Goal: Task Accomplishment & Management: Use online tool/utility

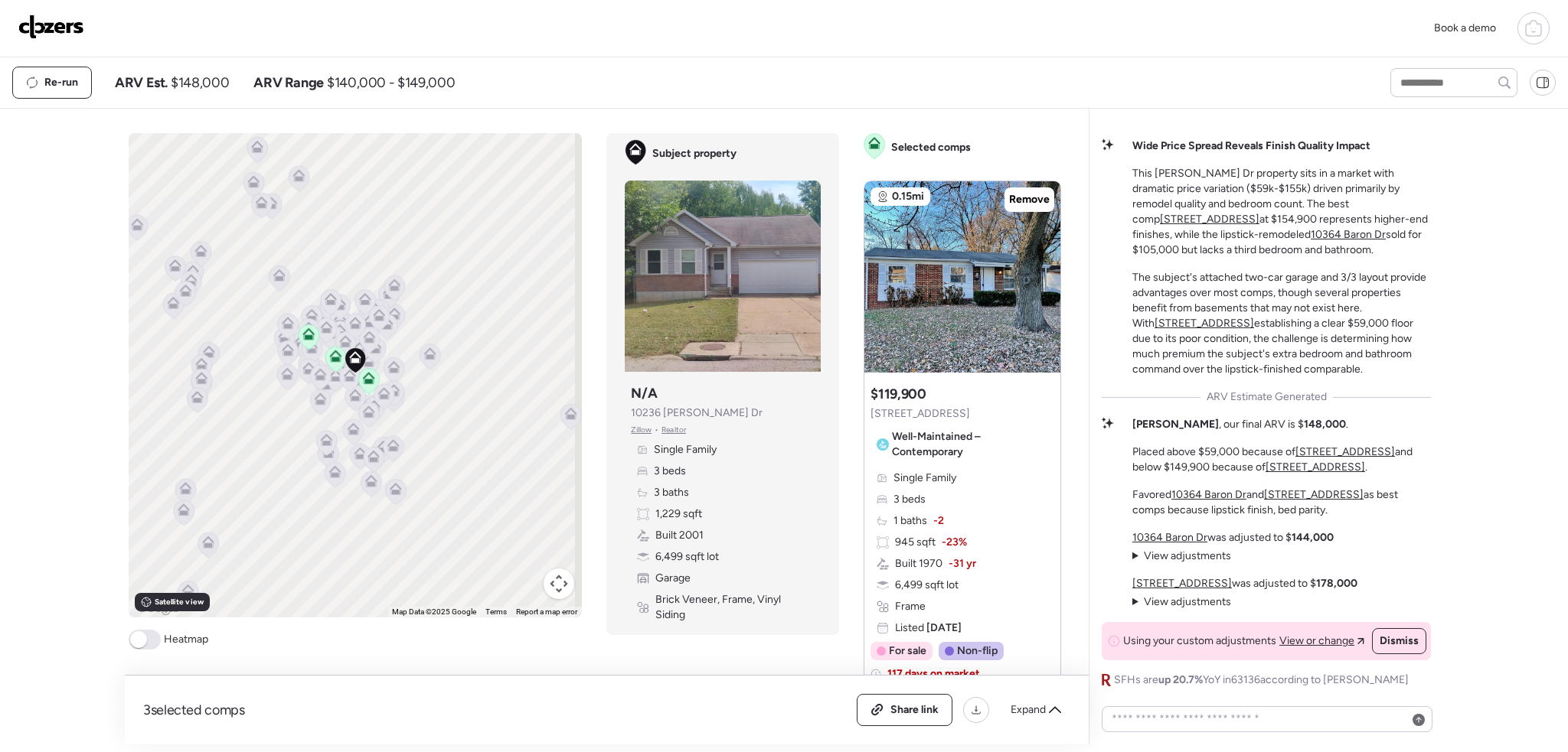
scroll to position [612, 0]
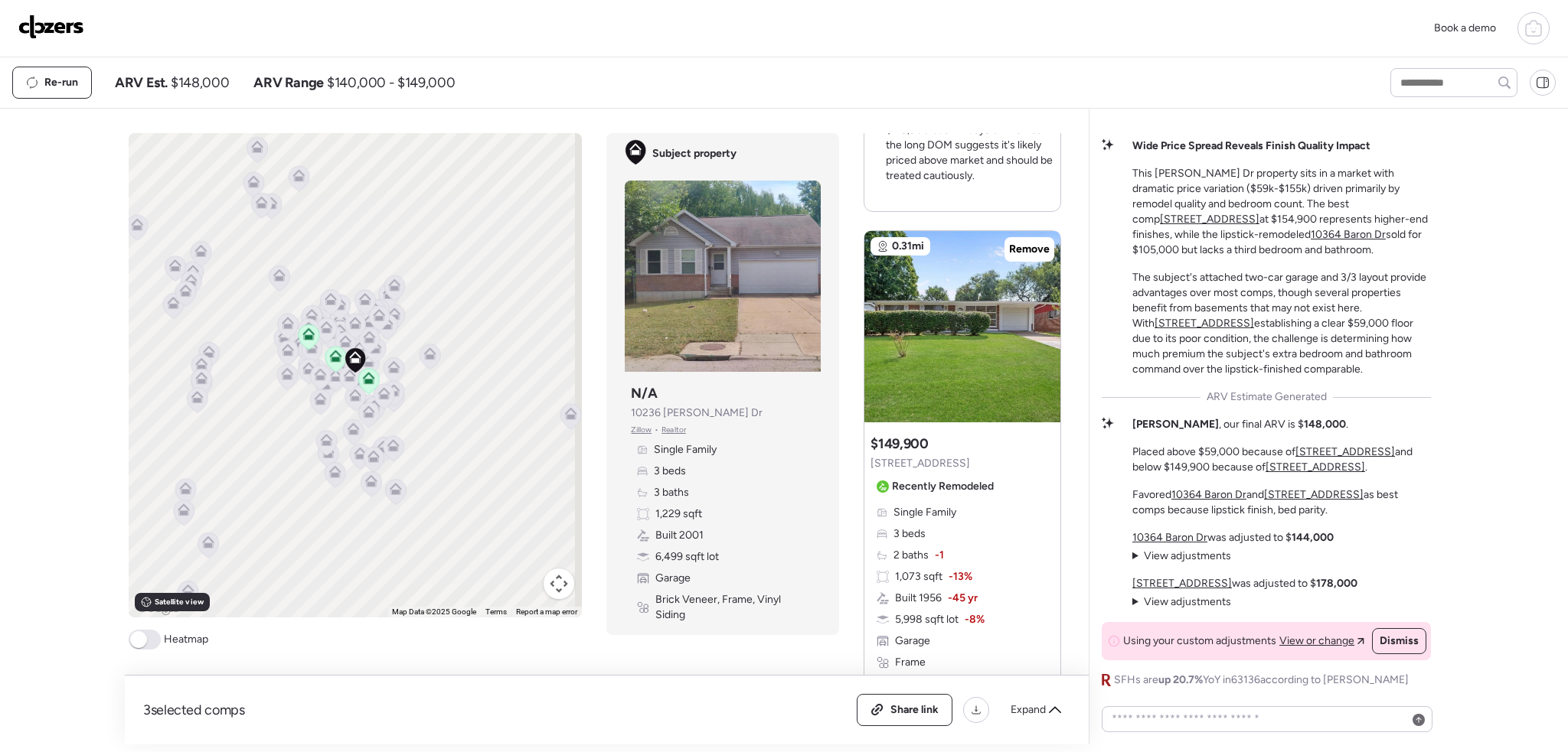
click at [88, 25] on div "Book a demo" at bounding box center [784, 28] width 1531 height 32
click at [55, 23] on img at bounding box center [51, 27] width 66 height 25
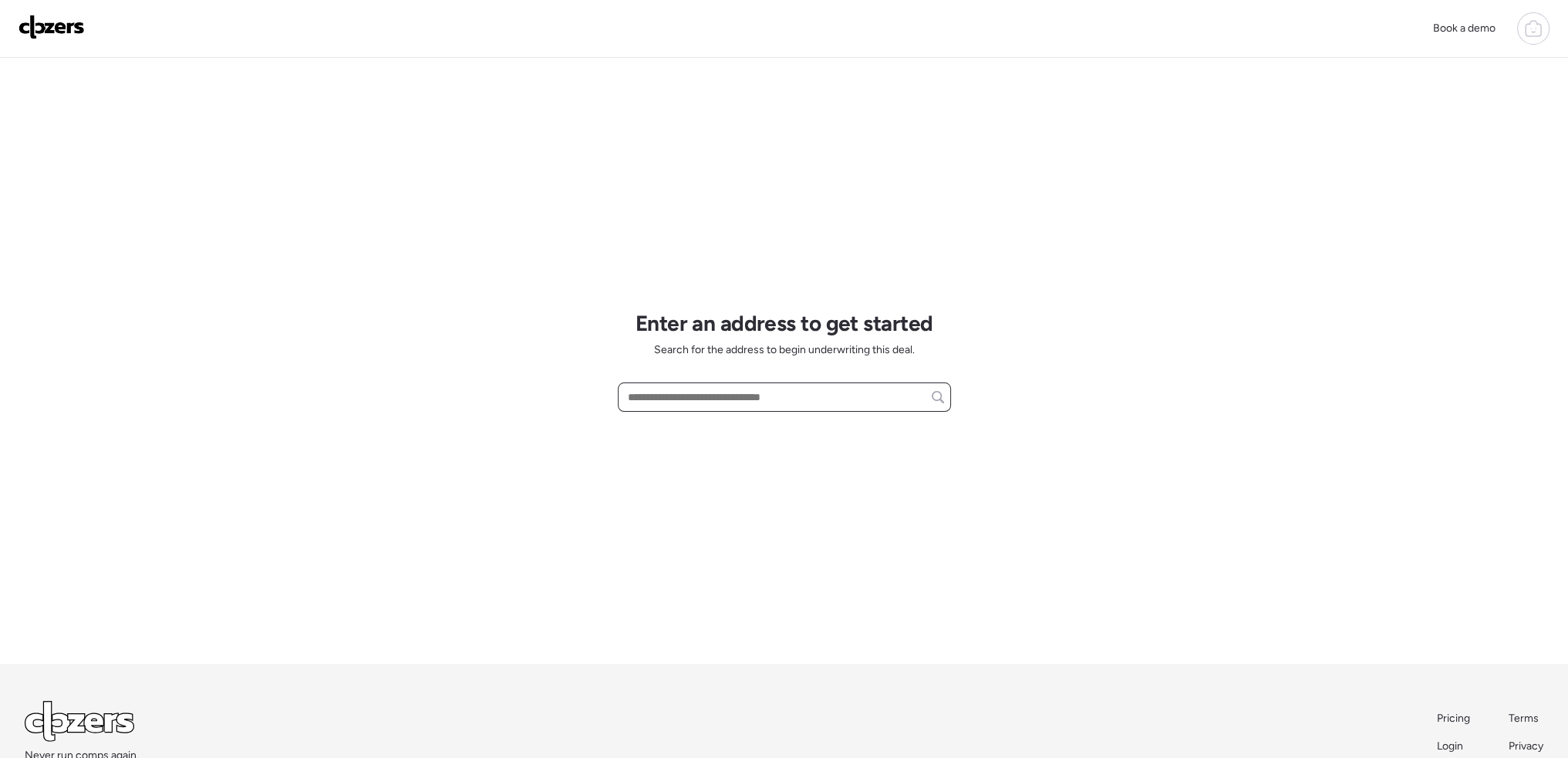
click at [719, 400] on input "text" at bounding box center [784, 397] width 319 height 22
paste input "**********"
click at [745, 436] on div "7205 Calvin Ave, Saint Louis, MO, 63136" at bounding box center [784, 426] width 333 height 28
type input "**********"
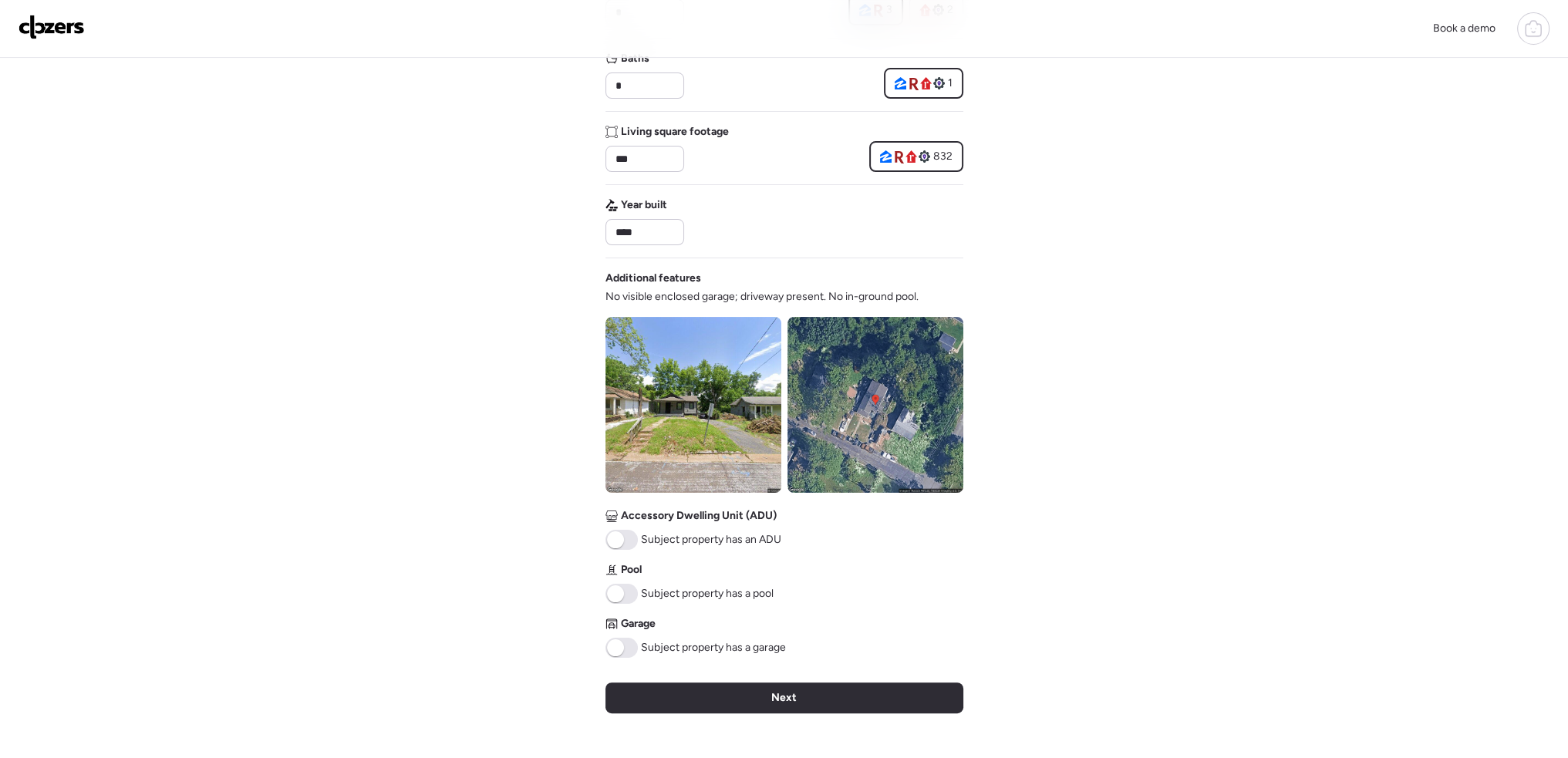
scroll to position [386, 0]
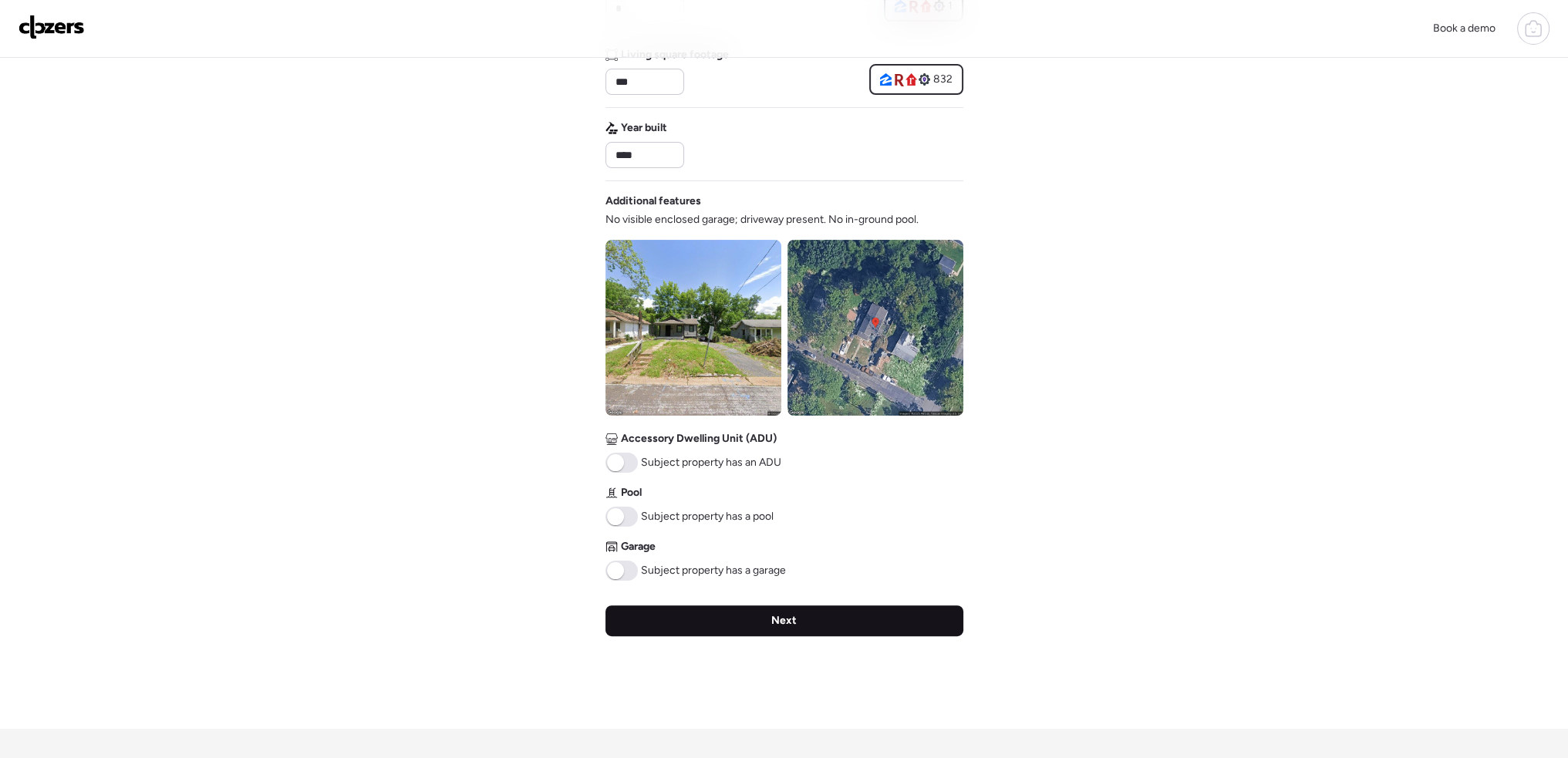
click at [847, 623] on div "Next" at bounding box center [784, 621] width 358 height 31
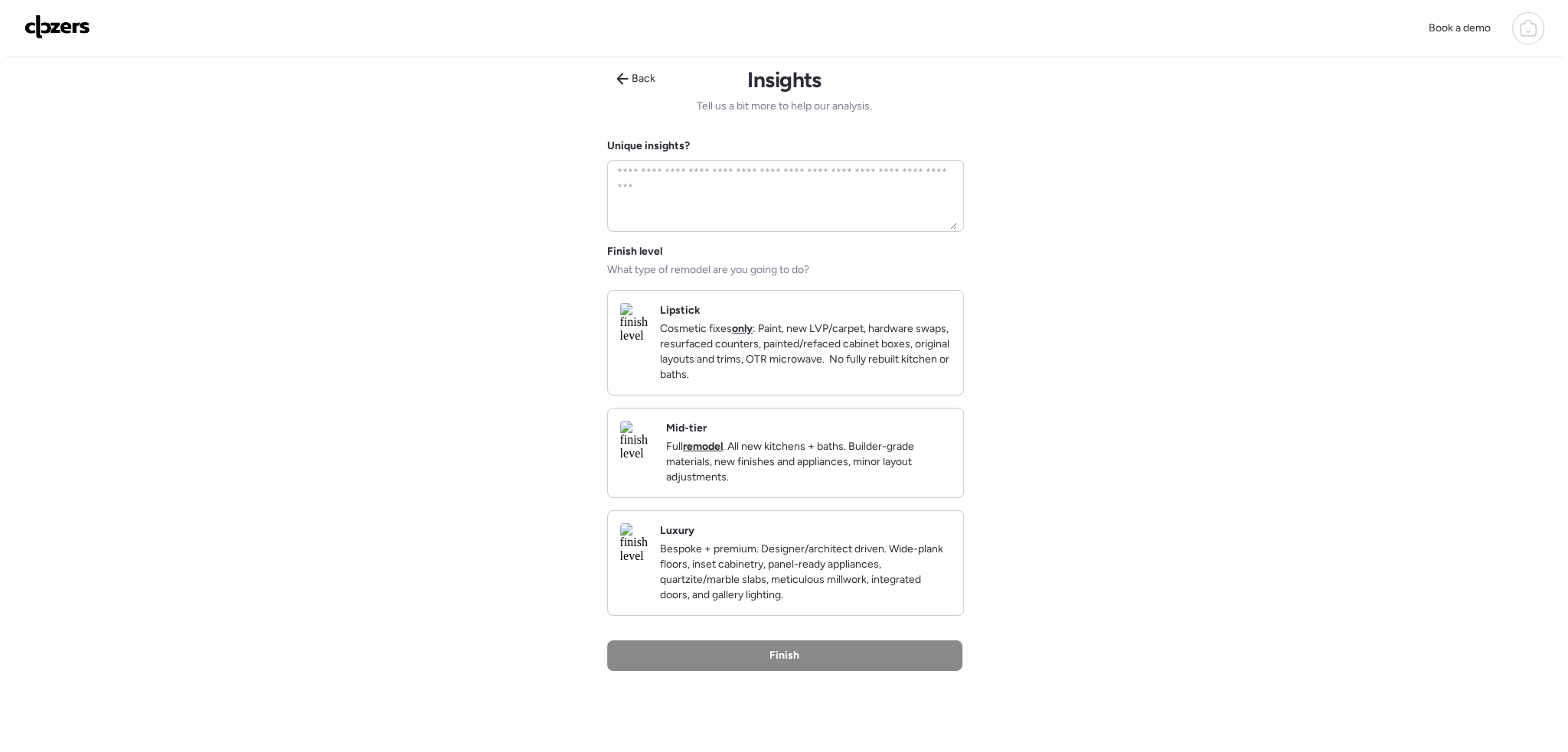
scroll to position [0, 0]
click at [753, 336] on p "Cosmetic fixes only : Paint, new LVP/carpet, hardware swaps, resurfaced counter…" at bounding box center [799, 355] width 291 height 61
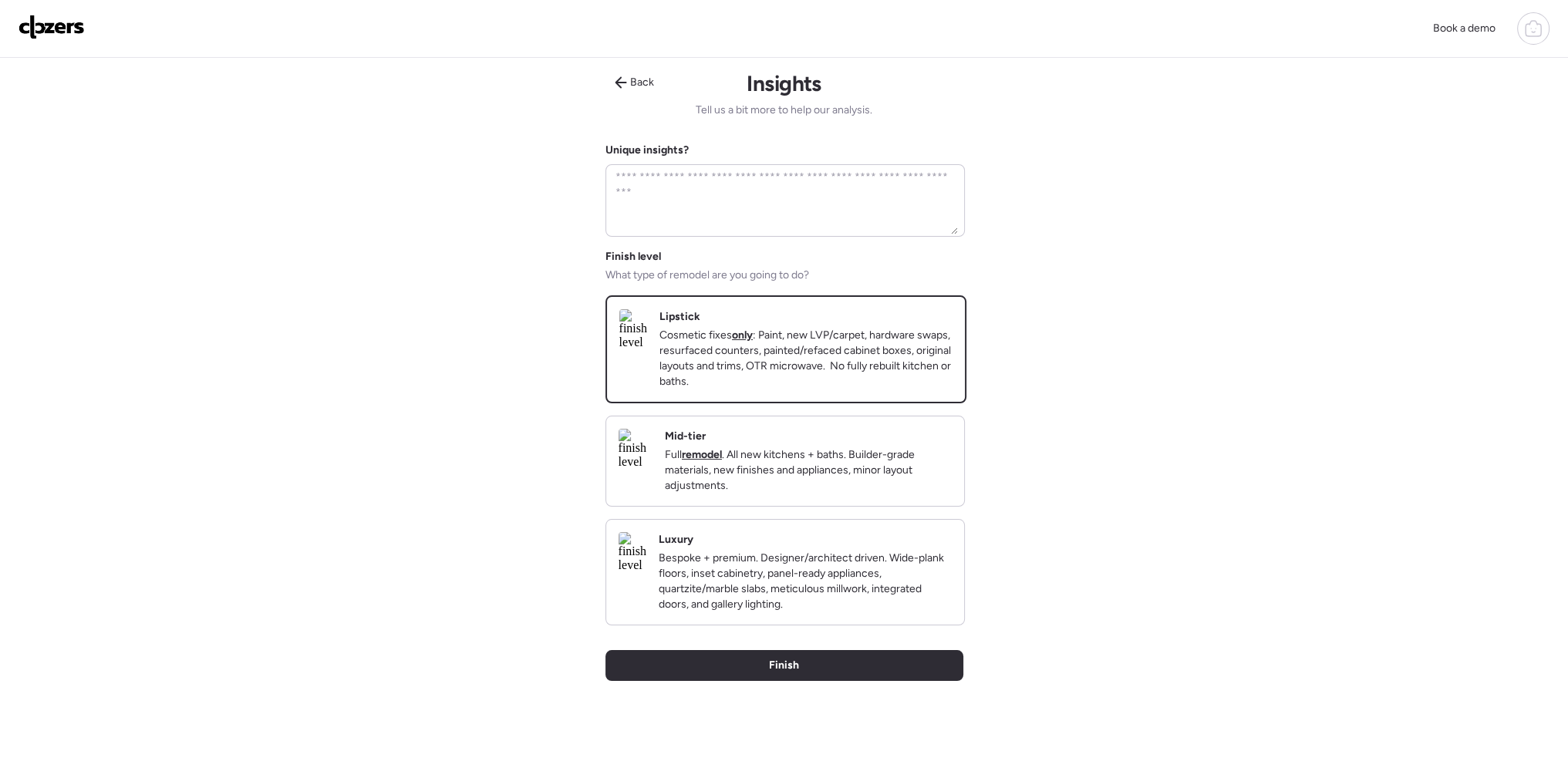
click at [800, 681] on div "Finish" at bounding box center [784, 666] width 358 height 31
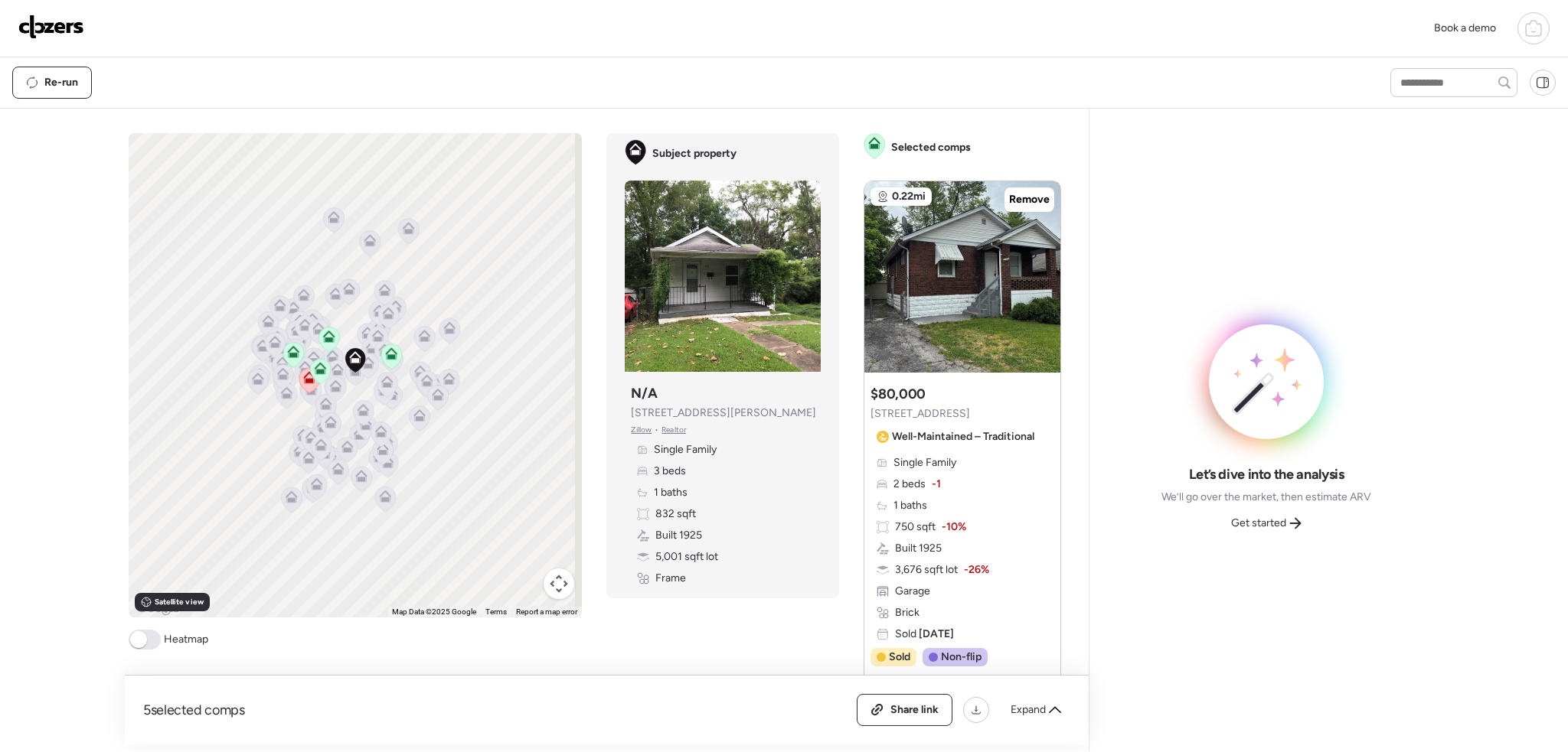
click at [145, 637] on span at bounding box center [138, 640] width 17 height 17
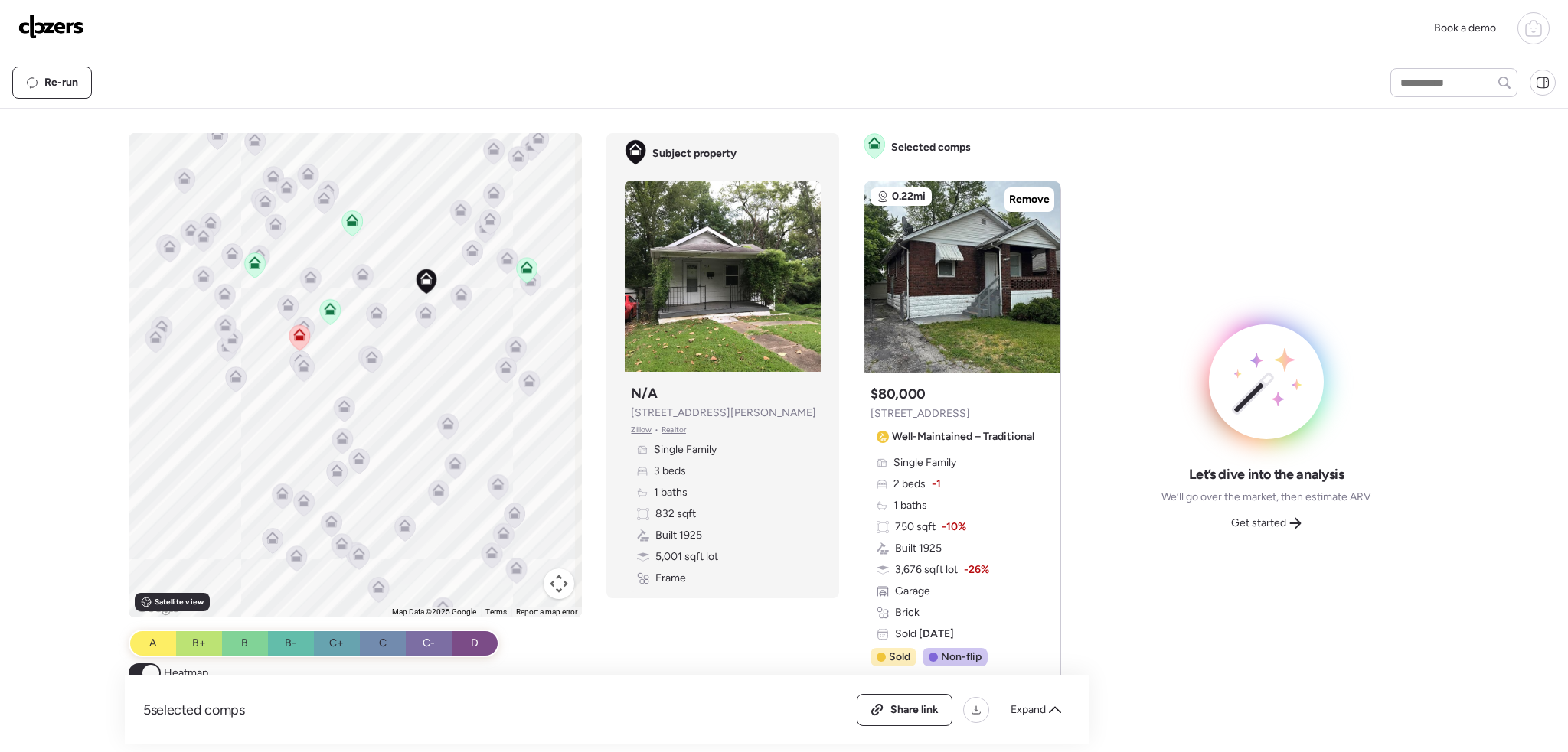
drag, startPoint x: 460, startPoint y: 348, endPoint x: 453, endPoint y: 420, distance: 72.3
click at [453, 420] on div "To activate drag with keyboard, press Alt + Enter. Once in keyboard drag state,…" at bounding box center [355, 375] width 454 height 485
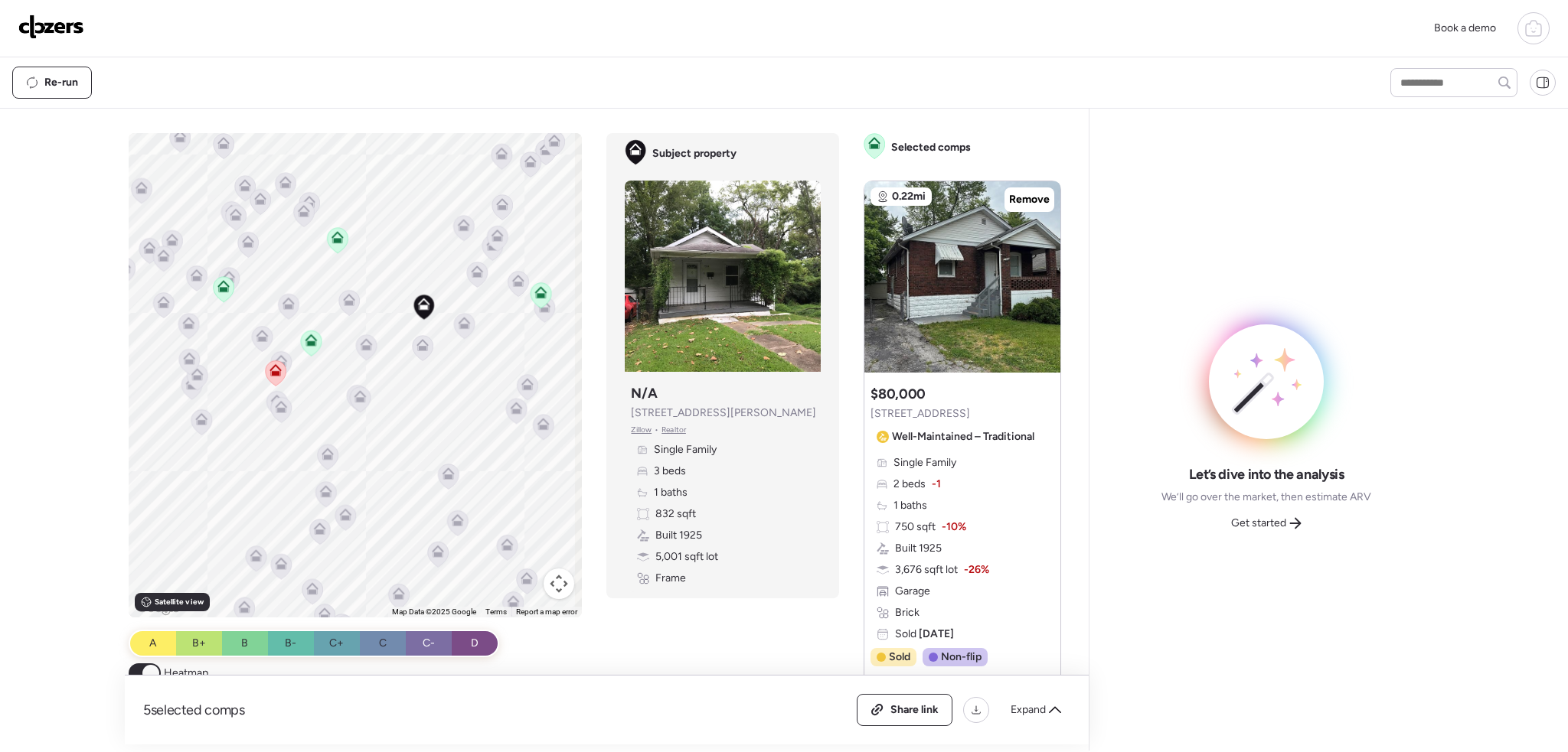
click at [540, 287] on icon at bounding box center [540, 293] width 12 height 12
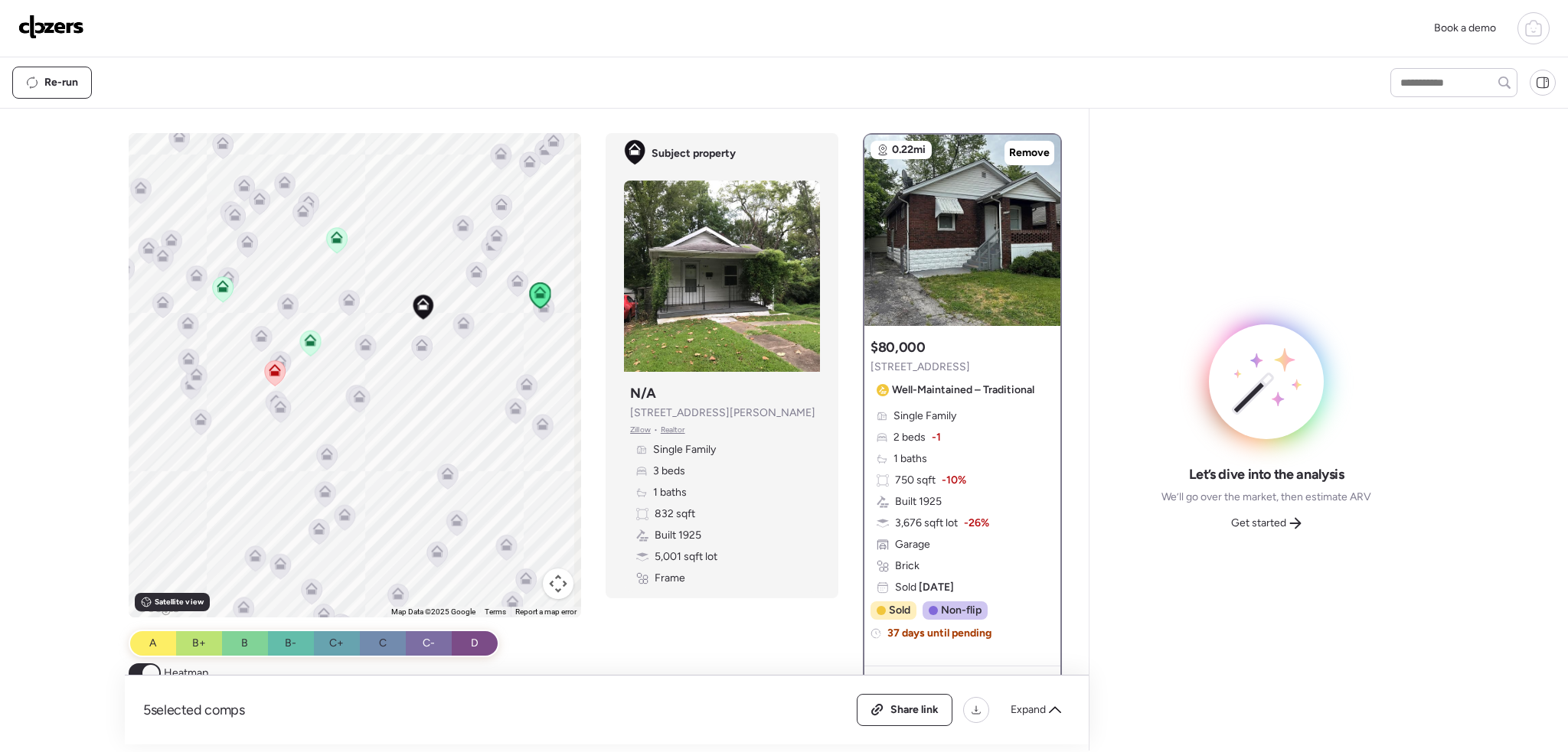
click at [305, 335] on icon at bounding box center [311, 340] width 12 height 12
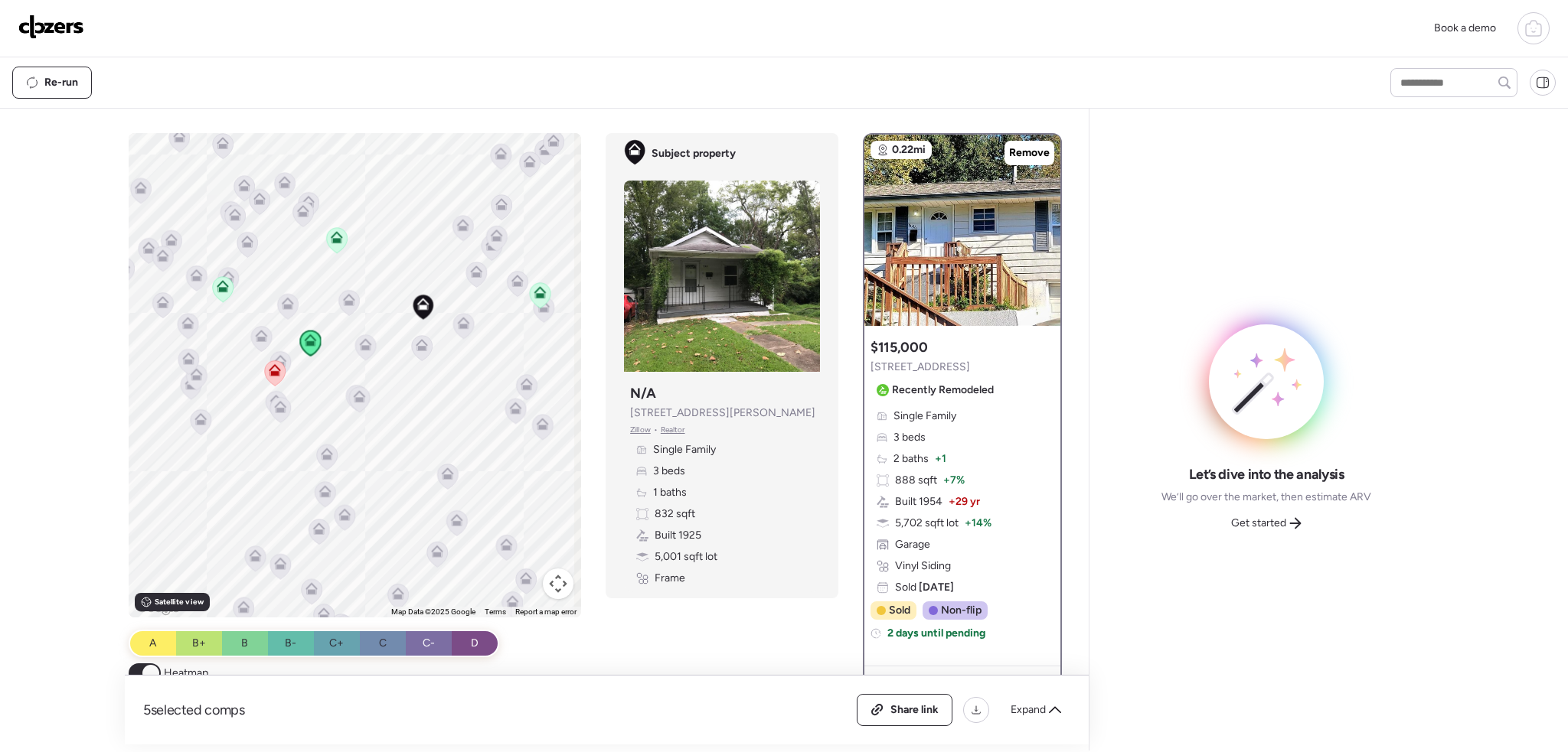
click at [334, 232] on icon at bounding box center [337, 237] width 12 height 12
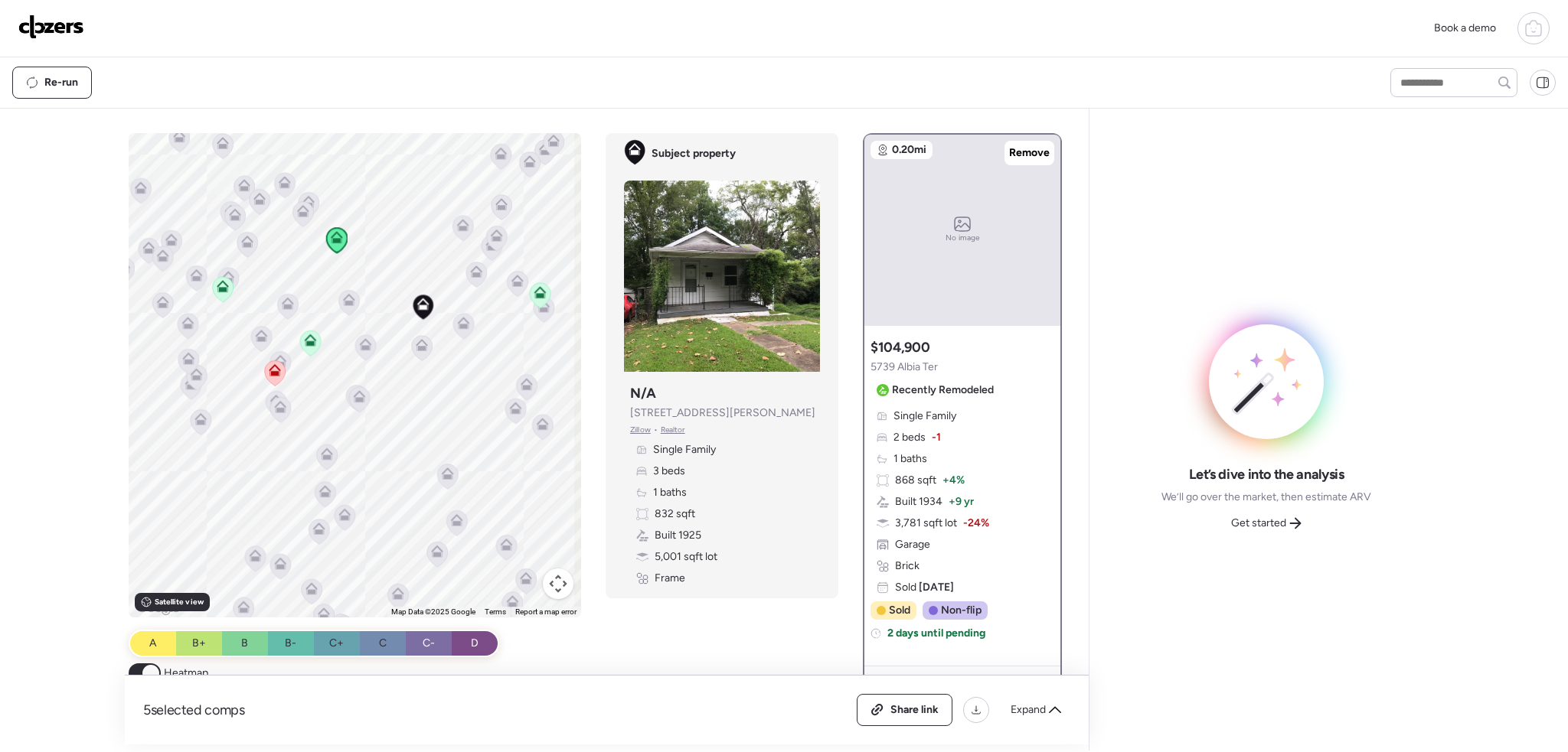
click at [225, 291] on icon at bounding box center [223, 289] width 21 height 25
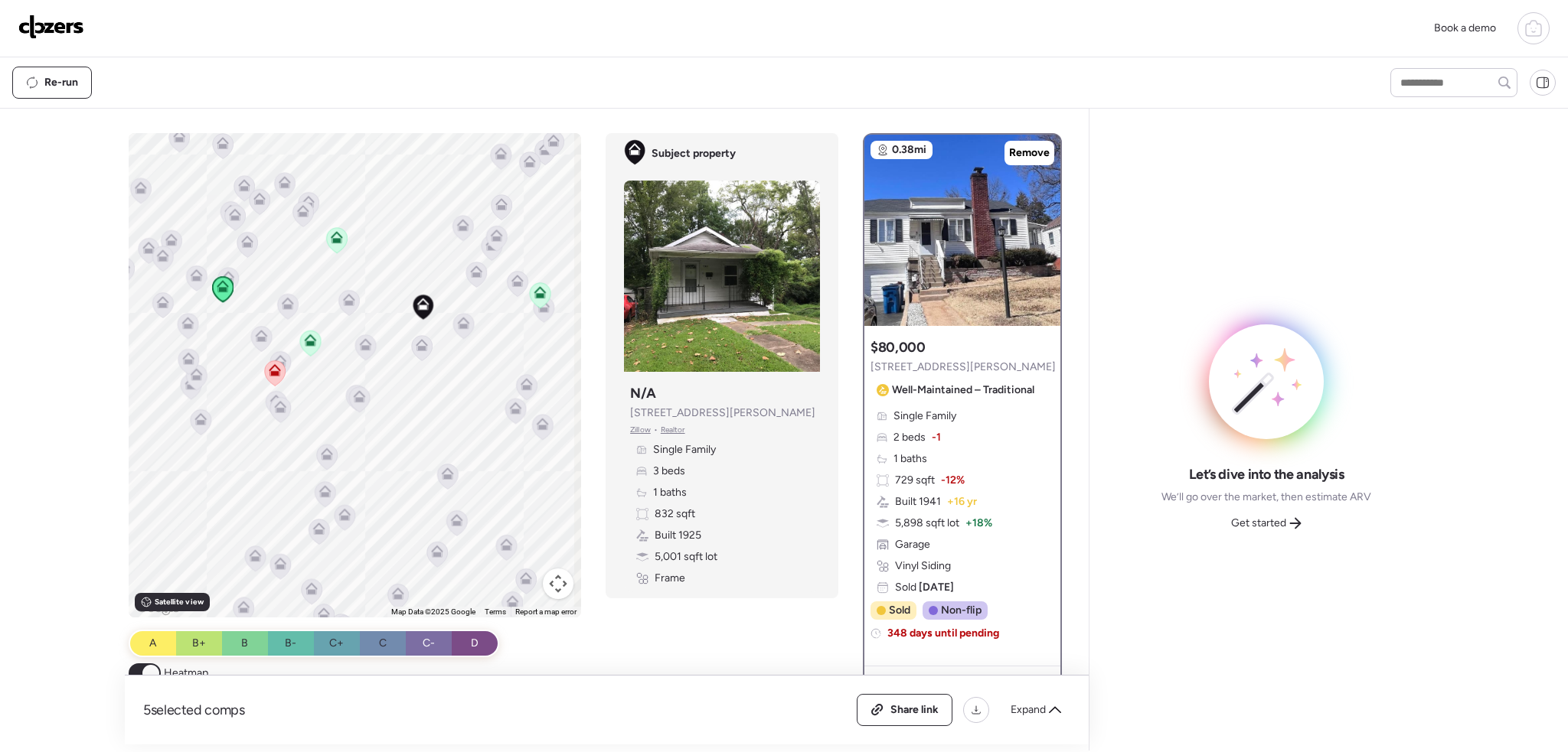
click at [535, 293] on icon at bounding box center [540, 296] width 10 height 5
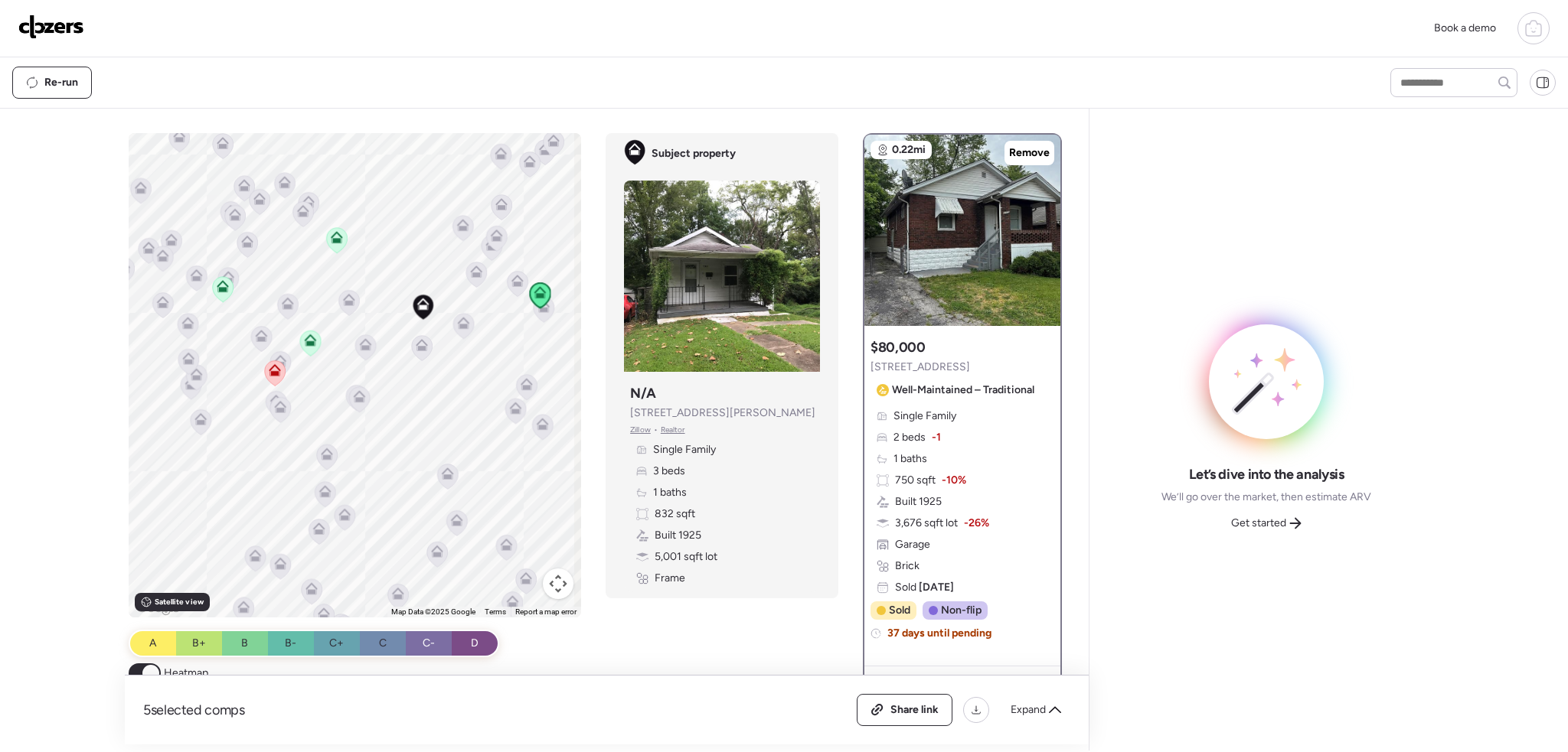
click at [460, 320] on icon at bounding box center [464, 323] width 12 height 12
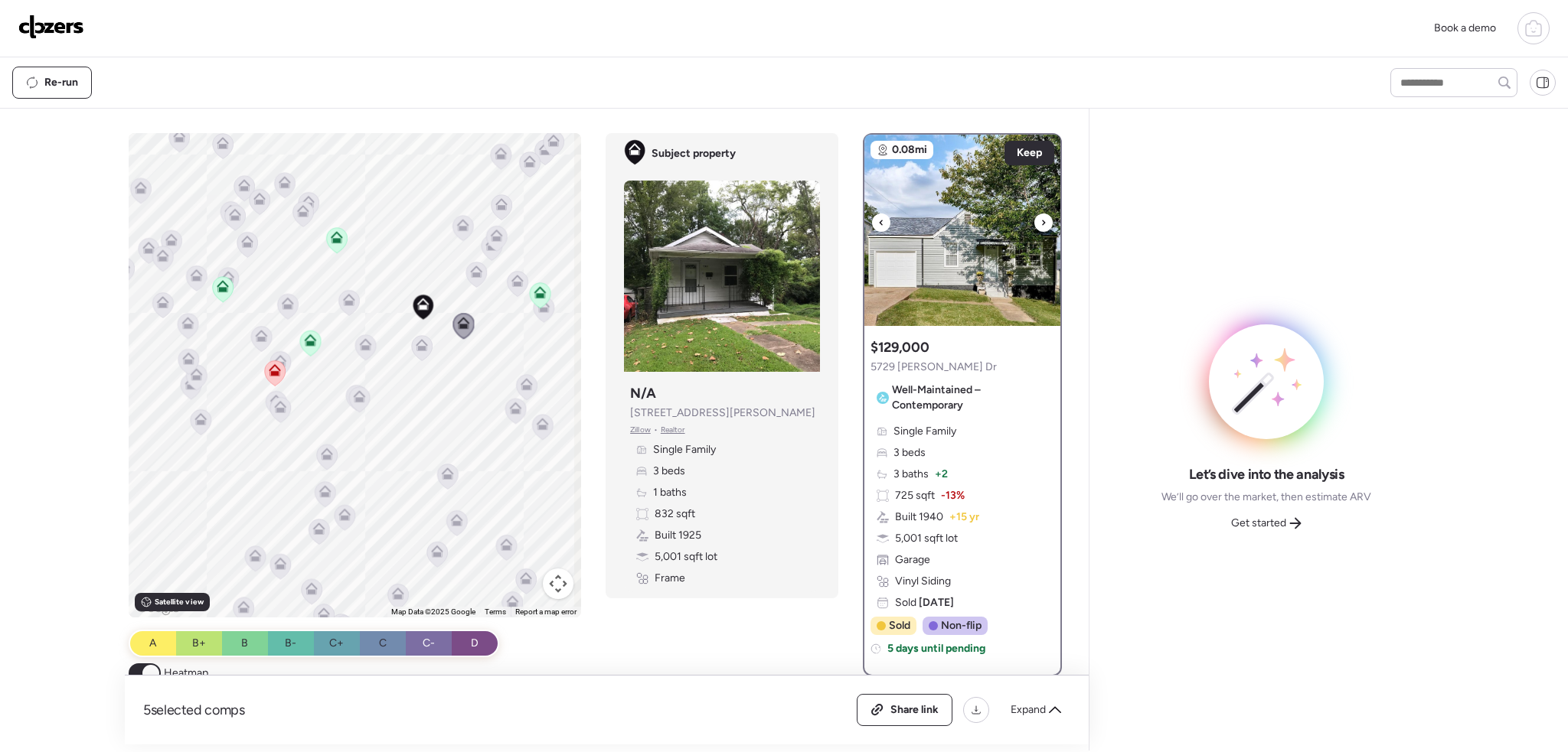
click at [1035, 220] on div at bounding box center [1044, 223] width 18 height 18
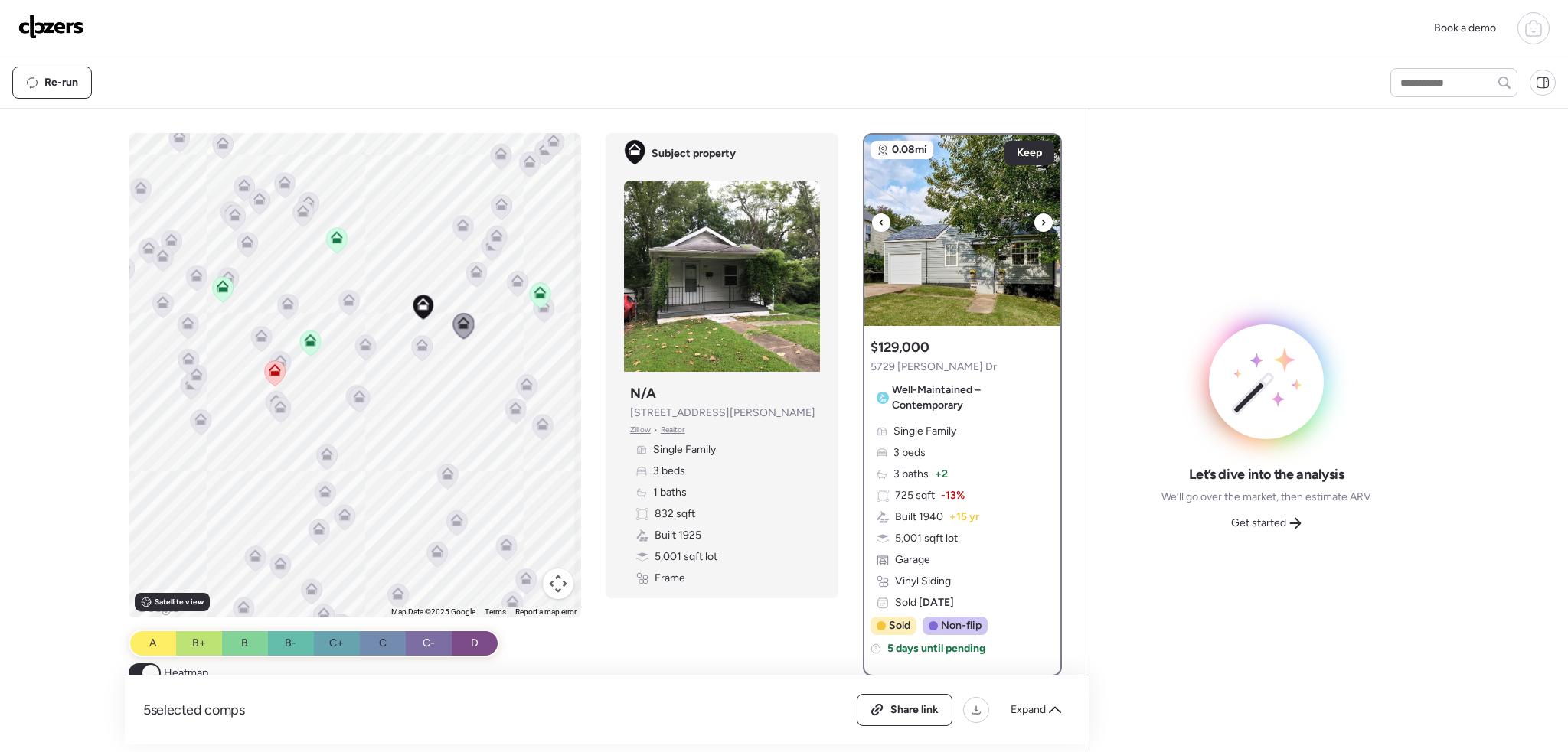
click at [1035, 220] on div at bounding box center [1044, 223] width 18 height 18
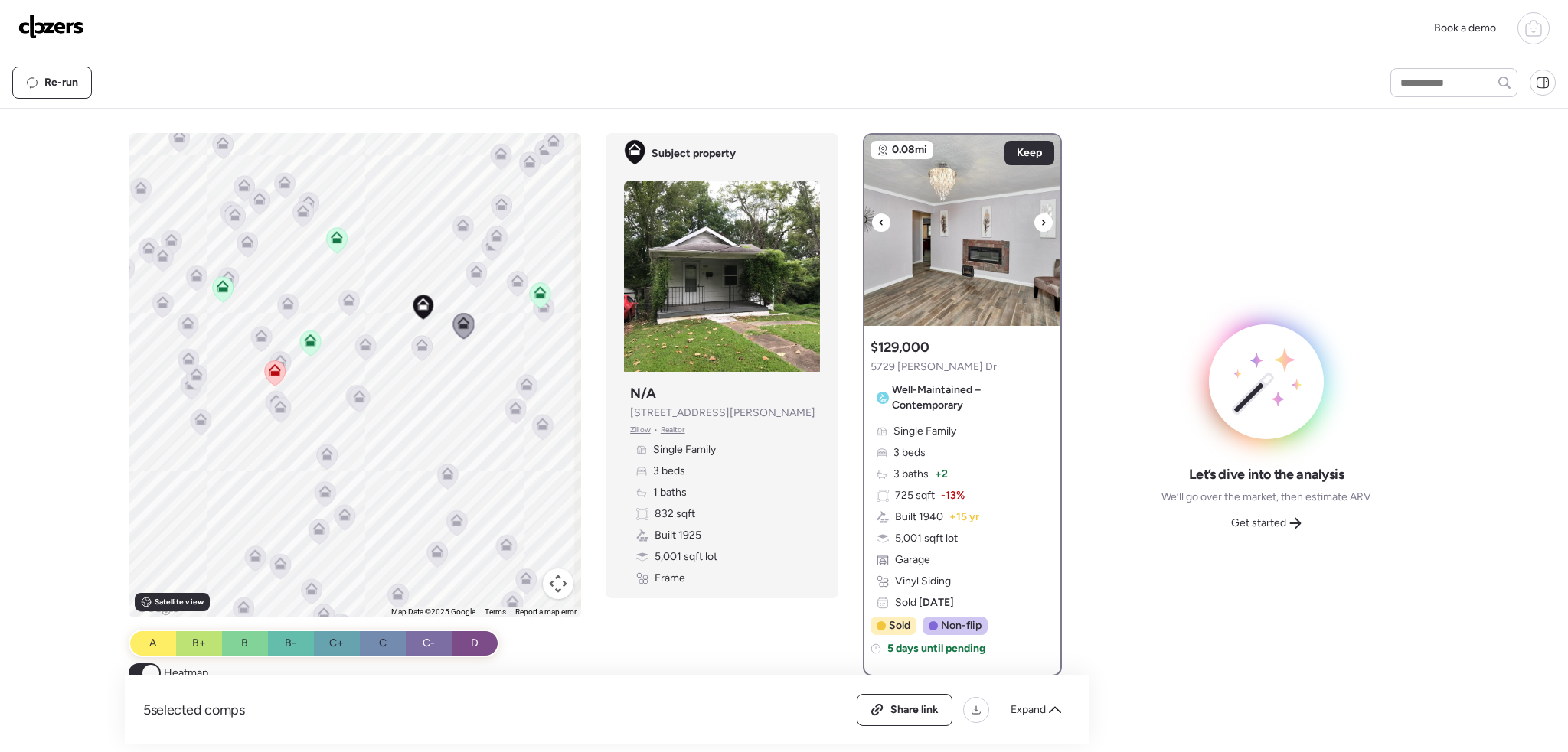
click at [1041, 221] on icon at bounding box center [1044, 223] width 6 height 18
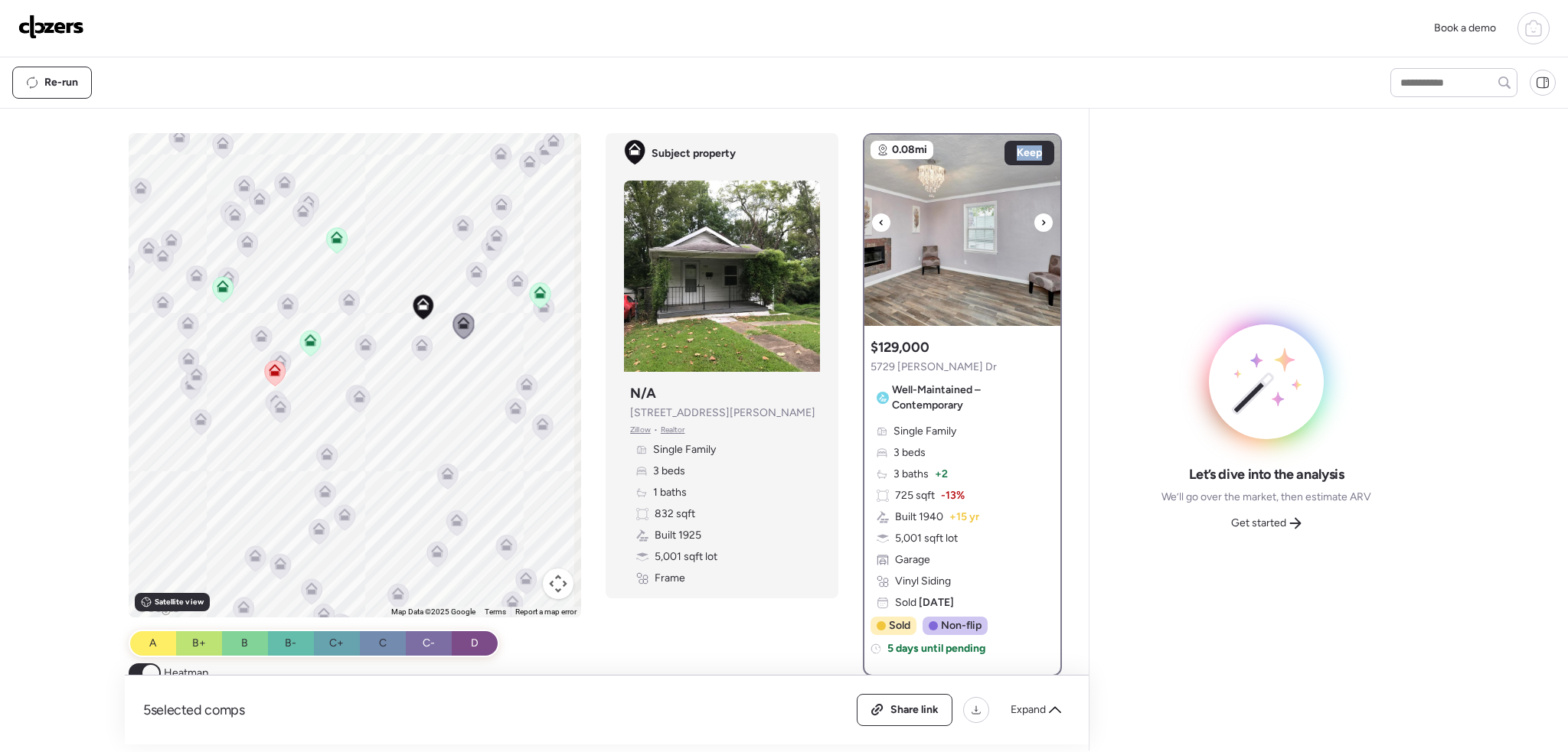
click at [1041, 221] on icon at bounding box center [1044, 223] width 6 height 18
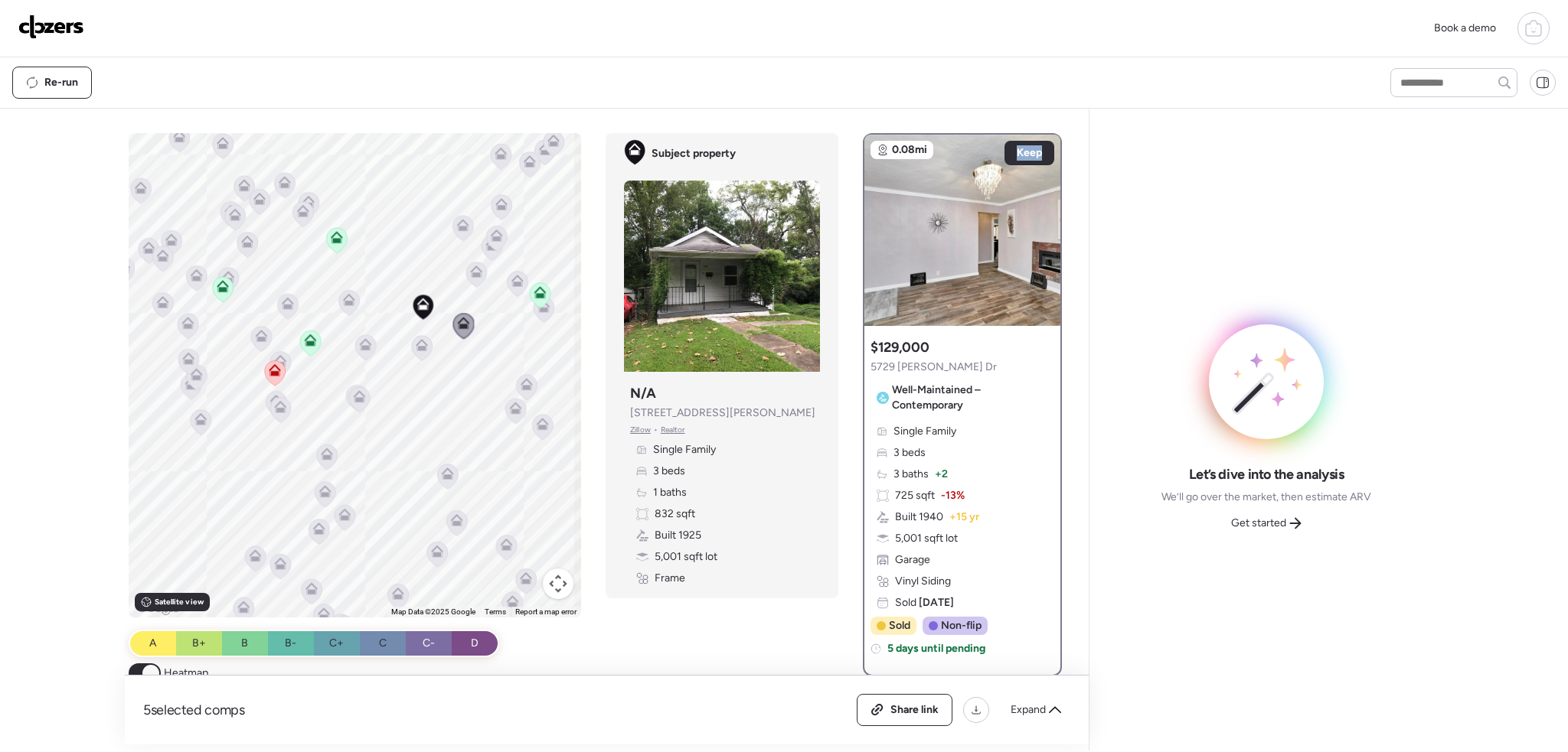
click at [530, 287] on icon at bounding box center [540, 296] width 22 height 26
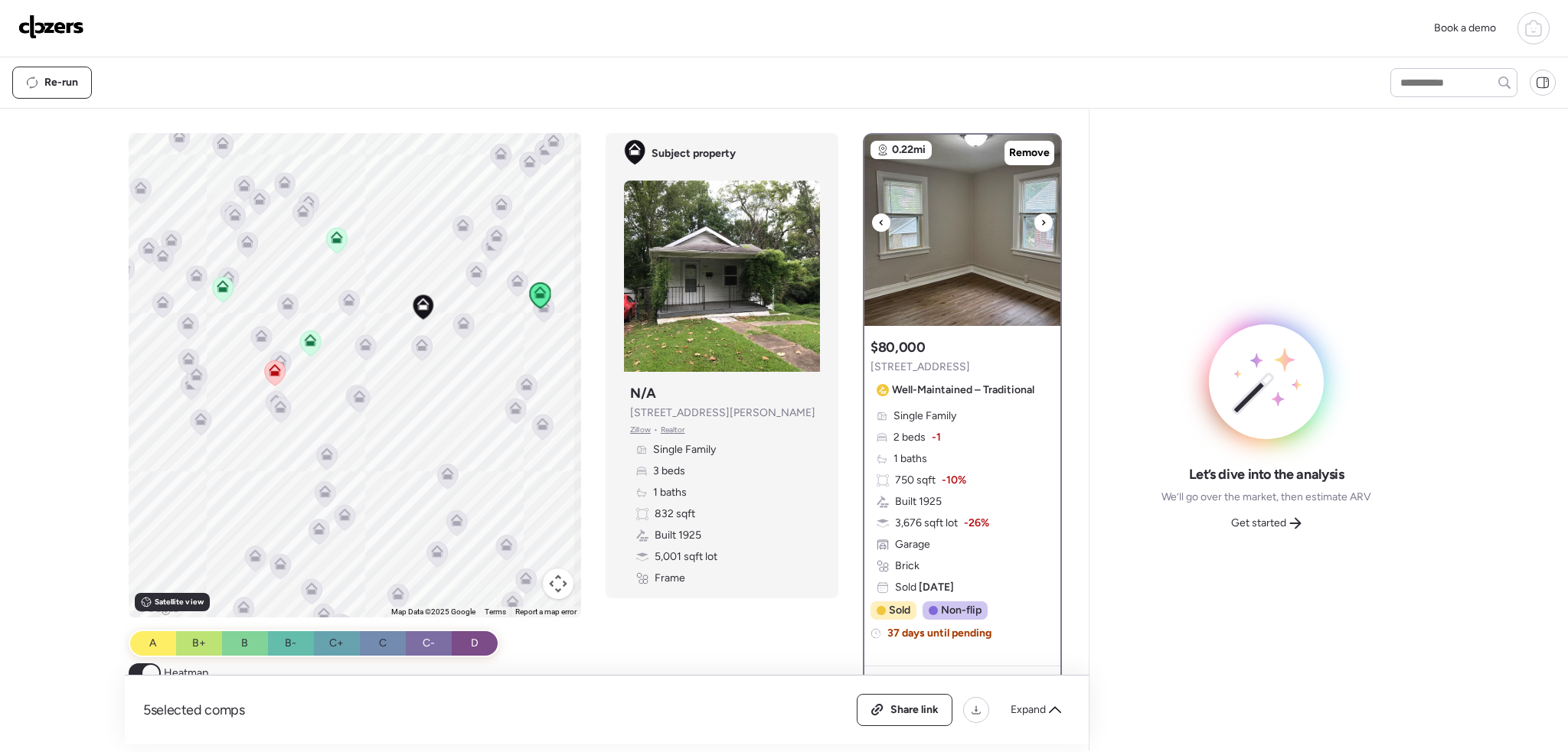
click at [1039, 223] on div at bounding box center [1044, 223] width 18 height 18
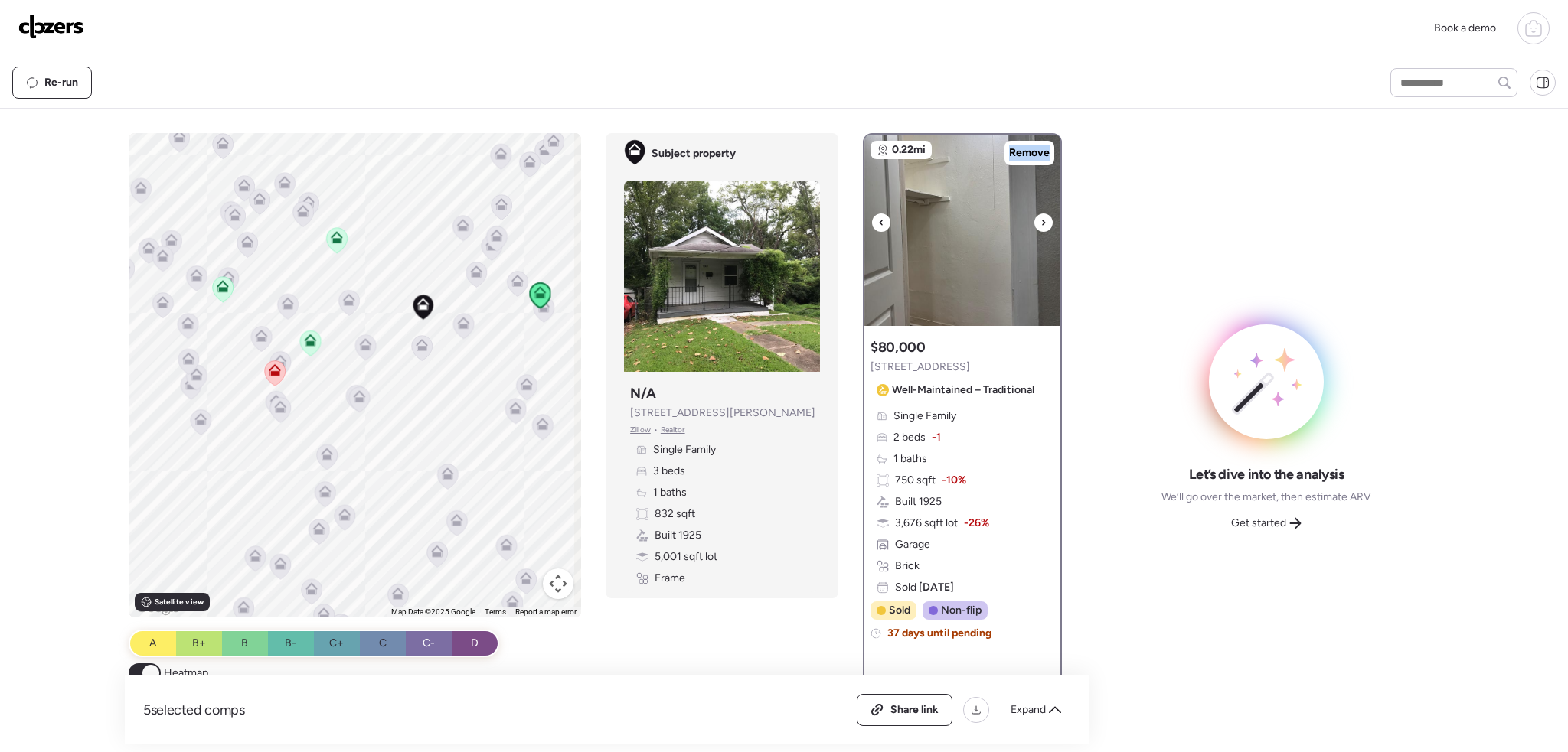
click at [1039, 223] on div at bounding box center [1044, 223] width 18 height 18
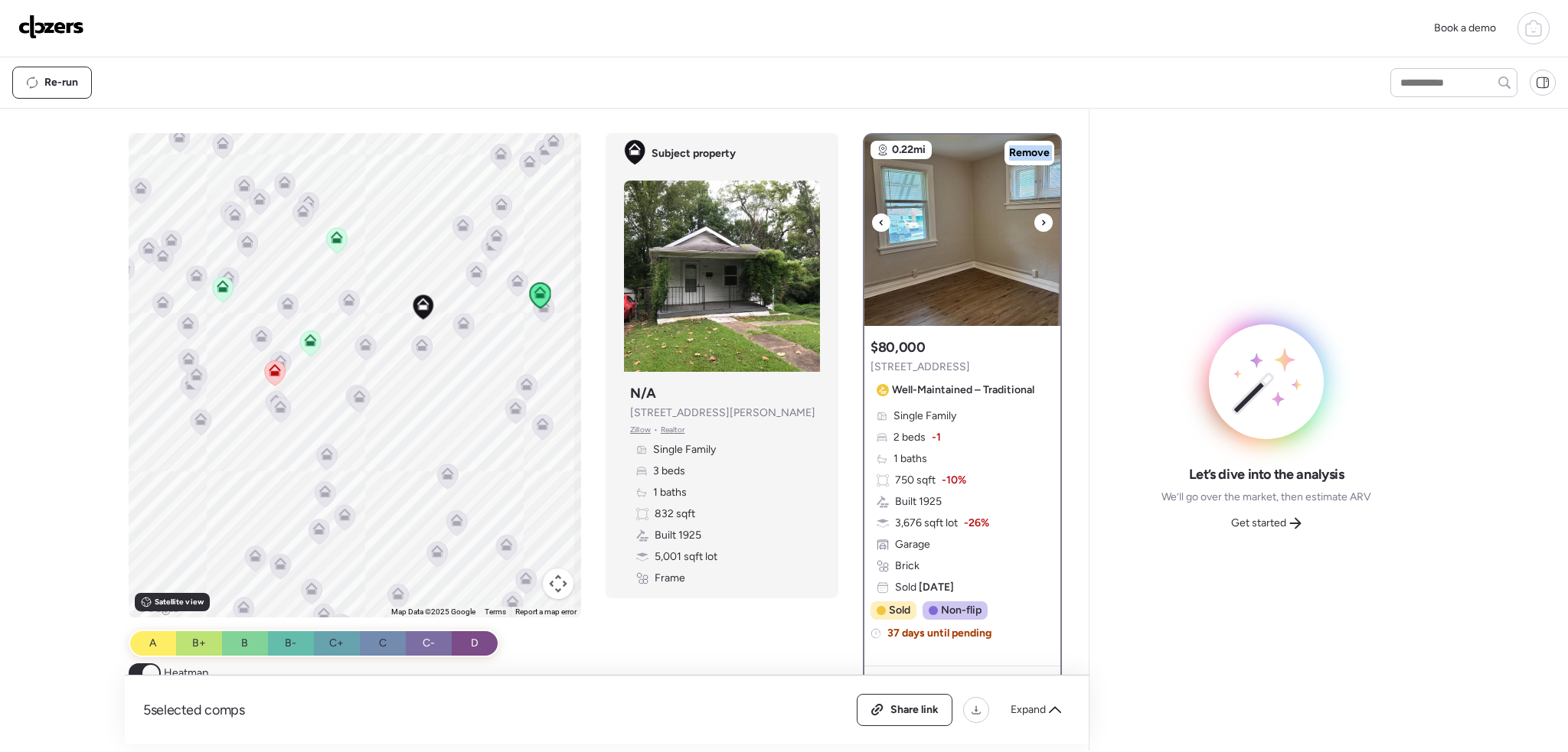
click at [1039, 223] on div at bounding box center [1044, 223] width 18 height 18
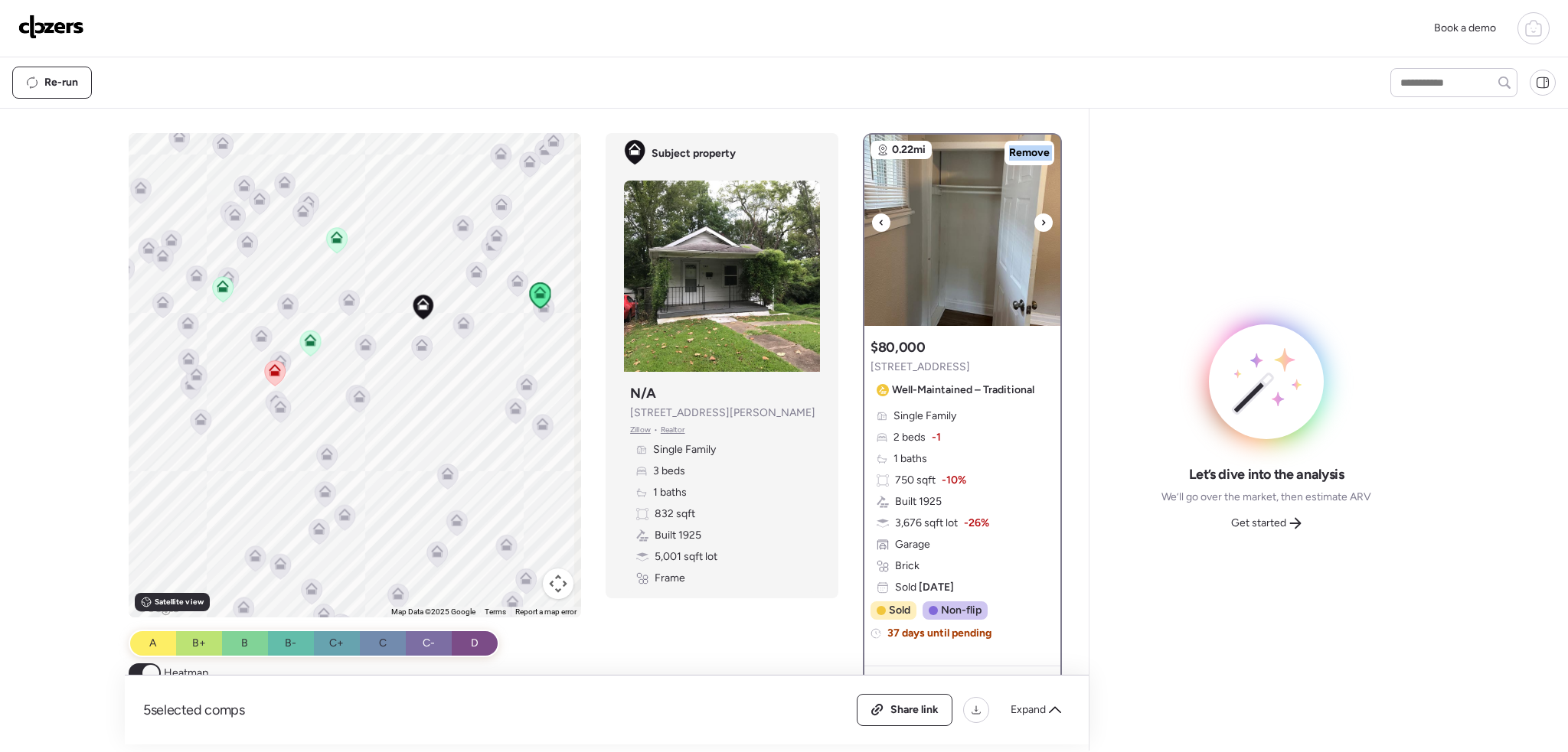
click at [1039, 223] on div at bounding box center [1044, 223] width 18 height 18
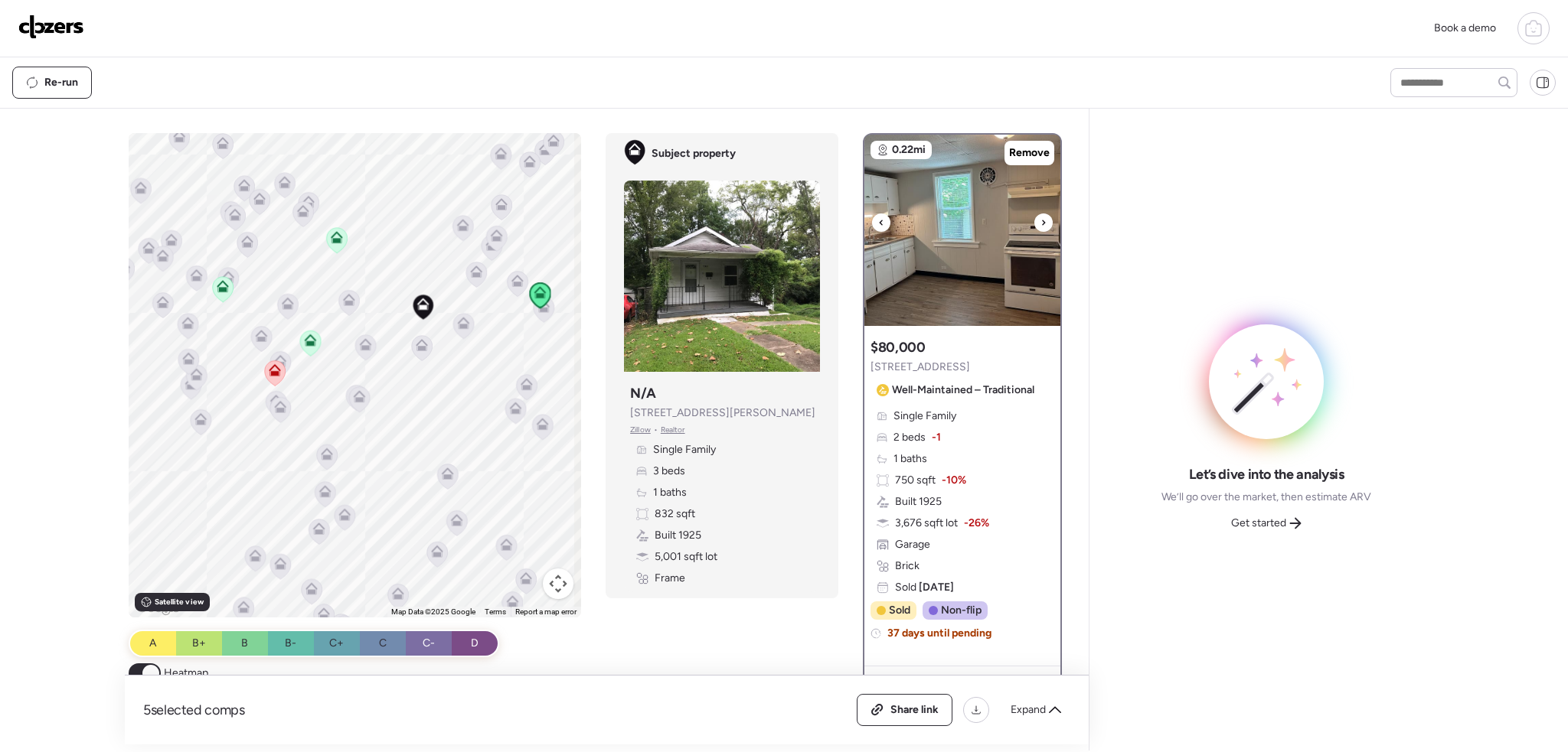
click at [1039, 223] on div at bounding box center [1044, 223] width 18 height 18
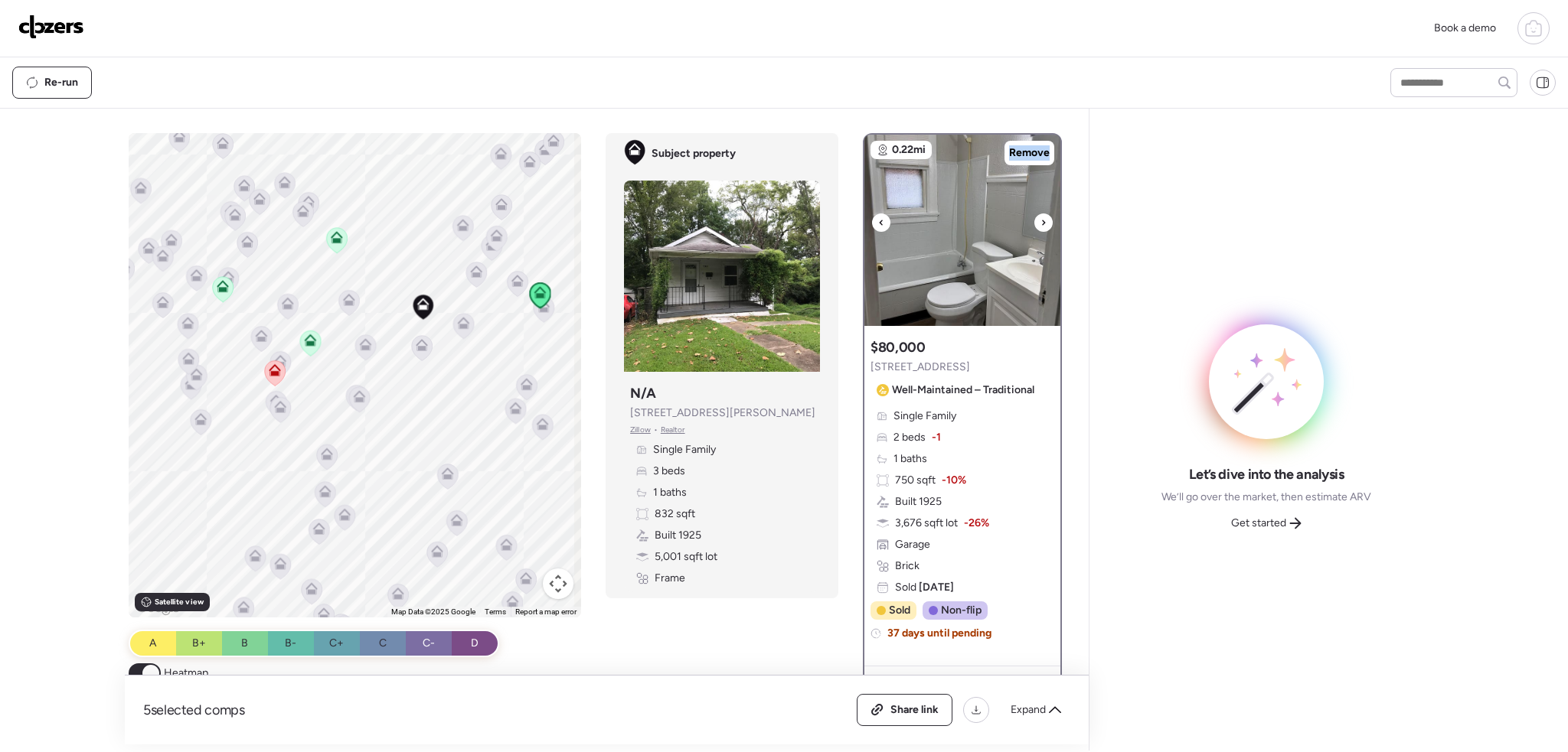
click at [1039, 223] on div at bounding box center [1044, 223] width 18 height 18
click at [213, 294] on icon at bounding box center [223, 289] width 21 height 25
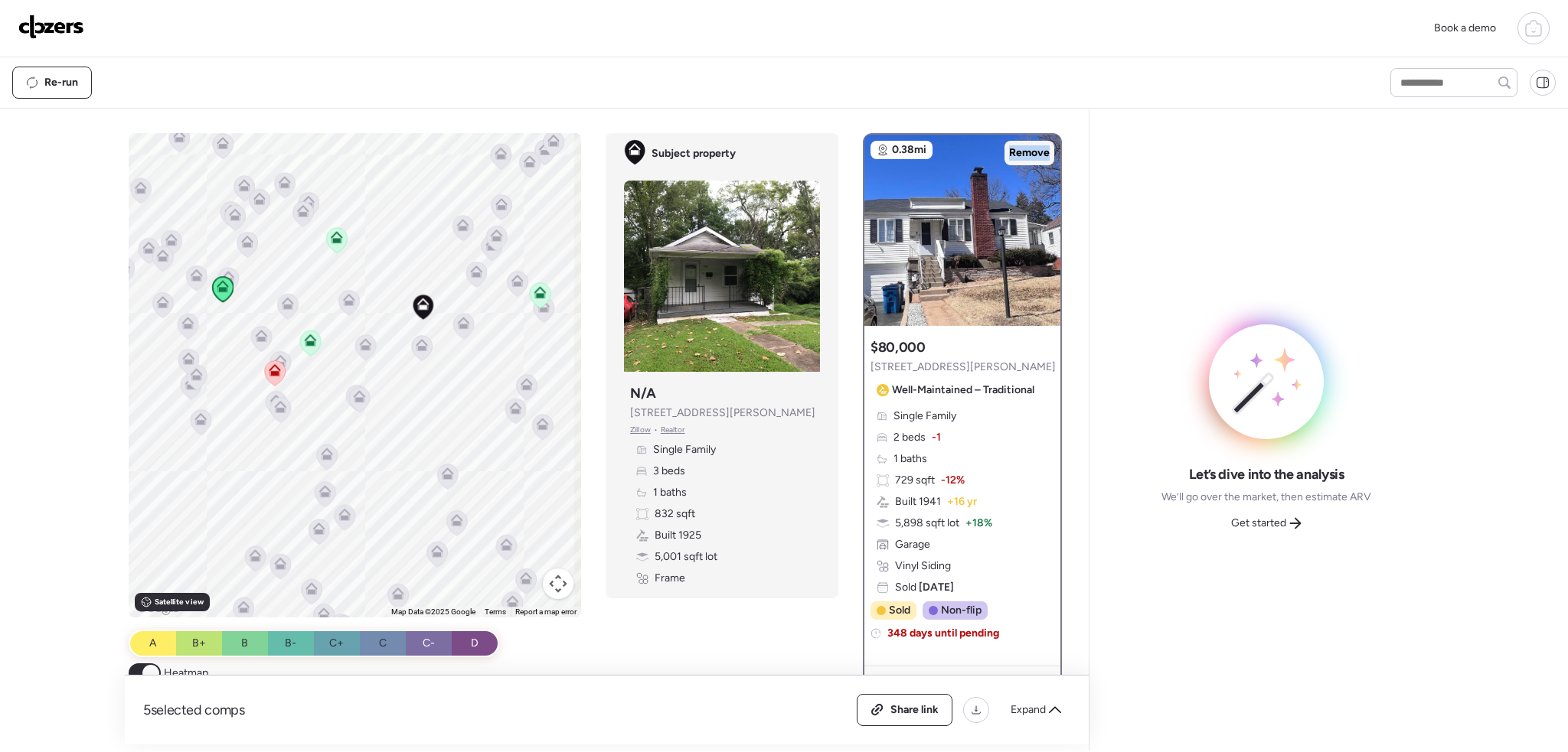
click at [1024, 147] on span "Remove" at bounding box center [1029, 153] width 41 height 15
click at [283, 303] on icon at bounding box center [288, 301] width 12 height 7
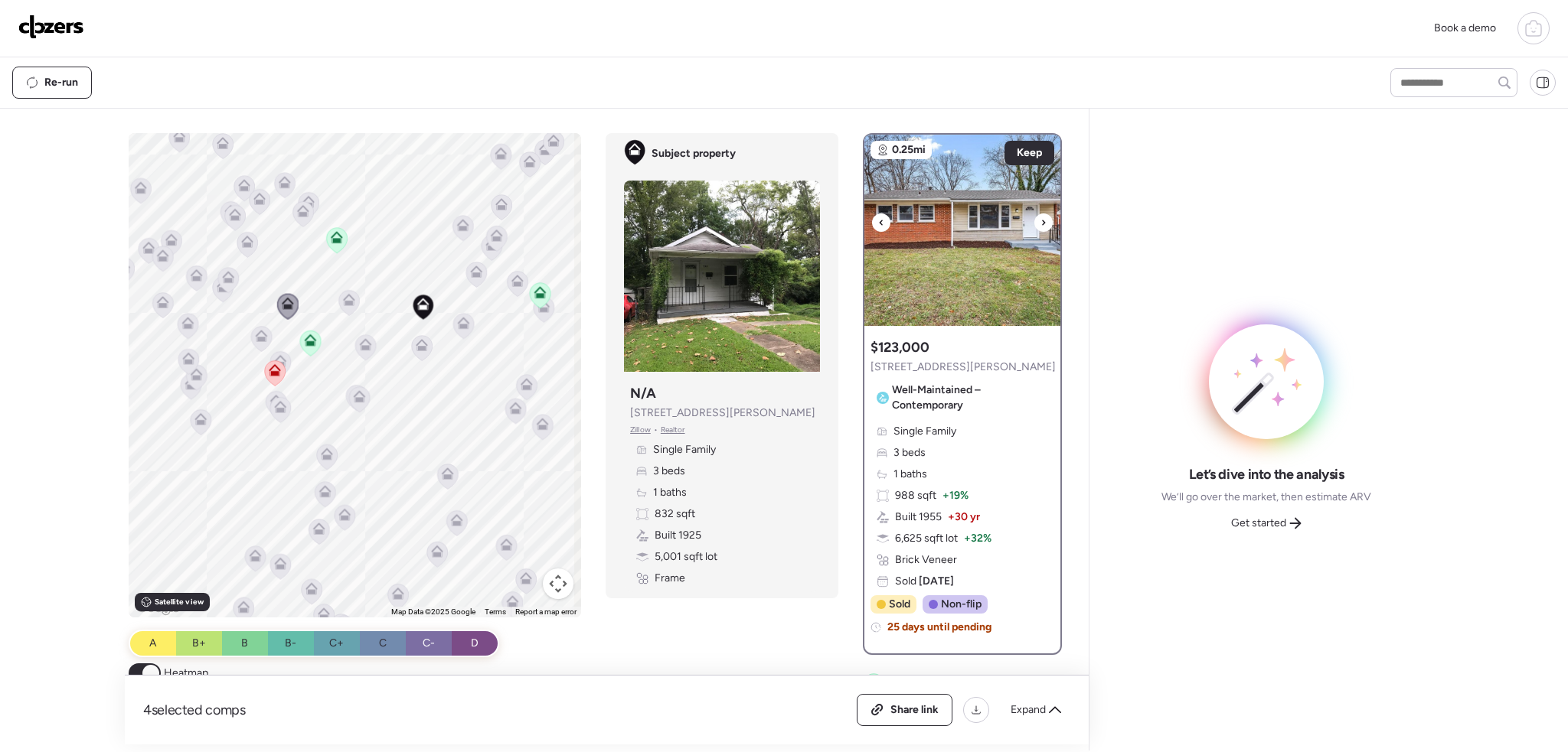
click at [1035, 224] on div at bounding box center [1044, 223] width 18 height 18
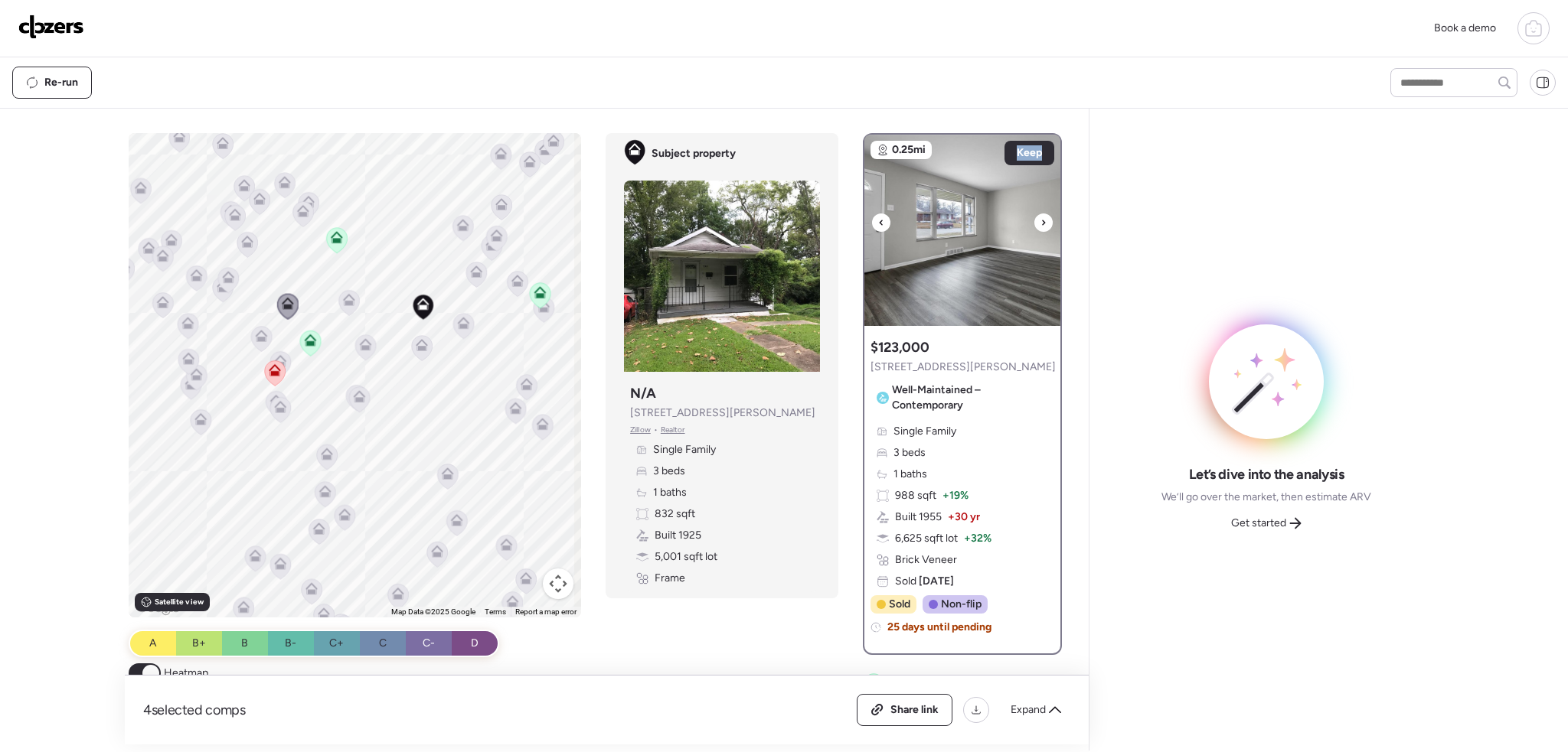
click at [1035, 224] on div at bounding box center [1044, 223] width 18 height 18
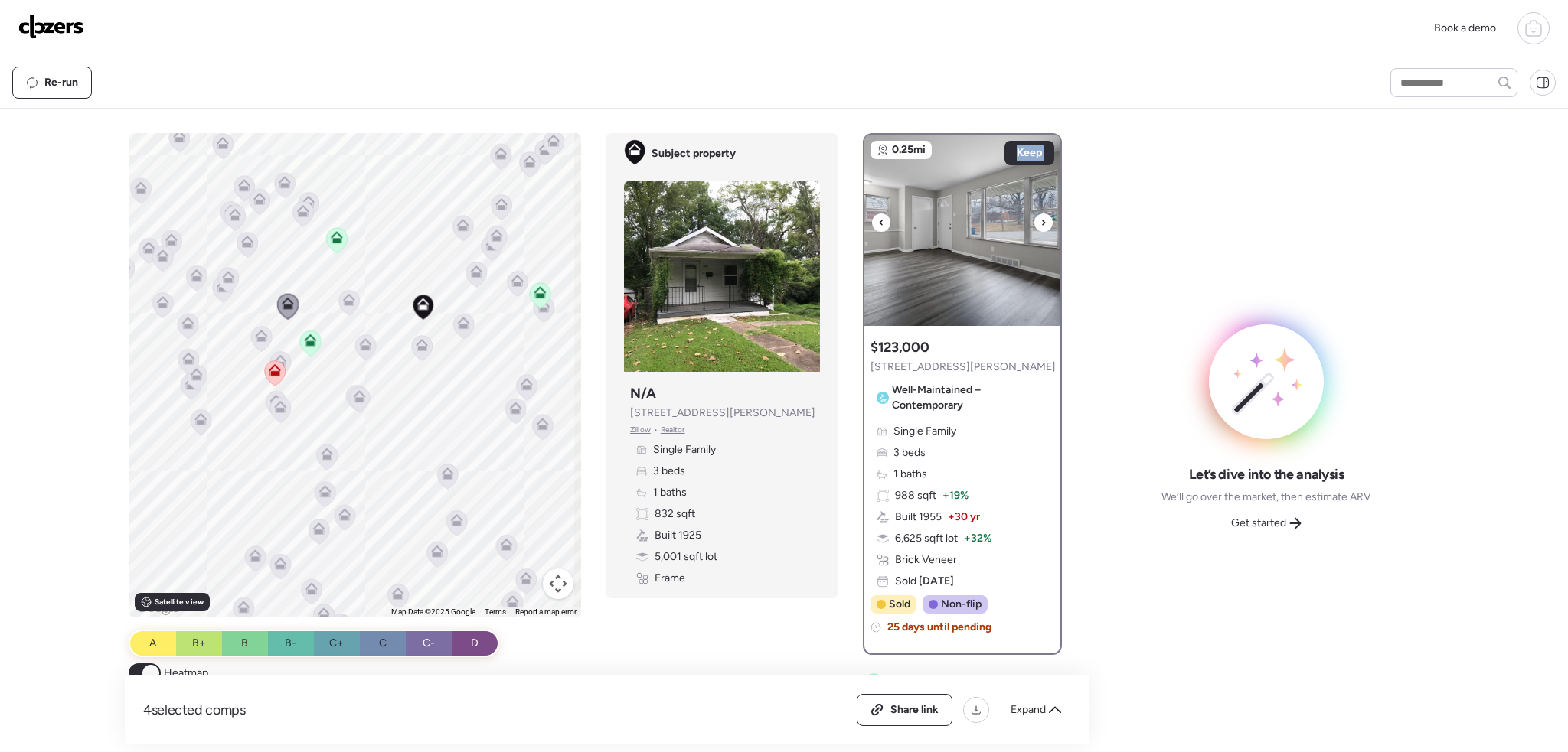
click at [1035, 224] on div at bounding box center [1044, 223] width 18 height 18
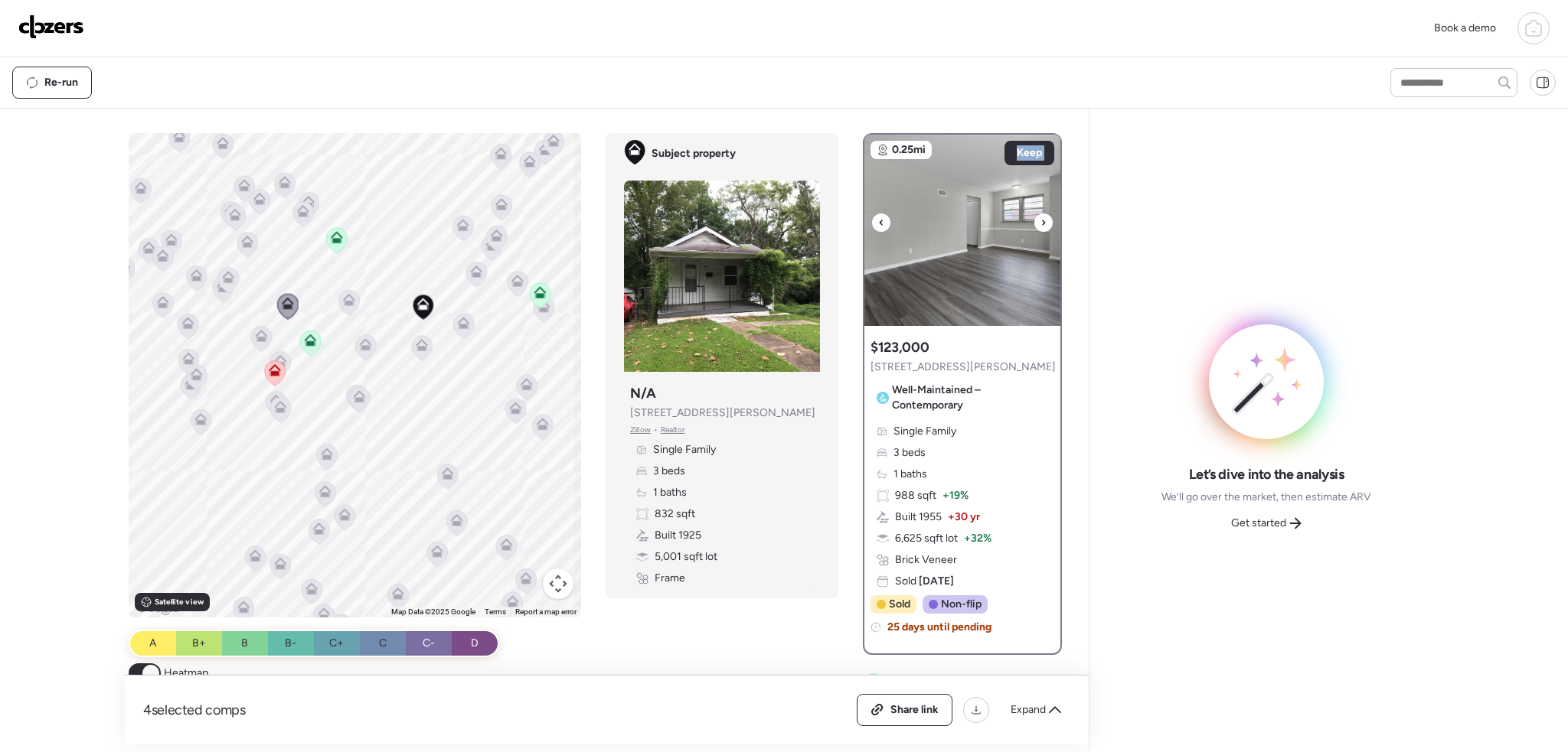
click at [1035, 224] on div at bounding box center [1044, 223] width 18 height 18
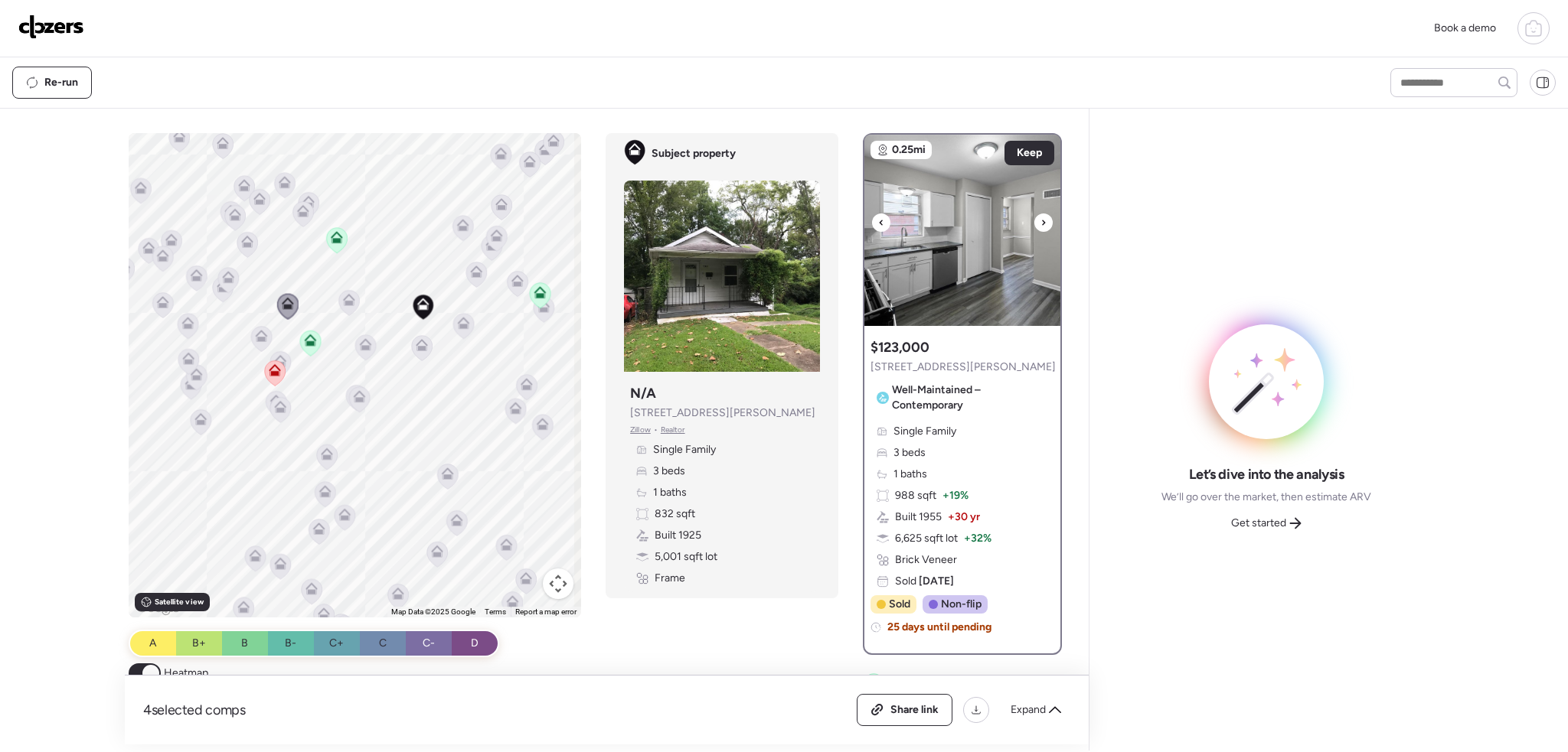
click at [1041, 224] on div at bounding box center [1044, 223] width 18 height 18
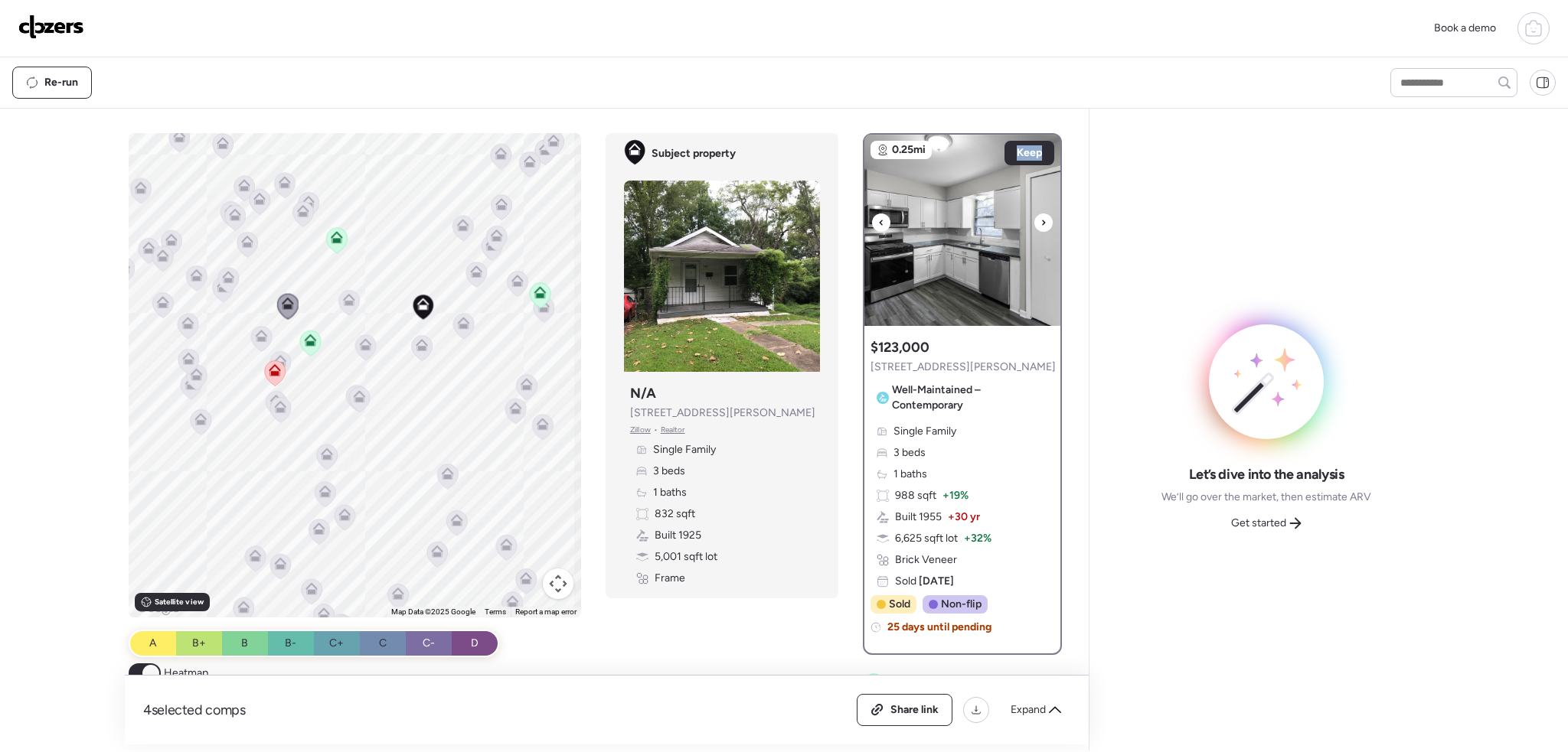
click at [1041, 224] on div at bounding box center [1044, 223] width 18 height 18
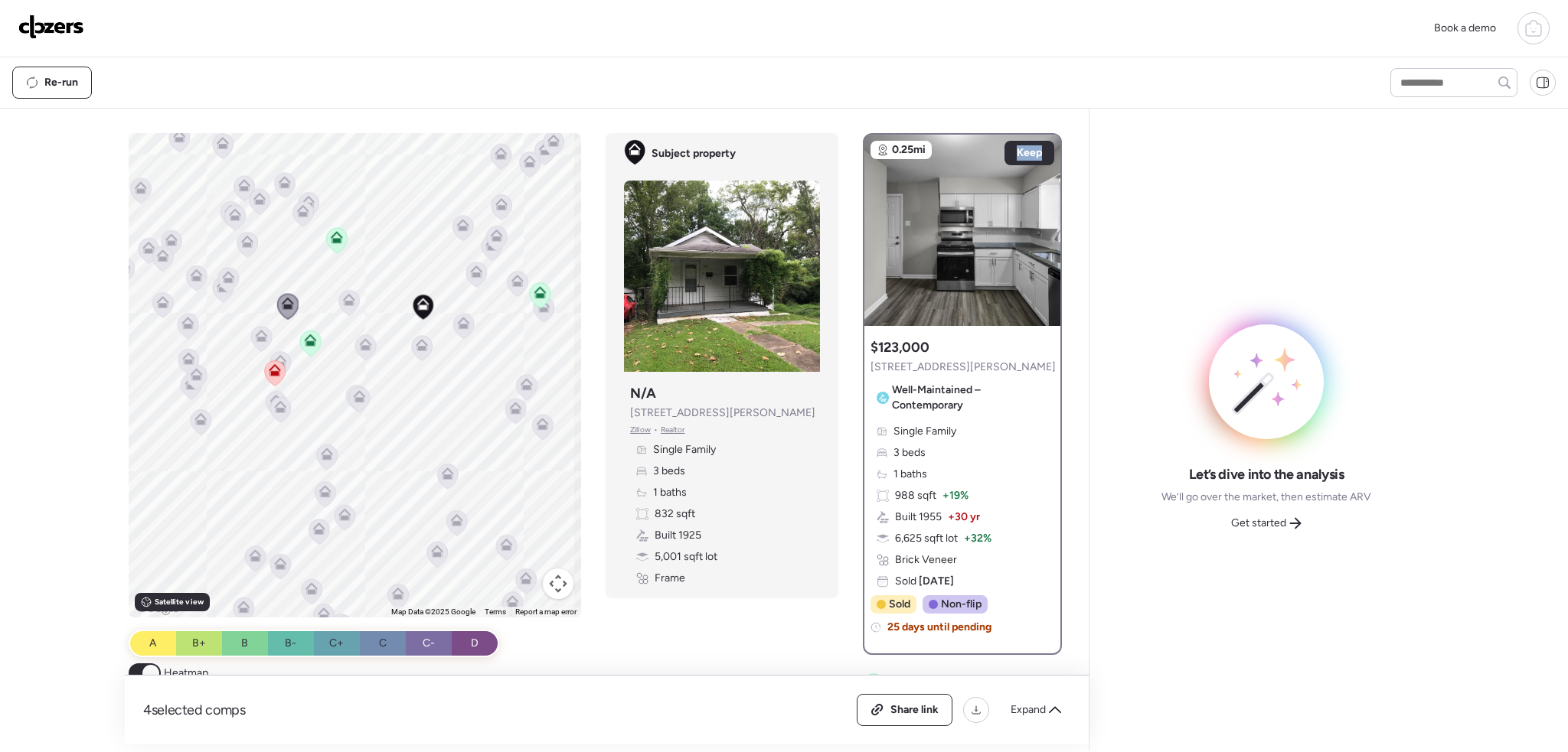
click at [279, 357] on icon at bounding box center [281, 358] width 12 height 7
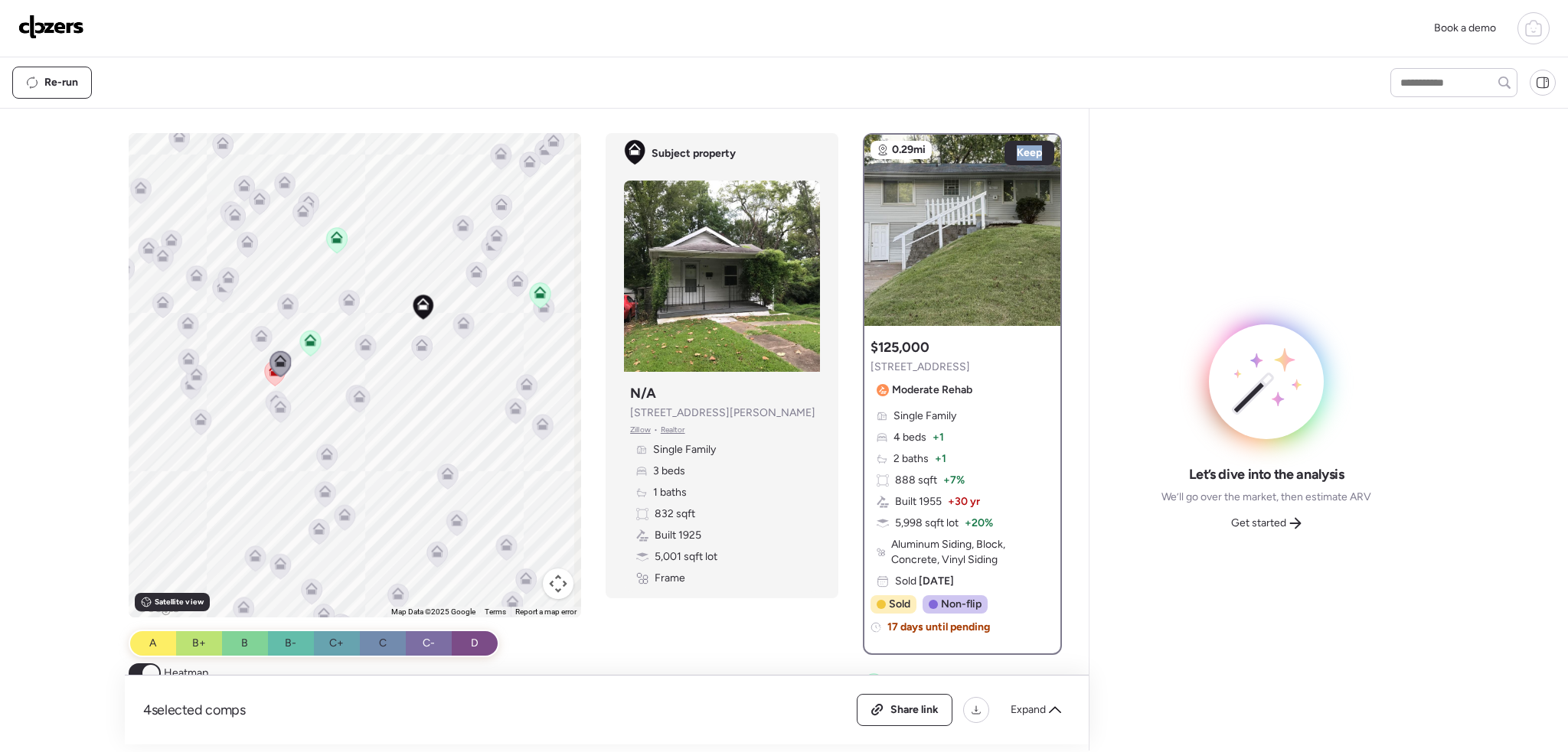
click at [271, 376] on icon at bounding box center [281, 363] width 22 height 26
click at [271, 379] on icon at bounding box center [275, 373] width 21 height 25
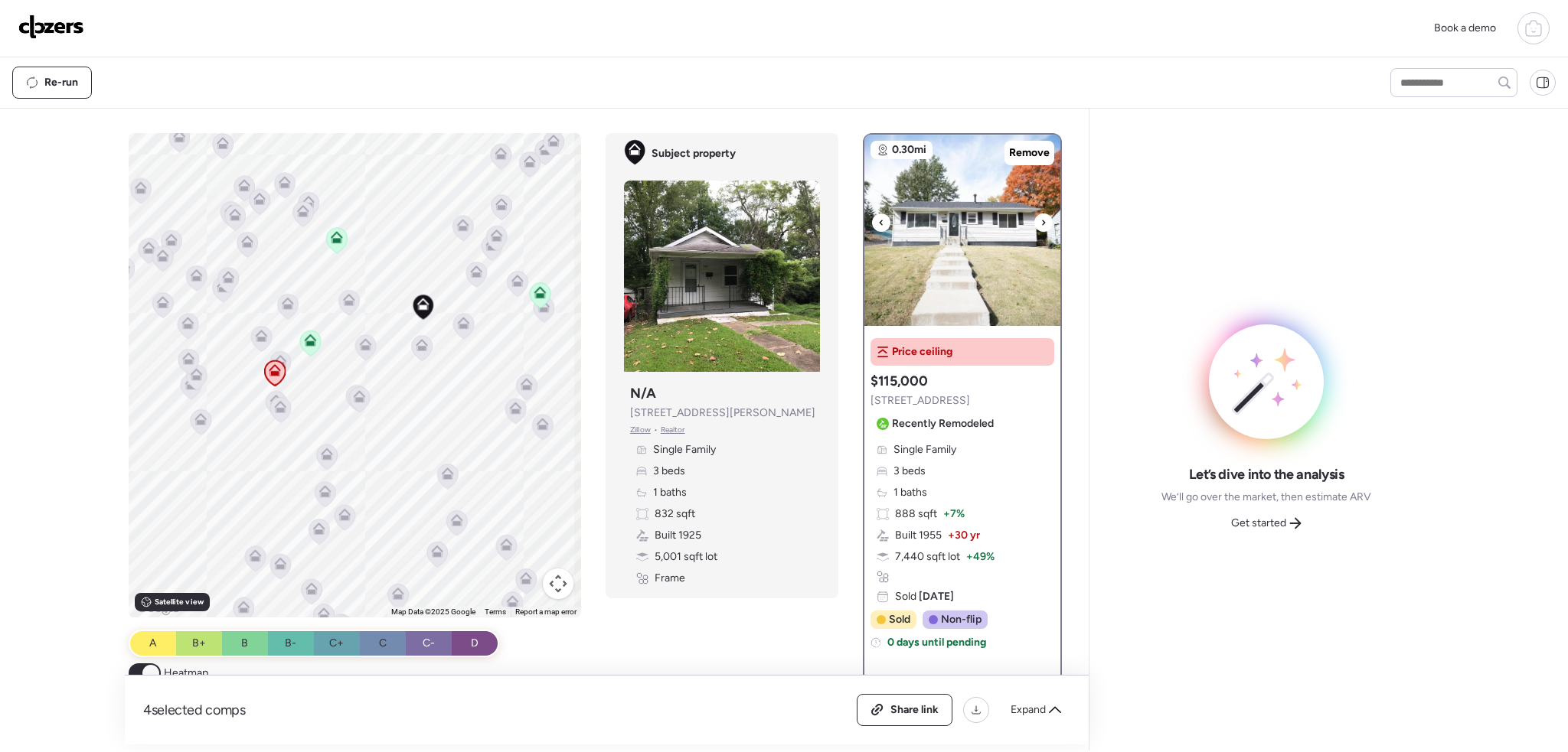
click at [1042, 218] on div at bounding box center [1044, 223] width 18 height 18
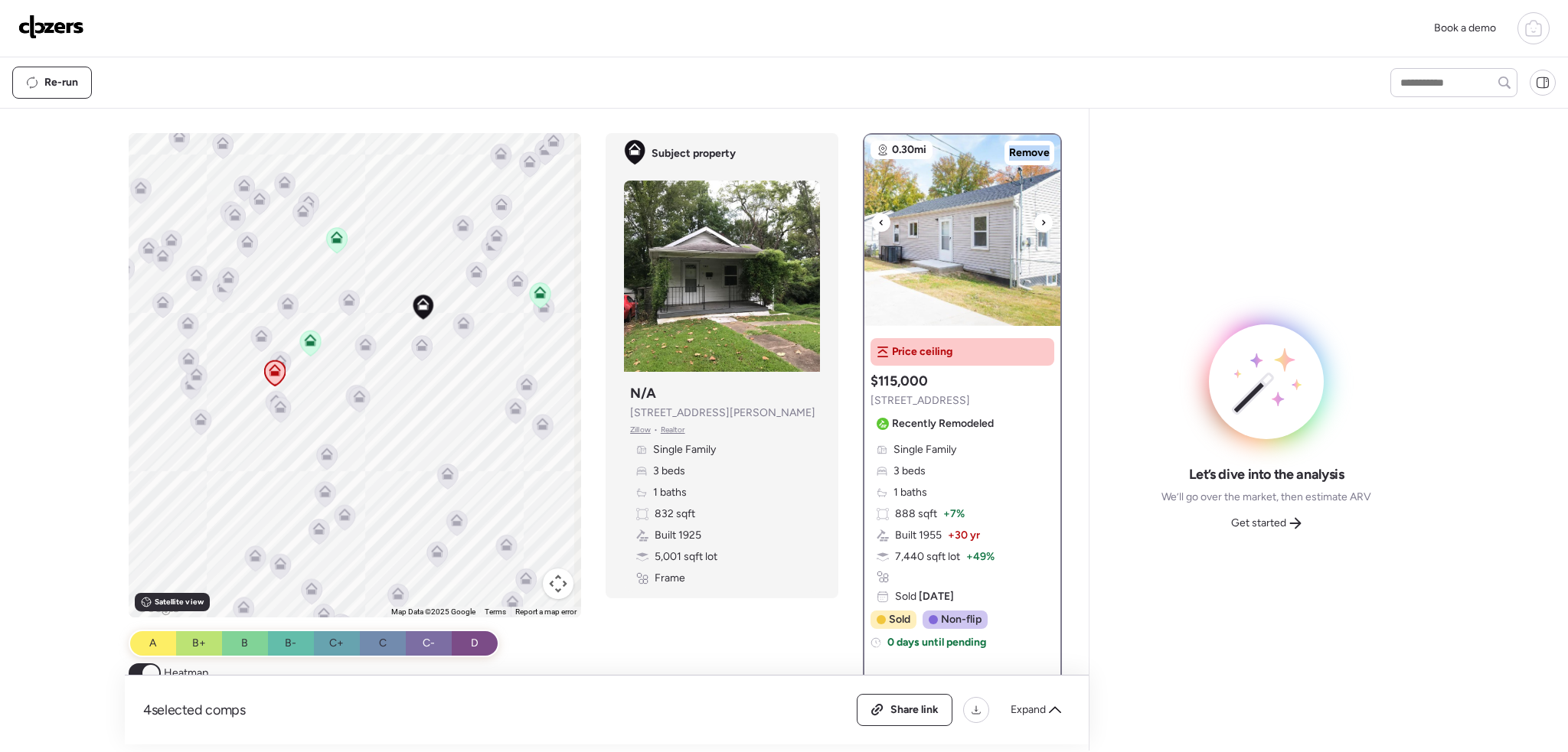
click at [1042, 218] on div at bounding box center [1044, 223] width 18 height 18
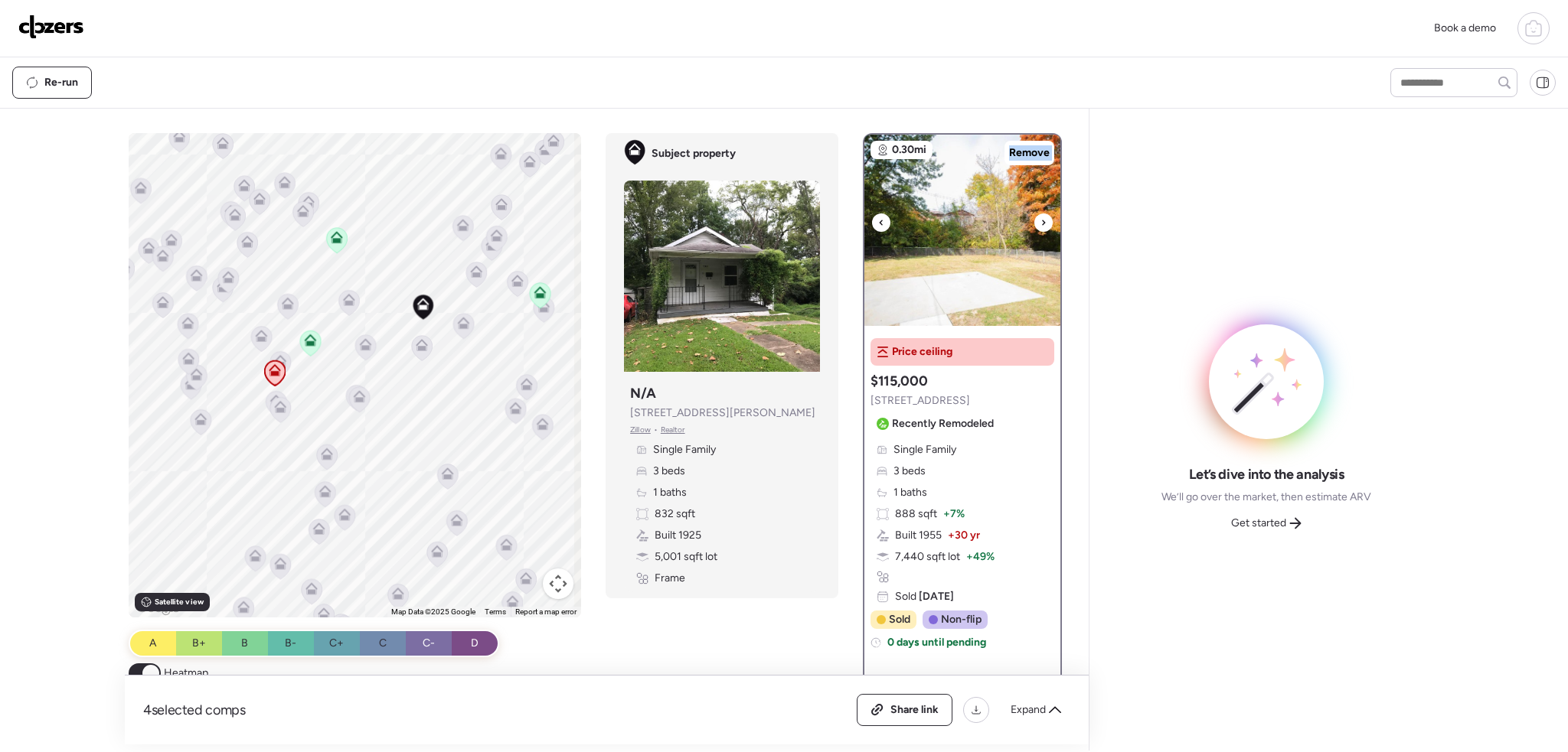
click at [1042, 218] on div at bounding box center [1044, 223] width 18 height 18
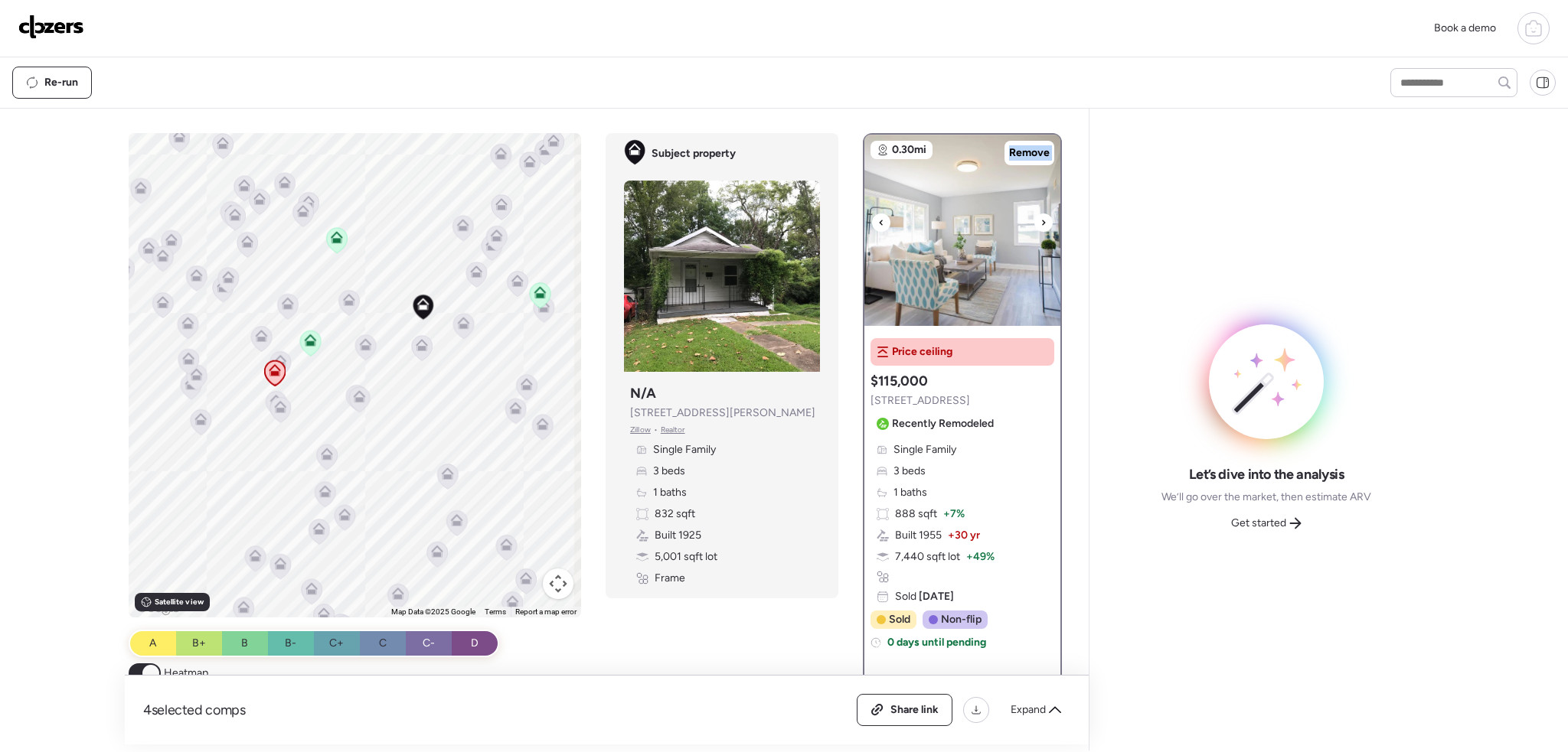
click at [1042, 218] on div at bounding box center [1044, 223] width 18 height 18
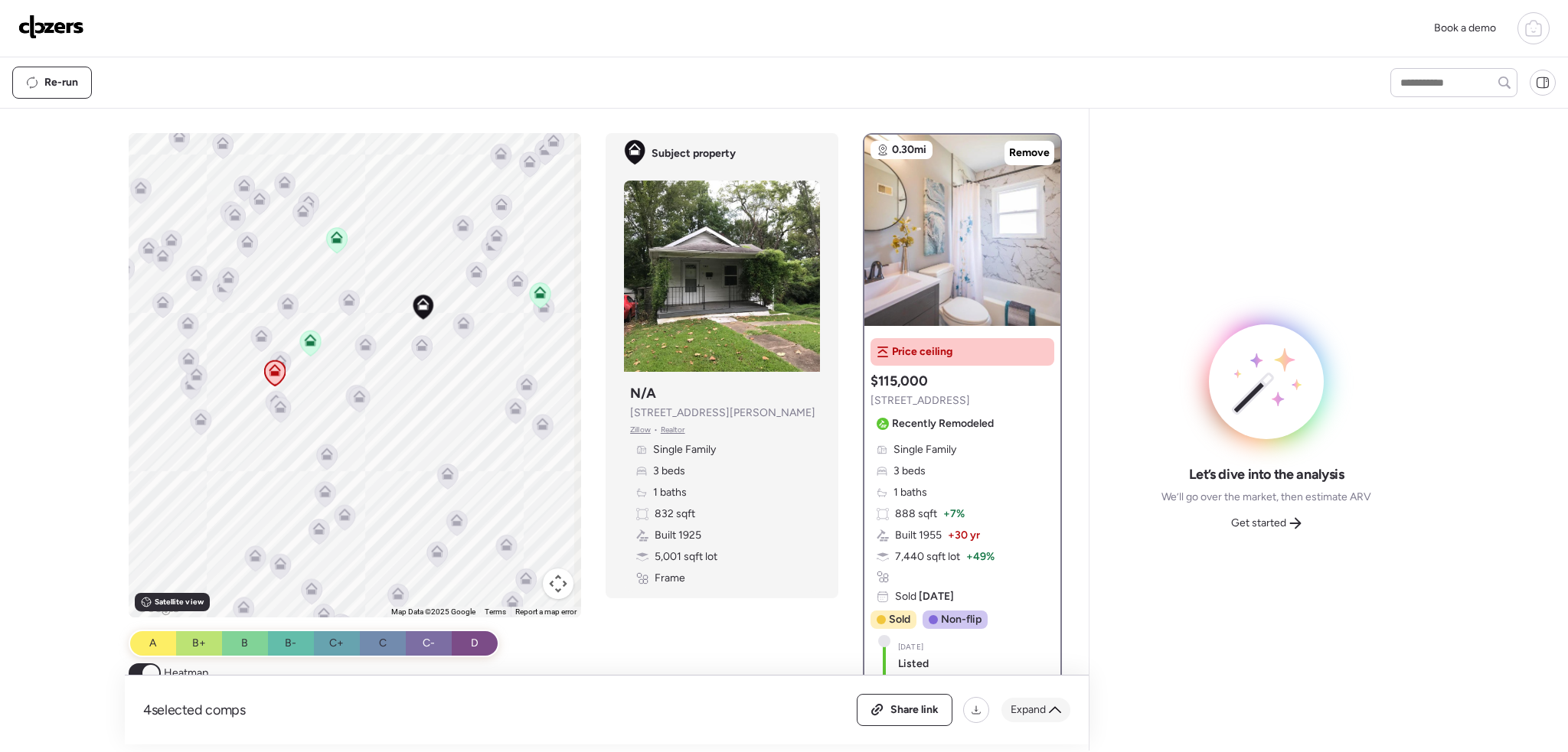
click at [1041, 709] on span "Expand" at bounding box center [1028, 711] width 35 height 15
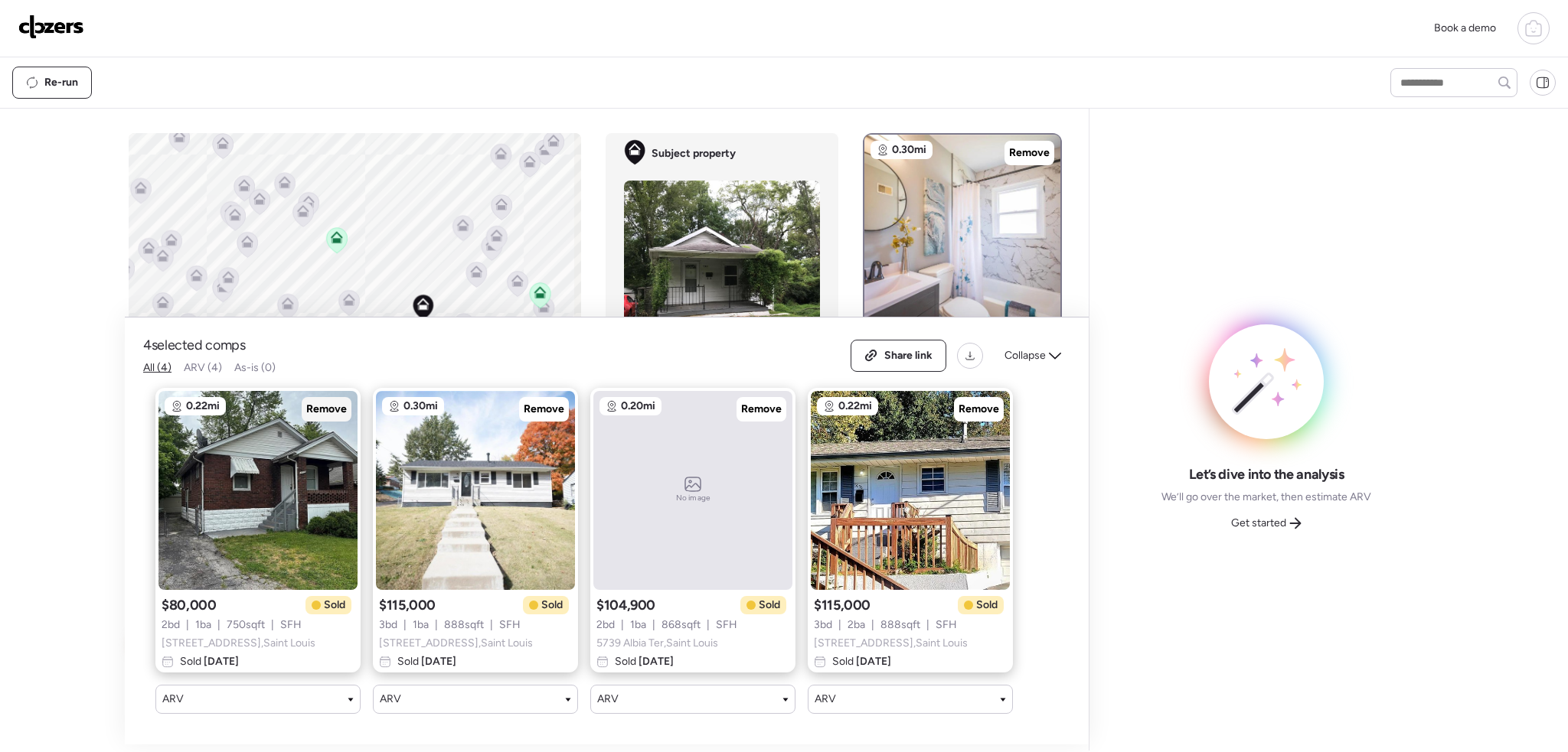
click at [331, 402] on span "Remove" at bounding box center [326, 409] width 41 height 15
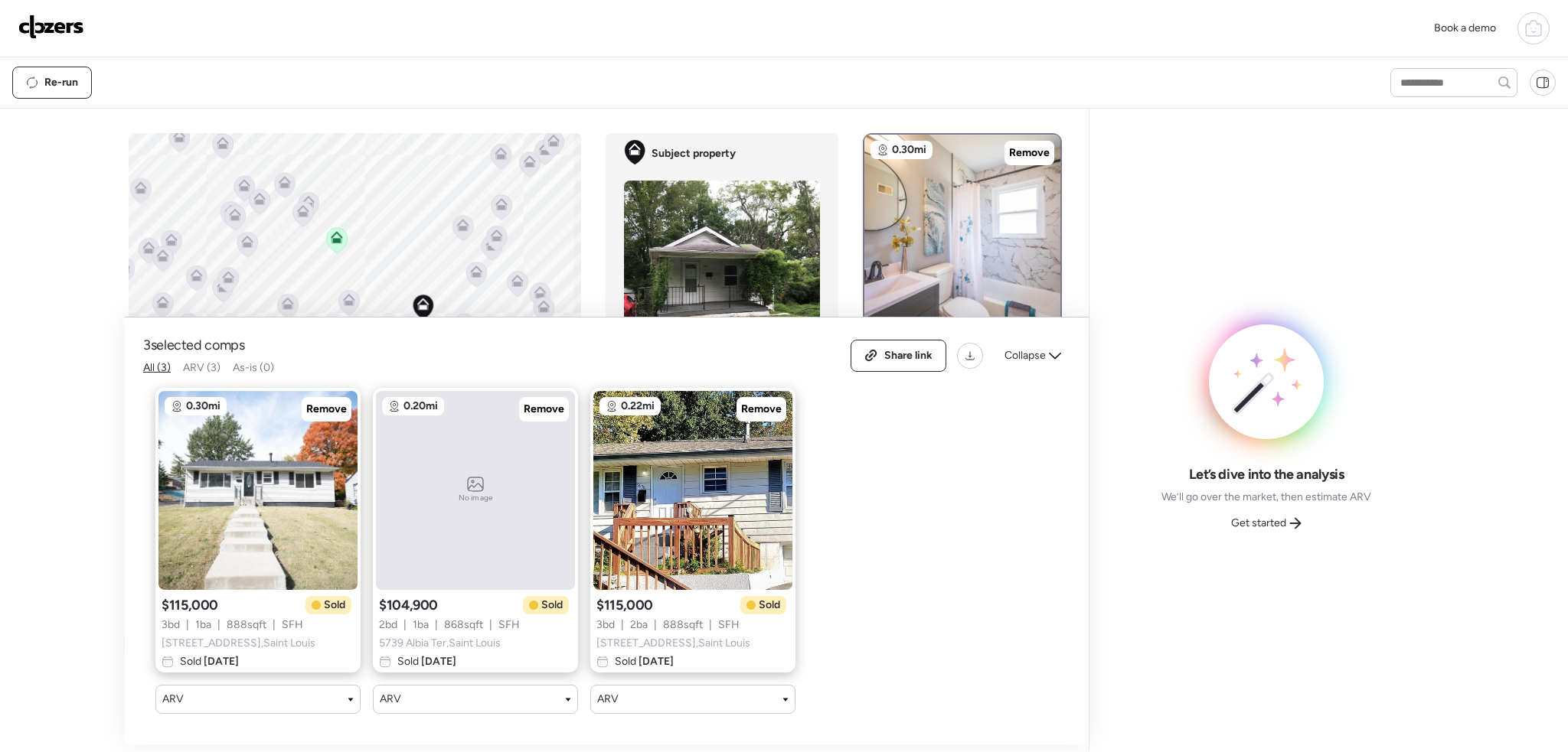
drag, startPoint x: 1051, startPoint y: 345, endPoint x: 914, endPoint y: 345, distance: 137.0
click at [1049, 349] on icon at bounding box center [1055, 356] width 12 height 12
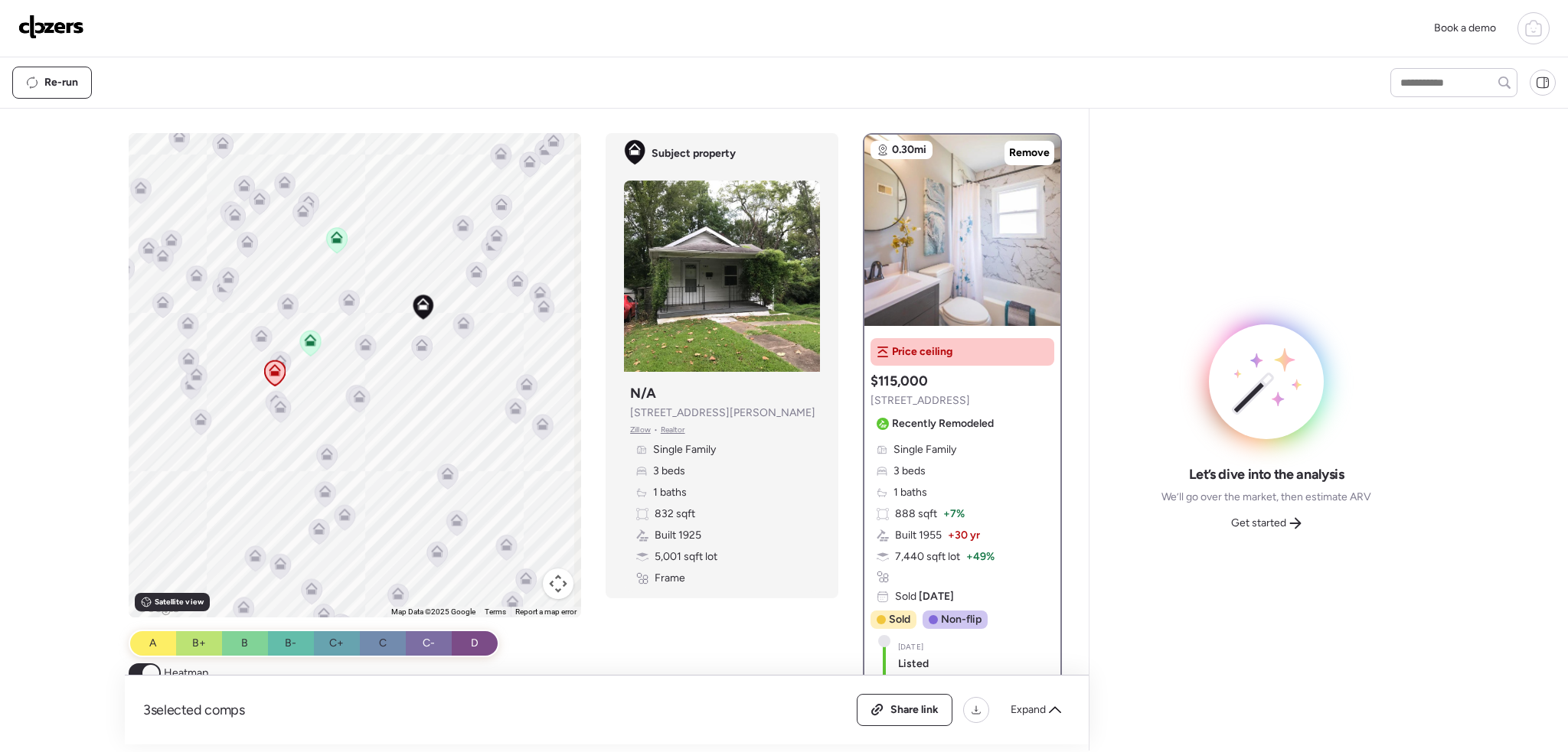
click at [357, 350] on icon at bounding box center [365, 346] width 21 height 25
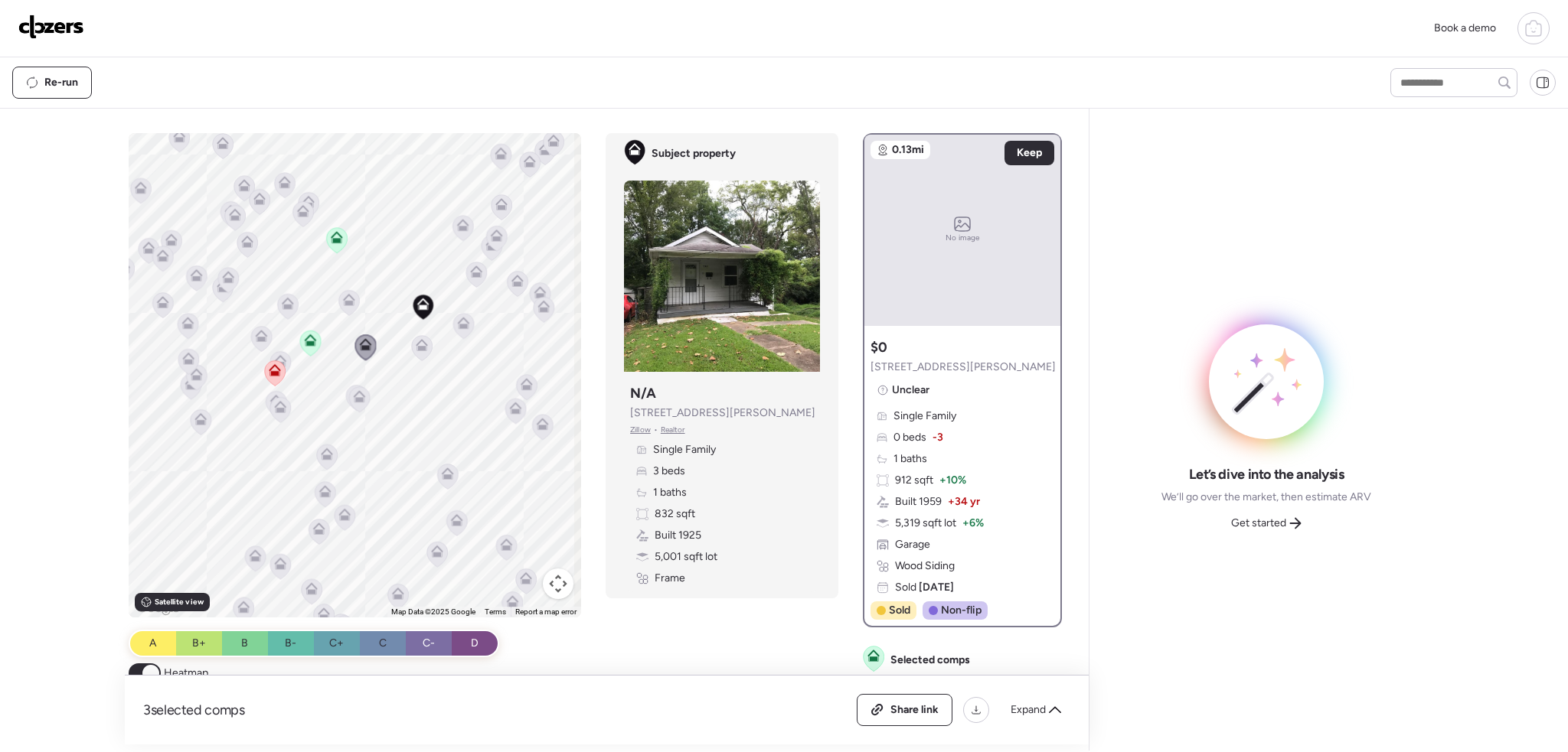
click at [343, 299] on icon at bounding box center [349, 300] width 12 height 12
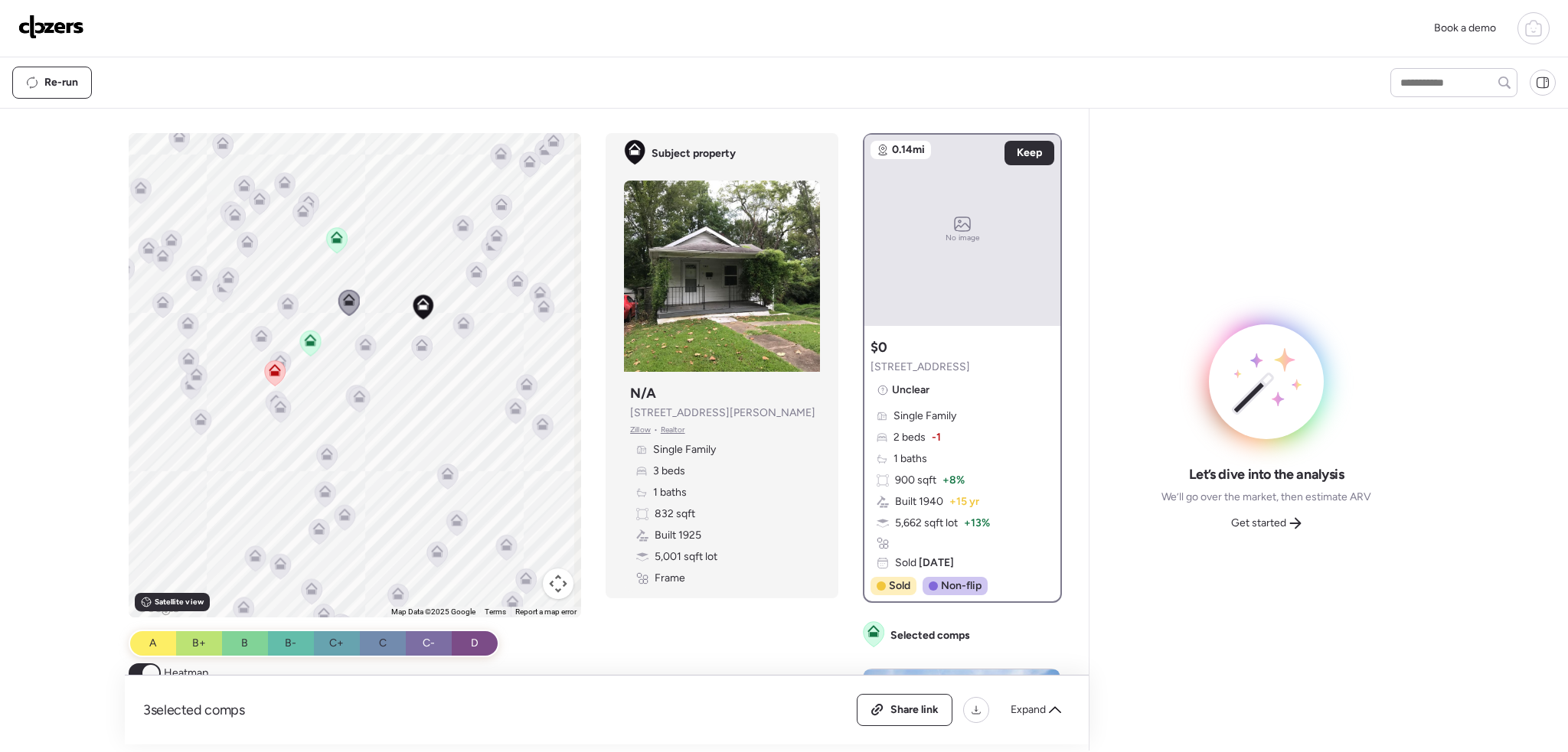
click at [361, 399] on icon at bounding box center [359, 399] width 21 height 25
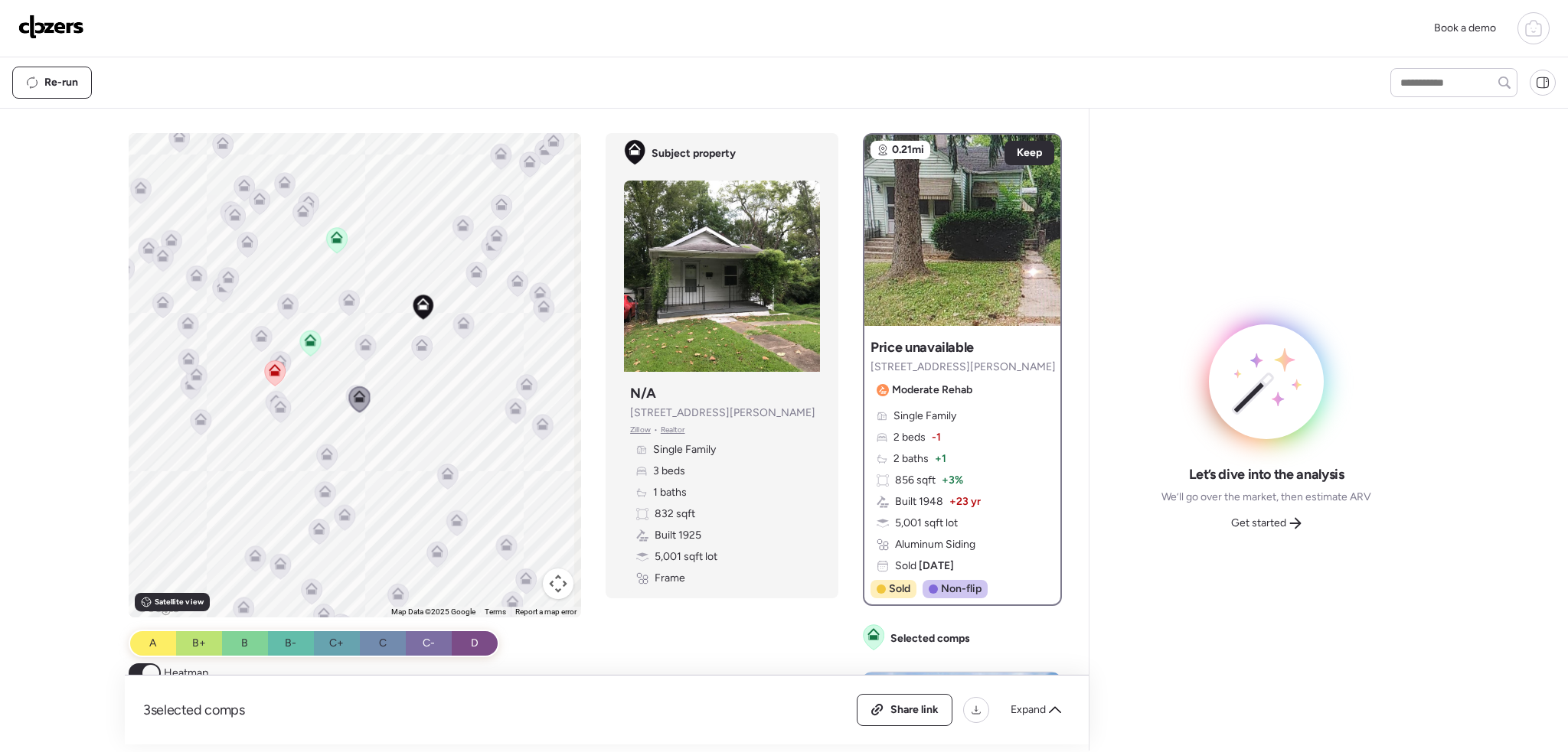
click at [281, 401] on icon at bounding box center [281, 406] width 12 height 12
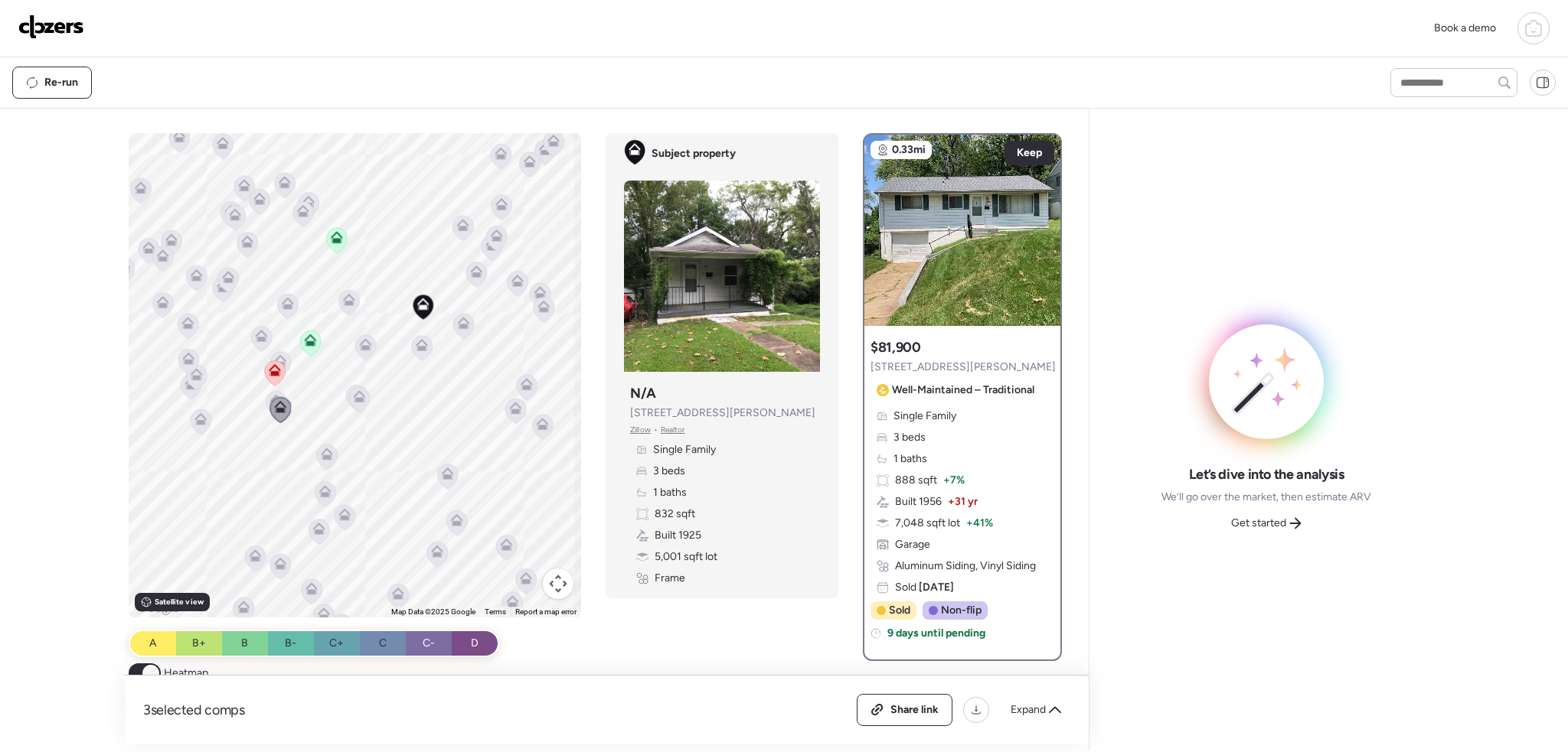
click at [267, 397] on icon at bounding box center [277, 403] width 21 height 25
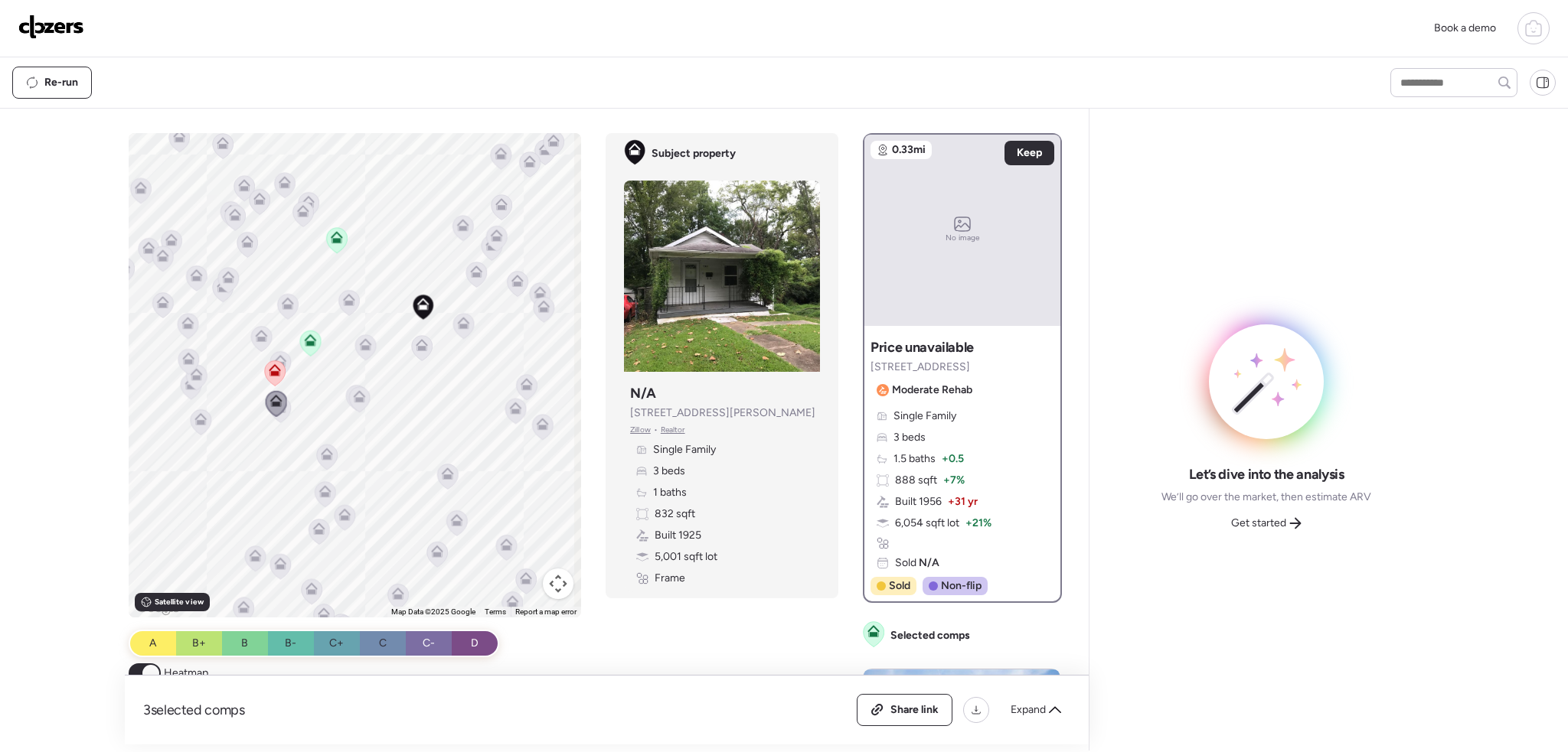
click at [327, 459] on icon at bounding box center [327, 457] width 10 height 5
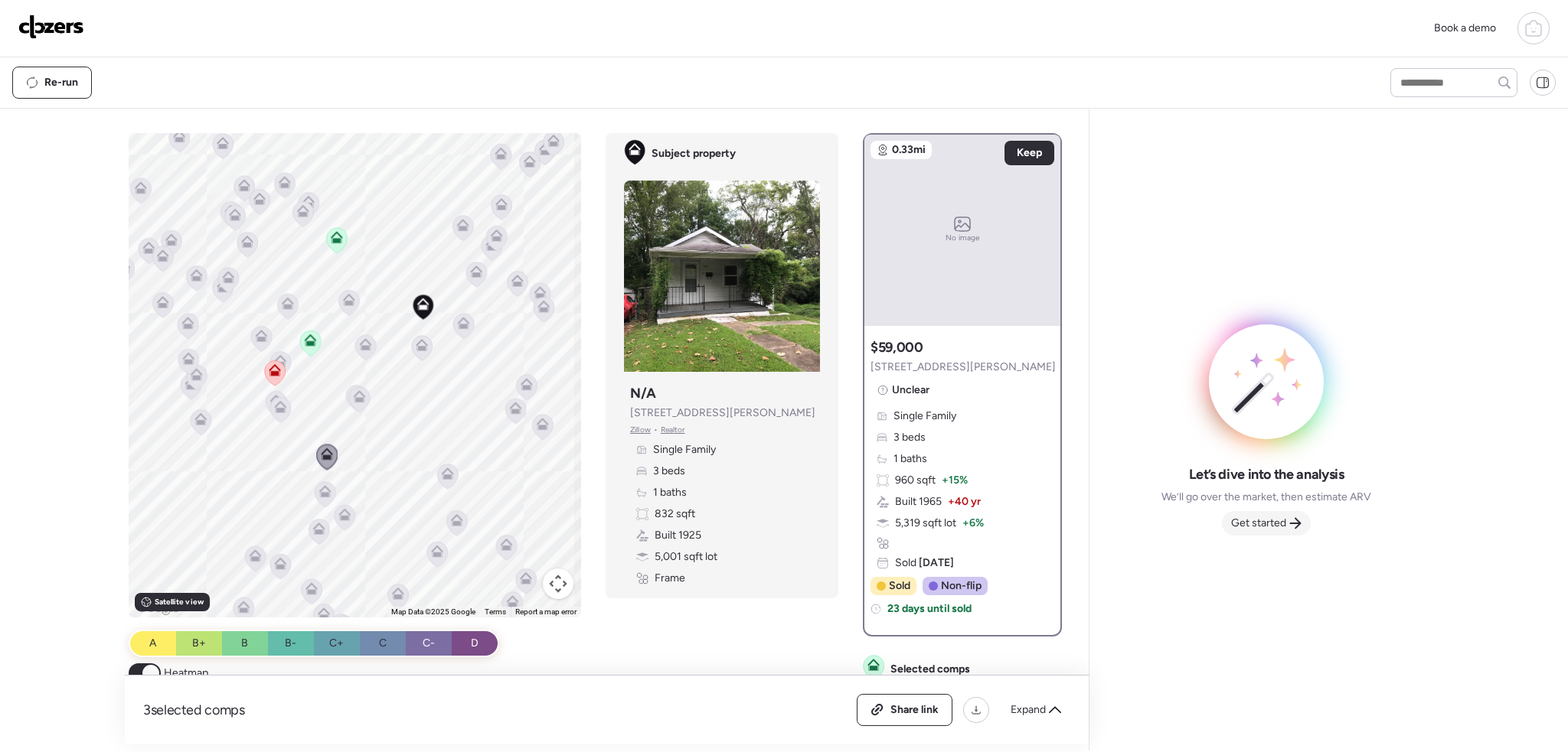
click at [1262, 527] on span "Get started" at bounding box center [1259, 523] width 55 height 15
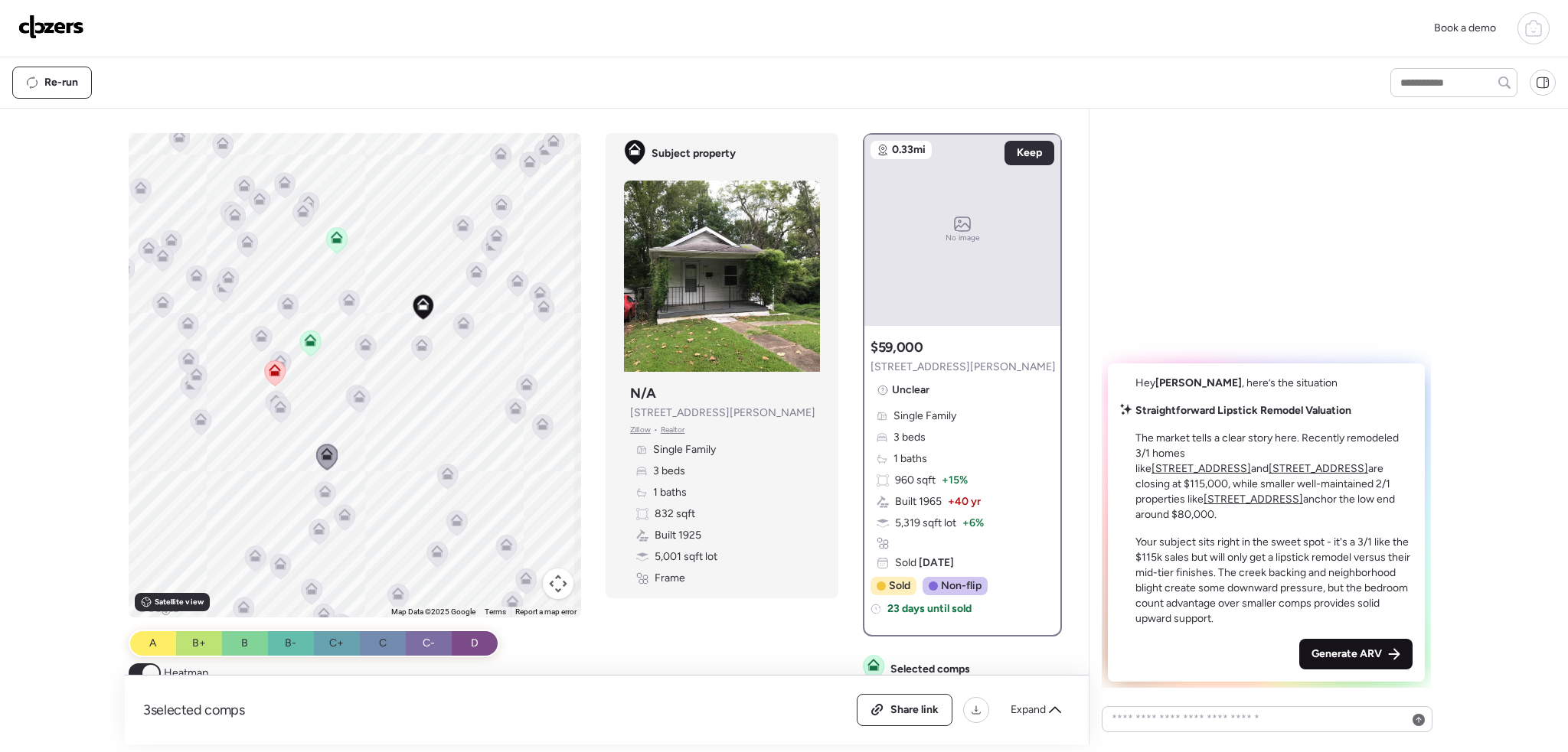
click at [1351, 657] on span "Generate ARV" at bounding box center [1347, 654] width 71 height 15
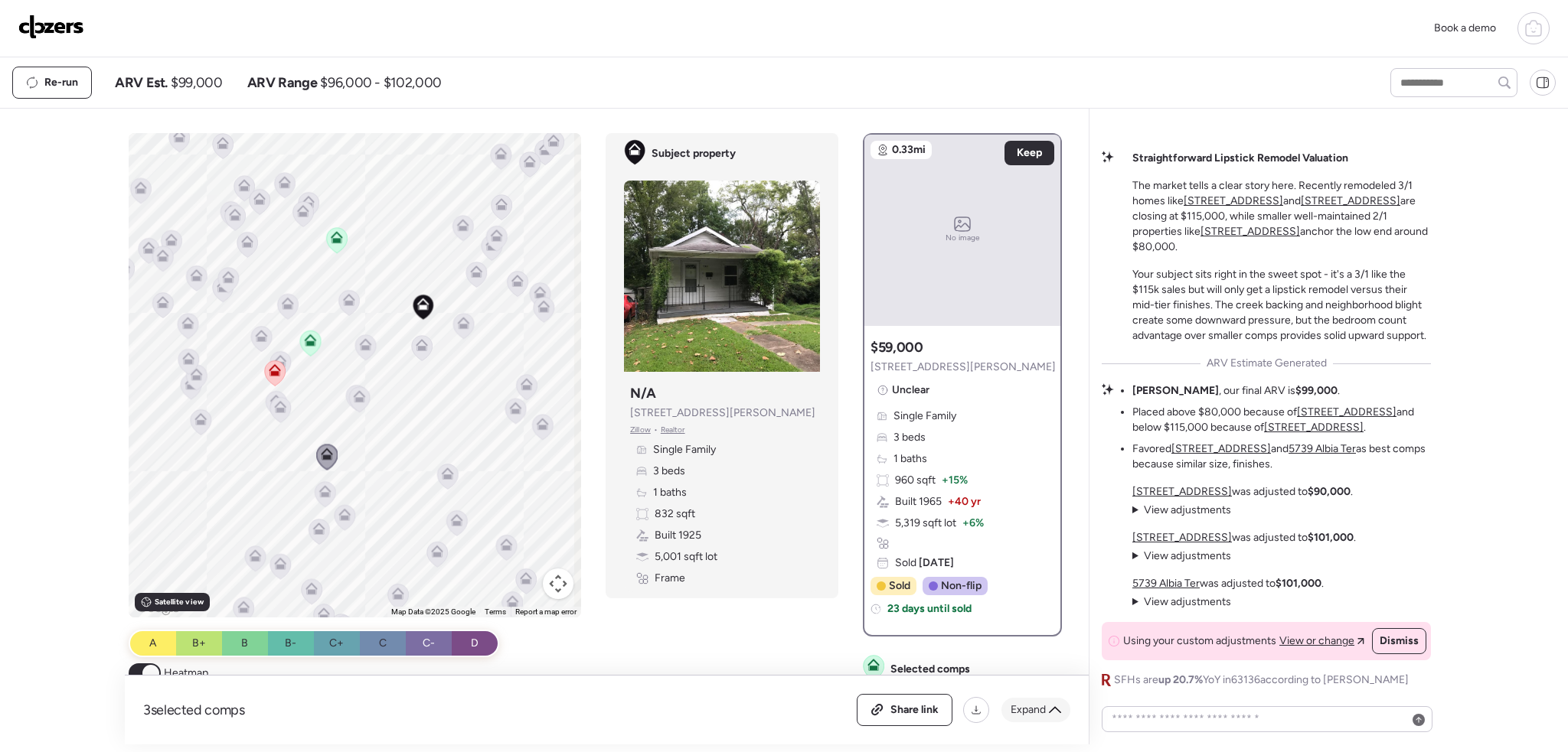
click at [1040, 706] on span "Expand" at bounding box center [1028, 711] width 35 height 15
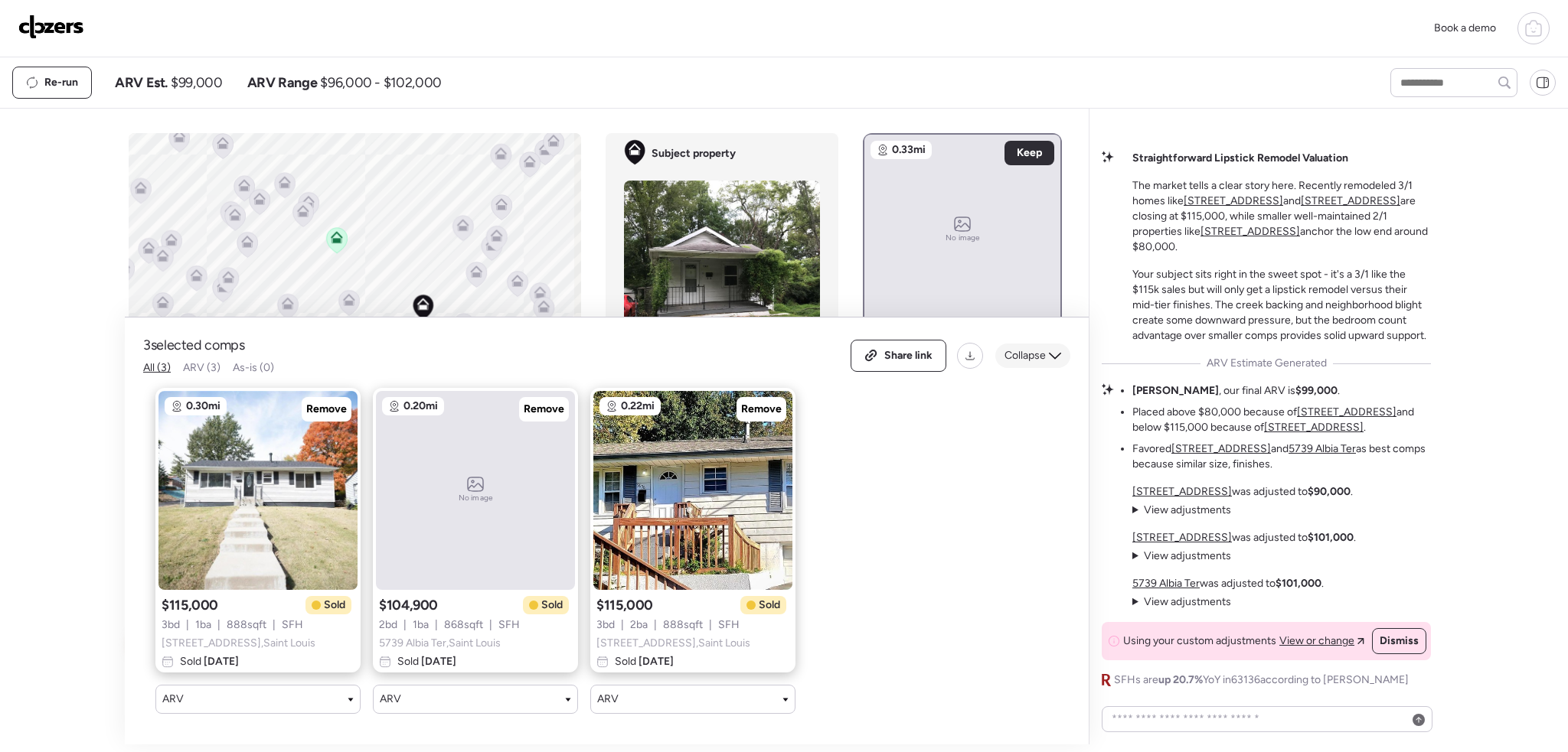
click at [1035, 343] on div "Collapse" at bounding box center [1033, 356] width 75 height 25
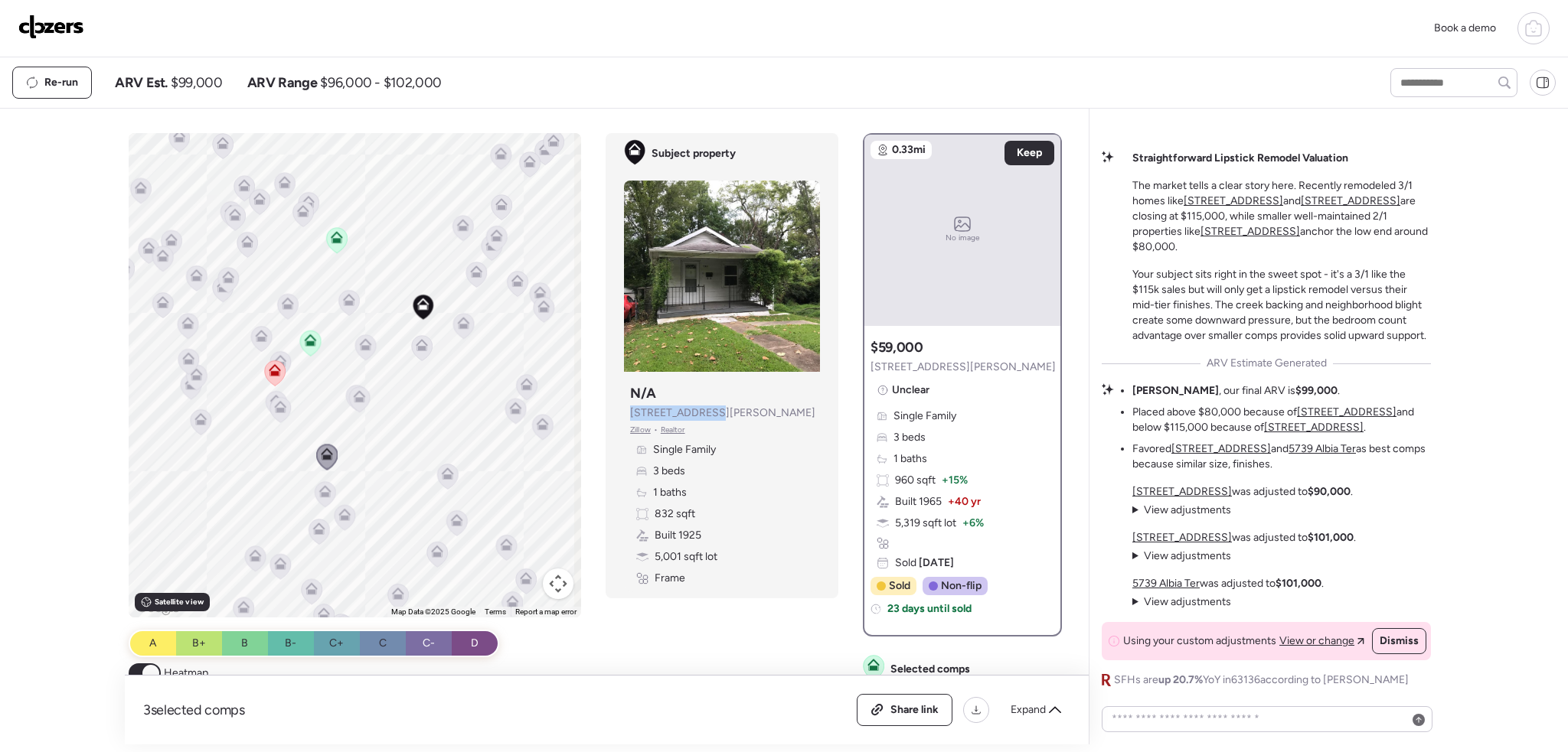
drag, startPoint x: 693, startPoint y: 409, endPoint x: 620, endPoint y: 406, distance: 73.1
click at [624, 406] on div "Subject property N/A 7205 Calvin Ave Zillow • Realtor Single Family 3 beds 1 ba…" at bounding box center [722, 485] width 196 height 214
copy span "7205 Calvin Ave"
click at [63, 22] on img at bounding box center [51, 27] width 66 height 25
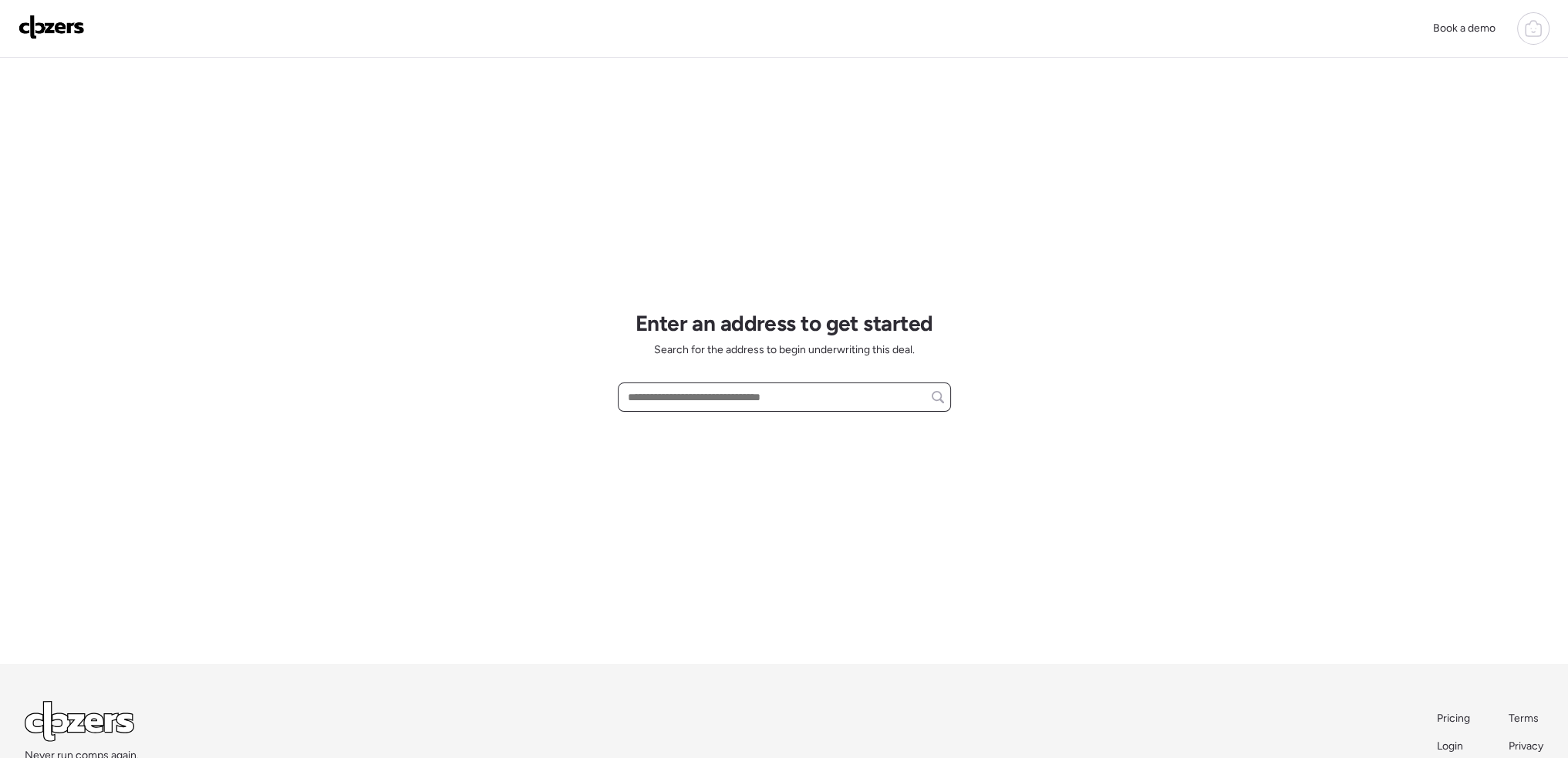
click at [699, 398] on input "text" at bounding box center [784, 397] width 319 height 22
paste input "**********"
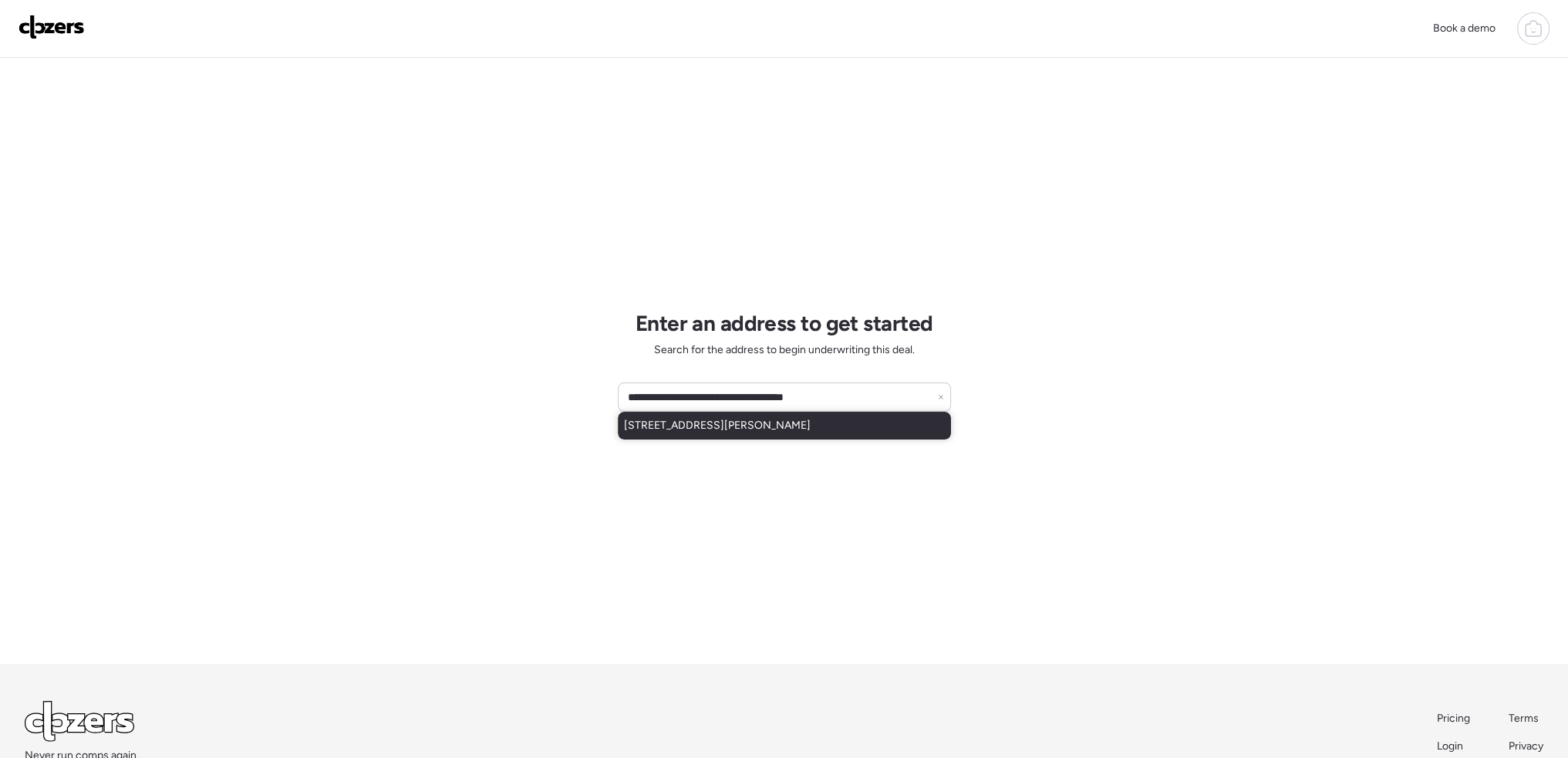
click at [721, 429] on span "[STREET_ADDRESS][PERSON_NAME]" at bounding box center [717, 426] width 187 height 15
type input "**********"
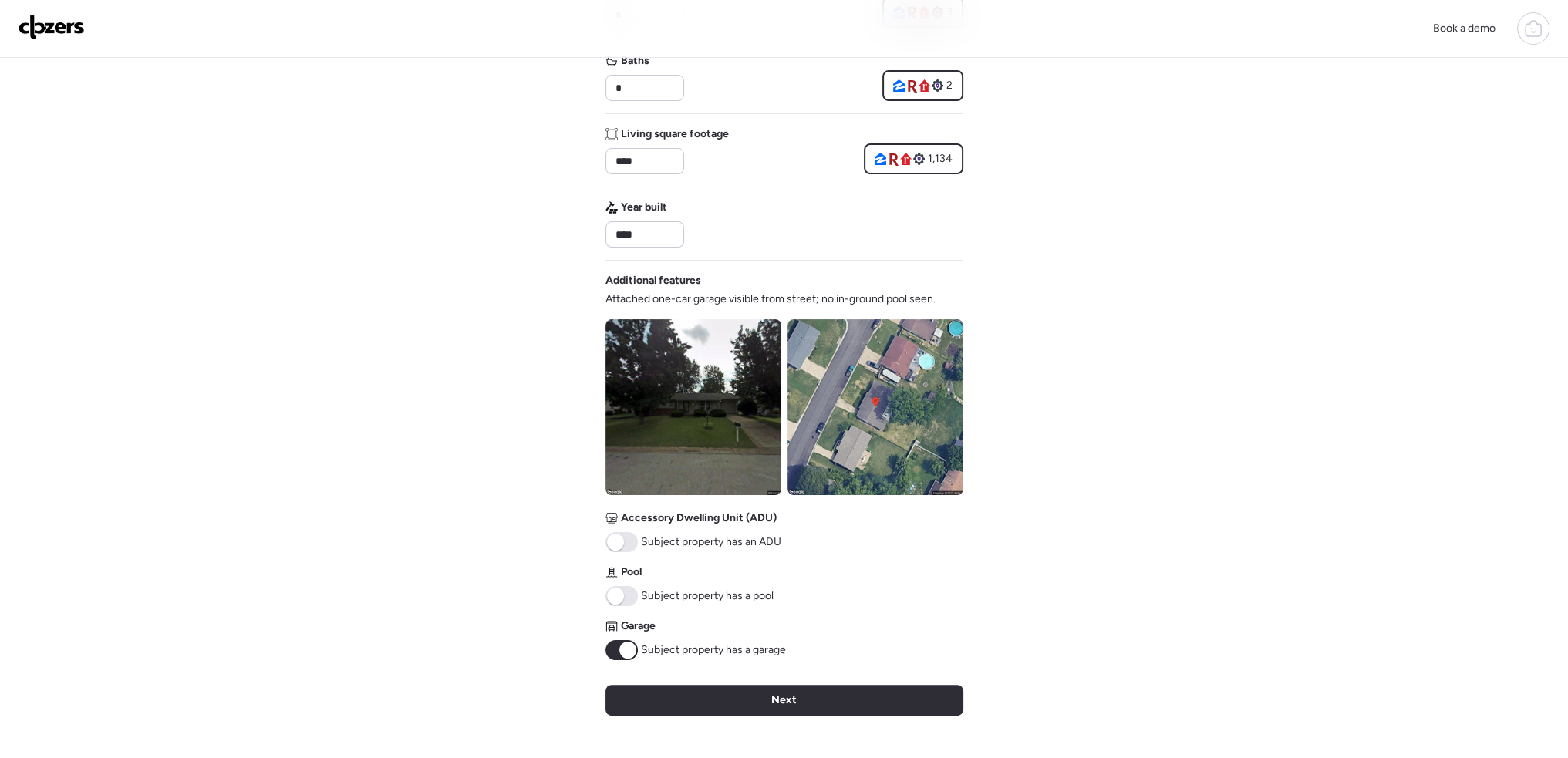
scroll to position [308, 0]
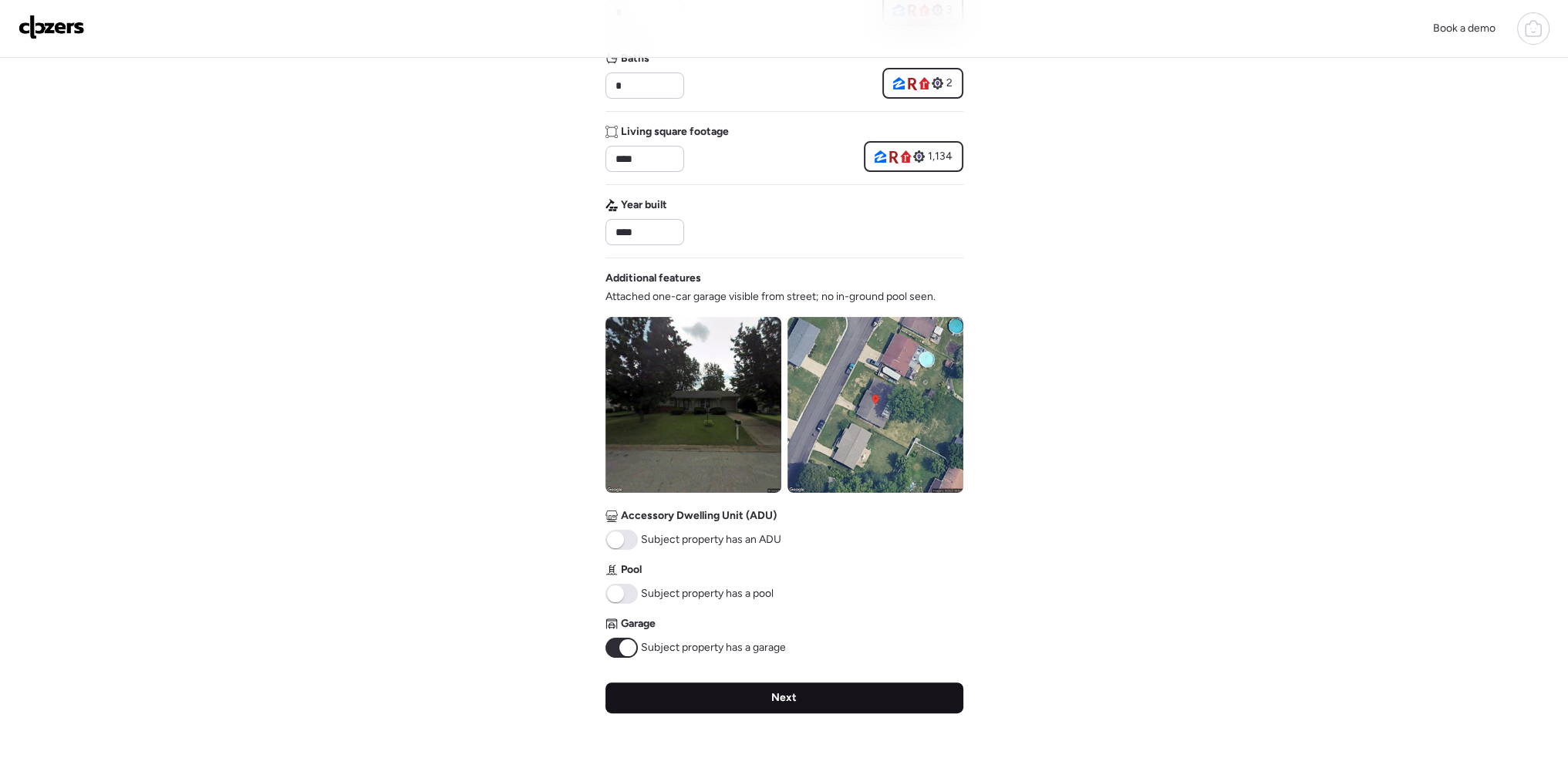
click at [759, 704] on div "Next" at bounding box center [784, 698] width 358 height 31
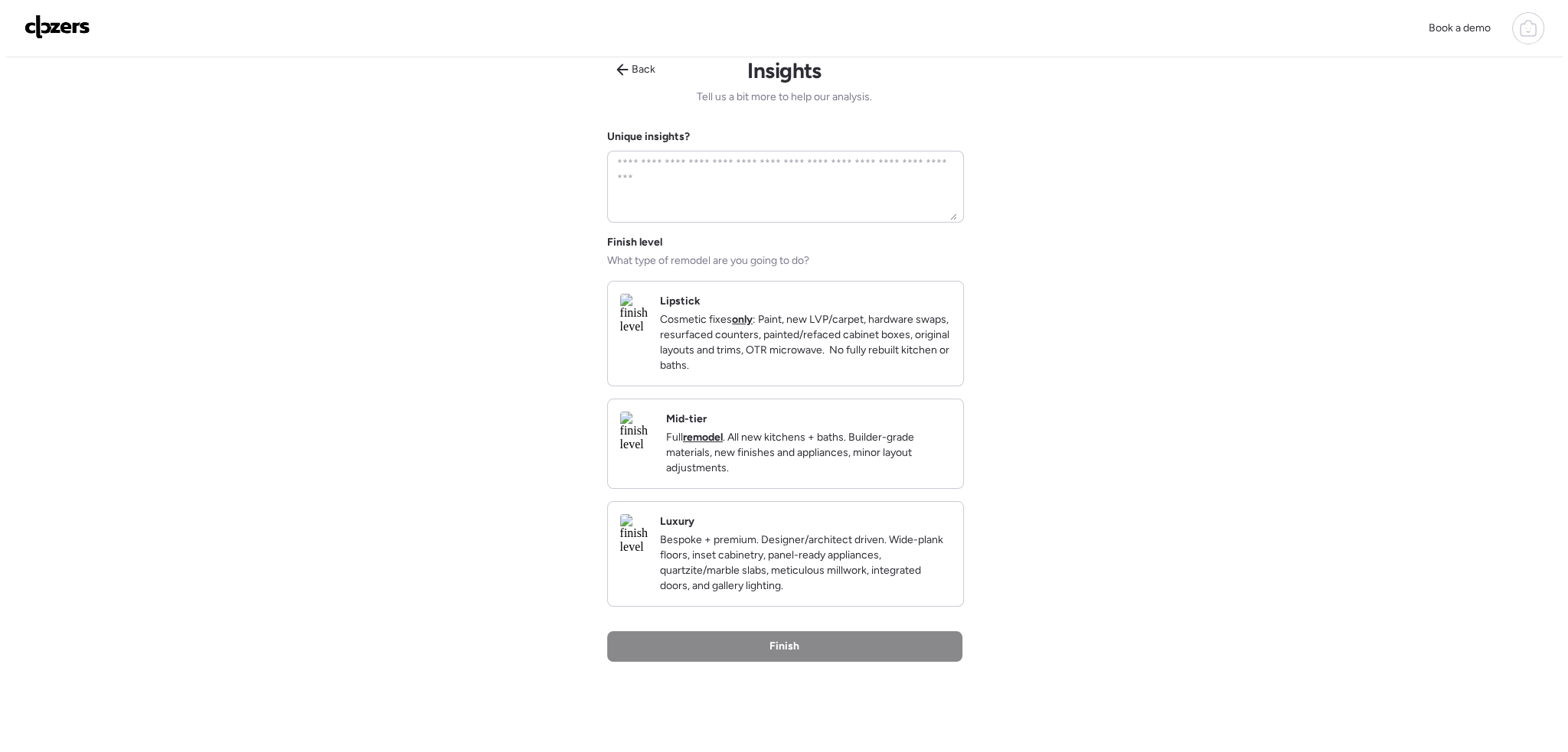
scroll to position [0, 0]
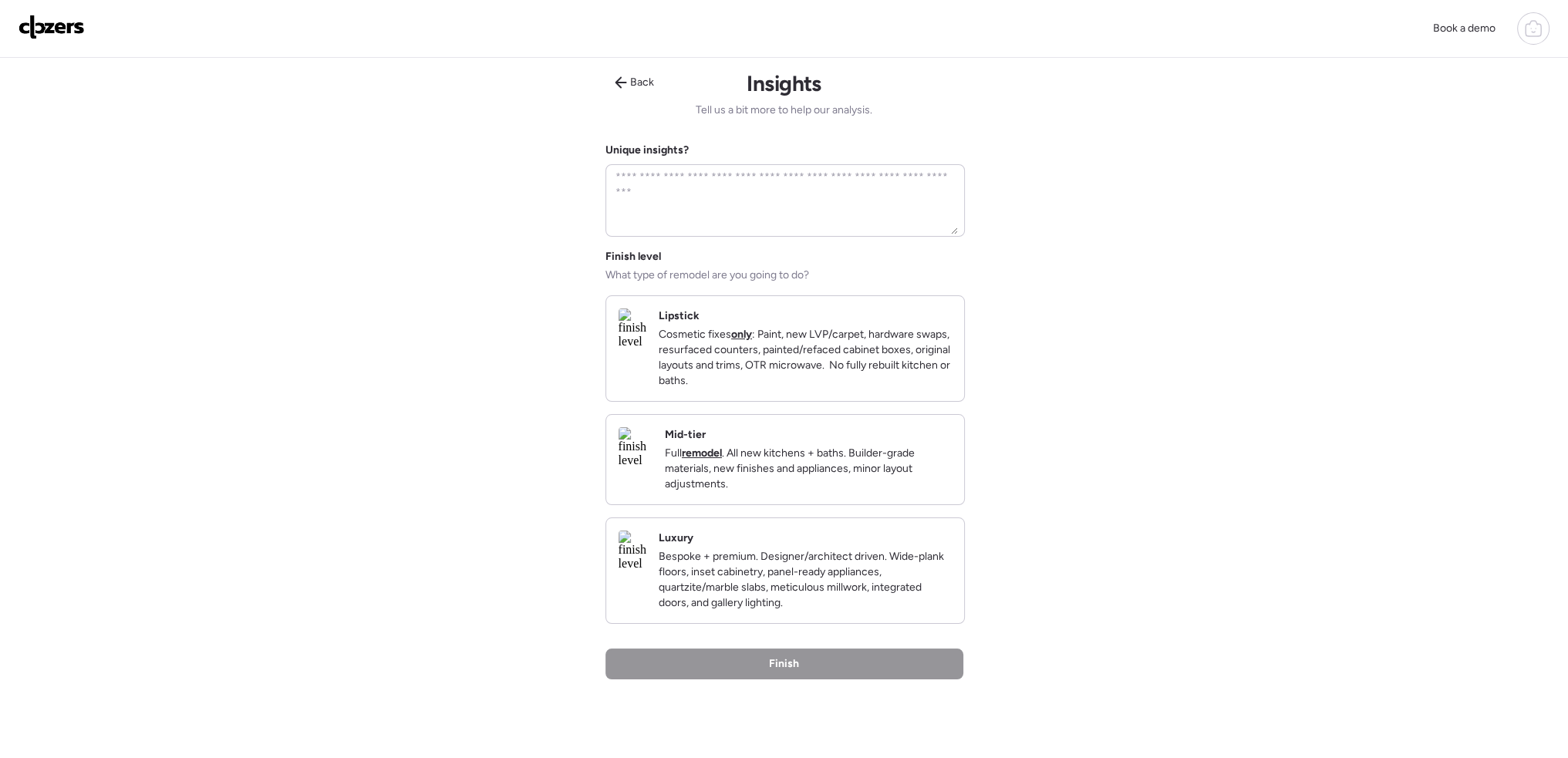
click at [743, 277] on span "What type of remodel are you going to do?" at bounding box center [707, 276] width 204 height 15
click at [743, 360] on p "Cosmetic fixes only : Paint, new LVP/carpet, hardware swaps, resurfaced counter…" at bounding box center [805, 358] width 293 height 62
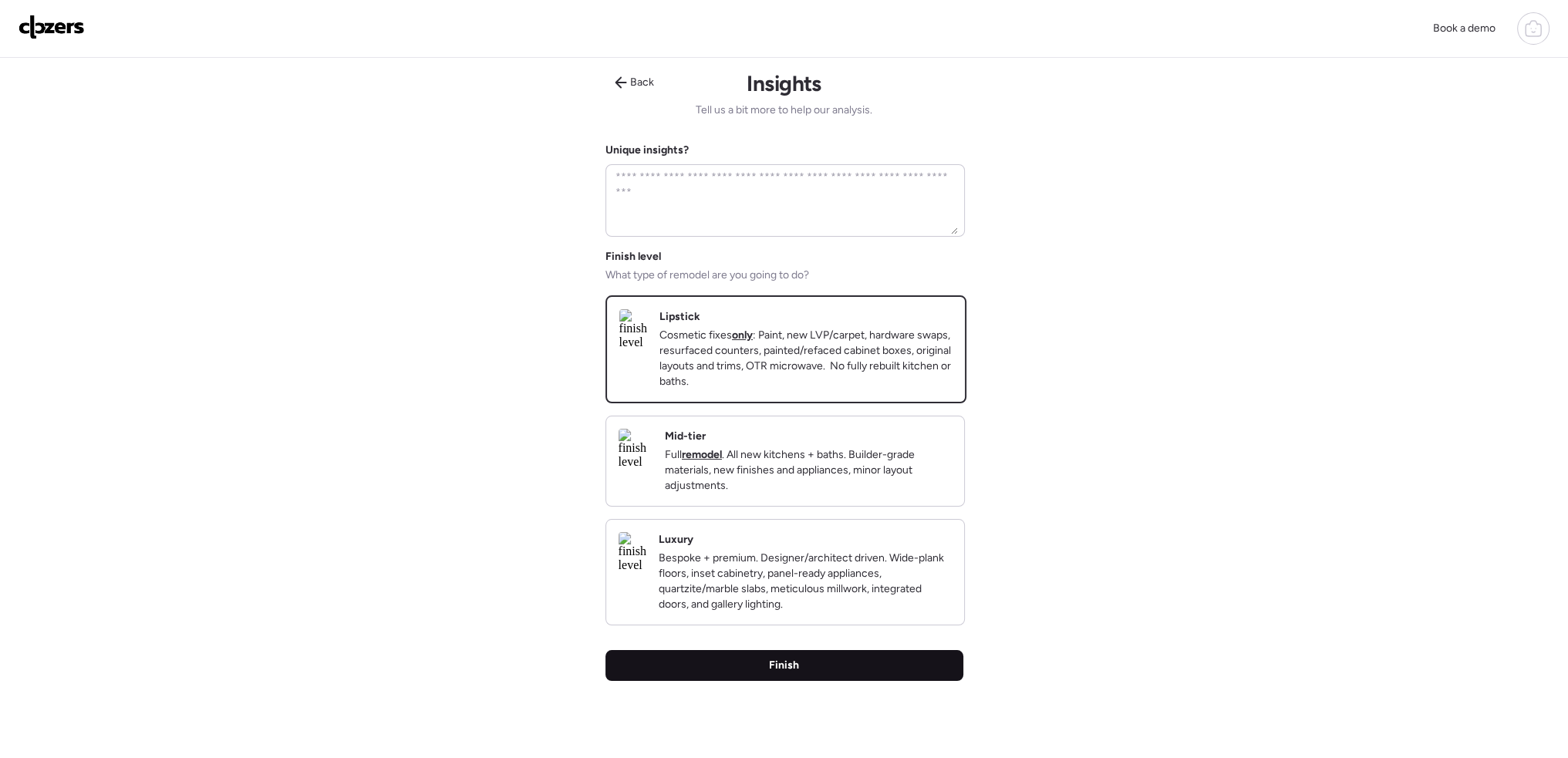
click at [747, 681] on div "Finish" at bounding box center [784, 666] width 358 height 31
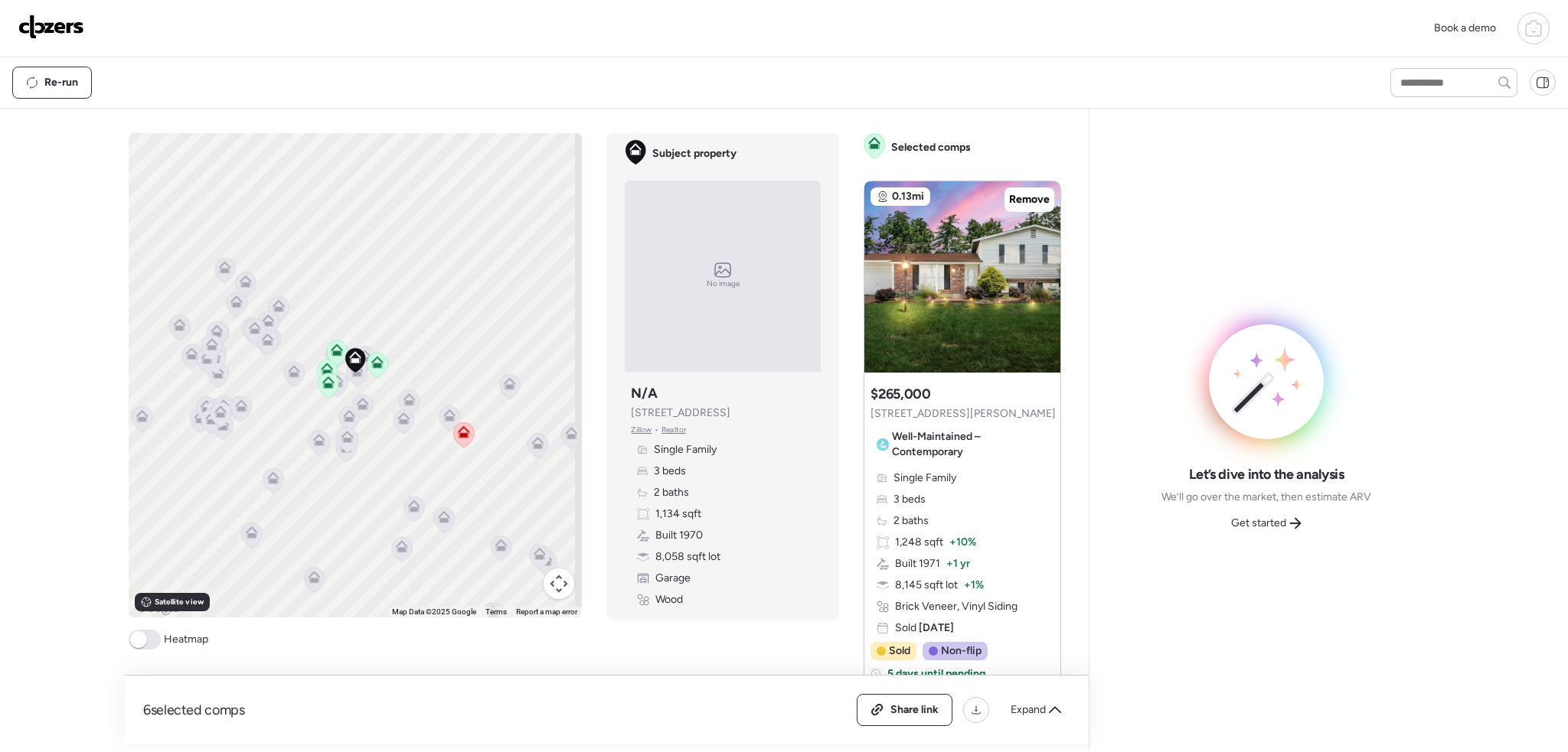
drag, startPoint x: 148, startPoint y: 648, endPoint x: 234, endPoint y: 550, distance: 130.4
click at [147, 645] on span at bounding box center [145, 640] width 32 height 20
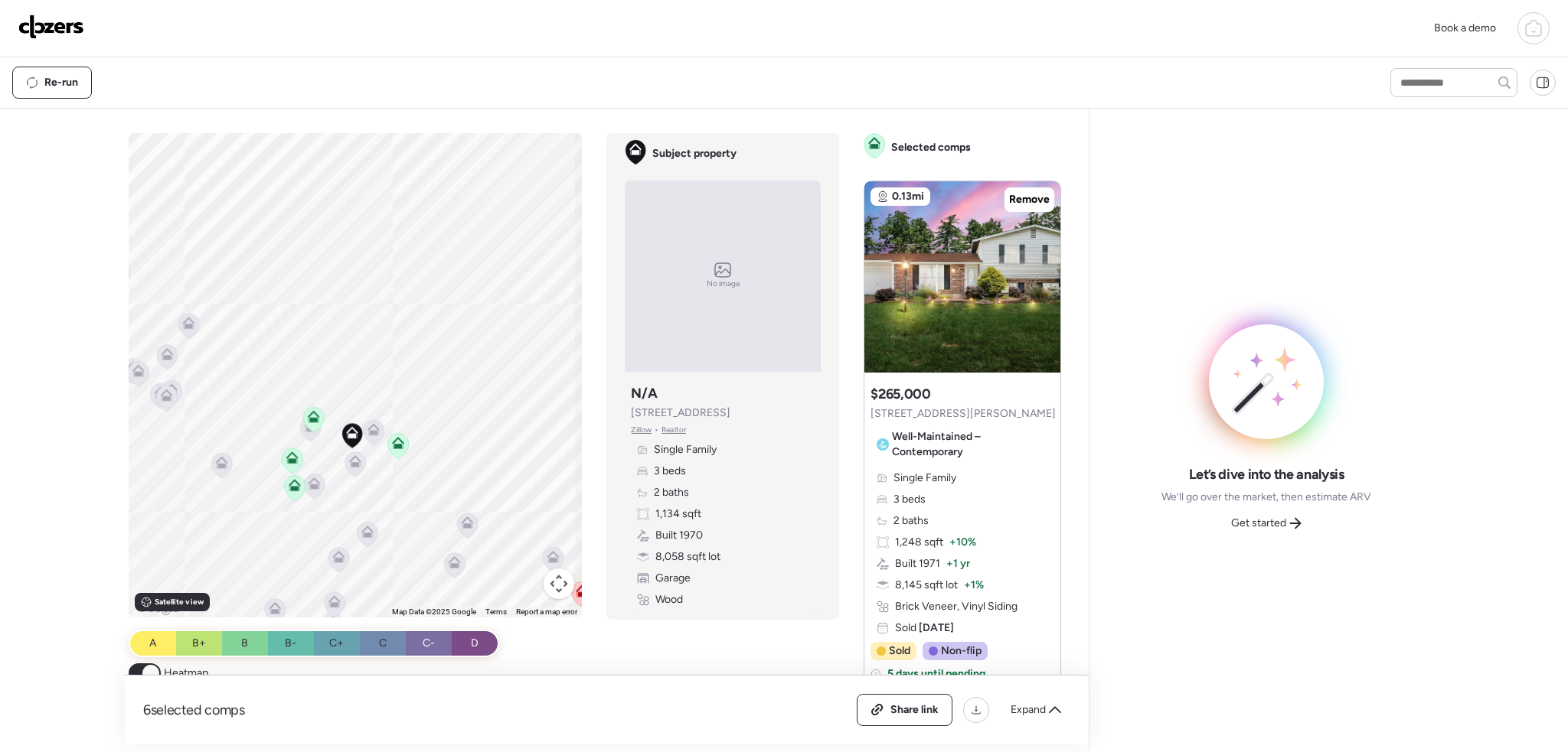
drag, startPoint x: 345, startPoint y: 535, endPoint x: 343, endPoint y: 485, distance: 50.0
click at [338, 573] on div at bounding box center [338, 560] width 22 height 28
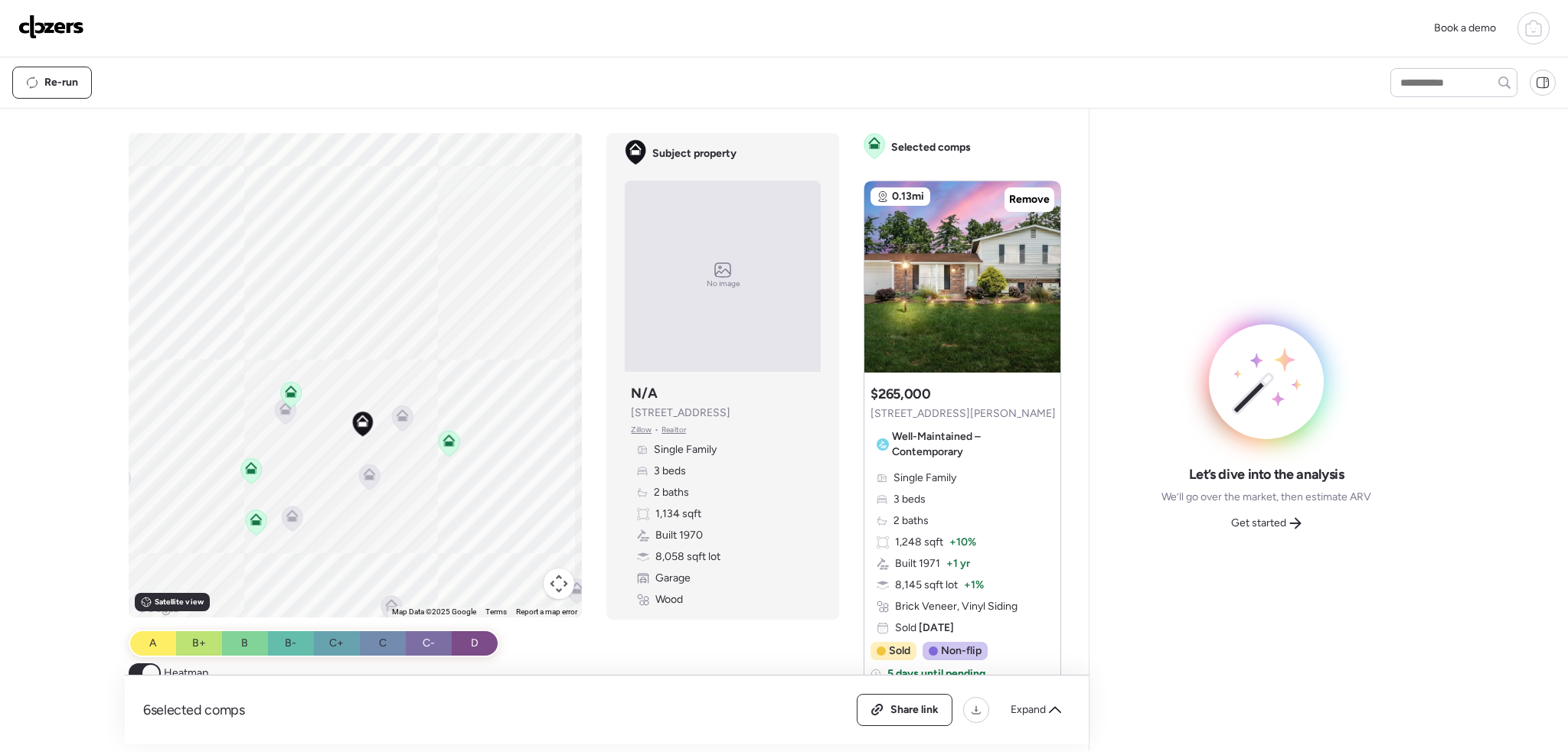
click at [381, 532] on div "To activate drag with keyboard, press Alt + Enter. Once in keyboard drag state,…" at bounding box center [355, 375] width 454 height 485
click at [366, 475] on icon at bounding box center [369, 477] width 10 height 5
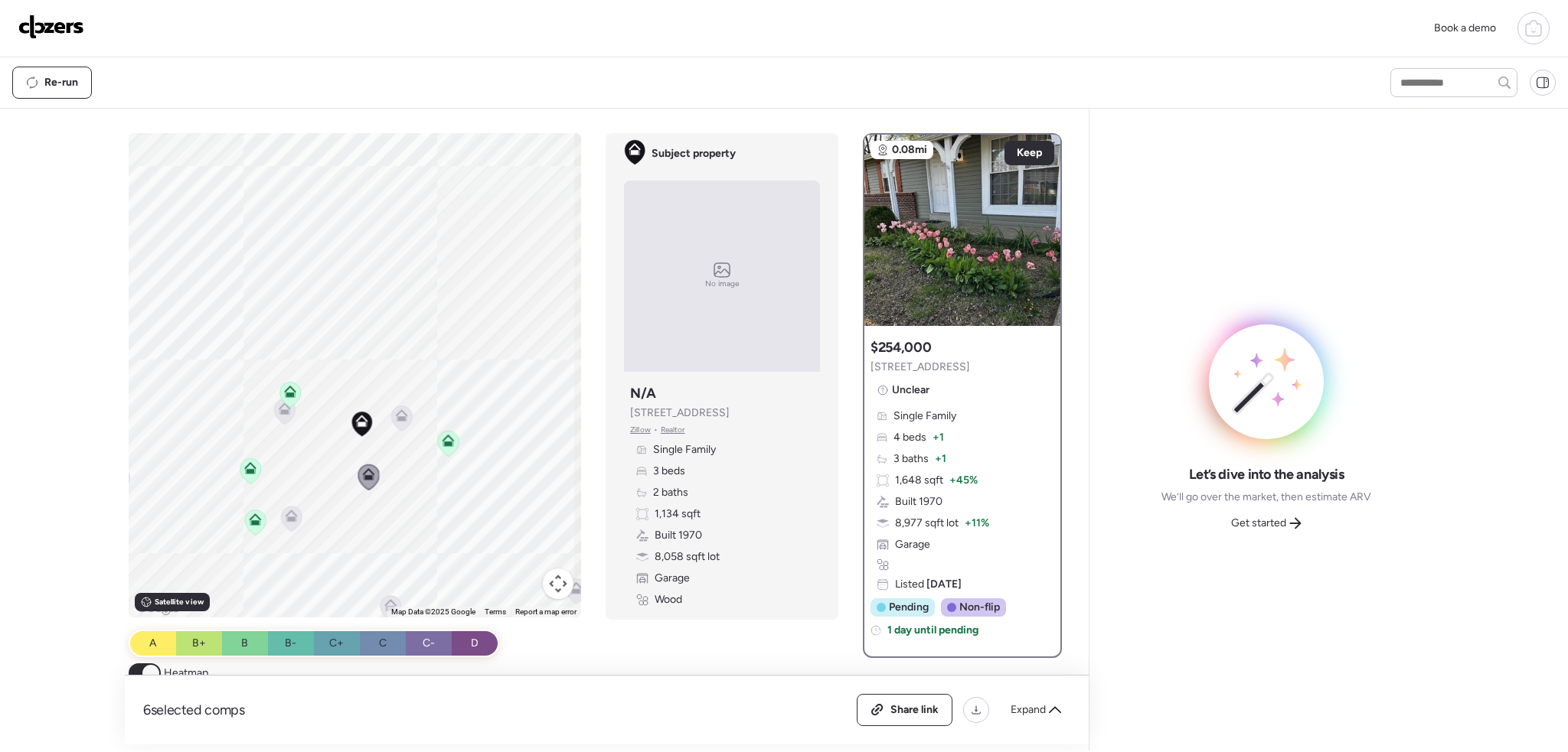
click at [443, 436] on icon at bounding box center [449, 440] width 12 height 12
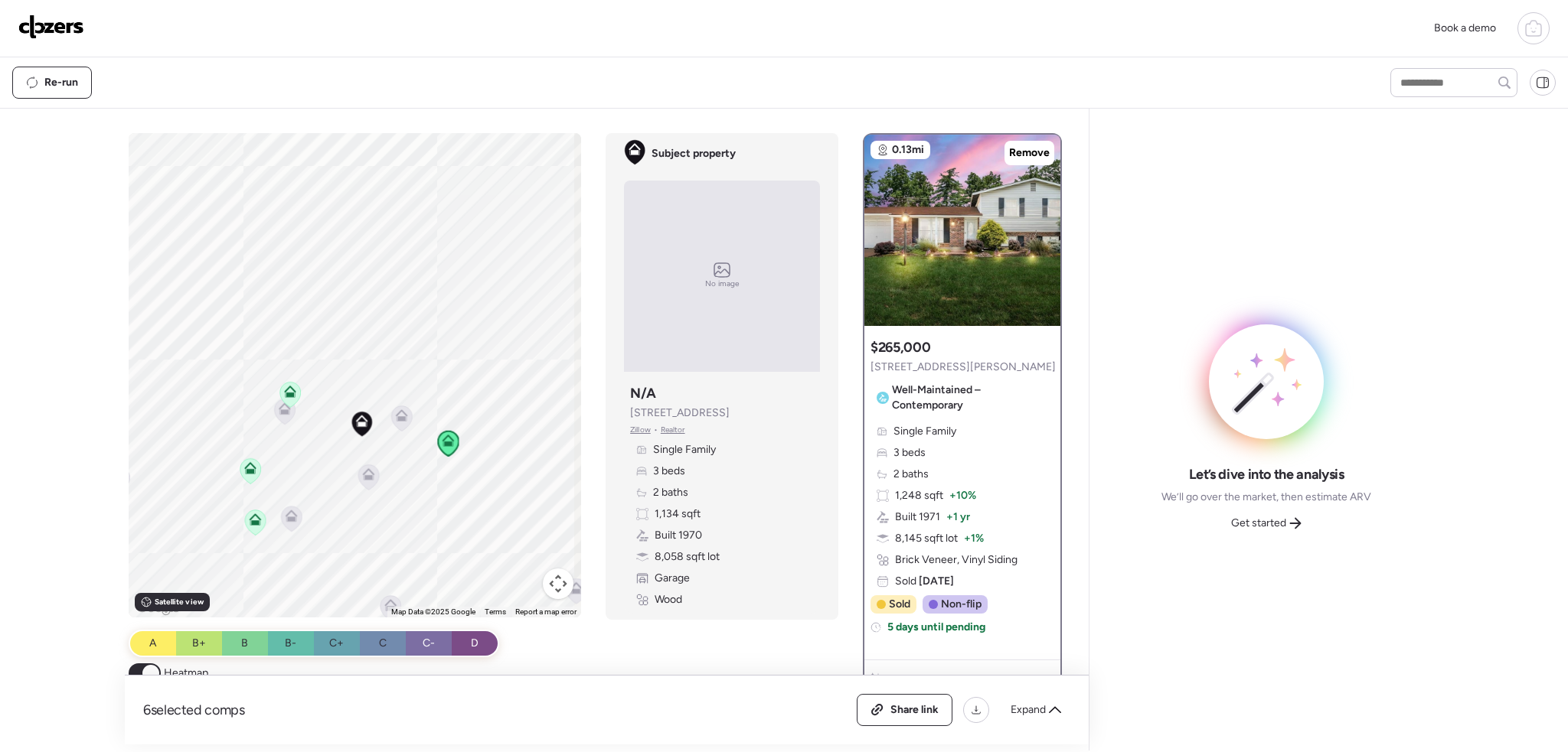
click at [402, 419] on icon at bounding box center [402, 416] width 12 height 12
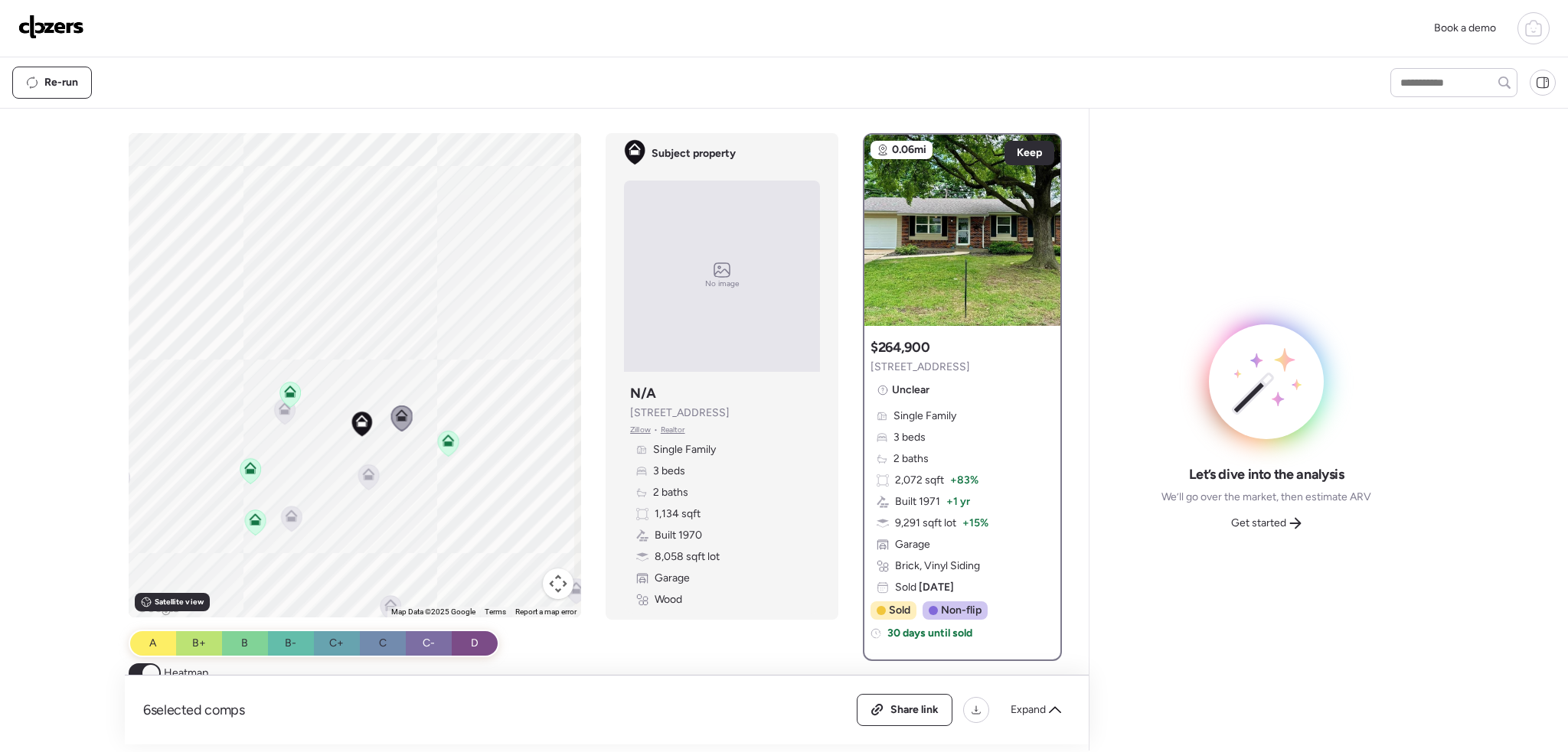
click at [291, 391] on icon at bounding box center [291, 391] width 12 height 12
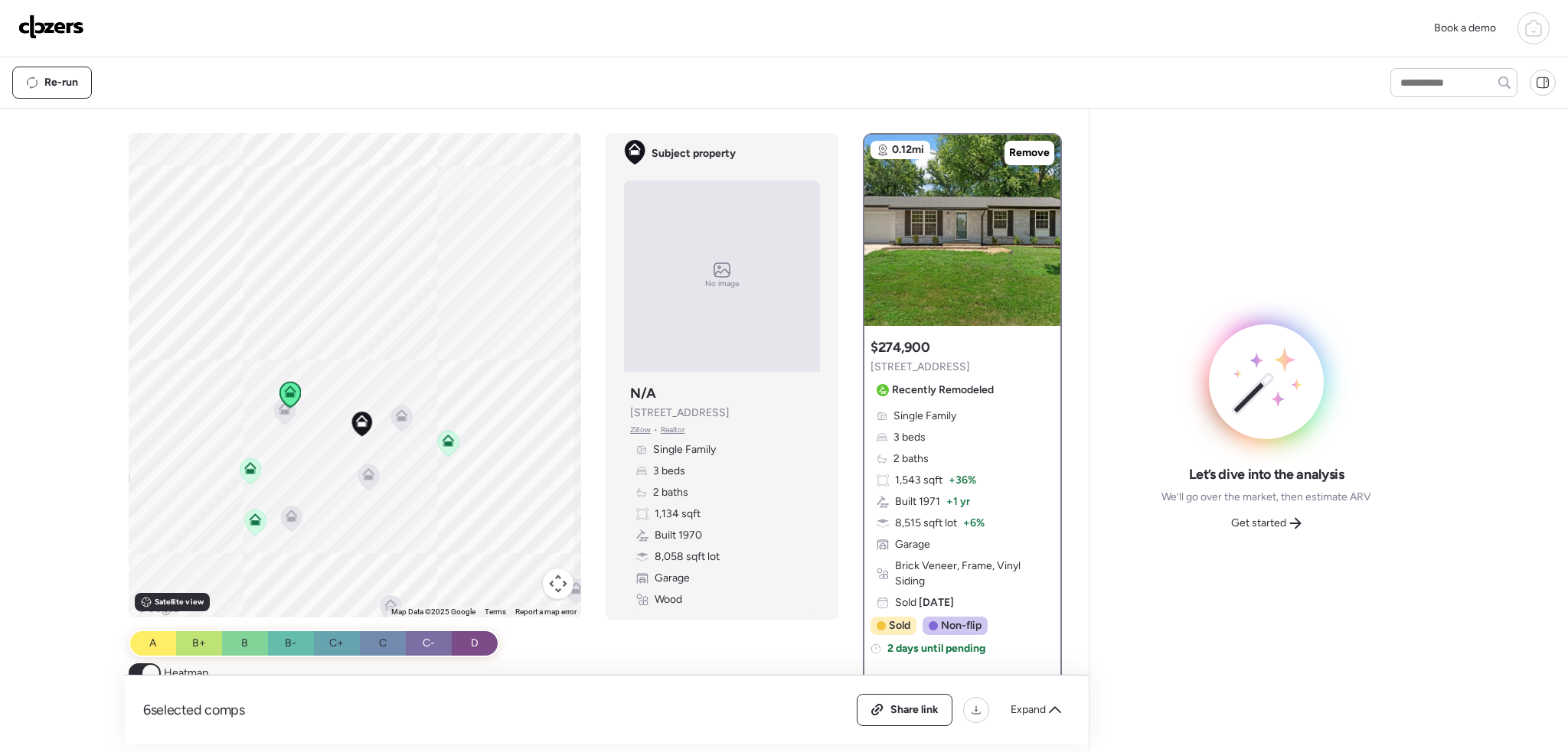
click at [279, 412] on icon at bounding box center [285, 409] width 12 height 12
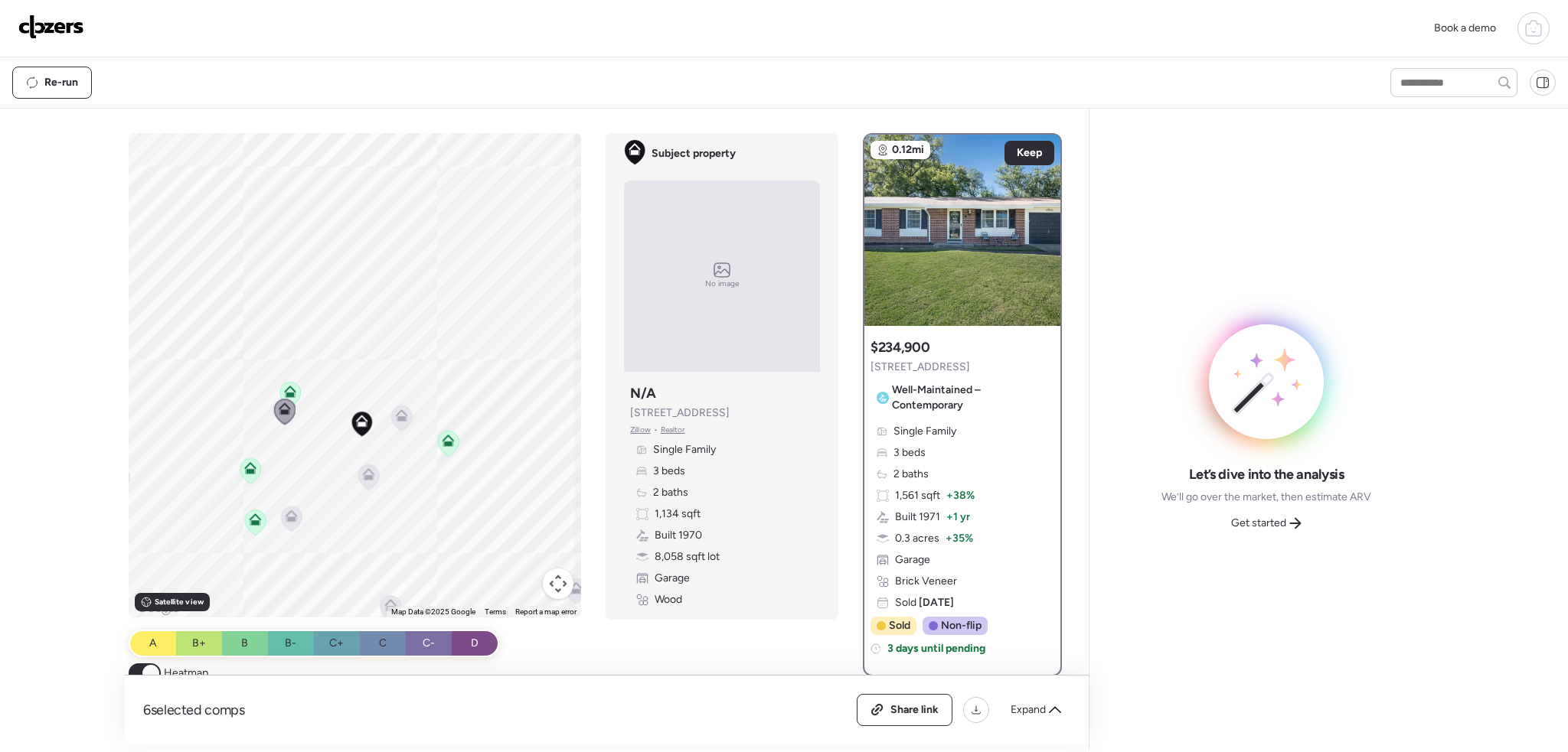
click at [246, 468] on icon at bounding box center [251, 468] width 12 height 12
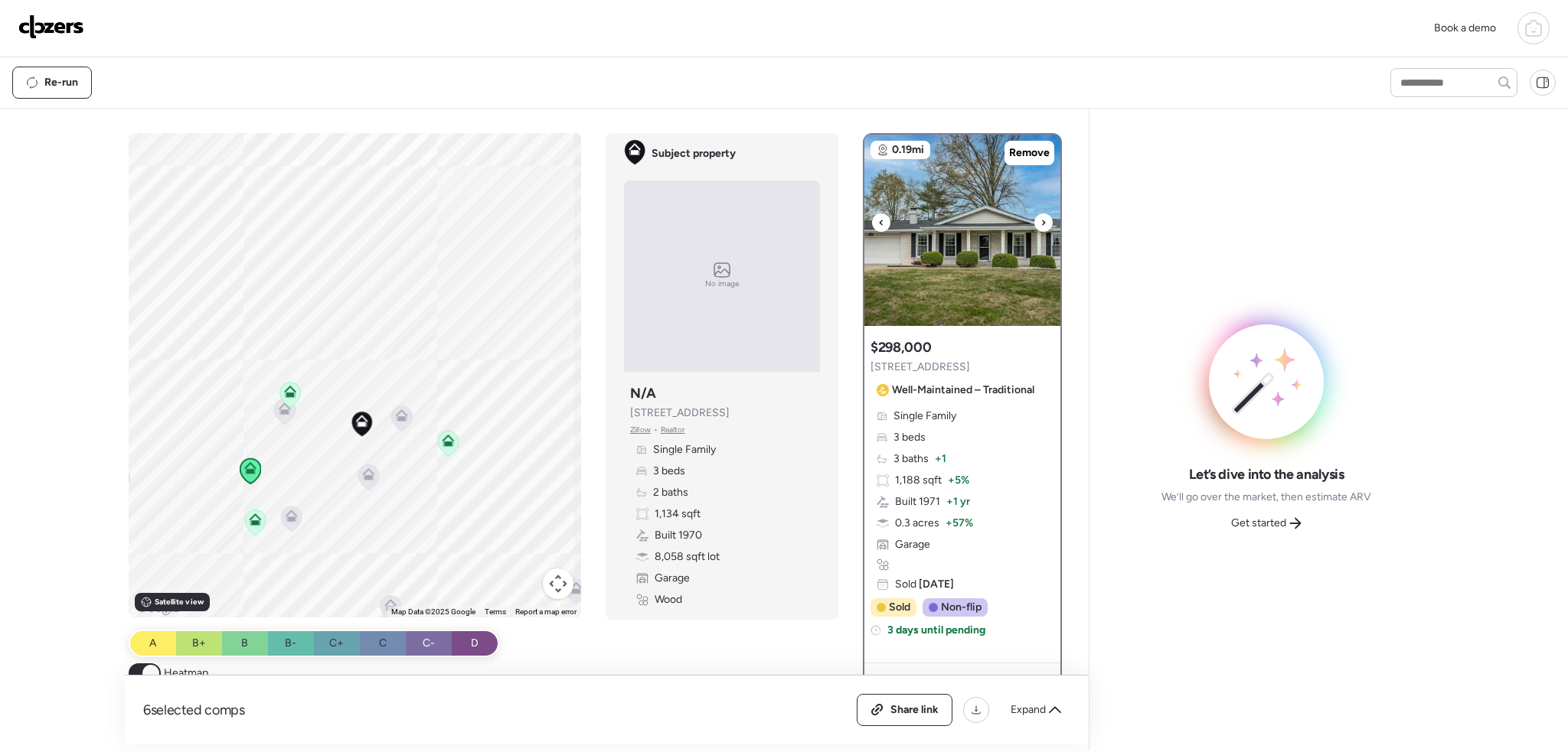
click at [1035, 226] on div at bounding box center [1044, 223] width 18 height 18
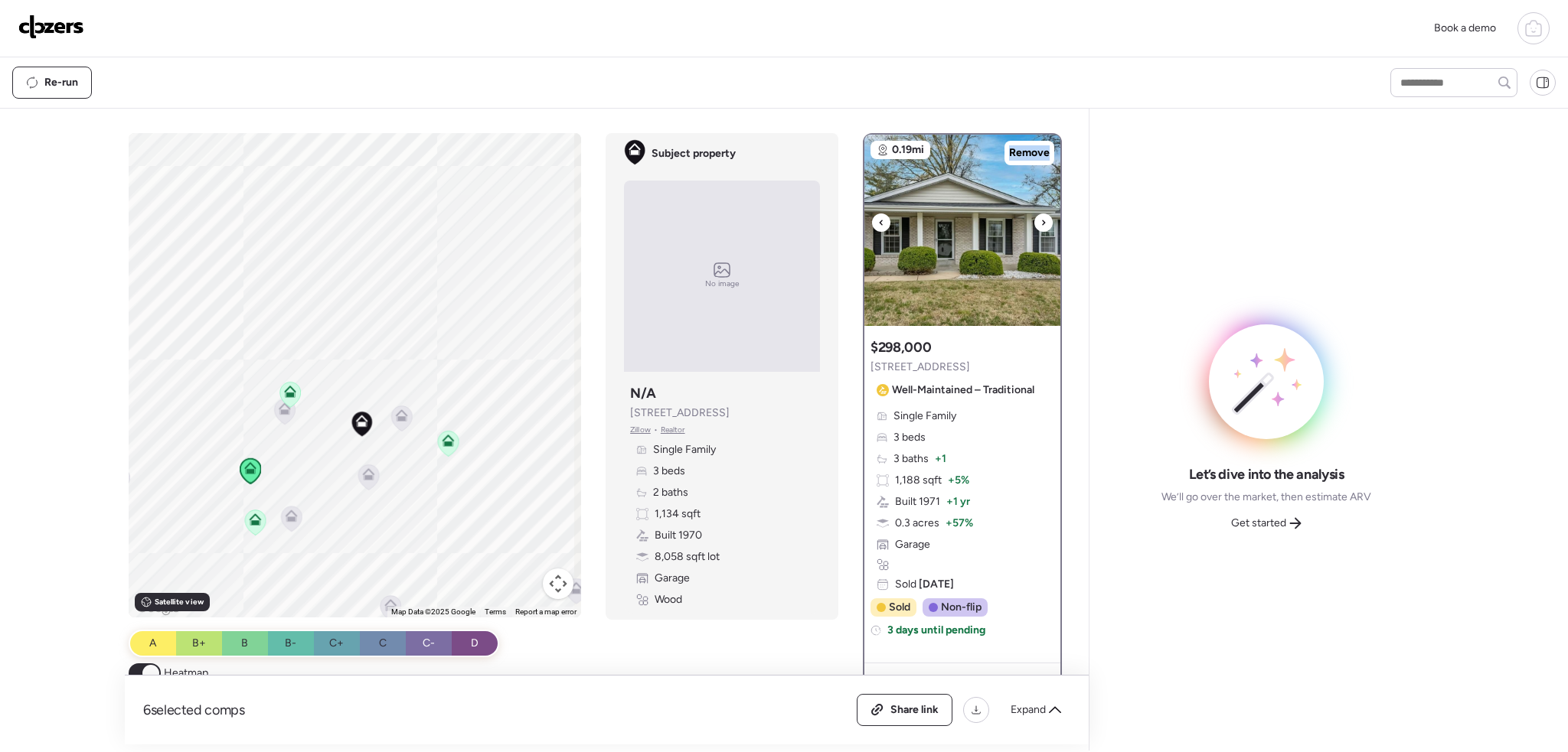
click at [1035, 226] on div at bounding box center [1044, 223] width 18 height 18
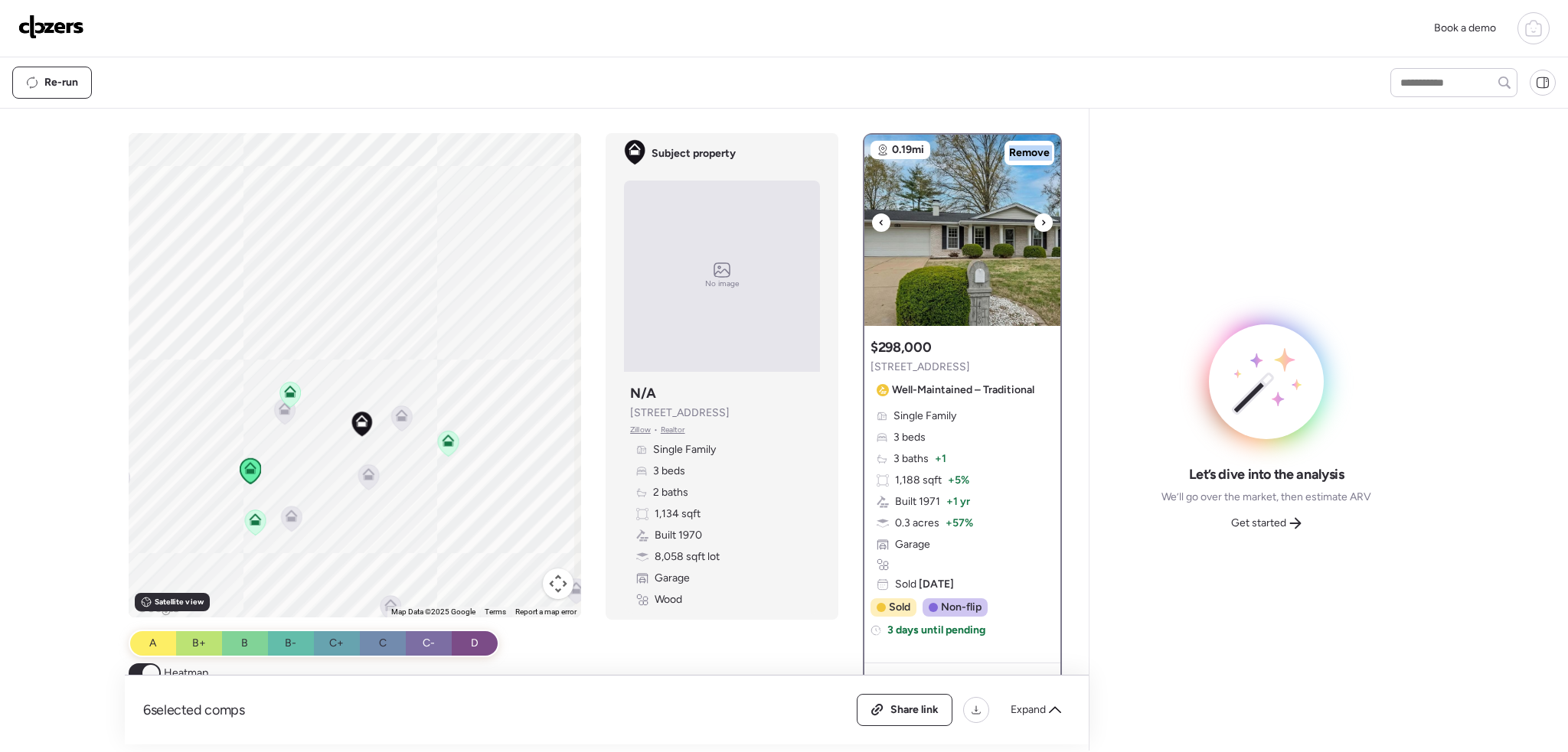
click at [1035, 226] on div at bounding box center [1044, 223] width 18 height 18
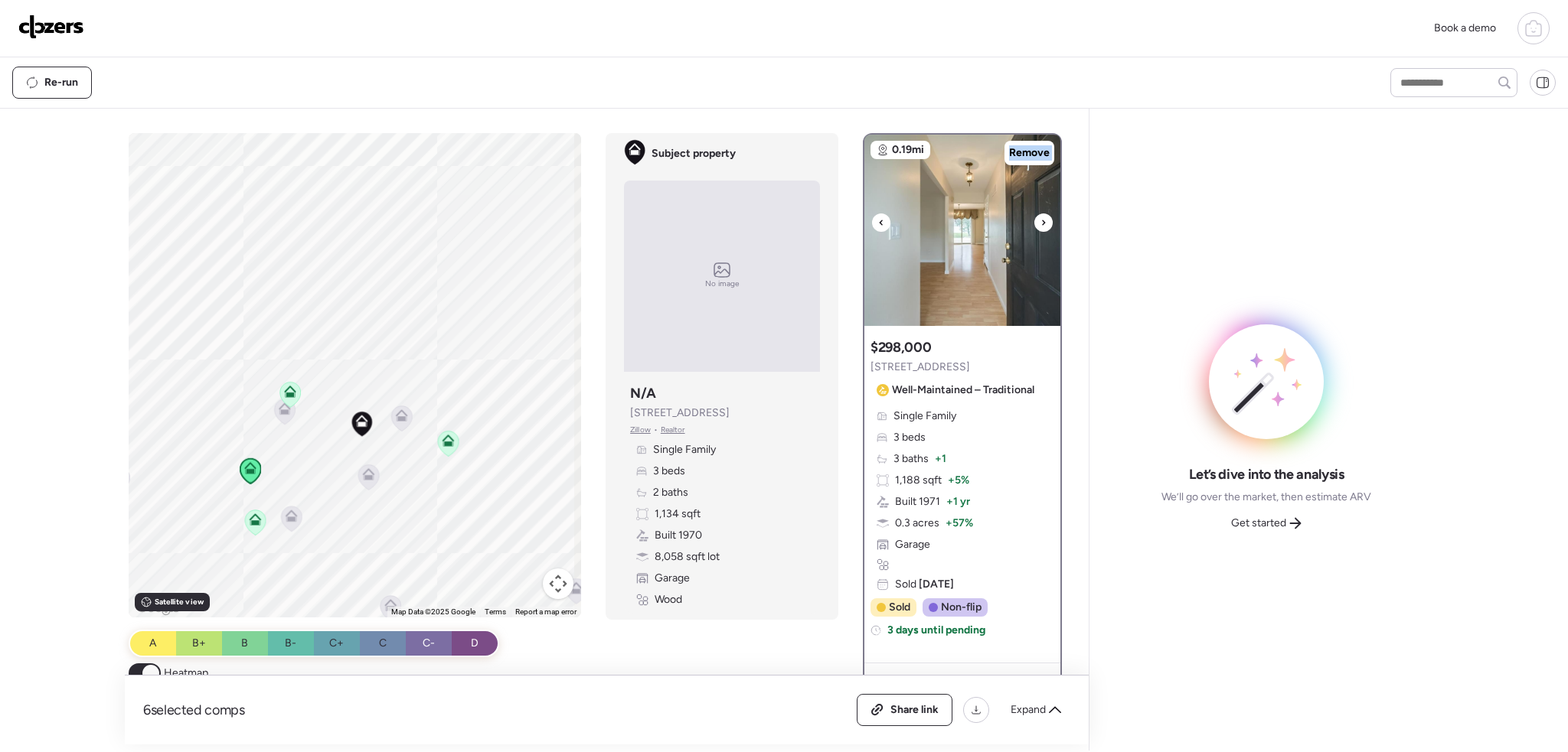
click at [1035, 226] on div at bounding box center [1044, 223] width 18 height 18
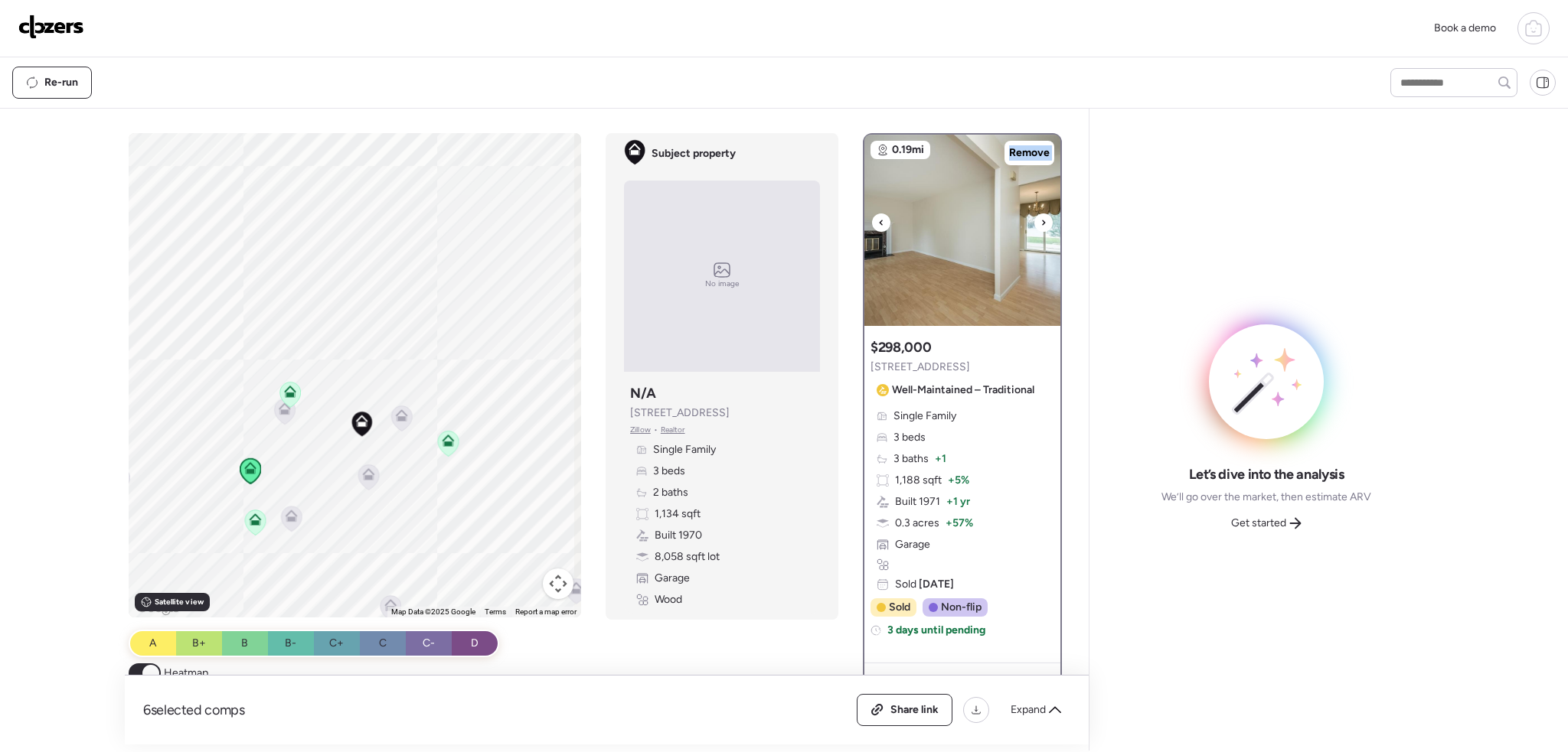
click at [1035, 226] on div at bounding box center [1044, 223] width 18 height 18
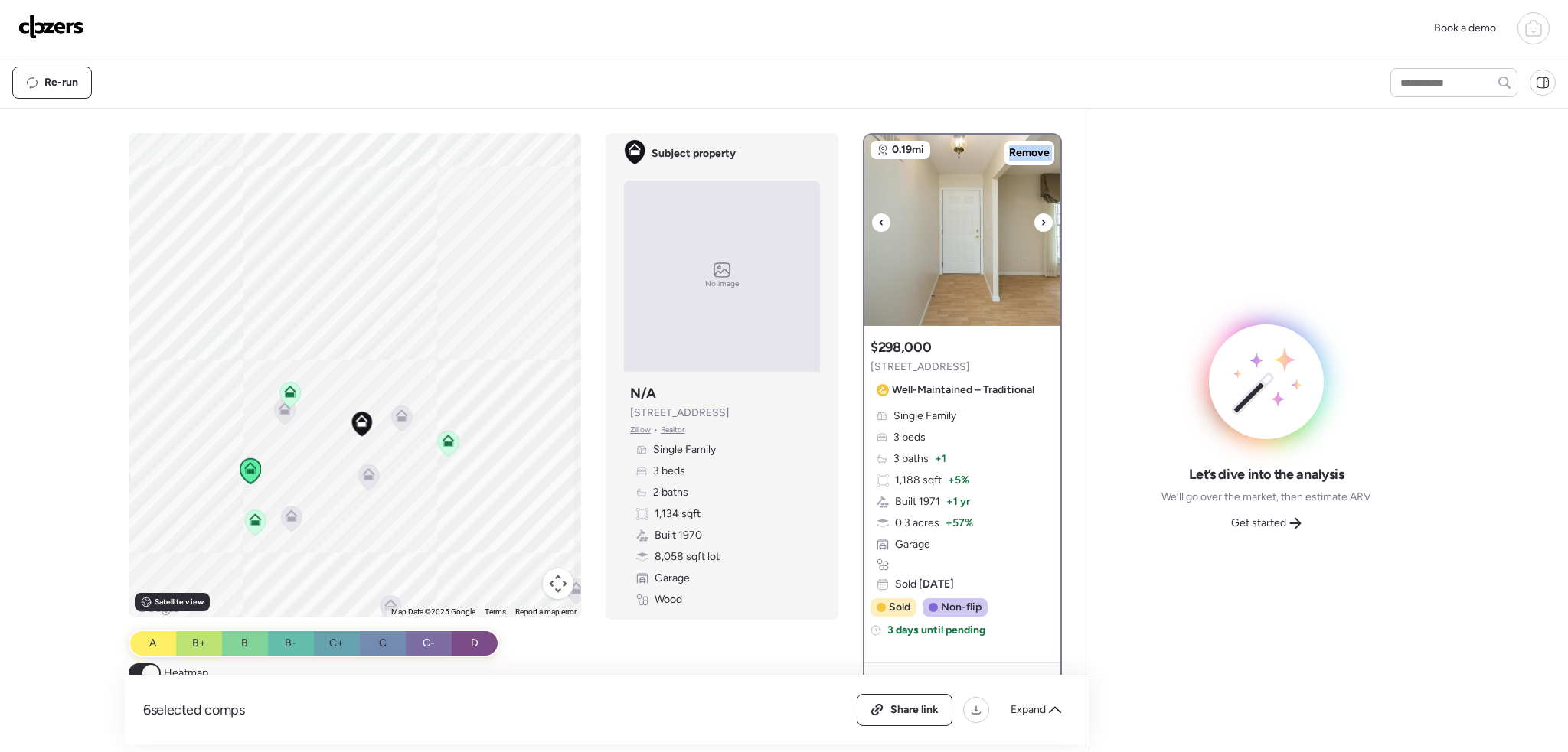
click at [1035, 226] on div at bounding box center [1044, 223] width 18 height 18
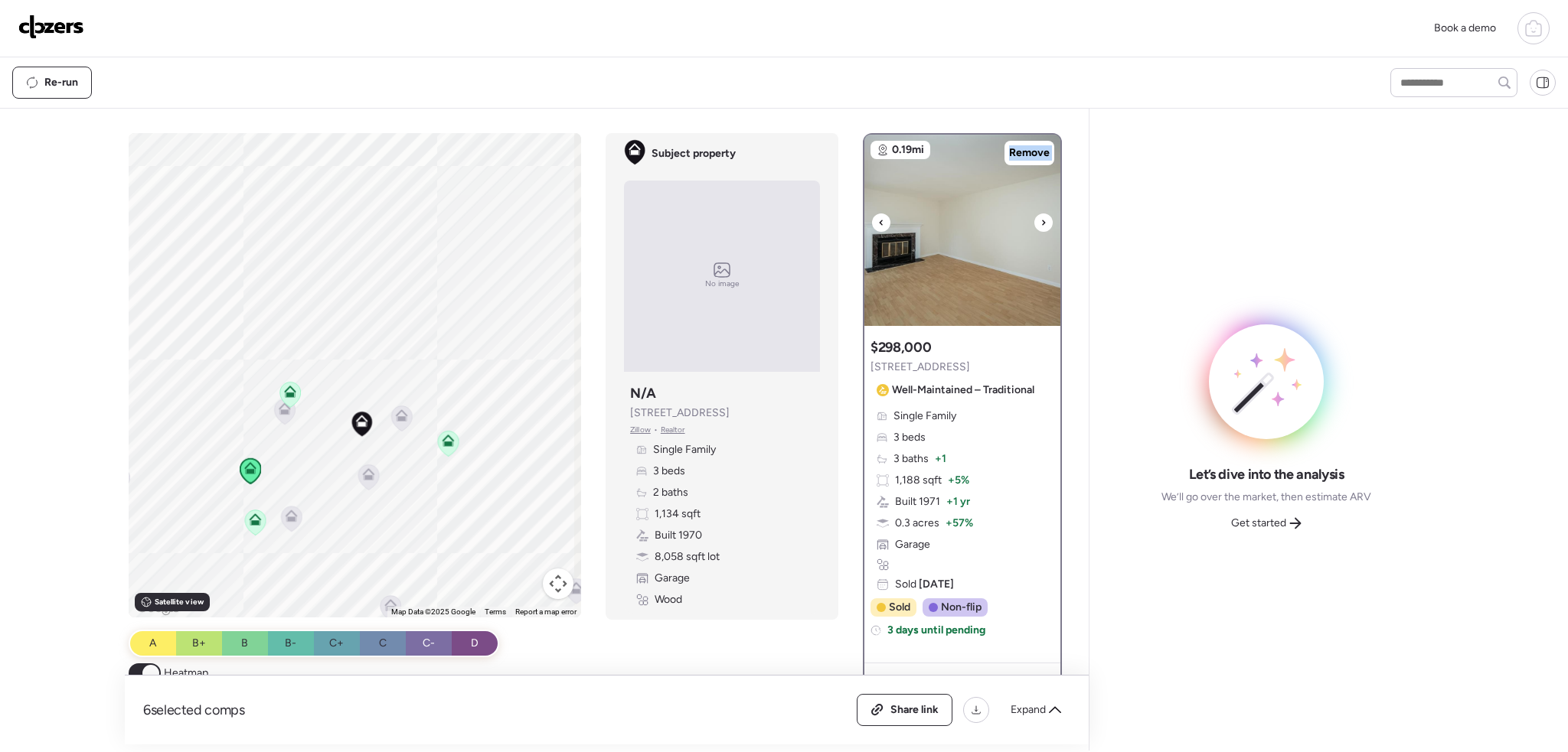
click at [1035, 226] on div at bounding box center [1044, 223] width 18 height 18
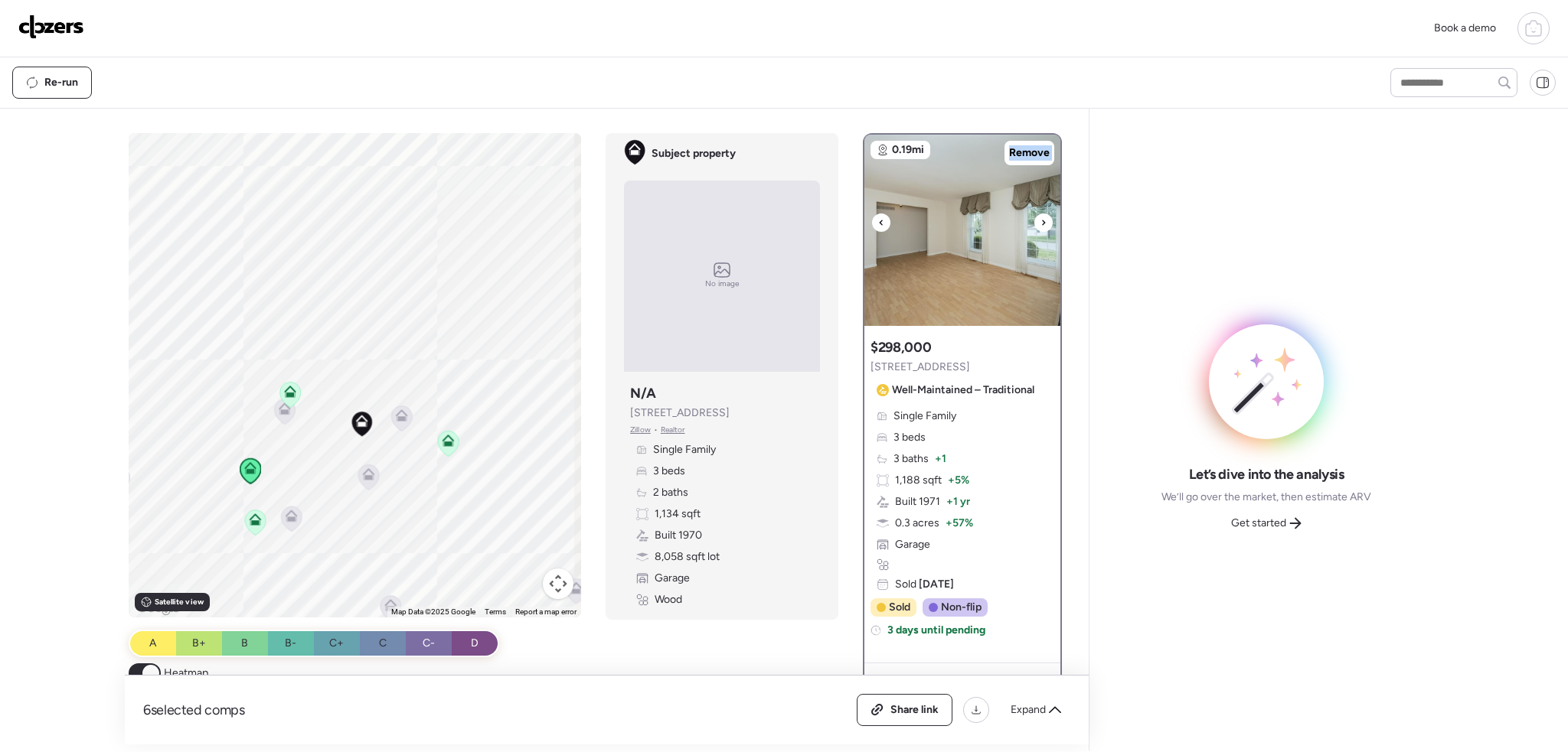
click at [1035, 226] on div at bounding box center [1044, 223] width 18 height 18
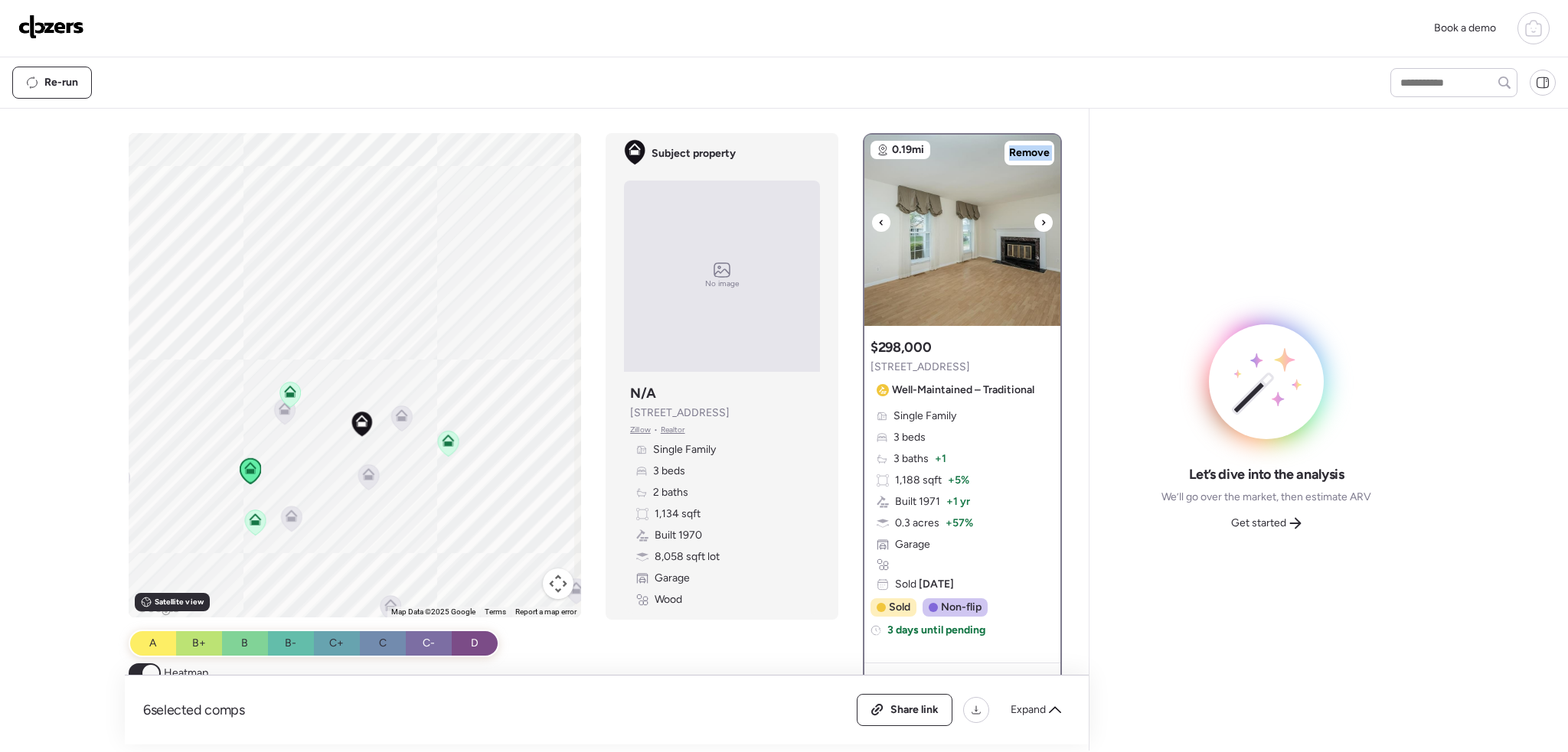
click at [1035, 226] on div at bounding box center [1044, 223] width 18 height 18
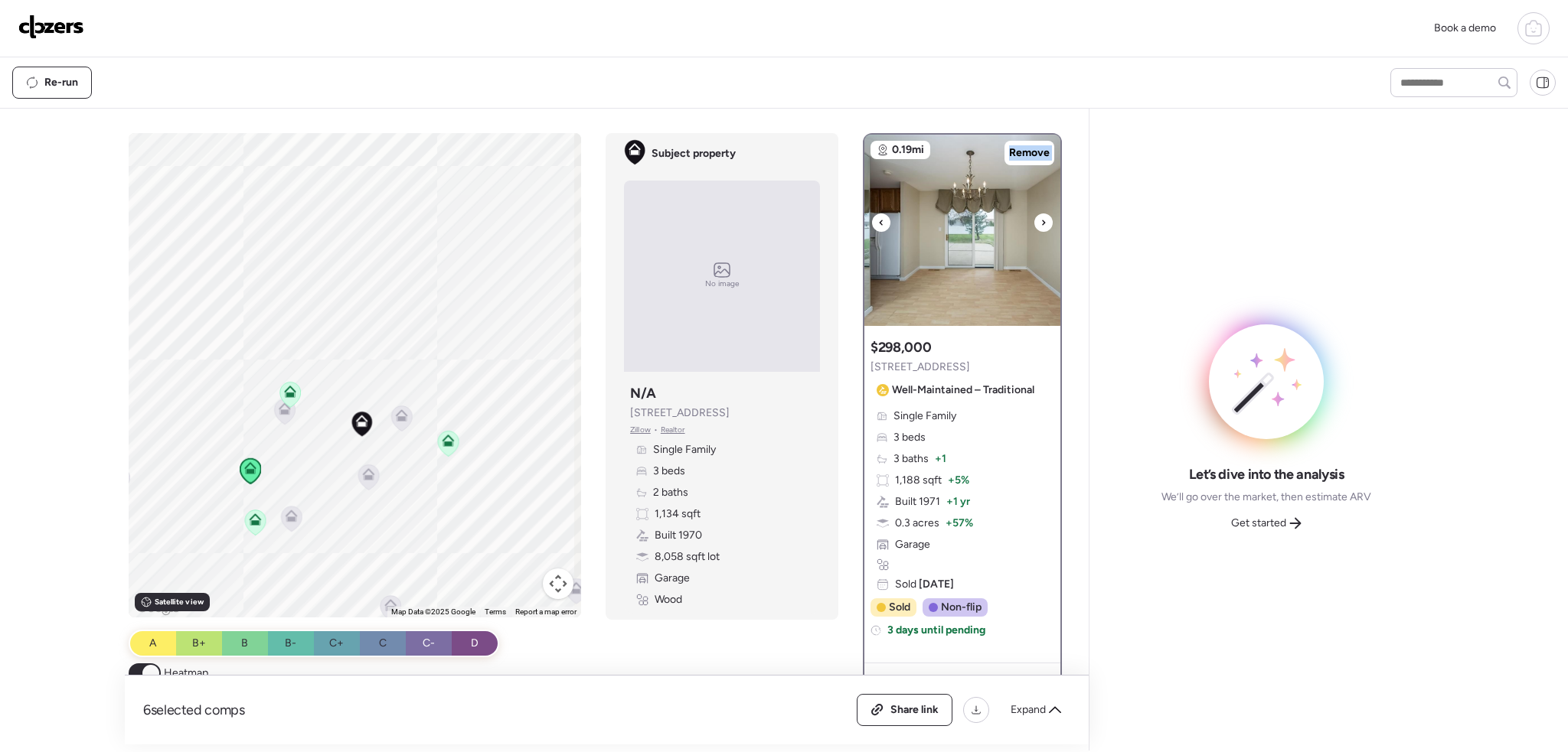
click at [1035, 226] on div at bounding box center [1044, 223] width 18 height 18
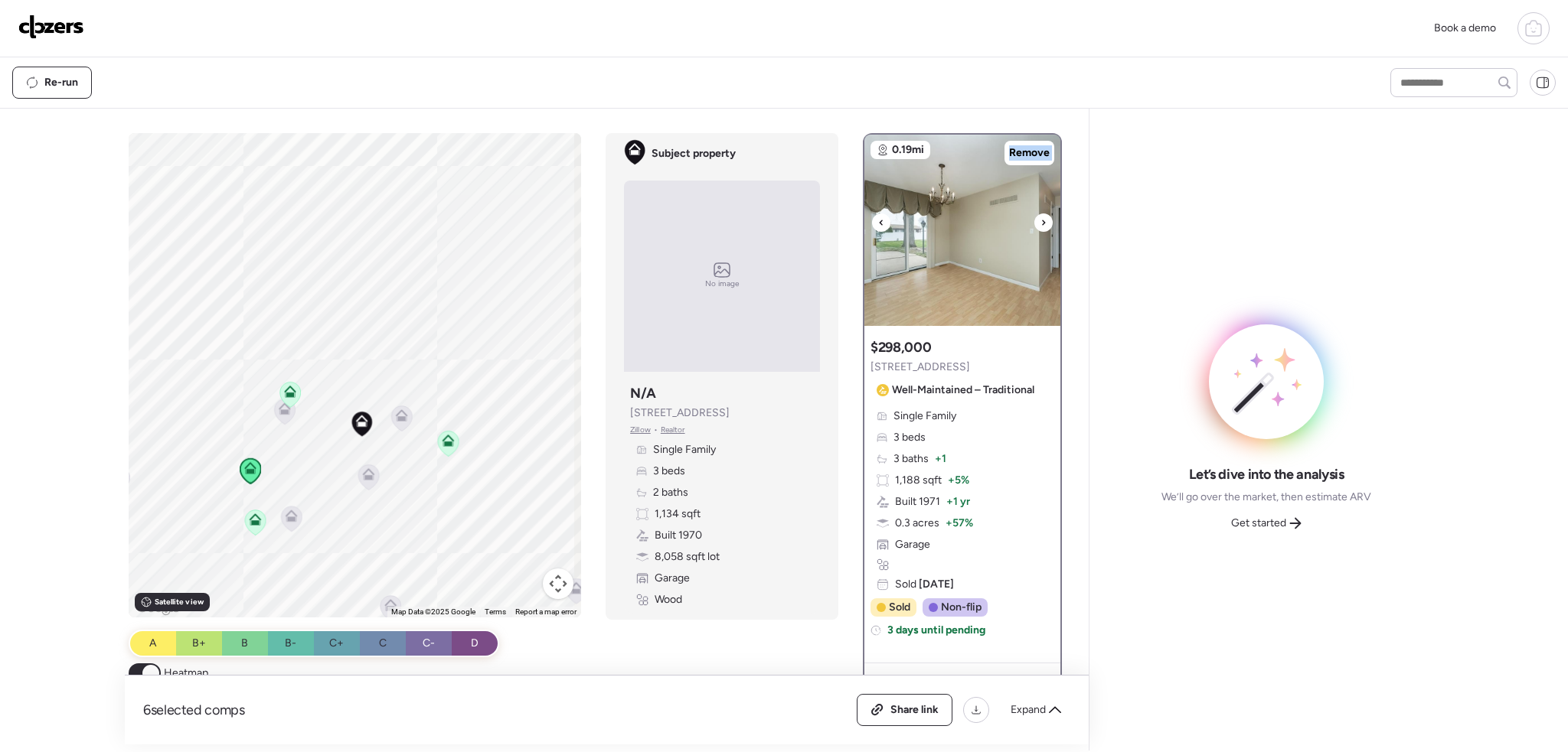
click at [1035, 226] on div at bounding box center [1044, 223] width 18 height 18
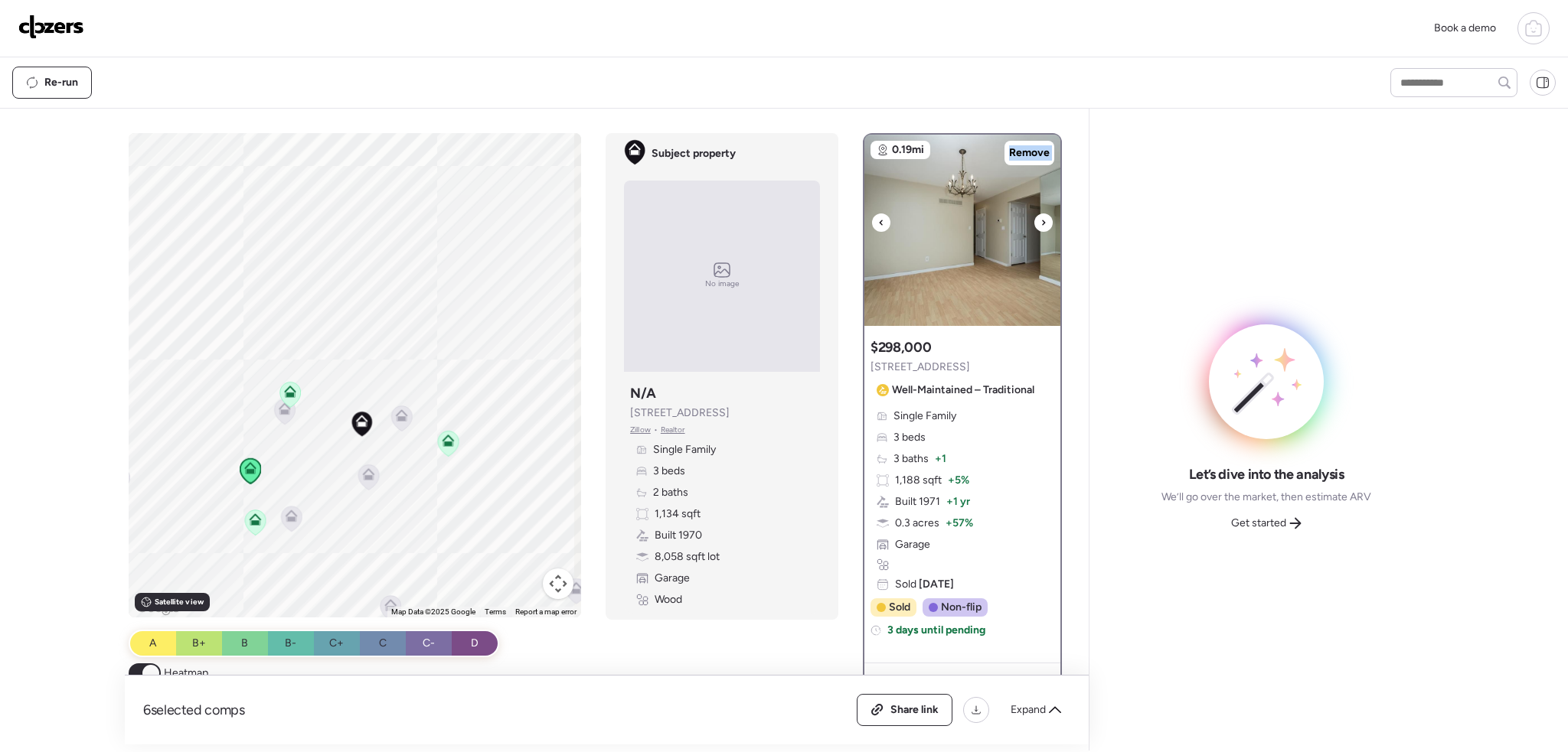
click at [1035, 226] on div at bounding box center [1044, 223] width 18 height 18
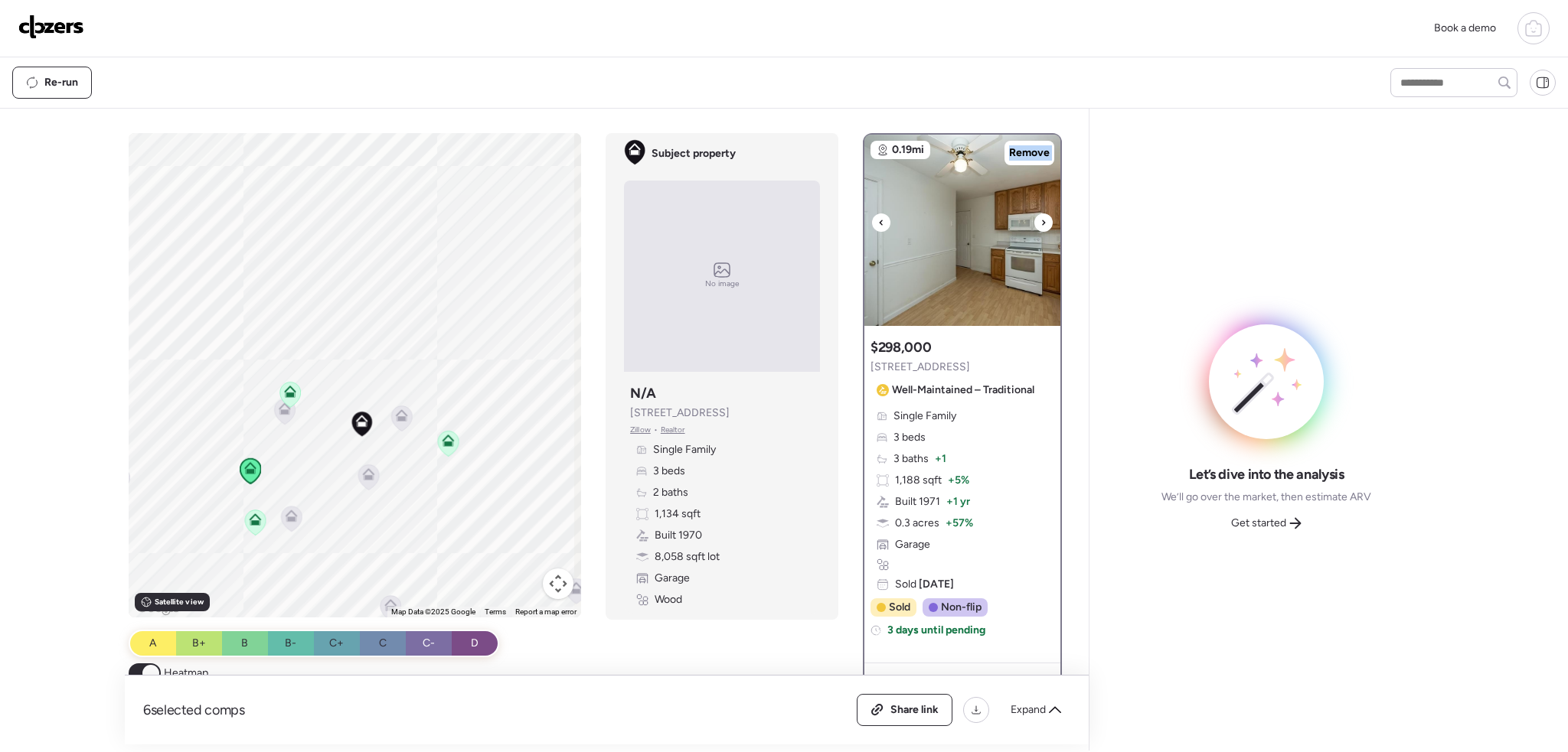
click at [1035, 226] on div at bounding box center [1044, 223] width 18 height 18
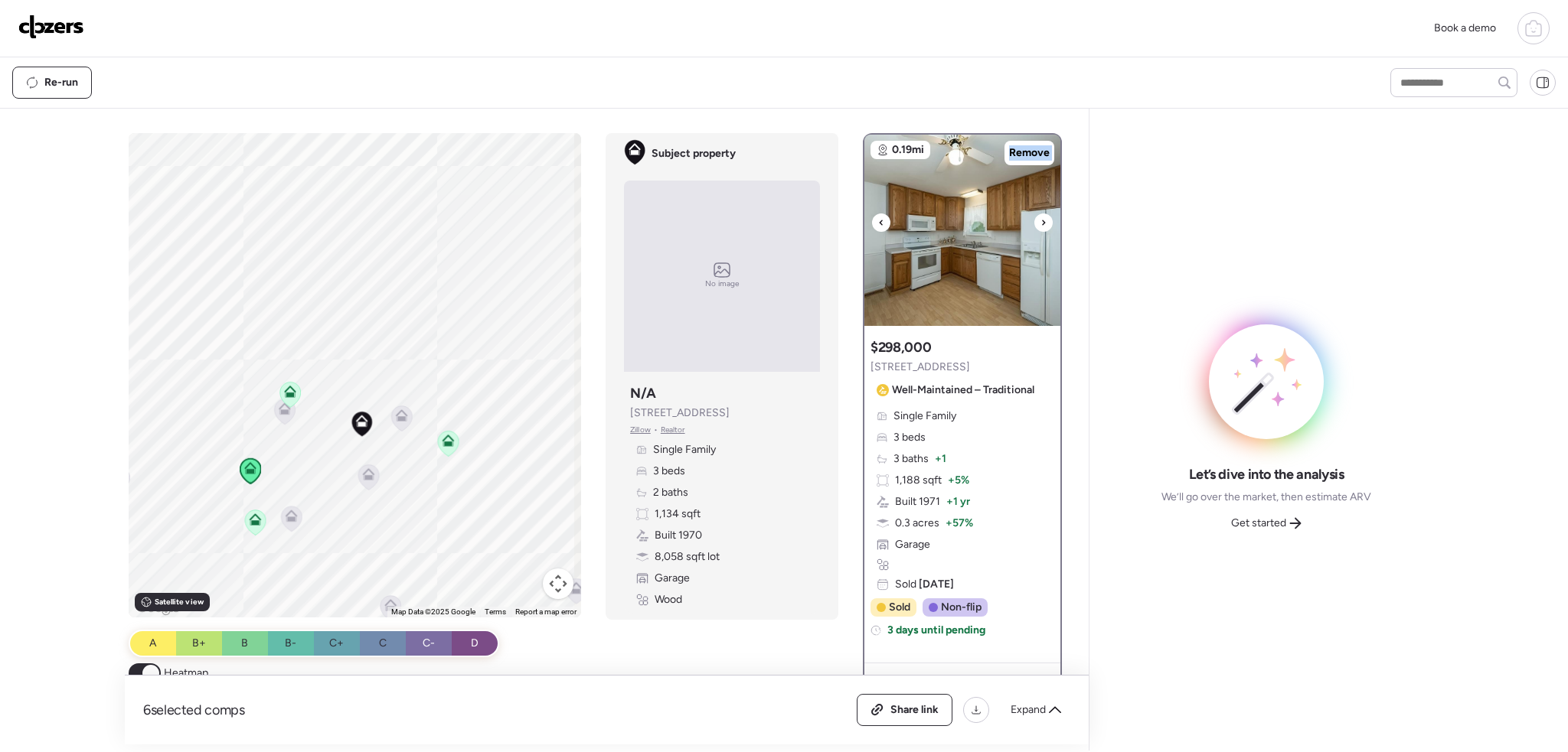
click at [1035, 226] on div at bounding box center [1044, 223] width 18 height 18
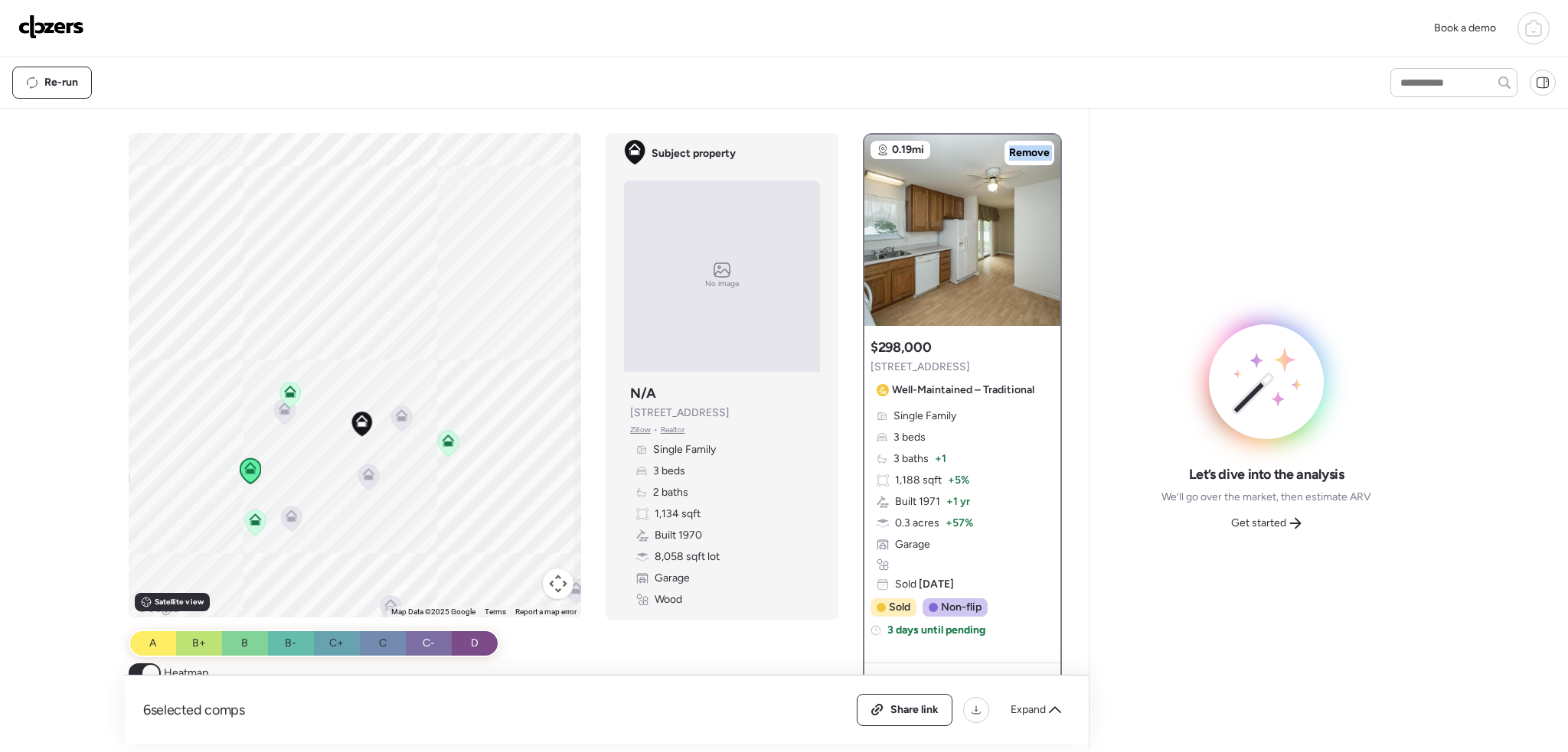
click at [253, 520] on icon at bounding box center [255, 522] width 10 height 5
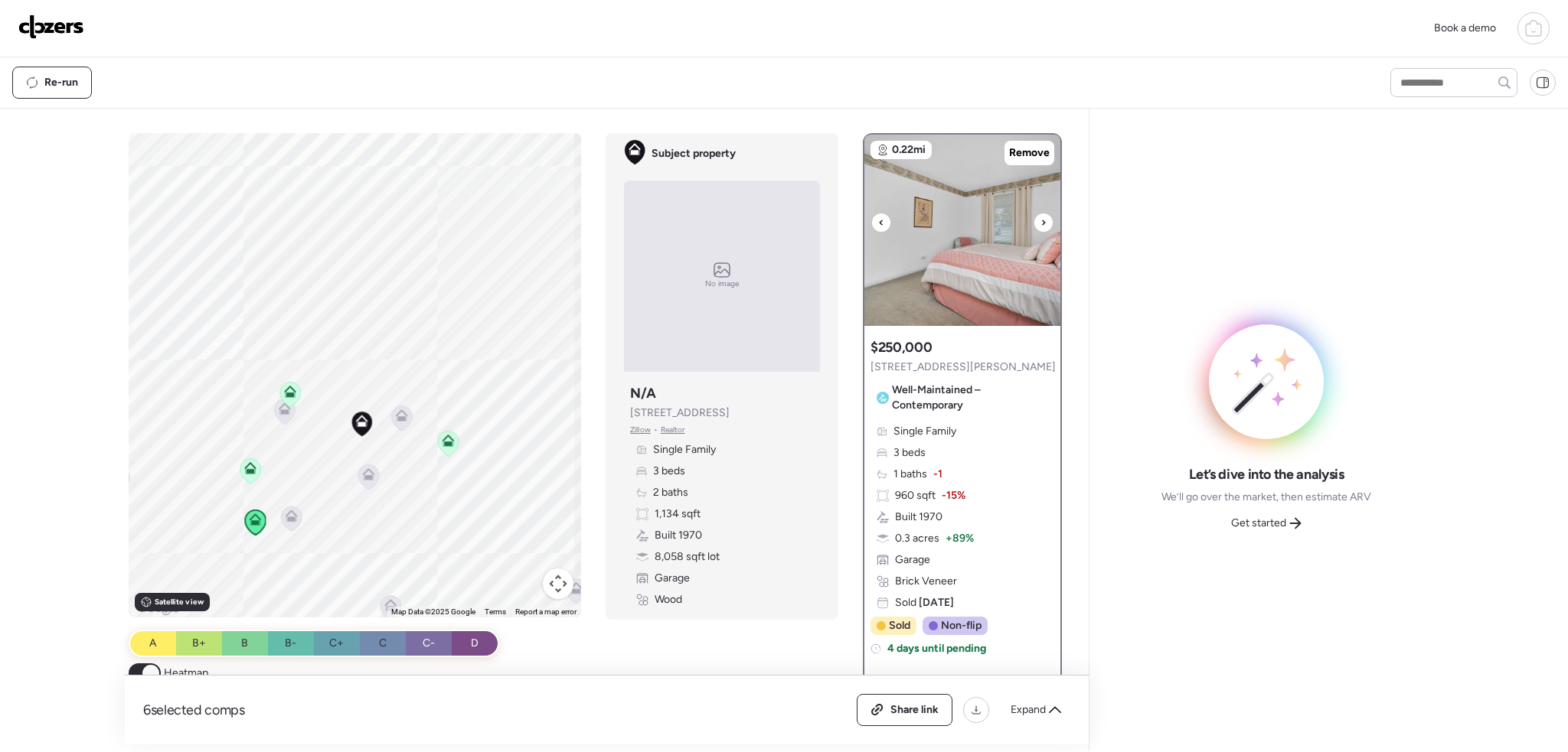
click at [1041, 219] on icon at bounding box center [1044, 223] width 6 height 18
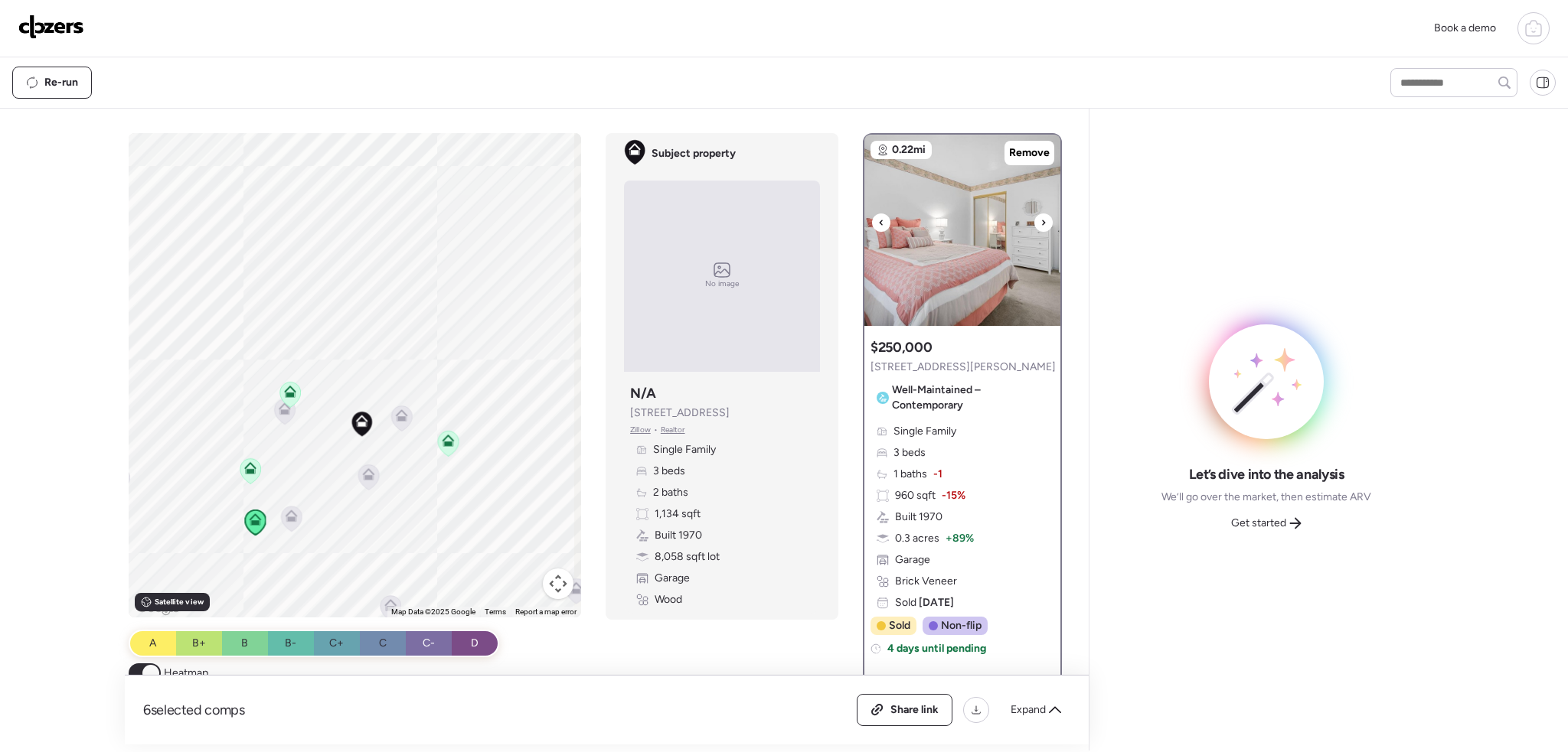
click at [1042, 220] on icon at bounding box center [1044, 222] width 3 height 5
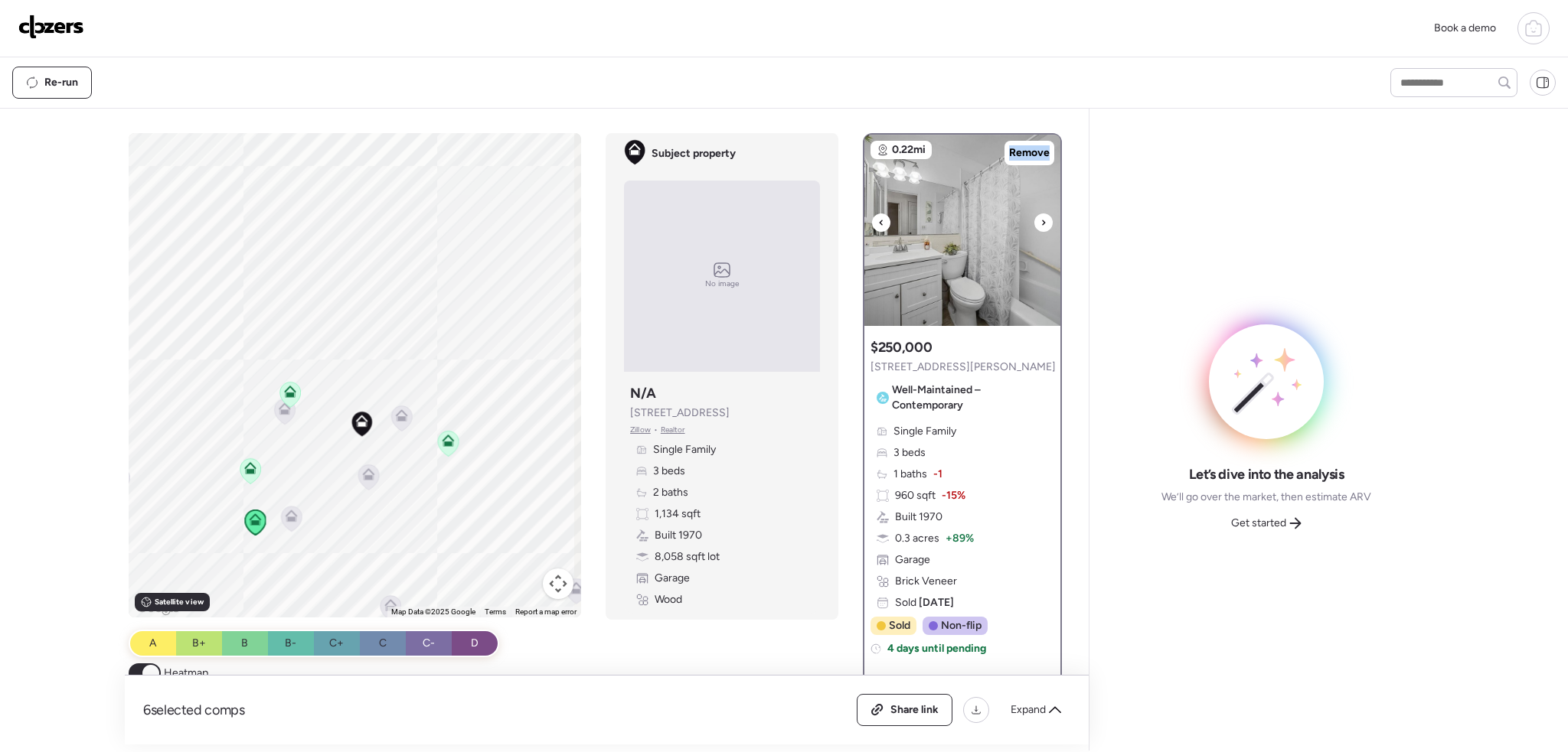
click at [1042, 220] on icon at bounding box center [1044, 222] width 3 height 5
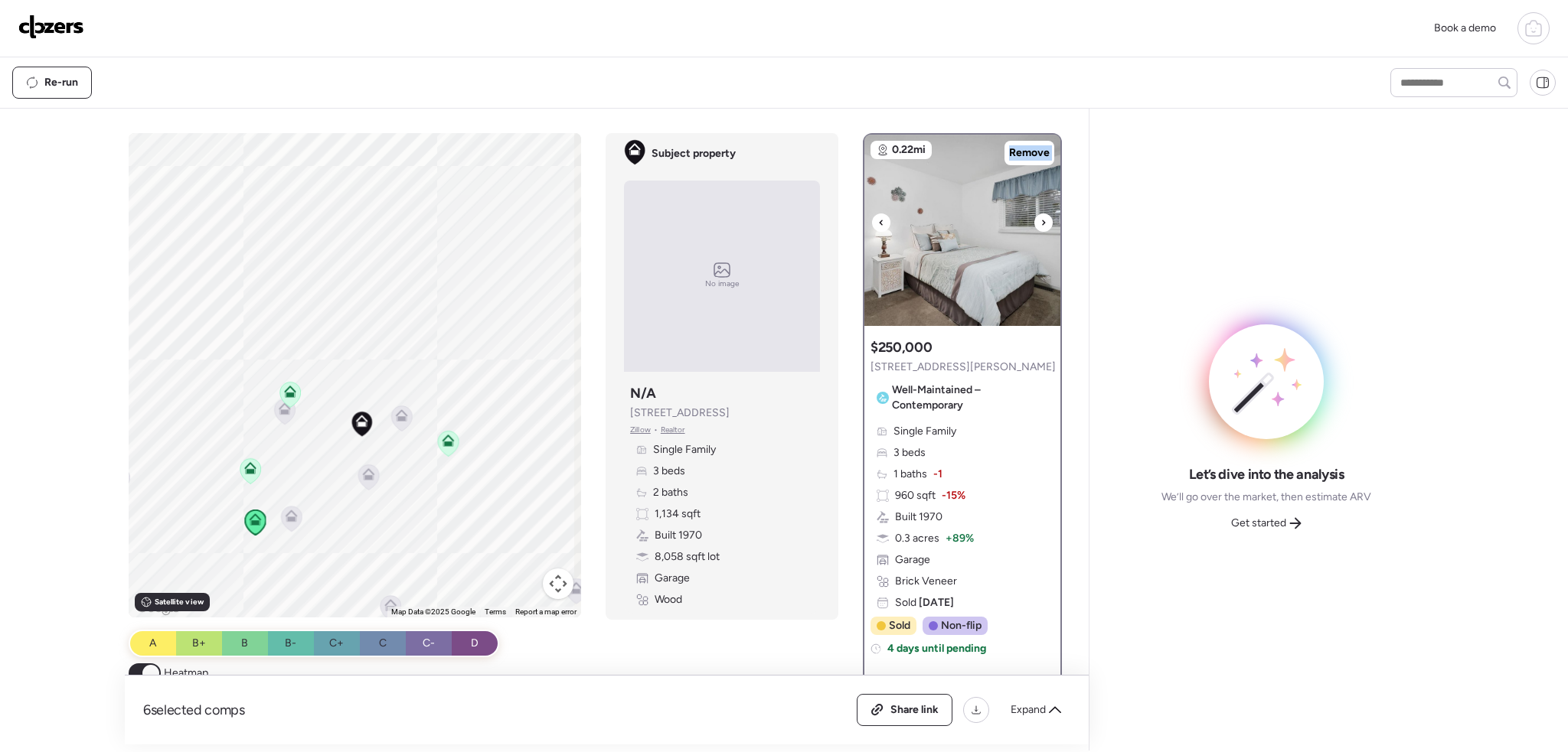
click at [1042, 220] on icon at bounding box center [1044, 222] width 3 height 5
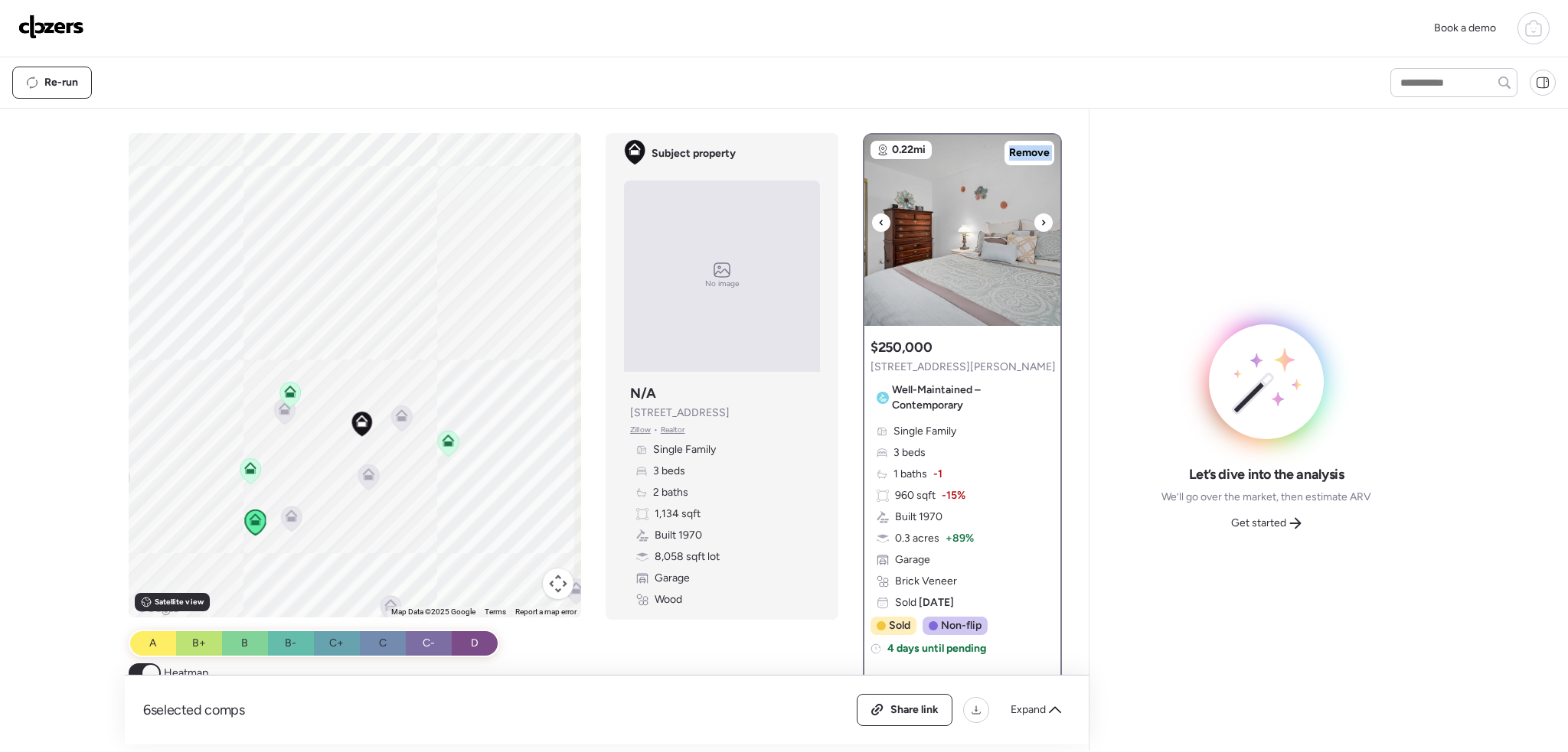
click at [1042, 220] on icon at bounding box center [1044, 222] width 3 height 5
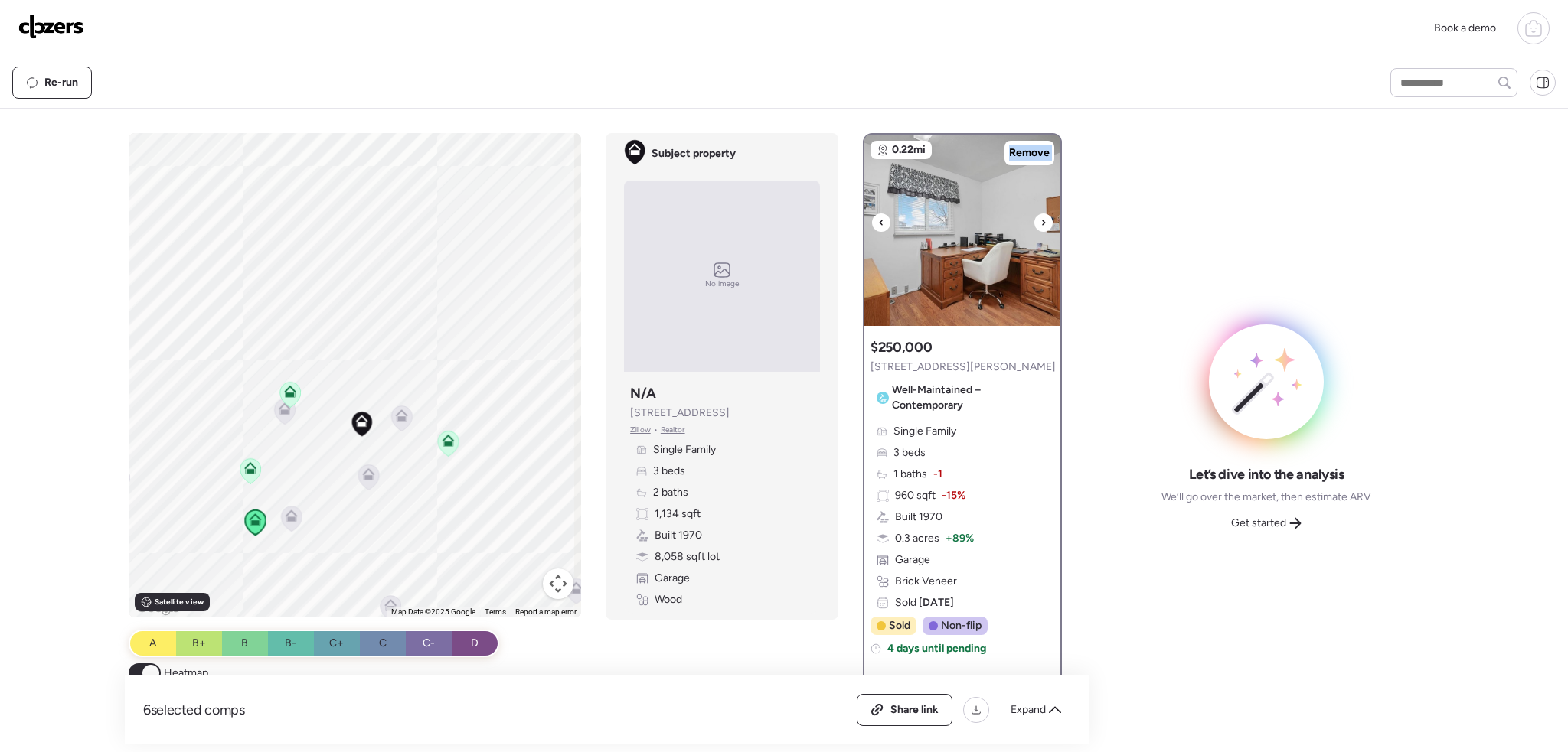
click at [1042, 220] on icon at bounding box center [1044, 222] width 3 height 5
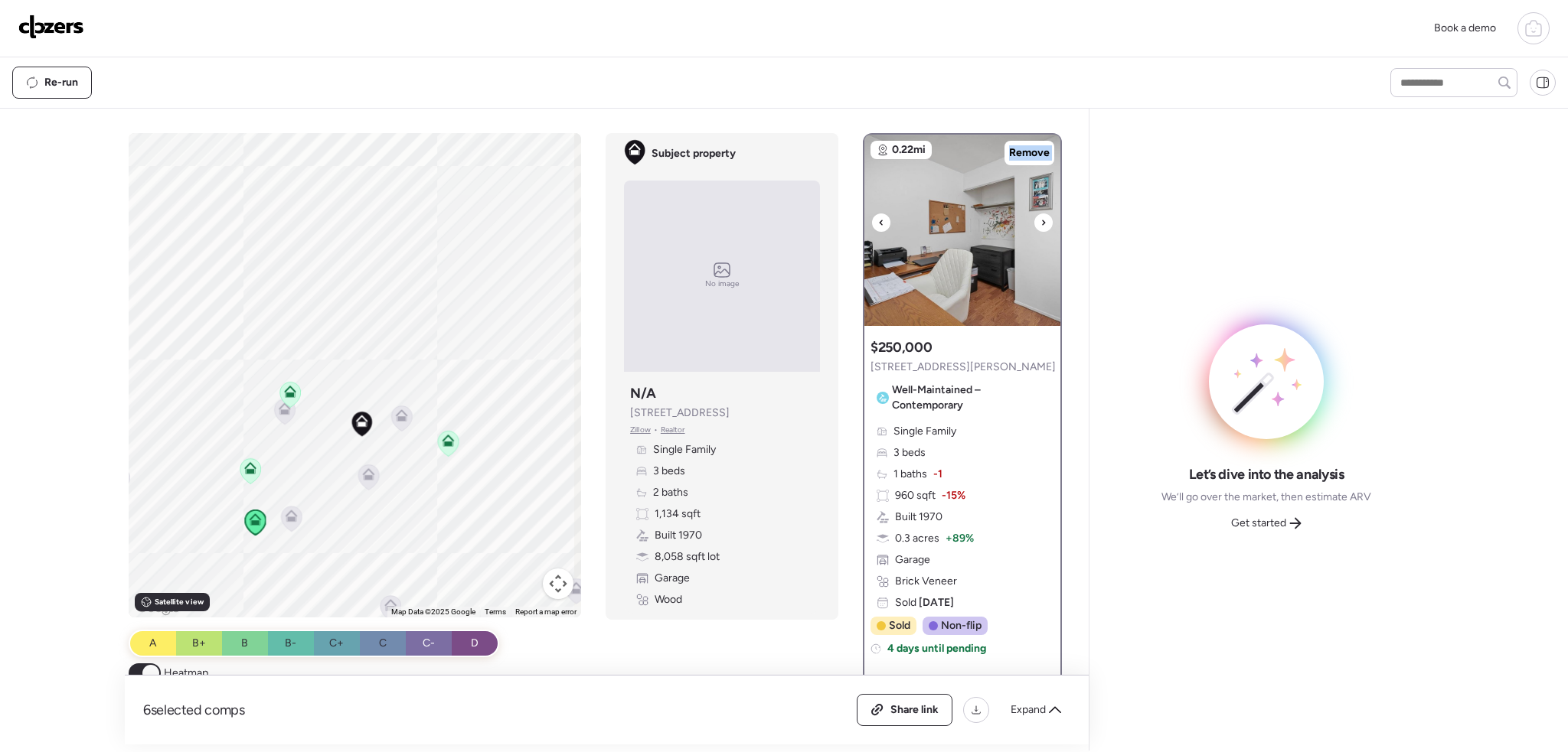
click at [1042, 220] on icon at bounding box center [1044, 222] width 3 height 5
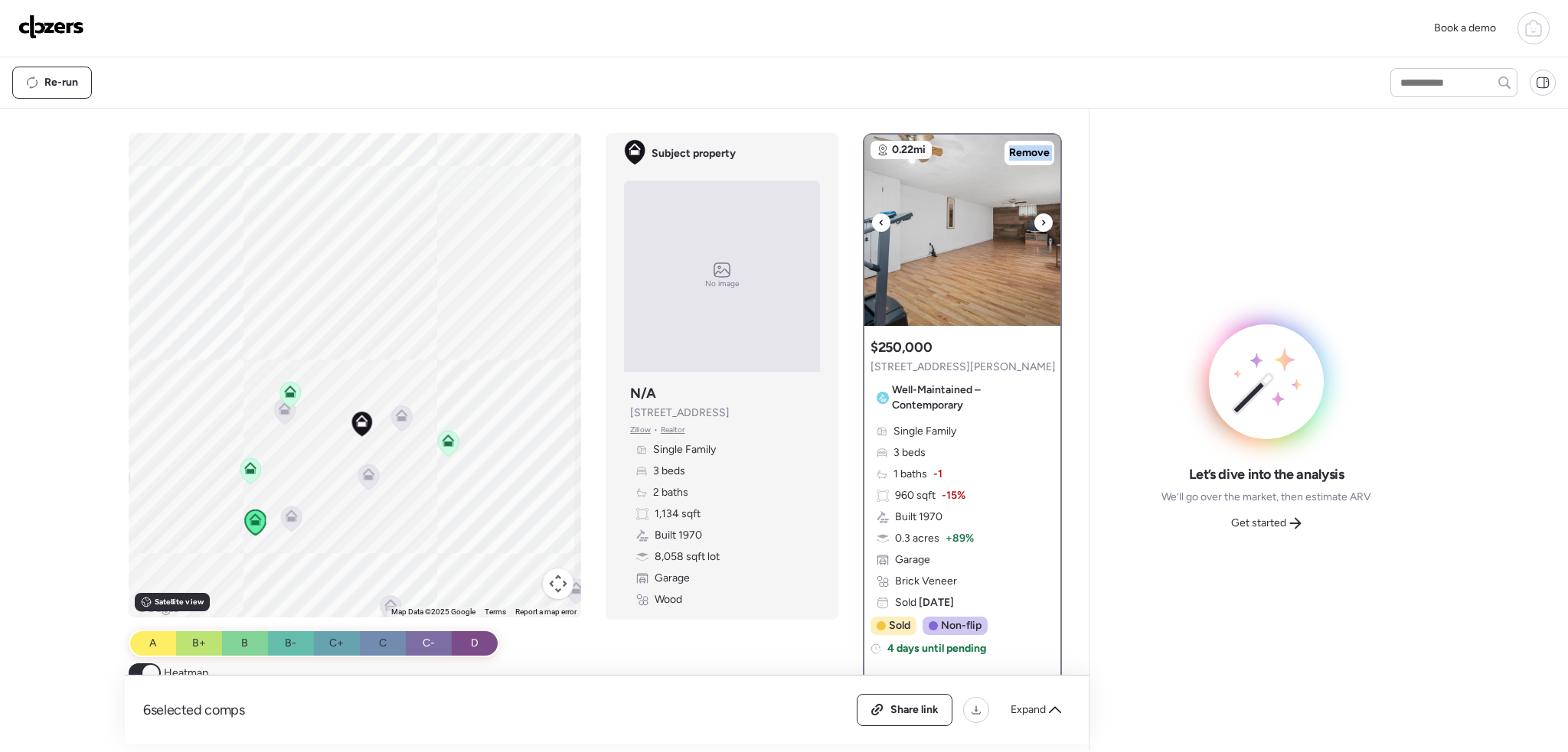
click at [1042, 220] on icon at bounding box center [1044, 222] width 3 height 5
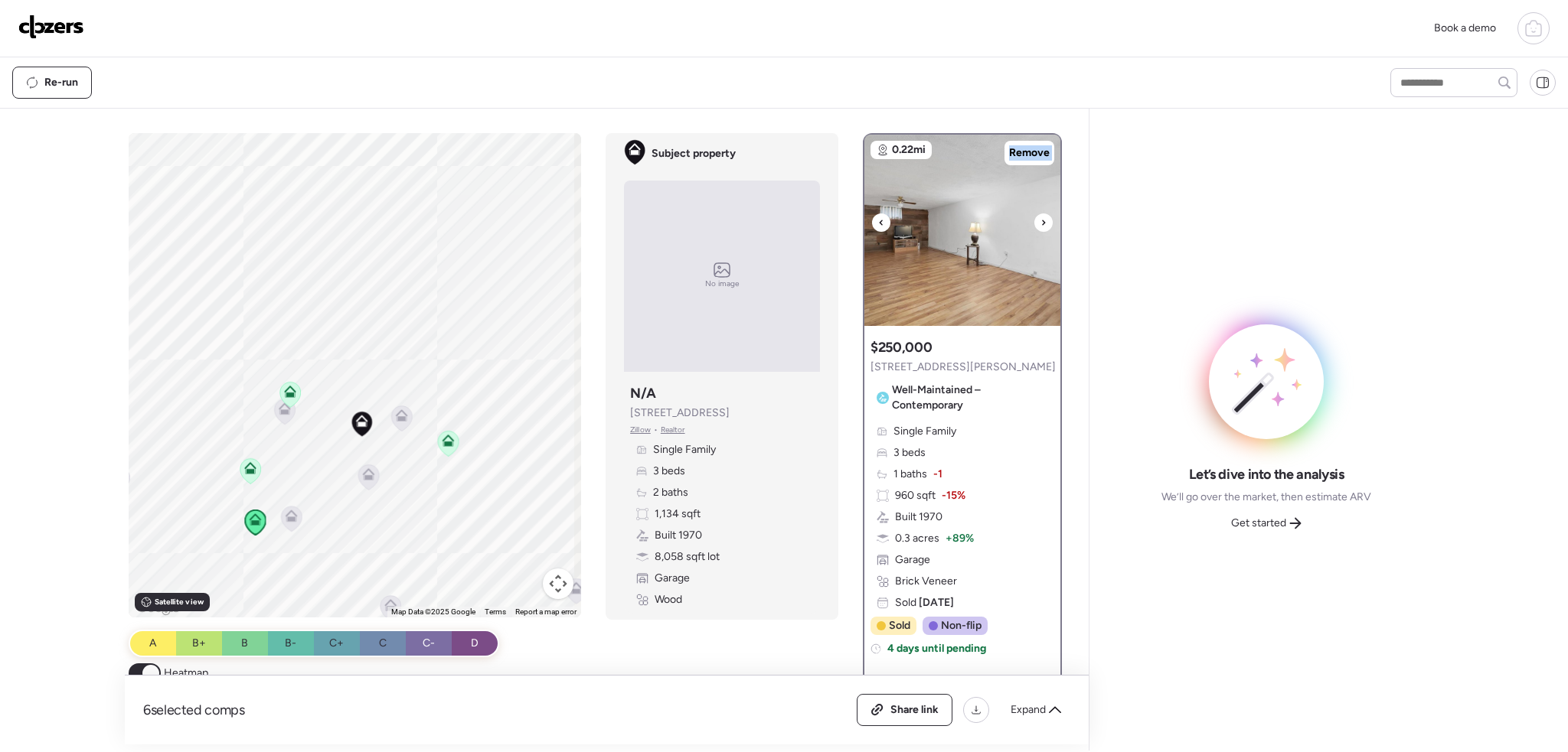
click at [1042, 220] on icon at bounding box center [1044, 222] width 3 height 5
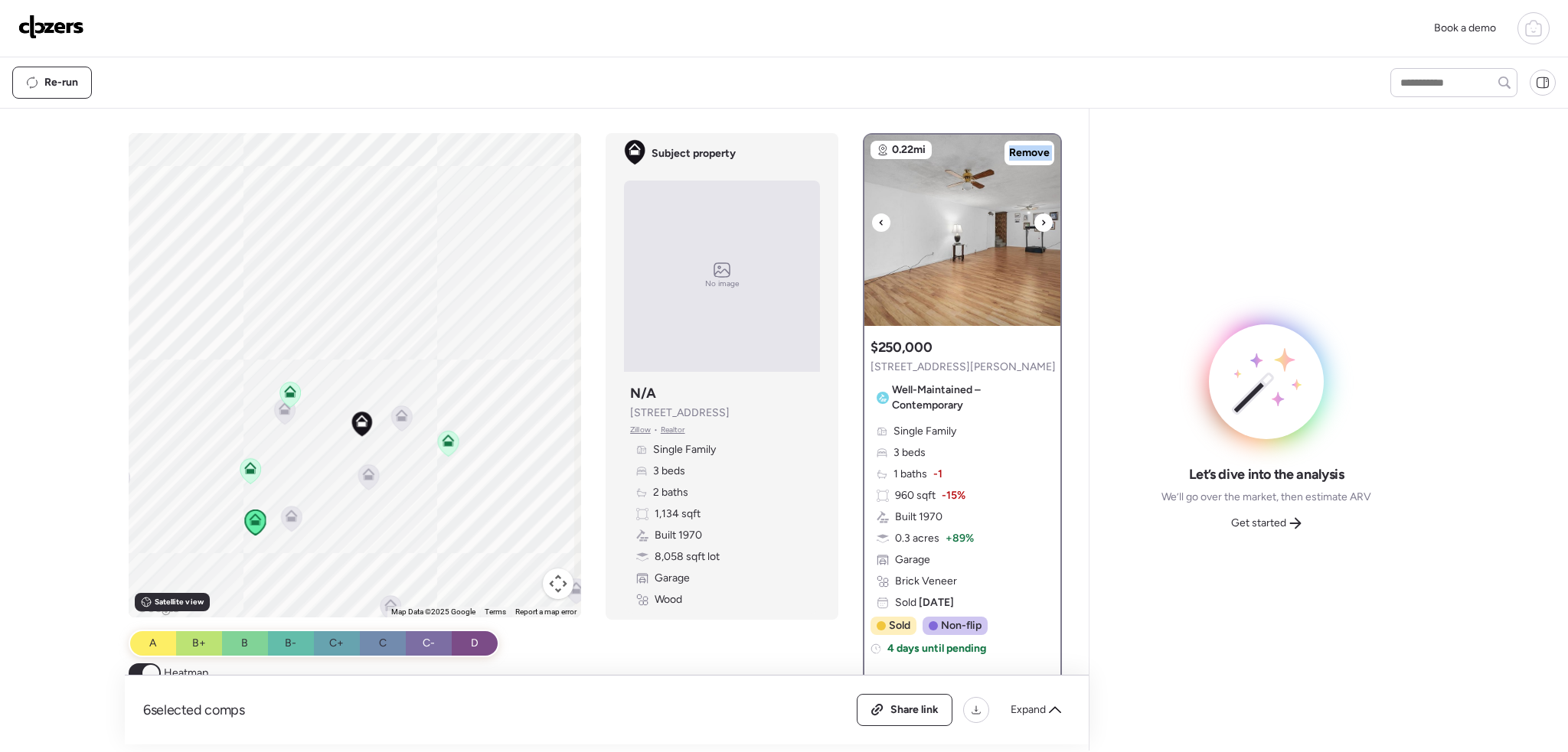
click at [1042, 220] on icon at bounding box center [1044, 222] width 3 height 5
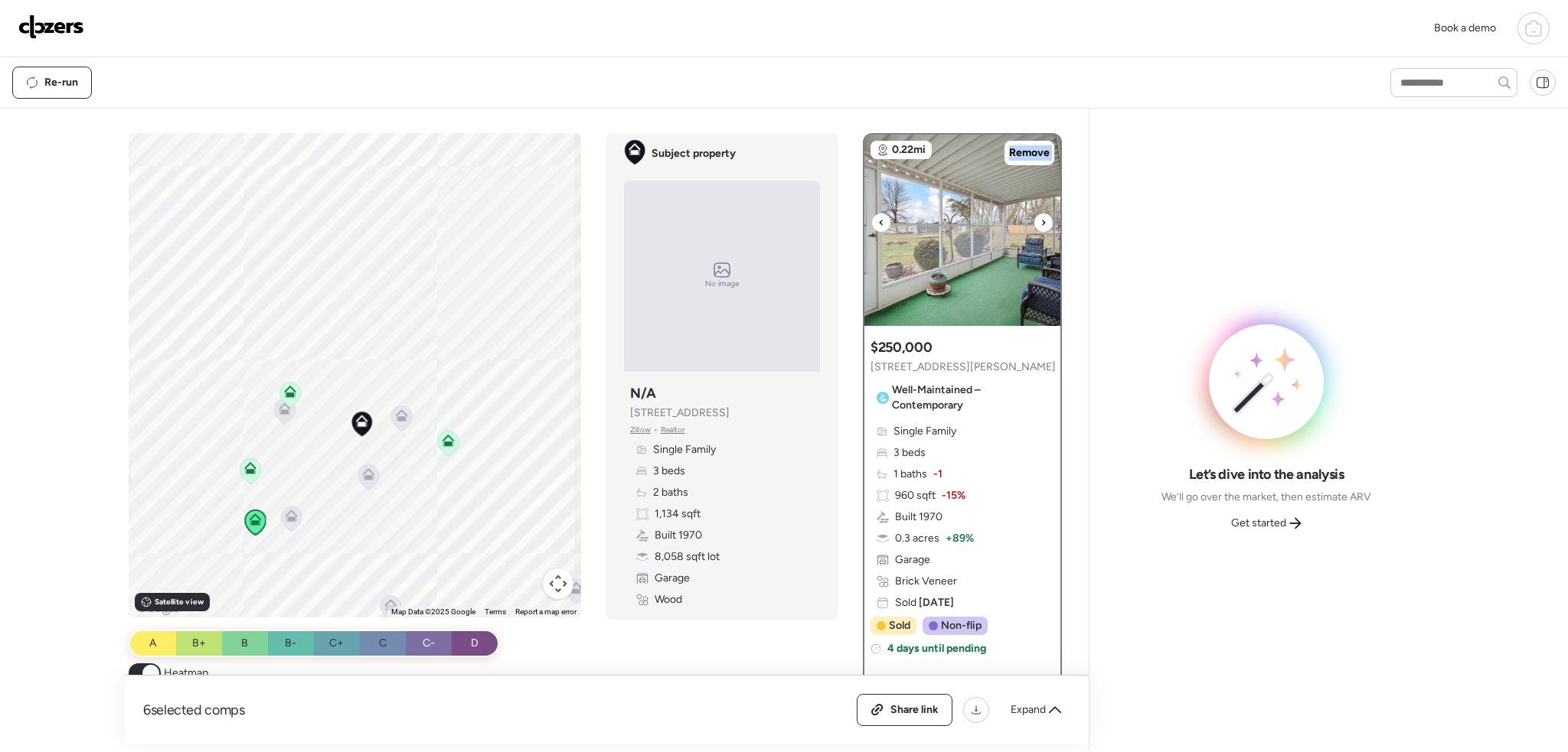
click at [1042, 220] on icon at bounding box center [1044, 222] width 3 height 5
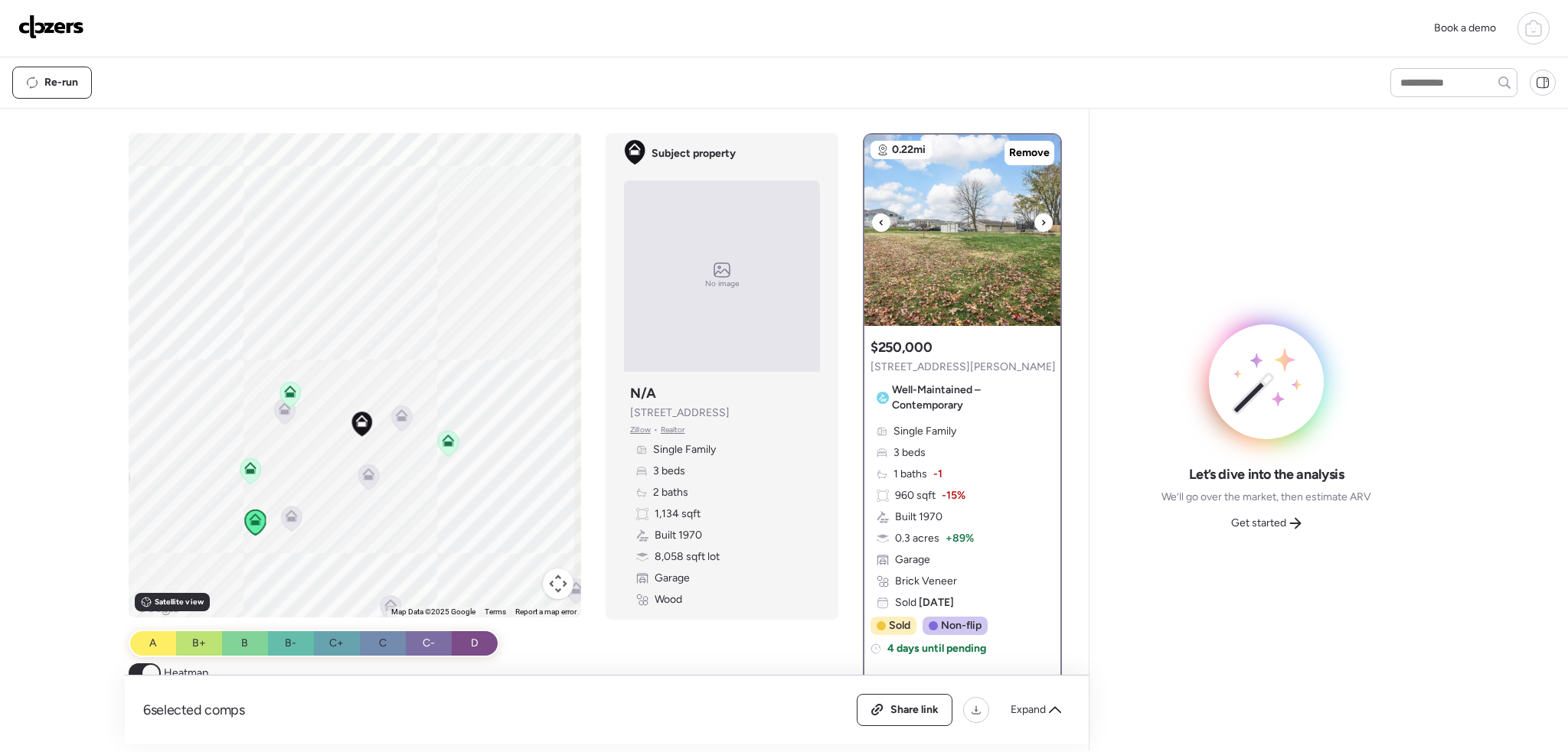
click at [1042, 220] on icon at bounding box center [1044, 222] width 3 height 5
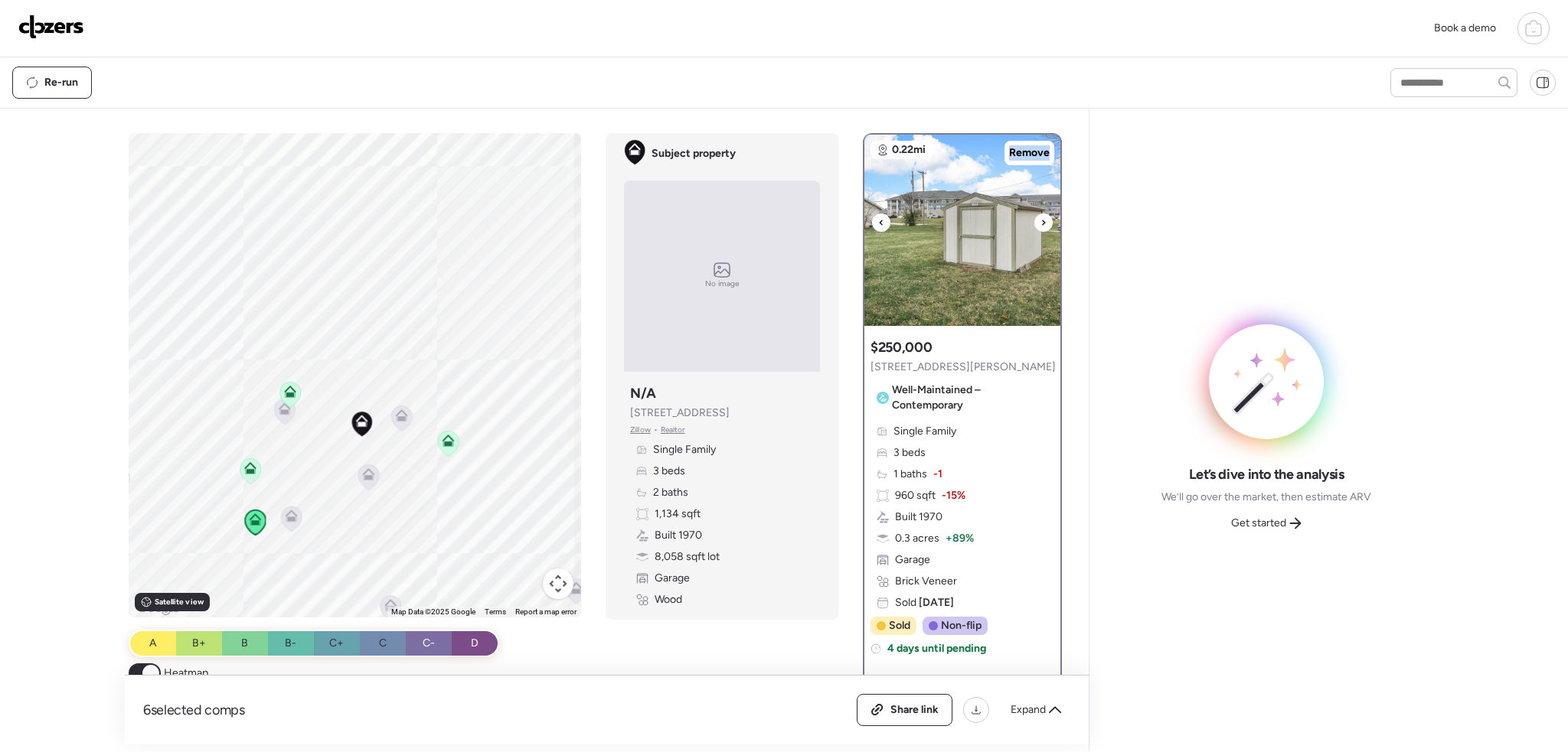
click at [1042, 220] on icon at bounding box center [1044, 222] width 3 height 5
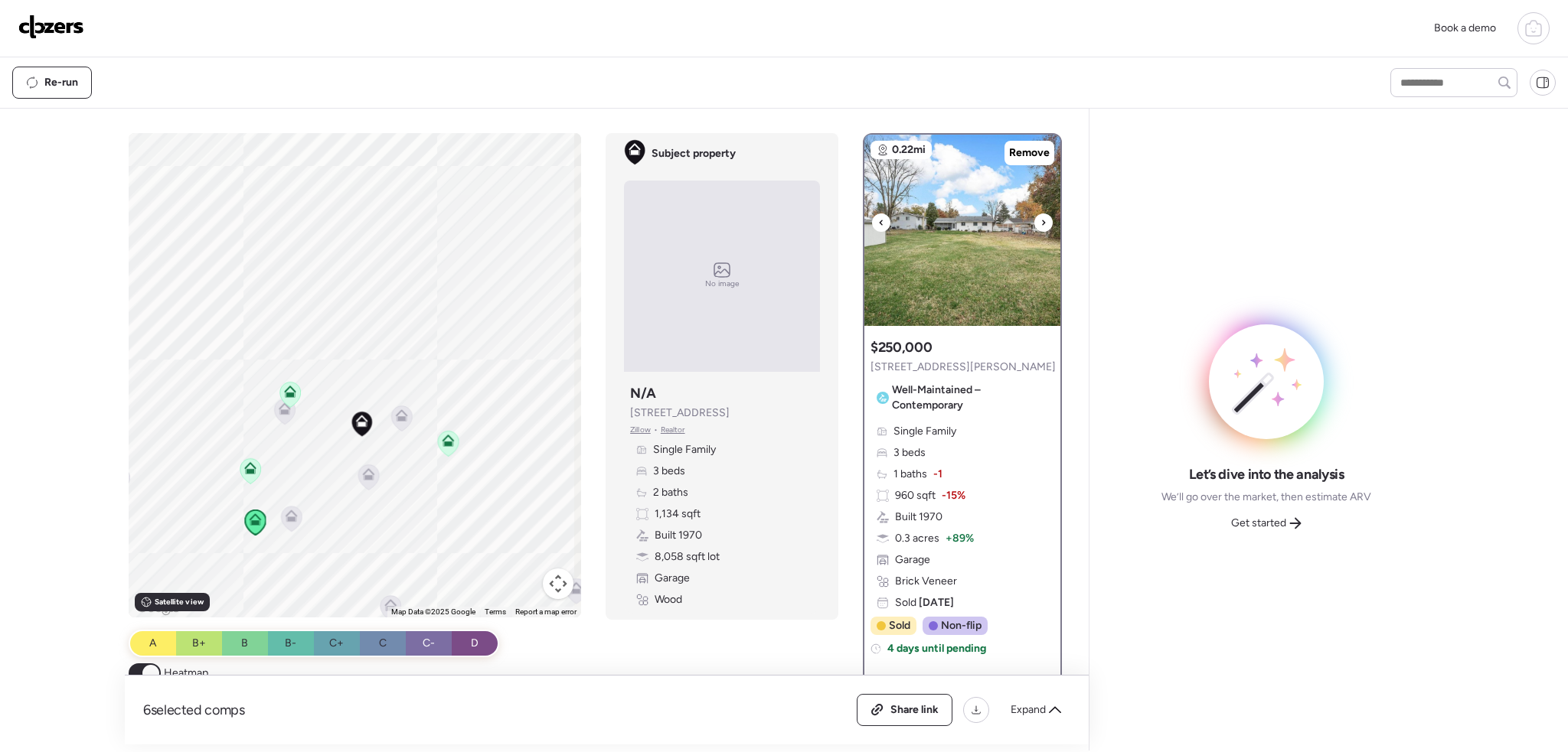
click at [1042, 220] on icon at bounding box center [1044, 222] width 3 height 5
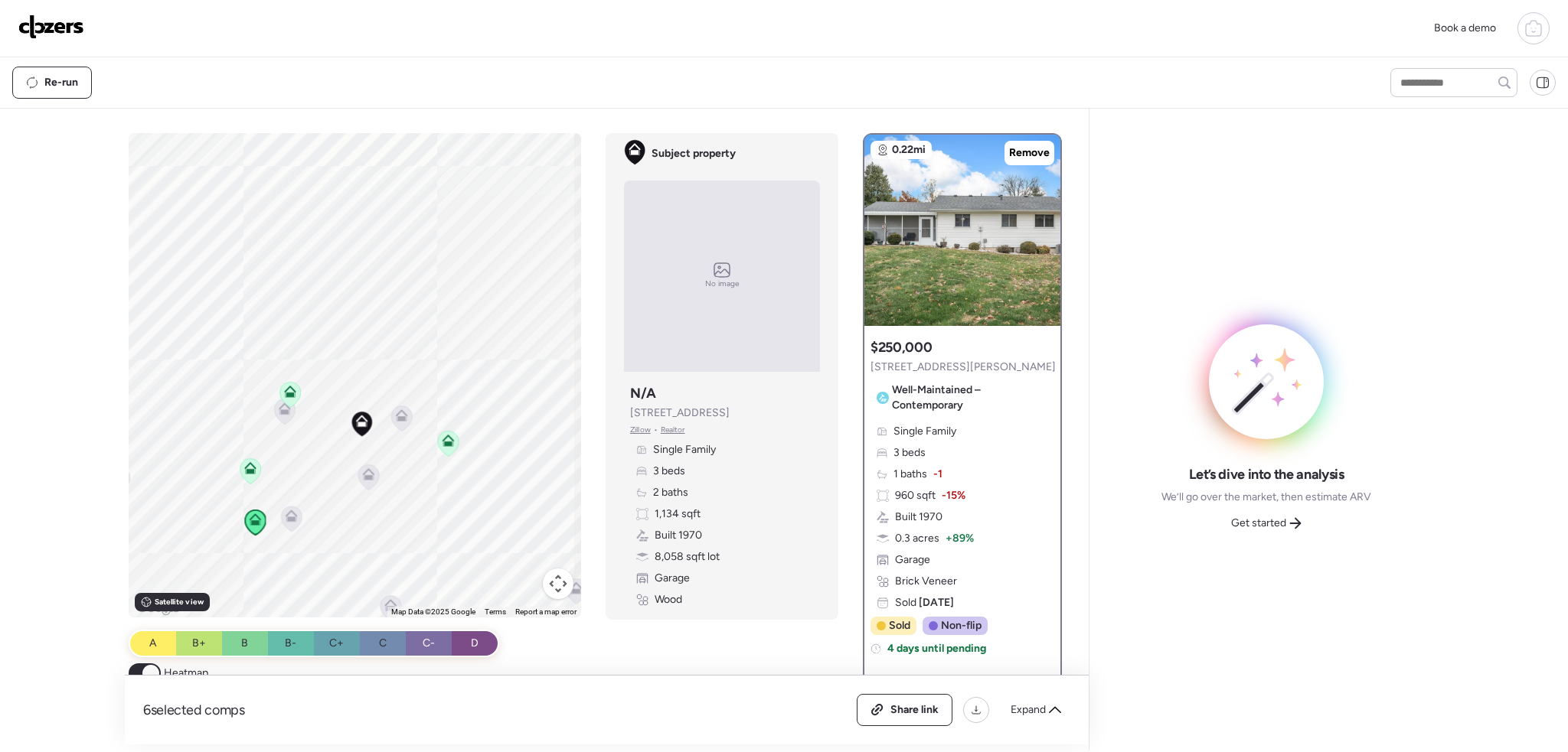
click at [376, 475] on div "To activate drag with keyboard, press Alt + Enter. Once in keyboard drag state,…" at bounding box center [355, 375] width 453 height 485
click at [363, 480] on icon at bounding box center [368, 477] width 21 height 25
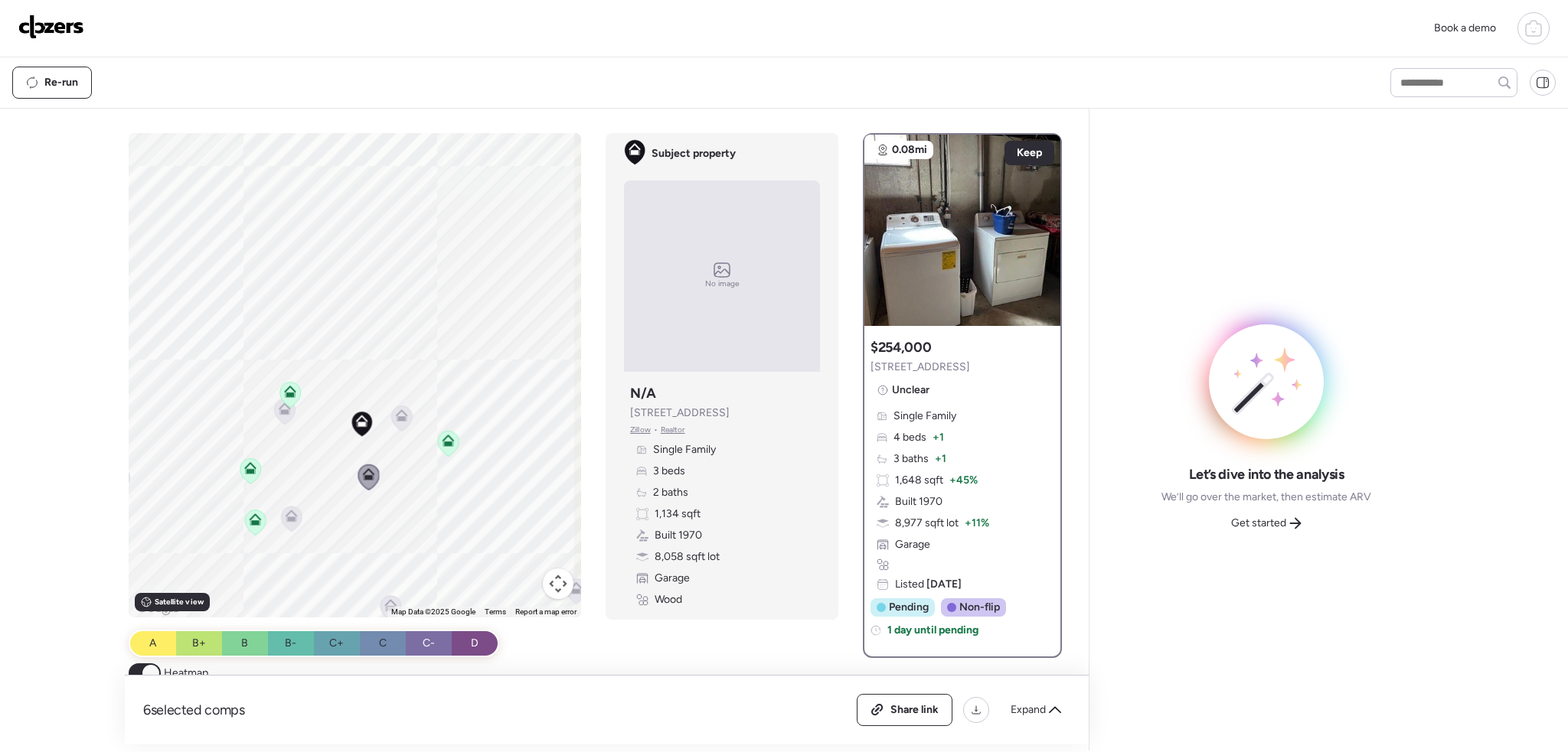
click at [287, 517] on icon at bounding box center [291, 518] width 10 height 5
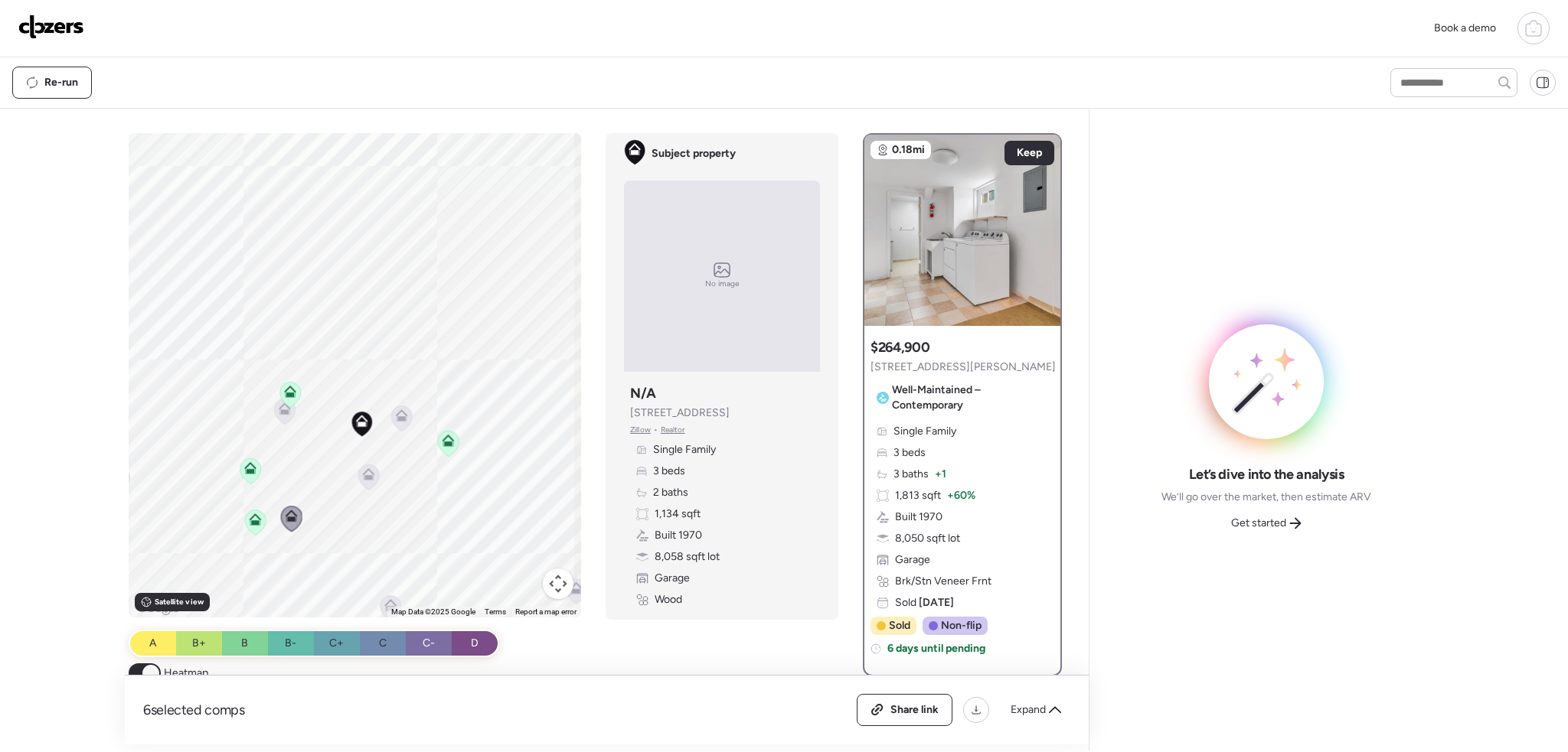
click at [447, 439] on icon at bounding box center [449, 440] width 12 height 12
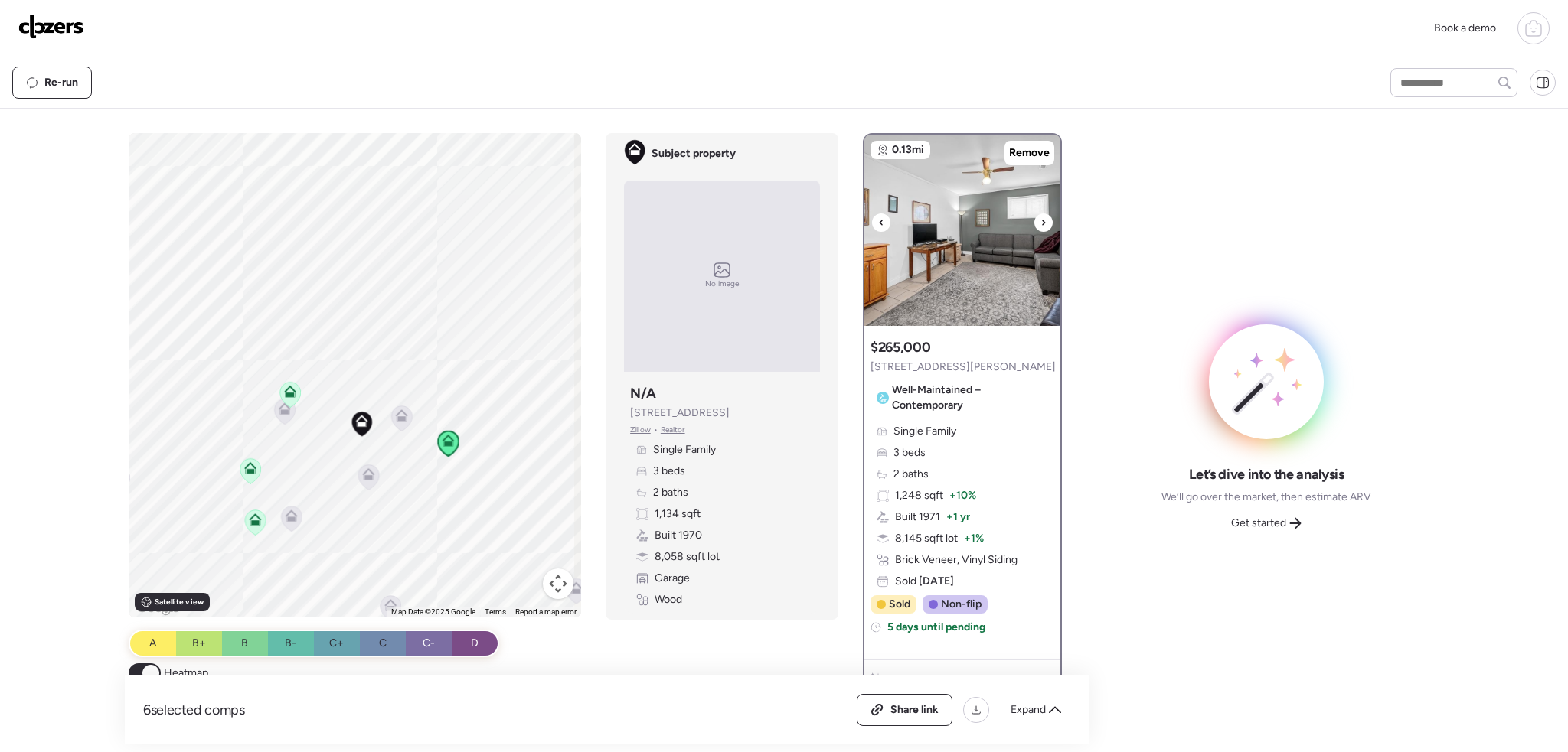
click at [1041, 223] on icon at bounding box center [1044, 223] width 6 height 18
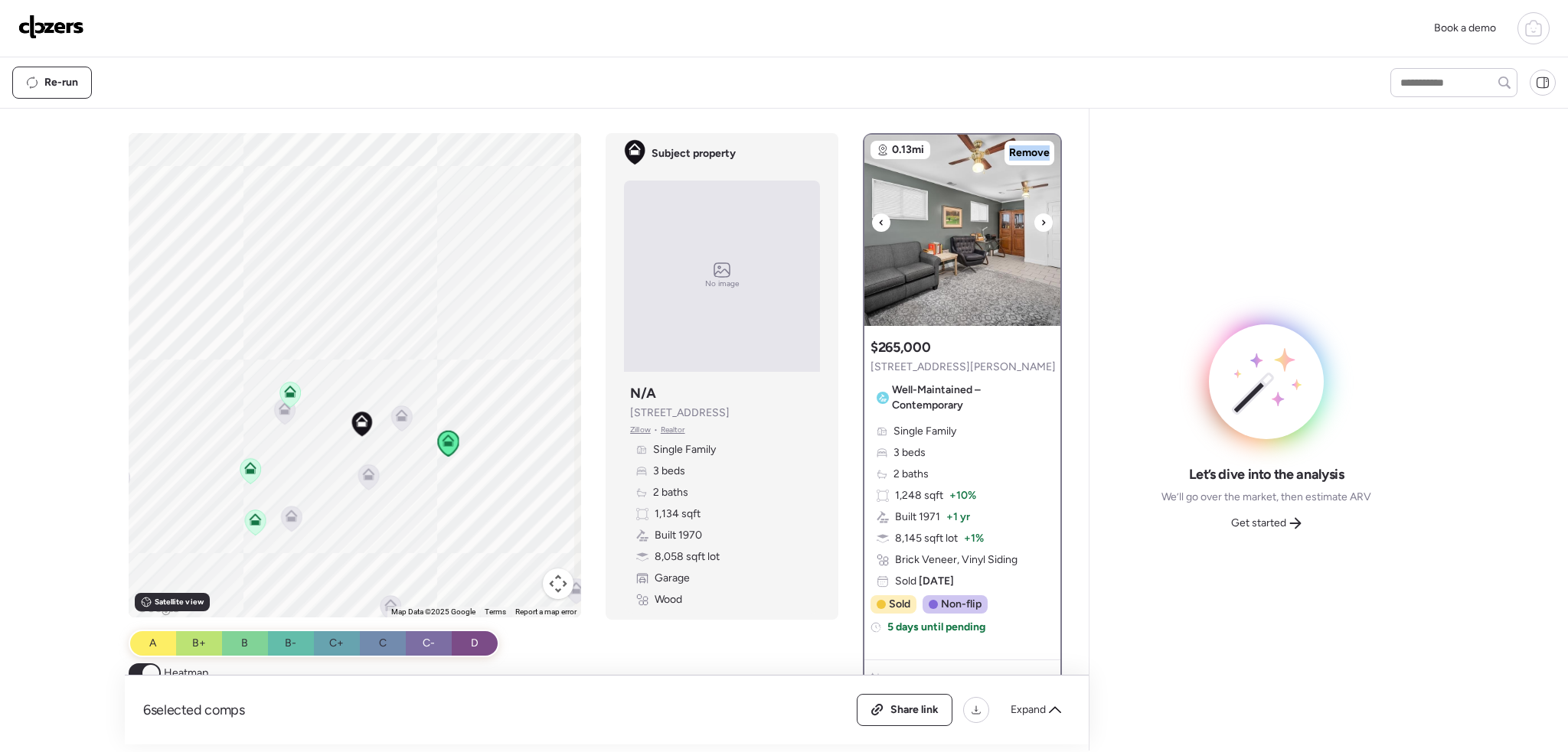
click at [1041, 223] on icon at bounding box center [1044, 223] width 6 height 18
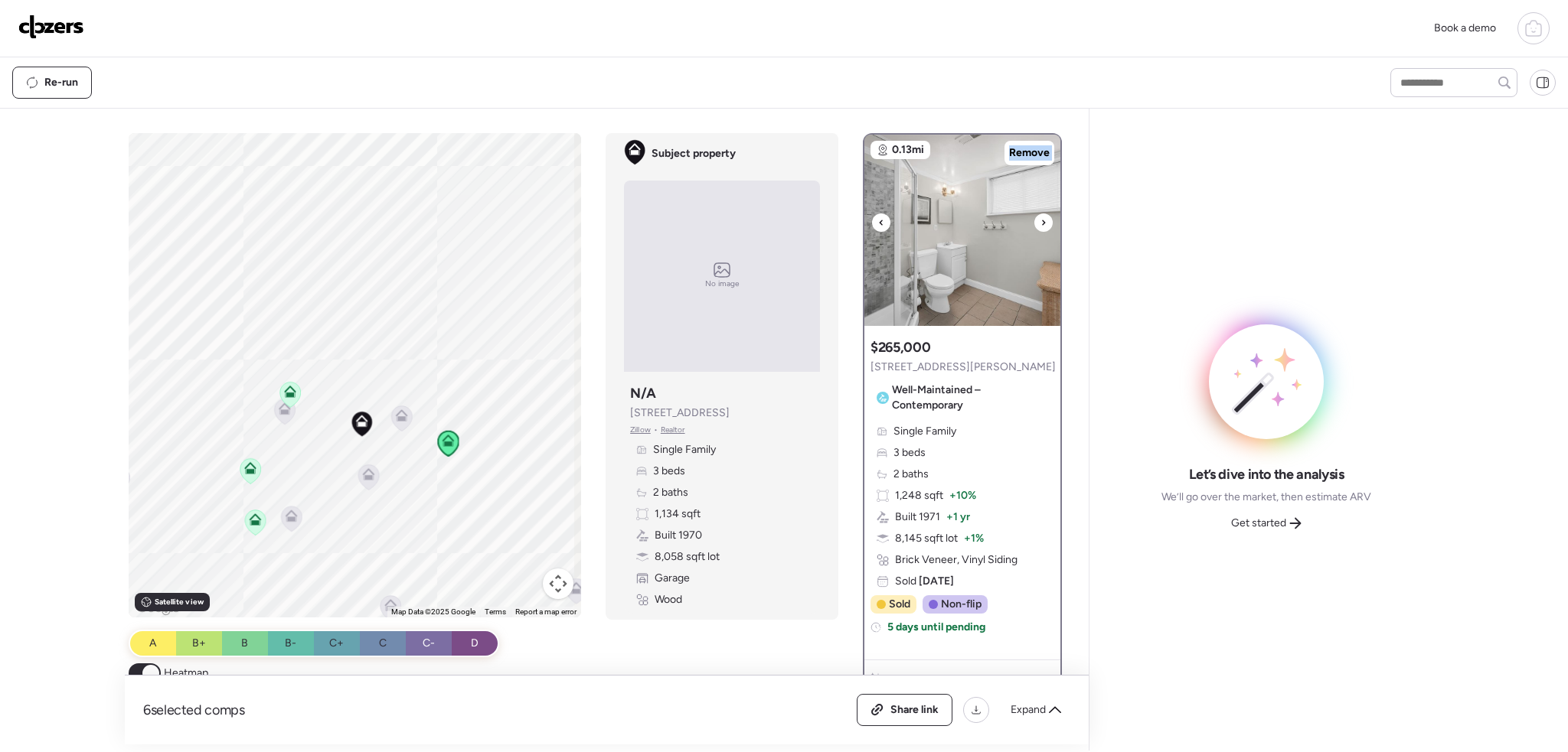
click at [1041, 223] on icon at bounding box center [1044, 223] width 6 height 18
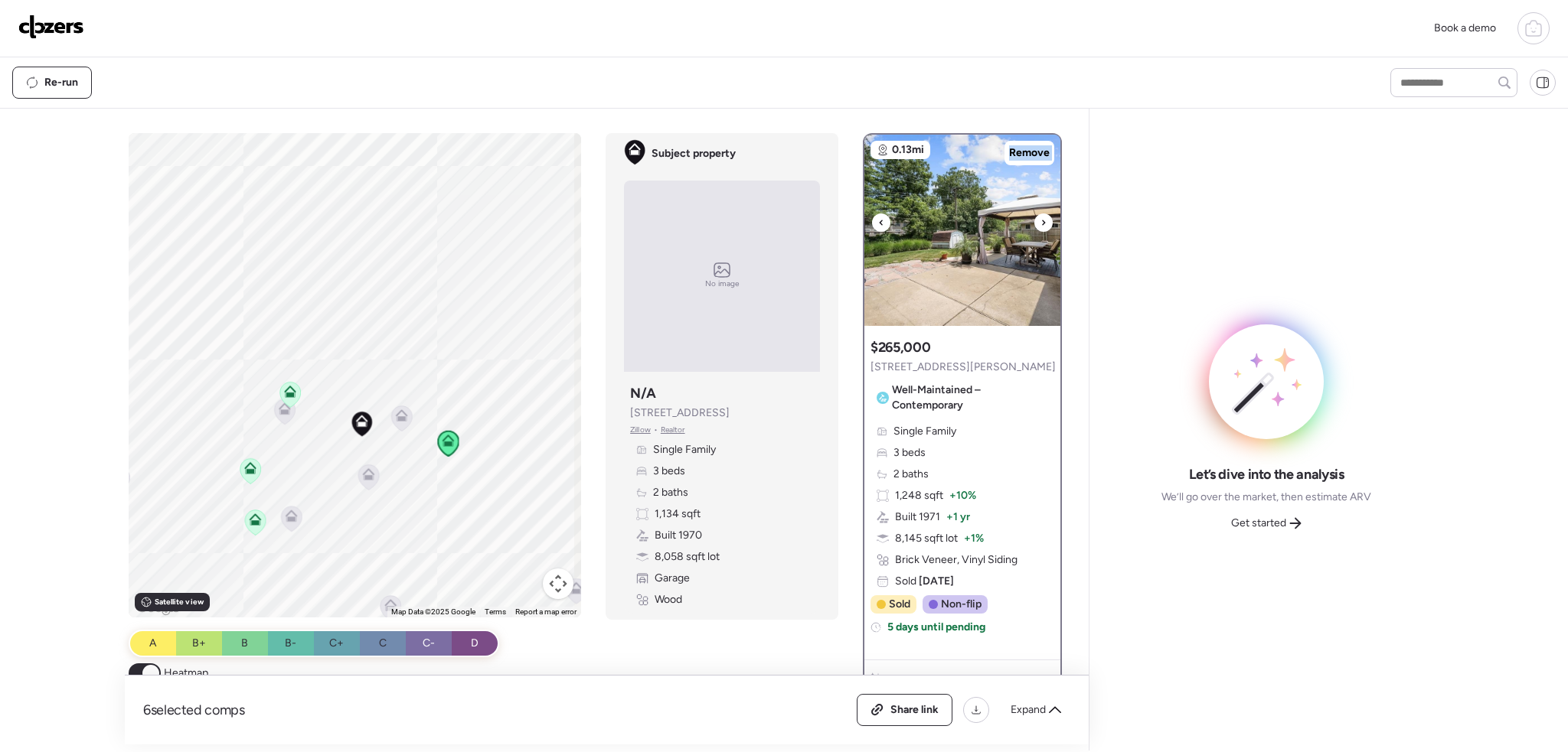
click at [1041, 223] on icon at bounding box center [1044, 223] width 6 height 18
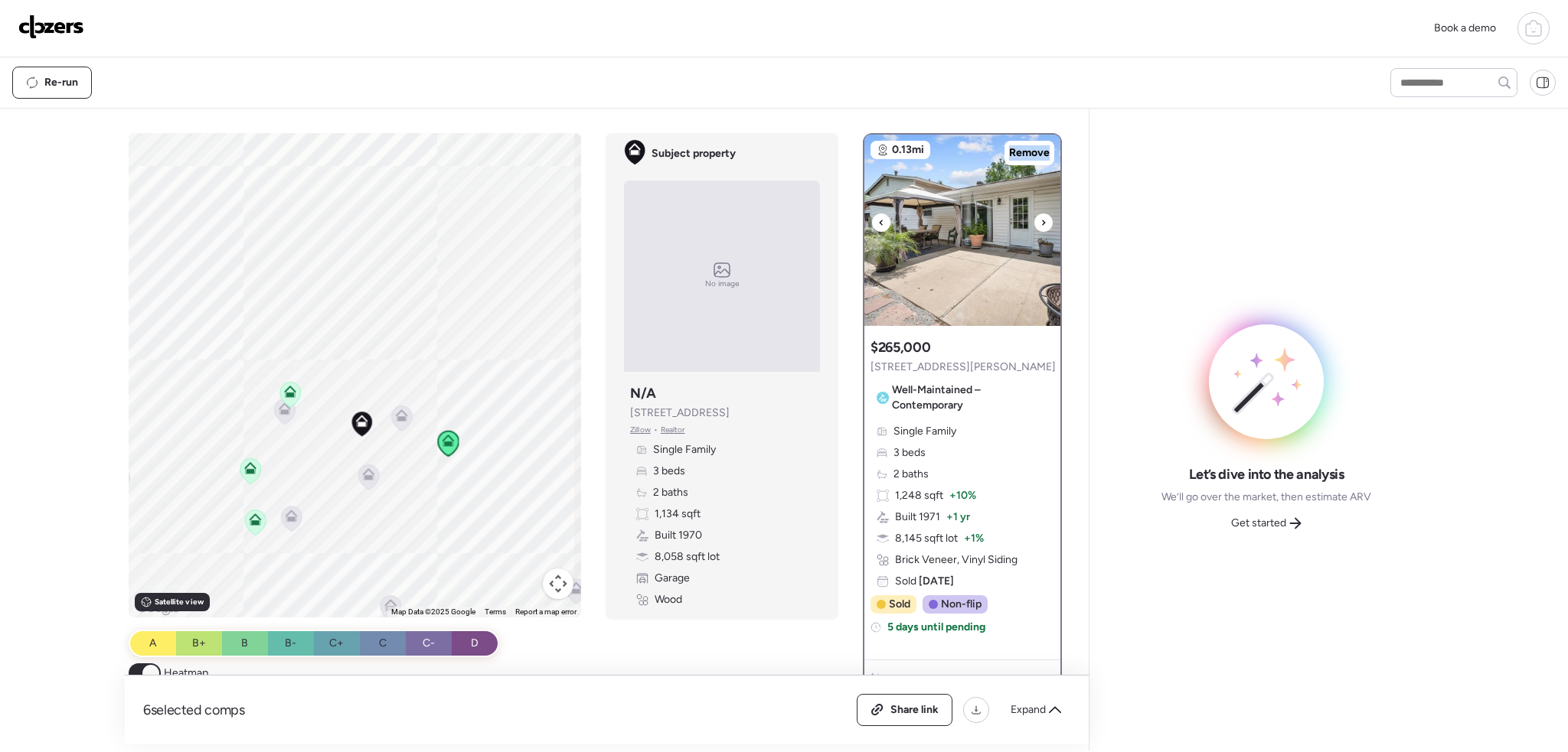
click at [1041, 223] on icon at bounding box center [1044, 223] width 6 height 18
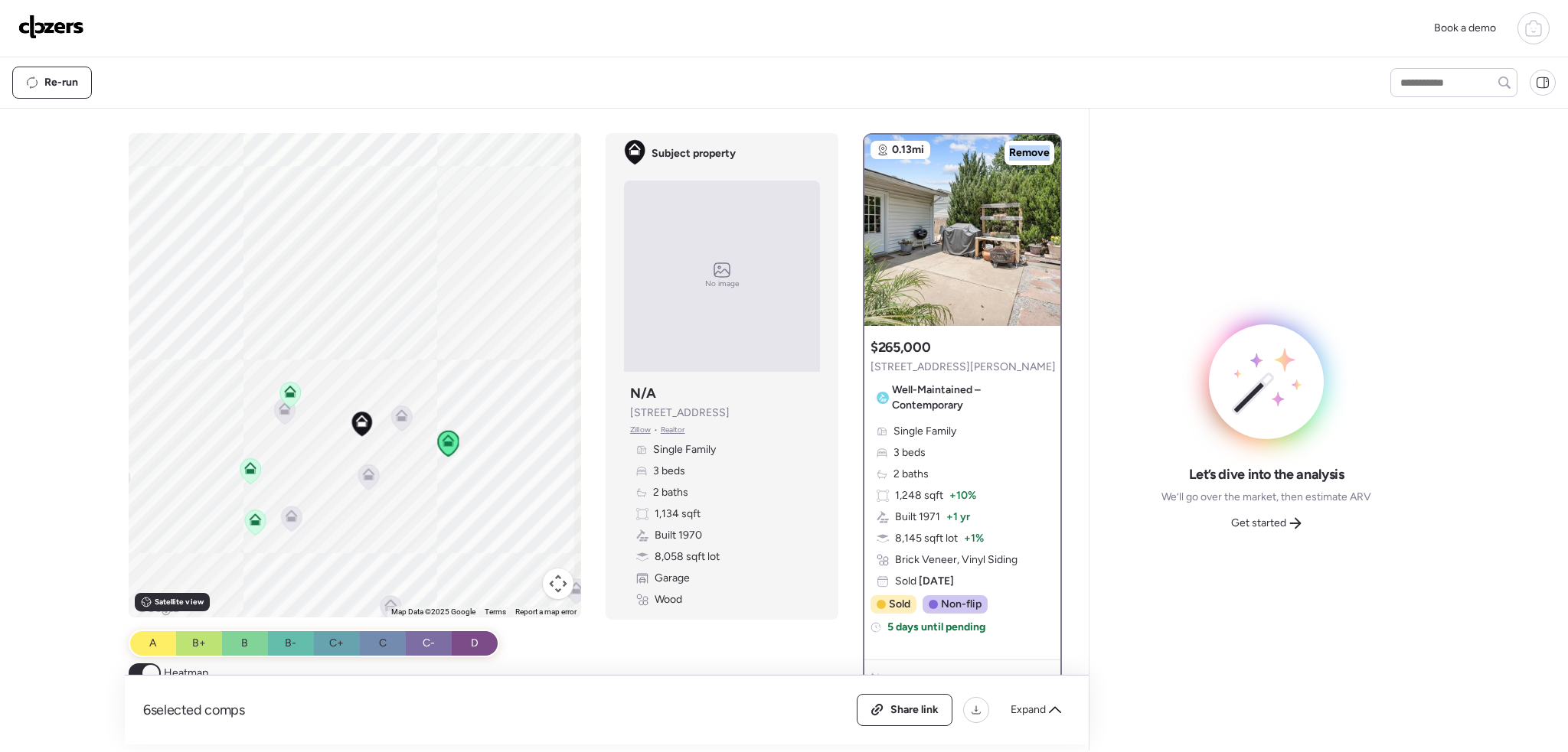
click at [289, 392] on icon at bounding box center [291, 394] width 10 height 5
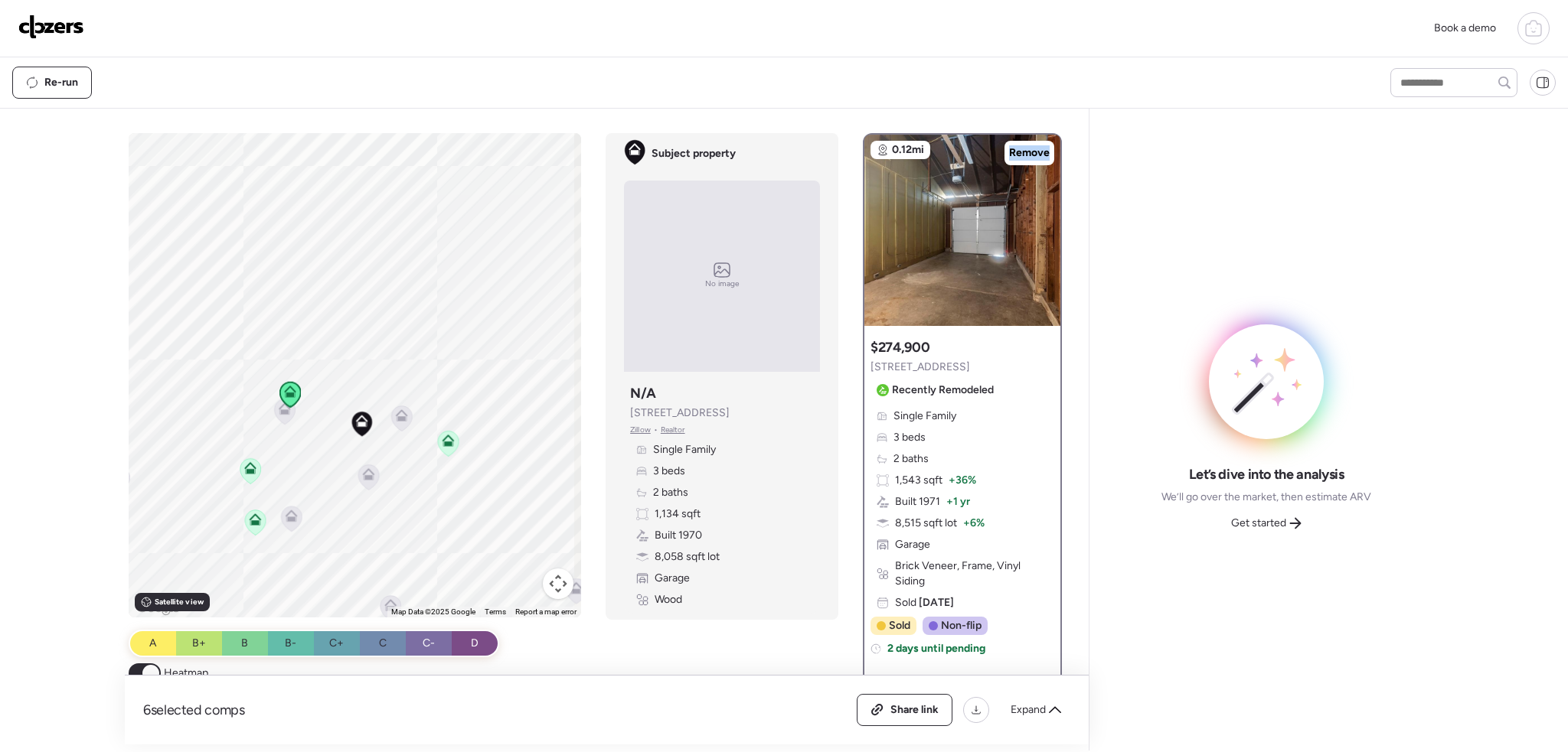
click at [244, 463] on icon at bounding box center [251, 468] width 12 height 12
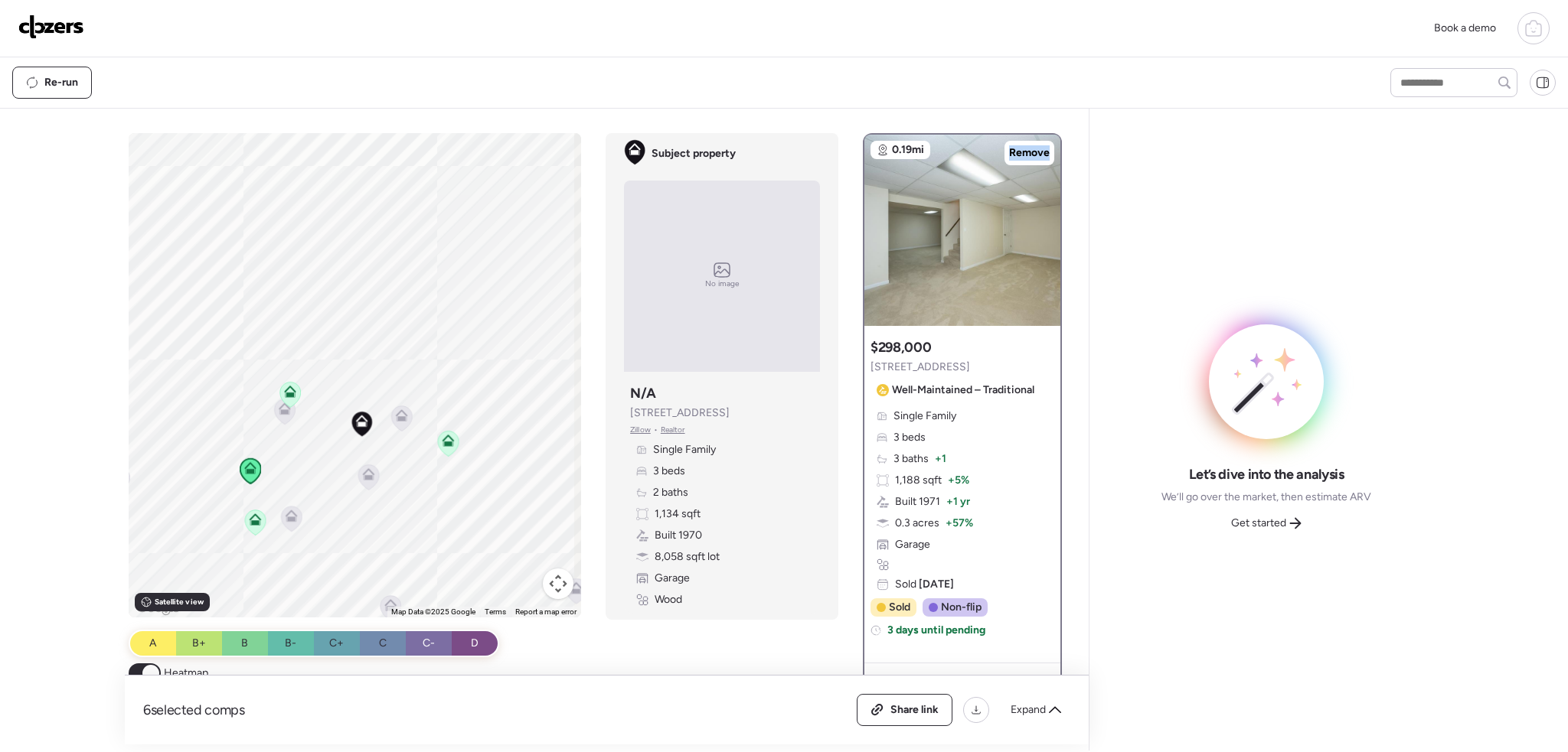
click at [254, 517] on icon at bounding box center [256, 519] width 12 height 12
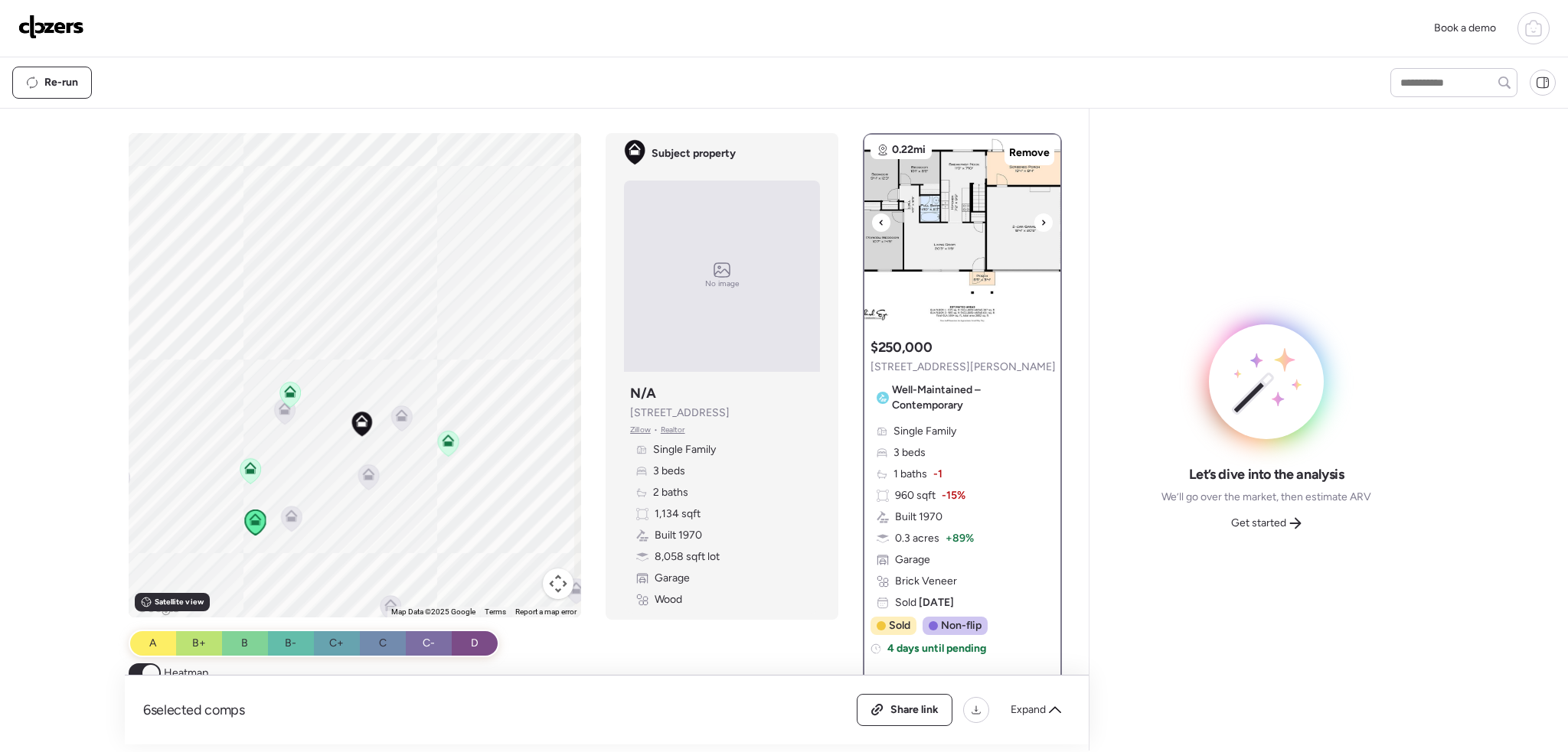
click at [1040, 217] on div at bounding box center [1044, 223] width 18 height 18
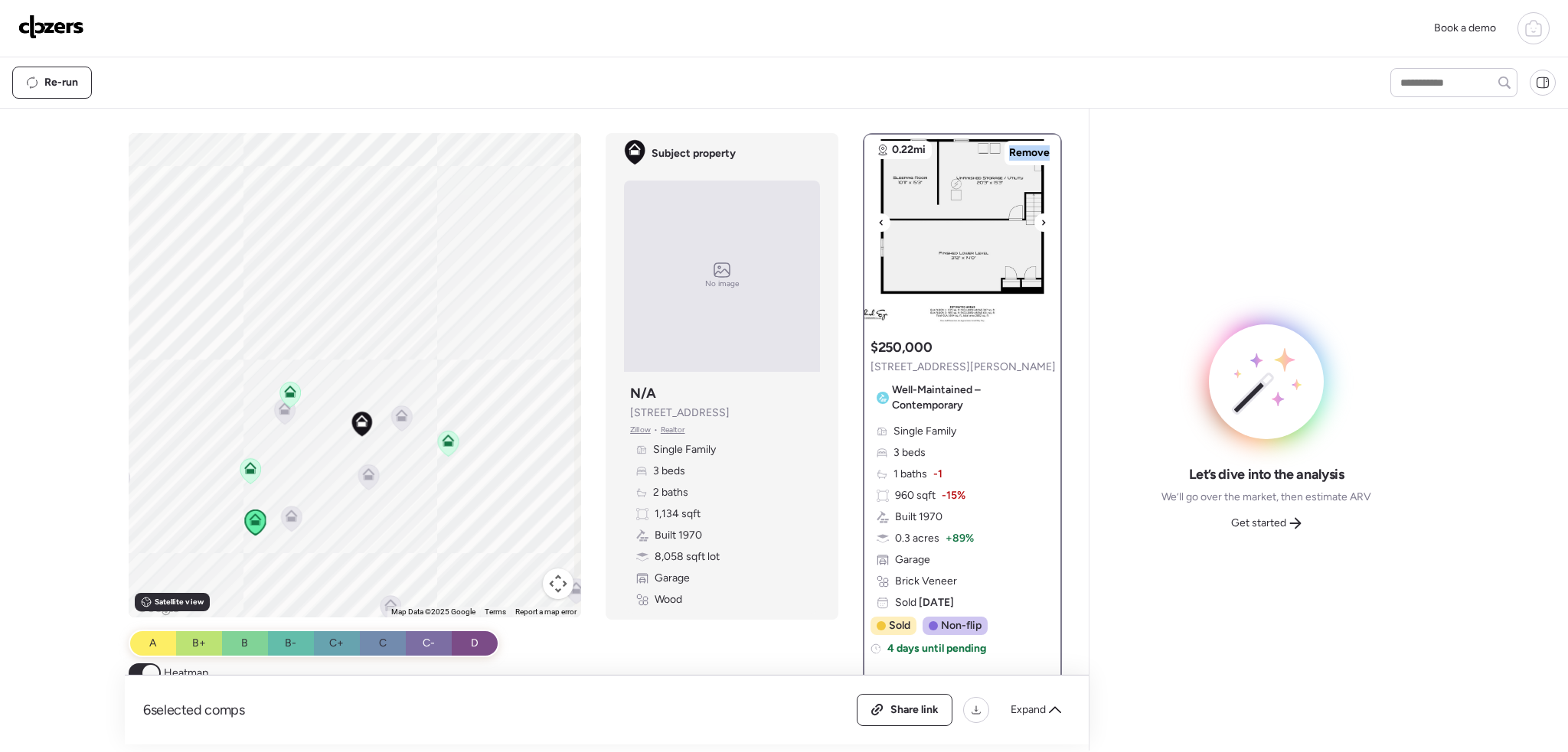
click at [1040, 217] on div at bounding box center [1044, 223] width 18 height 18
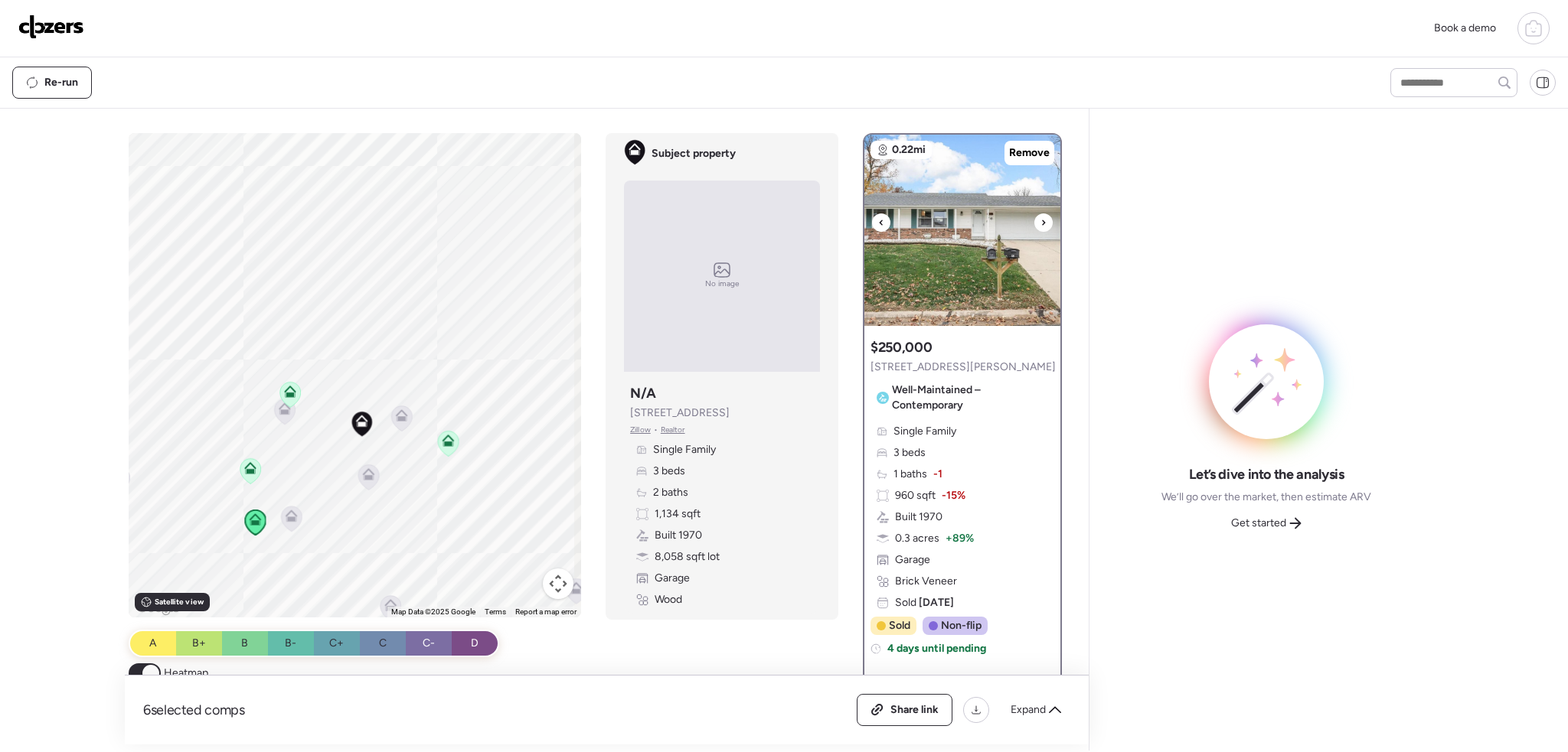
click at [1041, 217] on icon at bounding box center [1044, 223] width 6 height 18
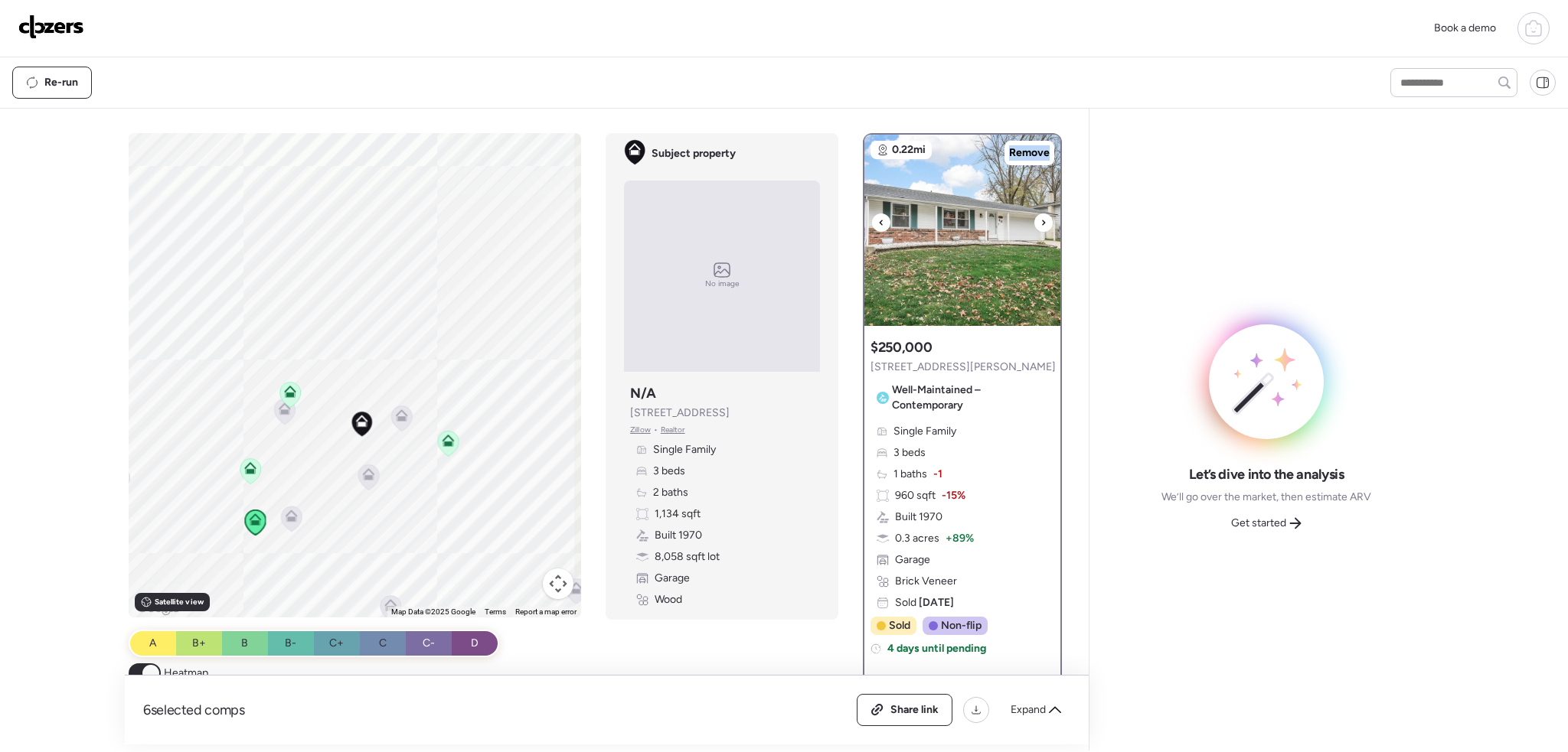
click at [1041, 217] on icon at bounding box center [1044, 223] width 6 height 18
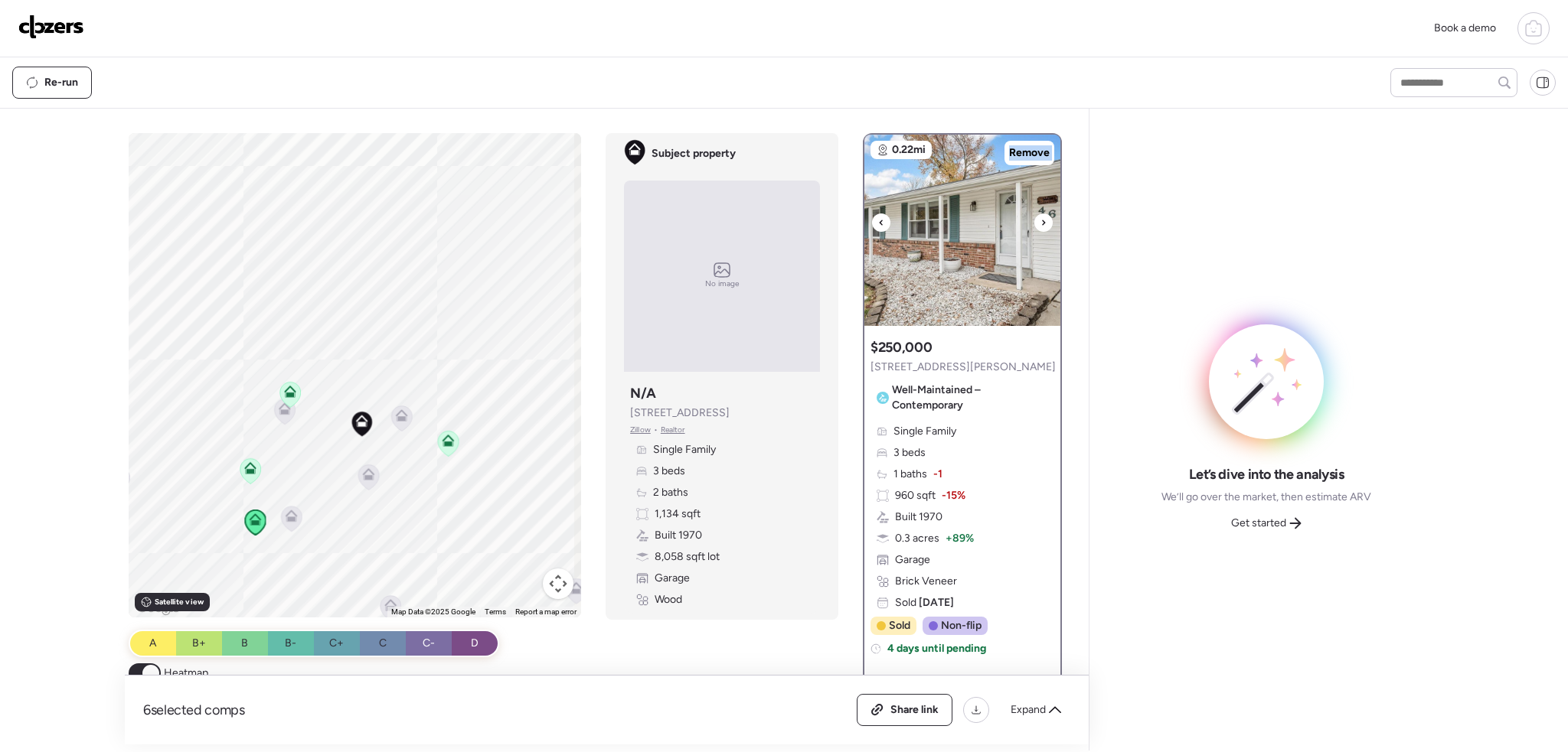
click at [1041, 217] on icon at bounding box center [1044, 223] width 6 height 18
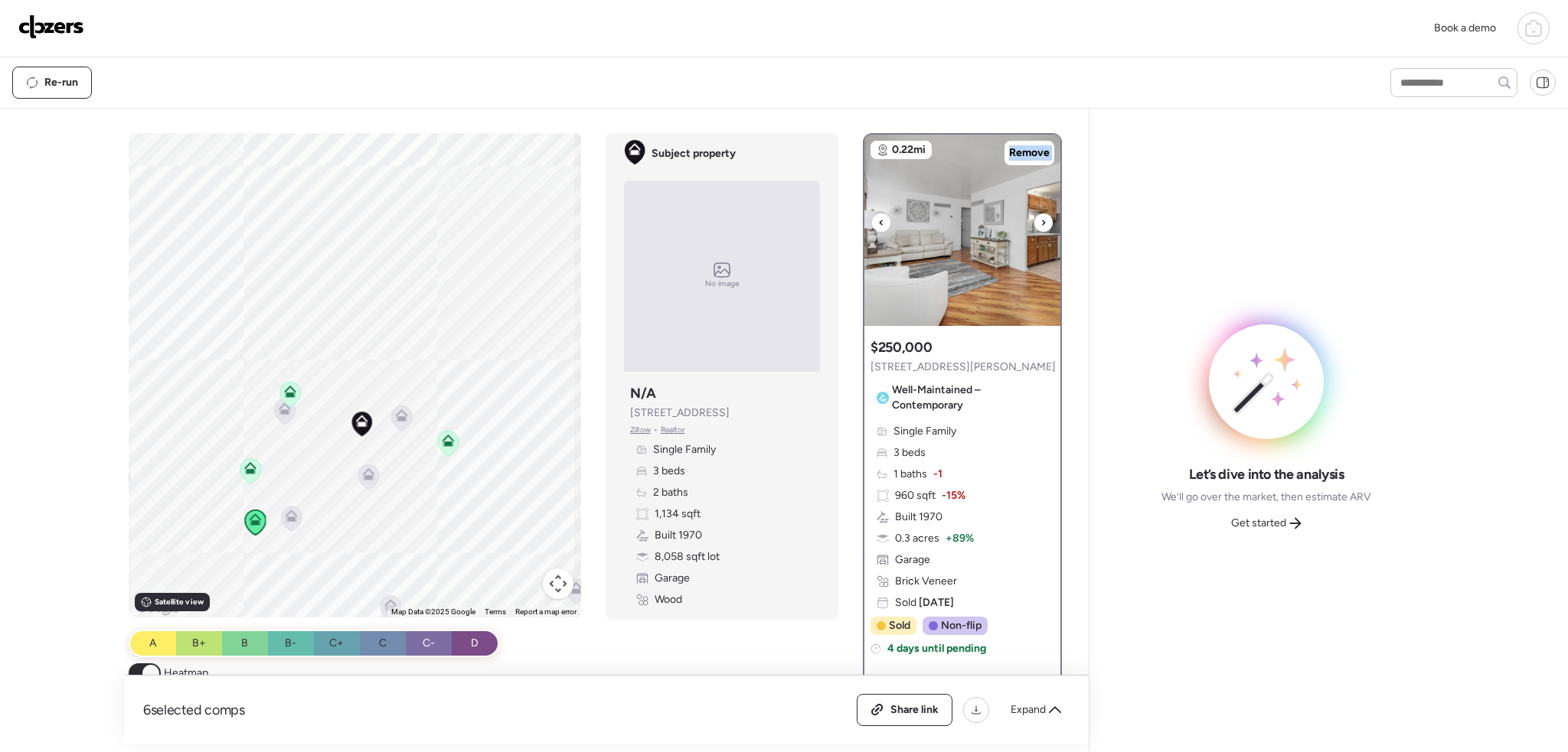
click at [1041, 217] on icon at bounding box center [1044, 223] width 6 height 18
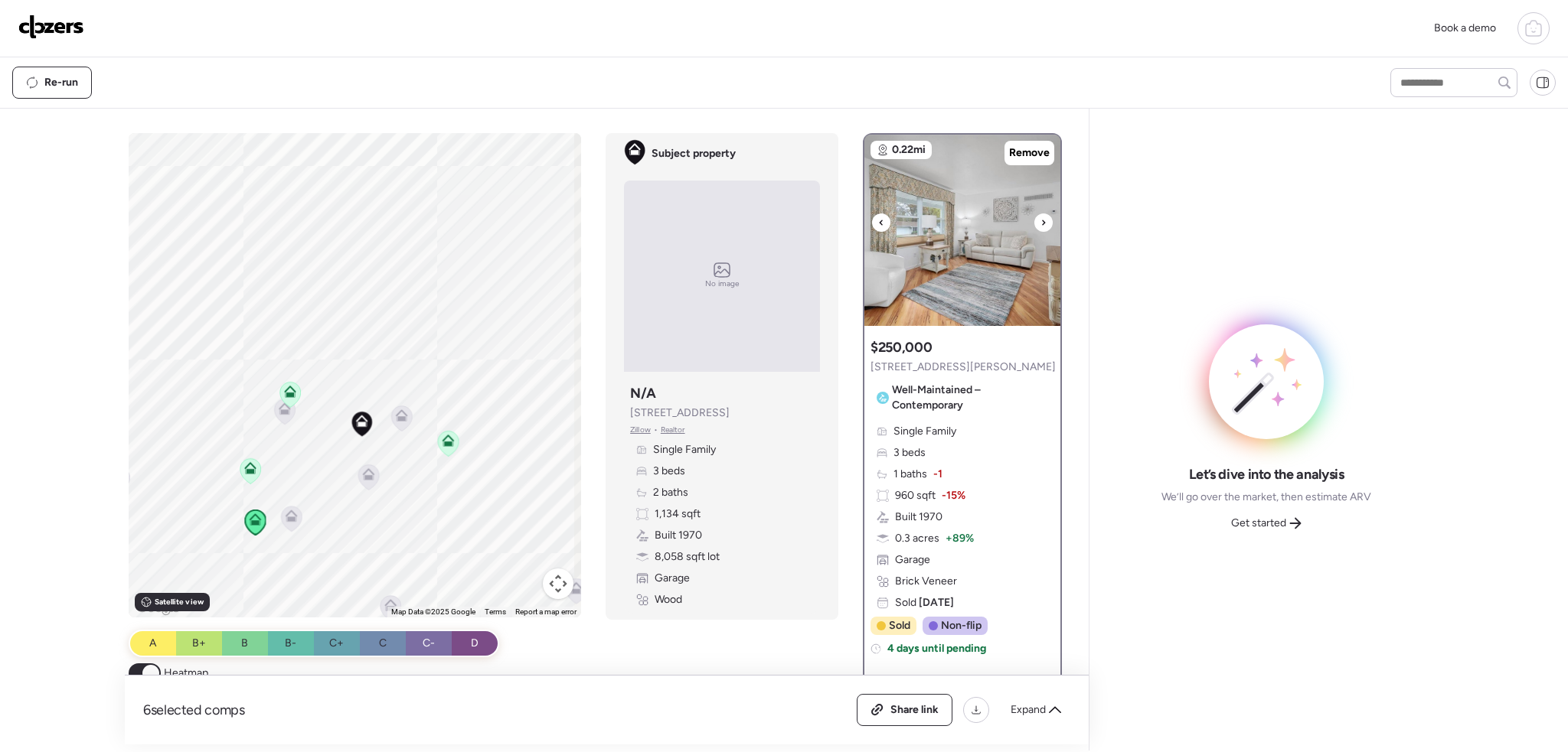
click at [1041, 217] on icon at bounding box center [1044, 223] width 6 height 18
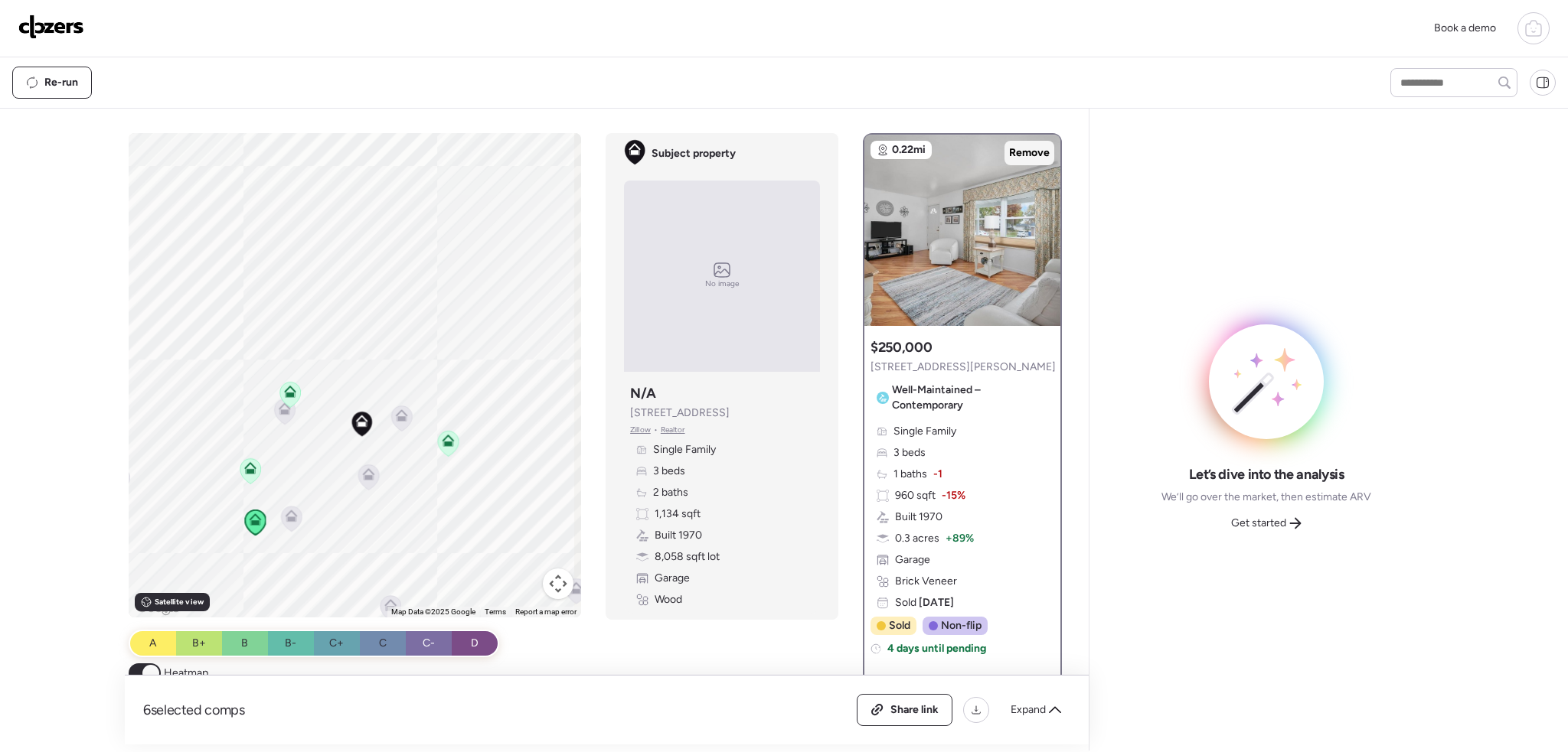
click at [1034, 145] on span "Remove" at bounding box center [1029, 153] width 41 height 15
click at [364, 473] on icon at bounding box center [369, 474] width 12 height 12
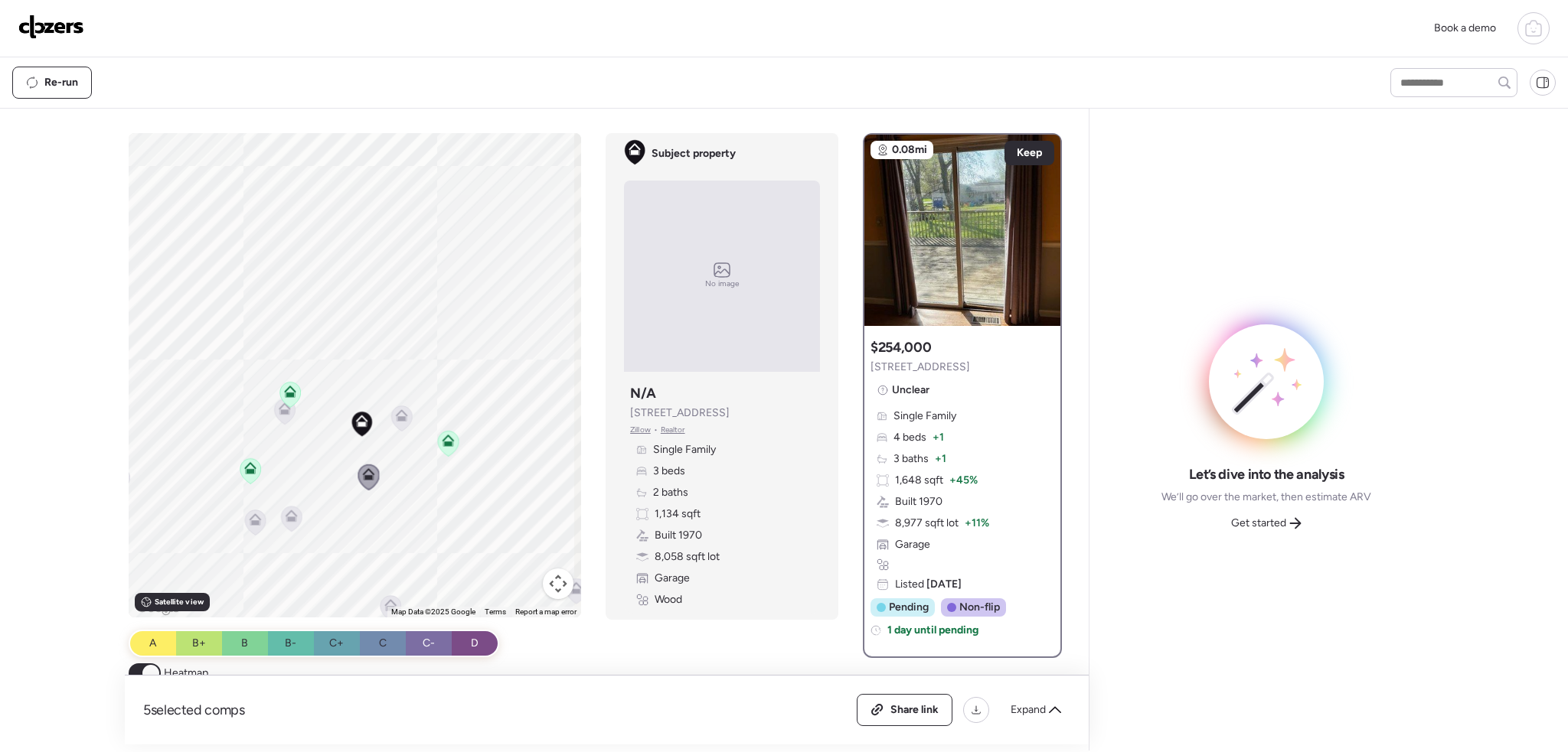
click at [397, 412] on icon at bounding box center [402, 416] width 12 height 12
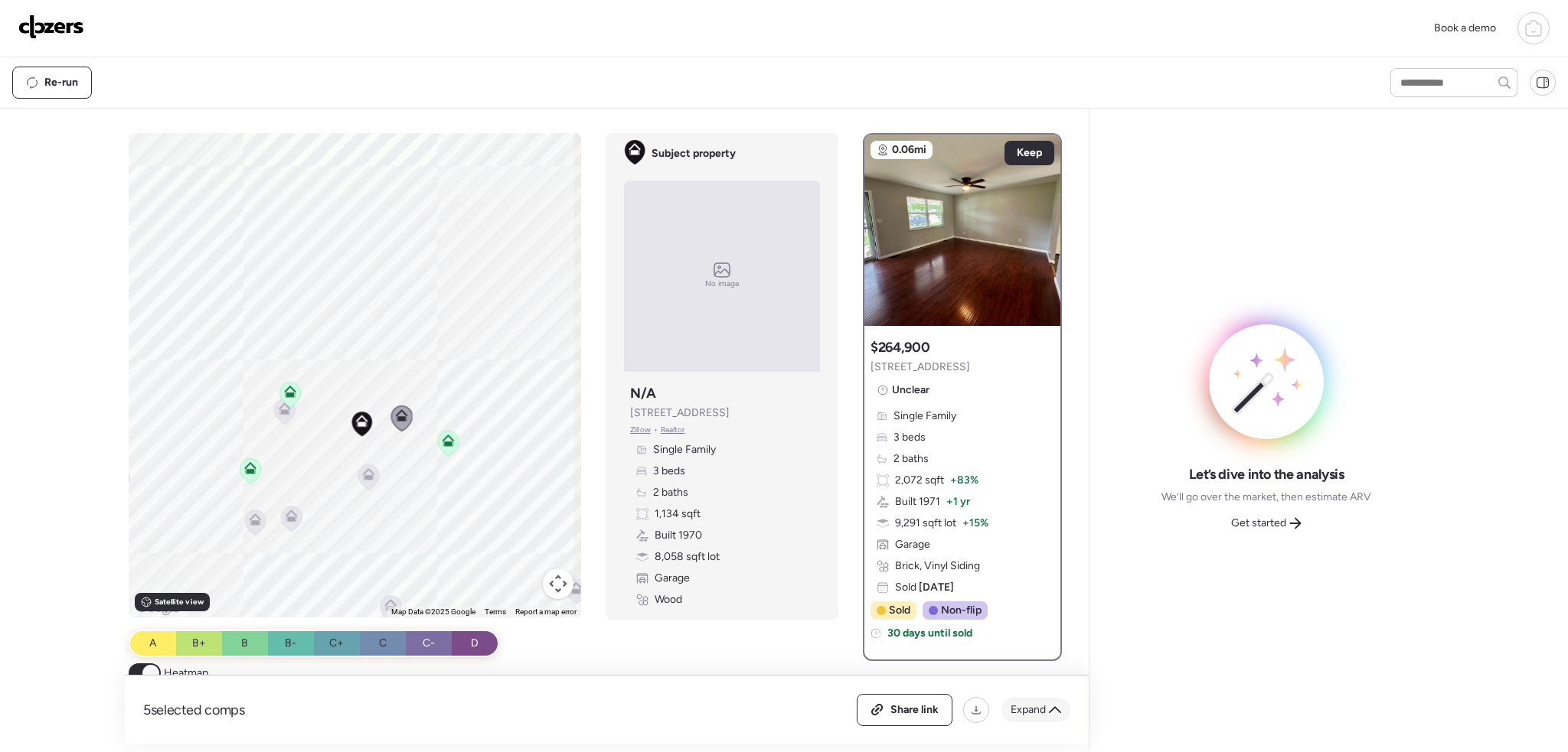
click at [1038, 717] on div "Expand" at bounding box center [1036, 711] width 69 height 25
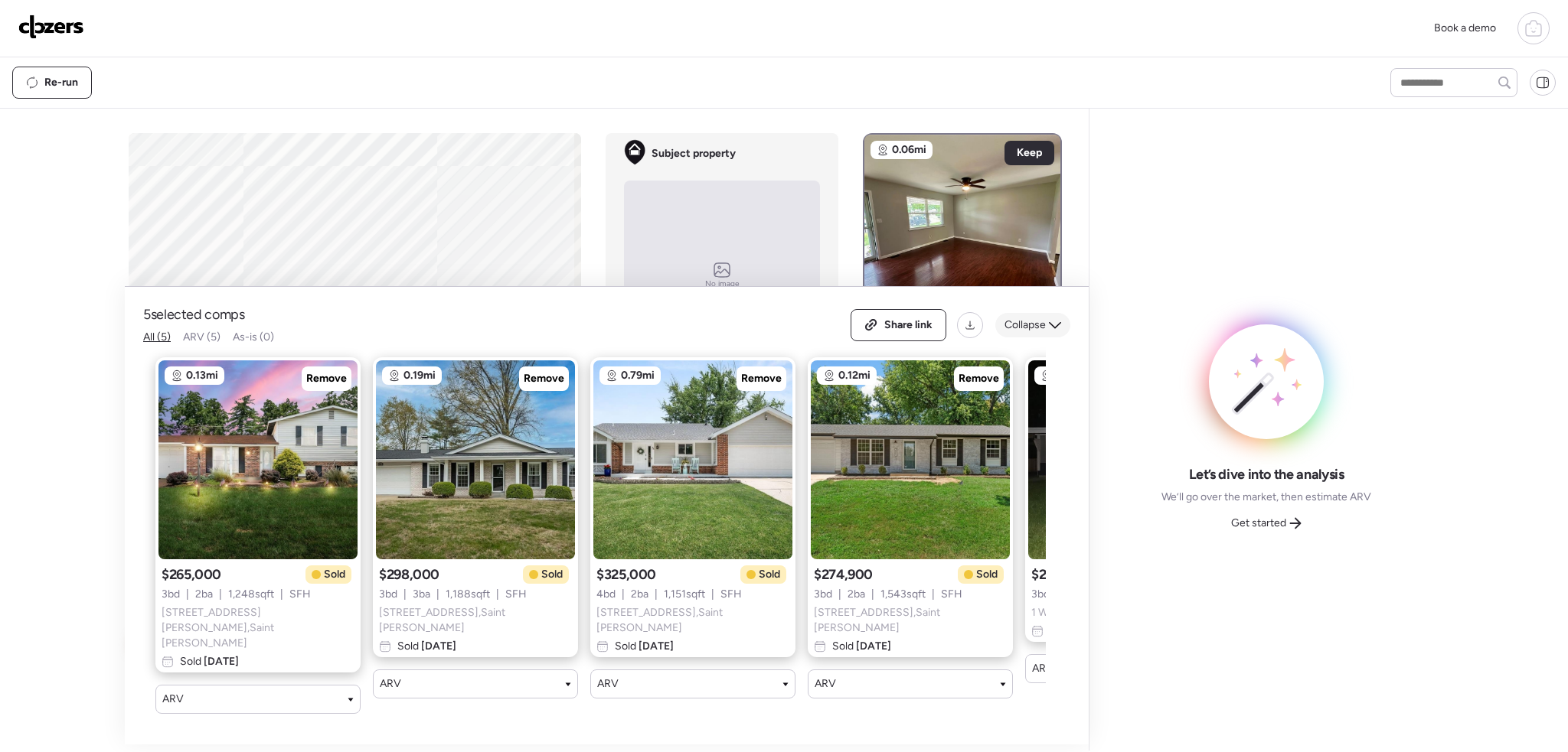
click at [1030, 333] on span "Collapse" at bounding box center [1025, 325] width 42 height 15
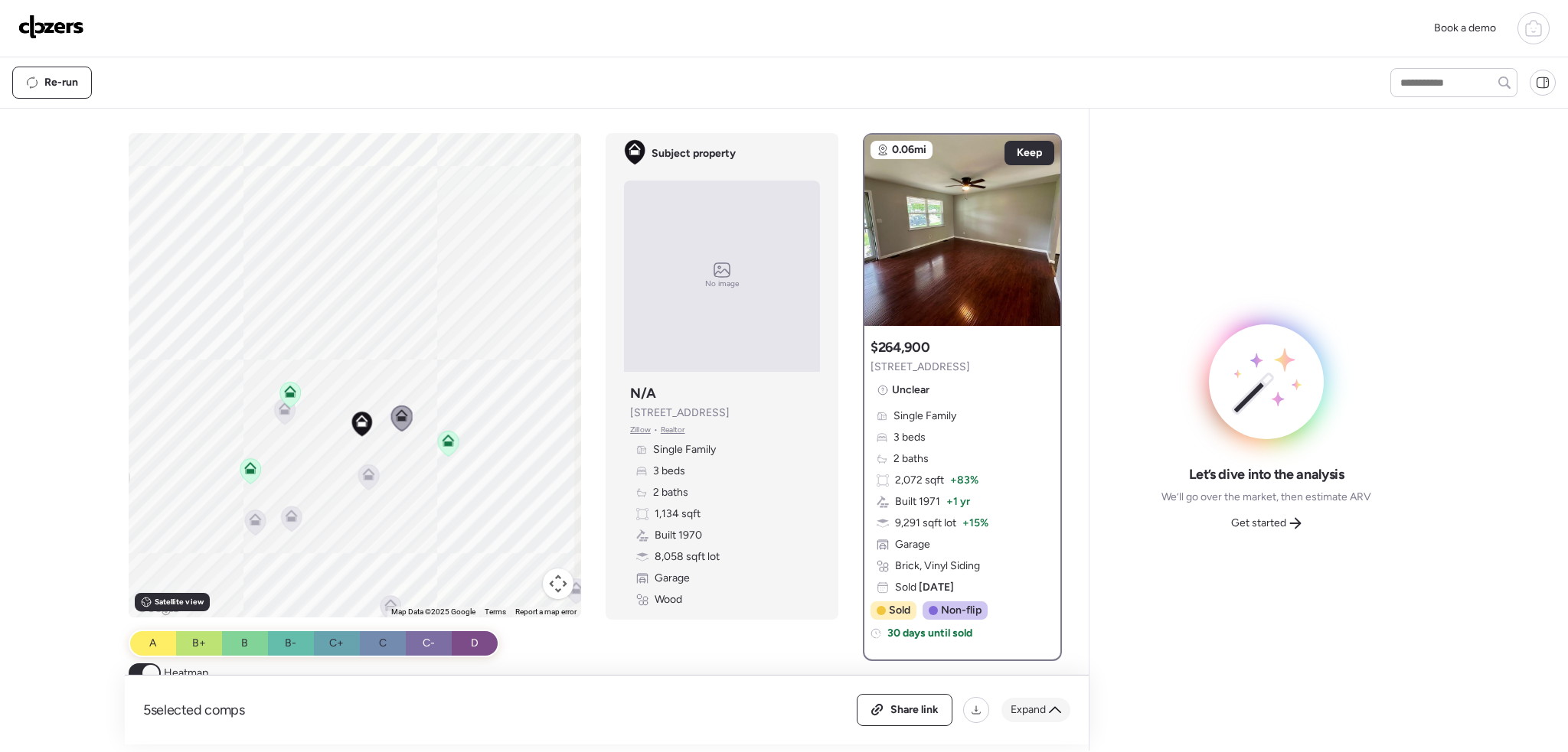
click at [1048, 708] on div "Expand" at bounding box center [1036, 711] width 69 height 25
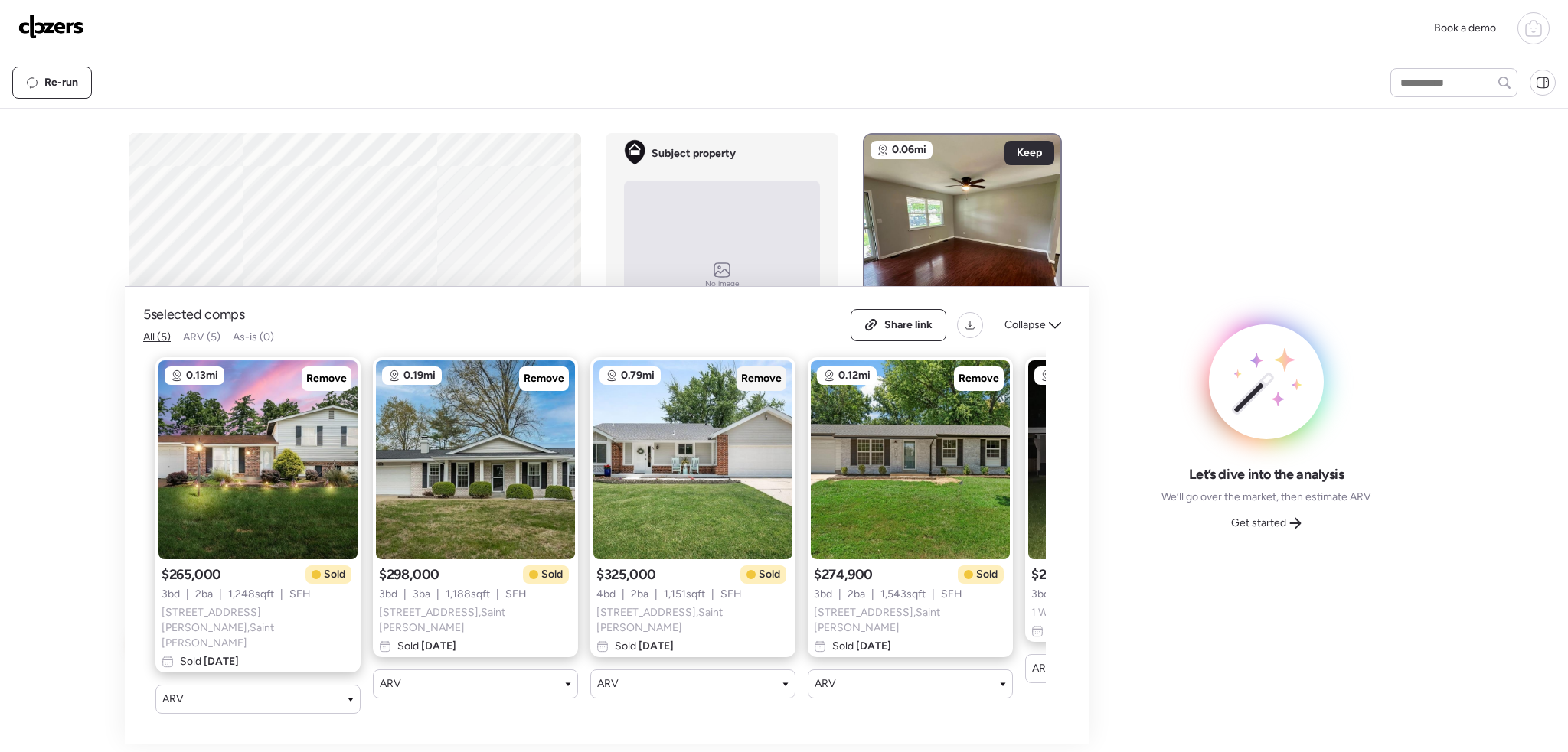
click at [762, 386] on span "Remove" at bounding box center [761, 379] width 41 height 15
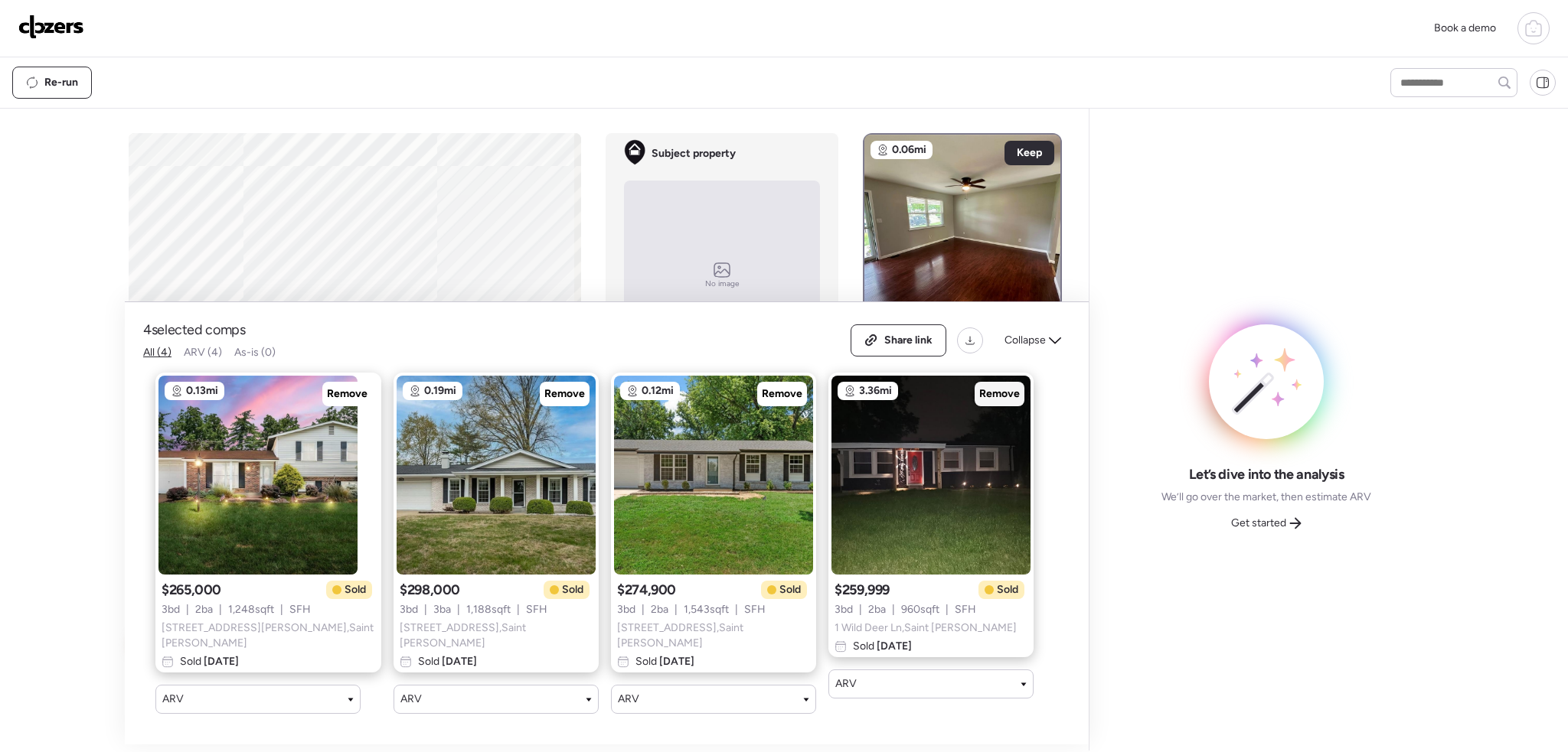
click at [979, 400] on span "Remove" at bounding box center [999, 394] width 41 height 15
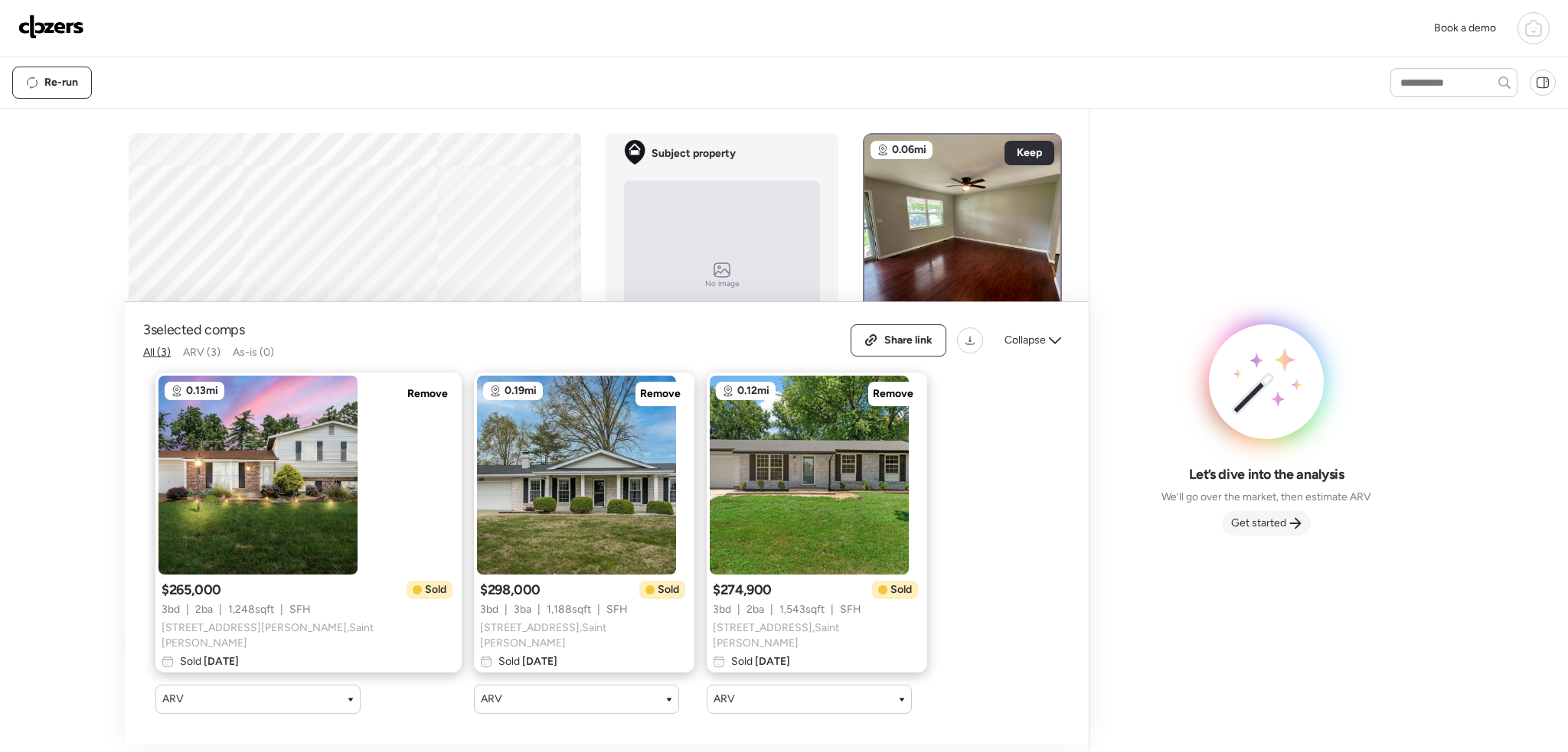
click at [1272, 523] on span "Get started" at bounding box center [1259, 523] width 55 height 15
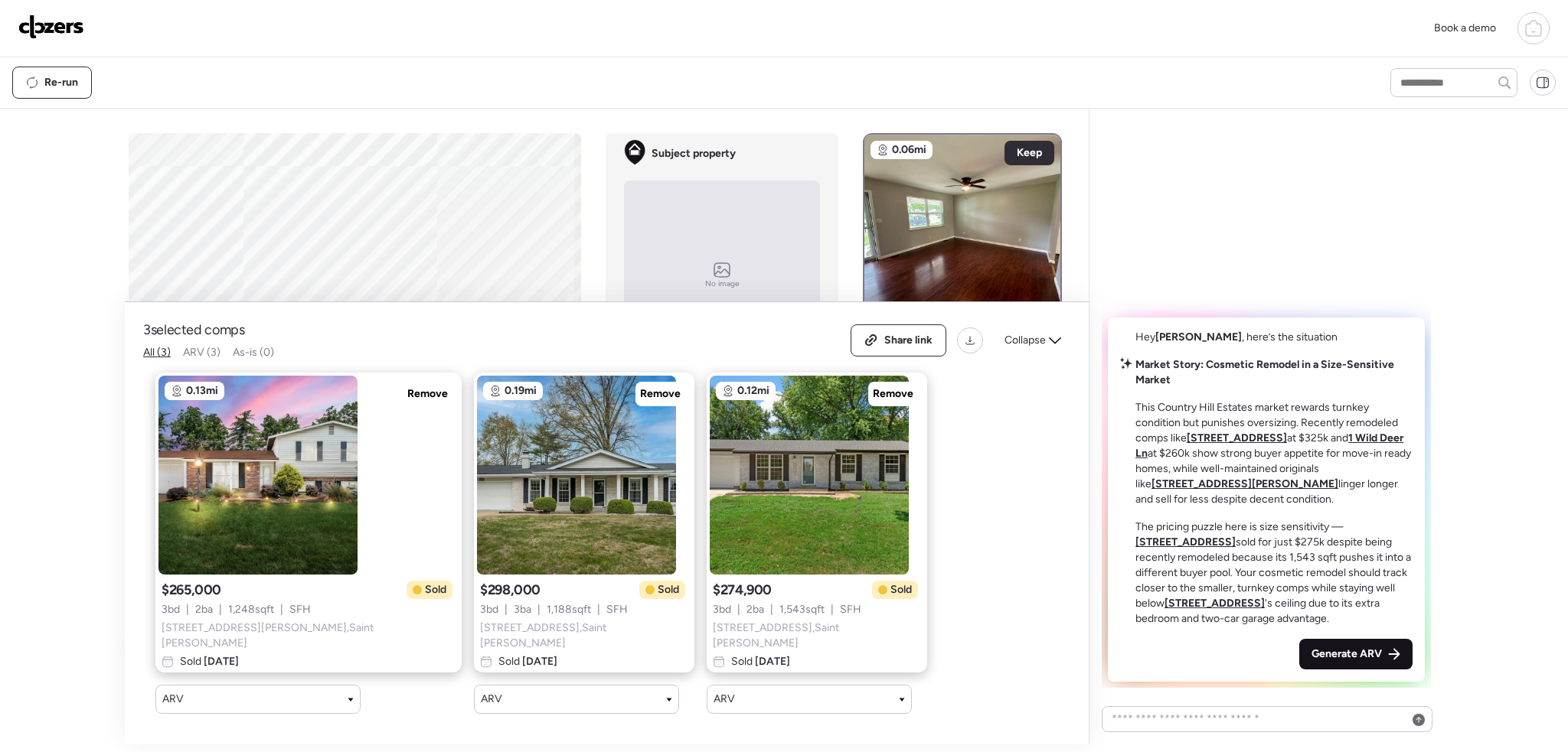
click at [1364, 644] on div "Generate ARV" at bounding box center [1356, 654] width 113 height 31
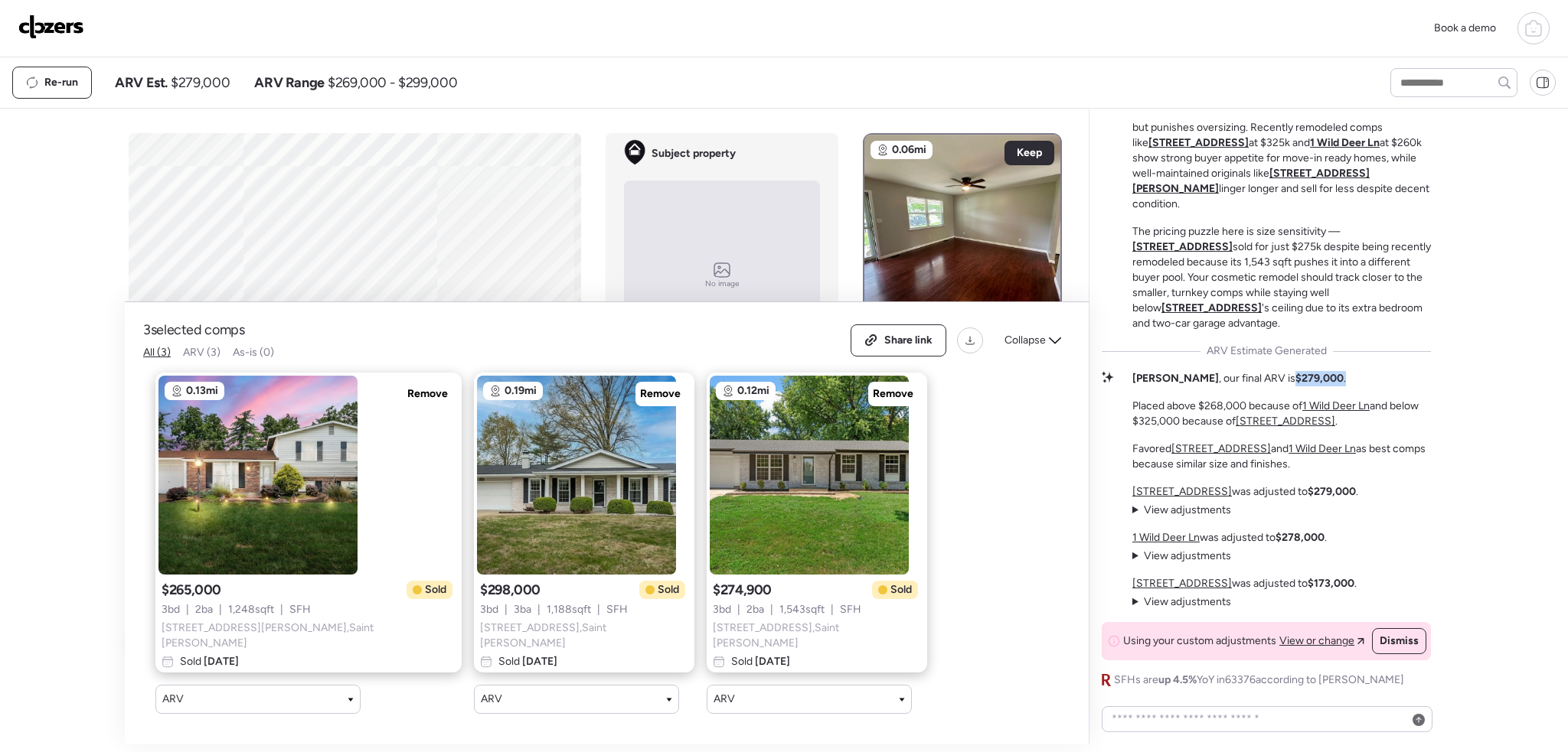
drag, startPoint x: 1297, startPoint y: 370, endPoint x: 1242, endPoint y: 372, distance: 55.0
click at [1242, 372] on div "Shane , our final ARV is $279,000 . Placed above $268,000 because of 1 Wild Dee…" at bounding box center [1281, 422] width 299 height 101
copy p "$279,000 ."
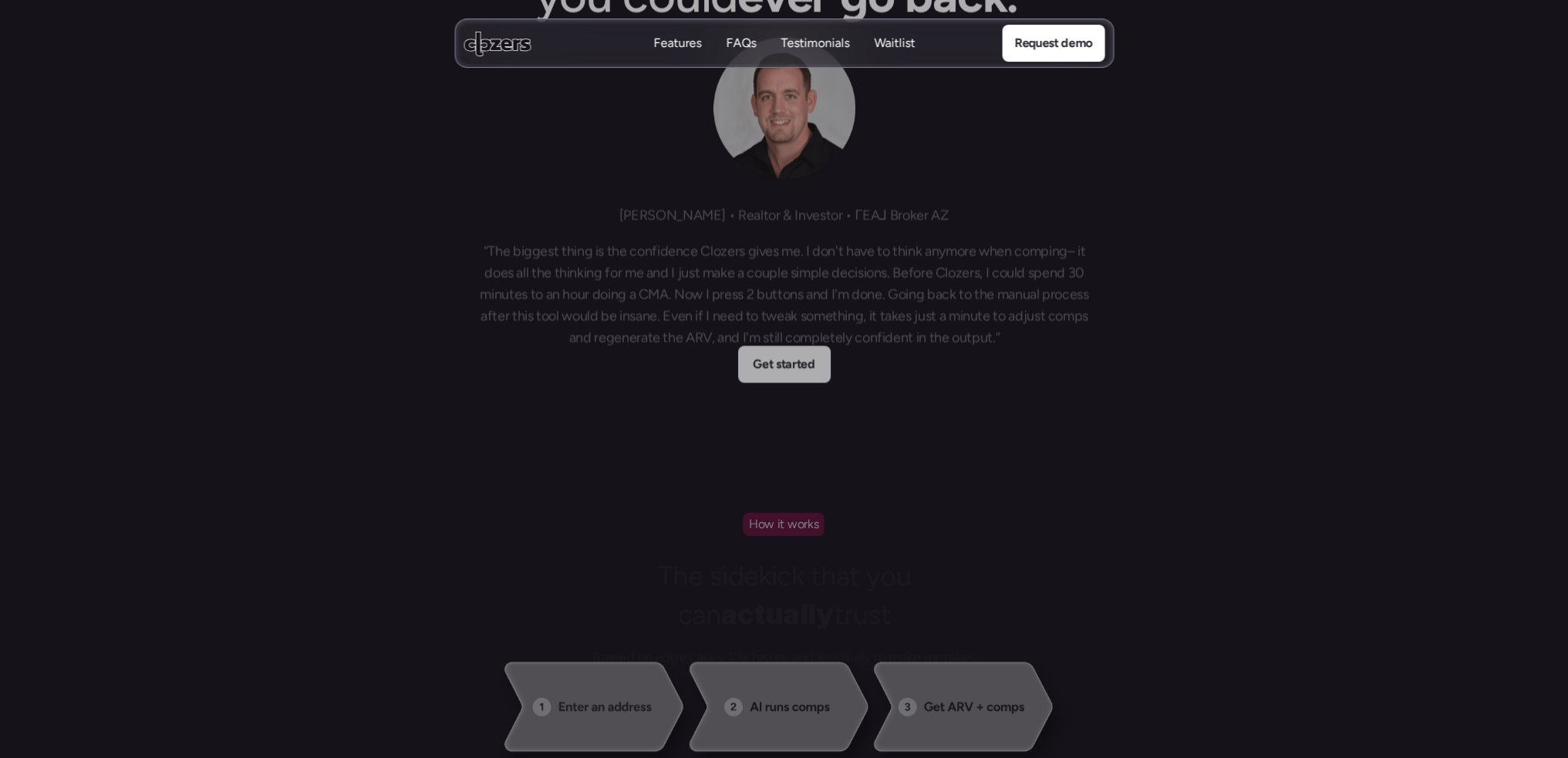
scroll to position [1080, 0]
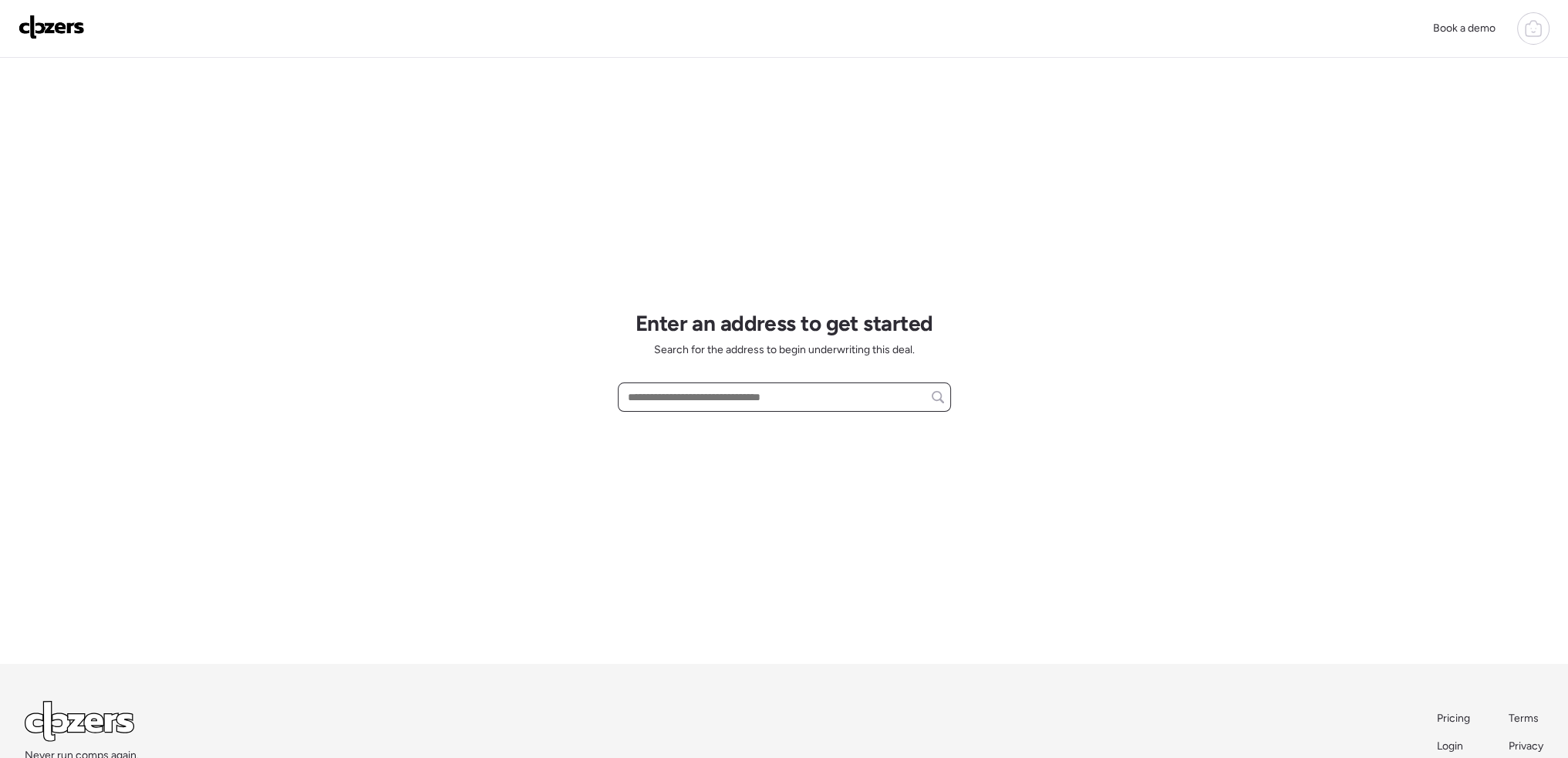
click at [707, 400] on input "text" at bounding box center [784, 397] width 319 height 22
paste input "**********"
click at [724, 418] on span "[STREET_ADDRESS]" at bounding box center [674, 426] width 101 height 15
type input "**********"
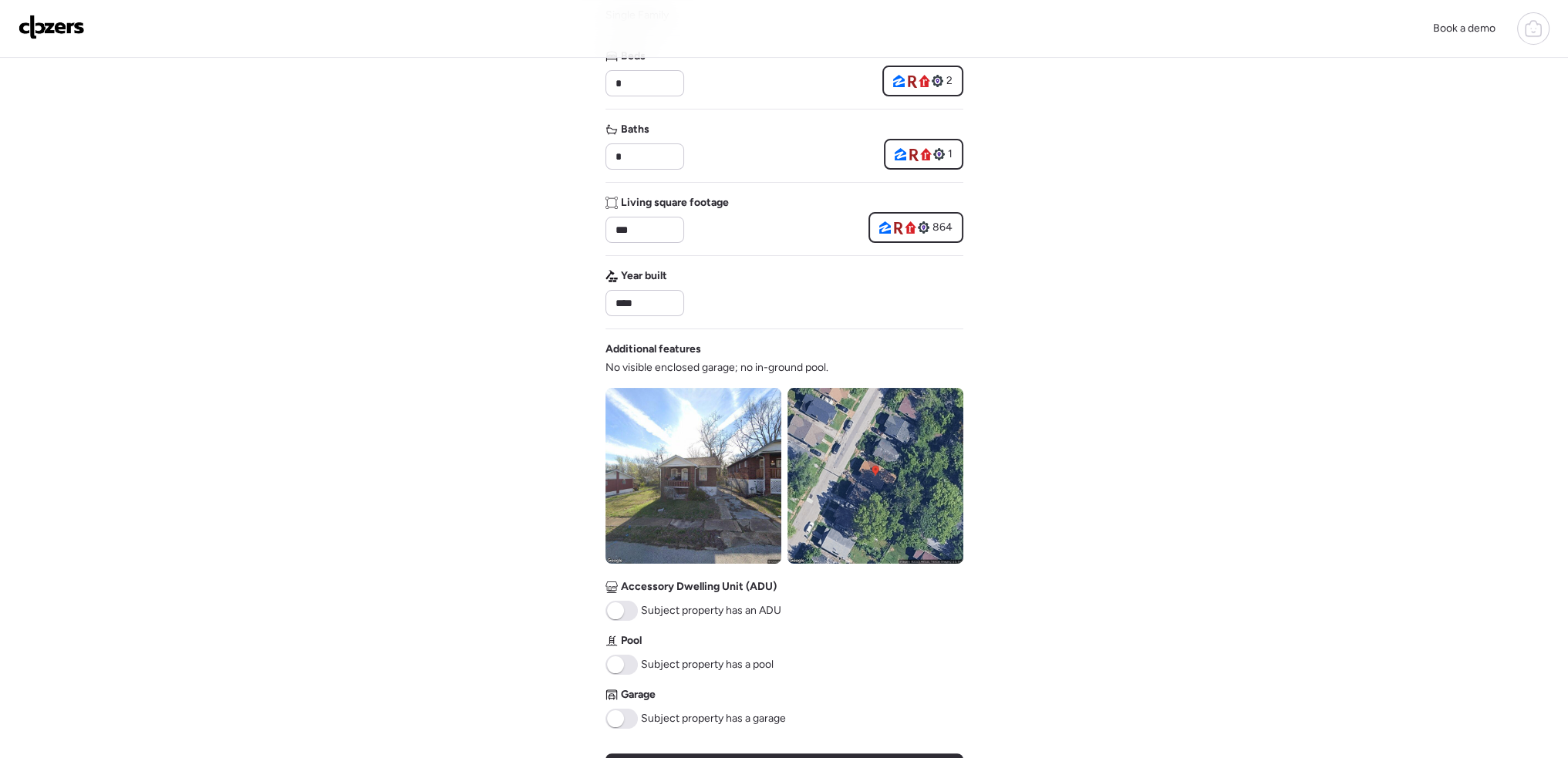
scroll to position [386, 0]
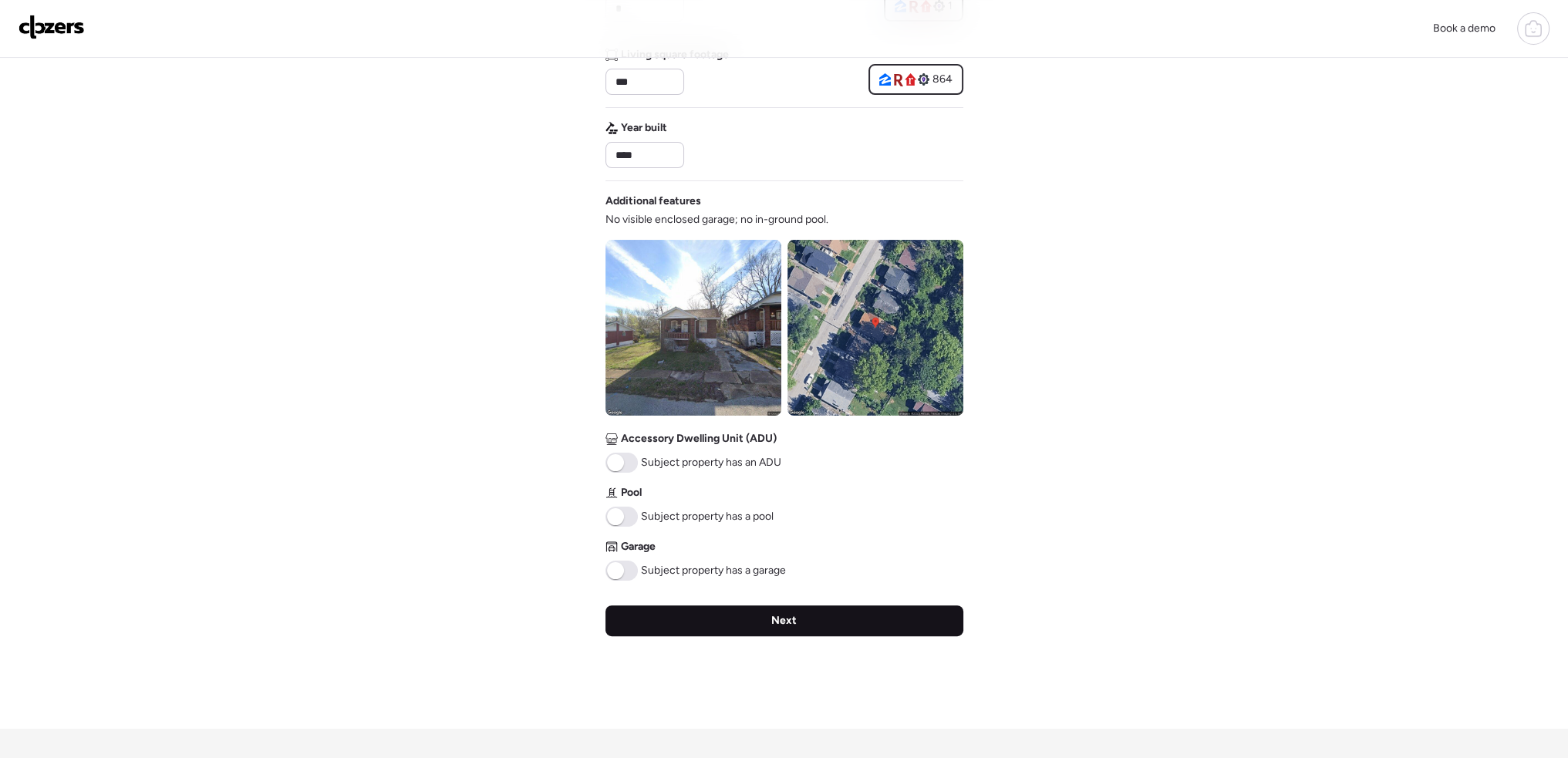
click at [831, 625] on div "Next" at bounding box center [784, 621] width 358 height 31
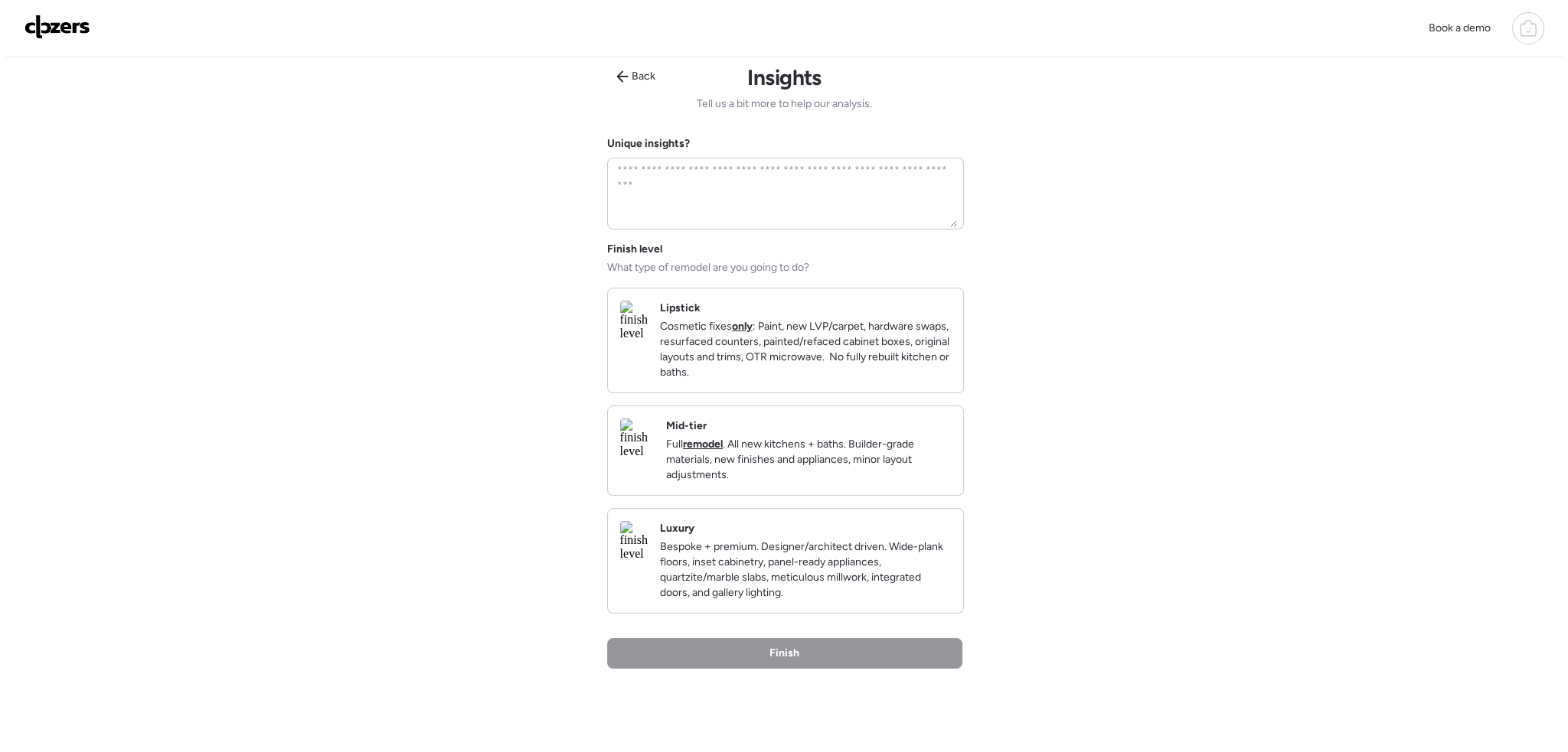
scroll to position [0, 0]
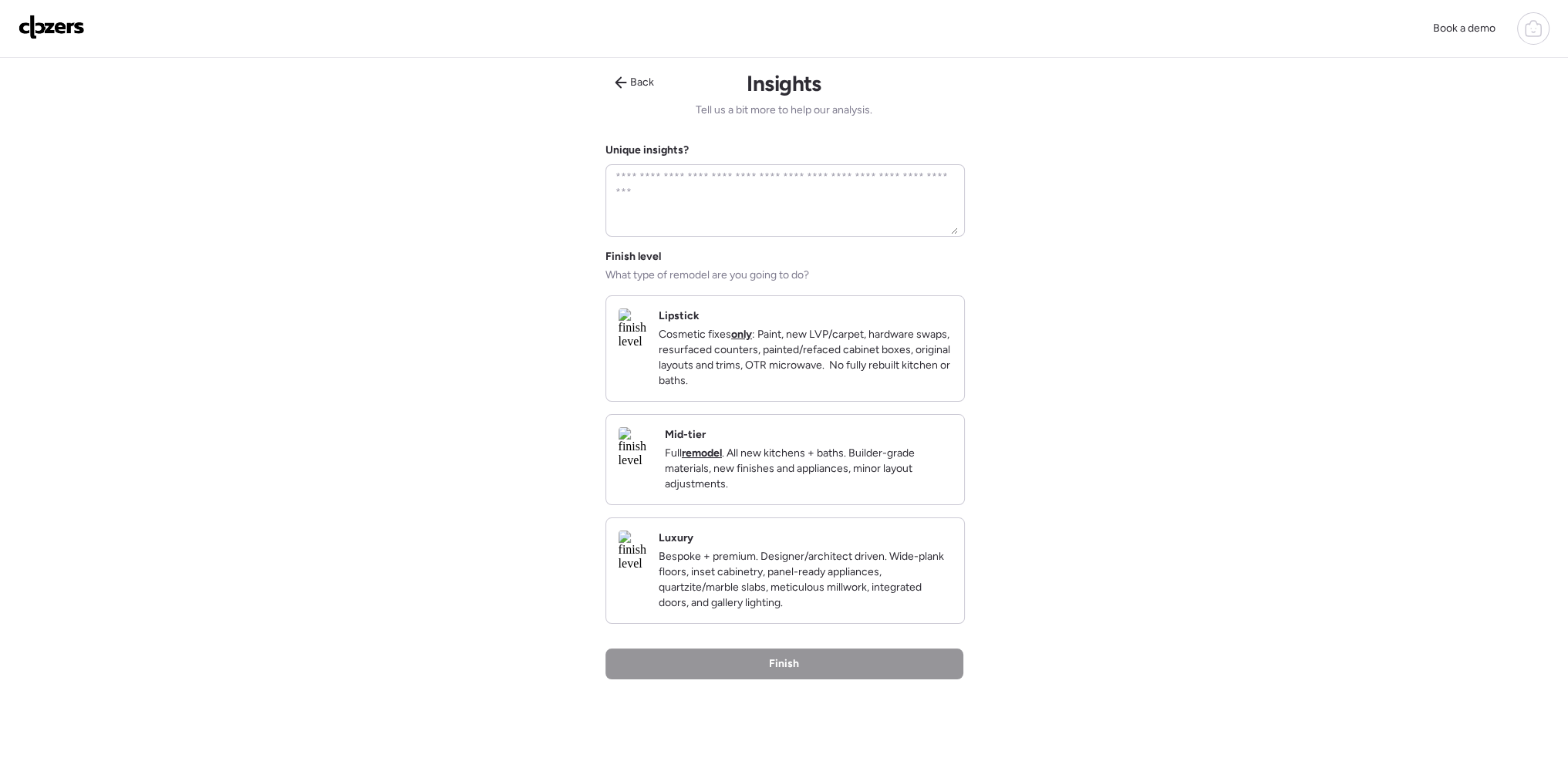
click at [833, 367] on p "Cosmetic fixes only : Paint, new LVP/carpet, hardware swaps, resurfaced counter…" at bounding box center [805, 358] width 293 height 62
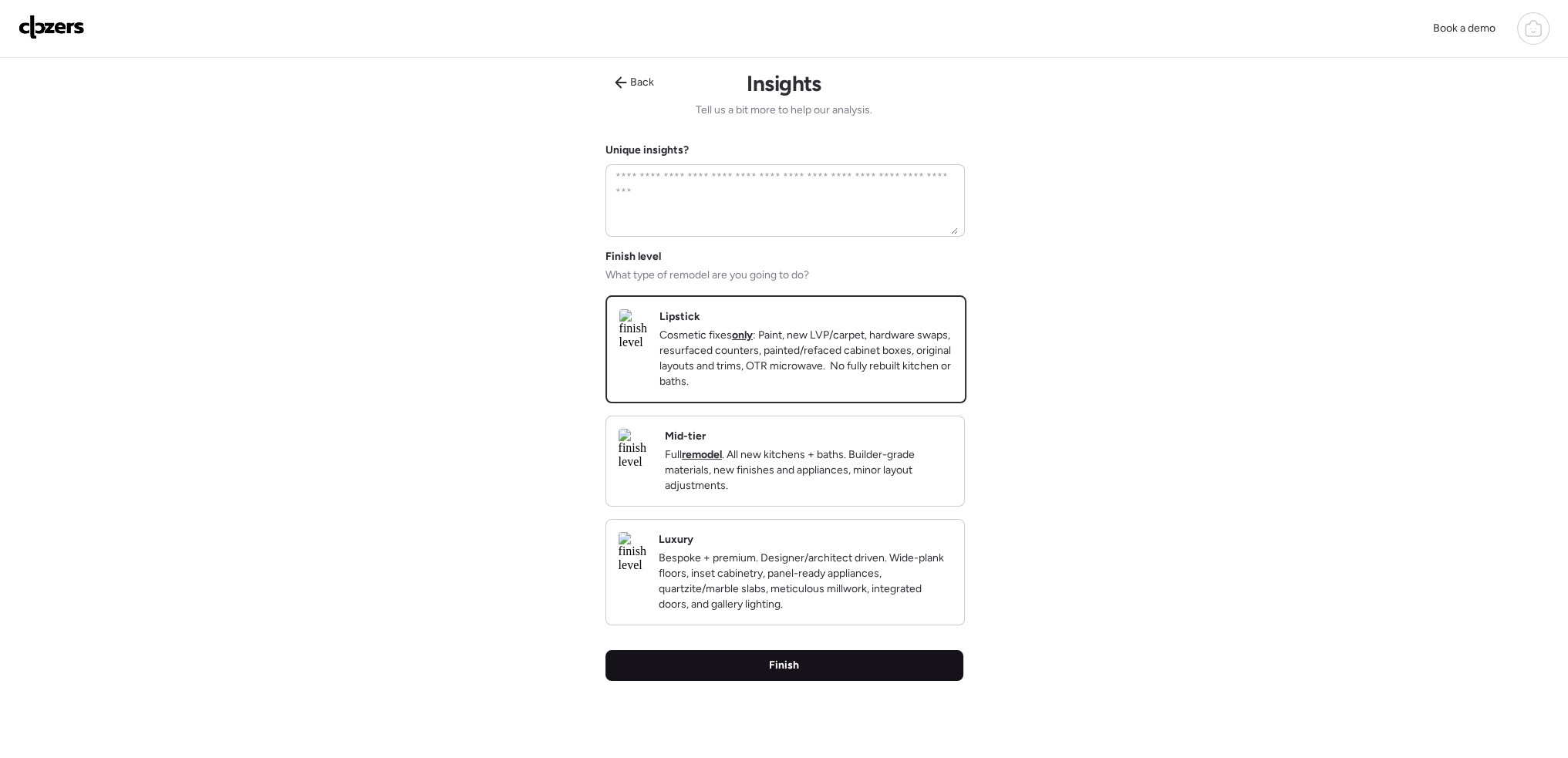
click at [853, 681] on div "Finish" at bounding box center [784, 666] width 358 height 31
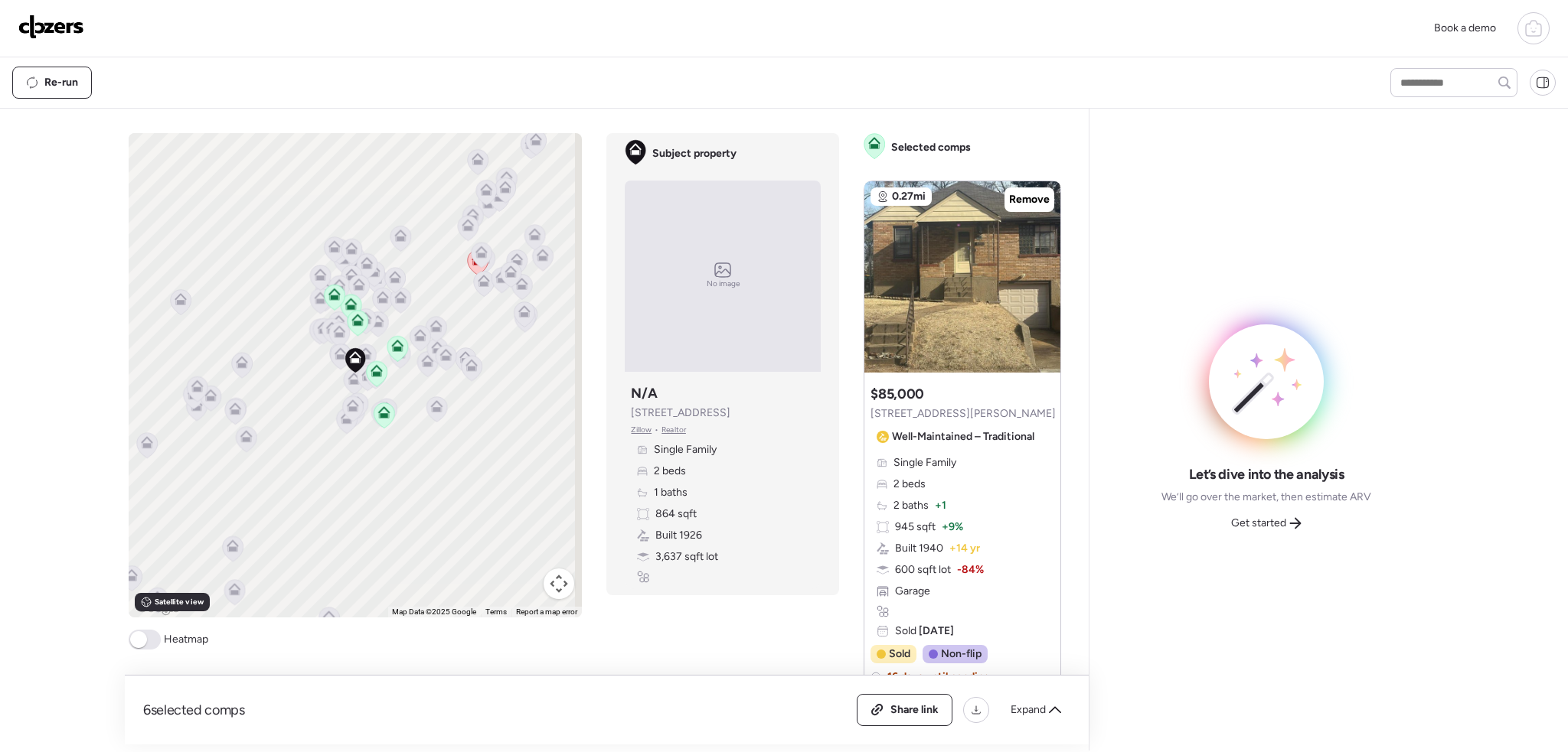
click at [136, 642] on span at bounding box center [138, 640] width 17 height 17
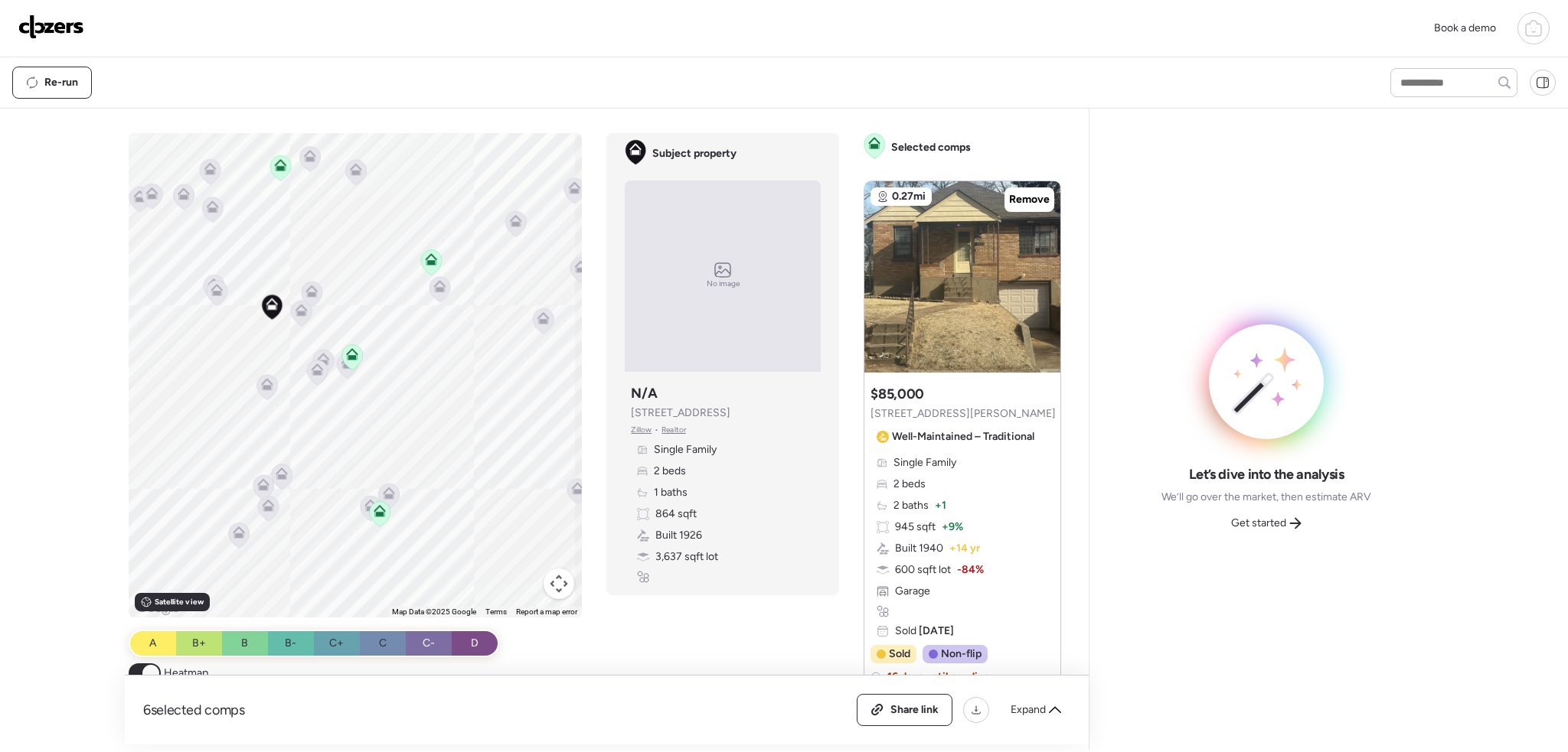
drag, startPoint x: 343, startPoint y: 380, endPoint x: 355, endPoint y: 433, distance: 54.3
click at [395, 586] on div "To activate drag with keyboard, press Alt + Enter. Once in keyboard drag state,…" at bounding box center [355, 375] width 454 height 485
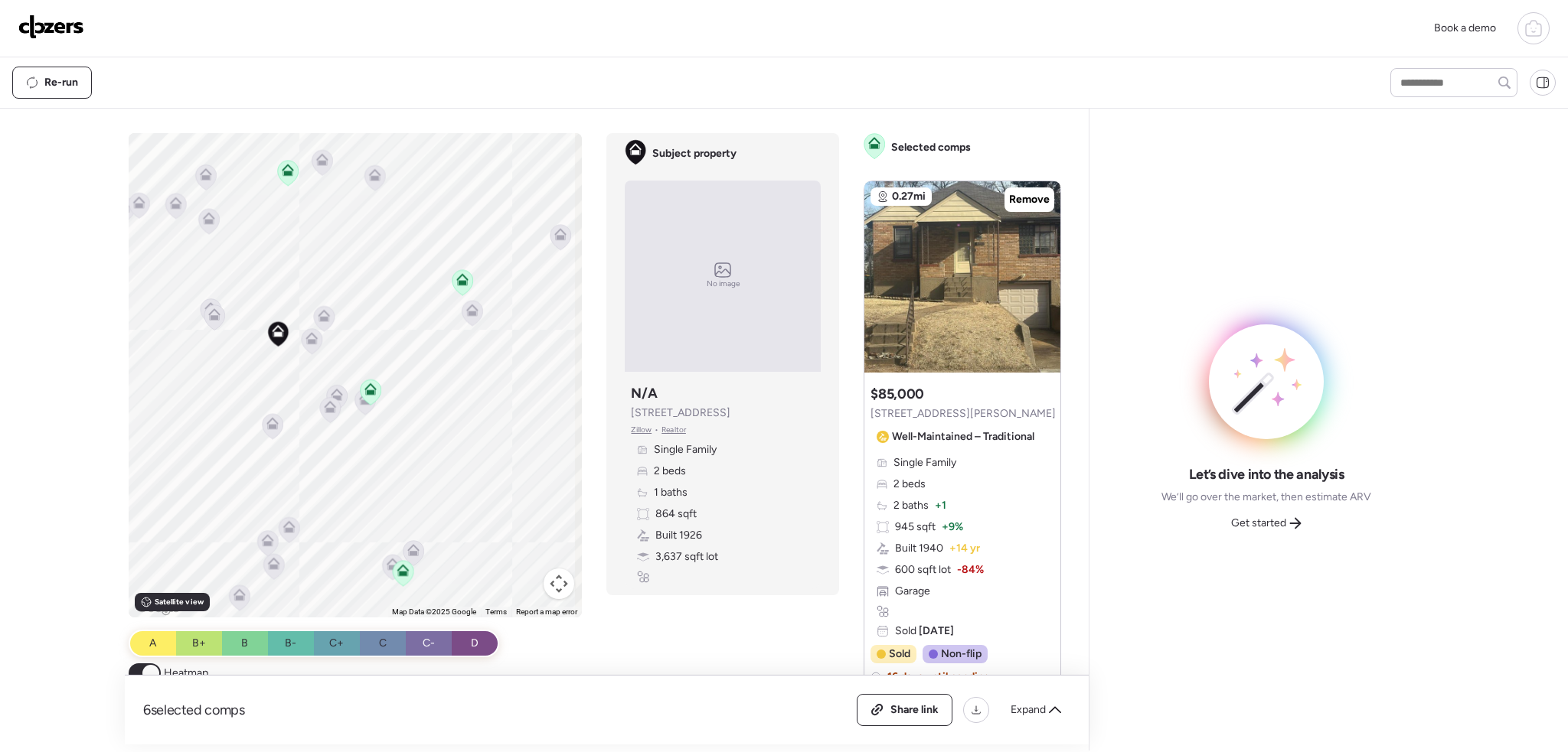
drag, startPoint x: 377, startPoint y: 435, endPoint x: 383, endPoint y: 449, distance: 15.2
click at [383, 449] on div "To activate drag with keyboard, press Alt + Enter. Once in keyboard drag state,…" at bounding box center [355, 375] width 454 height 485
click at [370, 389] on icon at bounding box center [370, 389] width 12 height 12
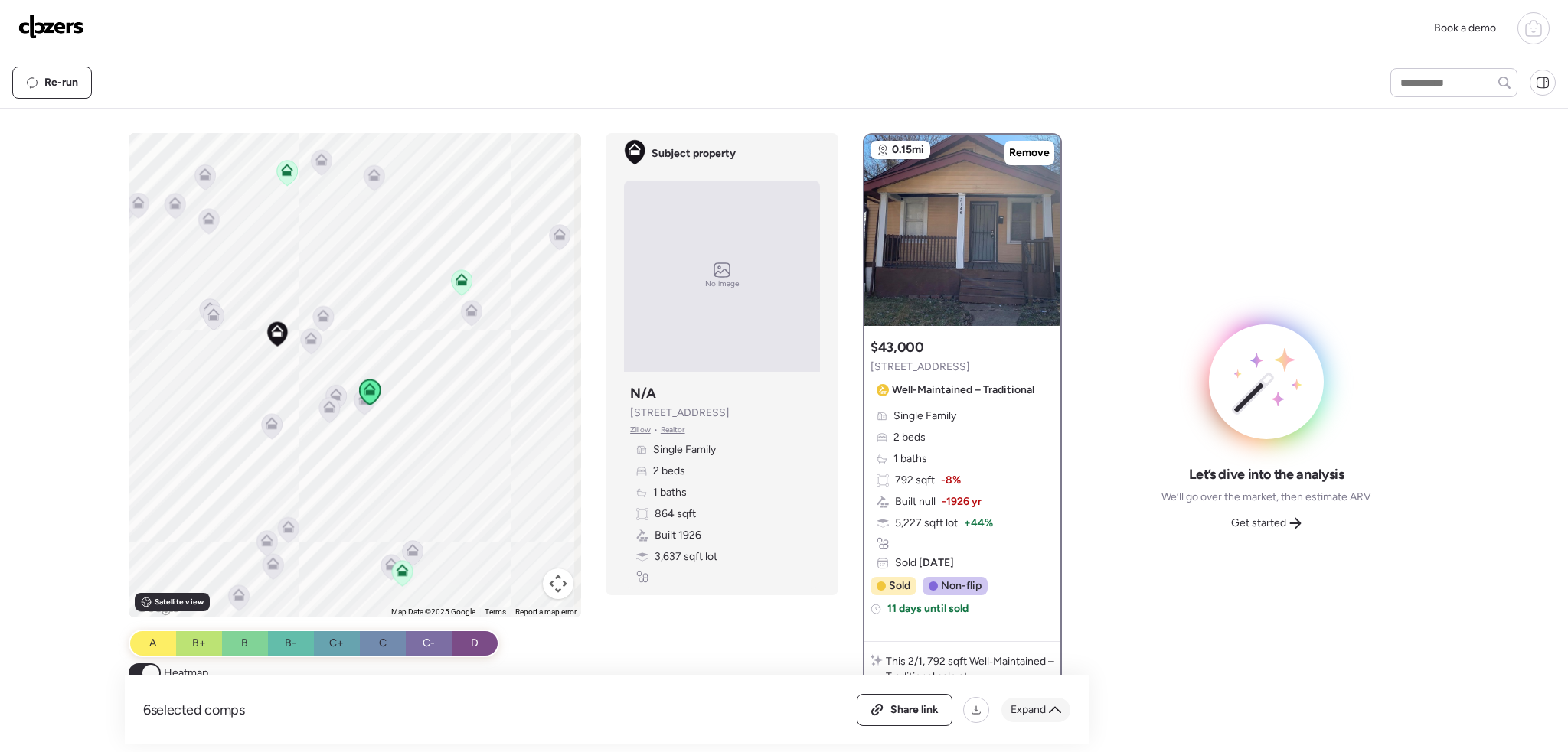
click at [1045, 710] on span "Expand" at bounding box center [1028, 711] width 35 height 15
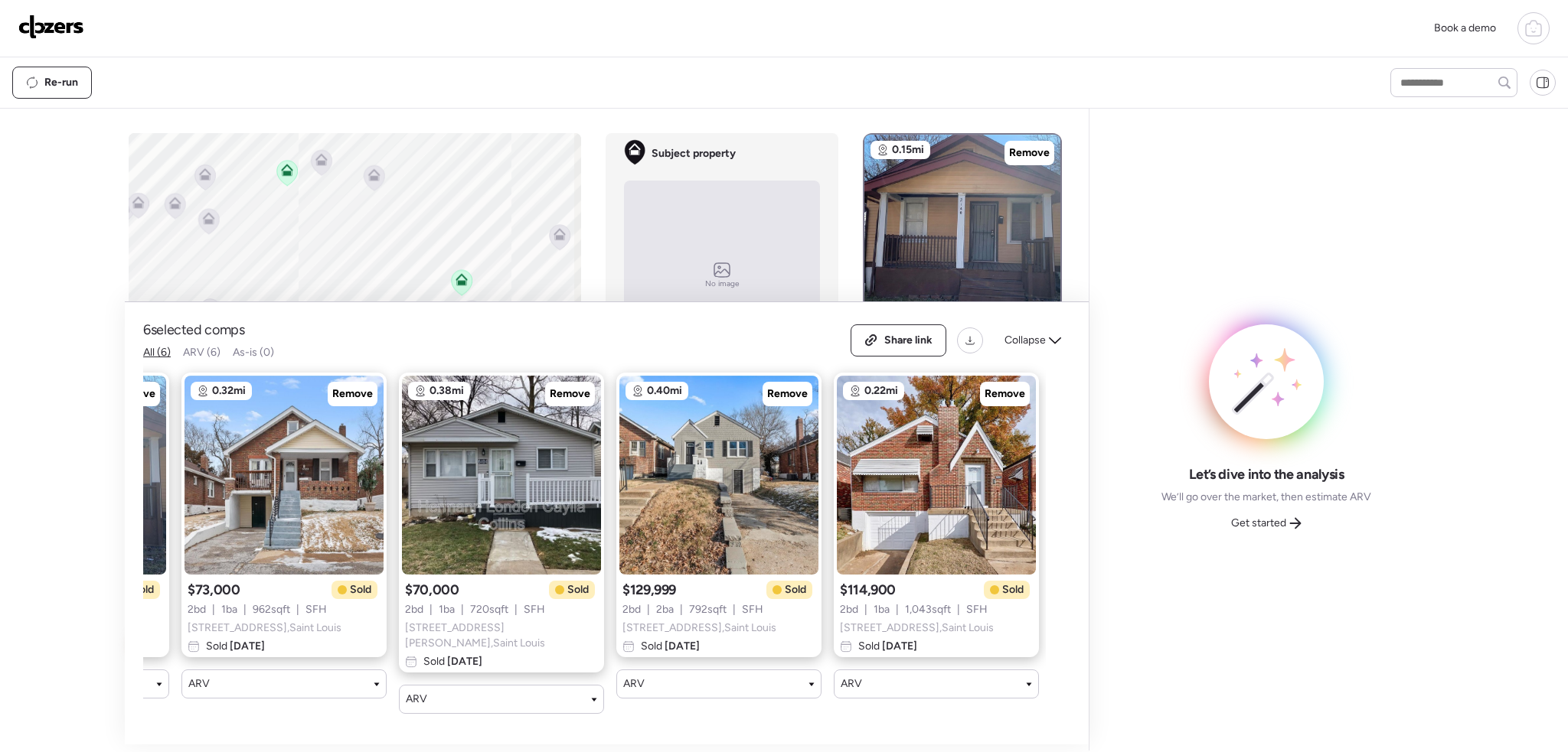
scroll to position [0, 414]
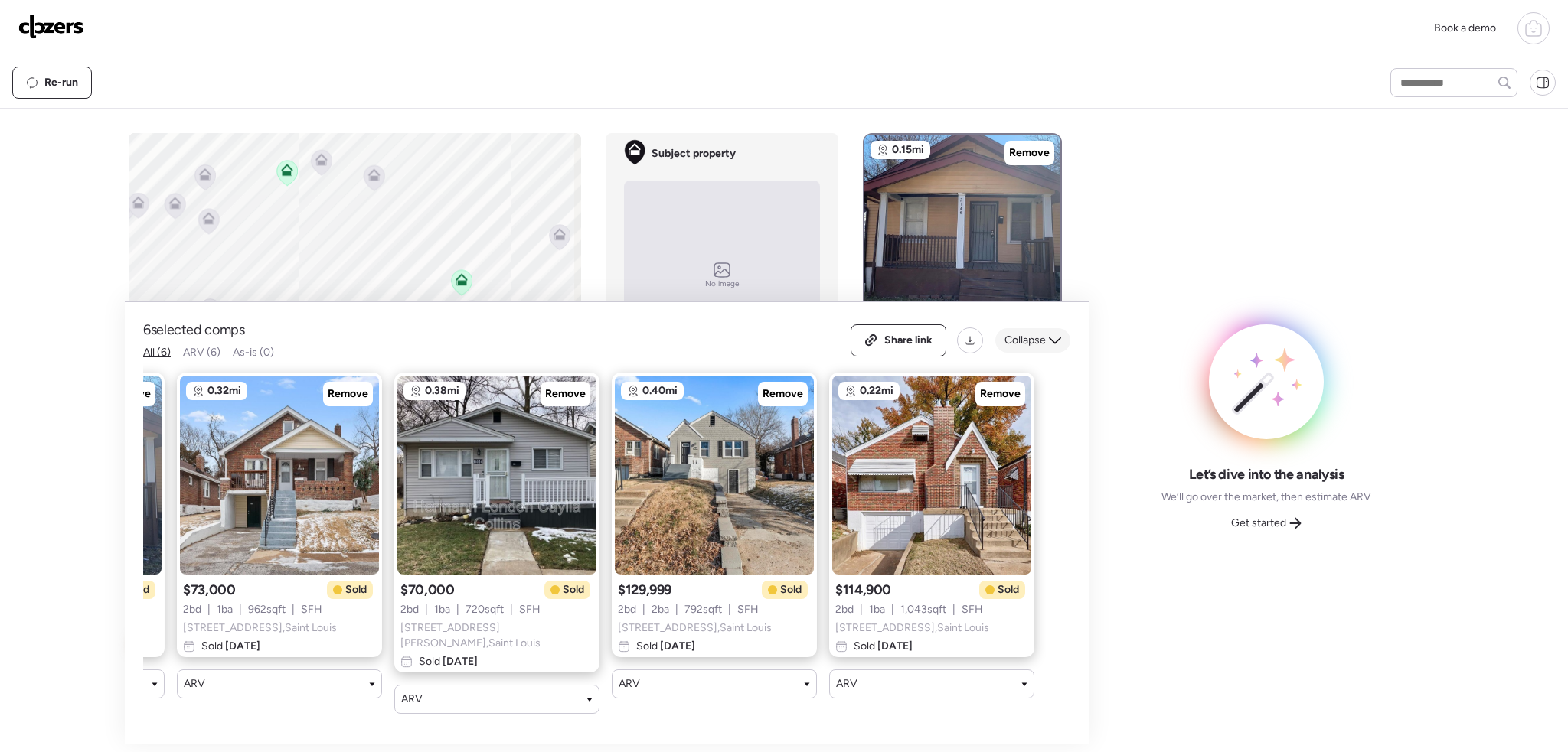
click at [1042, 341] on span "Collapse" at bounding box center [1025, 340] width 42 height 15
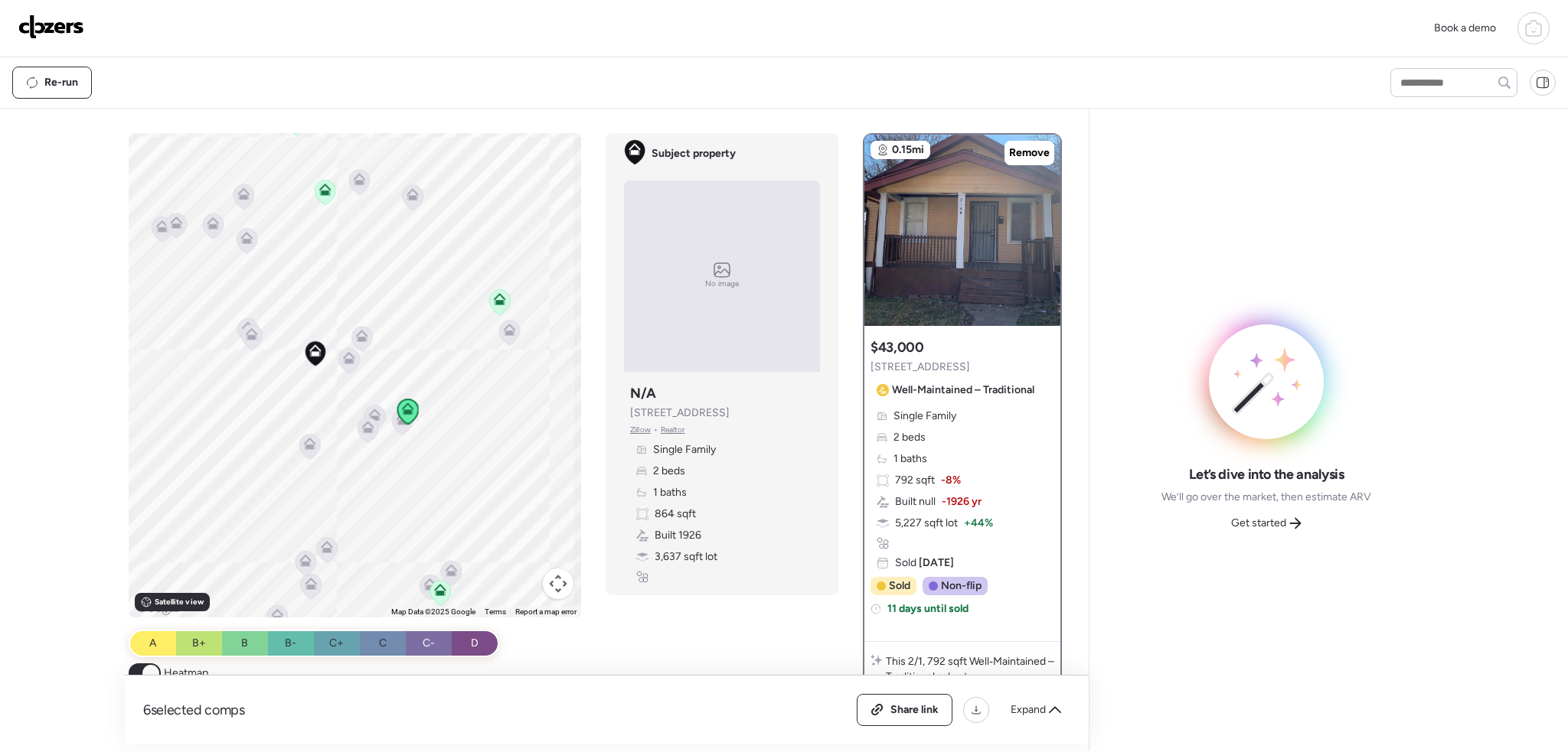
drag, startPoint x: 407, startPoint y: 396, endPoint x: 446, endPoint y: 417, distance: 44.3
click at [446, 417] on div "To activate drag with keyboard, press Alt + Enter. Once in keyboard drag state,…" at bounding box center [355, 375] width 453 height 485
click at [347, 363] on icon at bounding box center [349, 360] width 21 height 25
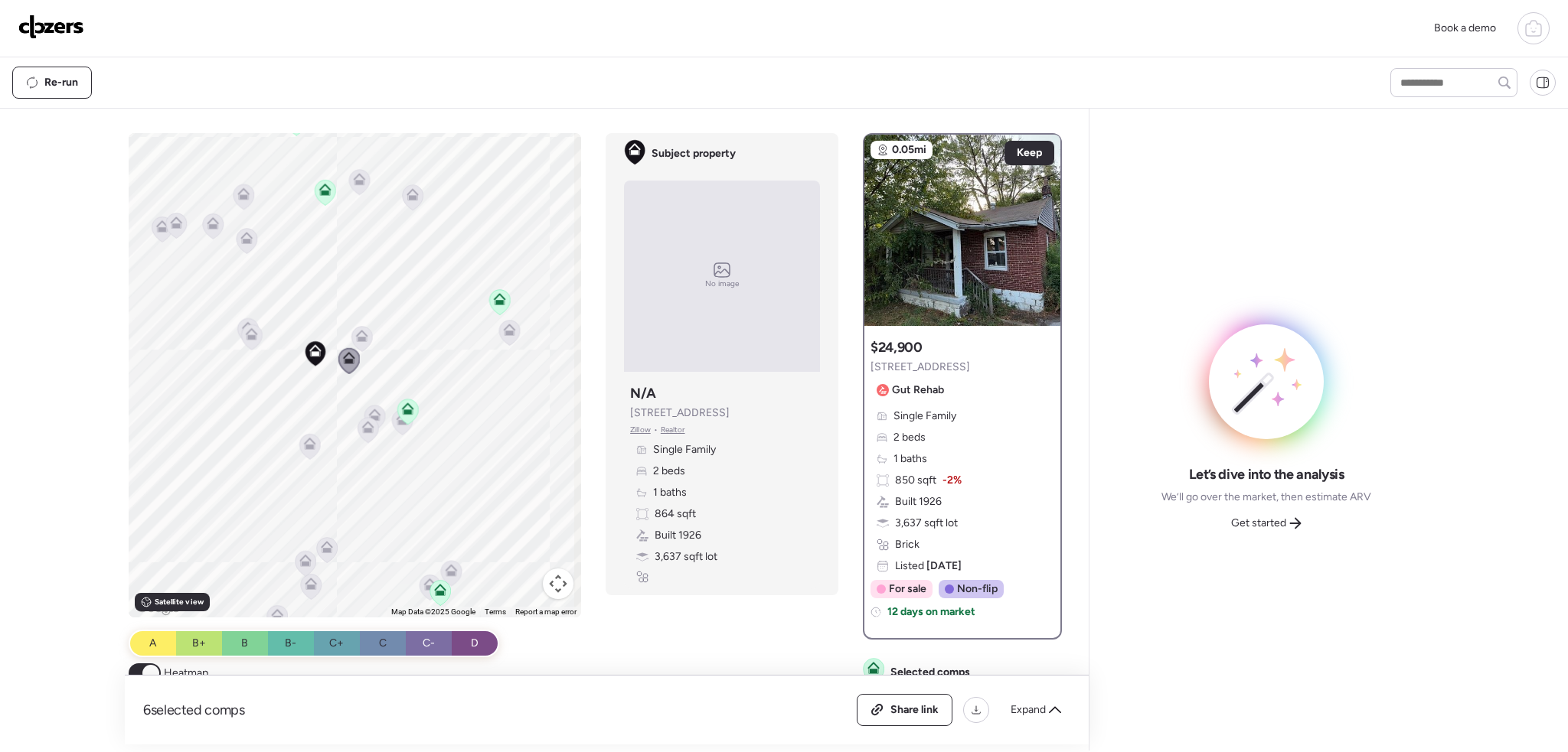
click at [357, 336] on icon at bounding box center [362, 336] width 12 height 12
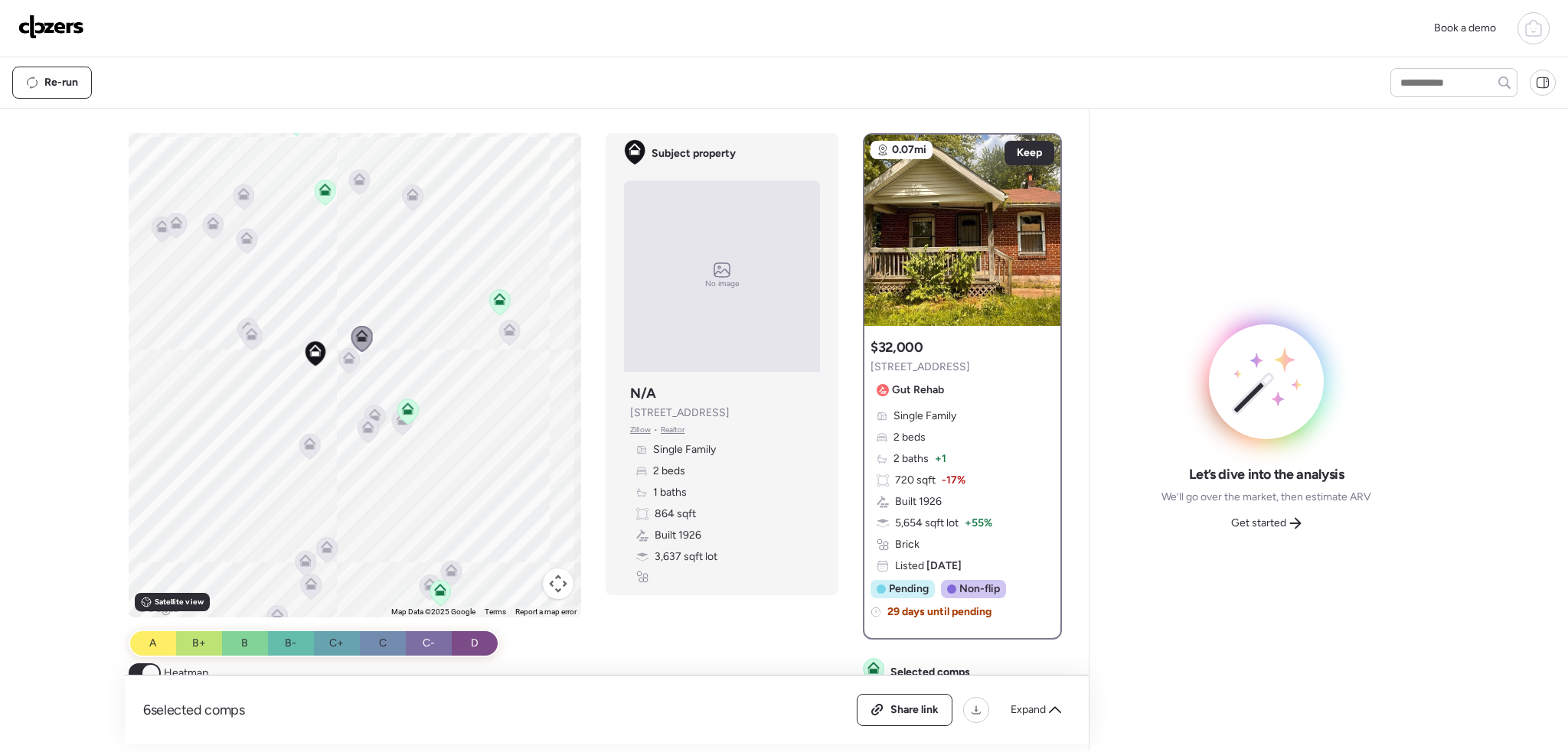
click at [307, 446] on icon at bounding box center [310, 446] width 10 height 5
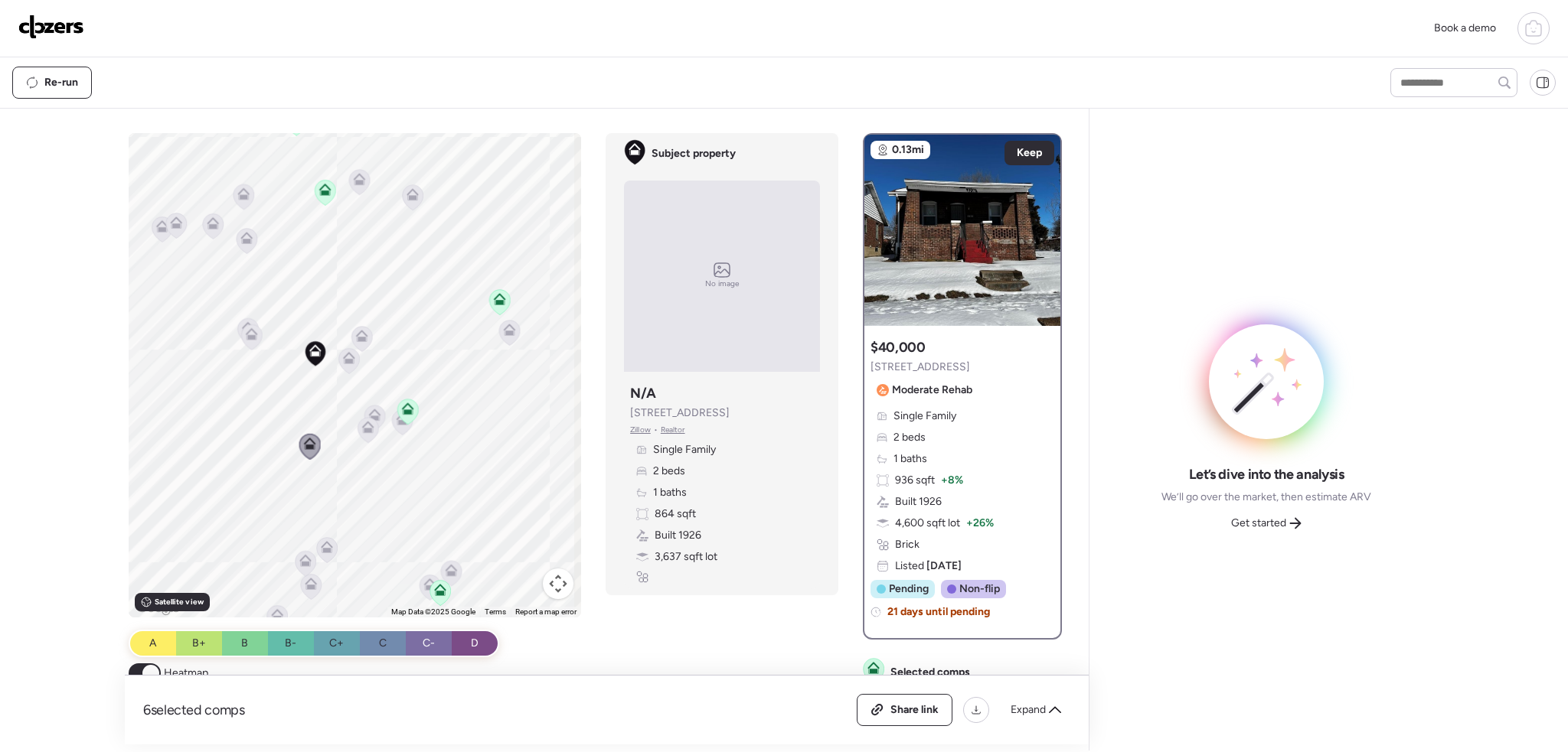
click at [370, 436] on icon at bounding box center [368, 429] width 21 height 25
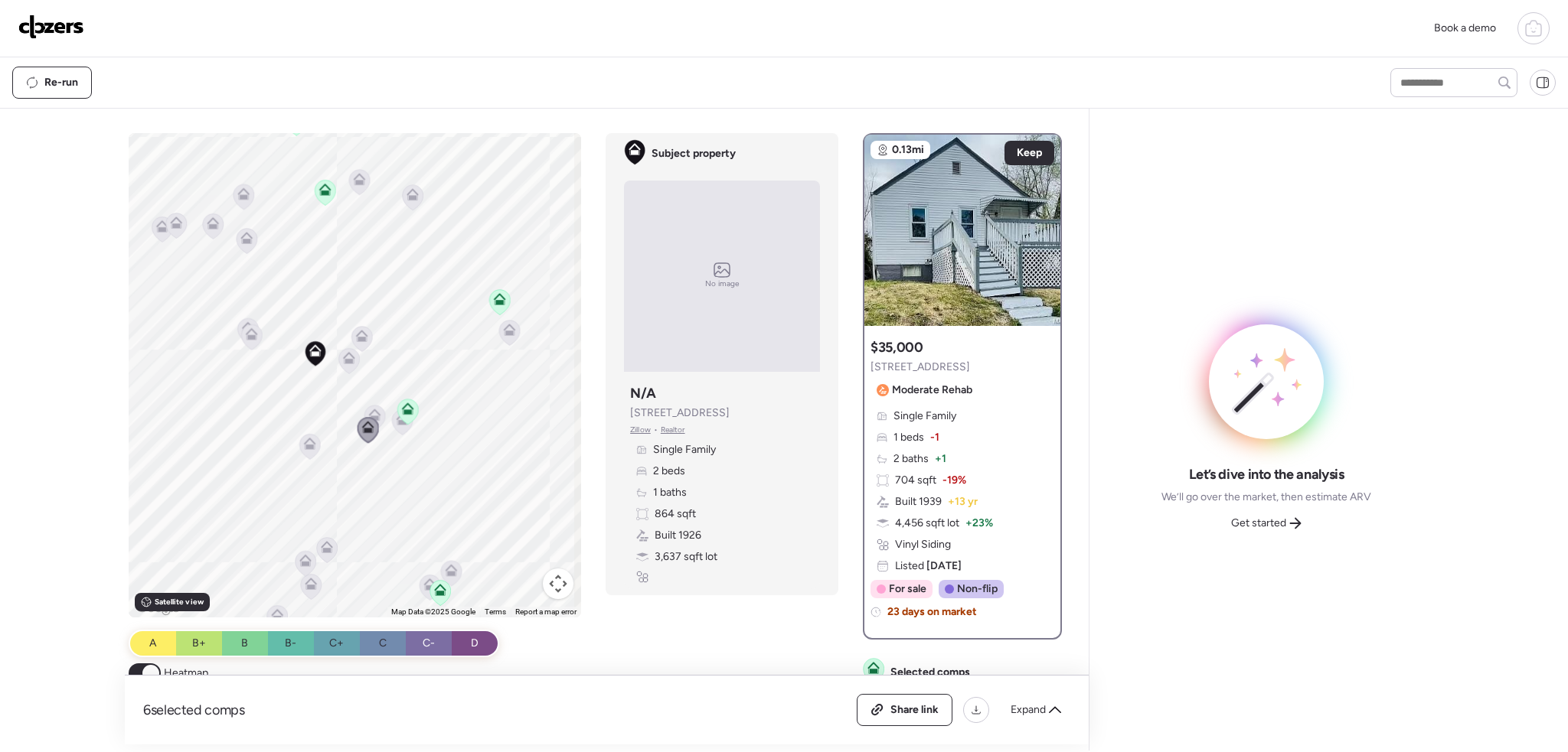
click at [373, 412] on icon at bounding box center [375, 415] width 12 height 12
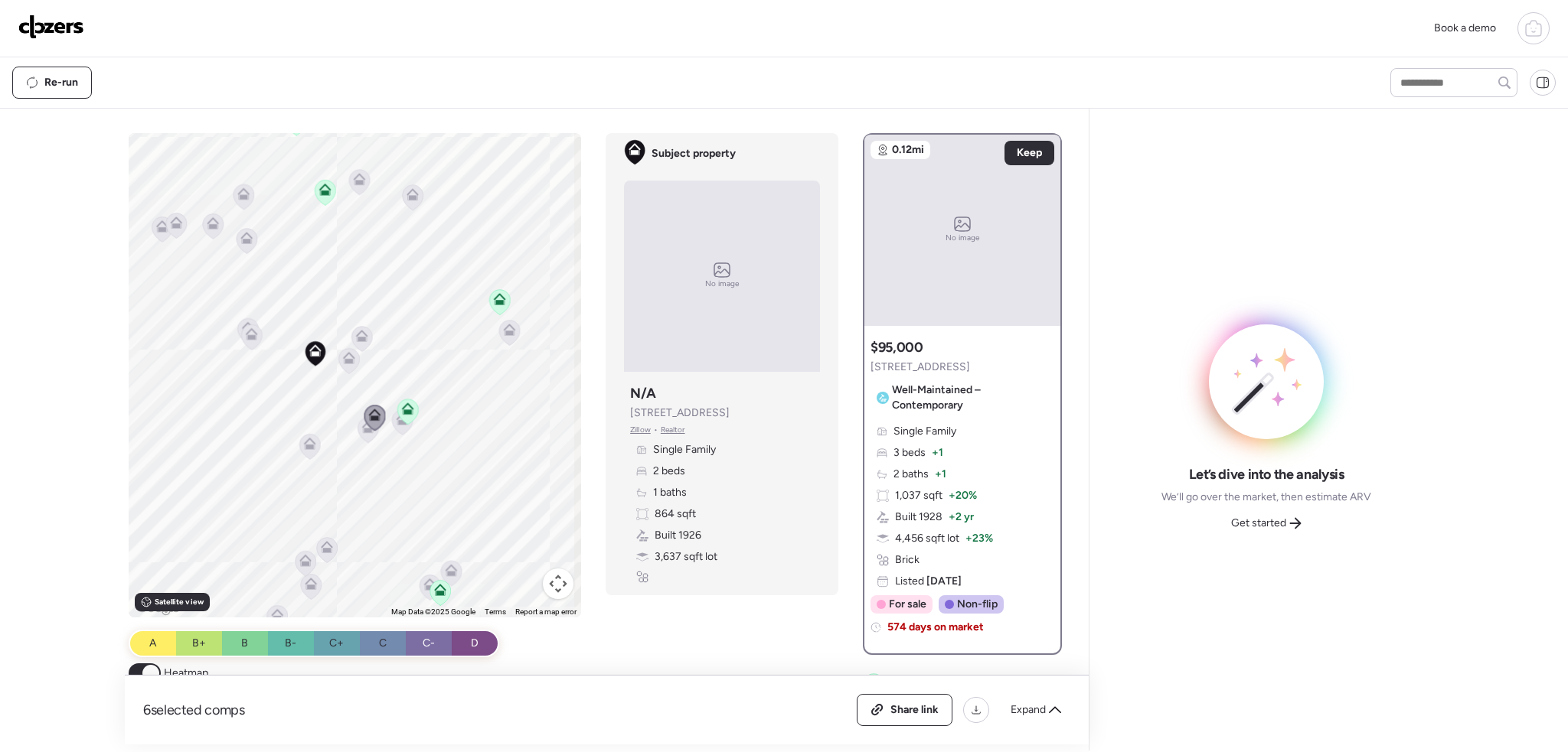
click at [243, 239] on icon at bounding box center [247, 241] width 10 height 5
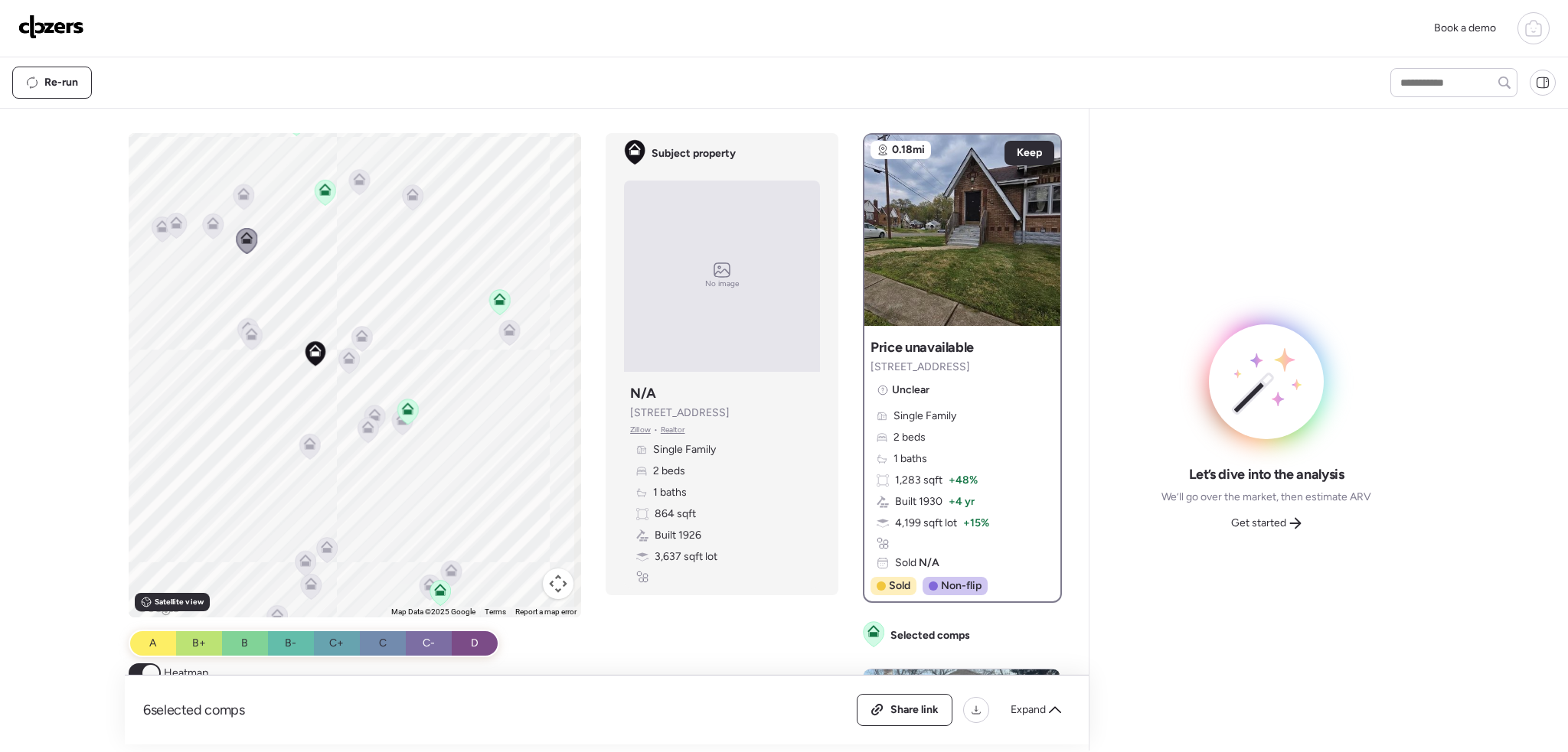
click at [247, 342] on icon at bounding box center [252, 336] width 21 height 25
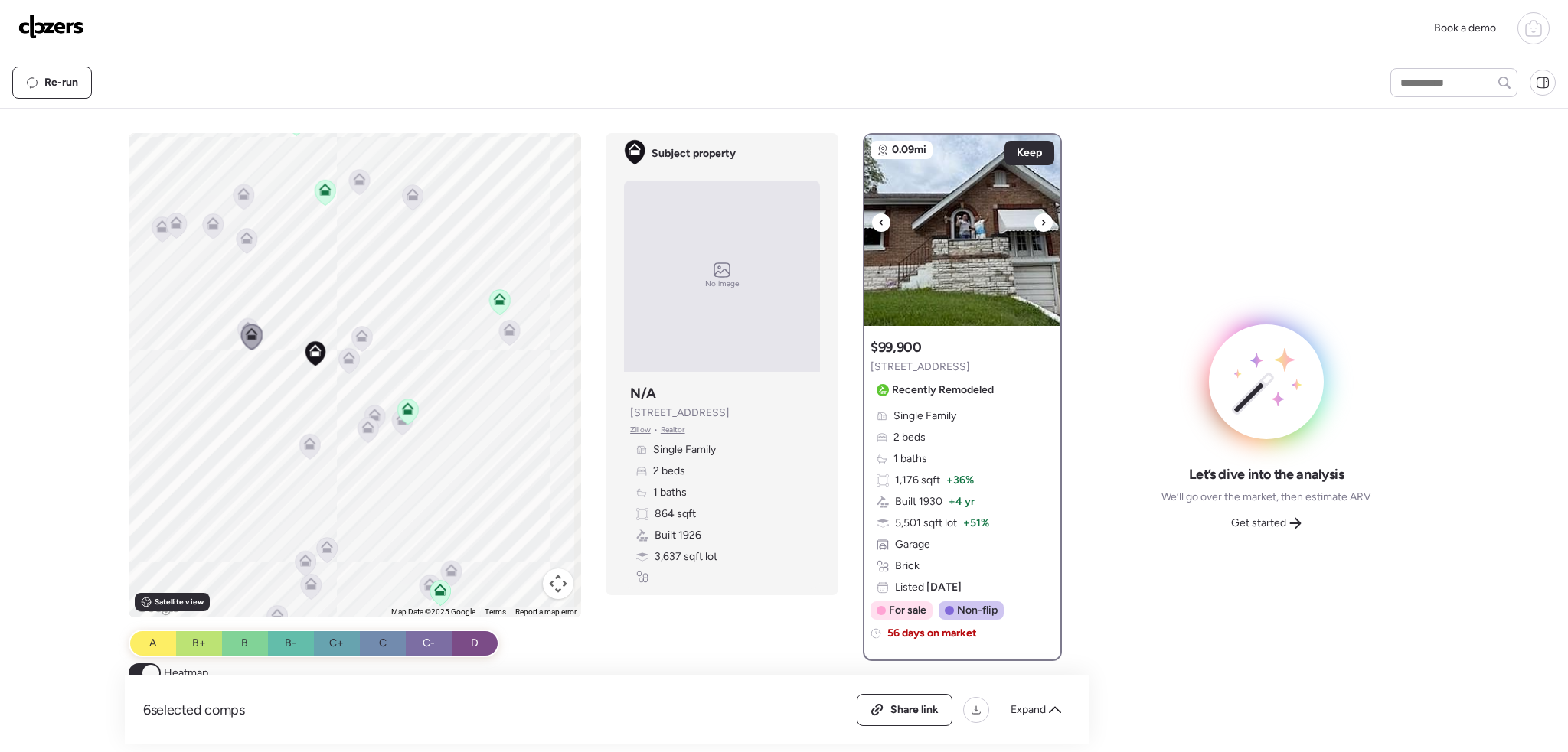
click at [1042, 220] on icon at bounding box center [1044, 222] width 3 height 5
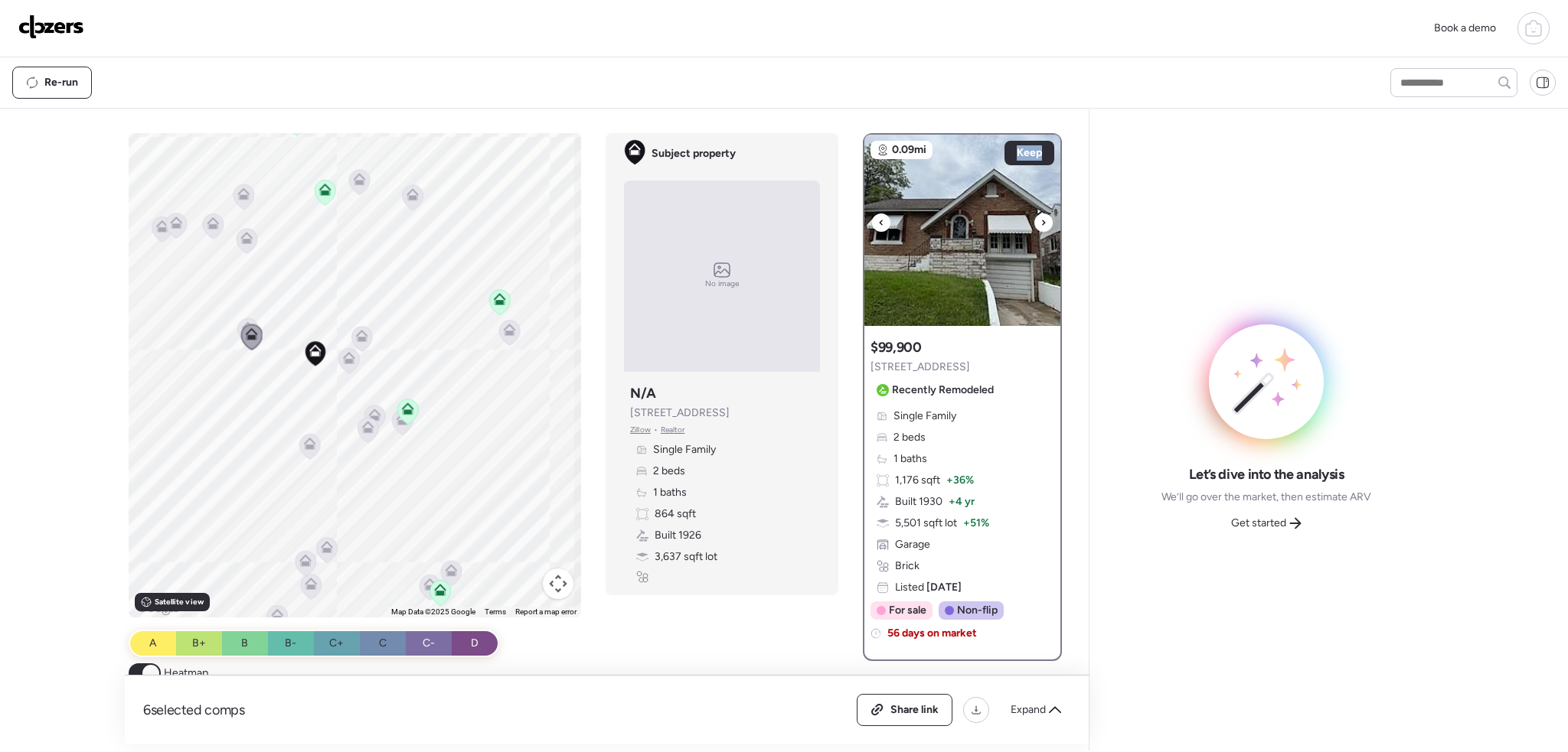
click at [1042, 220] on icon at bounding box center [1044, 222] width 3 height 5
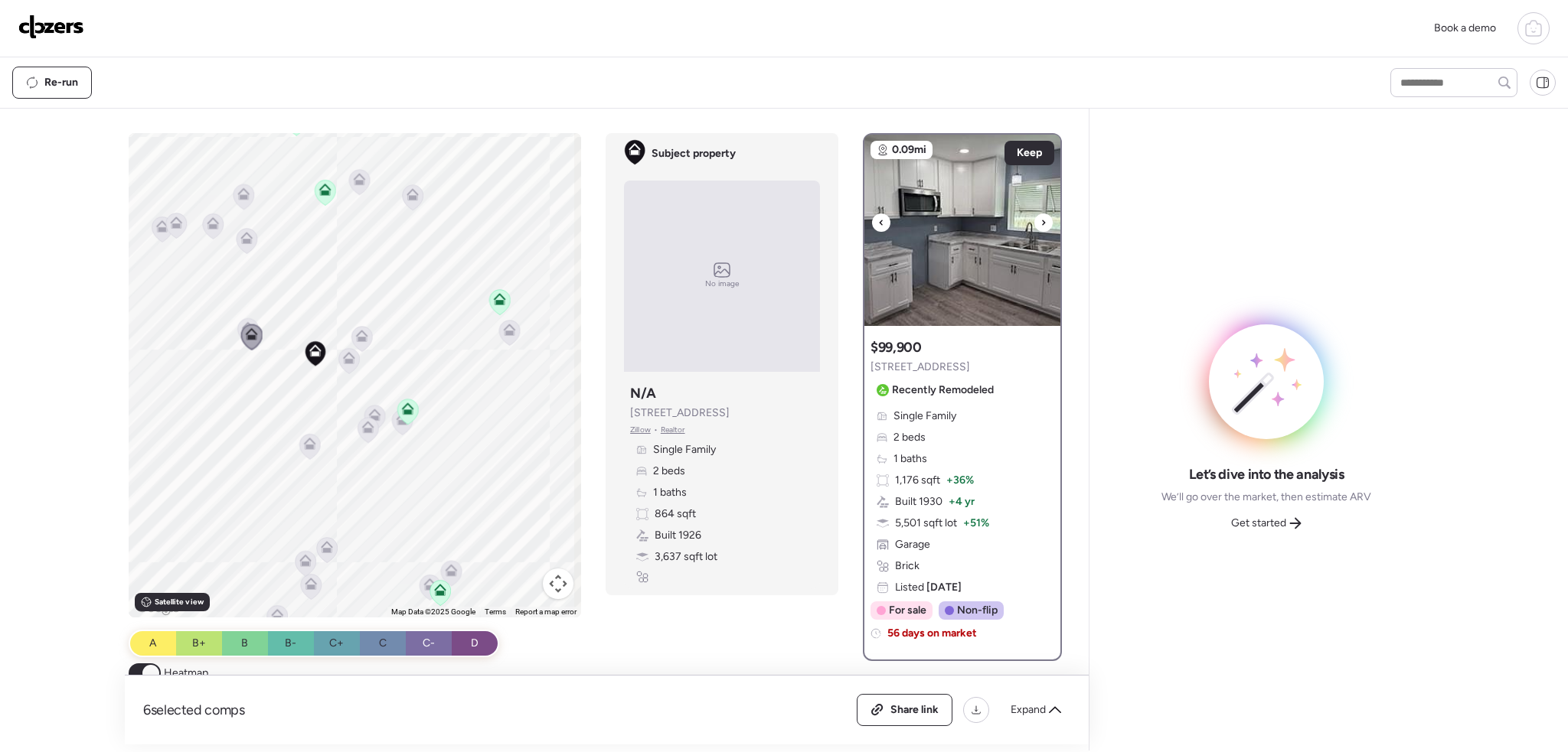
click at [879, 224] on icon at bounding box center [882, 223] width 6 height 18
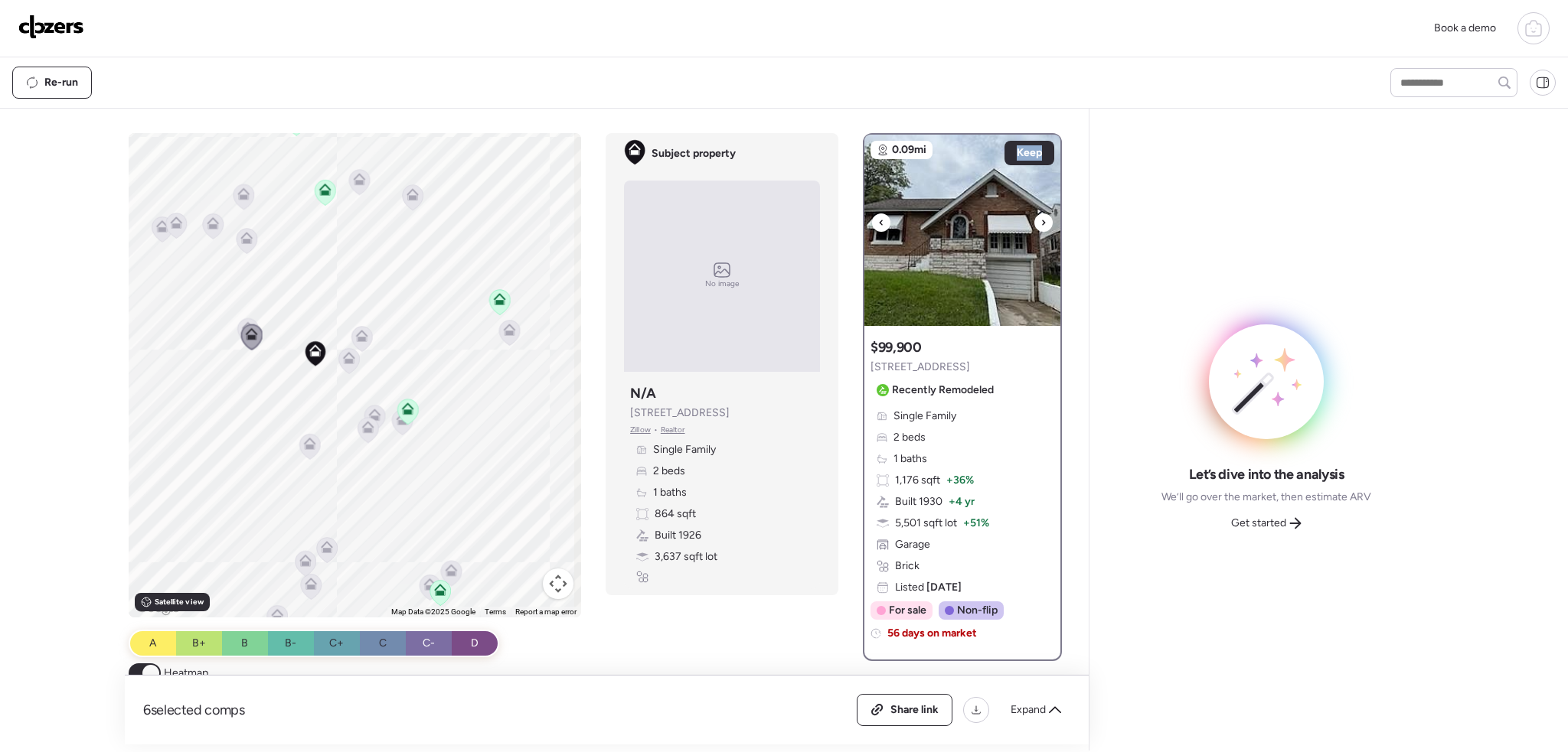
click at [879, 224] on icon at bounding box center [882, 223] width 6 height 18
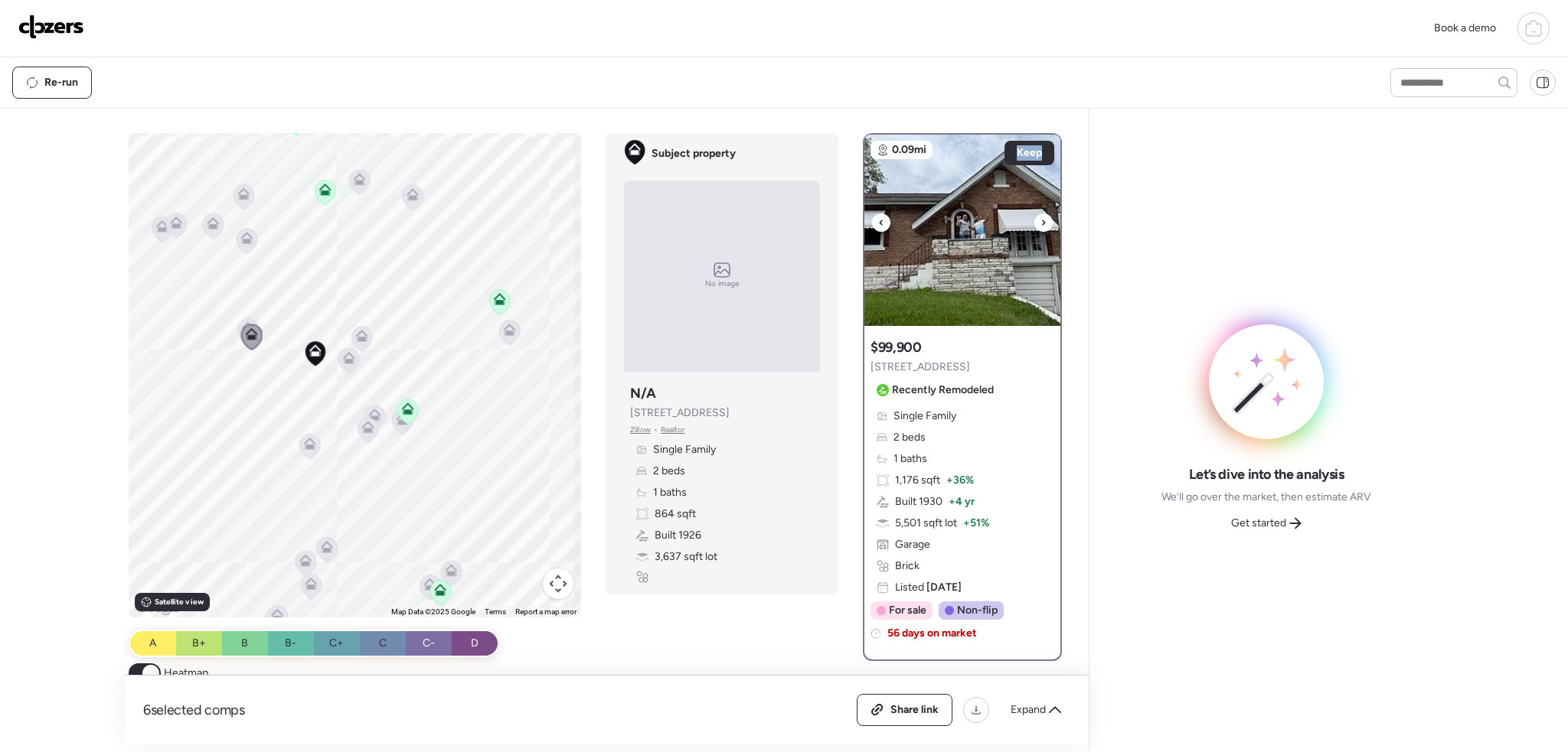
click at [953, 243] on img at bounding box center [962, 230] width 196 height 191
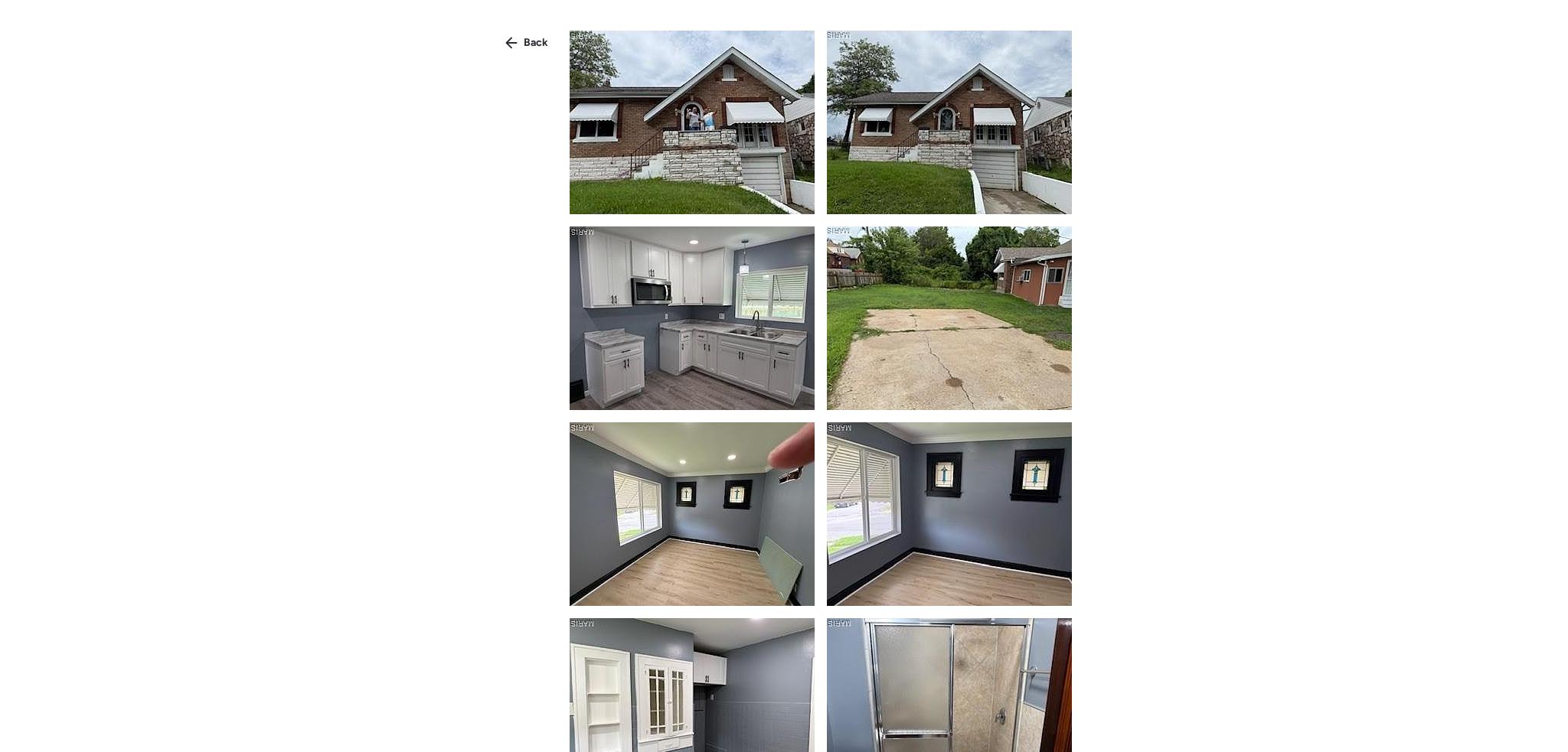
click at [670, 131] on img at bounding box center [692, 122] width 245 height 184
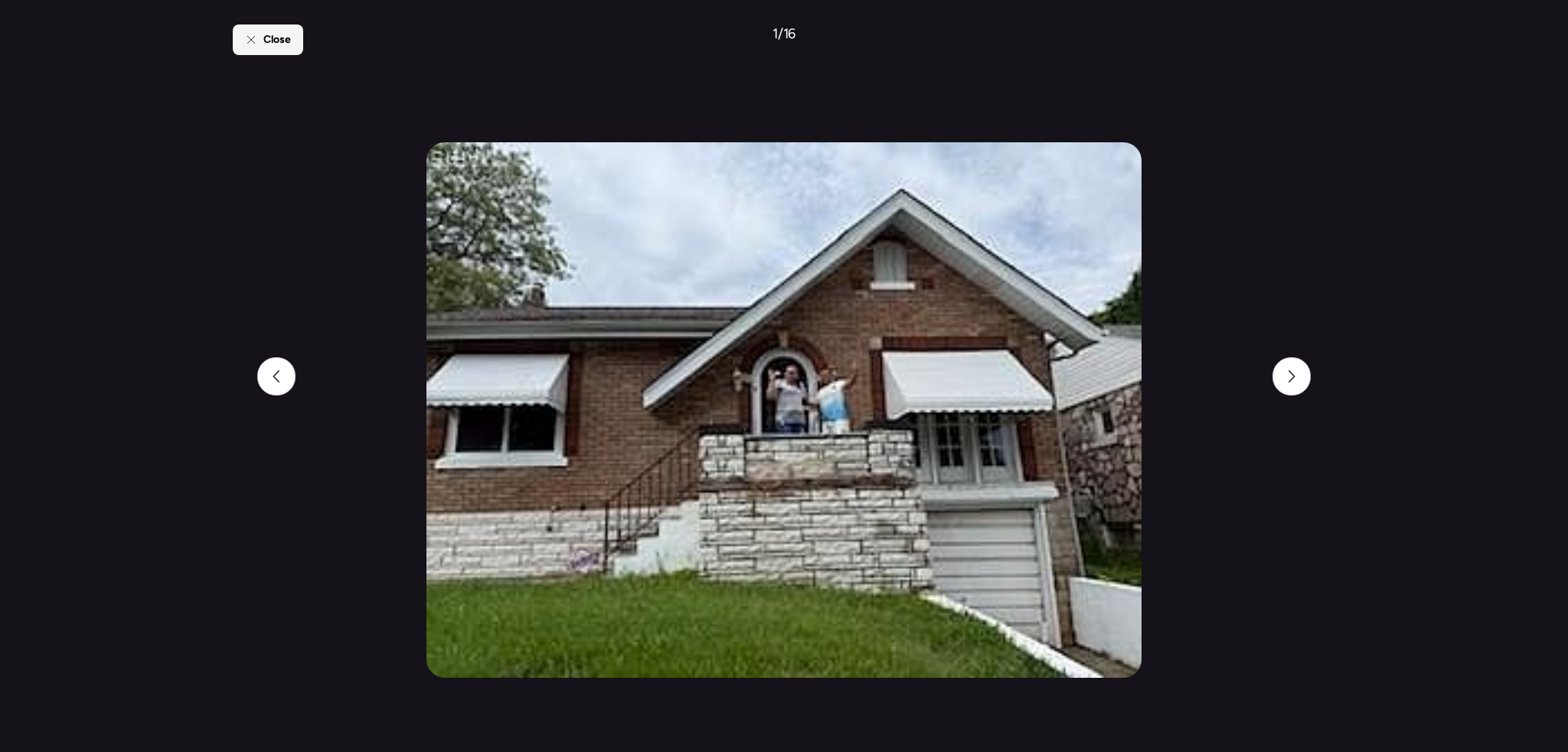
click at [255, 49] on div "Close" at bounding box center [268, 40] width 71 height 31
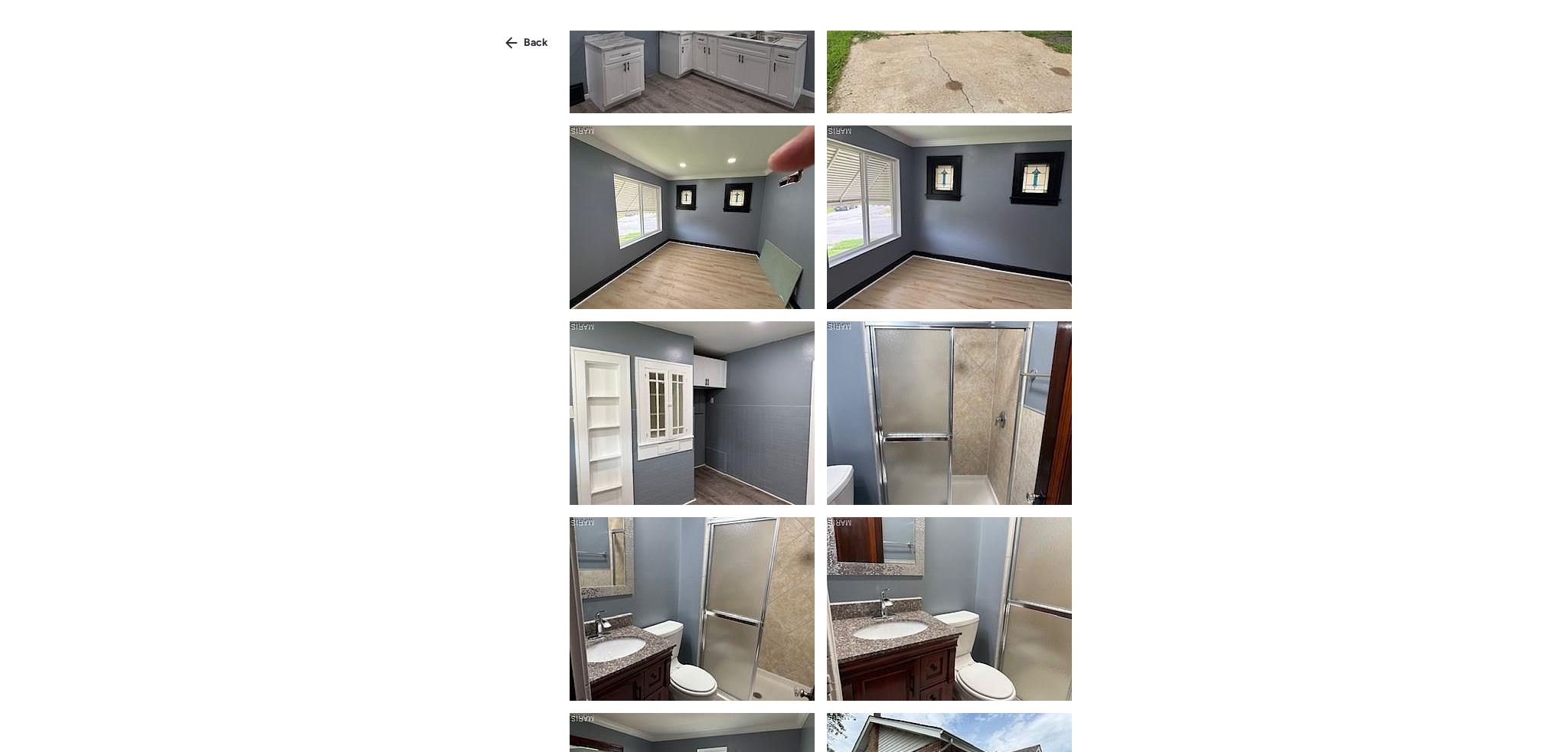
scroll to position [0, 0]
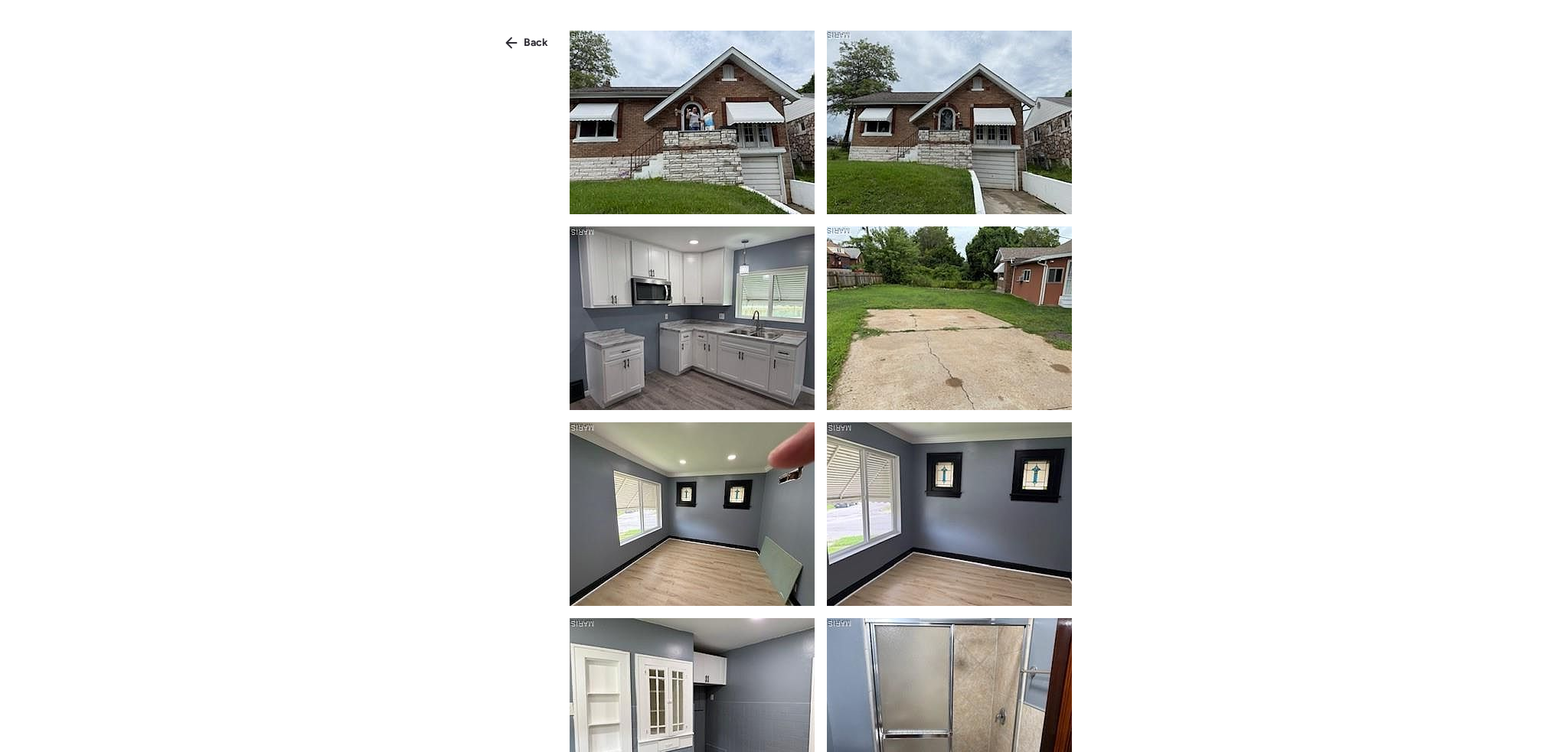
click at [447, 194] on div "Back" at bounding box center [784, 403] width 1568 height 807
click at [523, 43] on span "Back" at bounding box center [536, 43] width 25 height 15
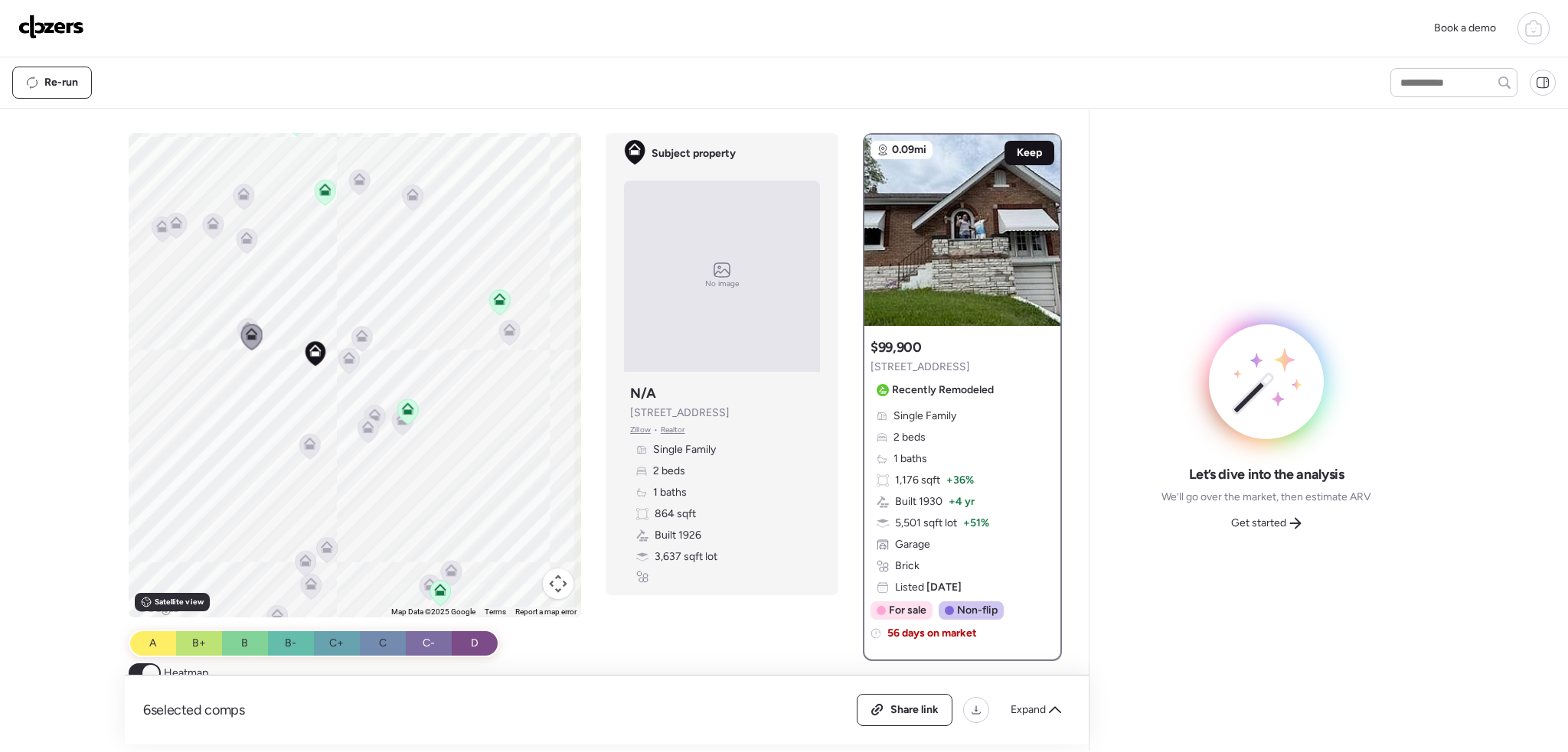
click at [1027, 147] on span "Keep" at bounding box center [1029, 153] width 25 height 15
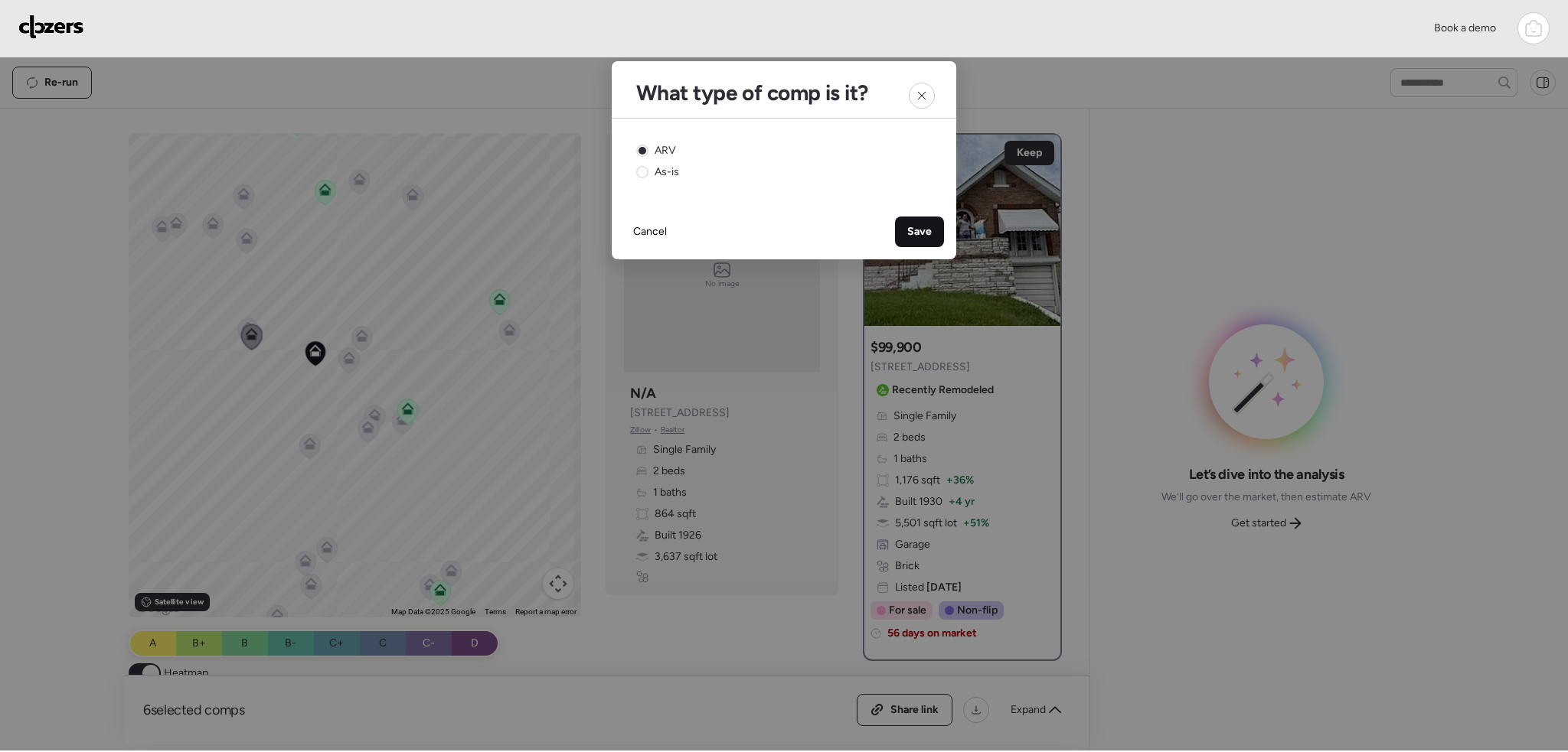
click at [925, 224] on span "Save" at bounding box center [920, 232] width 25 height 15
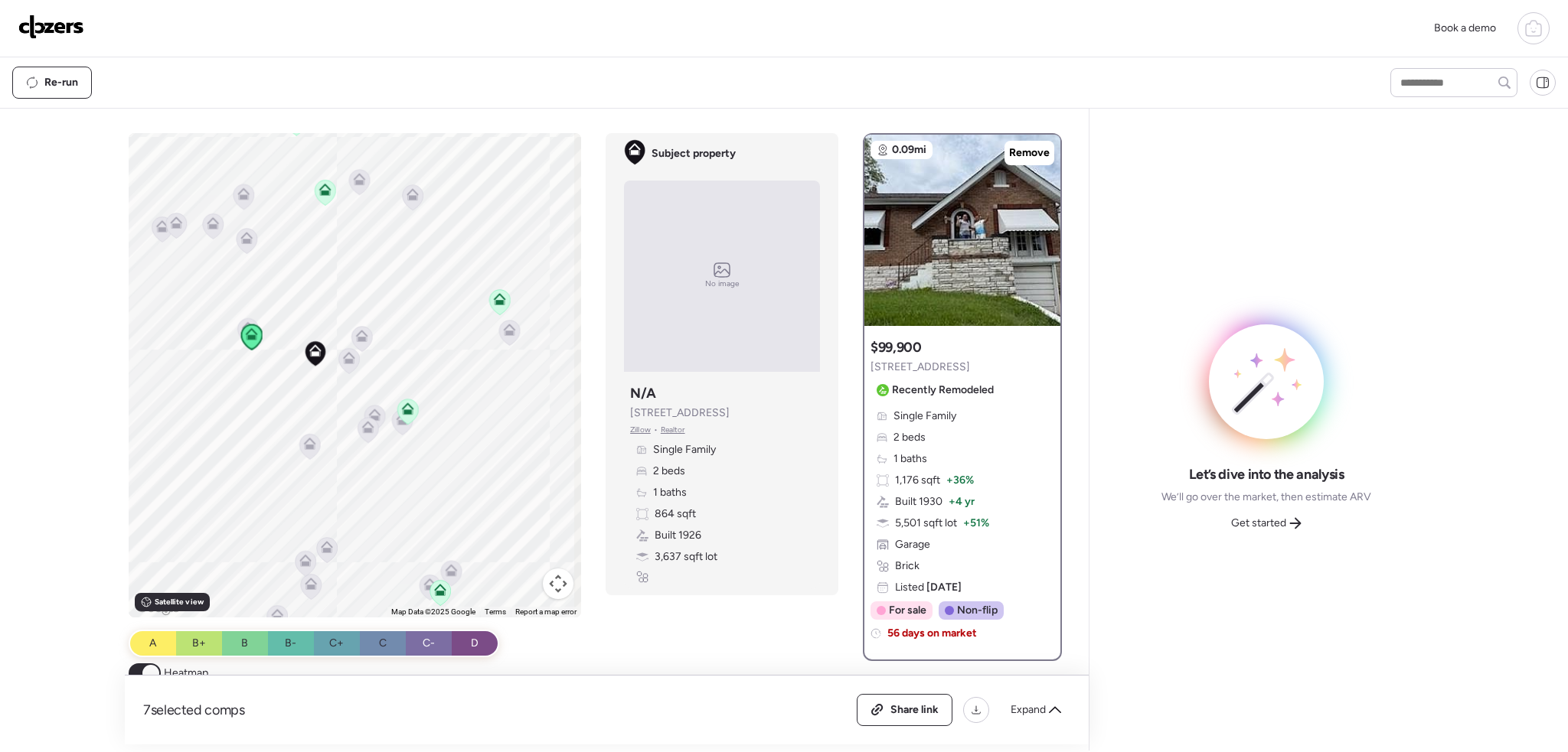
click at [241, 323] on icon at bounding box center [252, 336] width 22 height 26
click at [239, 319] on icon at bounding box center [248, 330] width 22 height 26
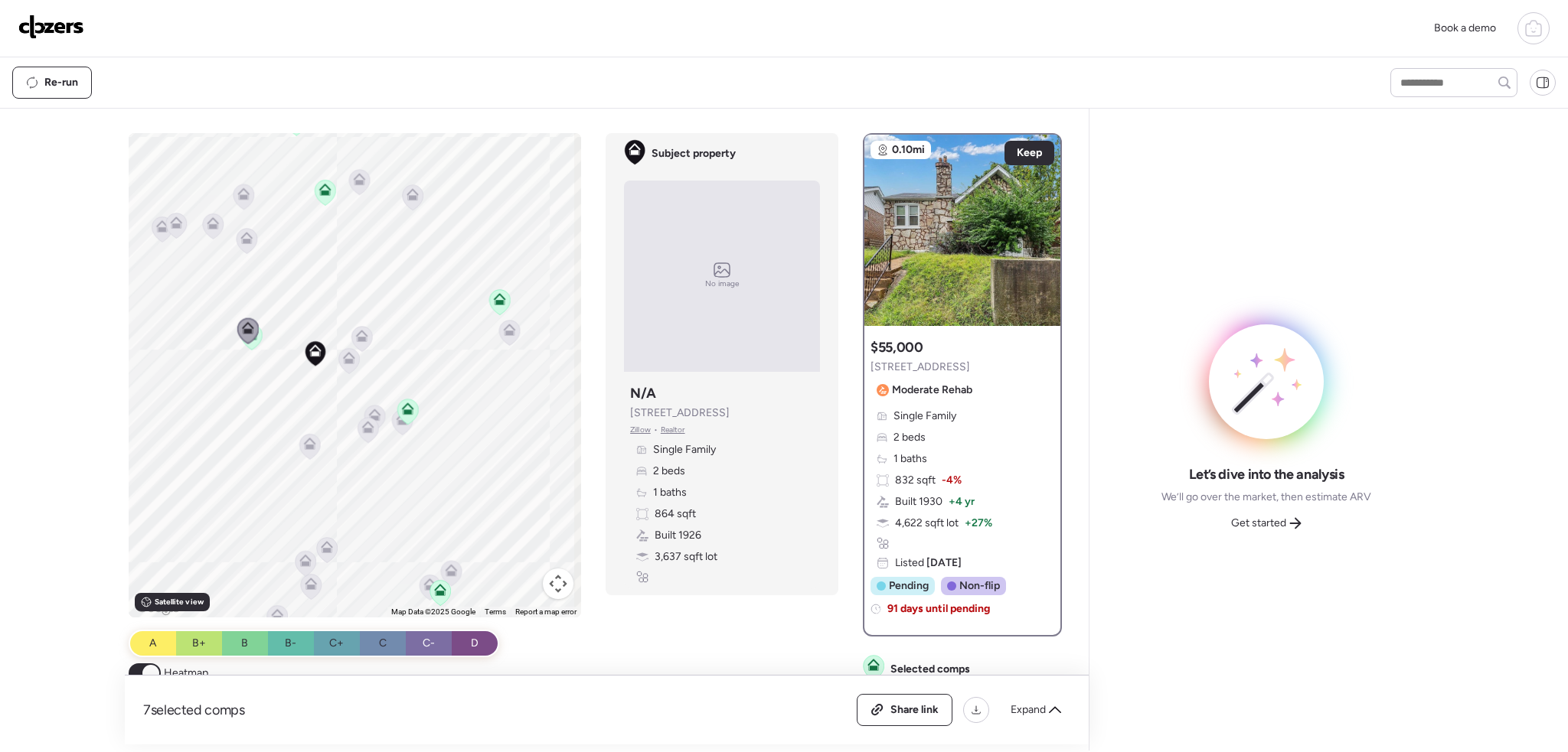
click at [241, 238] on icon at bounding box center [247, 238] width 12 height 12
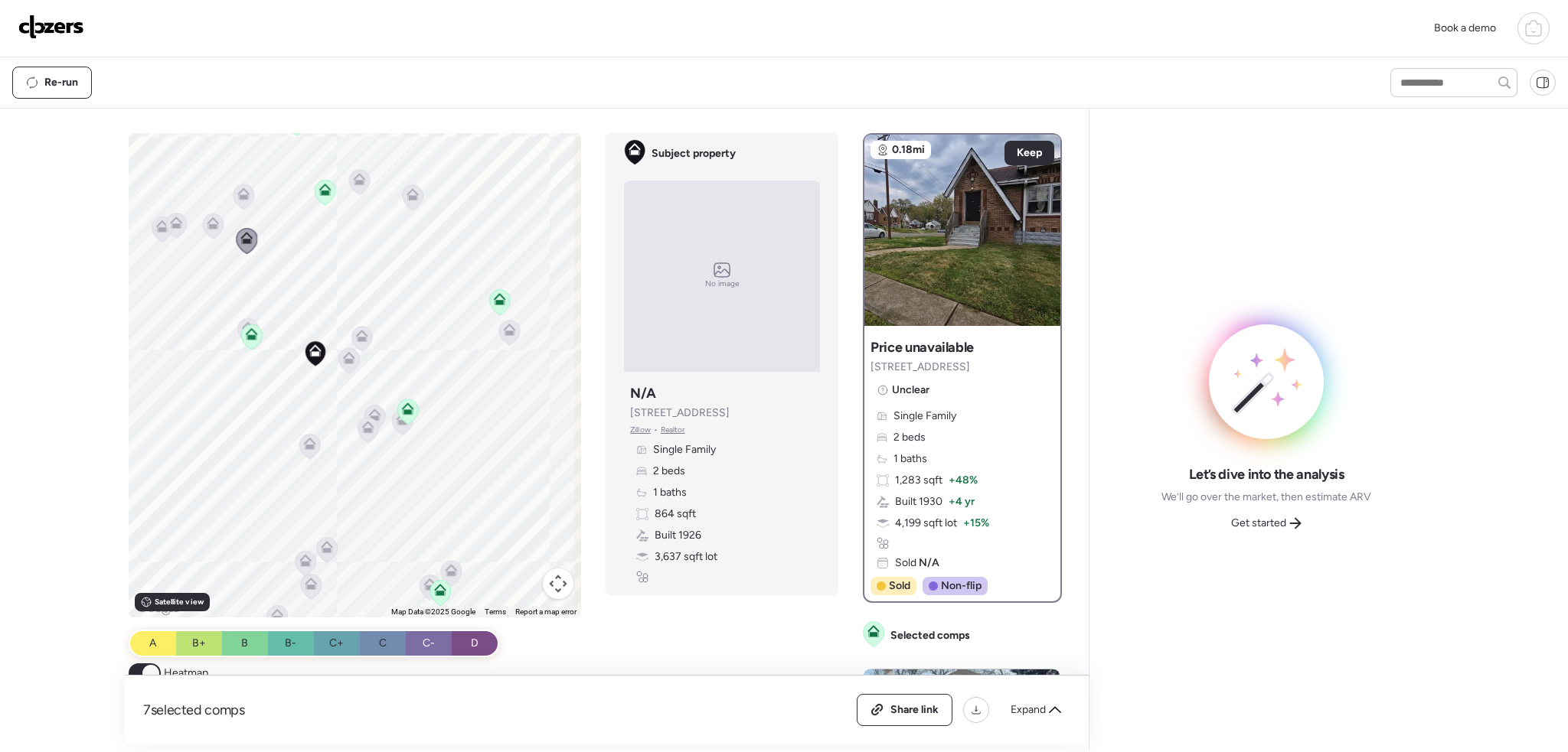
click at [322, 201] on icon at bounding box center [325, 192] width 21 height 25
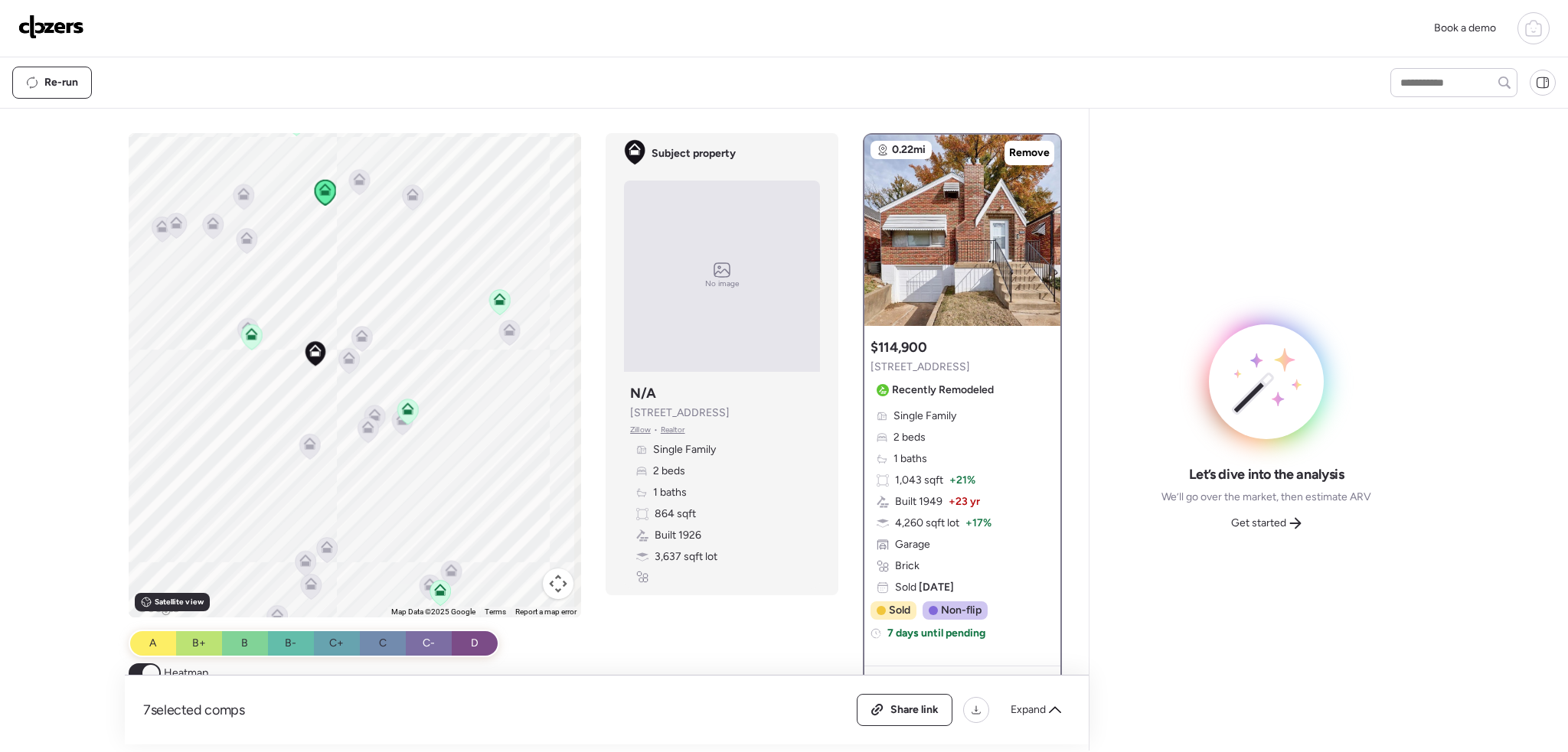
click at [354, 181] on icon at bounding box center [360, 179] width 12 height 12
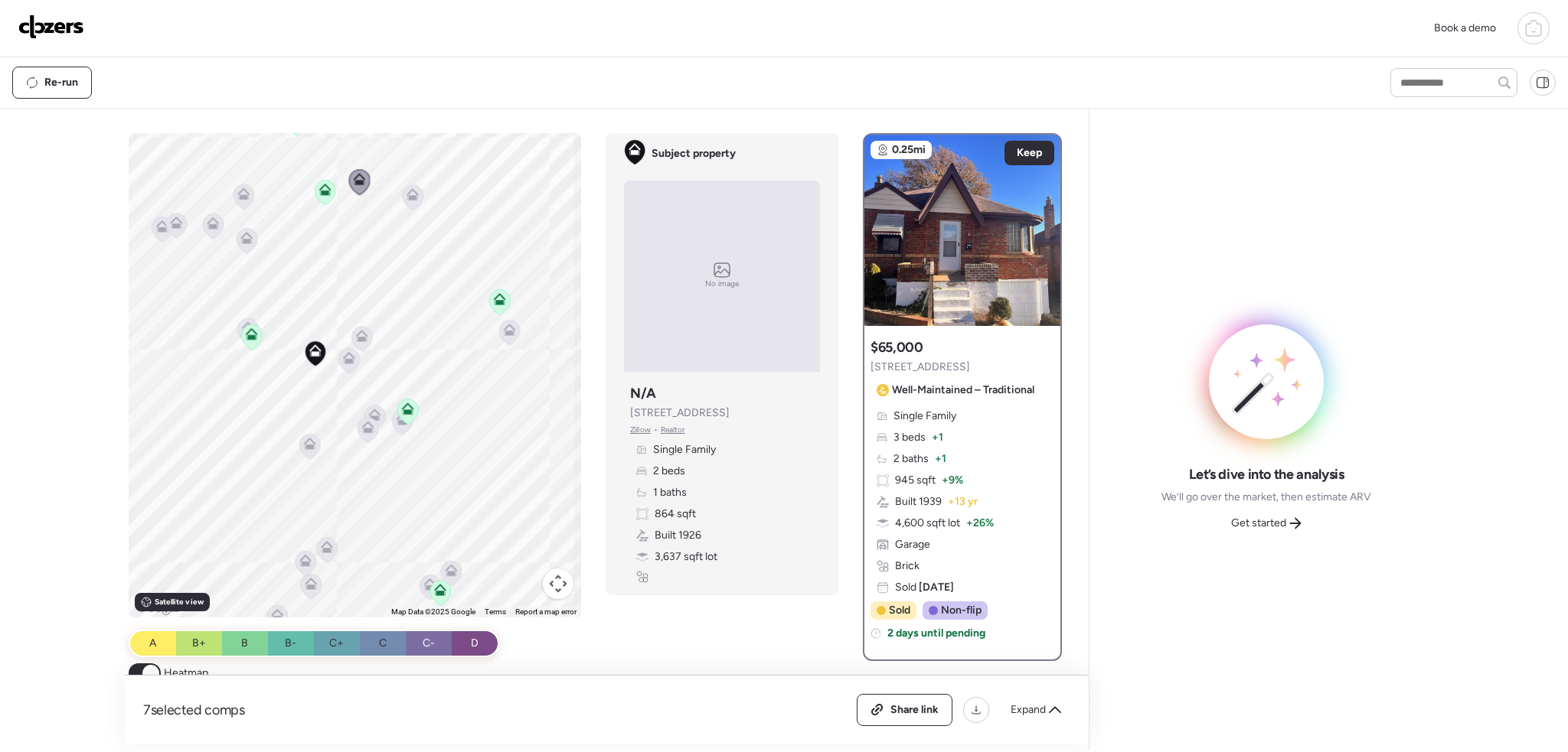
click at [408, 195] on icon at bounding box center [413, 197] width 10 height 5
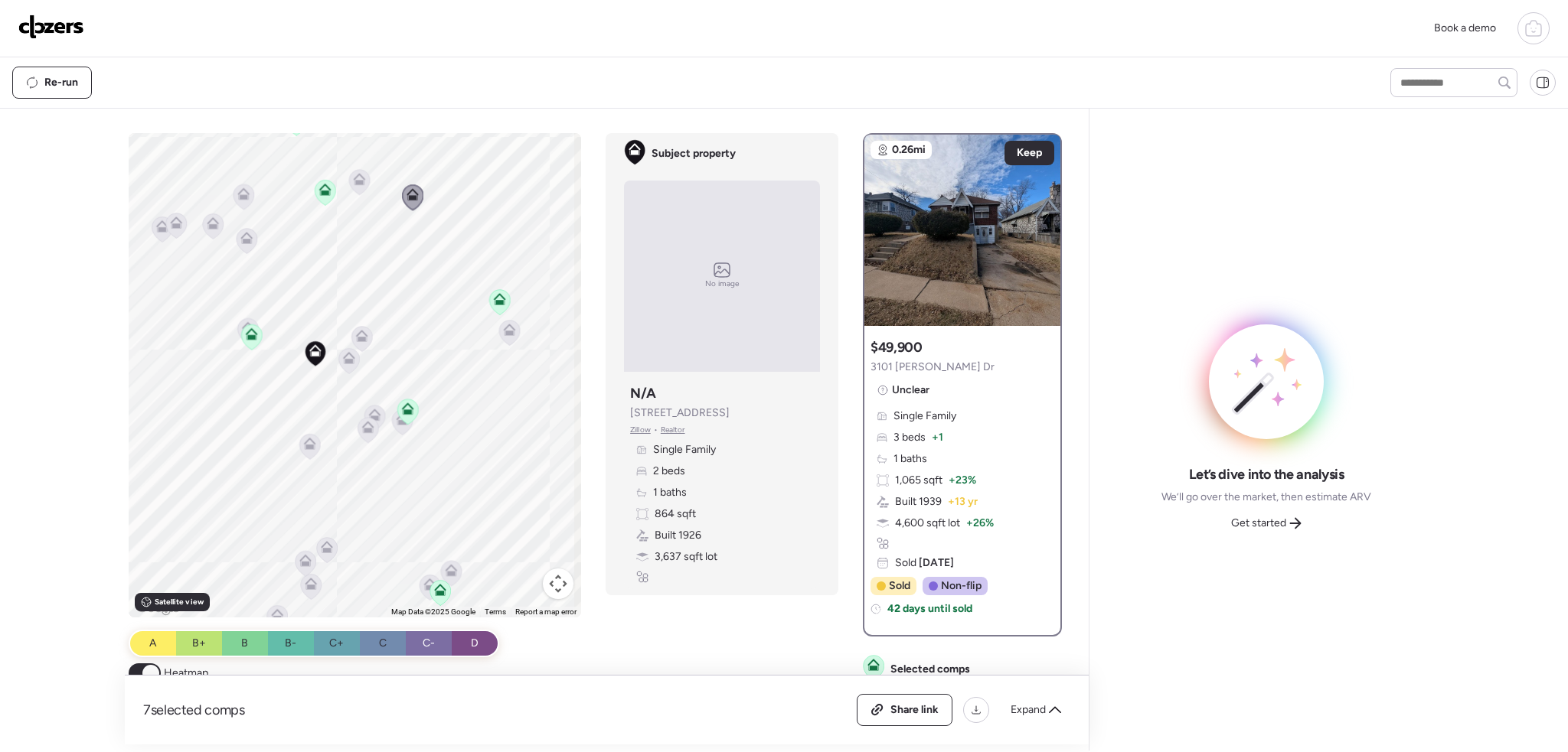
click at [503, 336] on icon at bounding box center [510, 332] width 21 height 25
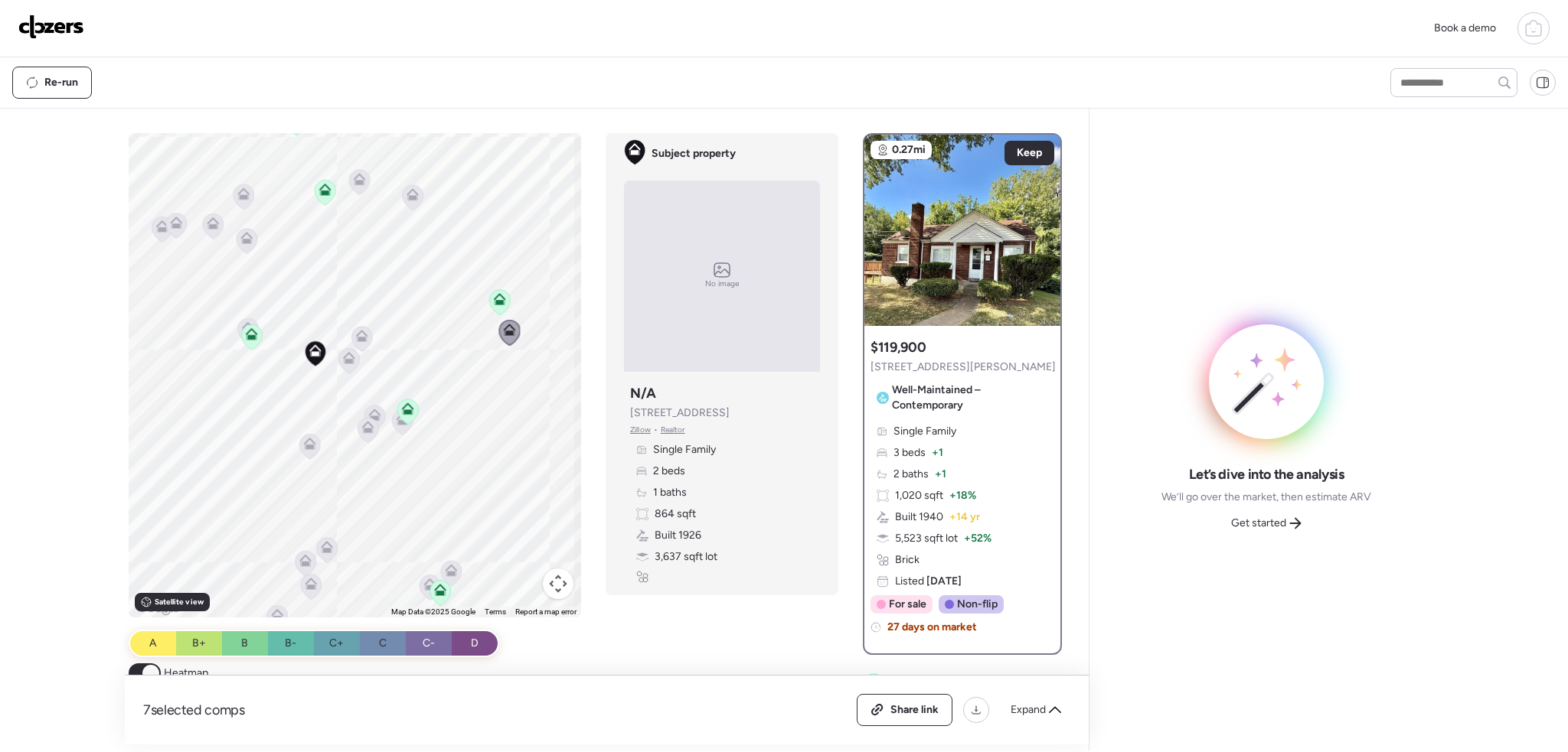
click at [501, 310] on icon at bounding box center [500, 302] width 21 height 25
click at [495, 301] on icon at bounding box center [500, 303] width 10 height 5
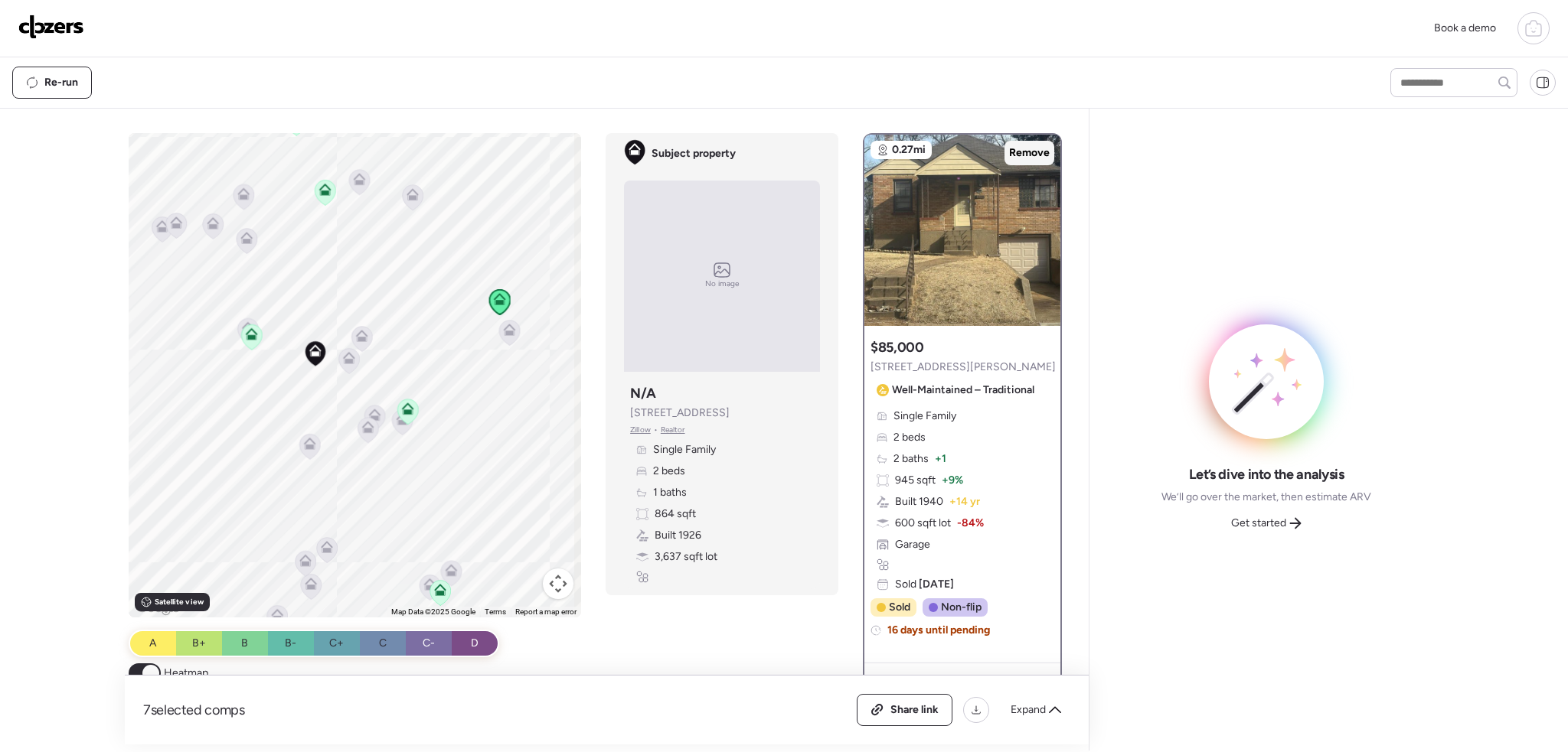
click at [1017, 155] on span "Remove" at bounding box center [1029, 153] width 41 height 15
click at [439, 594] on icon at bounding box center [440, 593] width 10 height 5
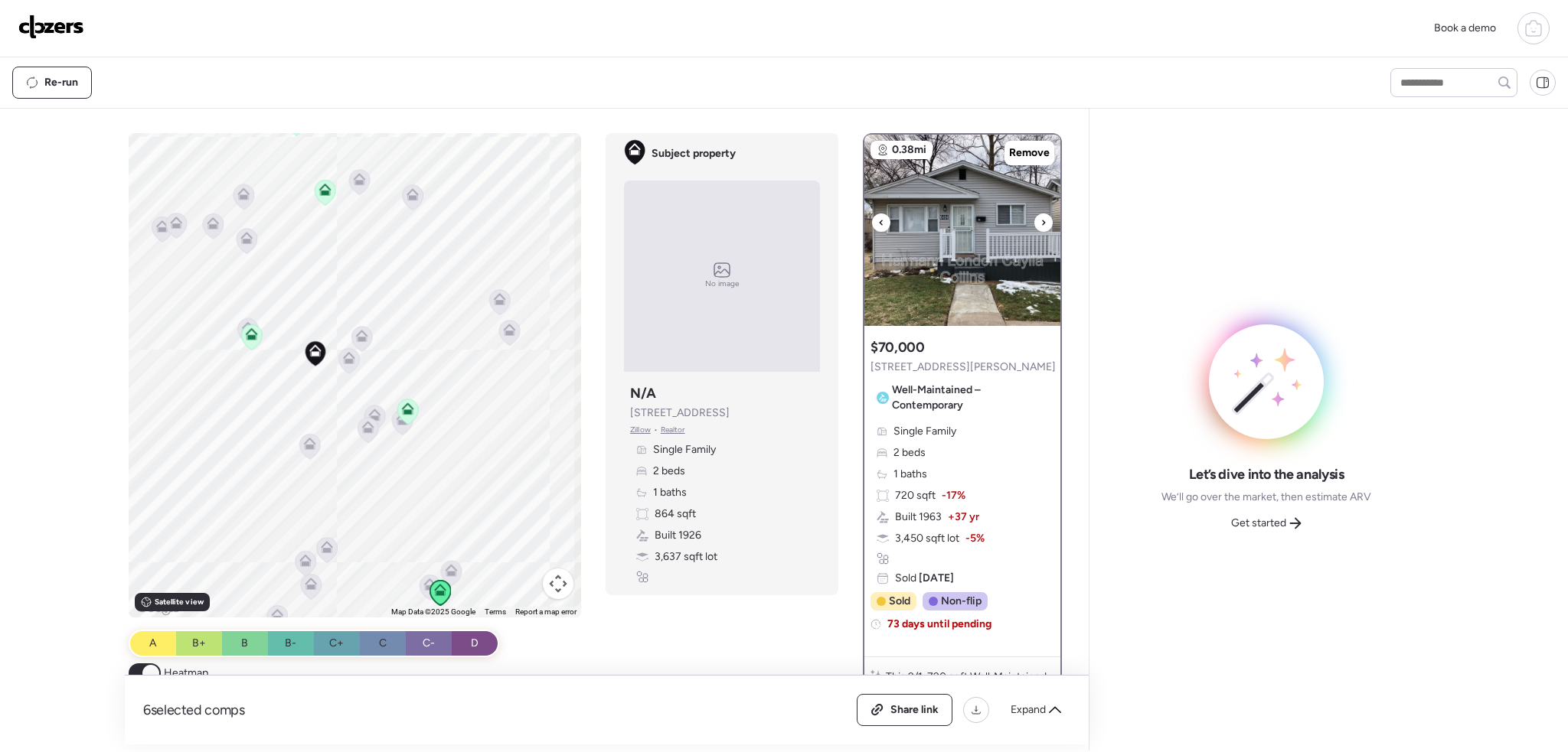
click at [1035, 219] on div at bounding box center [1044, 223] width 18 height 18
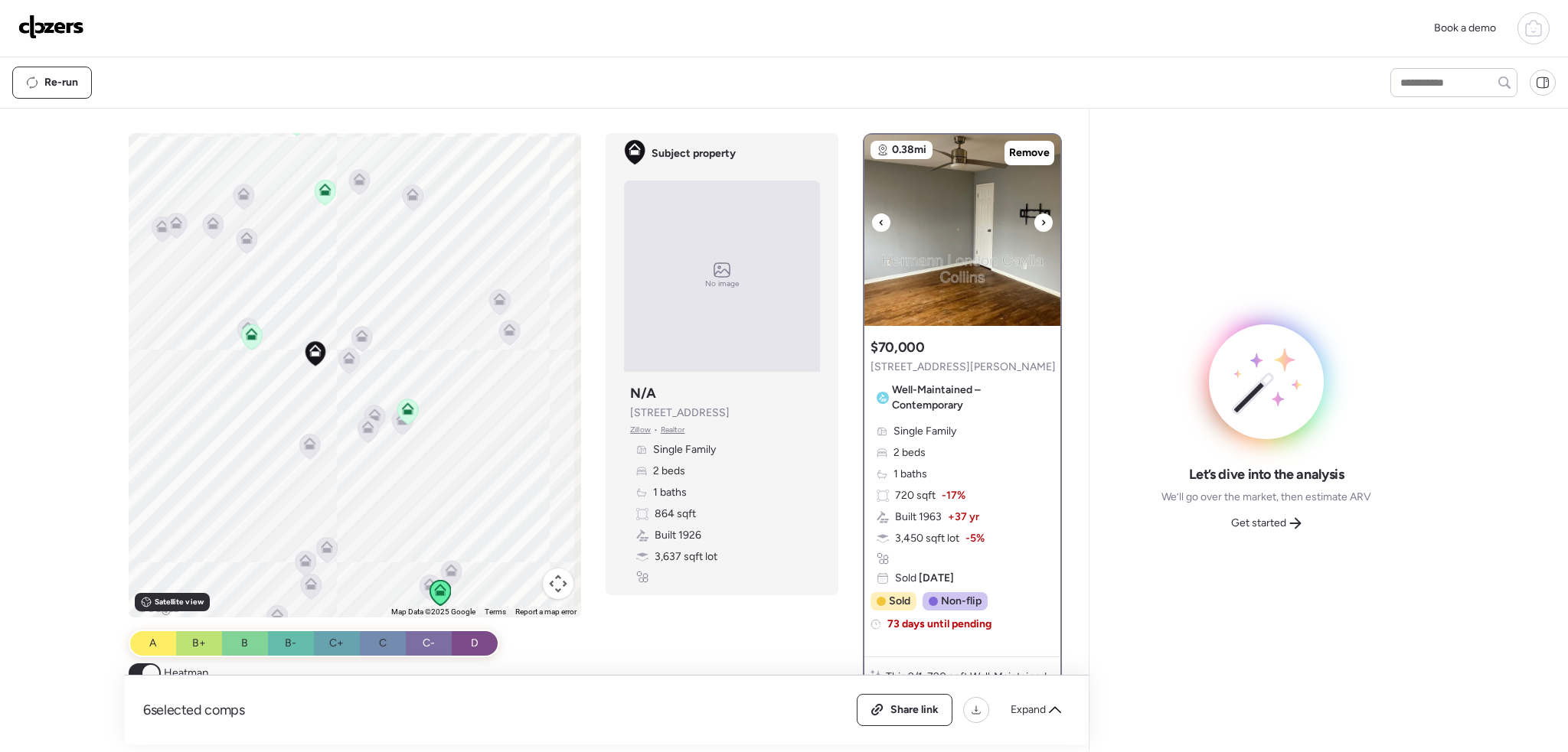
click at [1042, 220] on icon at bounding box center [1044, 222] width 3 height 5
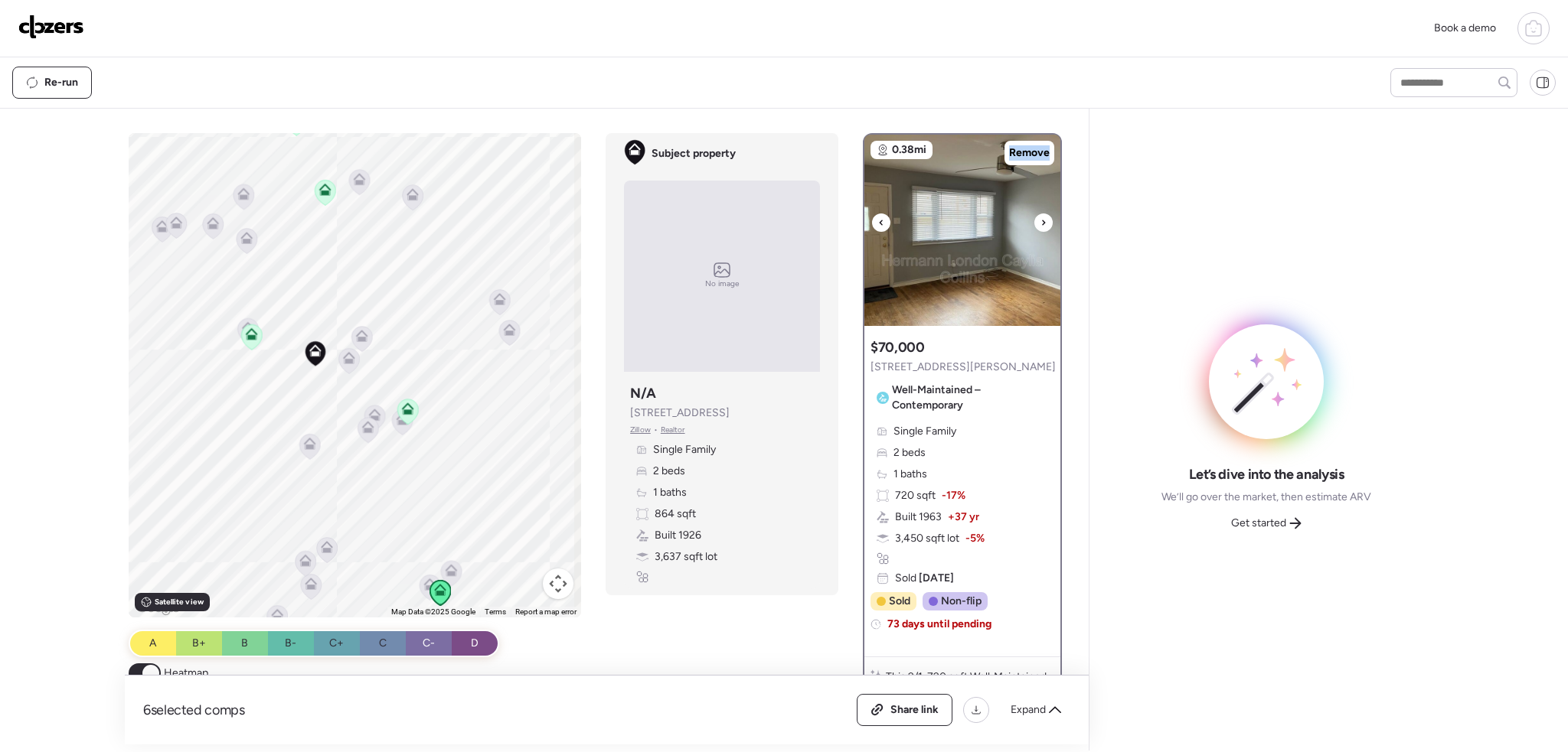
click at [1042, 220] on icon at bounding box center [1044, 222] width 3 height 5
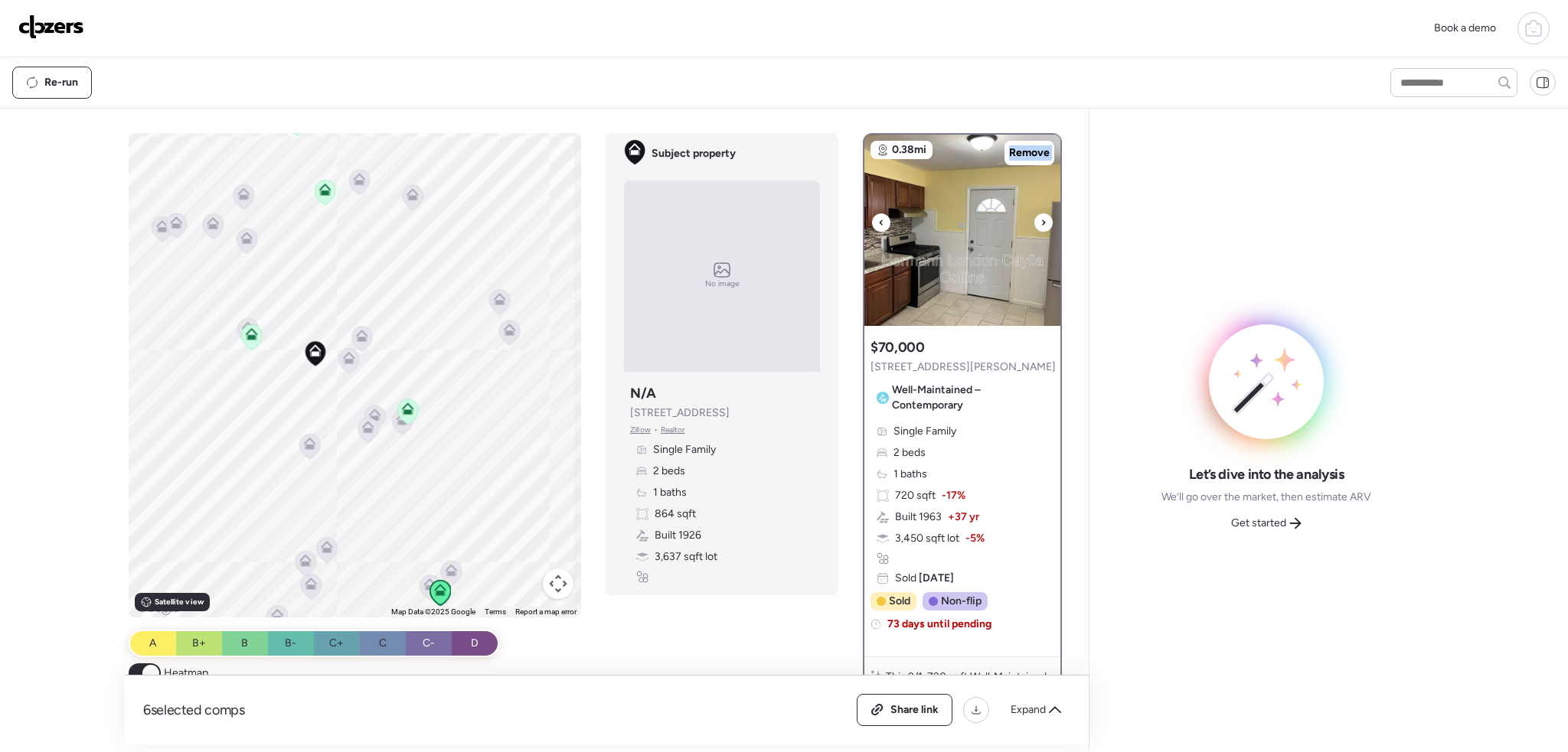
click at [1042, 220] on icon at bounding box center [1044, 222] width 3 height 5
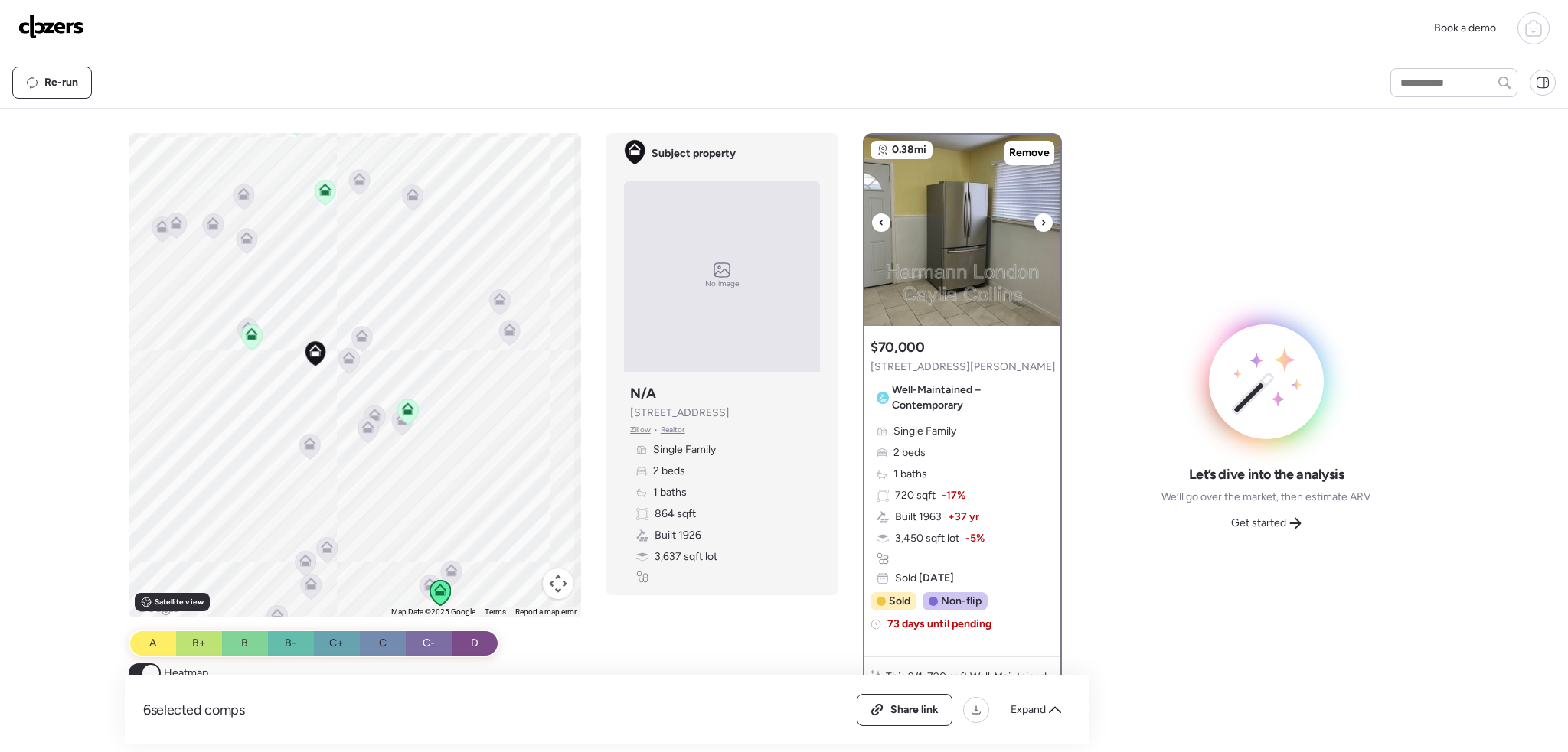
click at [879, 223] on icon at bounding box center [882, 223] width 6 height 18
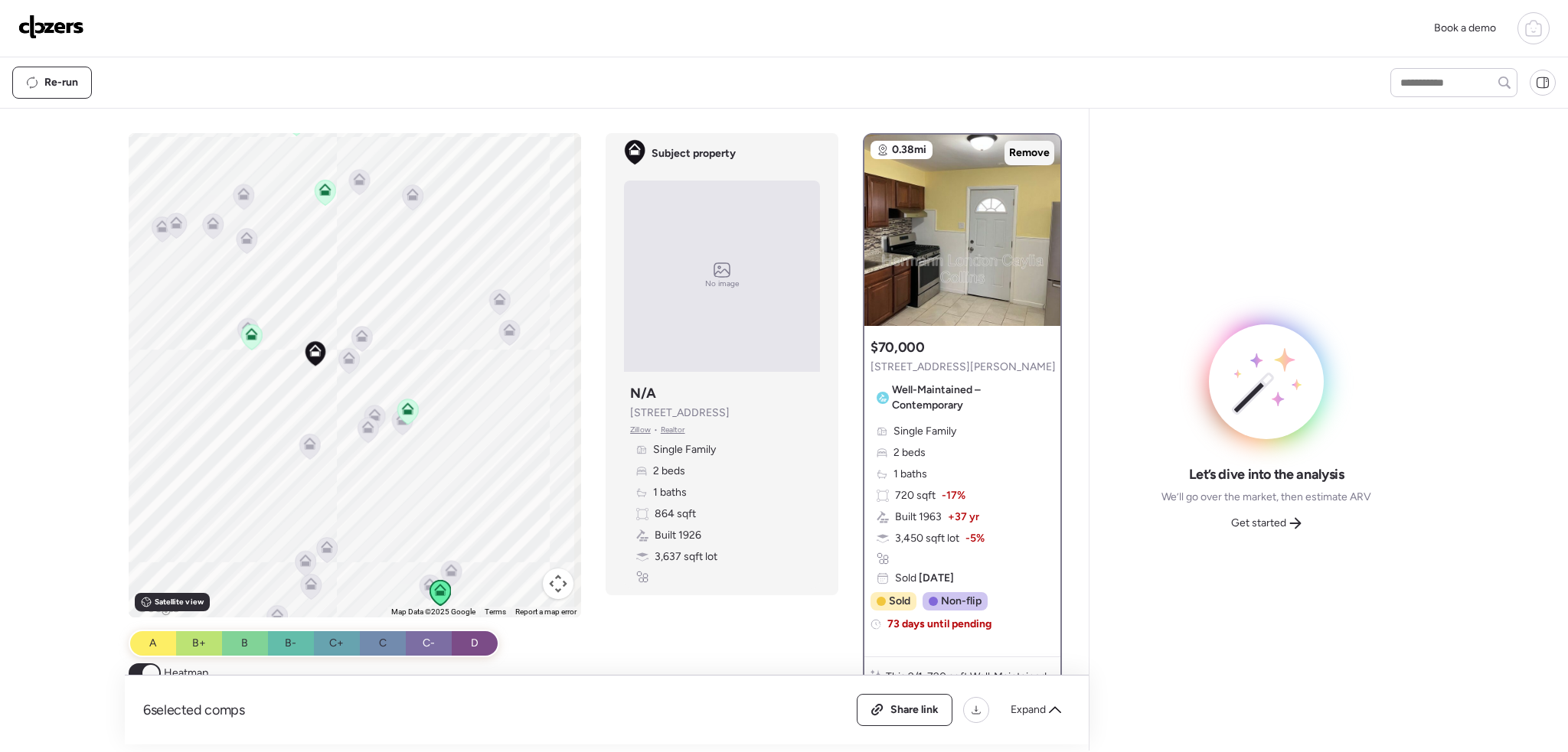
click at [1023, 151] on span "Remove" at bounding box center [1029, 153] width 41 height 15
click at [408, 412] on icon at bounding box center [408, 409] width 12 height 12
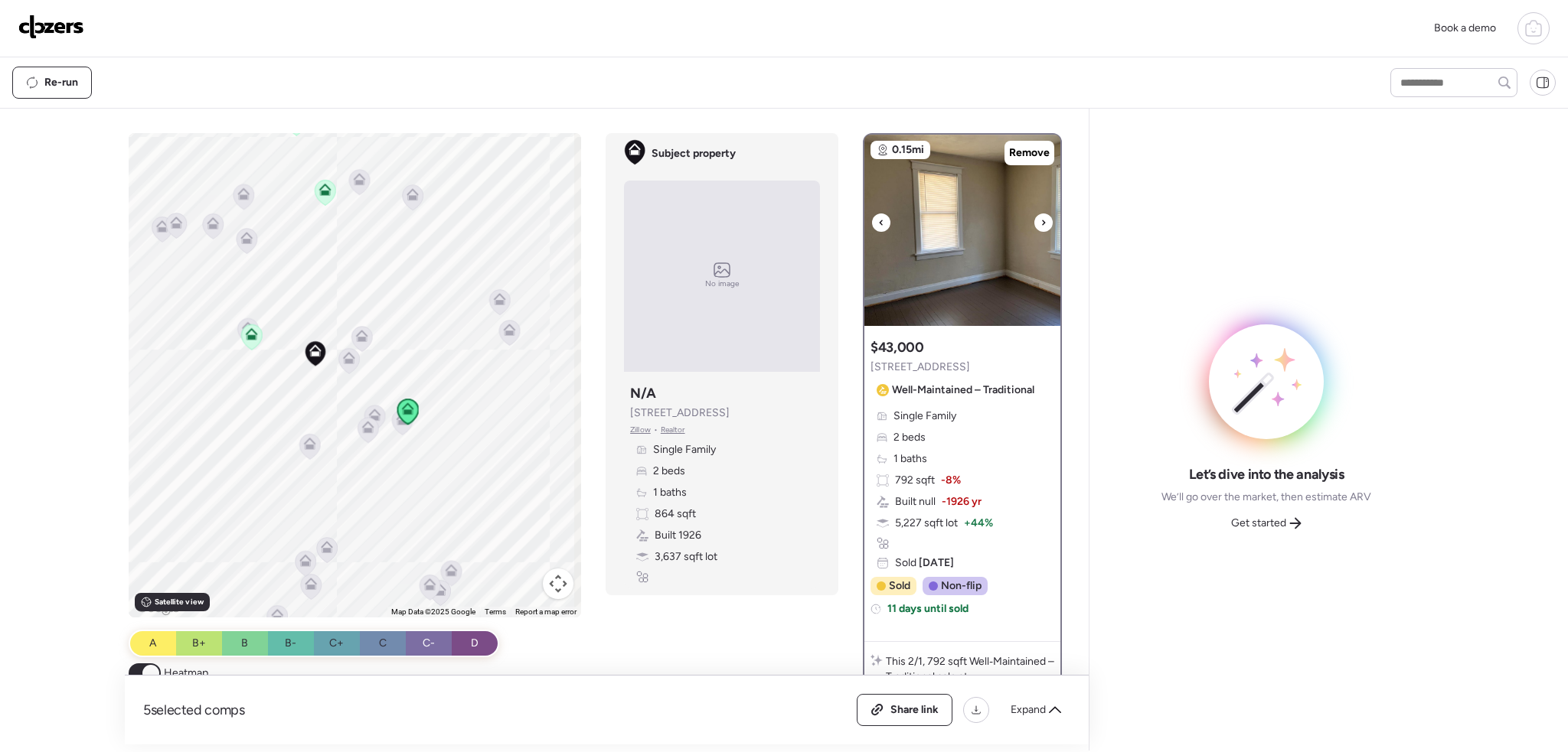
click at [1028, 214] on img at bounding box center [962, 230] width 196 height 191
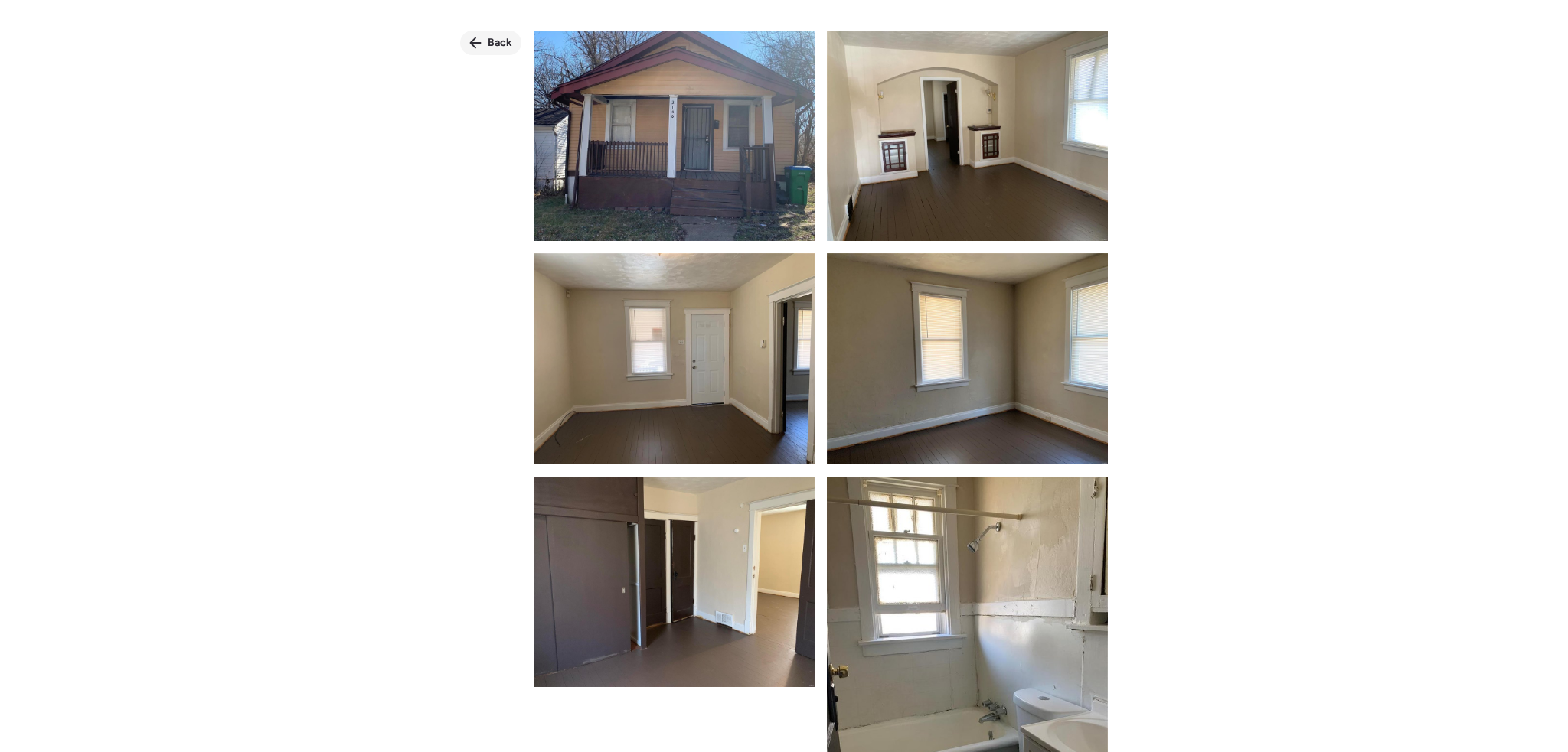
click at [481, 37] on icon at bounding box center [476, 43] width 12 height 12
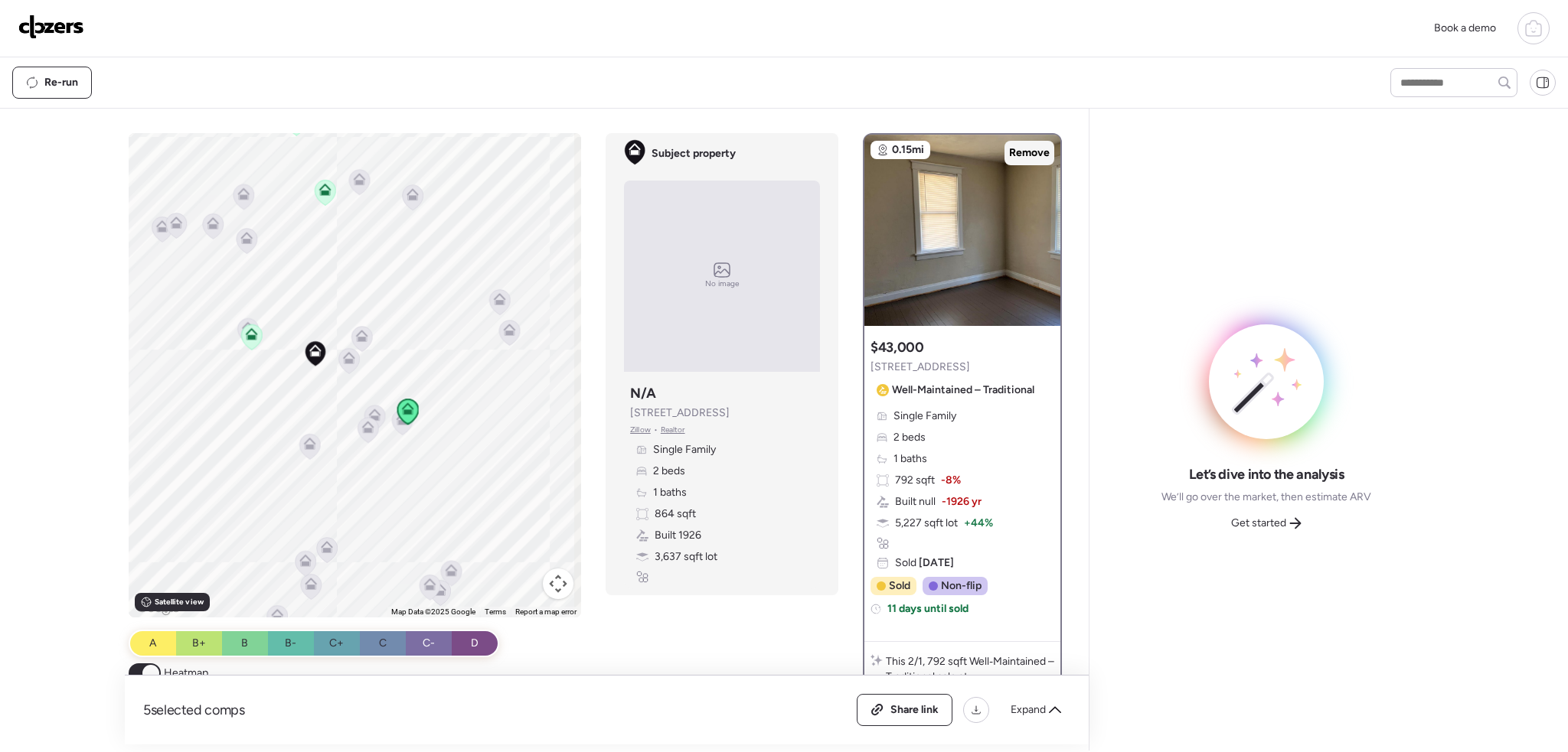
click at [1025, 153] on span "Remove" at bounding box center [1029, 153] width 41 height 15
drag, startPoint x: 321, startPoint y: 197, endPoint x: 315, endPoint y: 225, distance: 28.6
click at [321, 197] on icon at bounding box center [325, 192] width 21 height 25
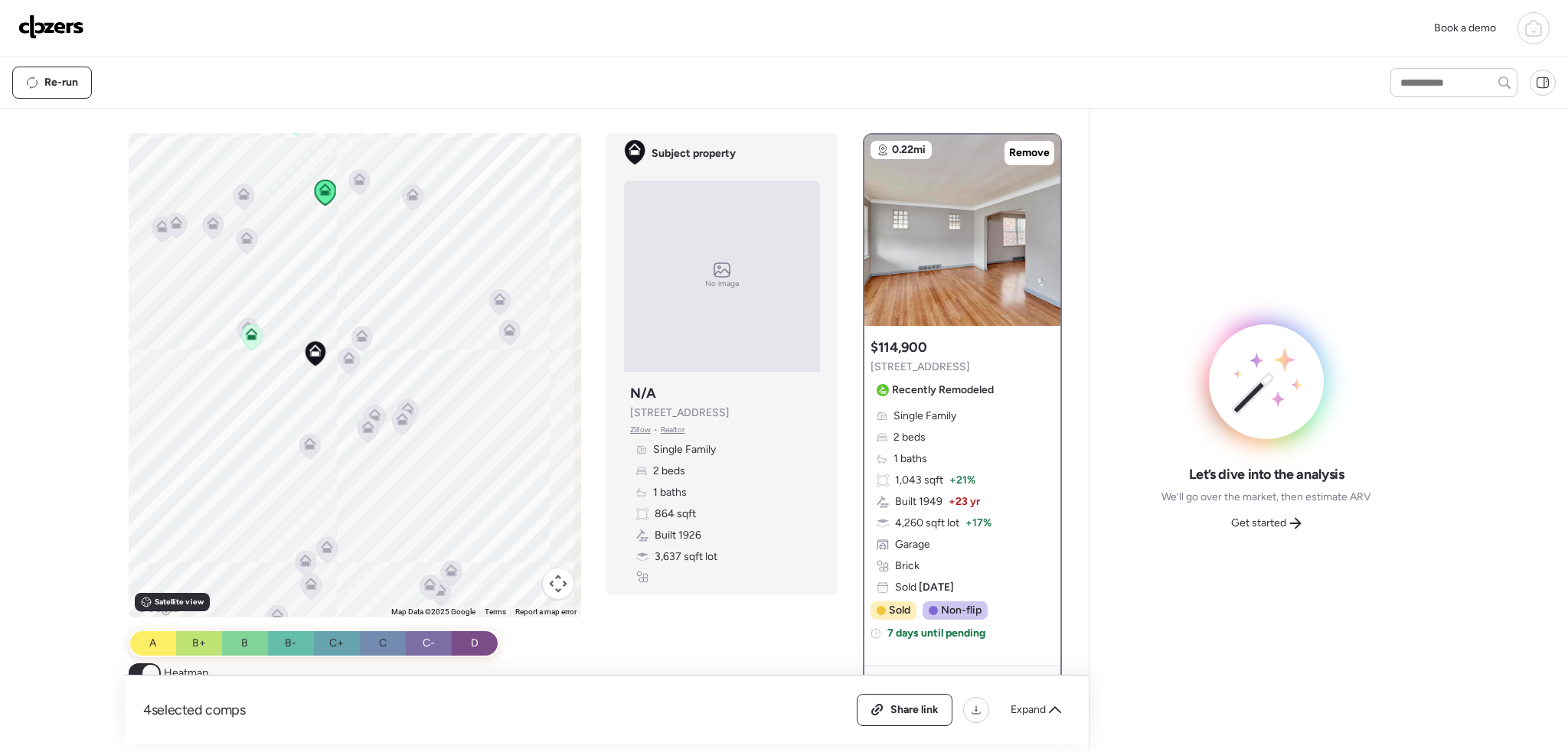
click at [253, 345] on icon at bounding box center [252, 336] width 21 height 25
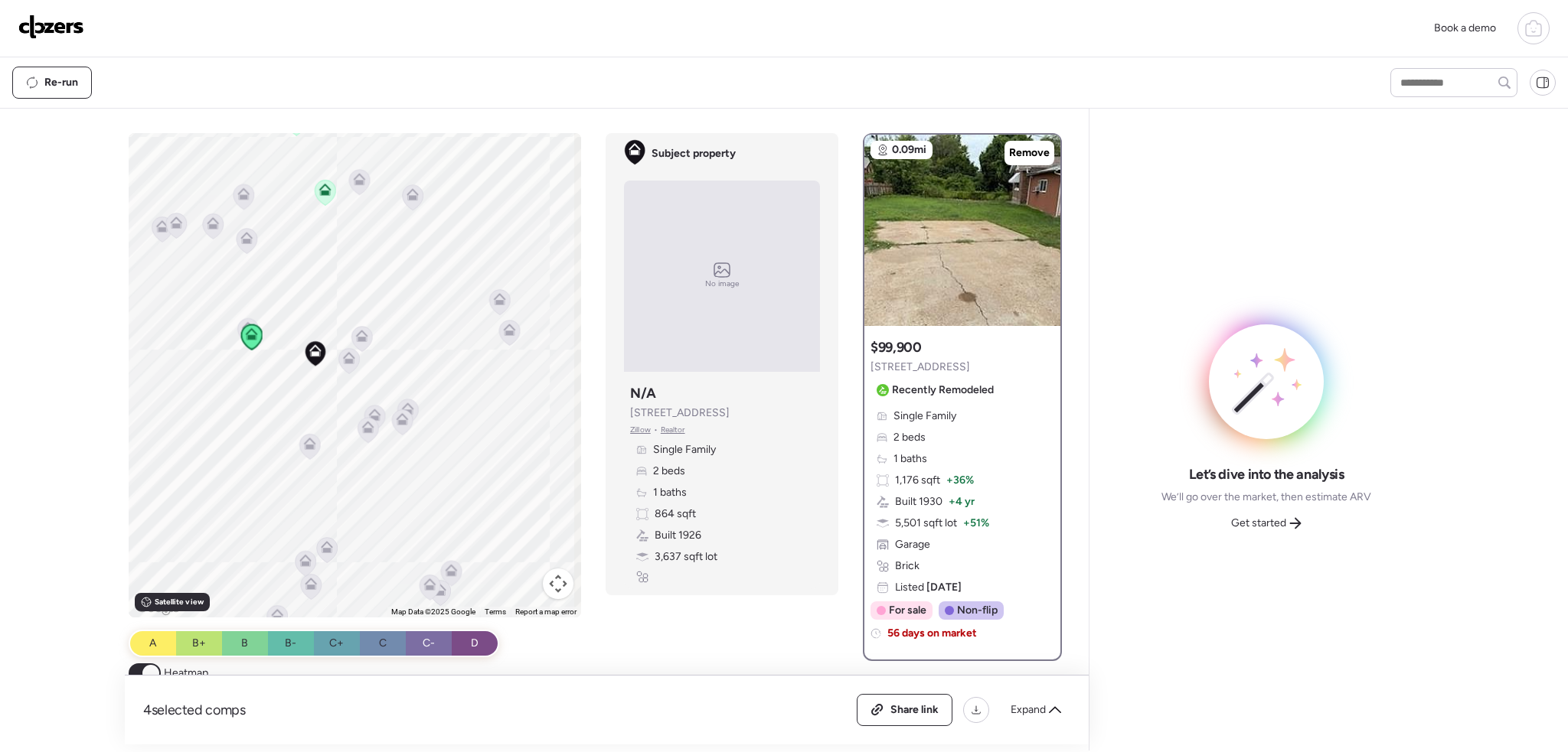
click at [238, 326] on icon at bounding box center [248, 330] width 21 height 25
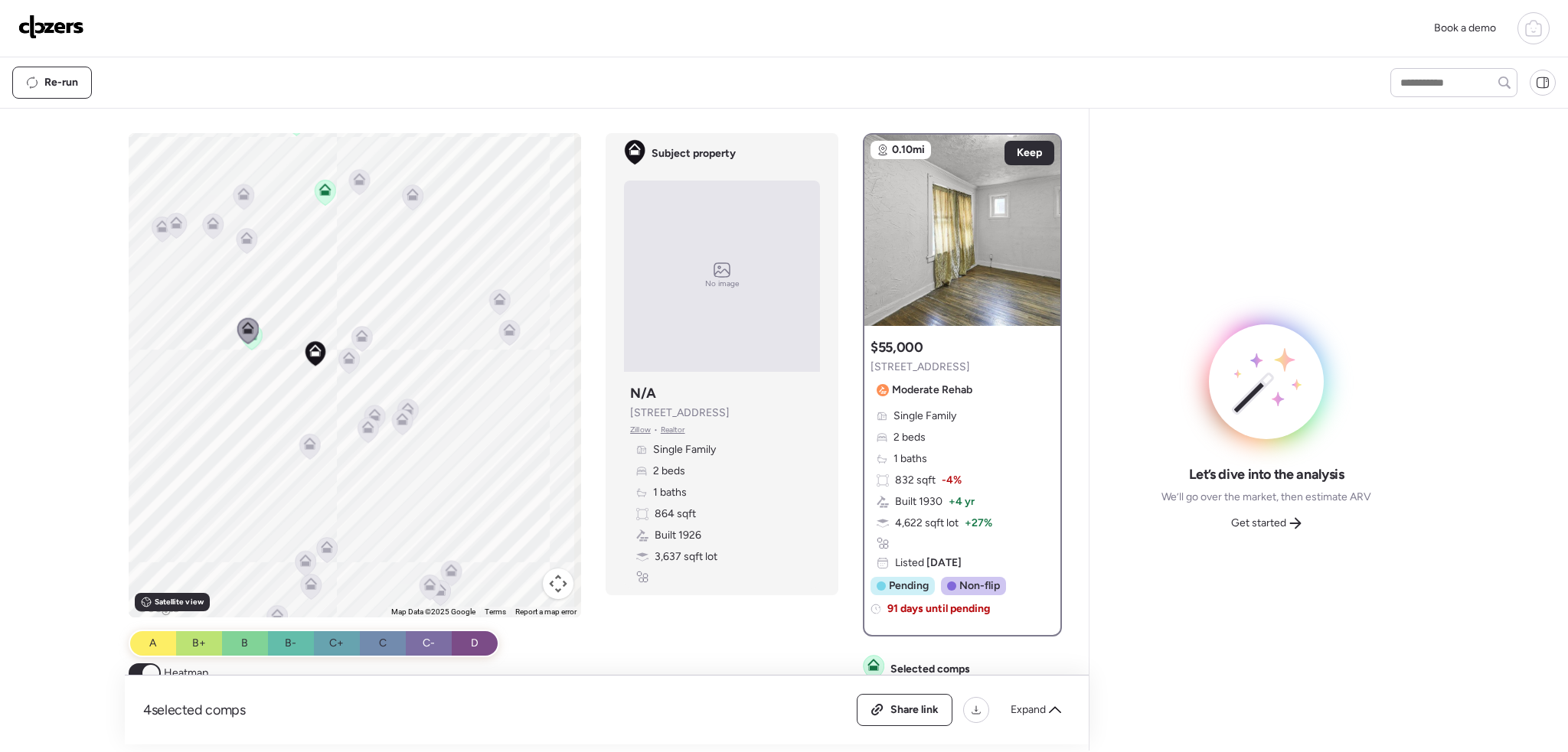
click at [344, 361] on icon at bounding box center [348, 360] width 10 height 5
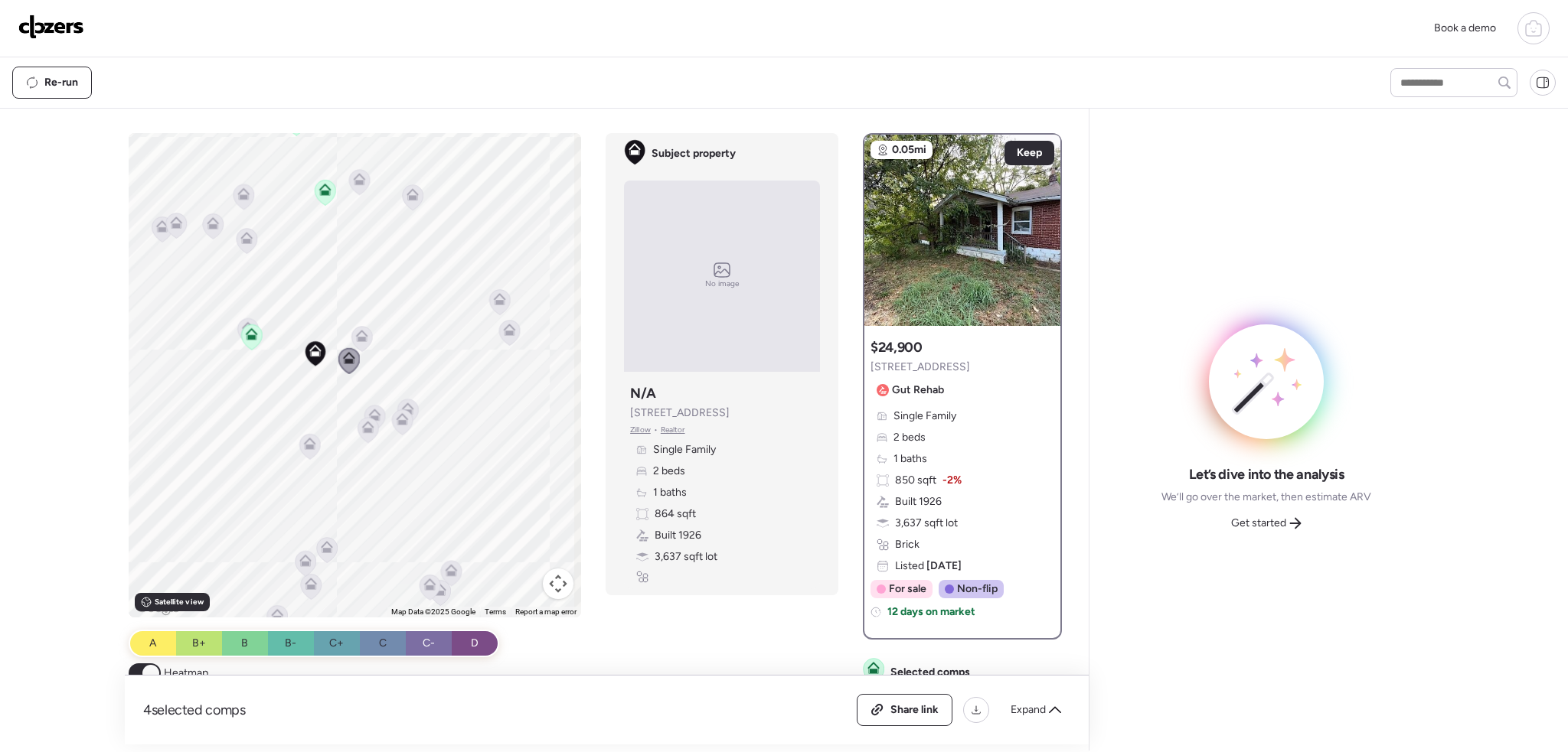
click at [358, 330] on icon at bounding box center [361, 333] width 12 height 7
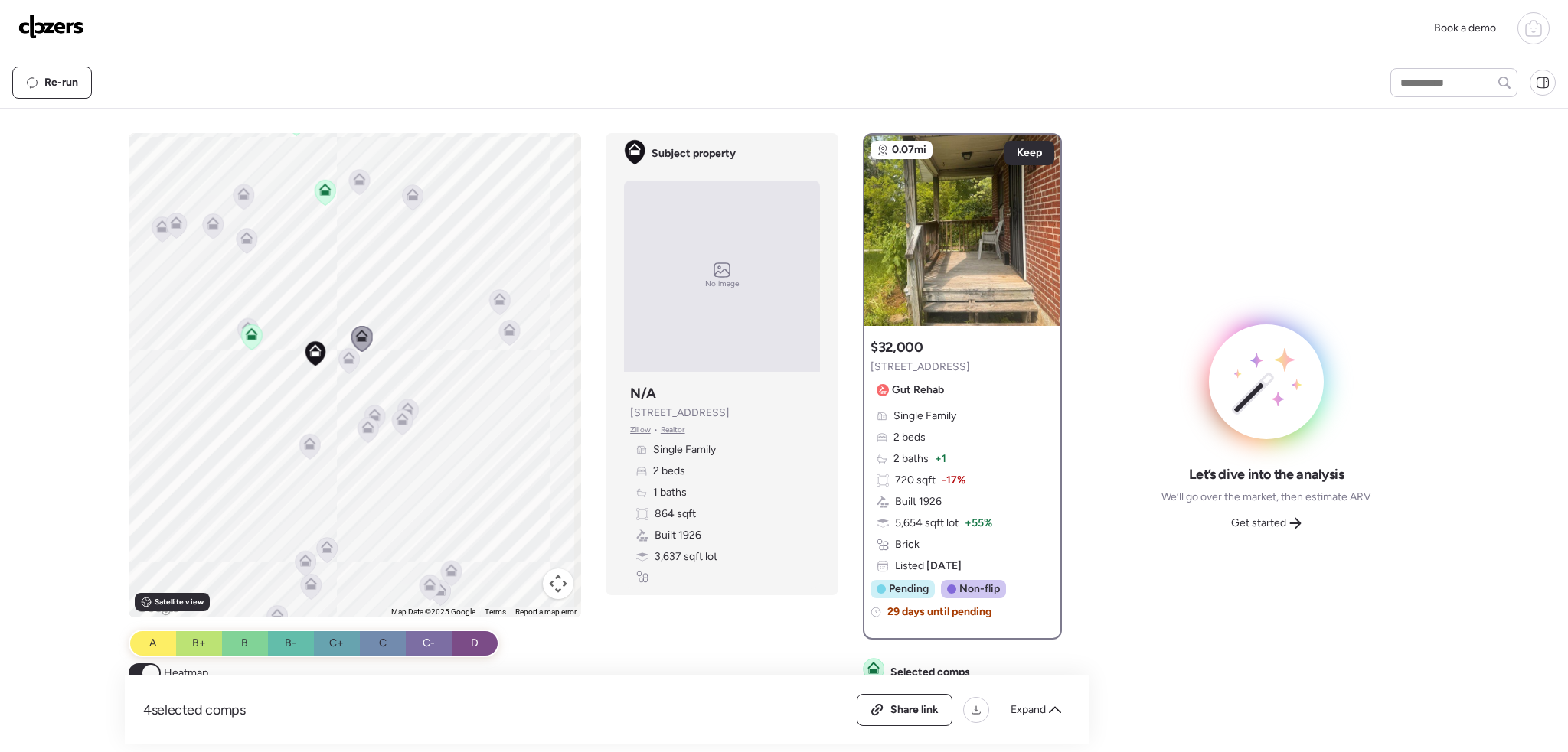
click at [305, 447] on icon at bounding box center [310, 446] width 10 height 5
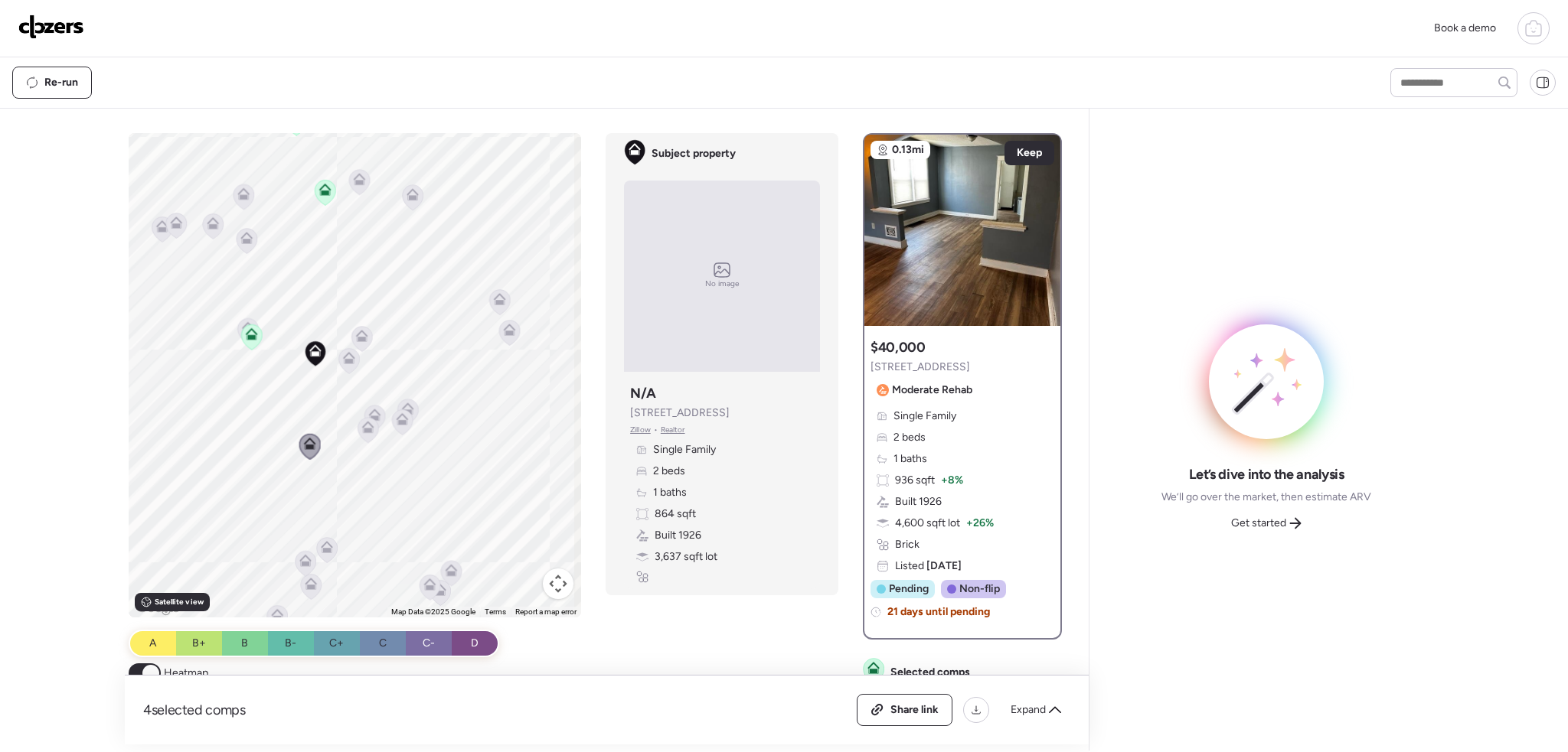
click at [333, 545] on icon at bounding box center [327, 549] width 21 height 25
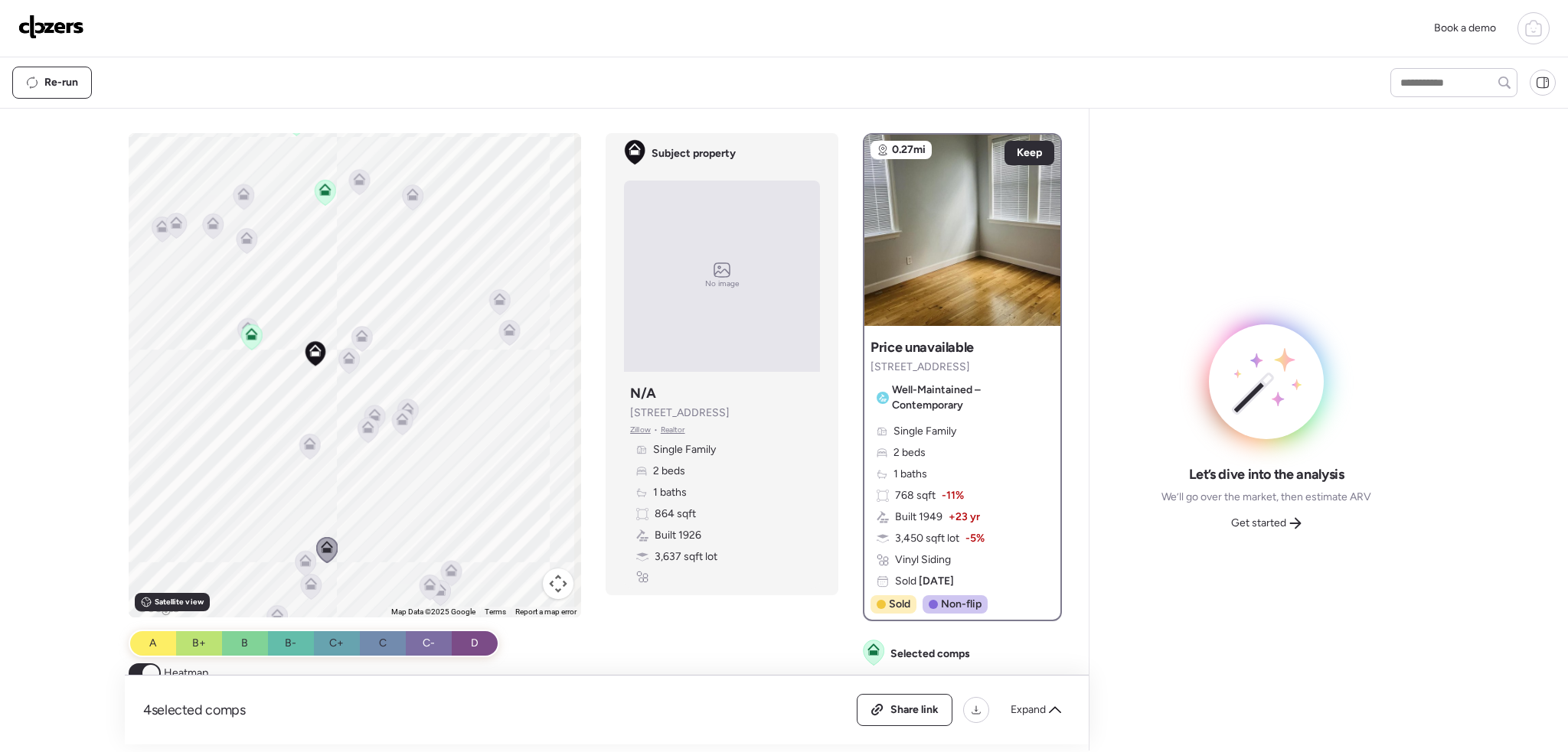
click at [301, 565] on icon at bounding box center [306, 563] width 10 height 5
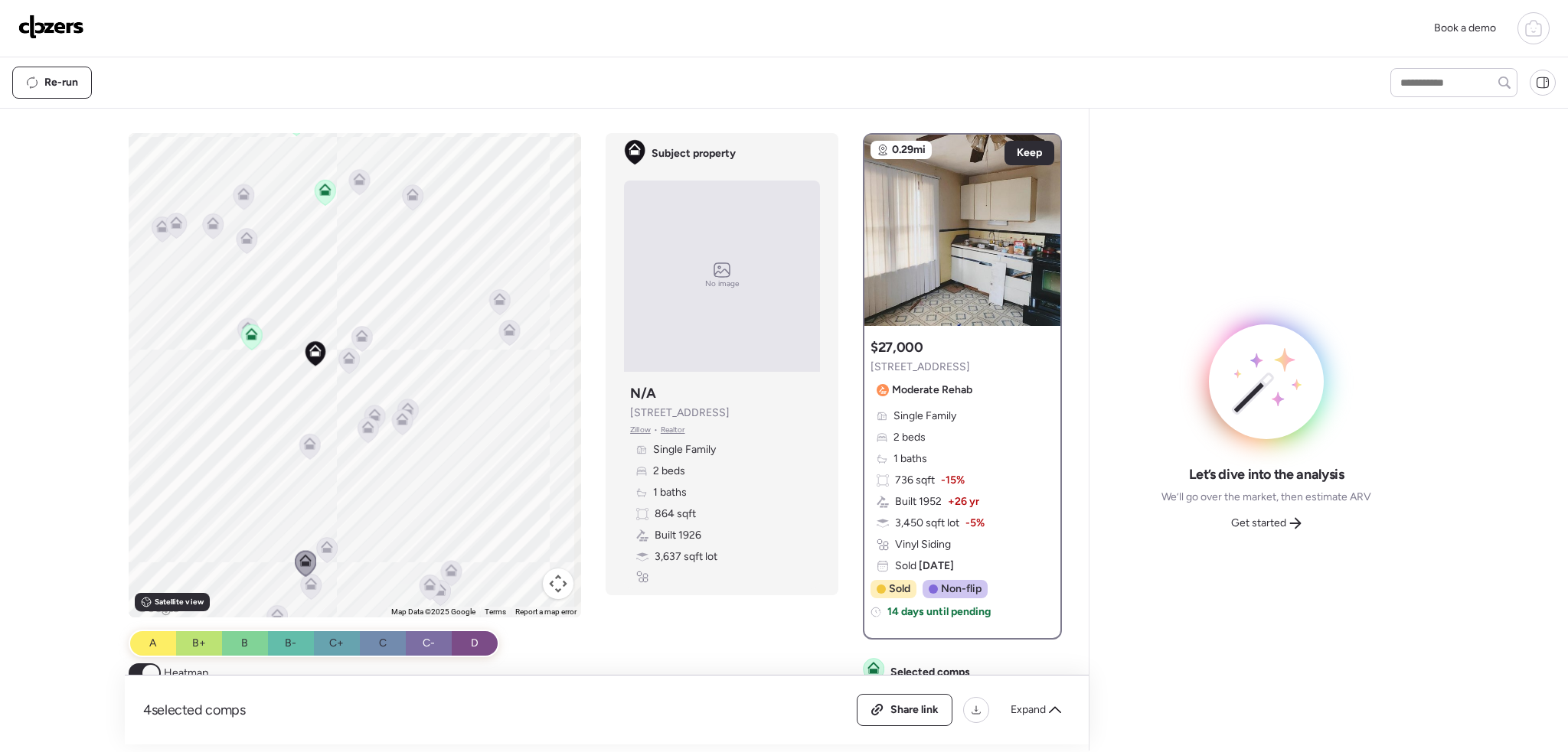
click at [364, 437] on icon at bounding box center [368, 429] width 21 height 25
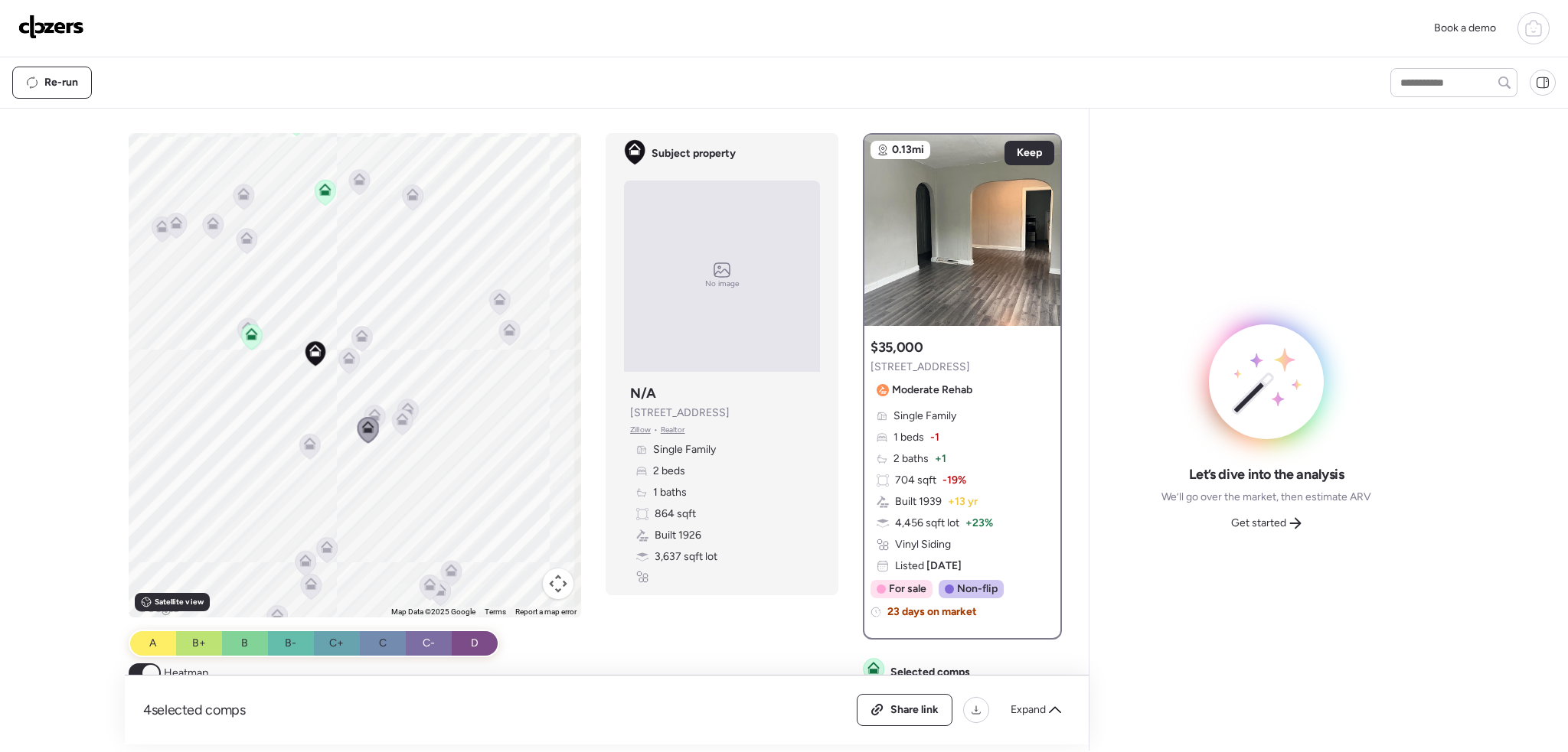
click at [375, 406] on icon at bounding box center [374, 417] width 21 height 25
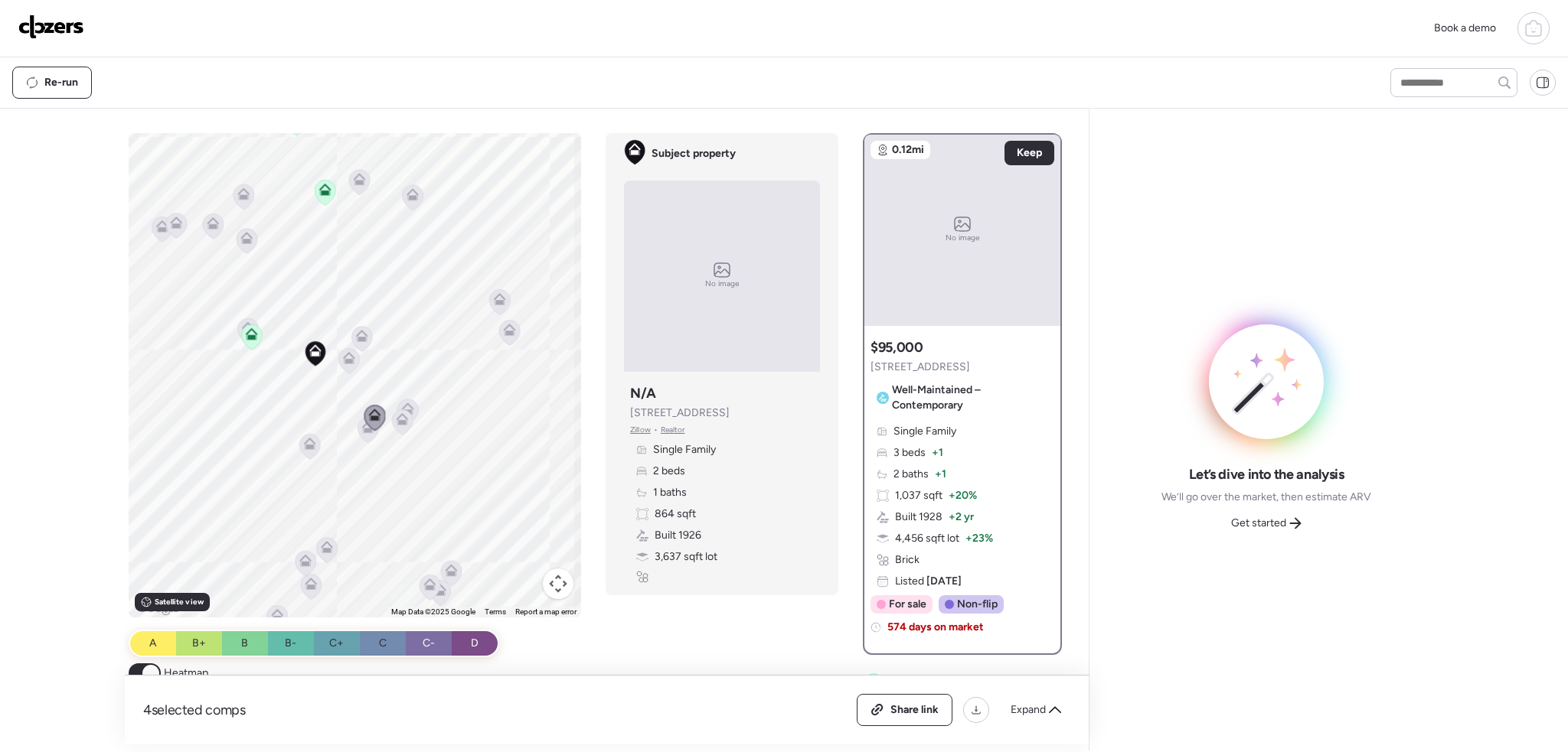
click at [407, 424] on icon at bounding box center [402, 422] width 21 height 25
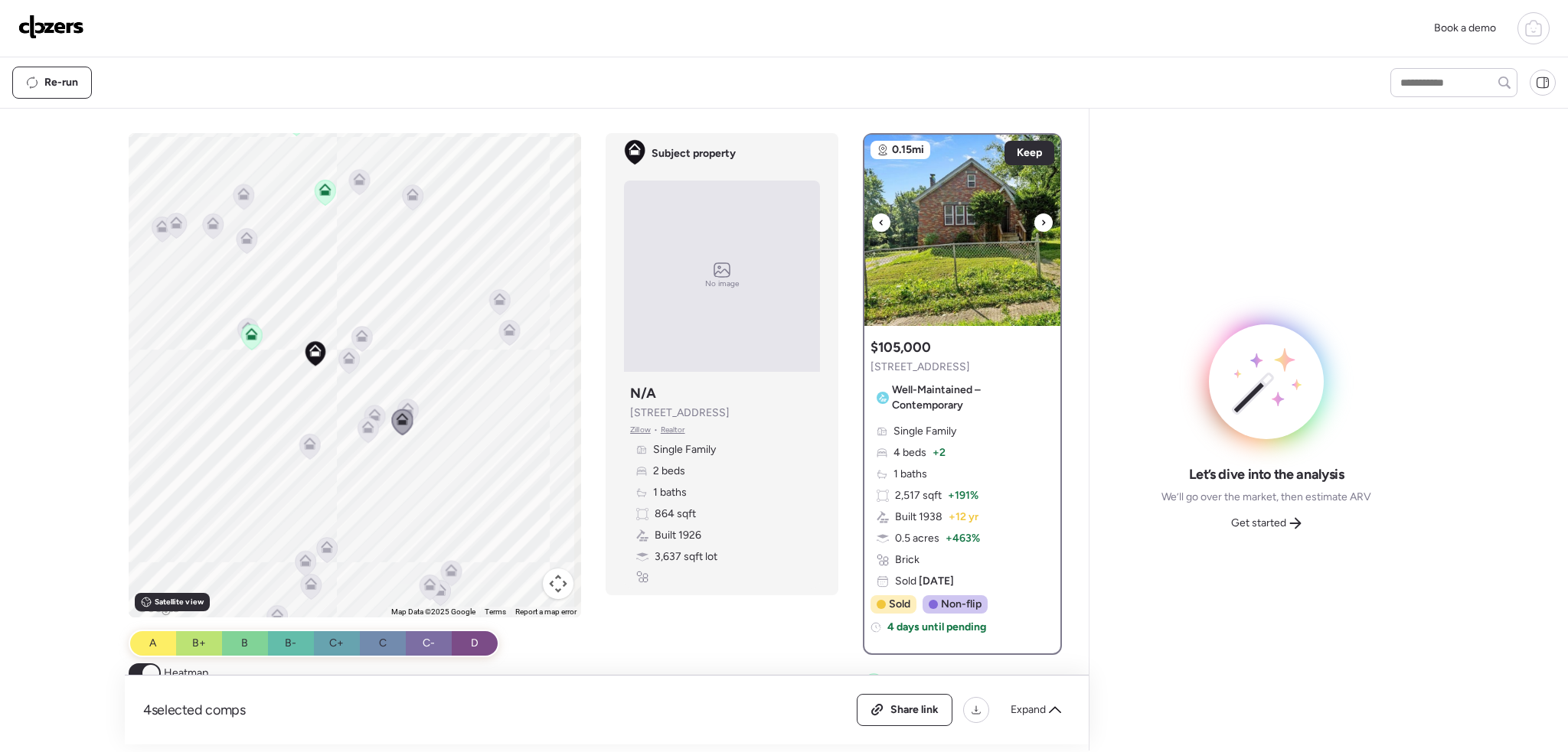
click at [1041, 220] on icon at bounding box center [1044, 223] width 6 height 18
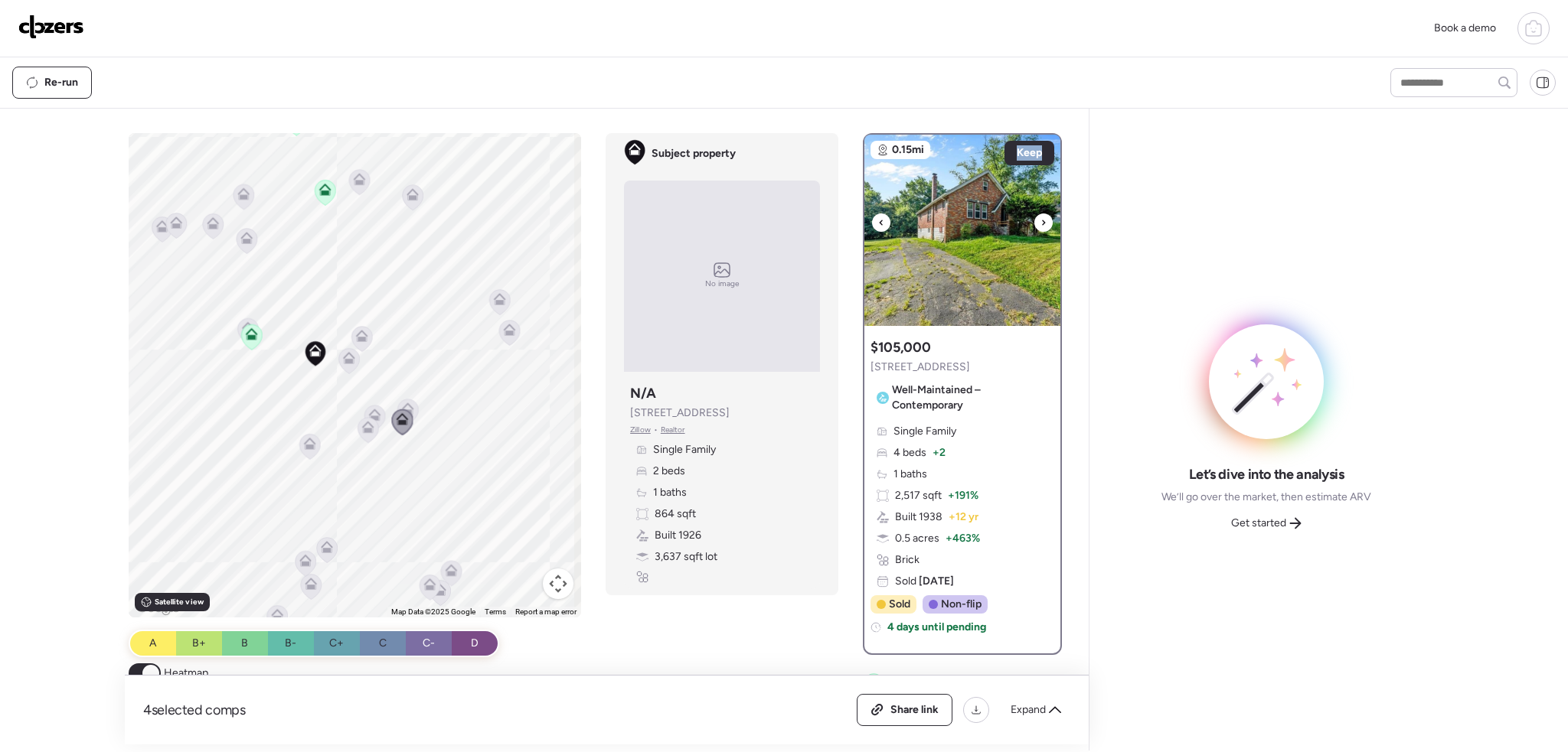
click at [1041, 220] on icon at bounding box center [1044, 223] width 6 height 18
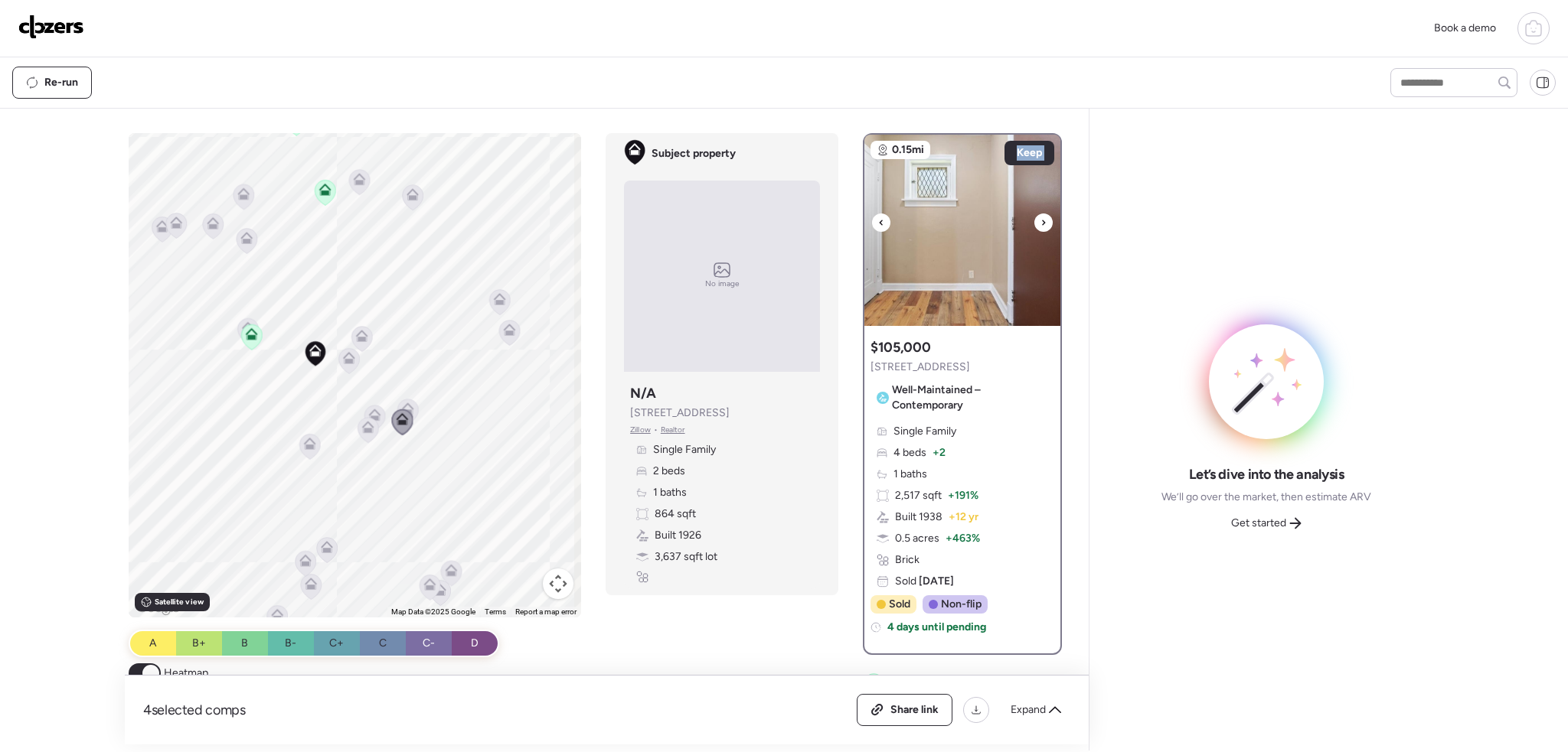
click at [1041, 220] on icon at bounding box center [1044, 223] width 6 height 18
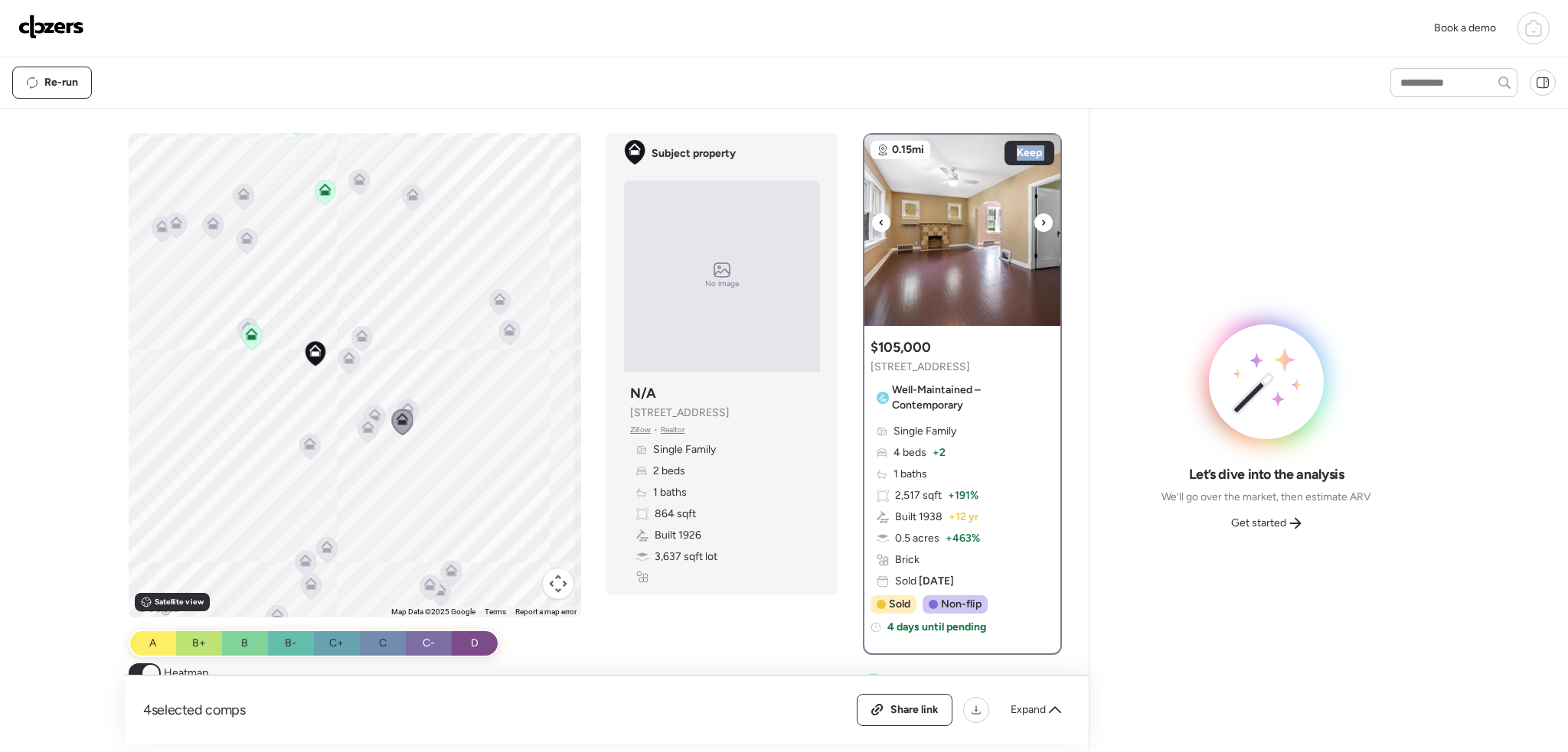
click at [1041, 220] on icon at bounding box center [1044, 223] width 6 height 18
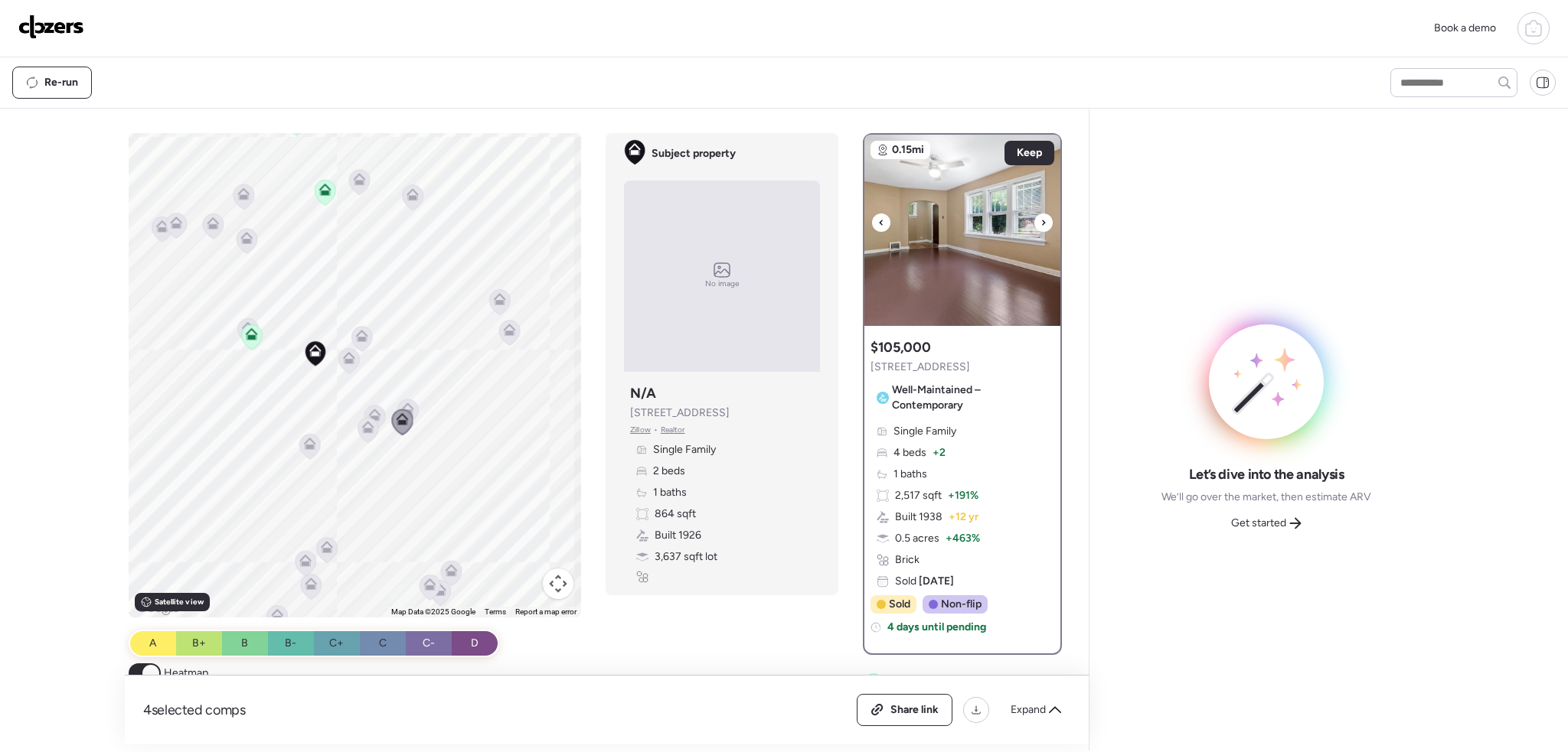
click at [1041, 220] on icon at bounding box center [1044, 223] width 6 height 18
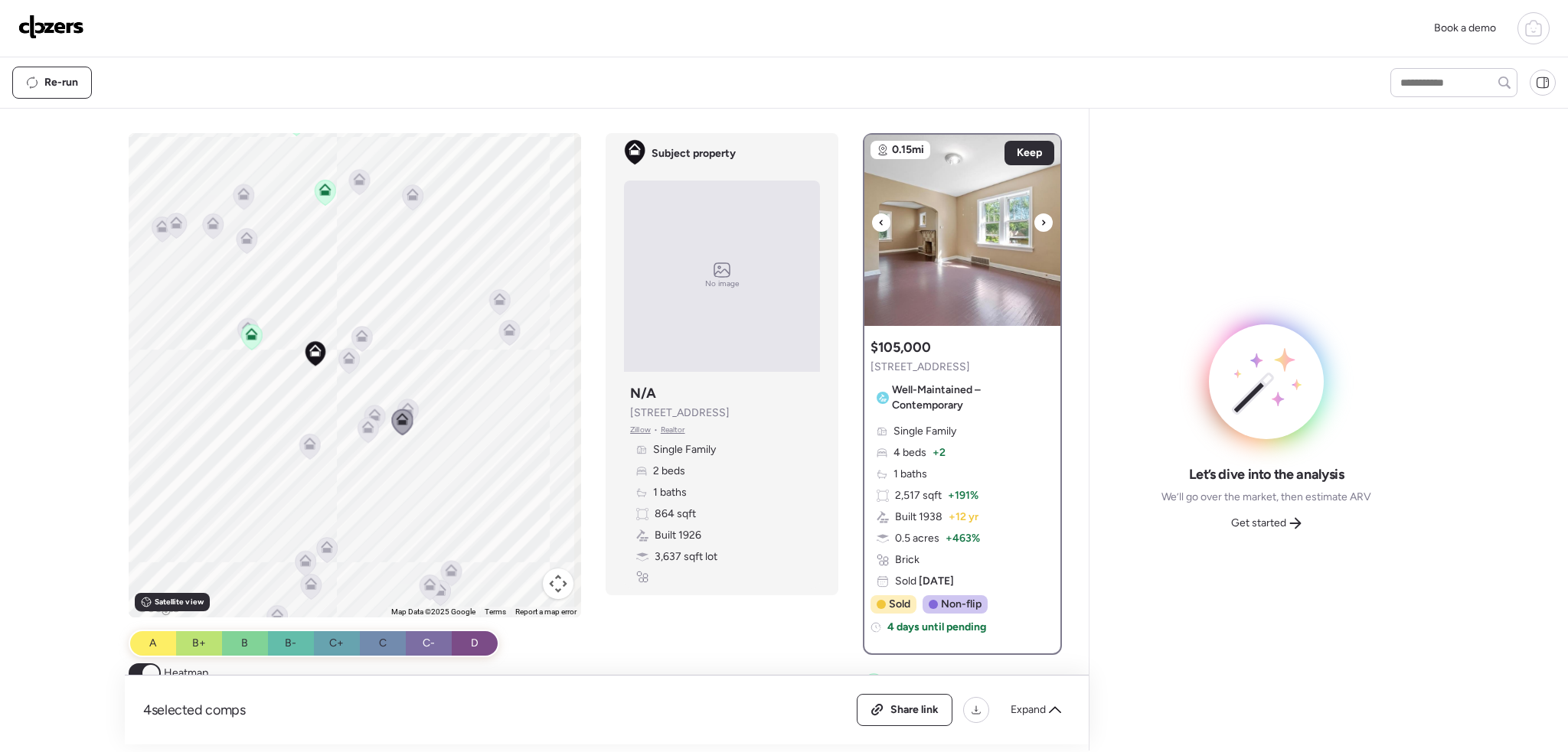
click at [1041, 220] on icon at bounding box center [1044, 223] width 6 height 18
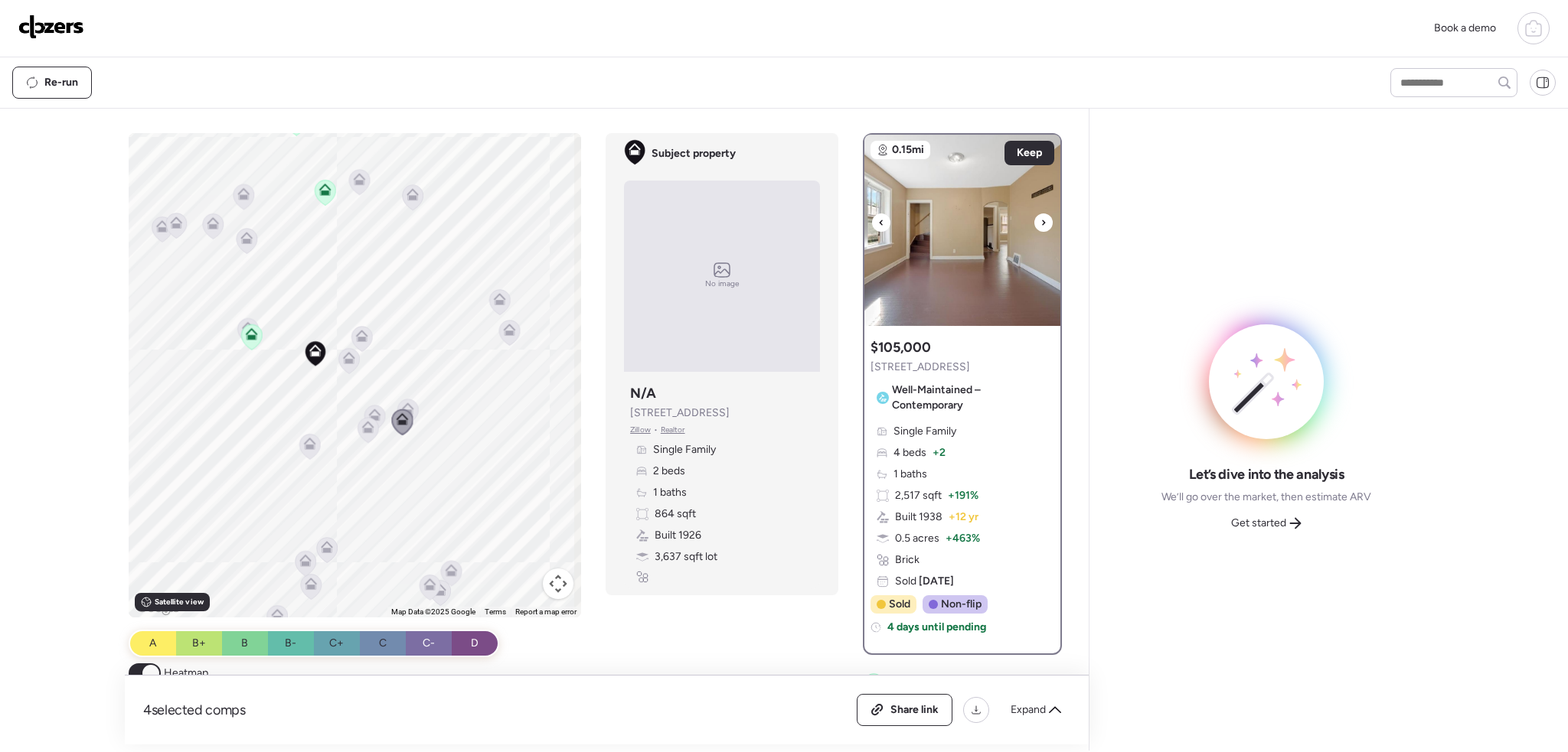
click at [1041, 220] on icon at bounding box center [1044, 223] width 6 height 18
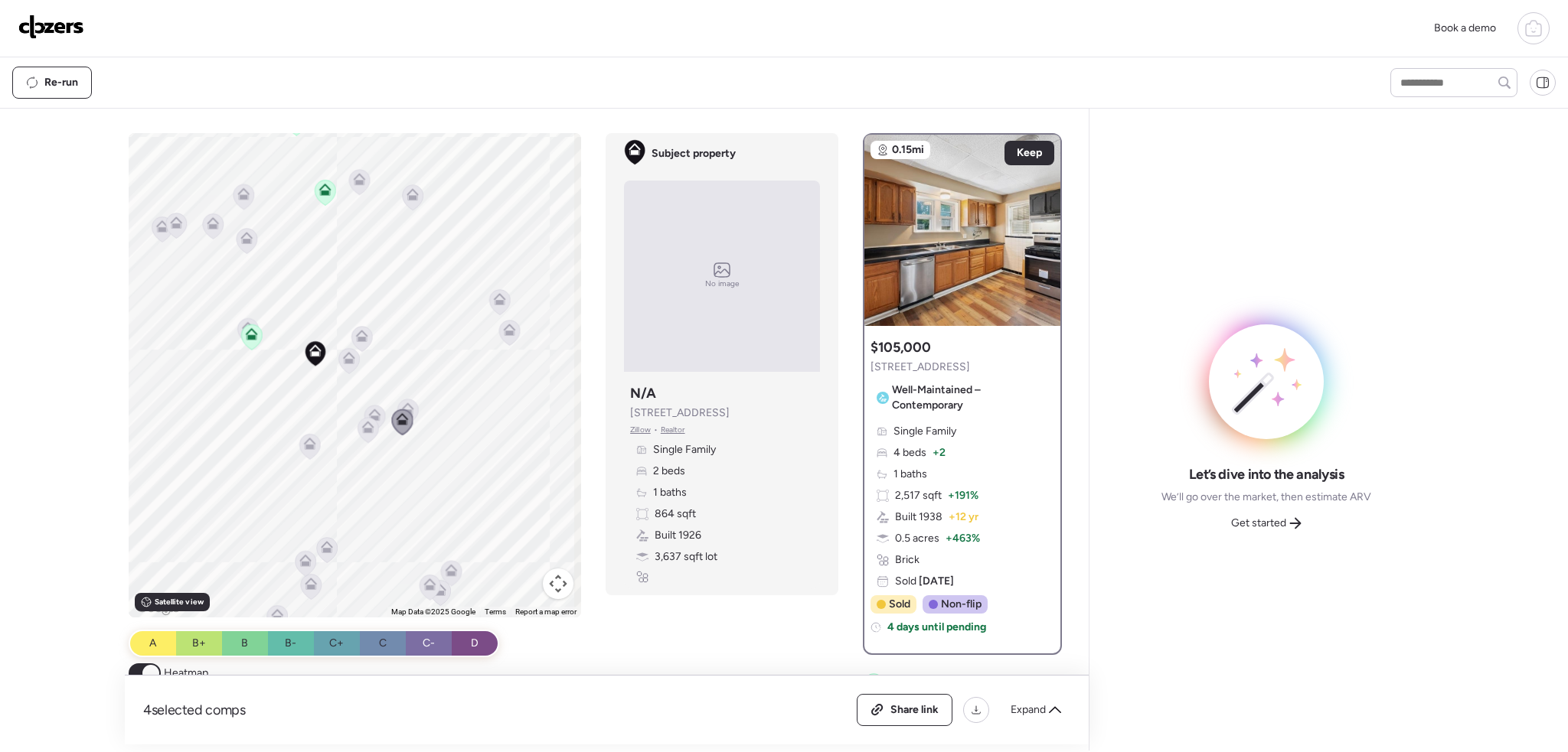
click at [413, 409] on icon at bounding box center [408, 411] width 21 height 25
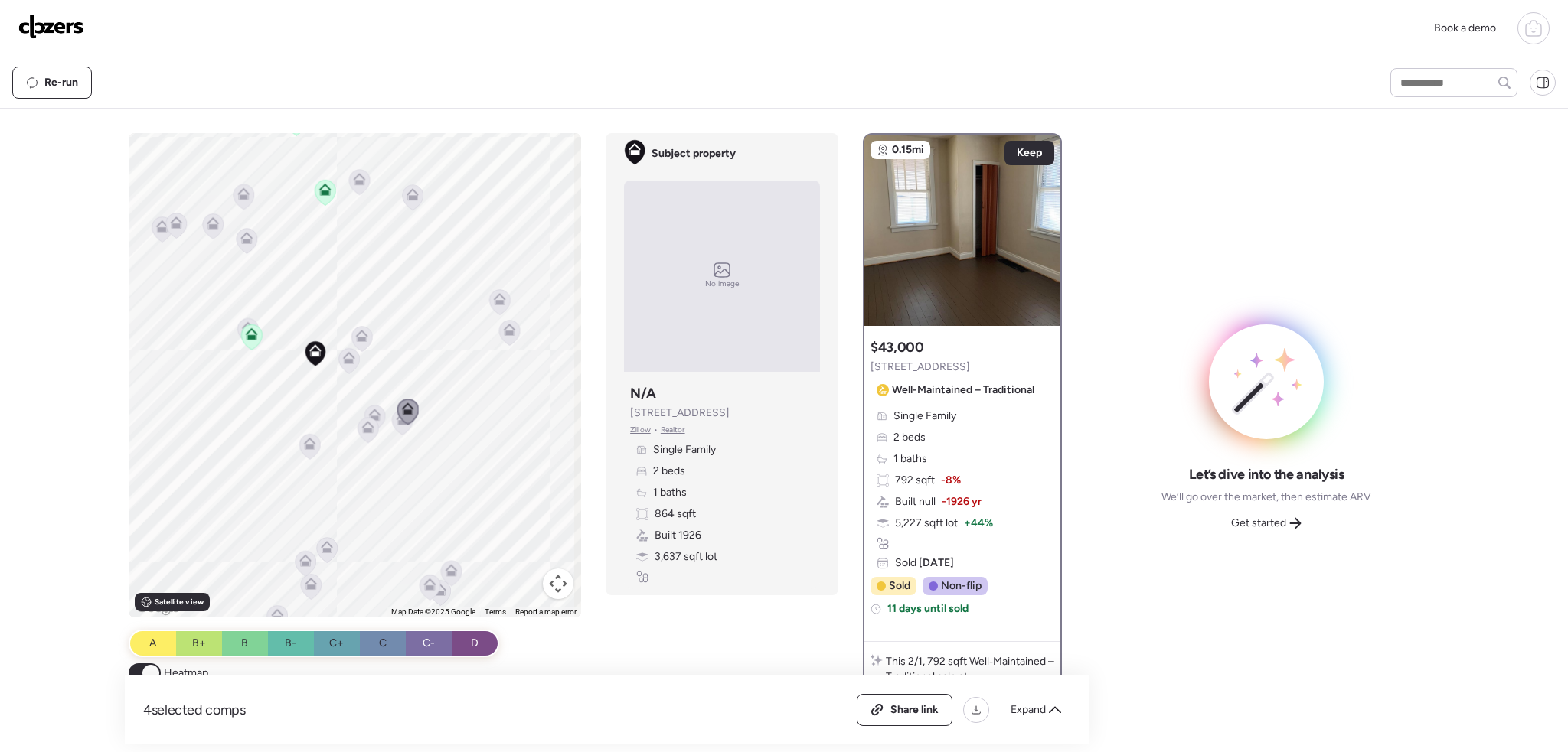
click at [367, 340] on icon at bounding box center [362, 338] width 21 height 25
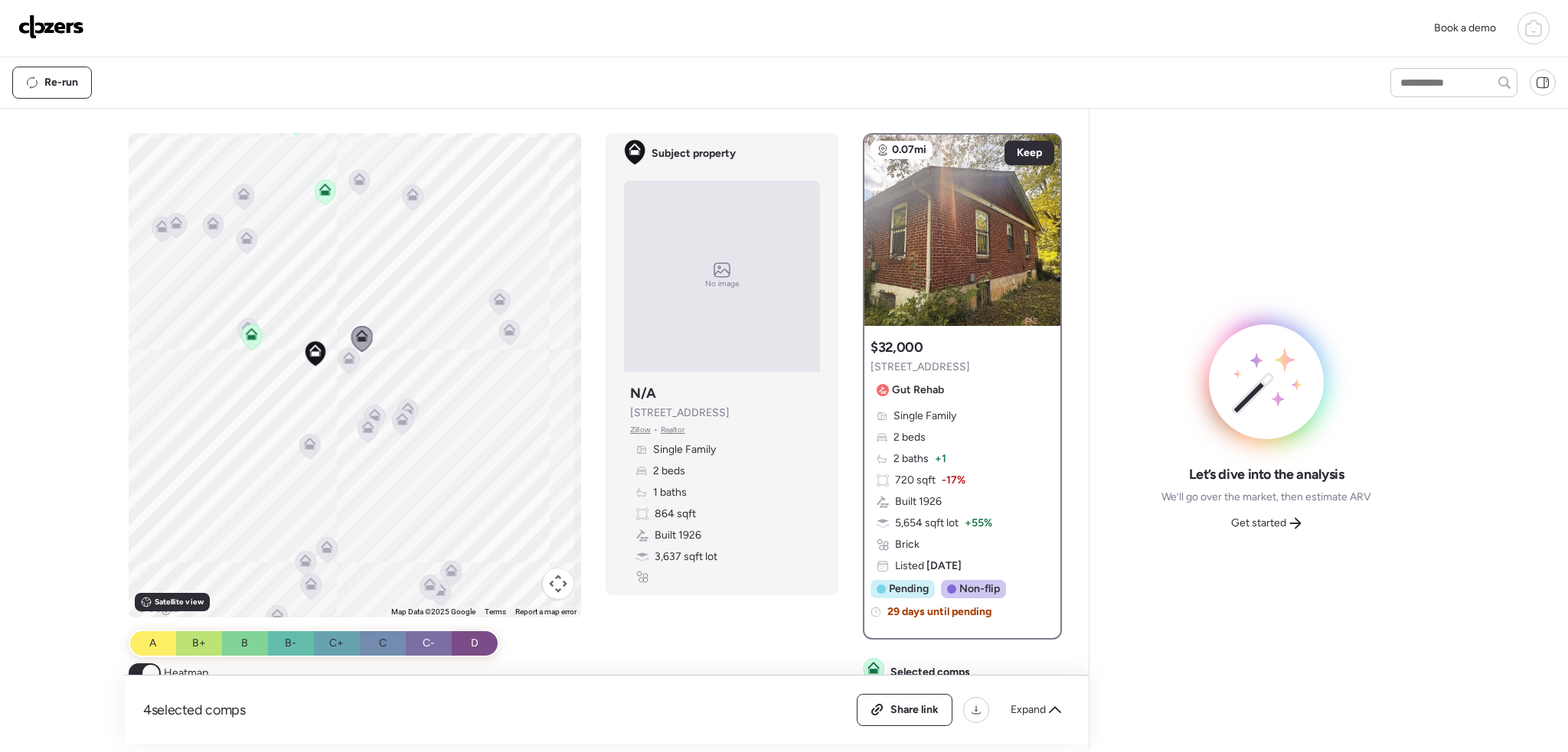
click at [339, 366] on icon at bounding box center [349, 360] width 21 height 25
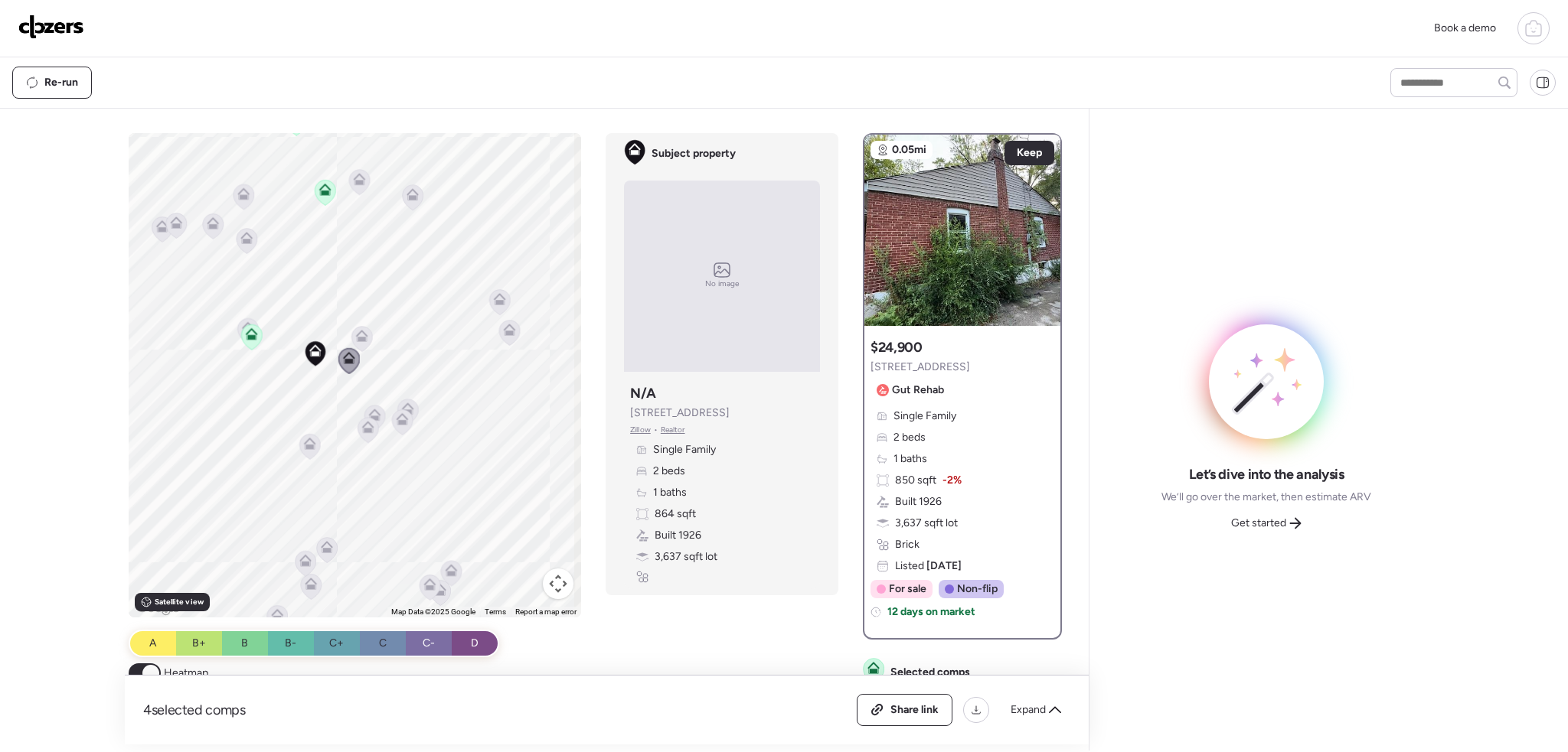
click at [511, 338] on icon at bounding box center [510, 332] width 21 height 25
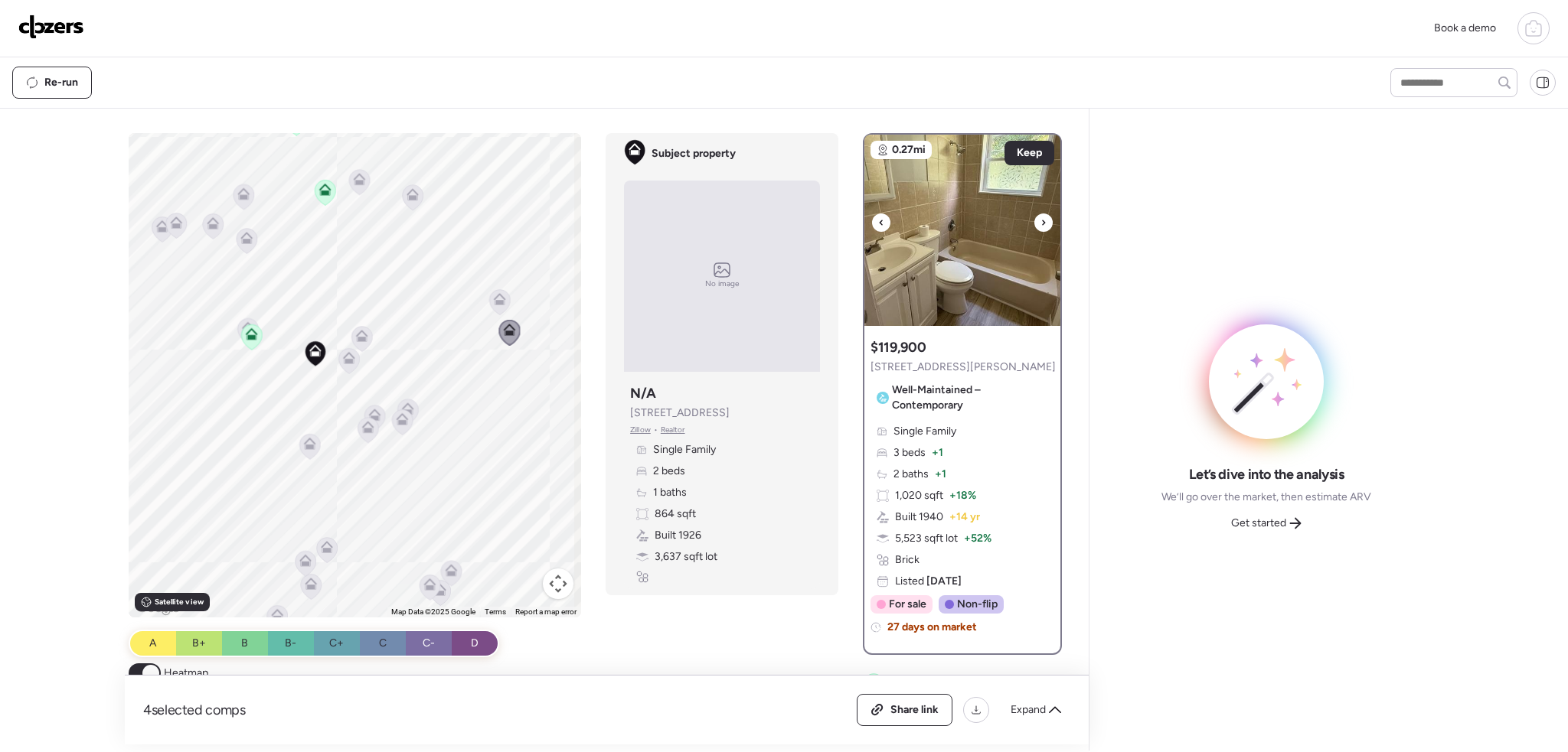
click at [1041, 220] on icon at bounding box center [1044, 223] width 6 height 18
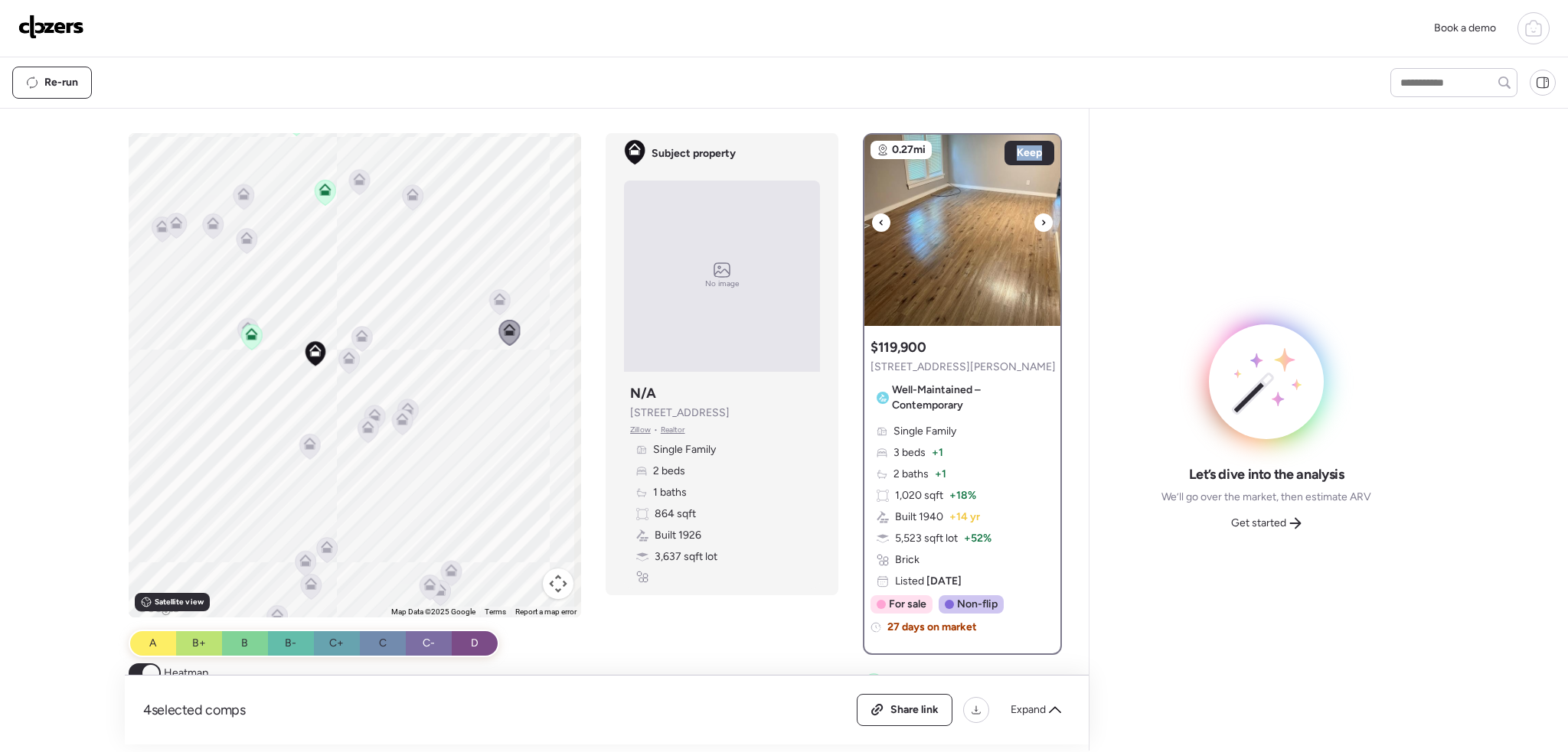
click at [1041, 220] on icon at bounding box center [1044, 223] width 6 height 18
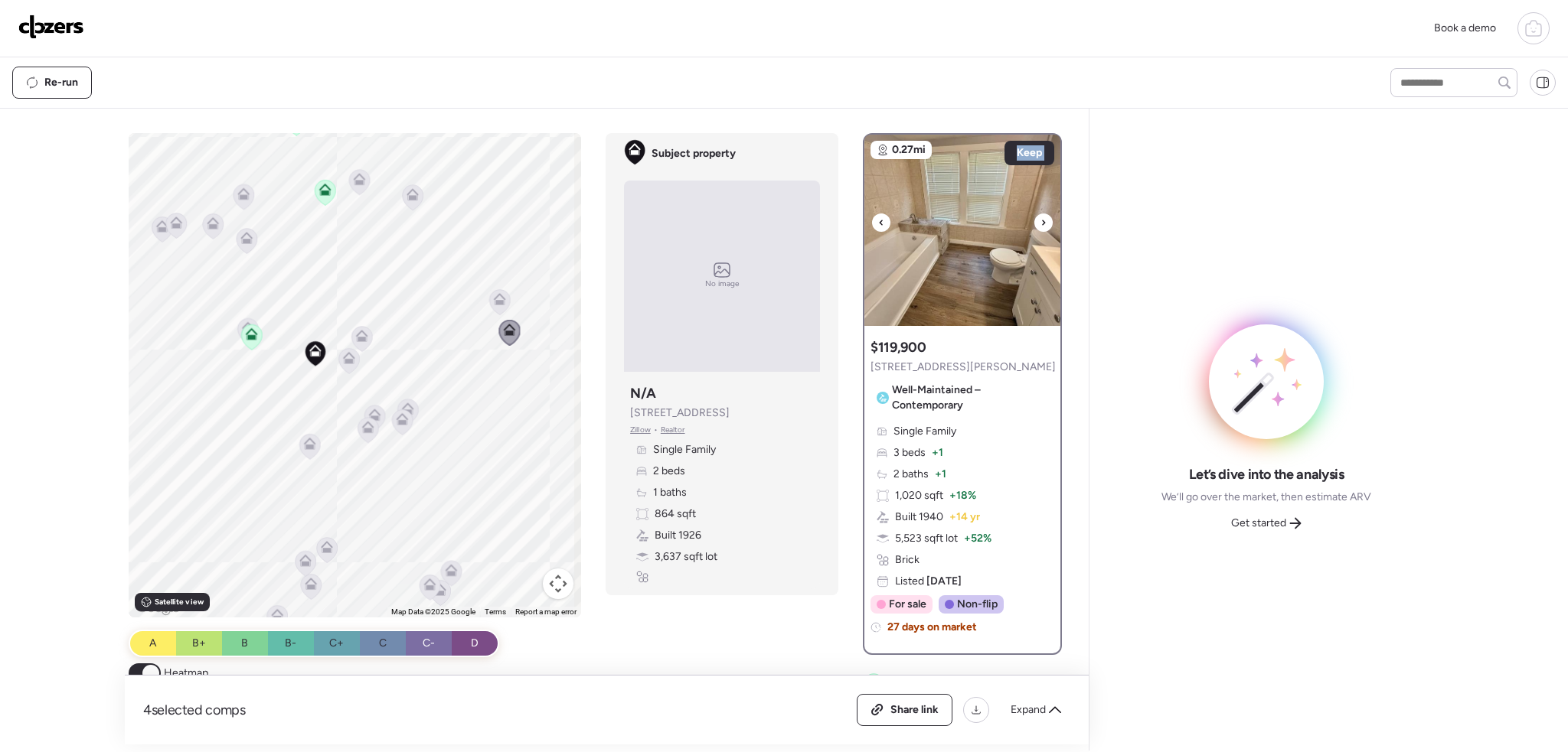
click at [1041, 220] on icon at bounding box center [1044, 223] width 6 height 18
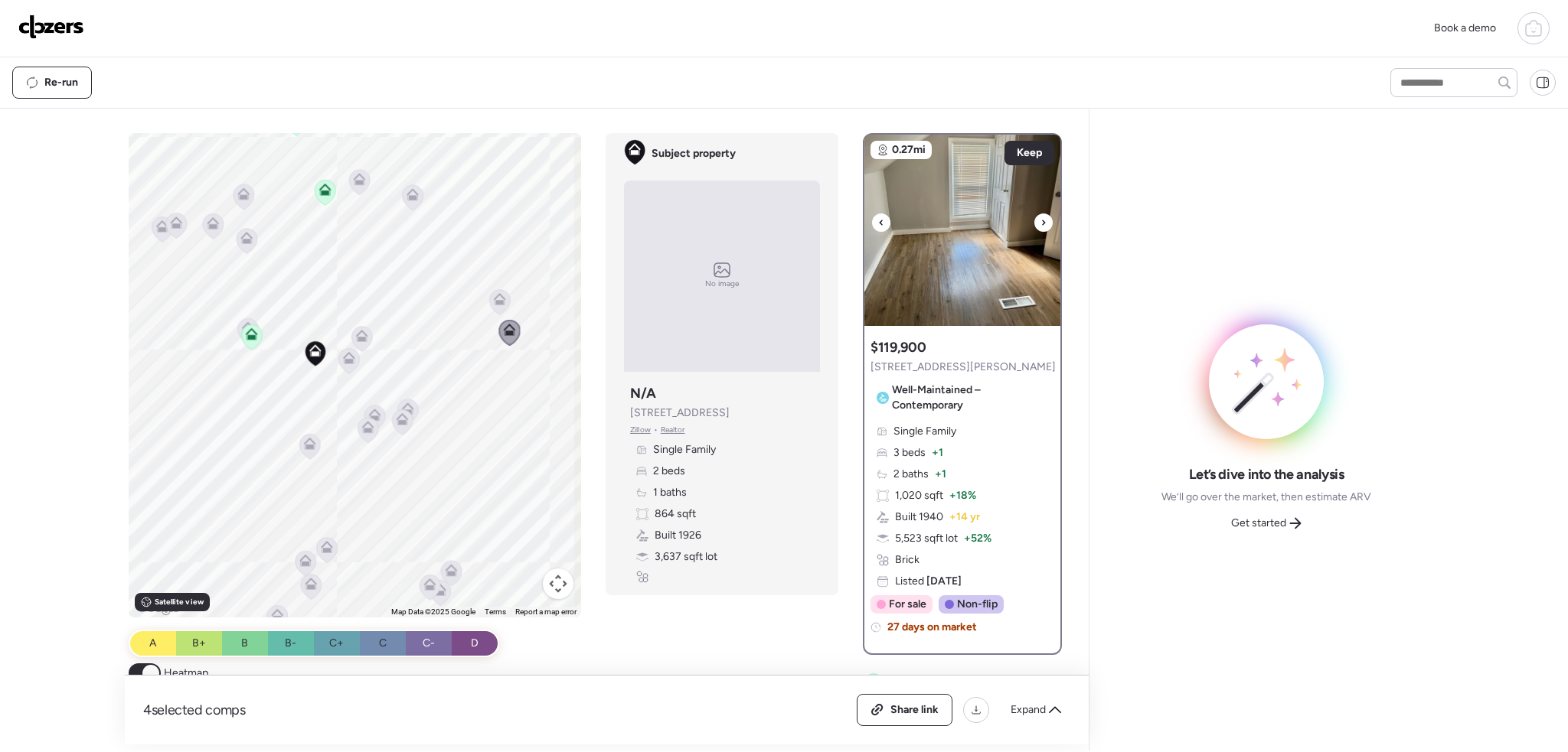
click at [1041, 220] on icon at bounding box center [1044, 223] width 6 height 18
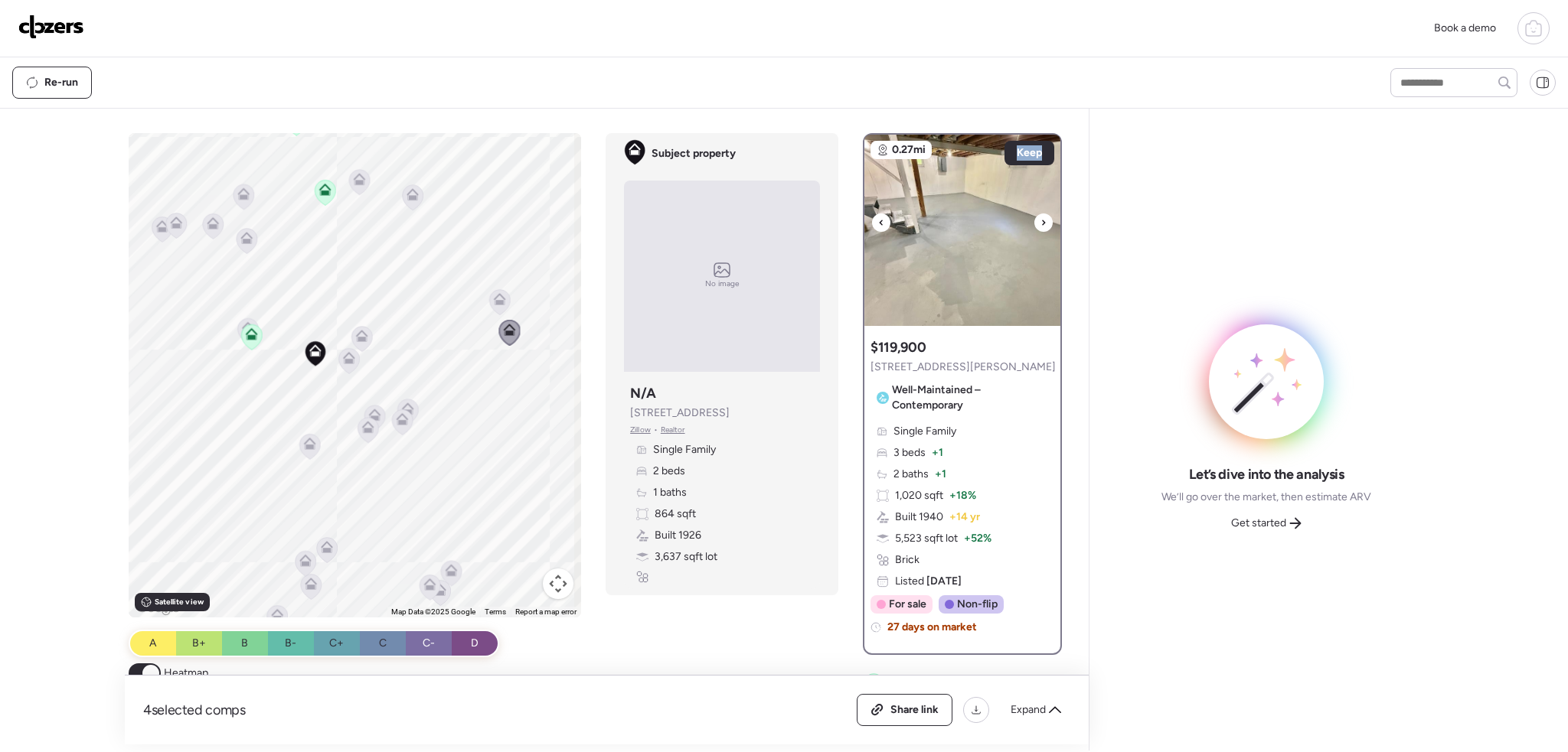
click at [1041, 220] on icon at bounding box center [1044, 223] width 6 height 18
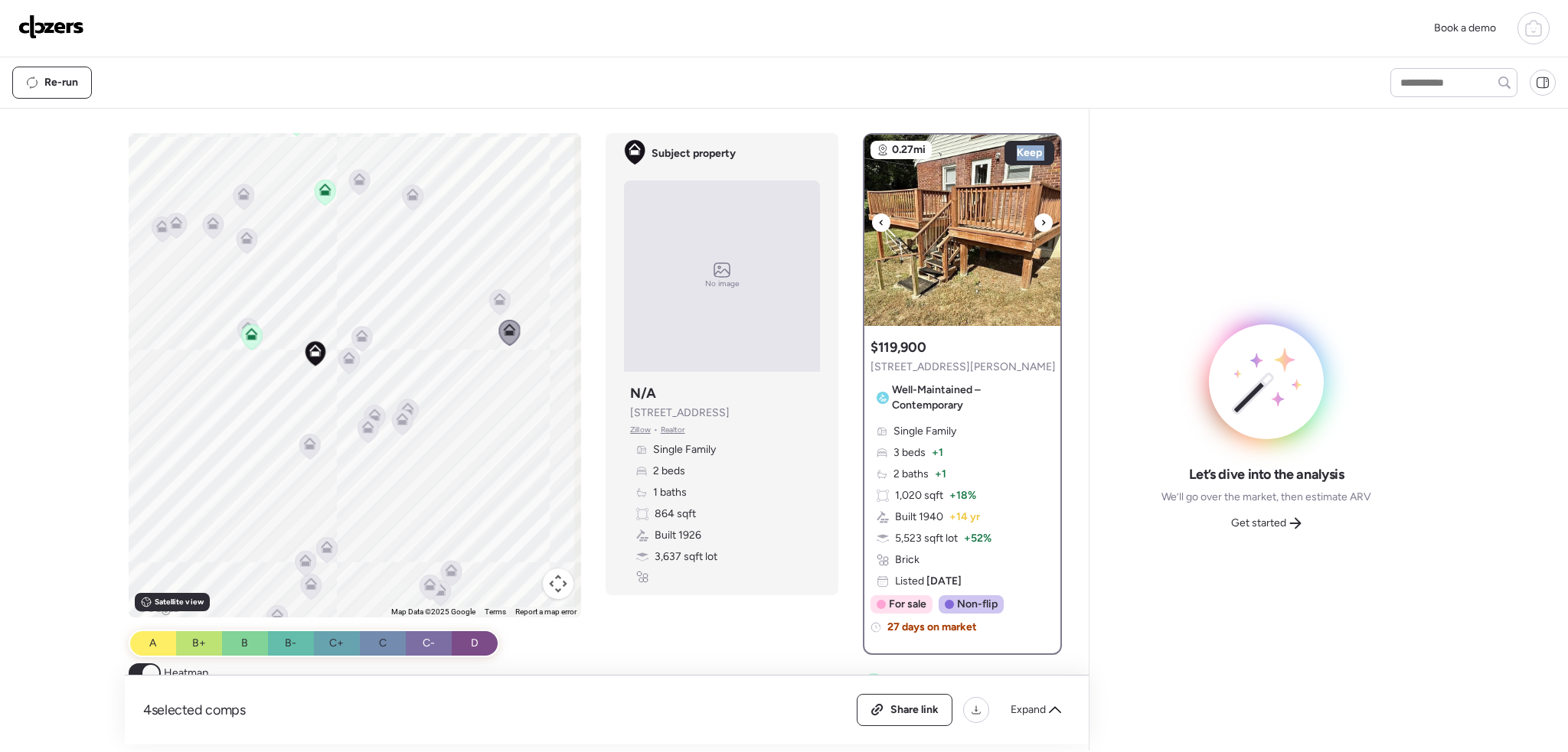
click at [1041, 220] on icon at bounding box center [1044, 223] width 6 height 18
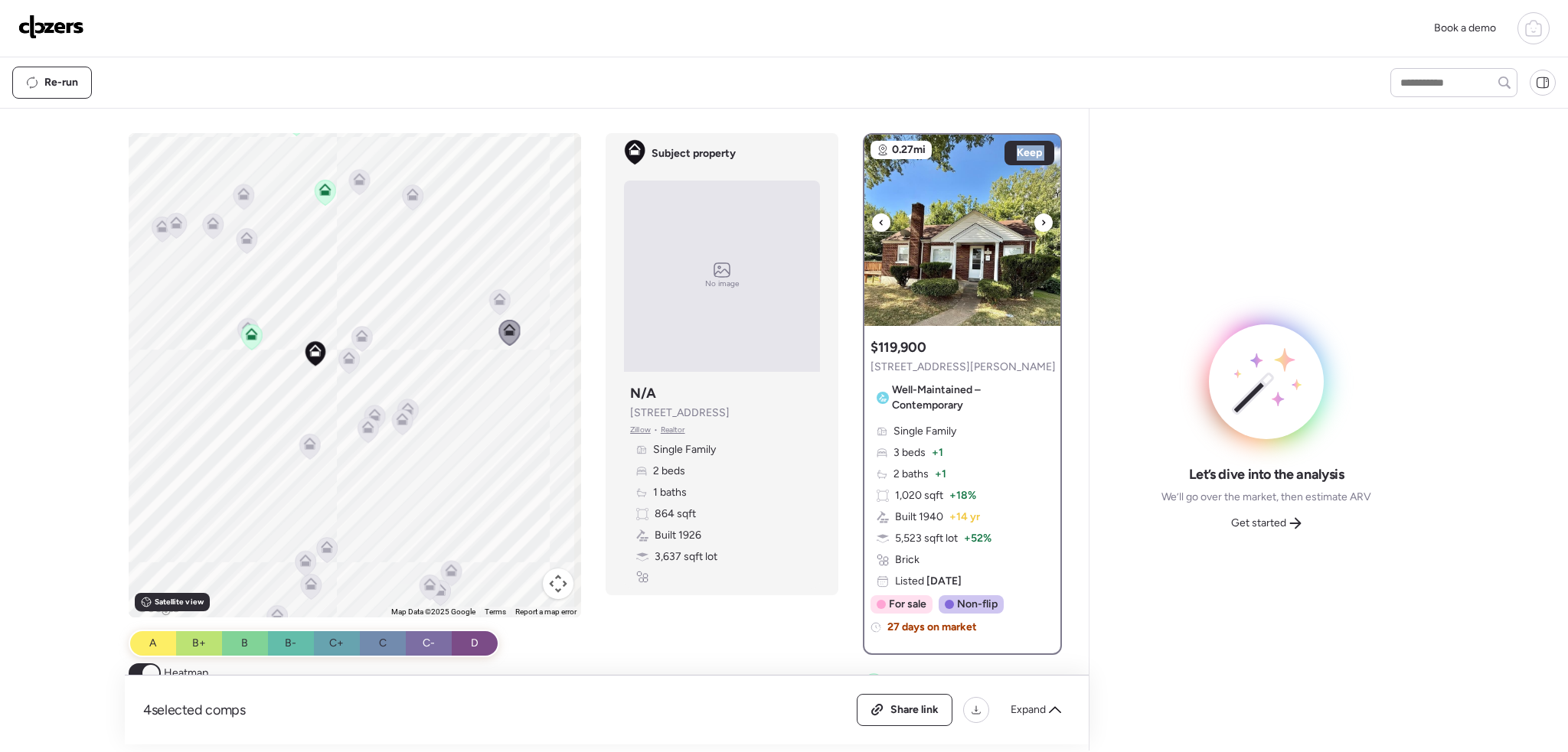
click at [1041, 220] on icon at bounding box center [1044, 223] width 6 height 18
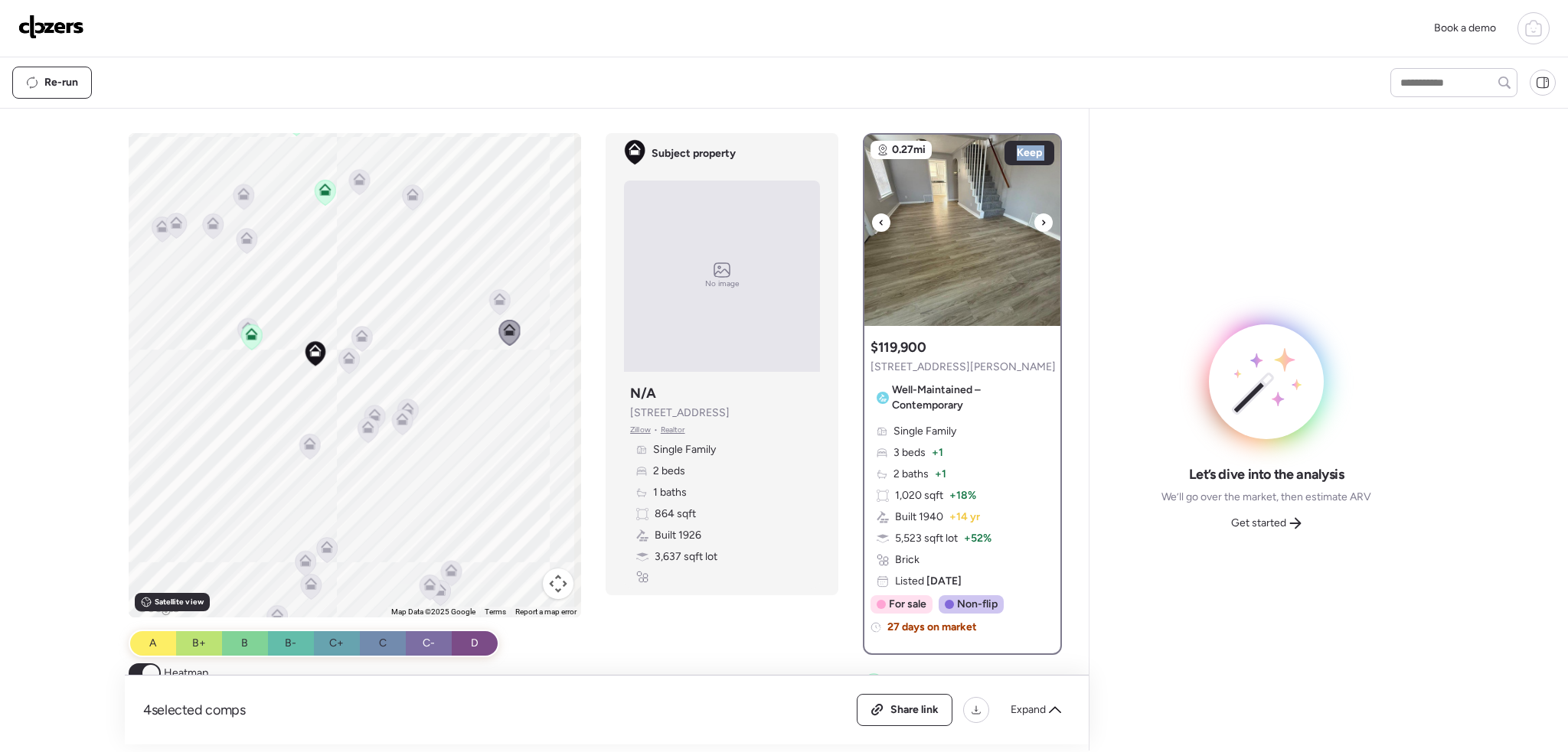
click at [1041, 220] on icon at bounding box center [1044, 223] width 6 height 18
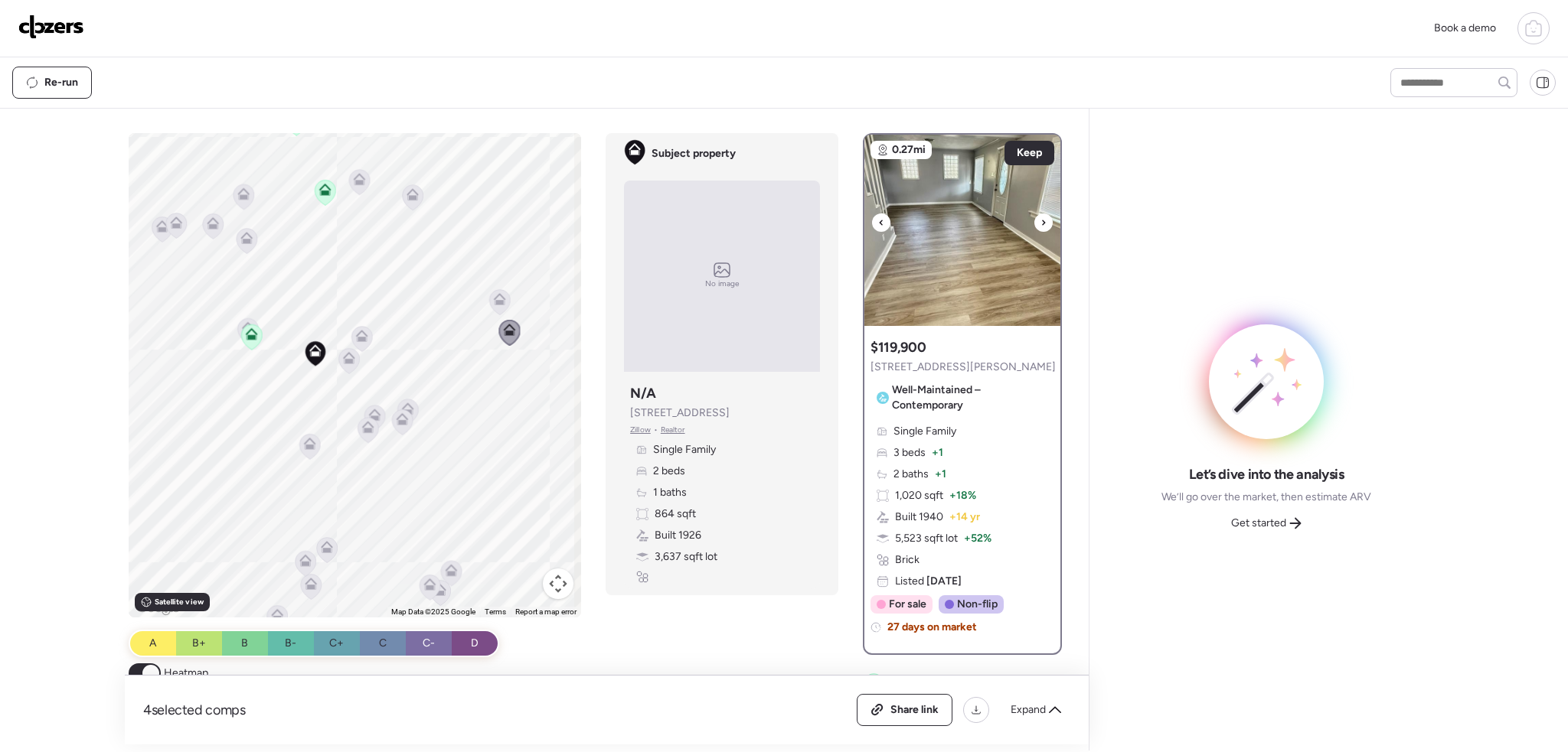
click at [1041, 220] on icon at bounding box center [1044, 223] width 6 height 18
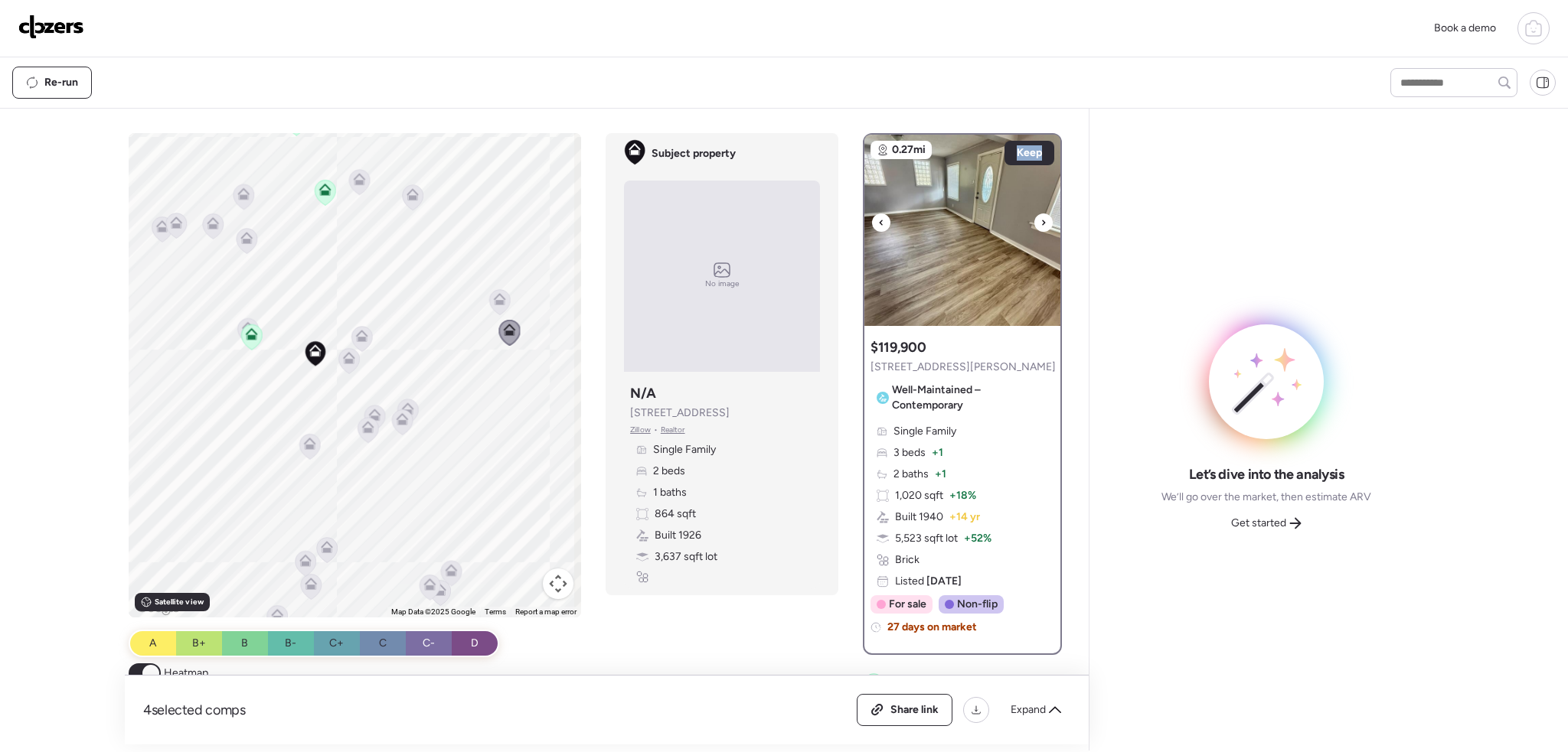
click at [1041, 220] on icon at bounding box center [1044, 223] width 6 height 18
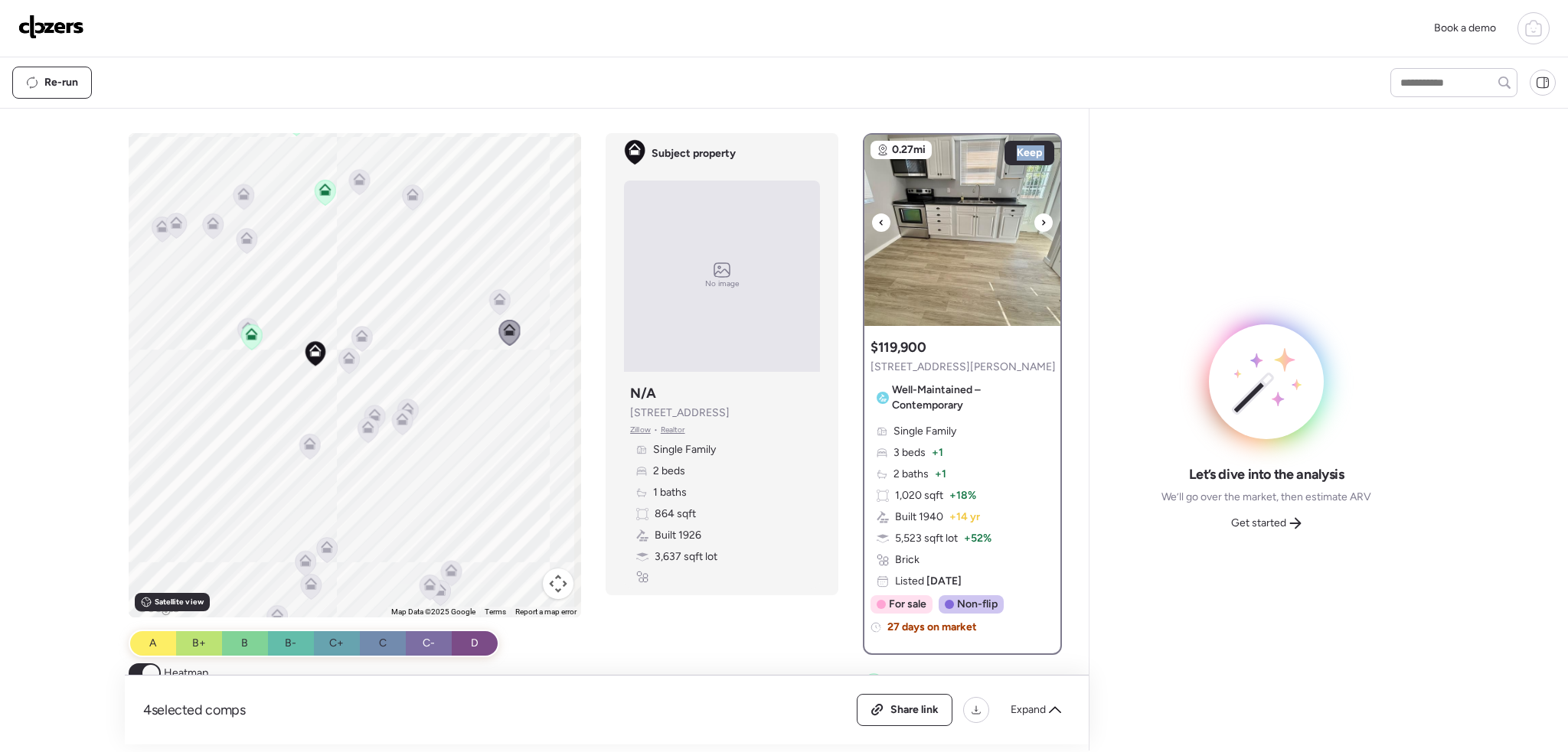
click at [1041, 220] on icon at bounding box center [1044, 223] width 6 height 18
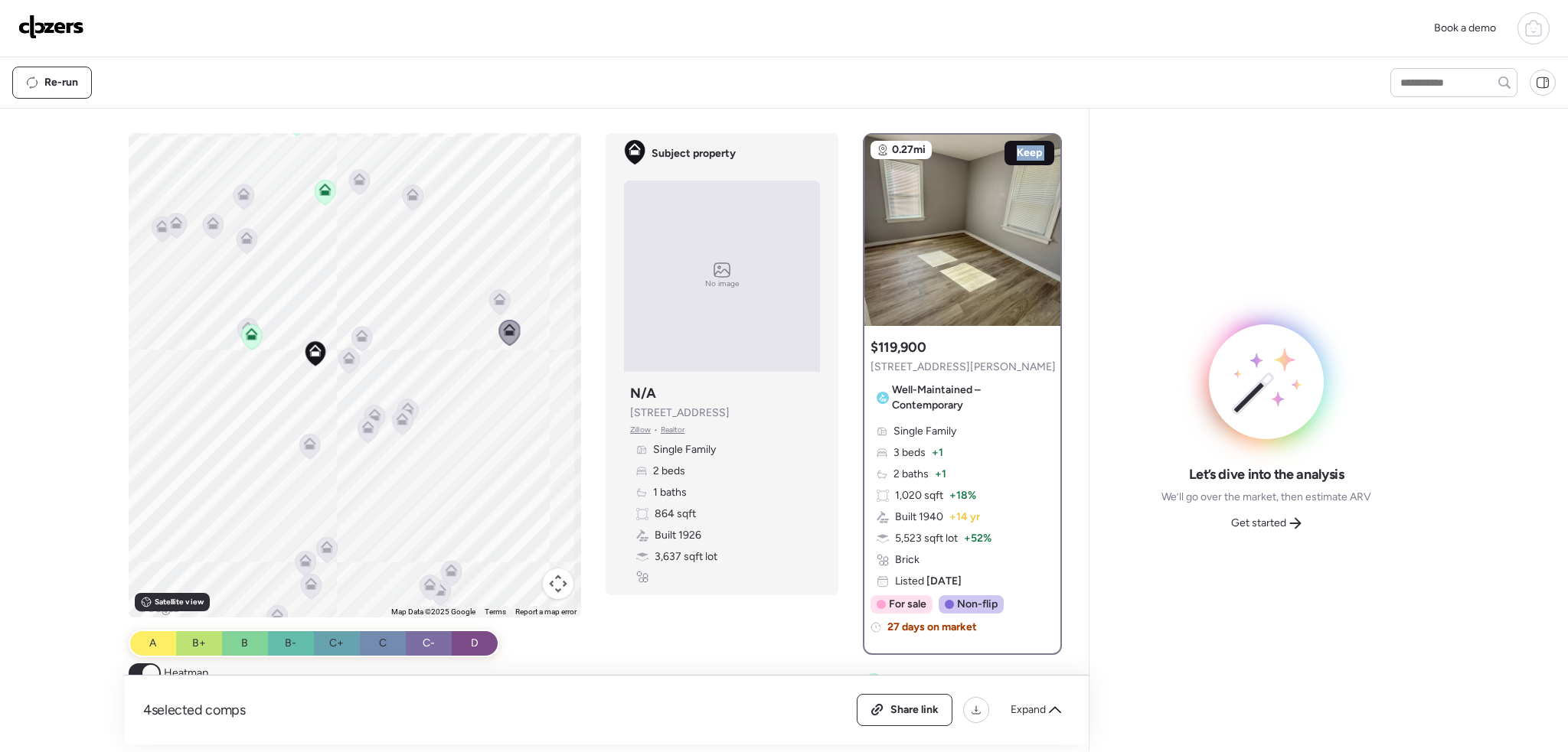
click at [1028, 147] on span "Keep" at bounding box center [1029, 153] width 25 height 15
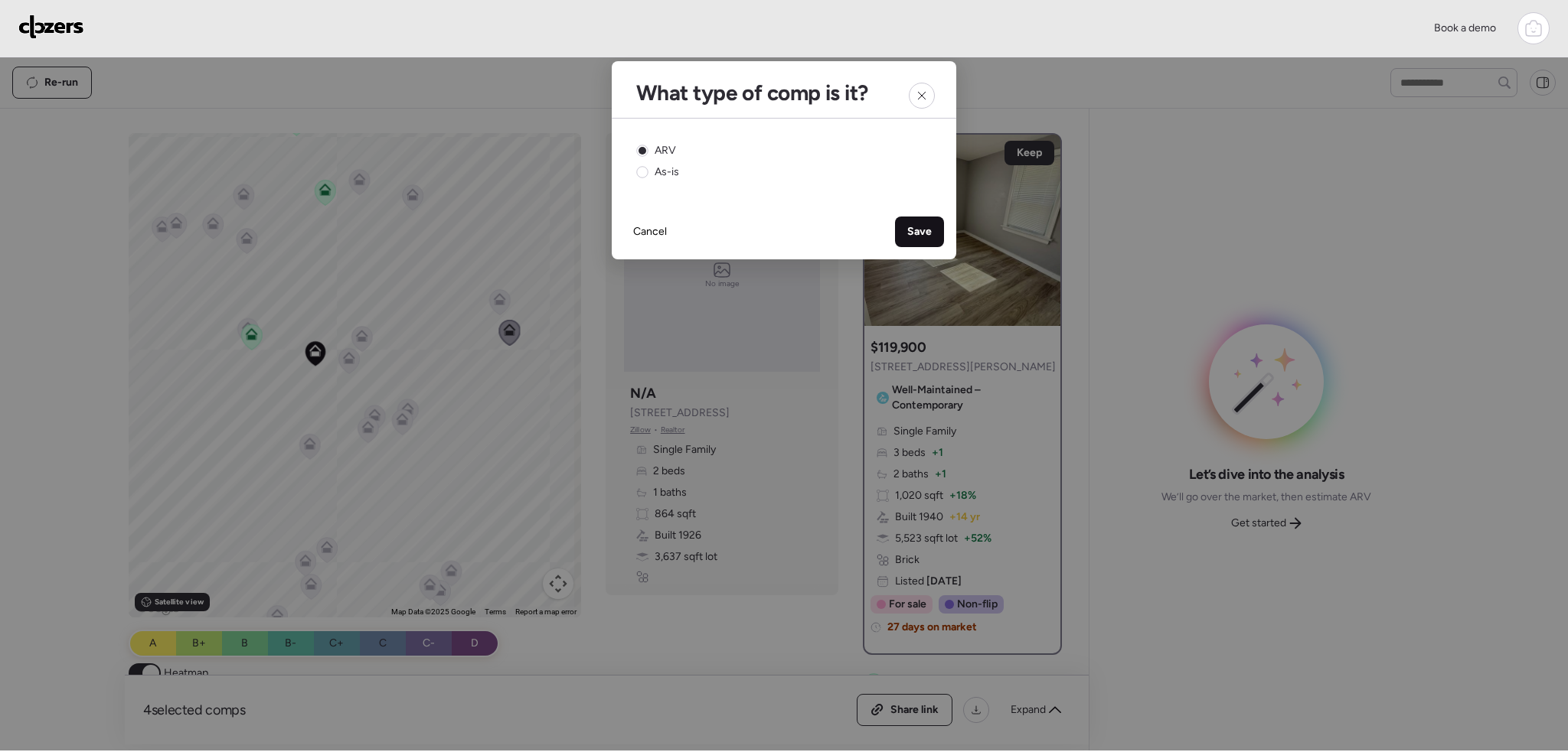
click at [917, 230] on span "Save" at bounding box center [920, 232] width 25 height 15
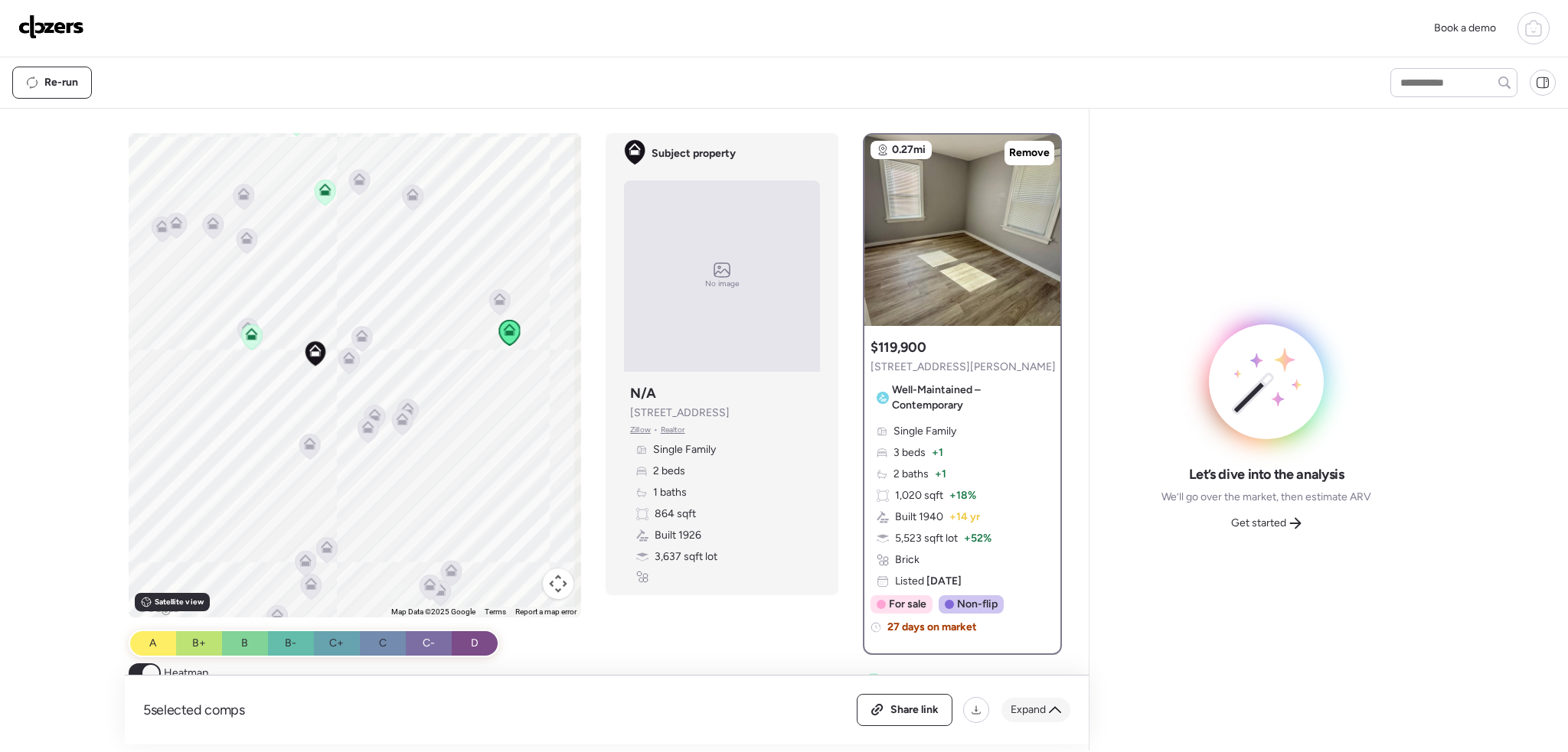
click at [1042, 717] on div "Expand" at bounding box center [1036, 711] width 69 height 25
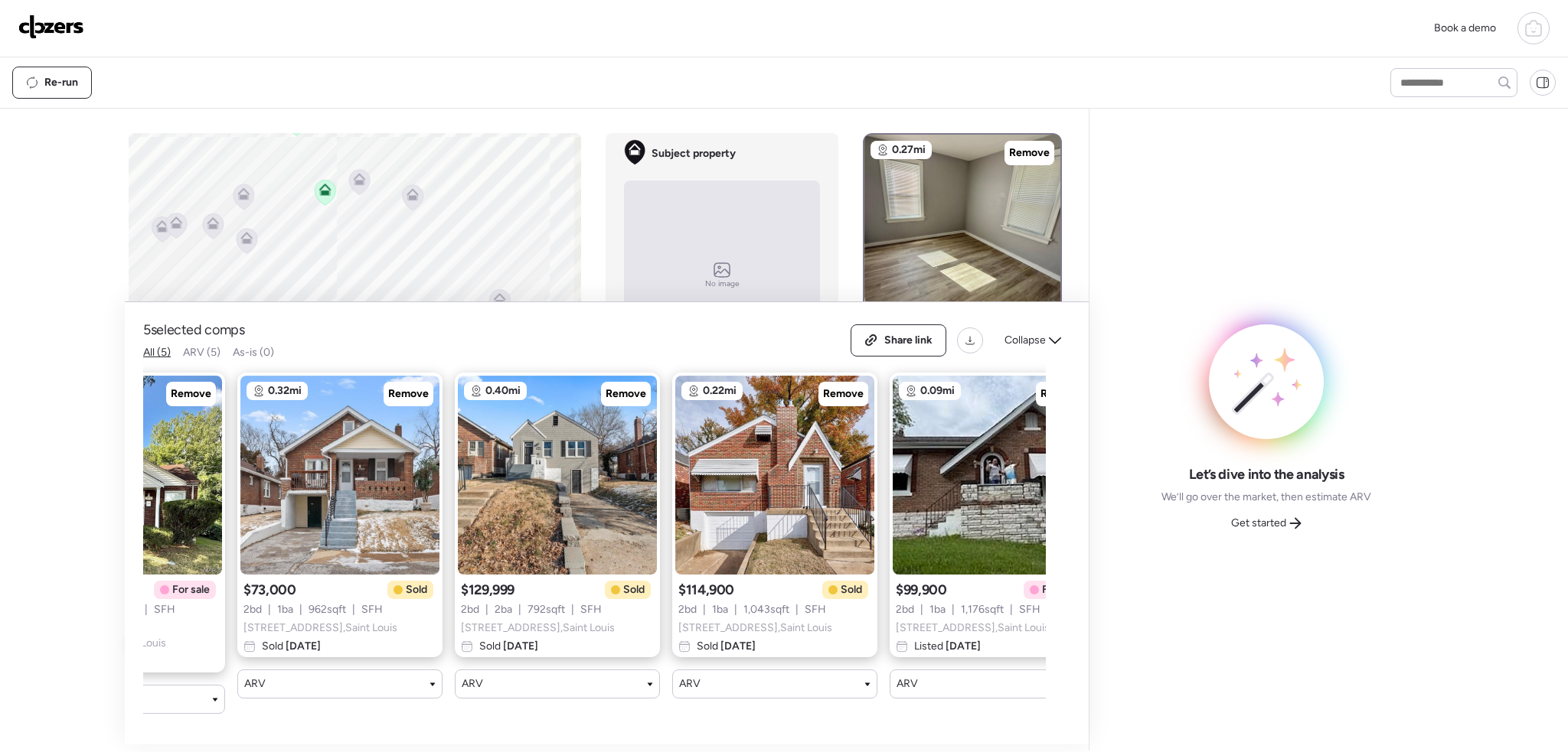
scroll to position [0, 196]
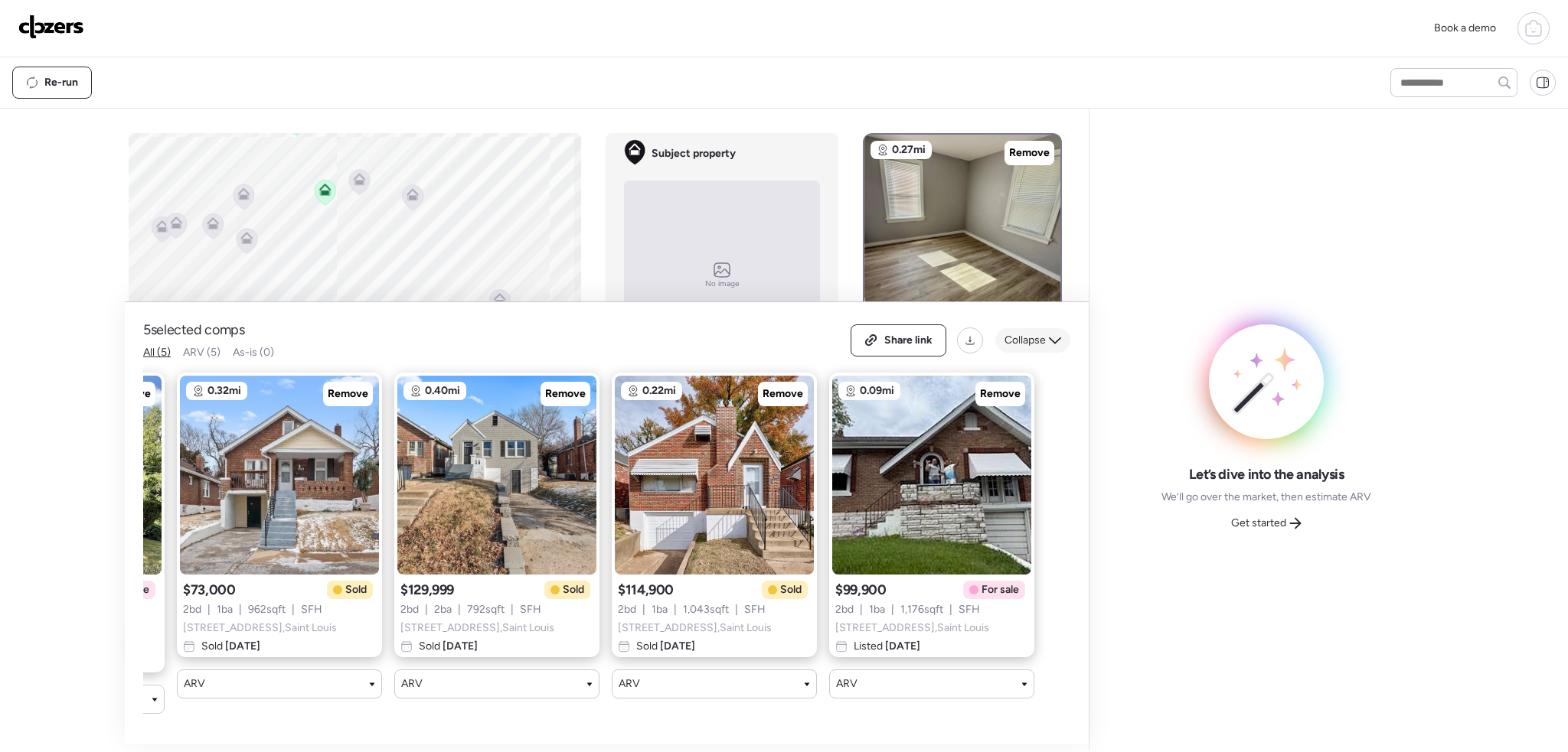
click at [1038, 343] on span "Collapse" at bounding box center [1025, 340] width 42 height 15
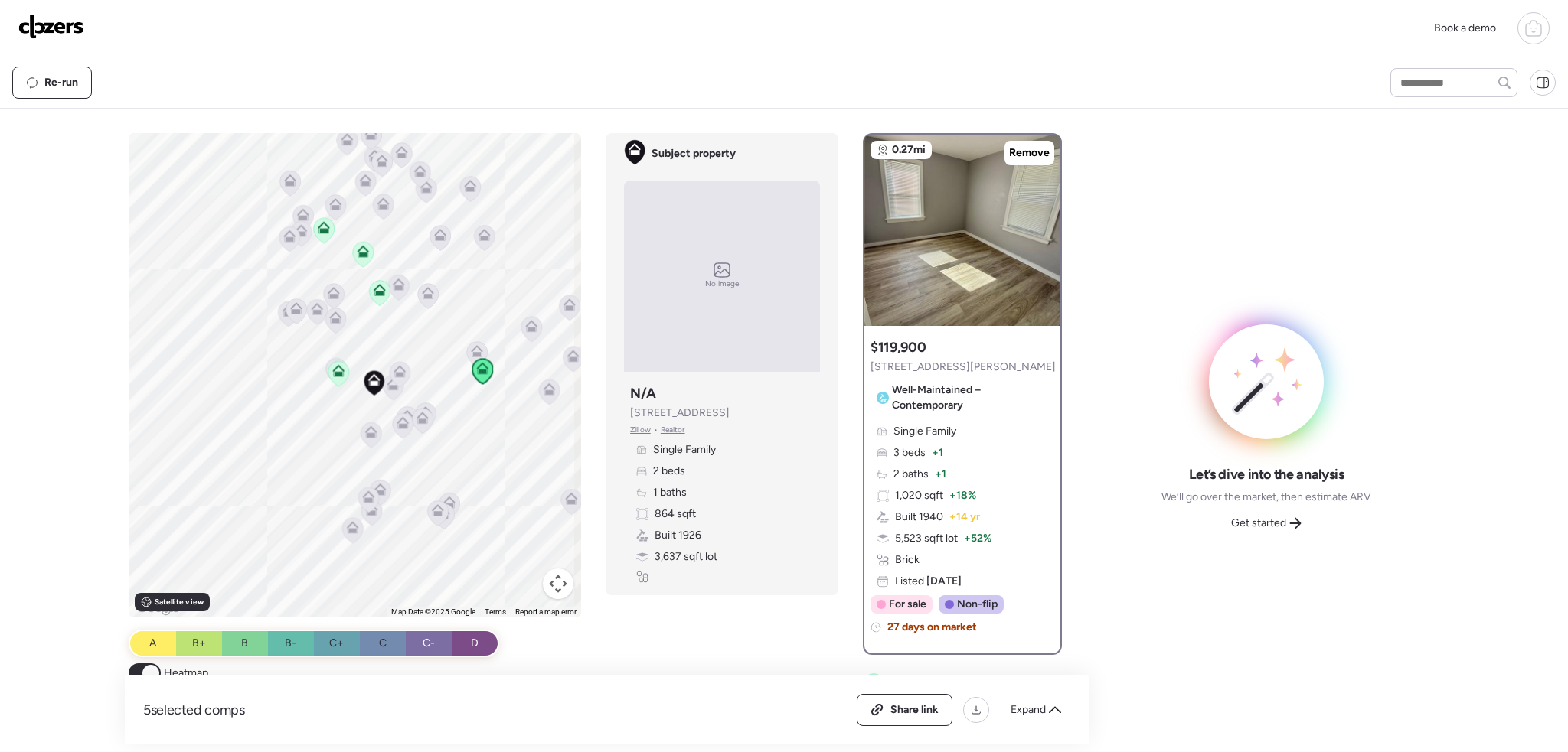
click at [326, 226] on icon at bounding box center [324, 230] width 21 height 25
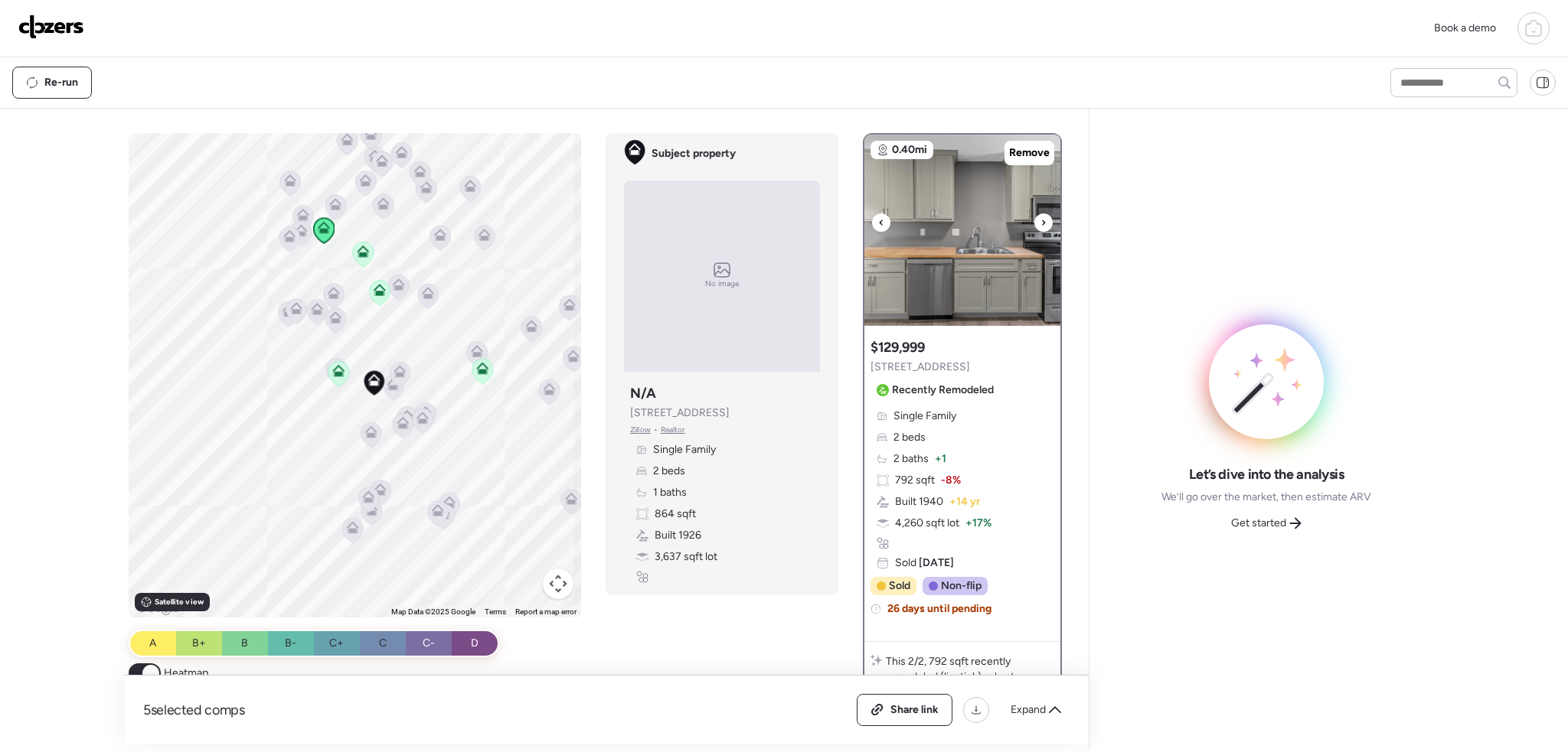
click at [1035, 215] on div at bounding box center [1044, 223] width 18 height 18
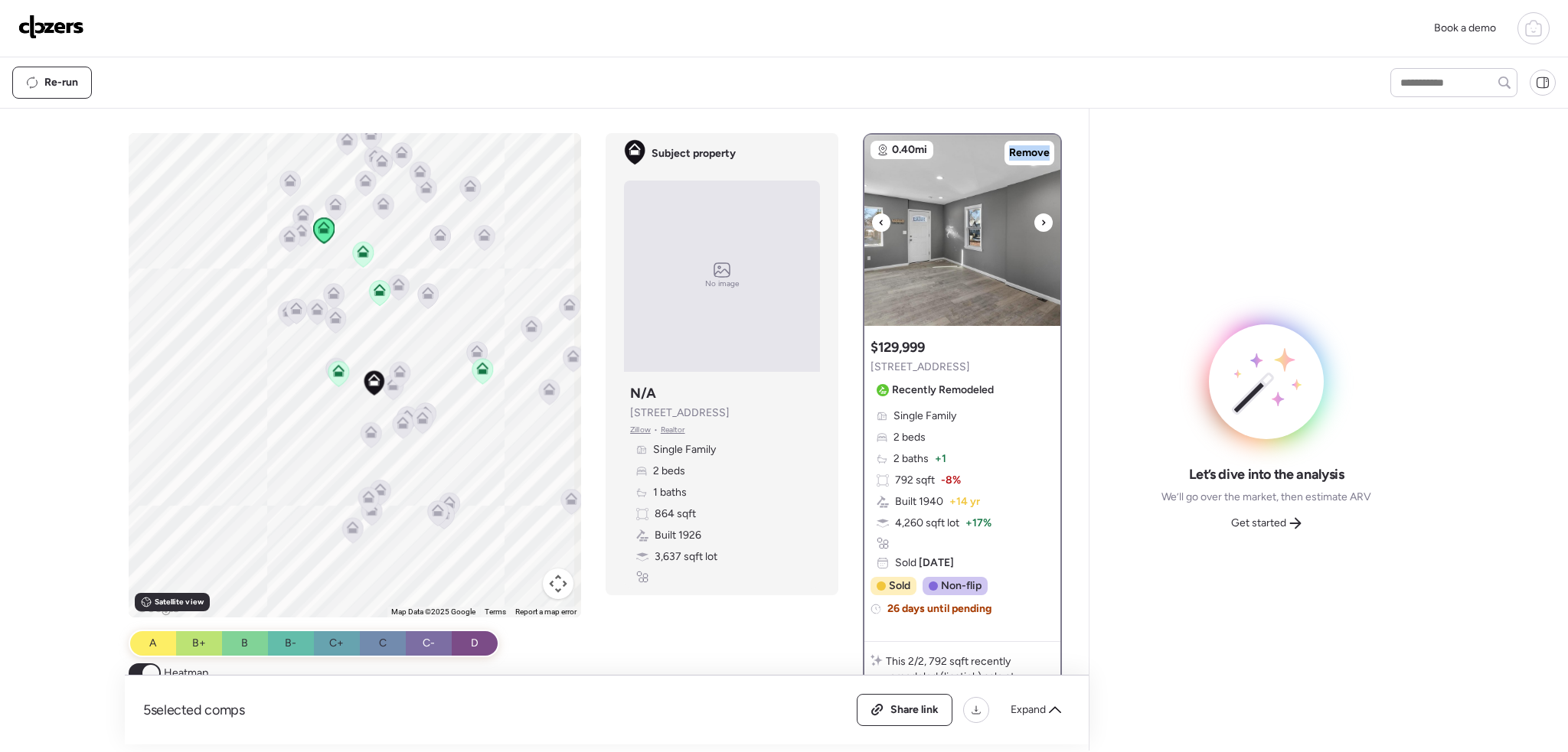
click at [1041, 217] on icon at bounding box center [1044, 223] width 6 height 18
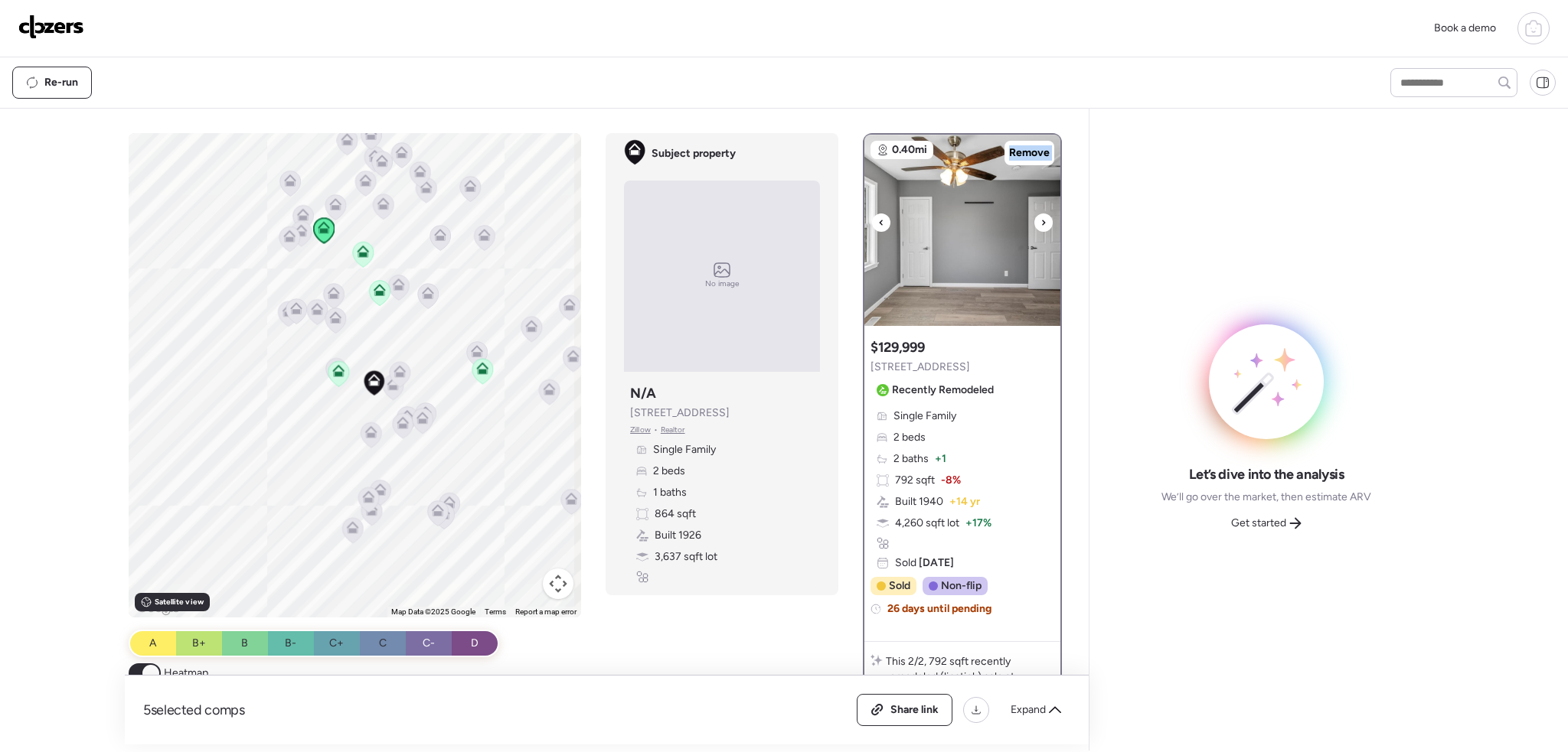
click at [1041, 217] on icon at bounding box center [1044, 223] width 6 height 18
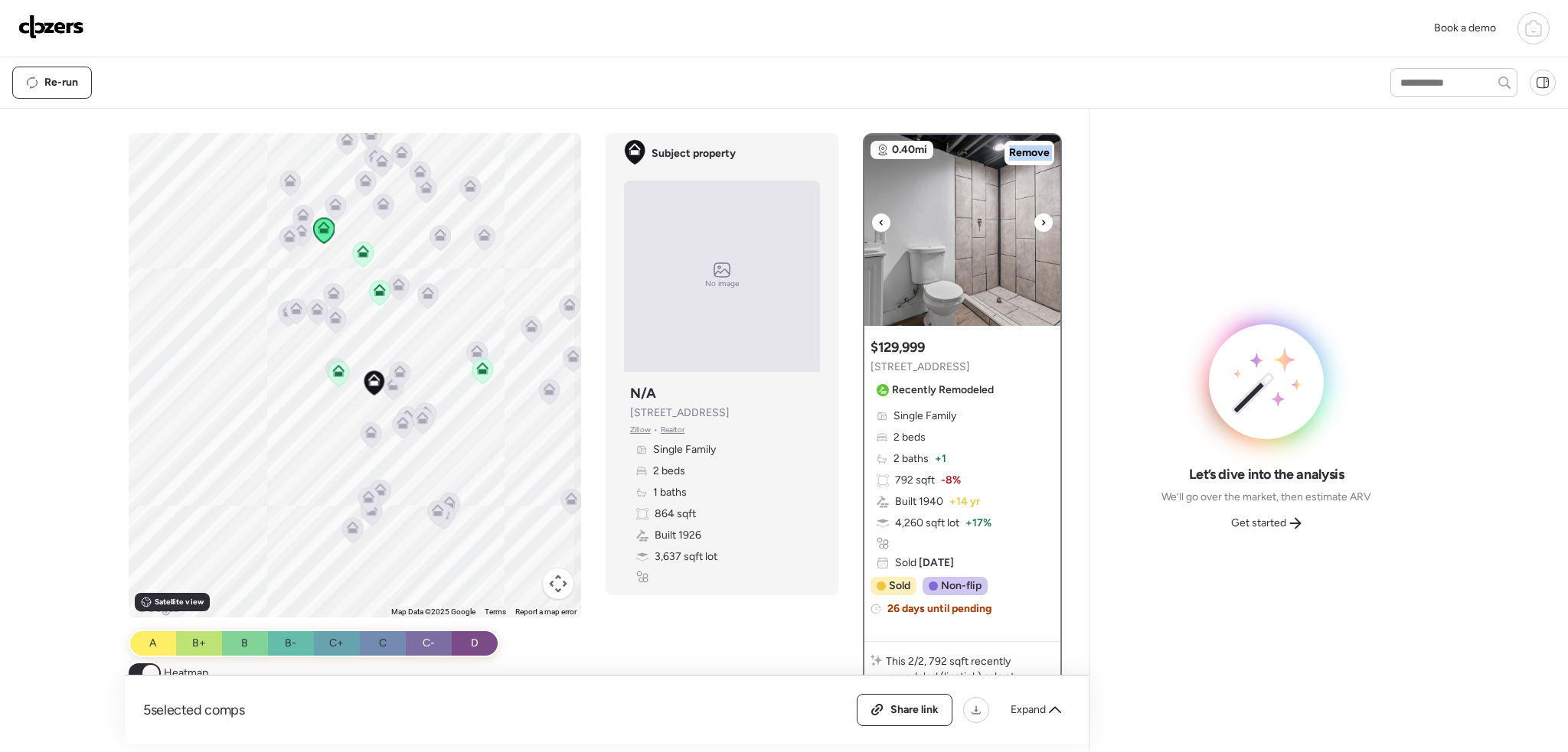
click at [1041, 217] on icon at bounding box center [1044, 223] width 6 height 18
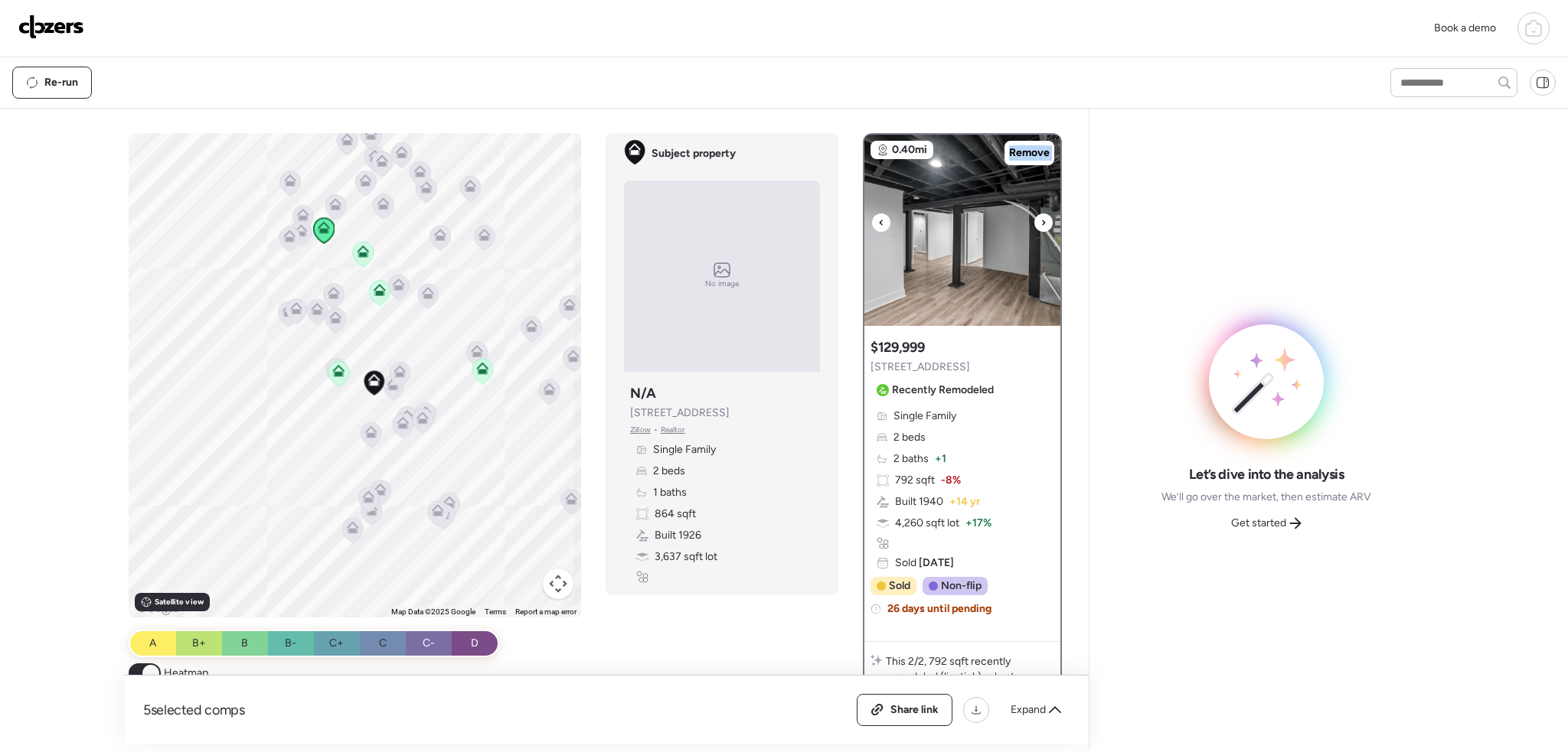
click at [1041, 217] on icon at bounding box center [1044, 223] width 6 height 18
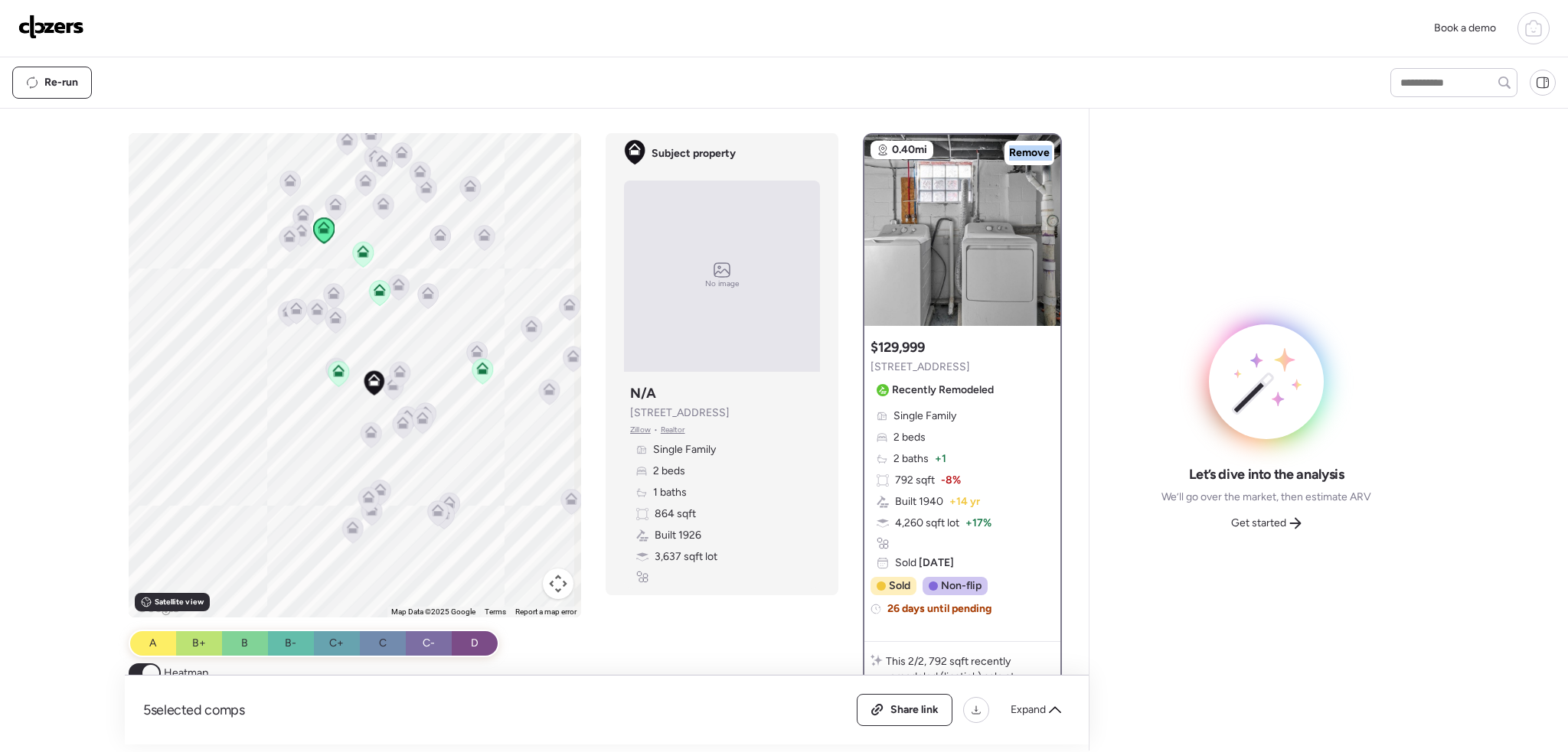
click at [353, 251] on icon at bounding box center [363, 254] width 21 height 25
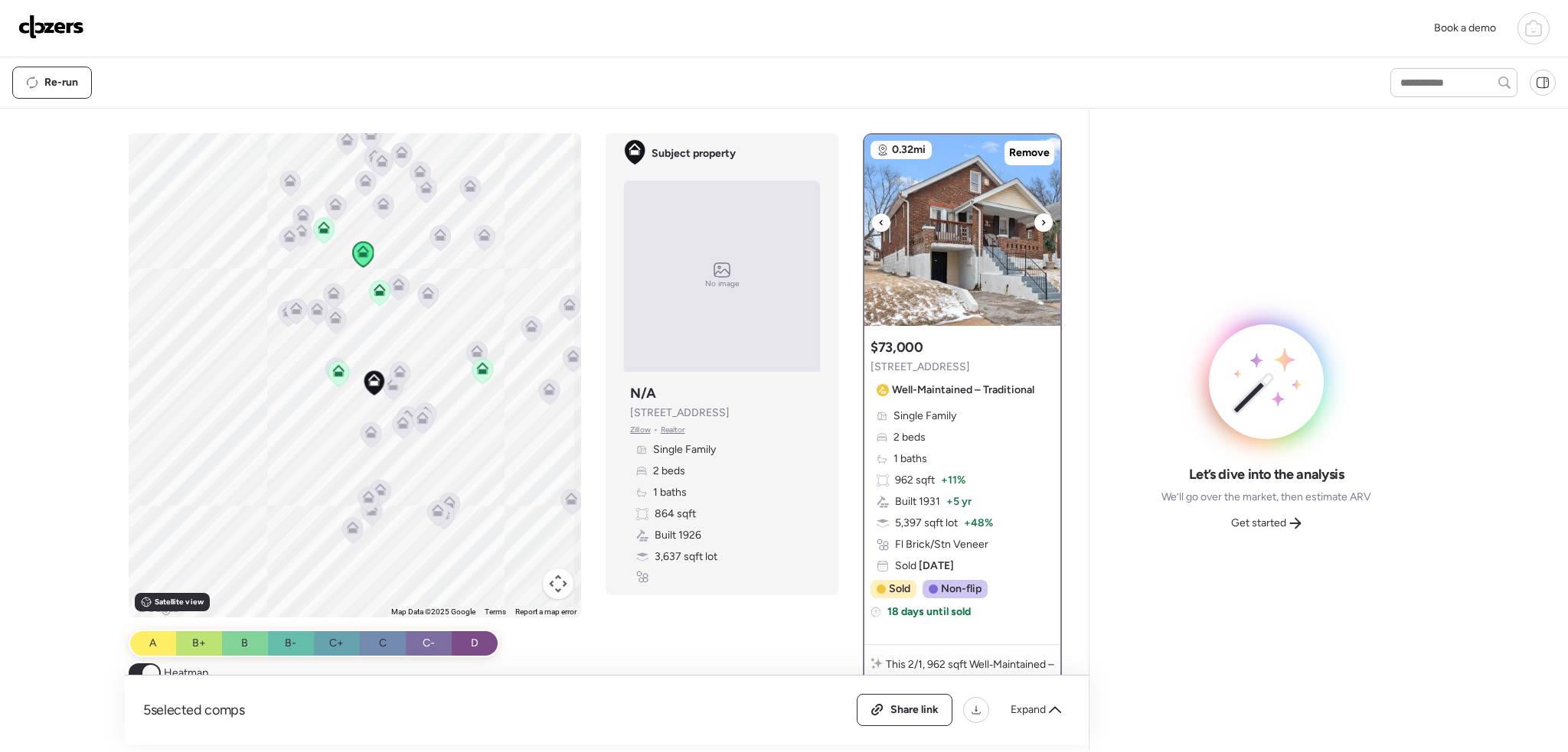
click at [1035, 217] on div at bounding box center [1044, 223] width 18 height 18
click at [1041, 220] on icon at bounding box center [1044, 223] width 6 height 18
click at [1042, 222] on icon at bounding box center [1044, 222] width 3 height 5
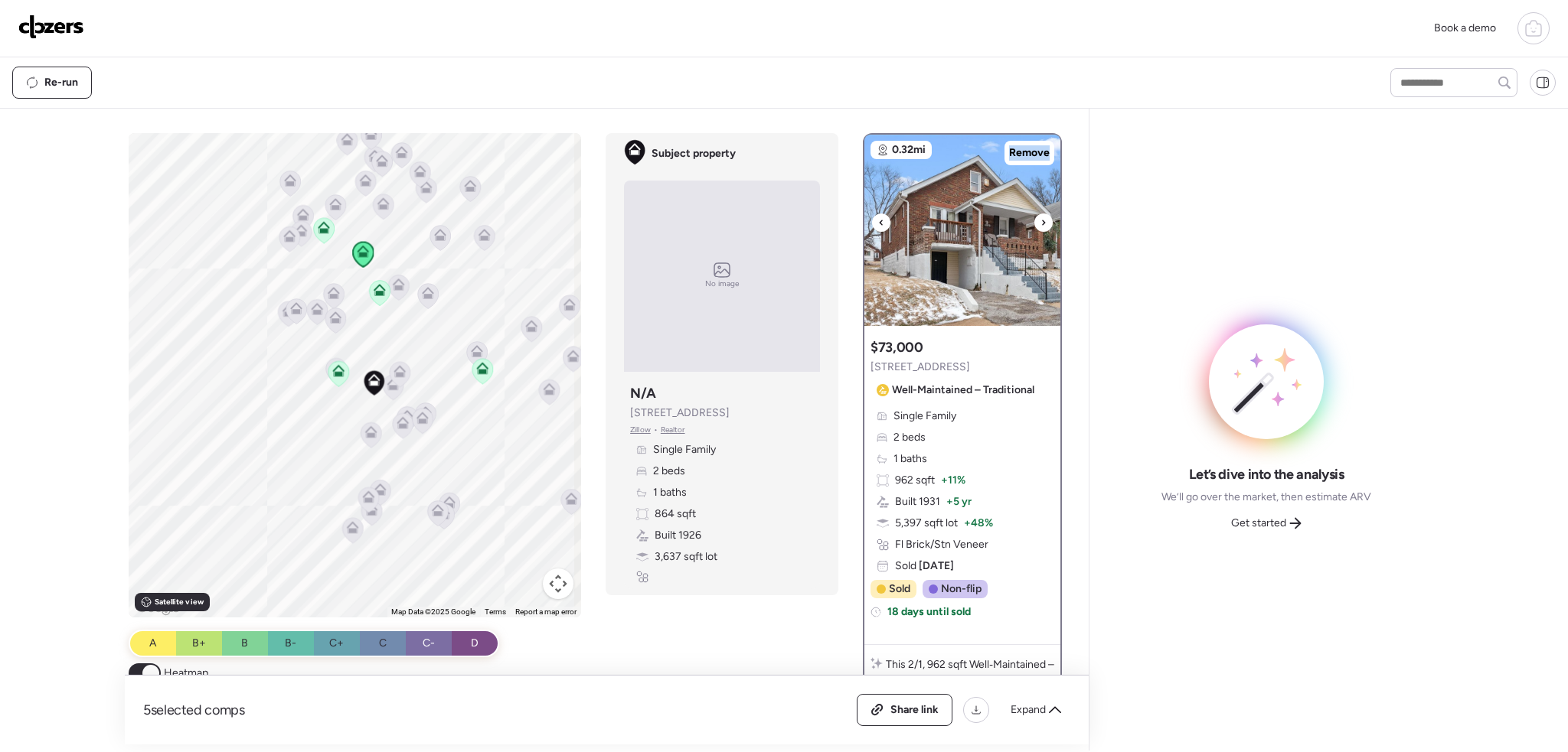
click at [1042, 222] on icon at bounding box center [1044, 222] width 3 height 5
click at [879, 225] on icon at bounding box center [882, 223] width 6 height 18
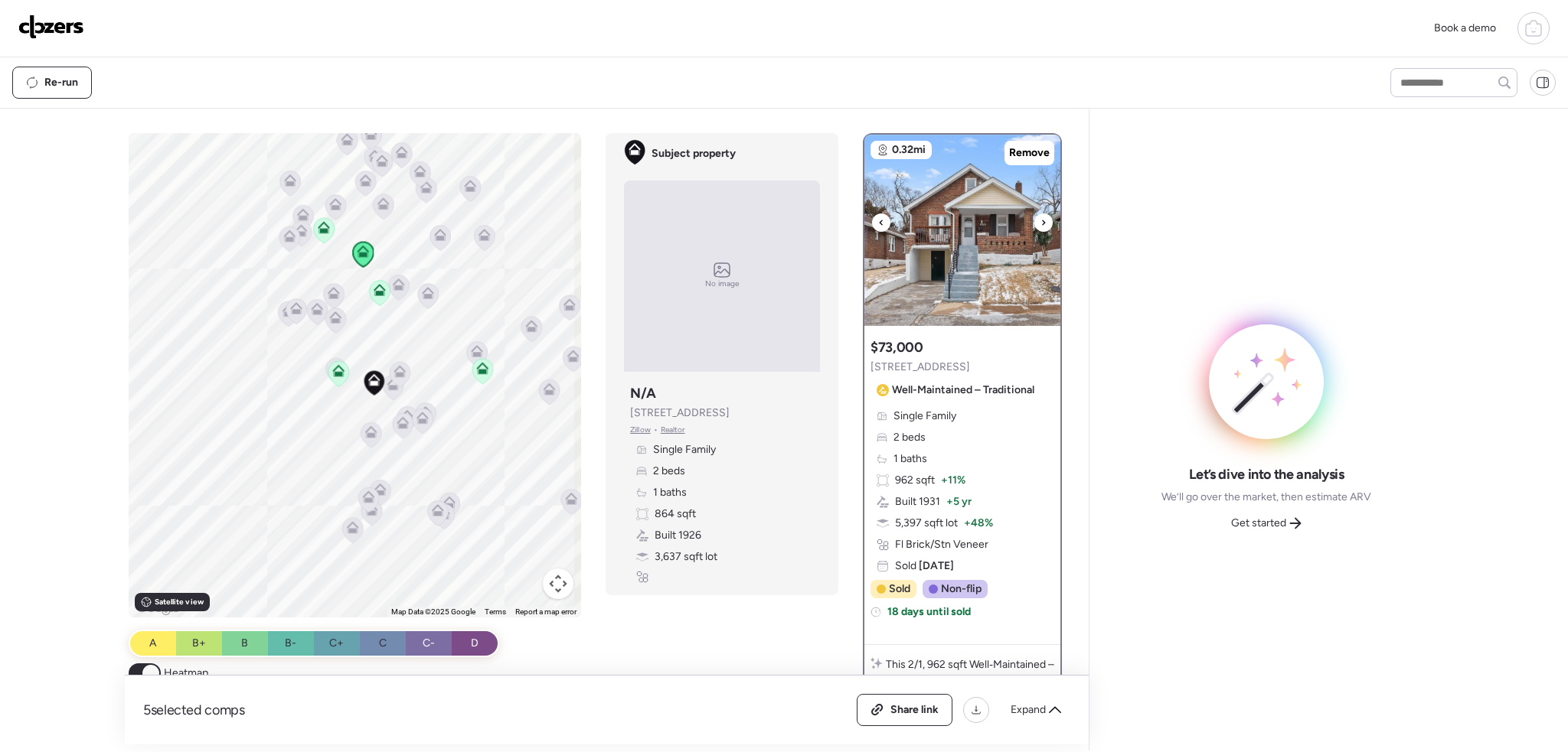
click at [1042, 223] on div at bounding box center [1044, 223] width 18 height 18
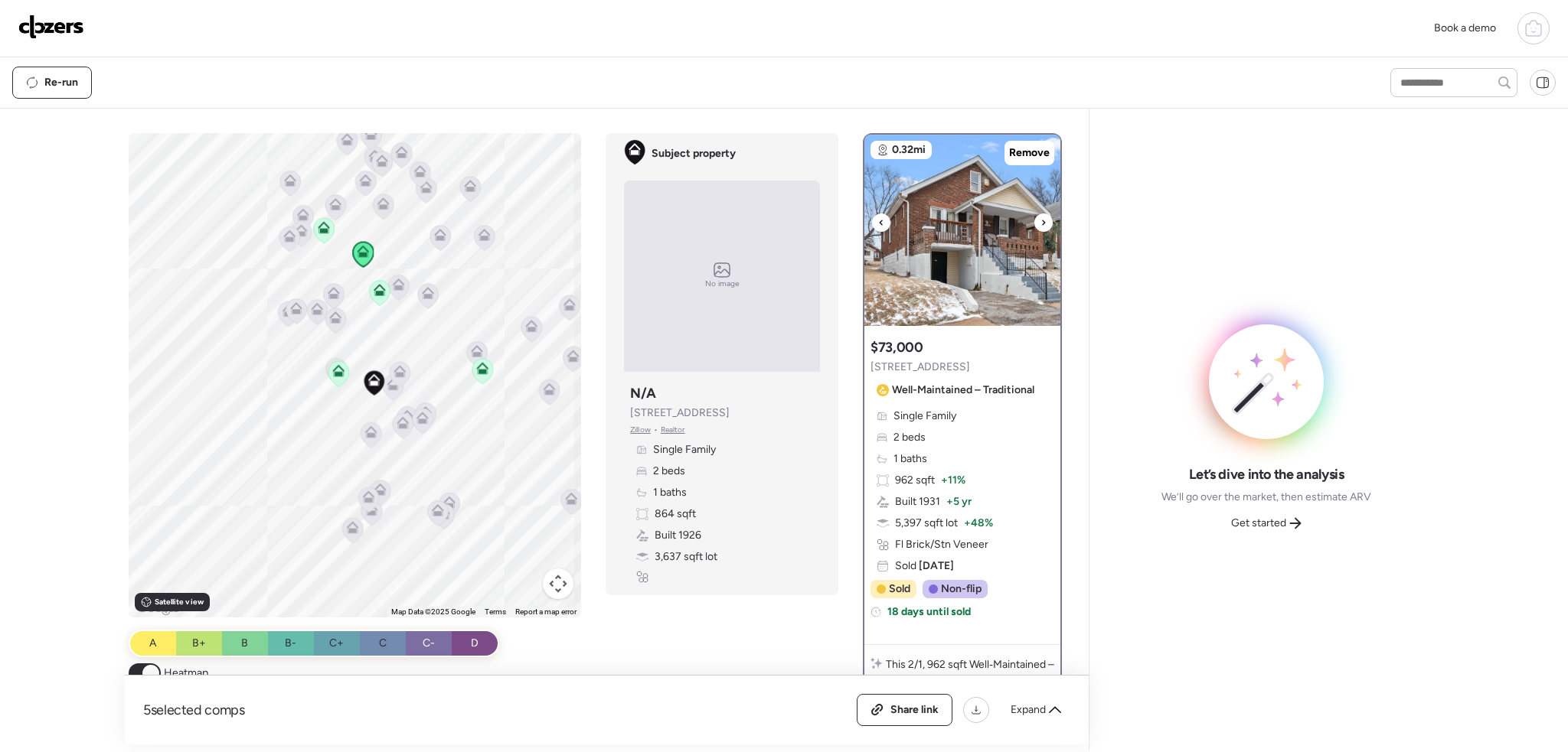
click at [1038, 223] on img at bounding box center [962, 230] width 196 height 191
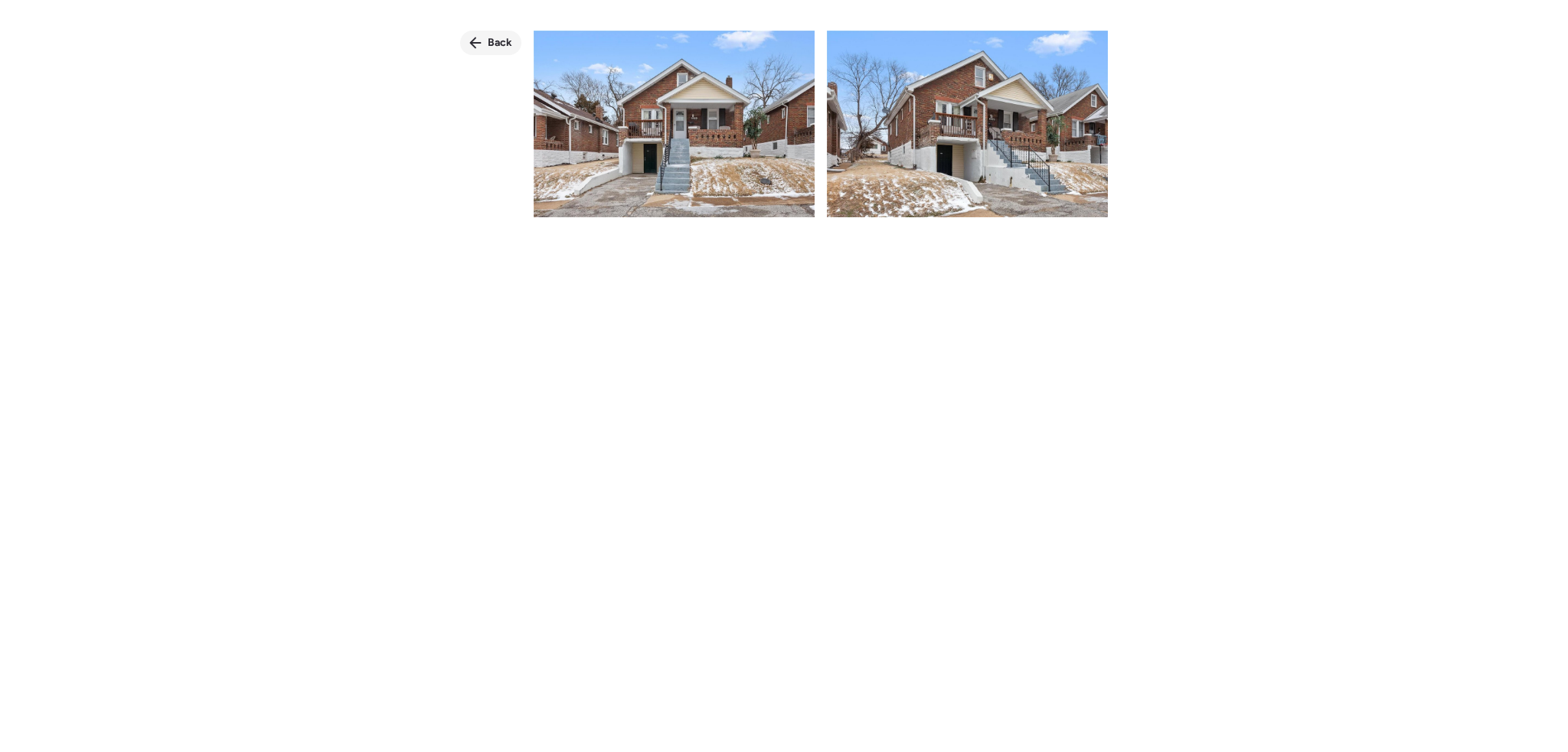
click at [486, 45] on div "Back" at bounding box center [491, 43] width 61 height 25
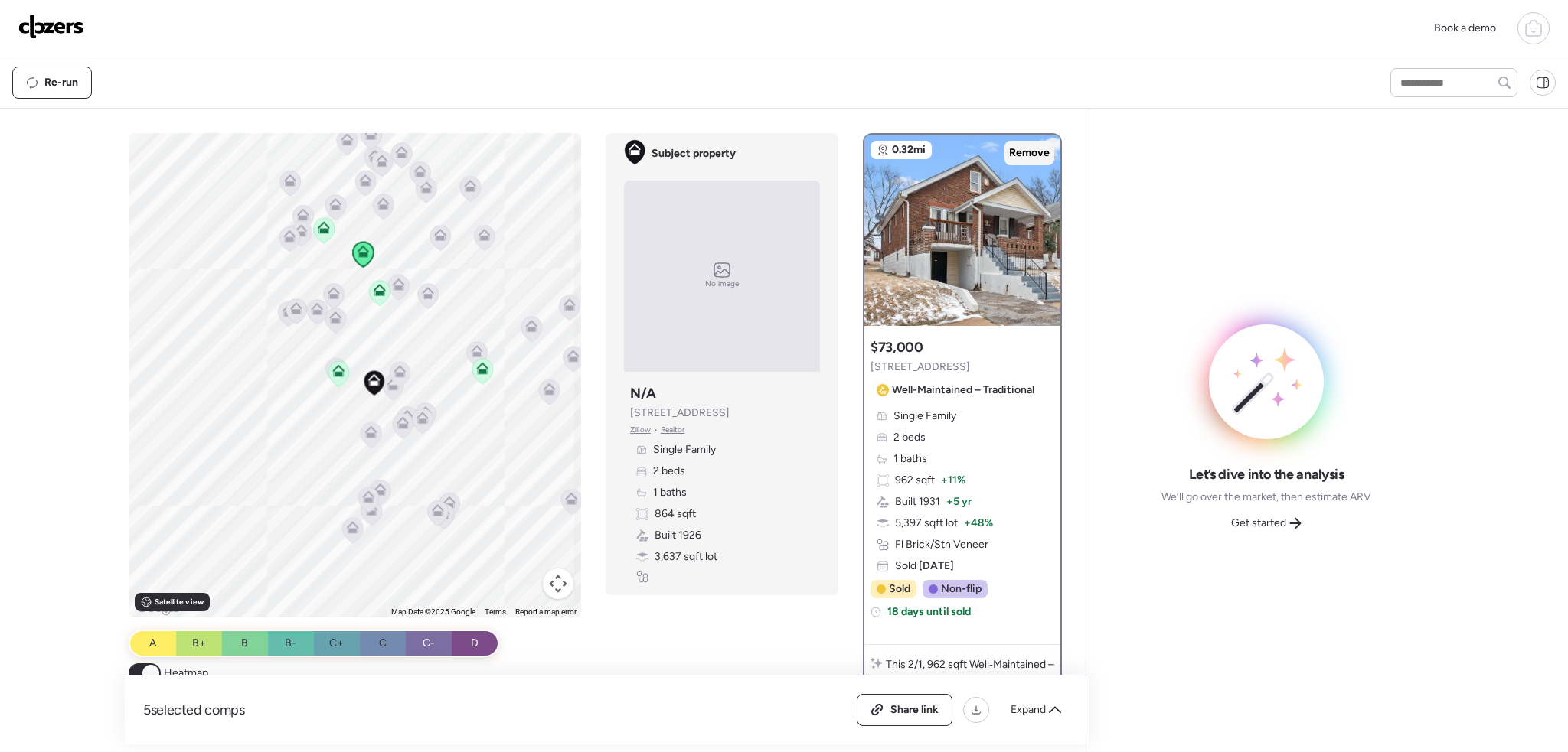
click at [1021, 151] on span "Remove" at bounding box center [1029, 153] width 41 height 15
click at [379, 290] on icon at bounding box center [380, 290] width 12 height 12
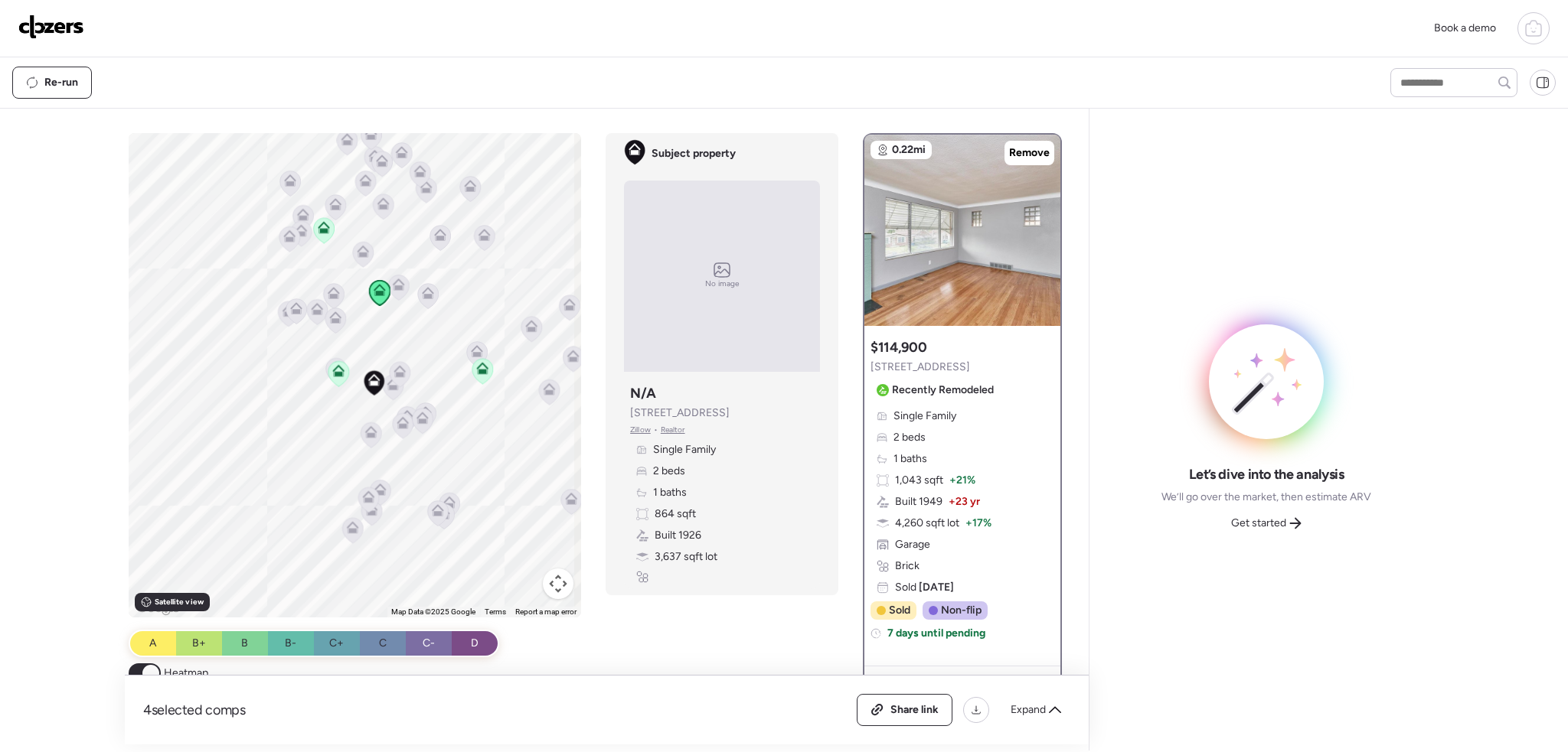
click at [336, 376] on icon at bounding box center [338, 373] width 21 height 25
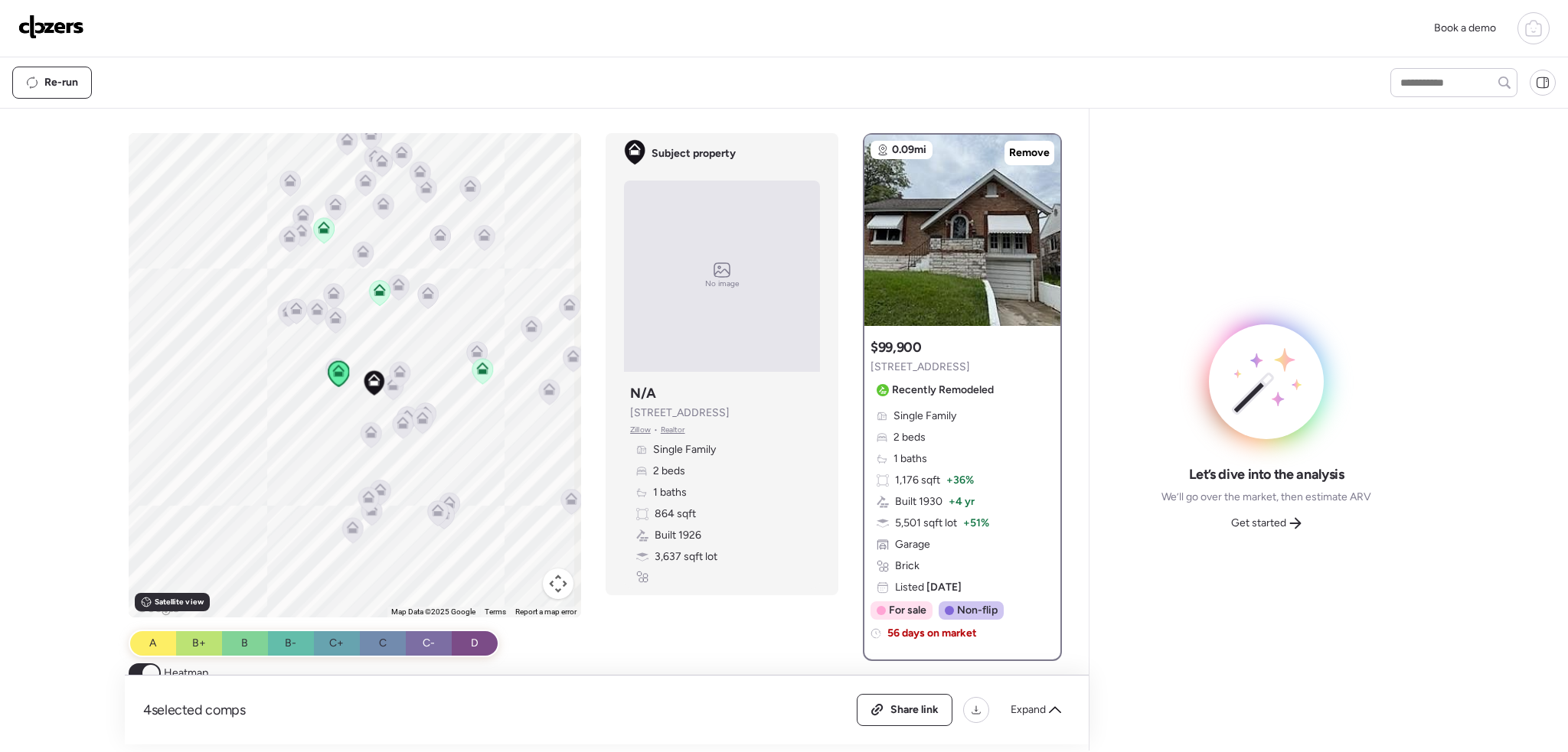
click at [487, 366] on icon at bounding box center [483, 371] width 21 height 25
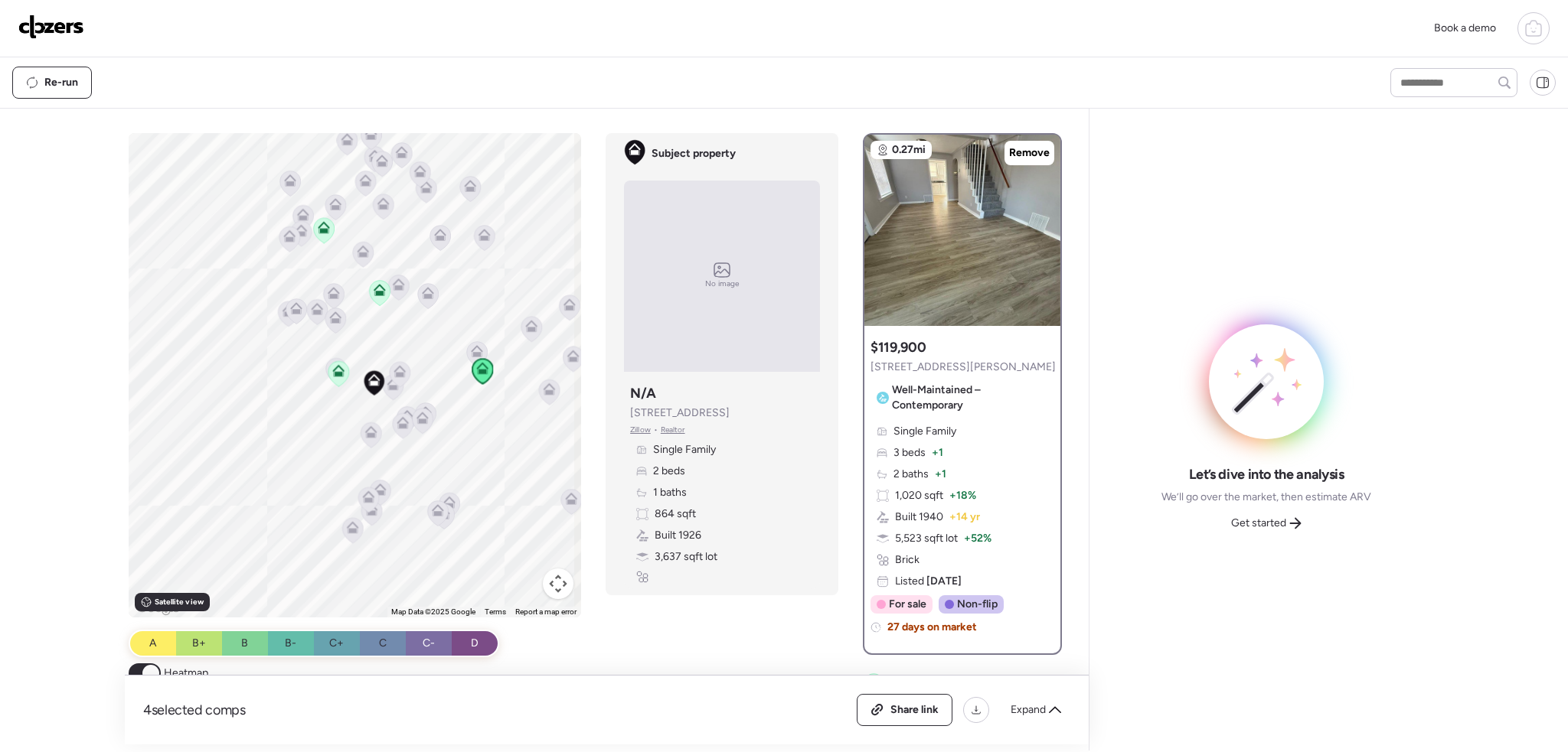
click at [313, 222] on icon at bounding box center [324, 230] width 22 height 26
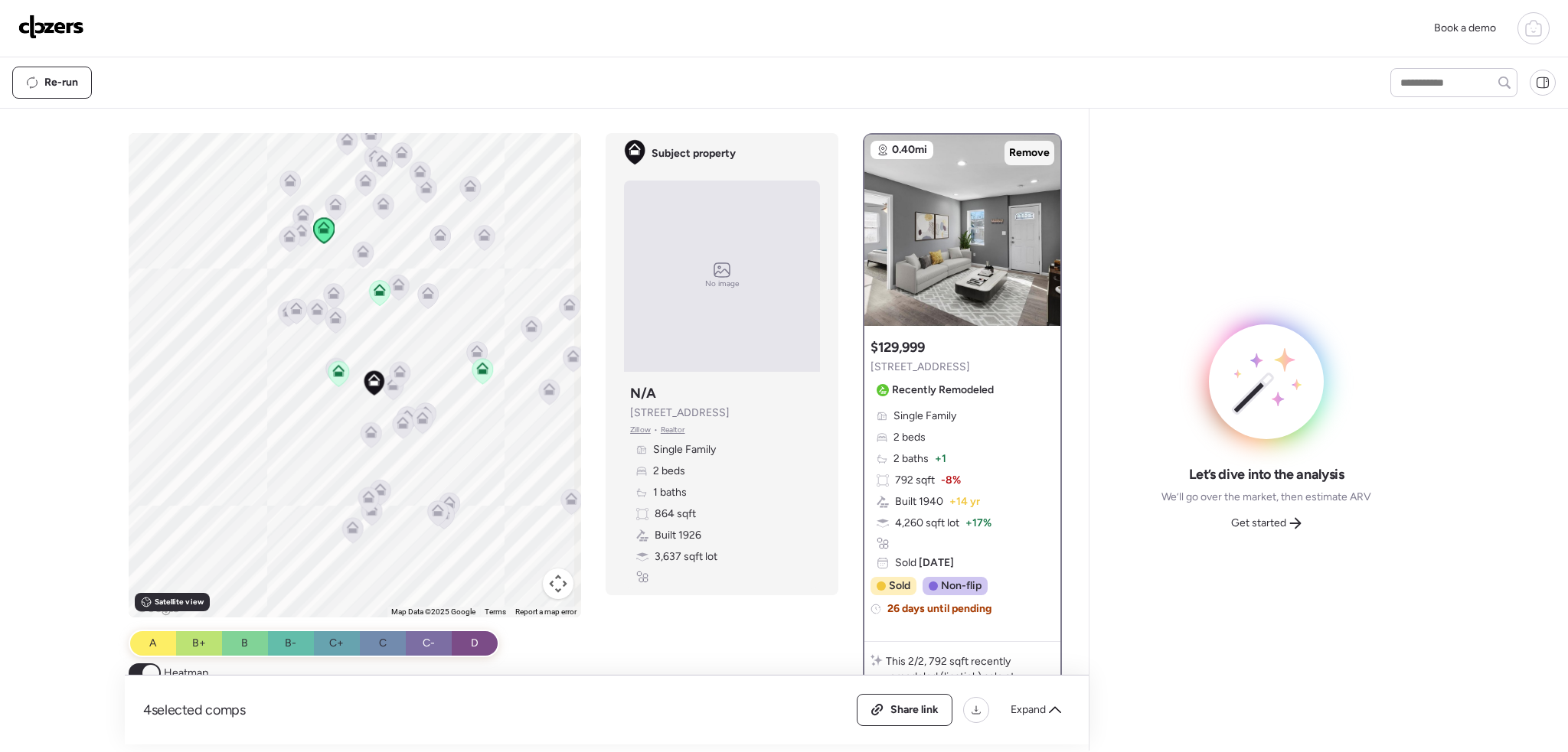
click at [1009, 147] on span "Remove" at bounding box center [1029, 153] width 41 height 15
click at [1038, 718] on div "Expand" at bounding box center [1036, 711] width 69 height 25
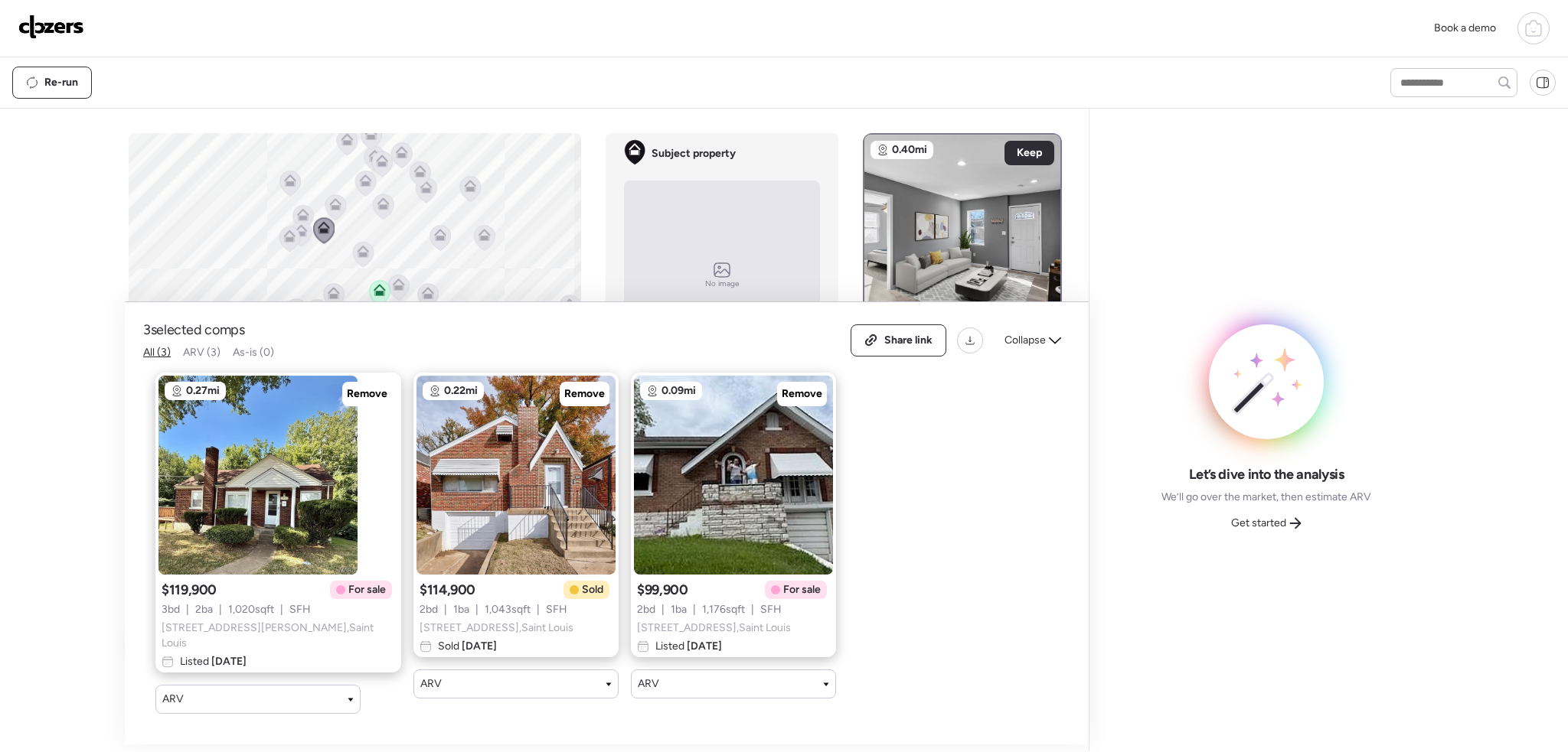
click at [1261, 524] on span "Get started" at bounding box center [1259, 523] width 55 height 15
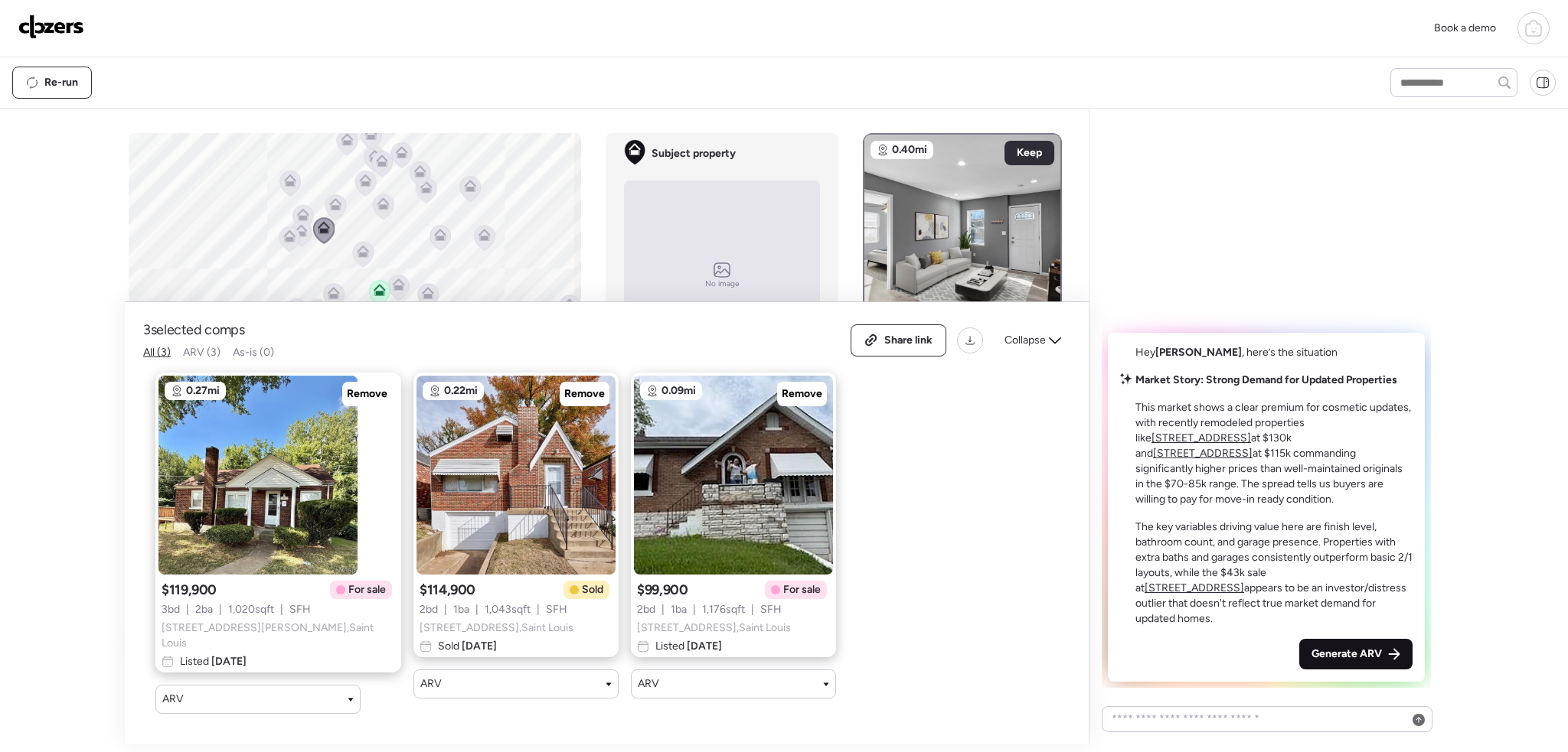
click at [1327, 647] on span "Generate ARV" at bounding box center [1347, 654] width 71 height 15
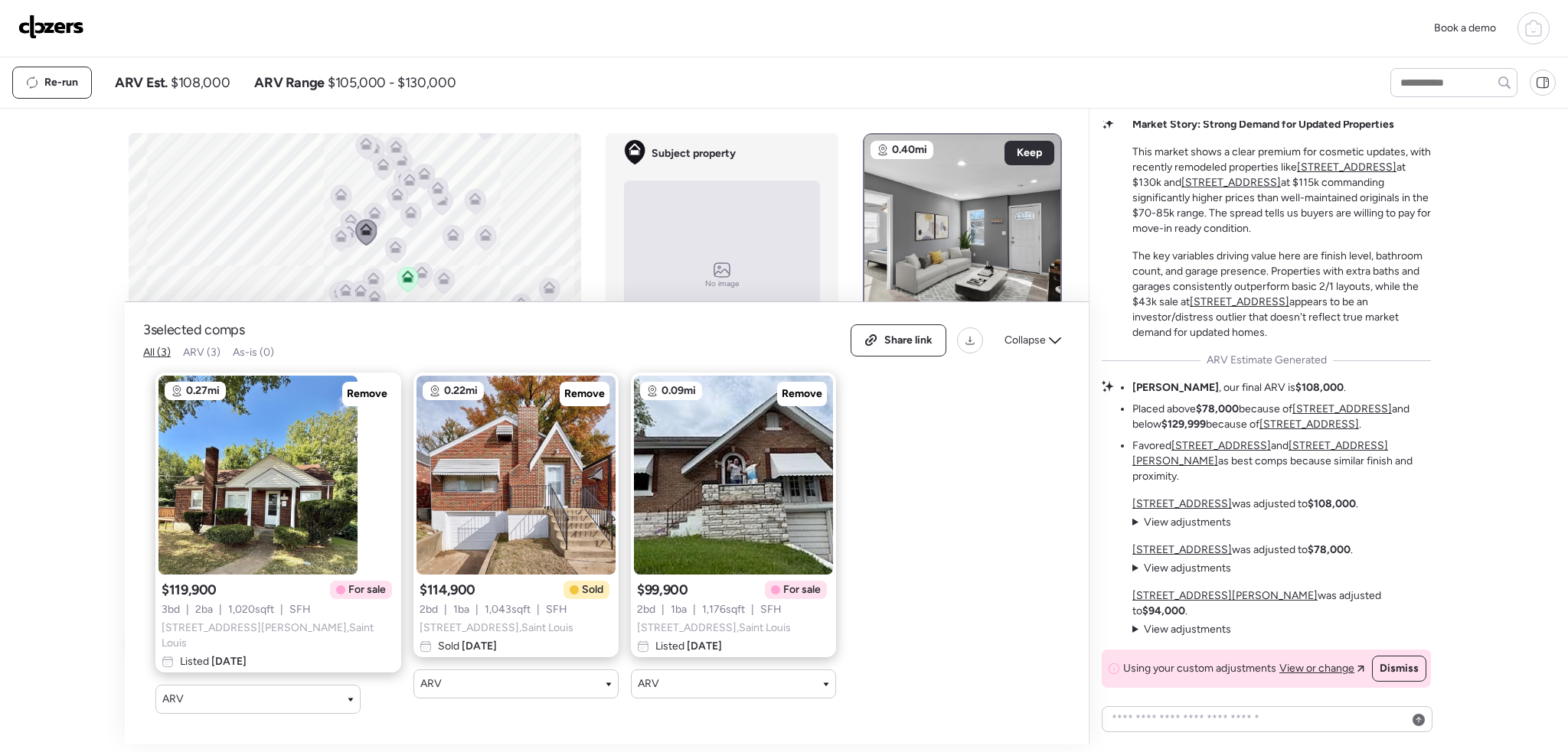
drag, startPoint x: 1032, startPoint y: 349, endPoint x: 844, endPoint y: 345, distance: 188.0
click at [1032, 348] on span "Collapse" at bounding box center [1025, 340] width 42 height 15
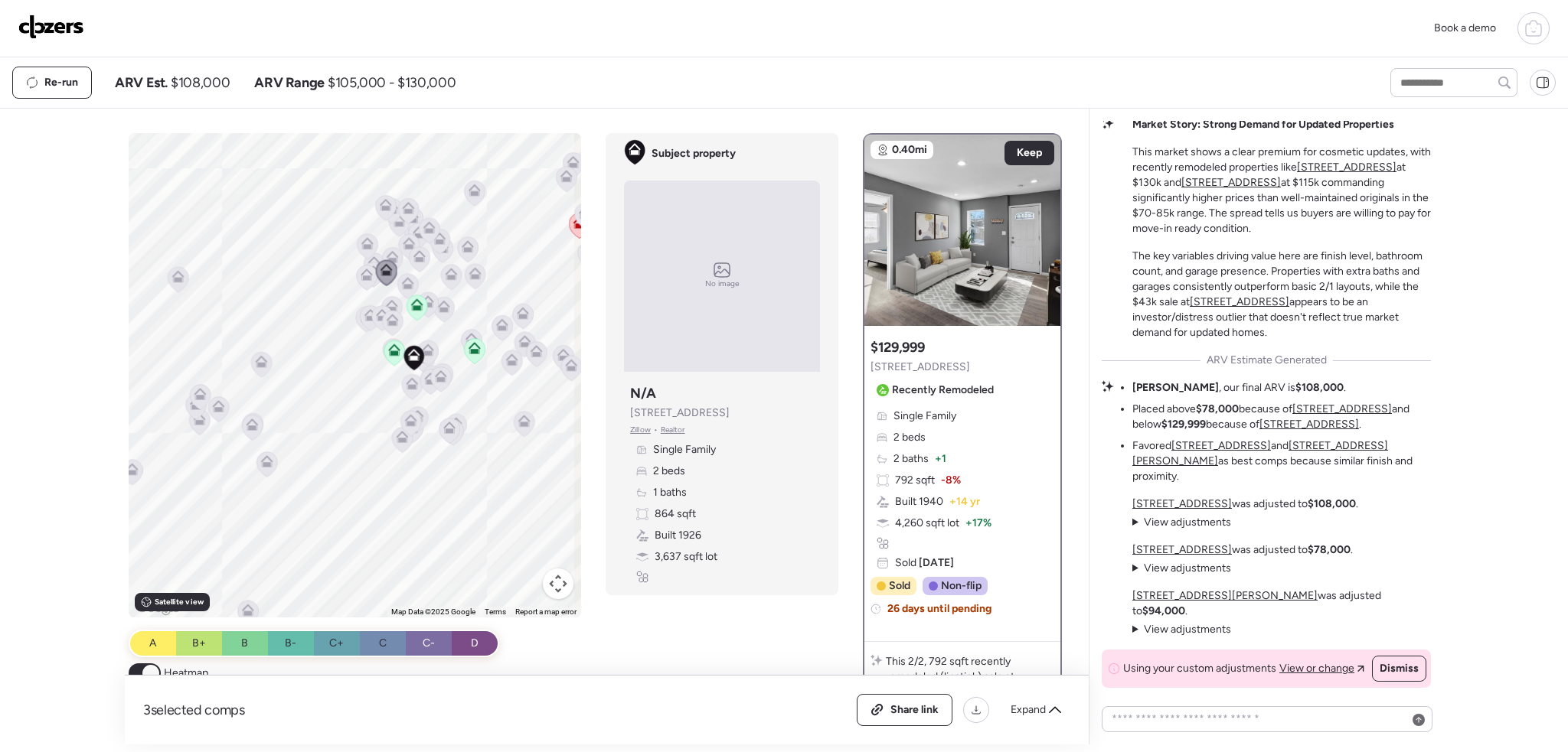
drag, startPoint x: 495, startPoint y: 368, endPoint x: 469, endPoint y: 383, distance: 30.0
click at [469, 383] on div "To activate drag with keyboard, press Alt + Enter. Once in keyboard drag state,…" at bounding box center [355, 375] width 453 height 485
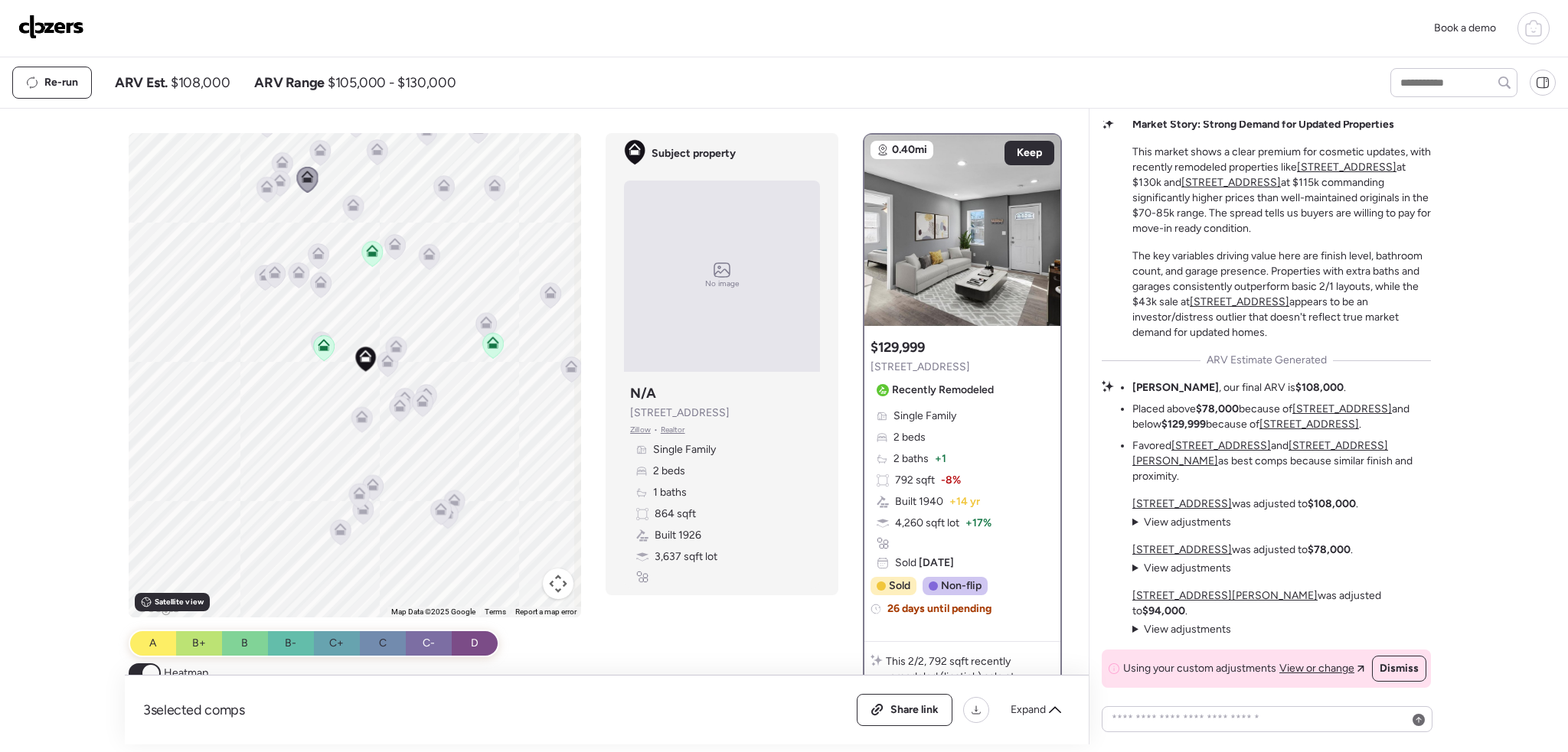
drag, startPoint x: 386, startPoint y: 360, endPoint x: 490, endPoint y: 483, distance: 161.1
click at [445, 379] on div "To activate drag with keyboard, press Alt + Enter. Once in keyboard drag state,…" at bounding box center [355, 375] width 453 height 485
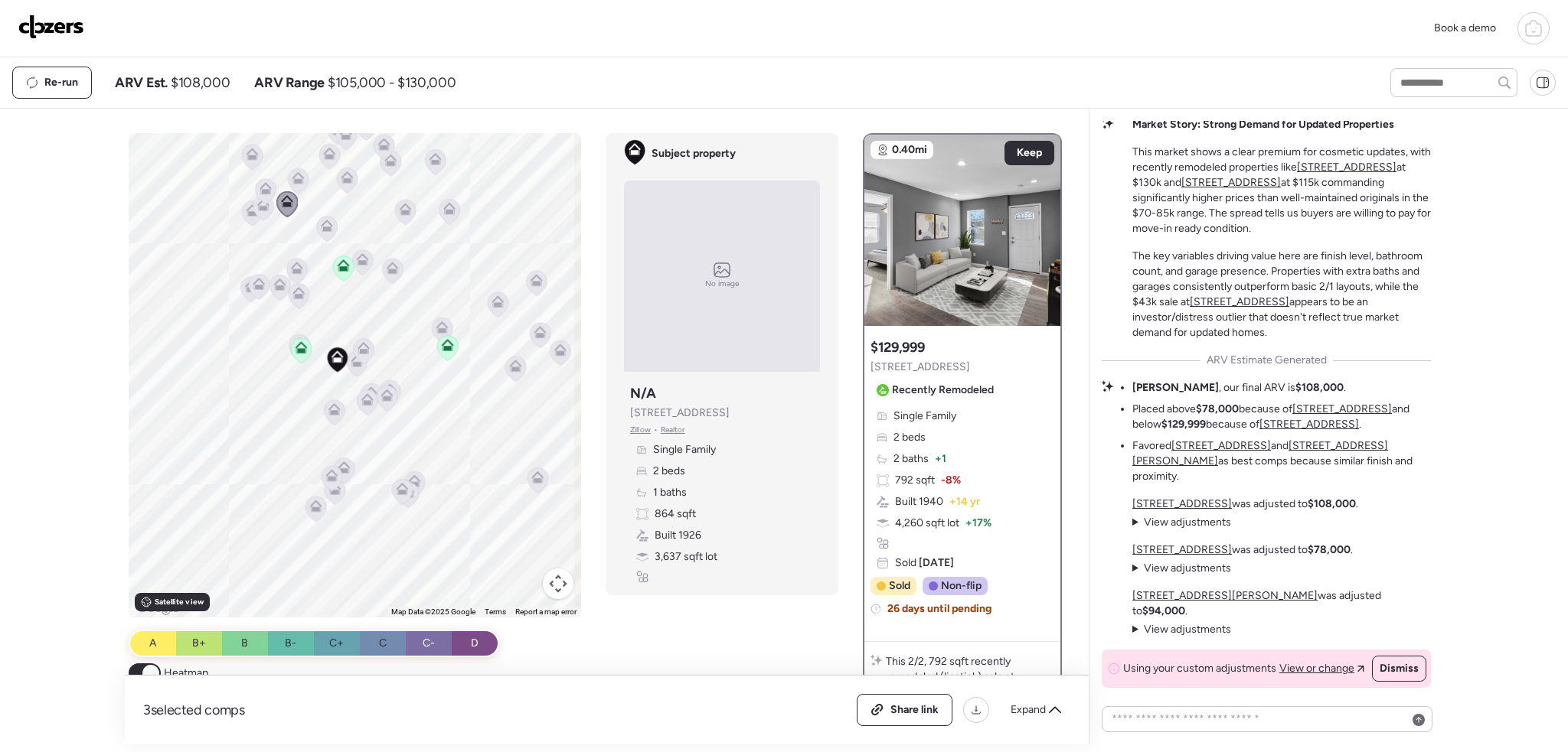
drag, startPoint x: 450, startPoint y: 505, endPoint x: 410, endPoint y: 499, distance: 40.4
click at [411, 499] on div "To activate drag with keyboard, press Alt + Enter. Once in keyboard drag state,…" at bounding box center [355, 375] width 453 height 485
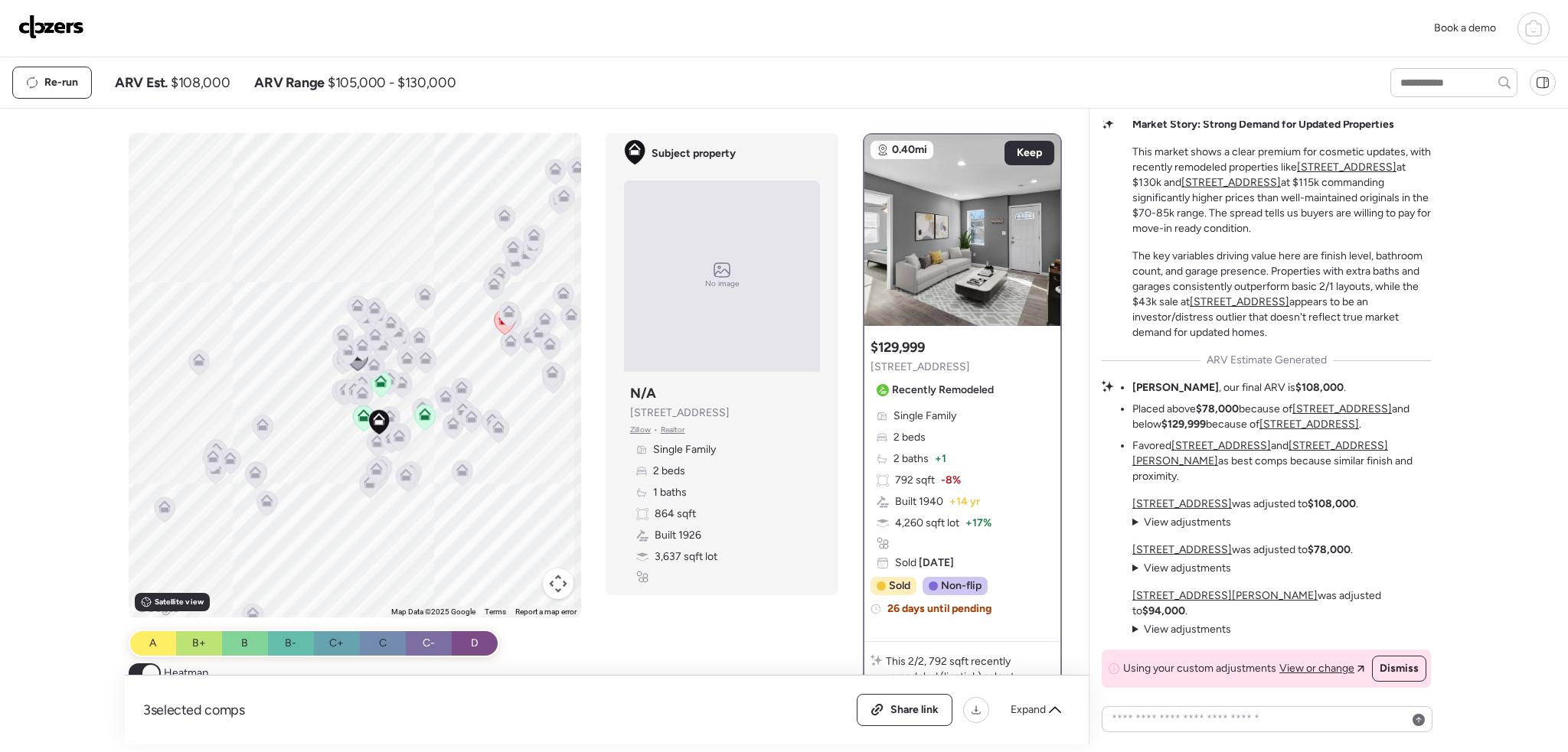
click at [58, 21] on img at bounding box center [51, 27] width 66 height 25
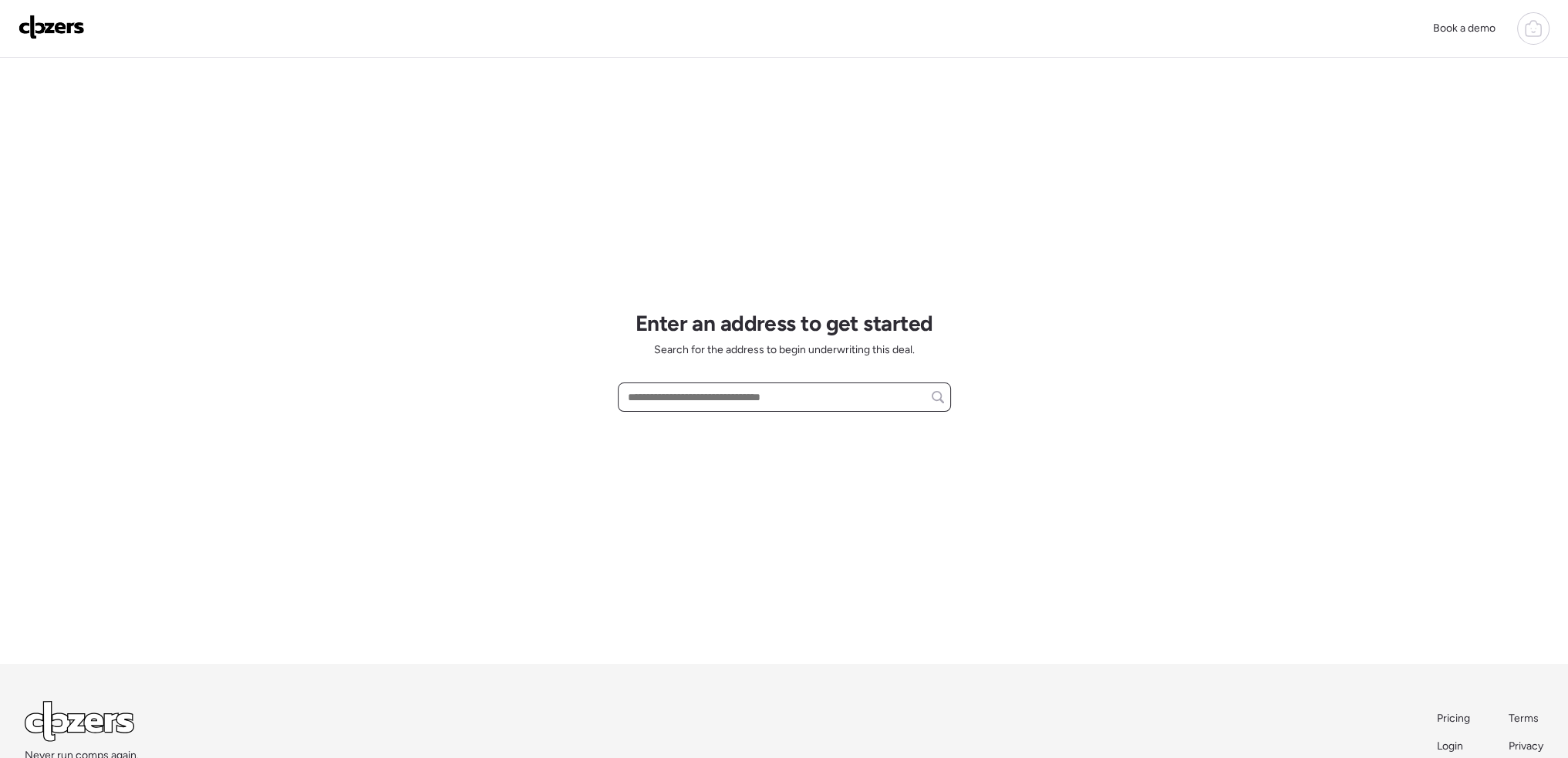
click at [695, 400] on input "text" at bounding box center [784, 397] width 319 height 22
paste input "**********"
click at [724, 433] on span "[STREET_ADDRESS]" at bounding box center [674, 426] width 101 height 15
type input "**********"
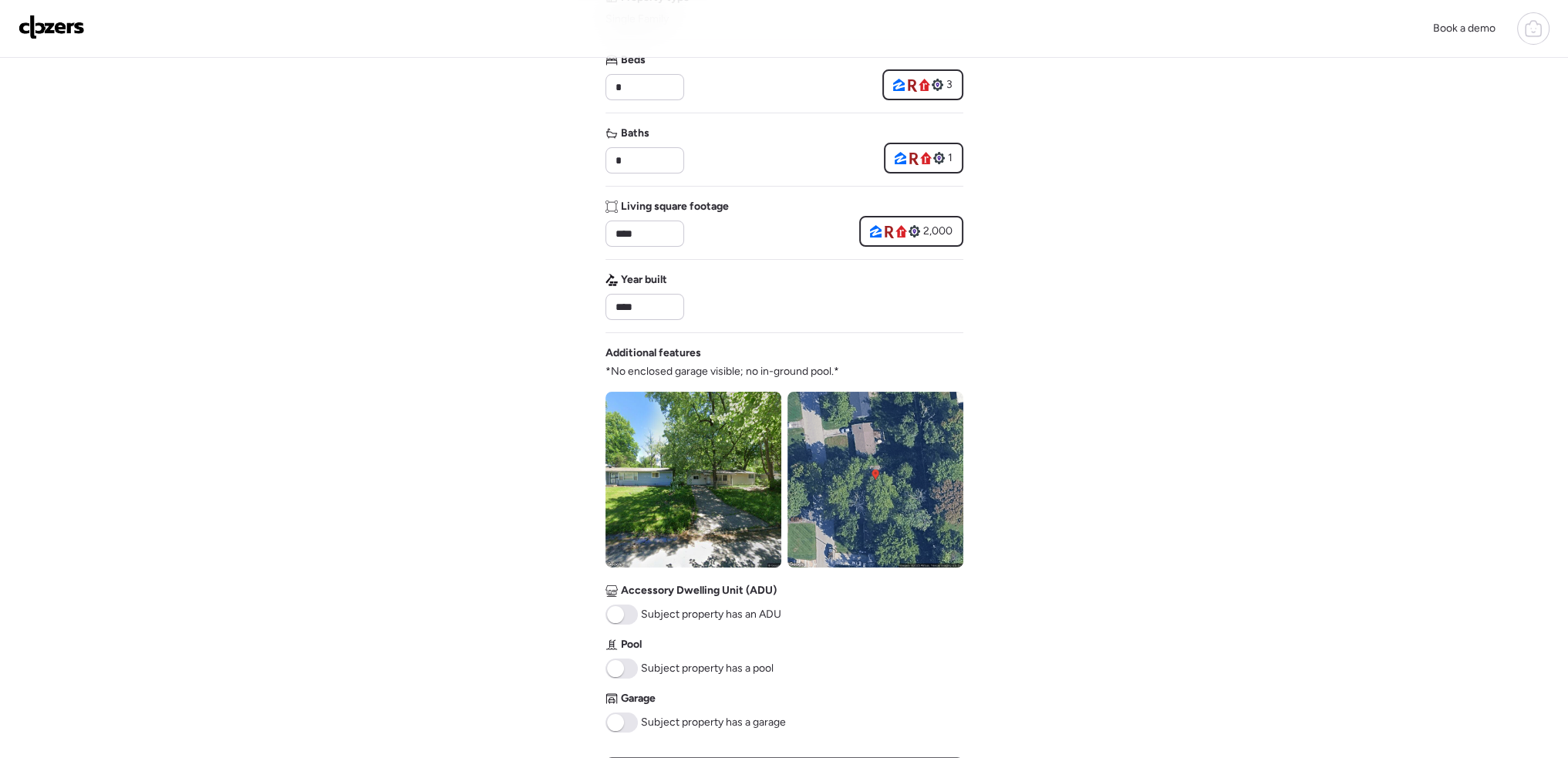
scroll to position [386, 0]
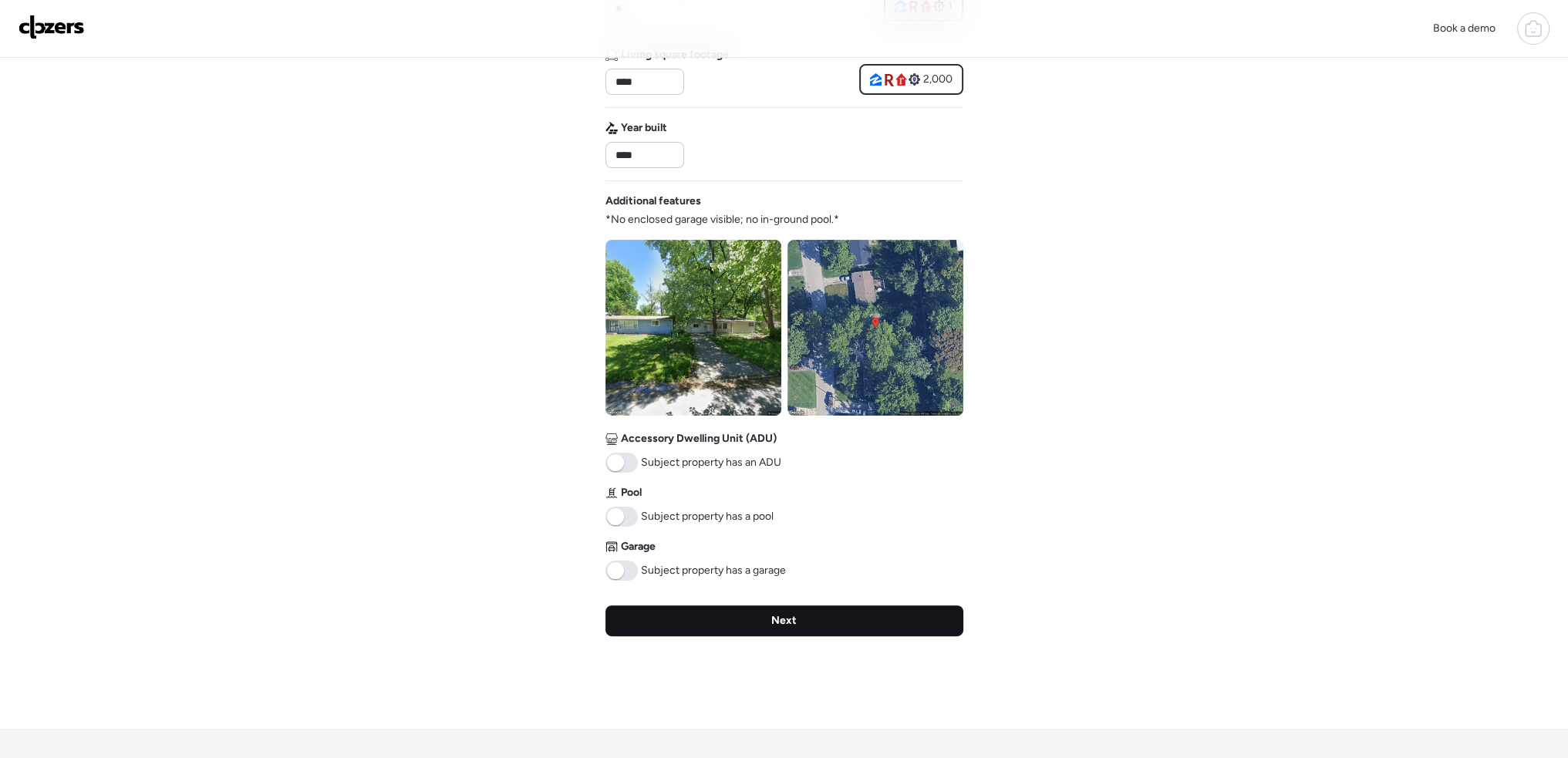
click at [830, 626] on div "Next" at bounding box center [784, 621] width 358 height 31
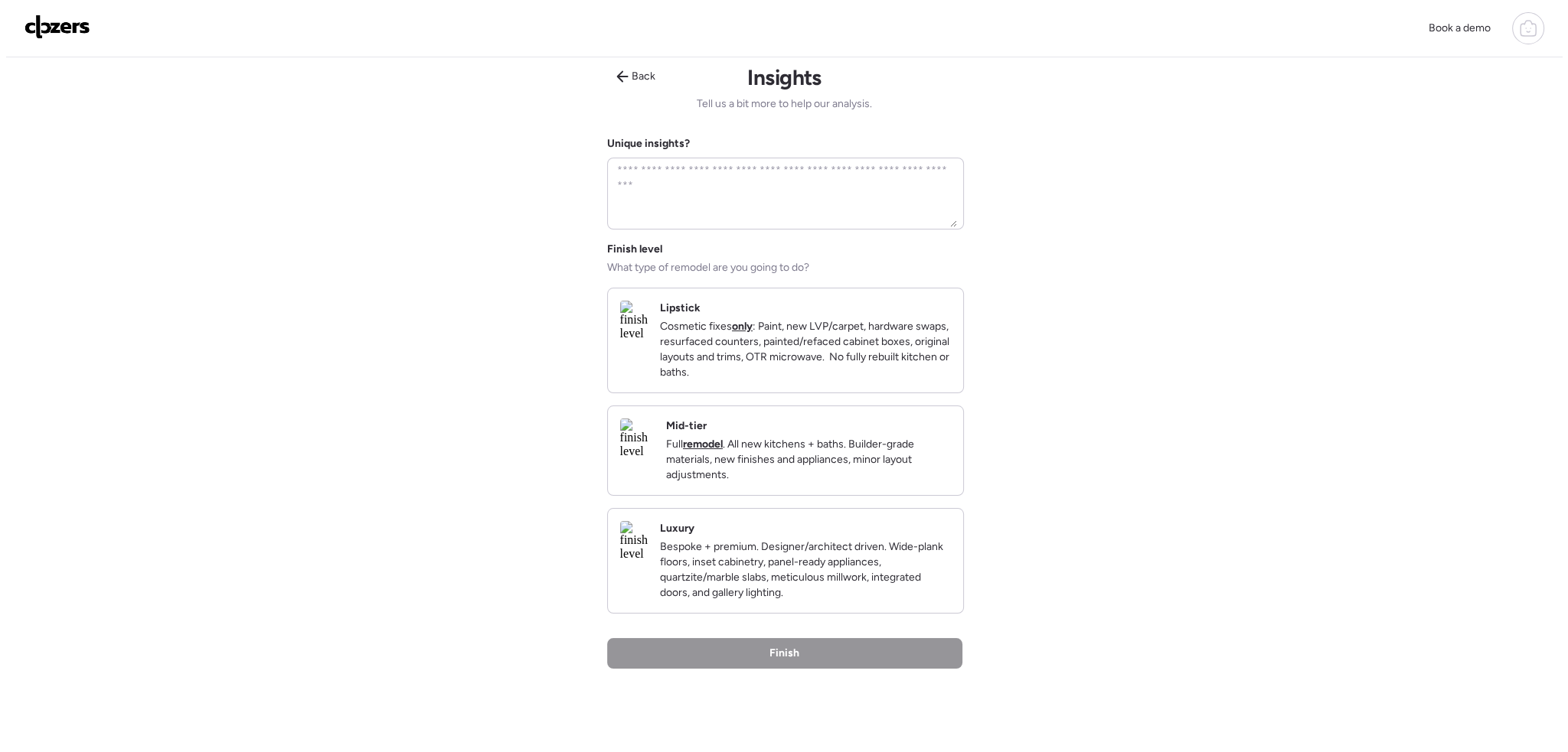
scroll to position [0, 0]
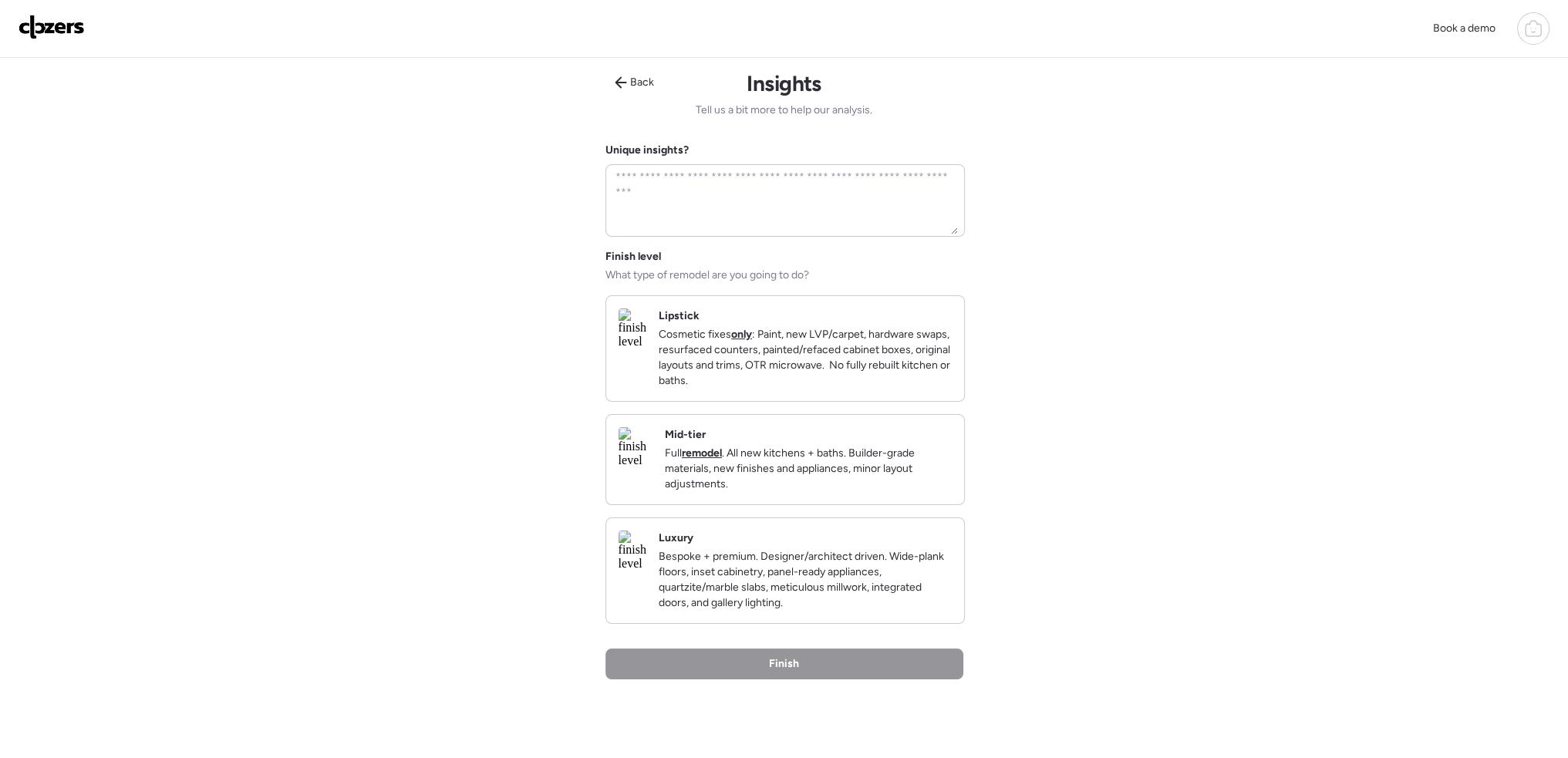
click at [789, 370] on p "Cosmetic fixes only : Paint, new LVP/carpet, hardware swaps, resurfaced counter…" at bounding box center [805, 358] width 293 height 62
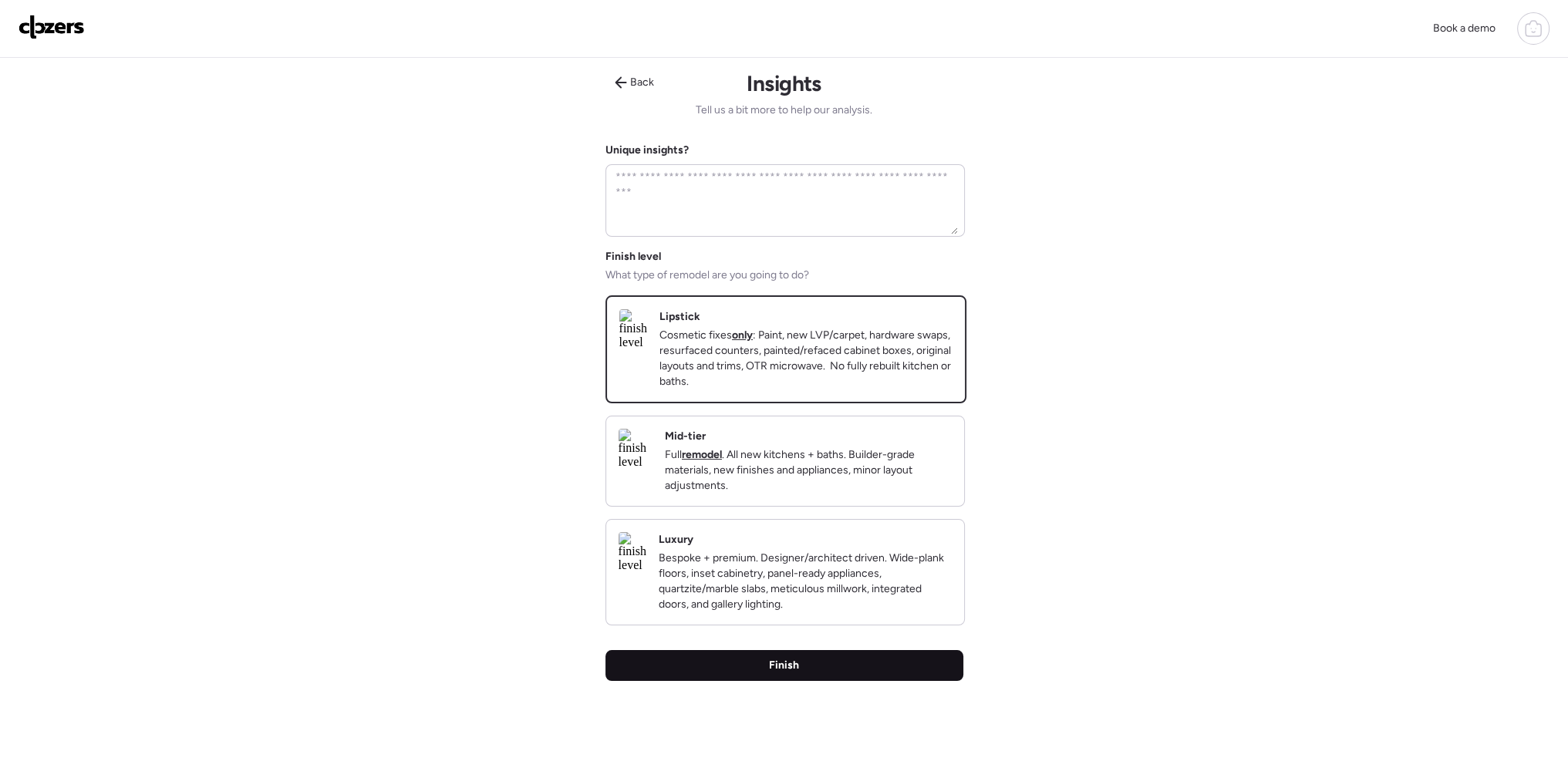
click at [798, 681] on div "Finish" at bounding box center [784, 666] width 358 height 31
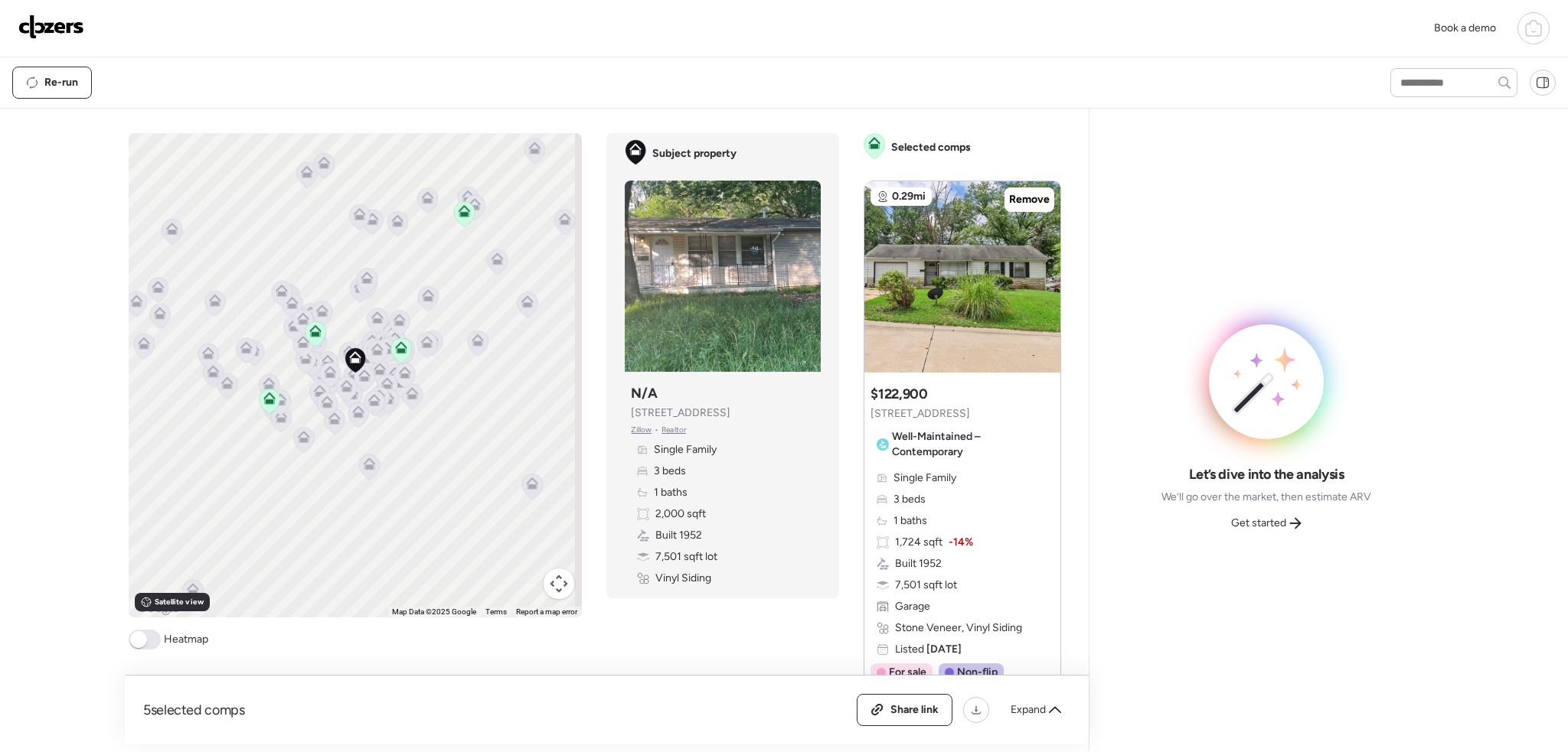
click at [147, 644] on span at bounding box center [145, 640] width 32 height 20
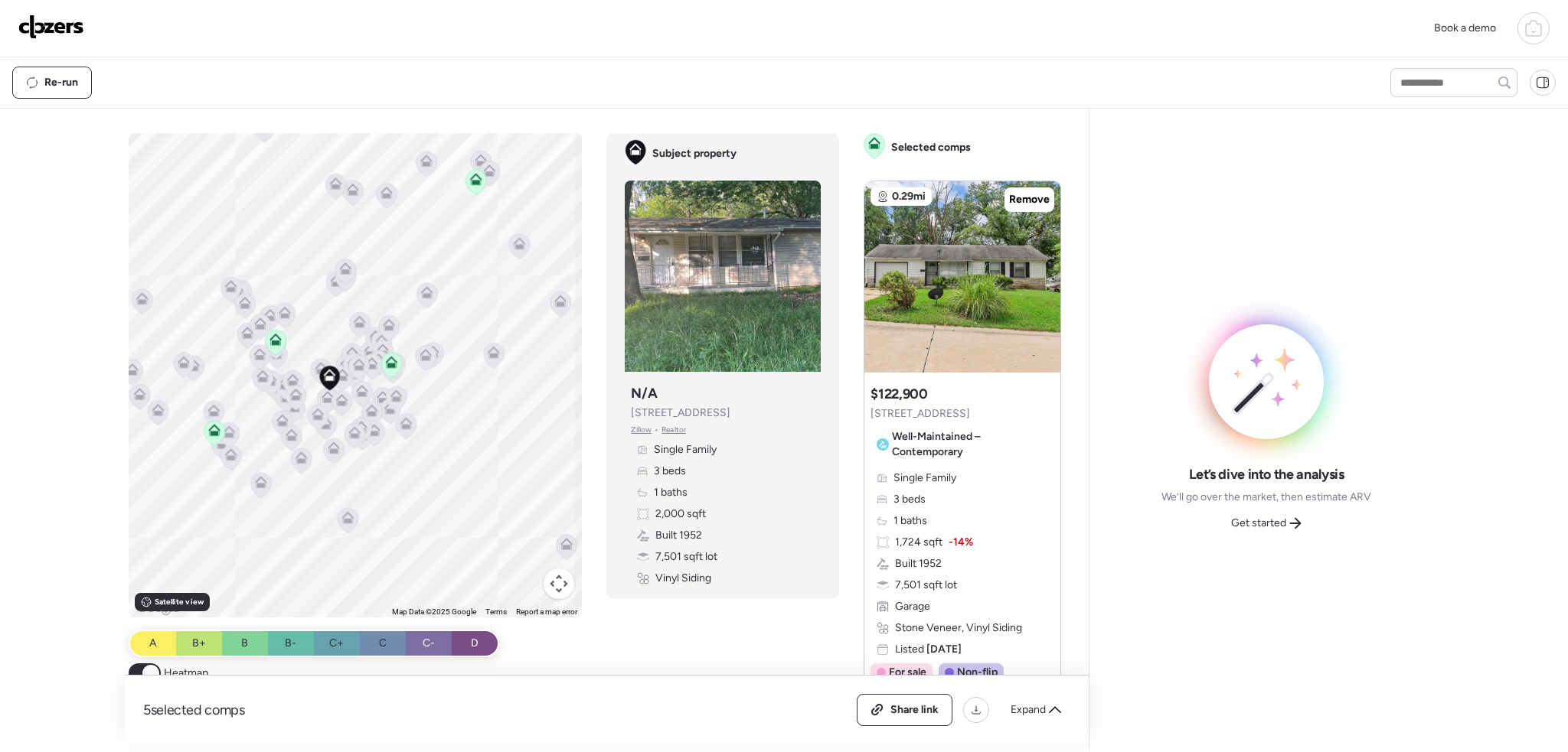
drag, startPoint x: 460, startPoint y: 446, endPoint x: 485, endPoint y: 482, distance: 43.8
click at [485, 482] on div "To activate drag with keyboard, press Alt + Enter. Once in keyboard drag state,…" at bounding box center [355, 375] width 454 height 485
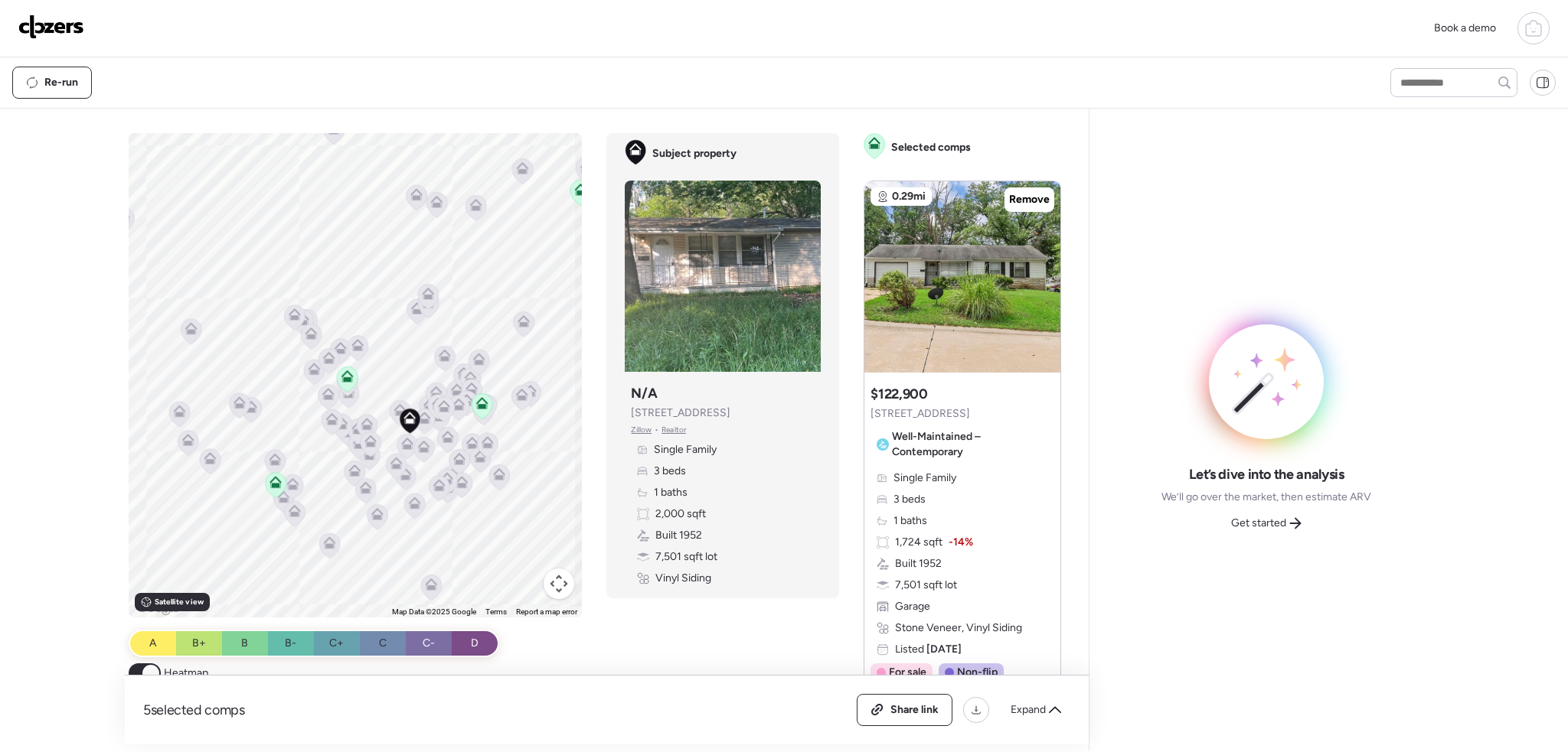
click at [525, 446] on div "To activate drag with keyboard, press Alt + Enter. Once in keyboard drag state,…" at bounding box center [355, 375] width 454 height 485
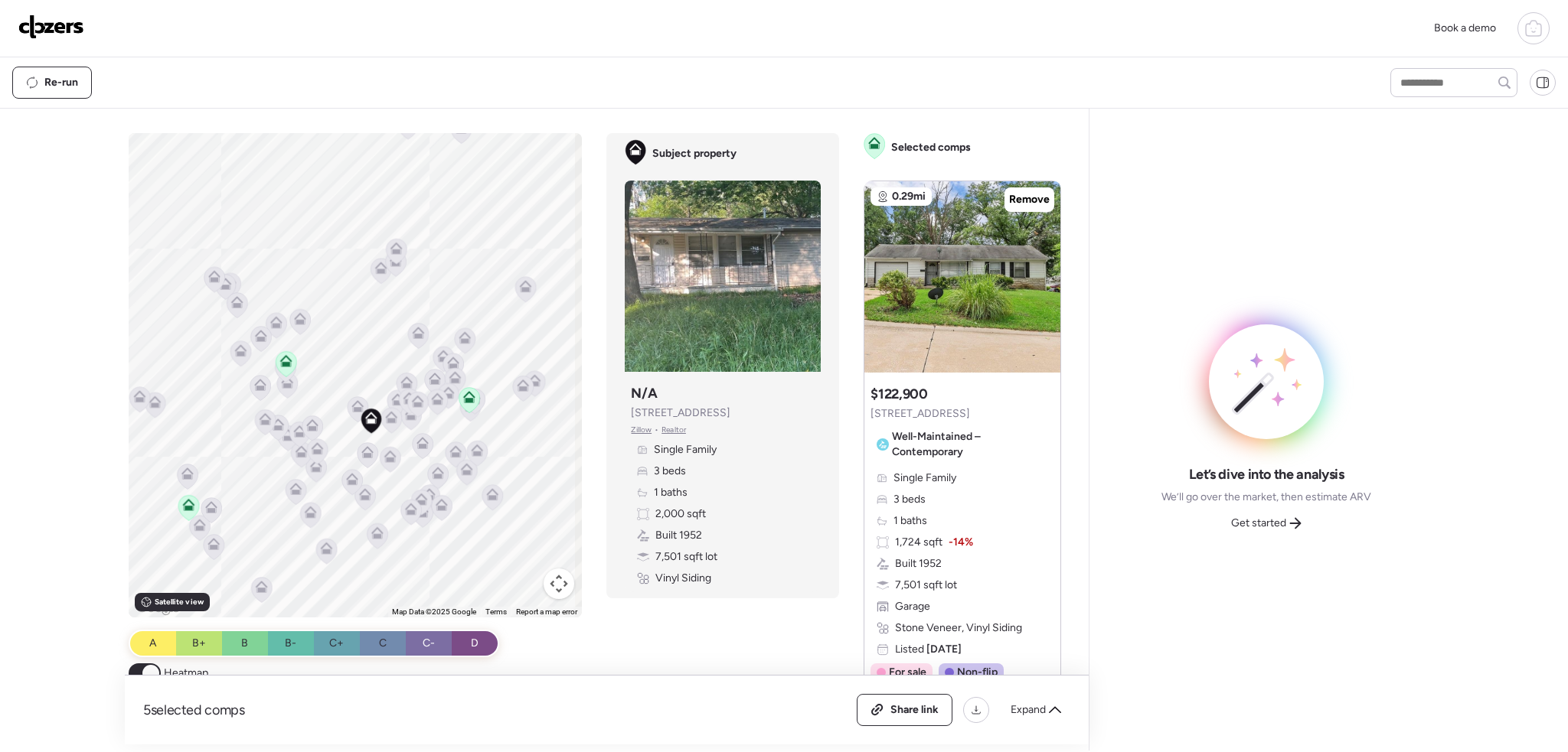
click at [469, 403] on icon at bounding box center [470, 399] width 21 height 25
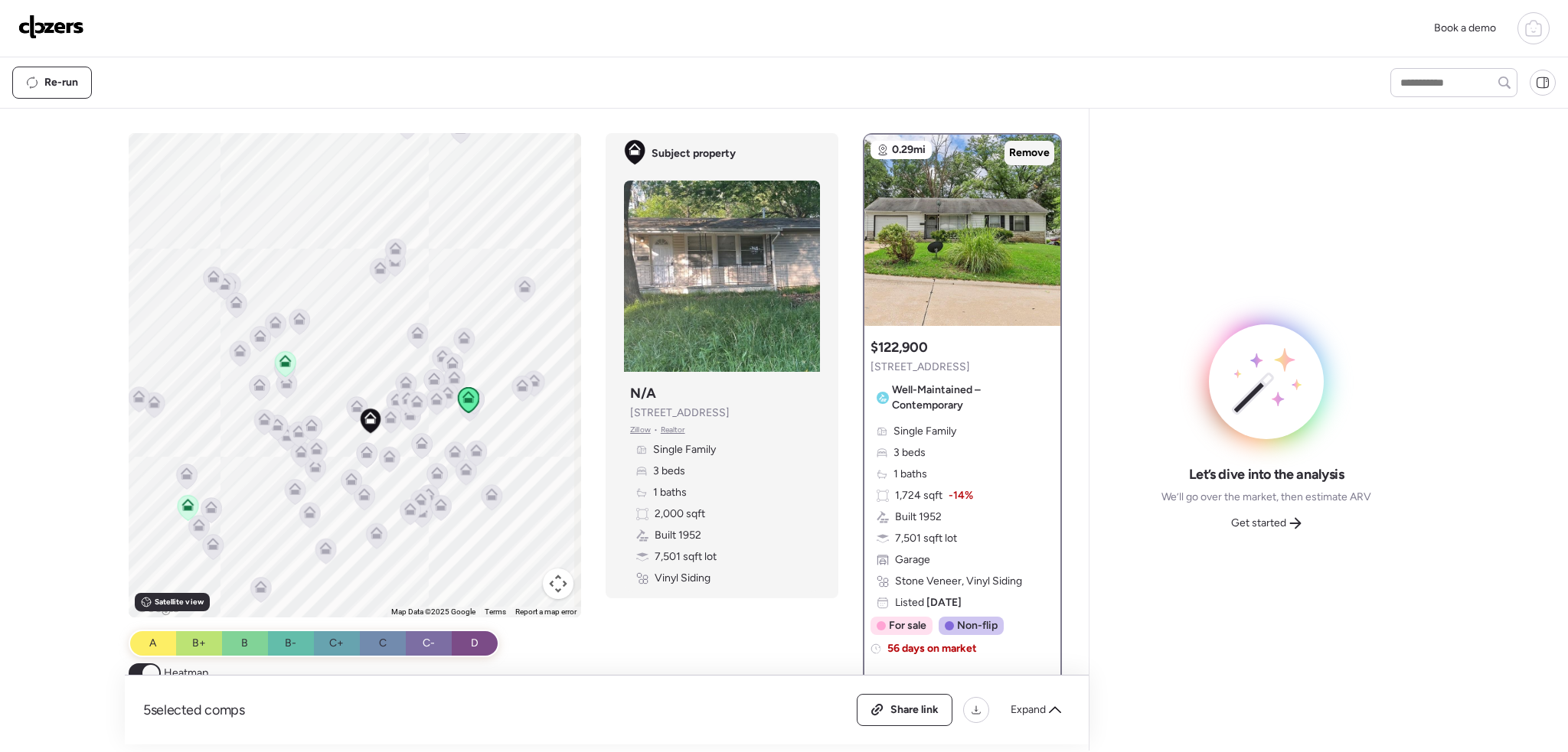
click at [1022, 147] on span "Remove" at bounding box center [1029, 153] width 41 height 15
click at [284, 359] on icon at bounding box center [286, 360] width 12 height 12
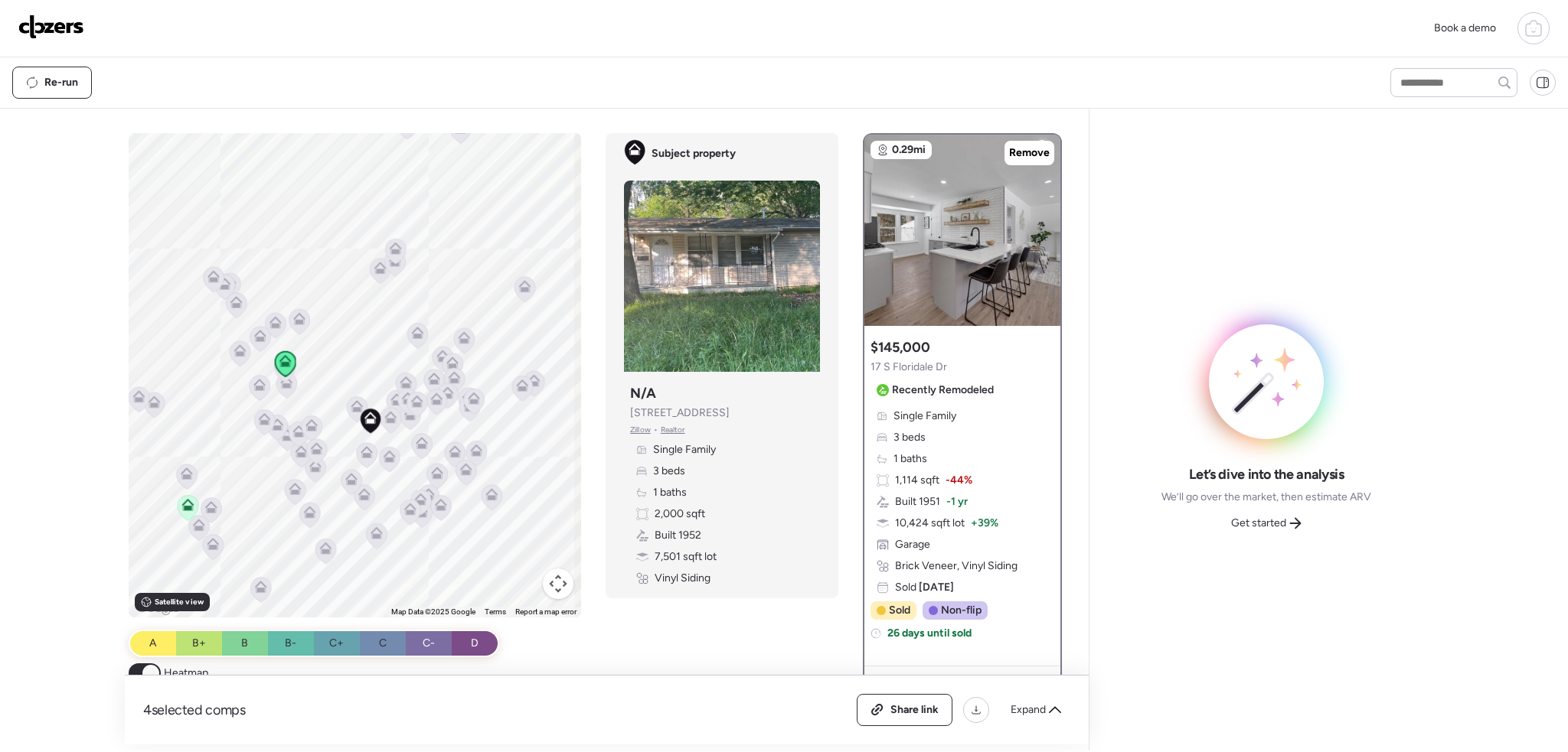
click at [184, 504] on icon at bounding box center [188, 505] width 12 height 12
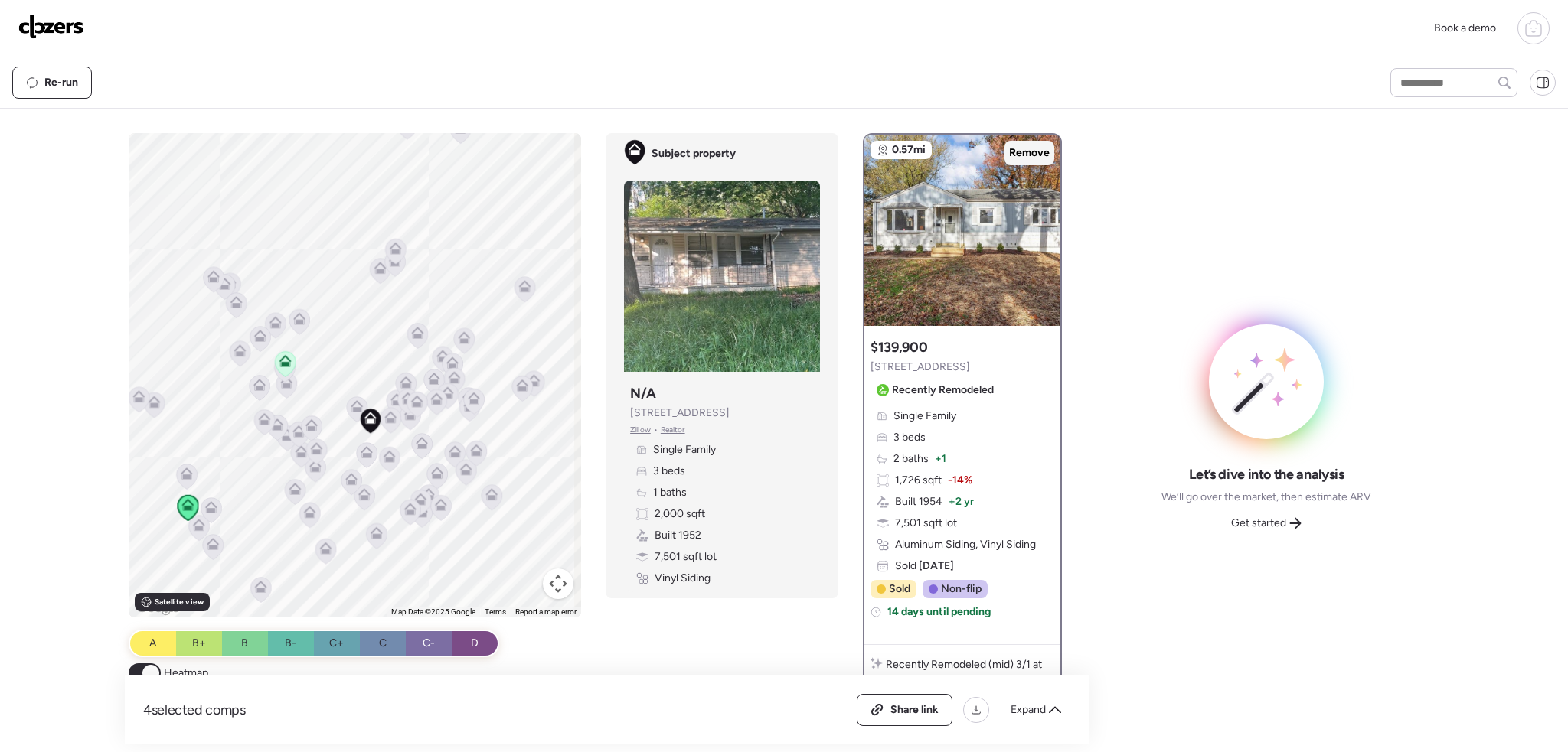
click at [1035, 153] on span "Remove" at bounding box center [1029, 153] width 41 height 15
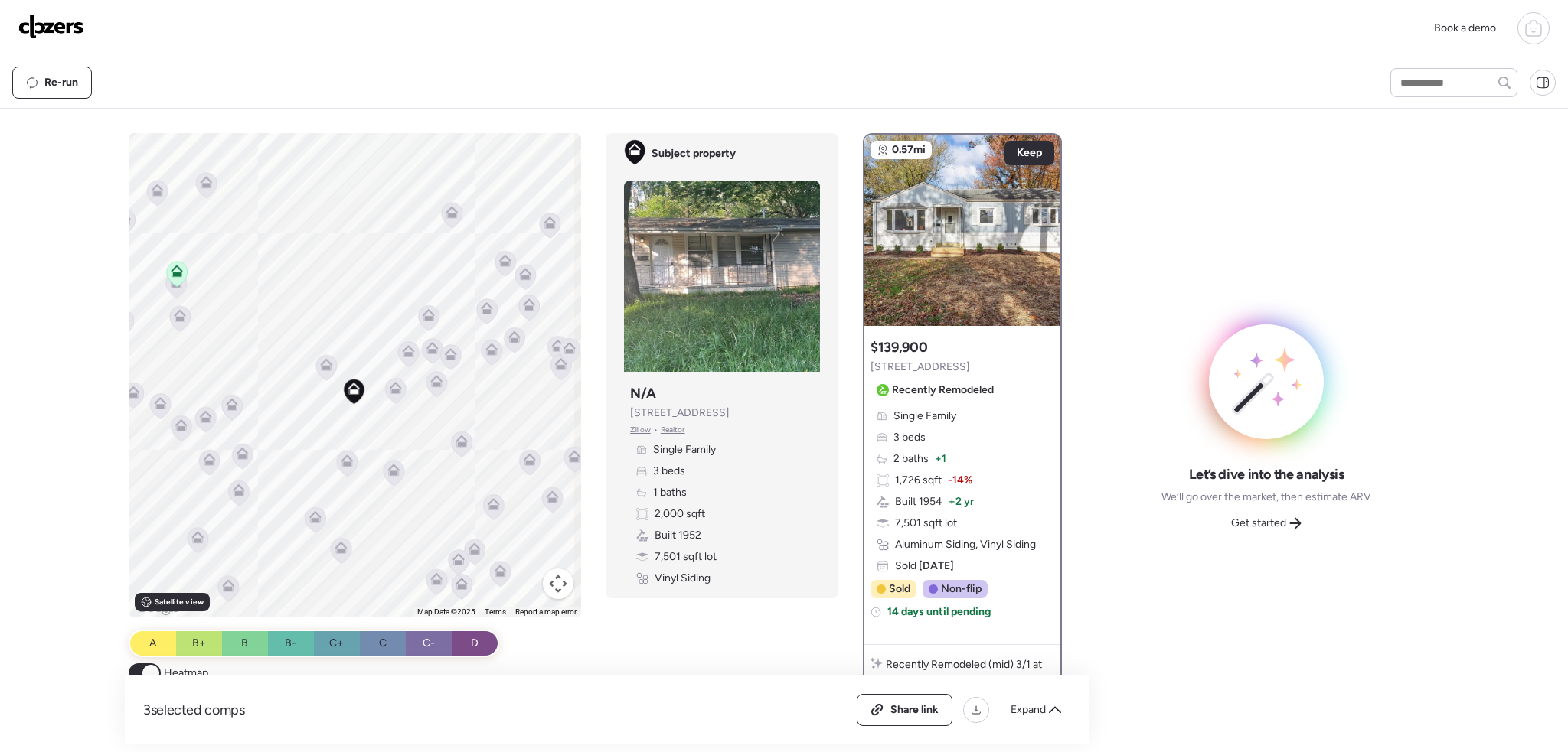
click at [390, 474] on icon at bounding box center [394, 473] width 10 height 5
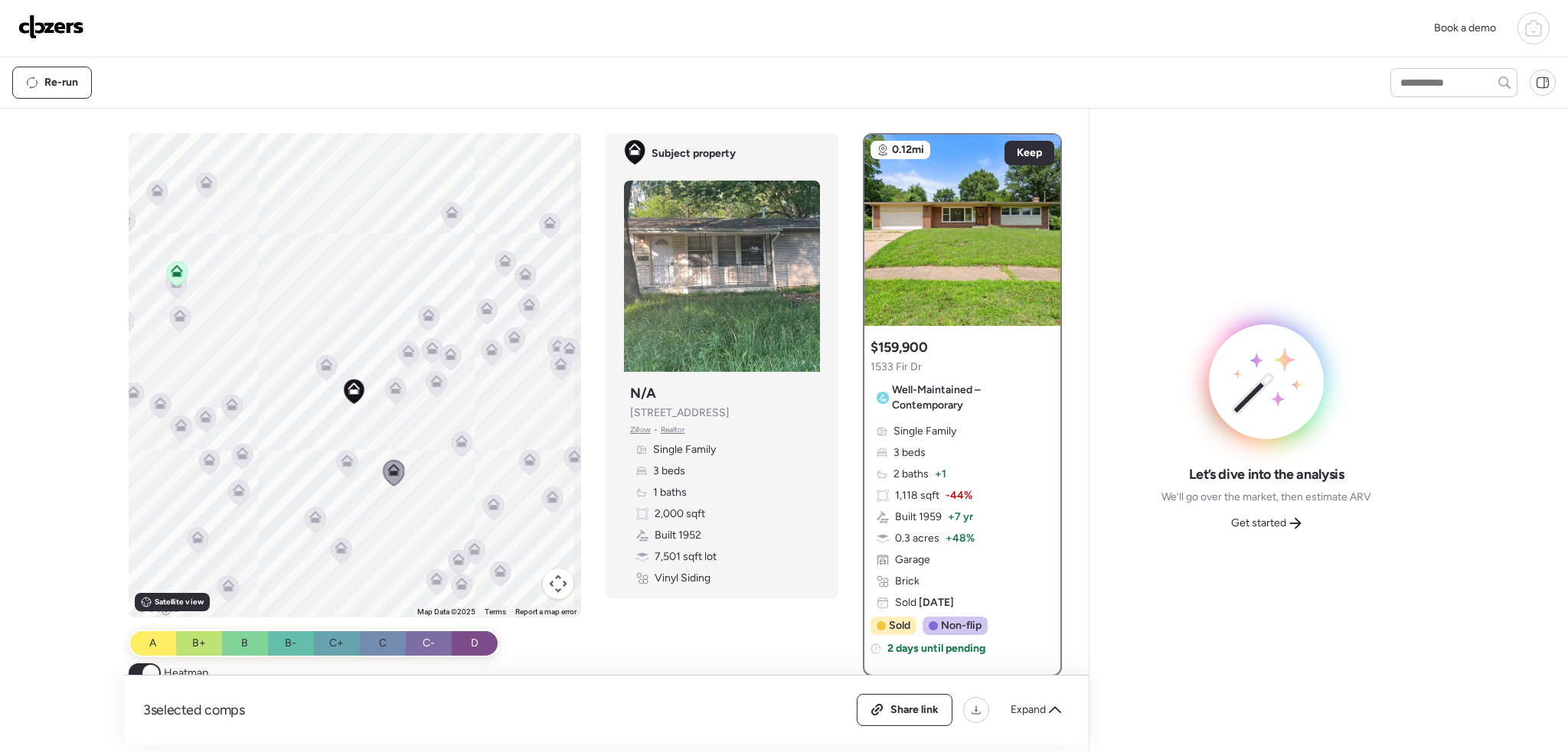
click at [346, 462] on icon at bounding box center [347, 464] width 10 height 5
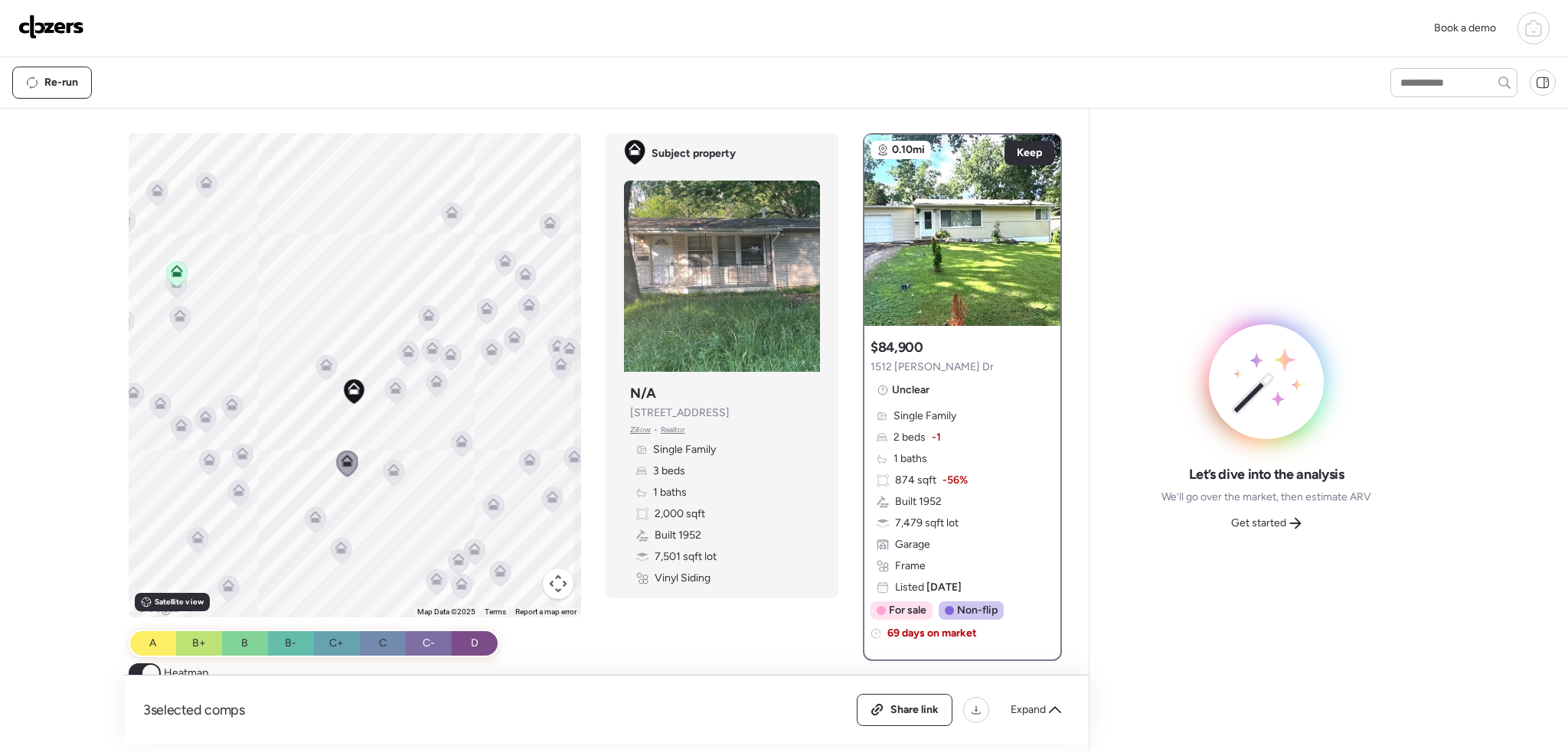
click at [391, 385] on icon at bounding box center [396, 388] width 12 height 12
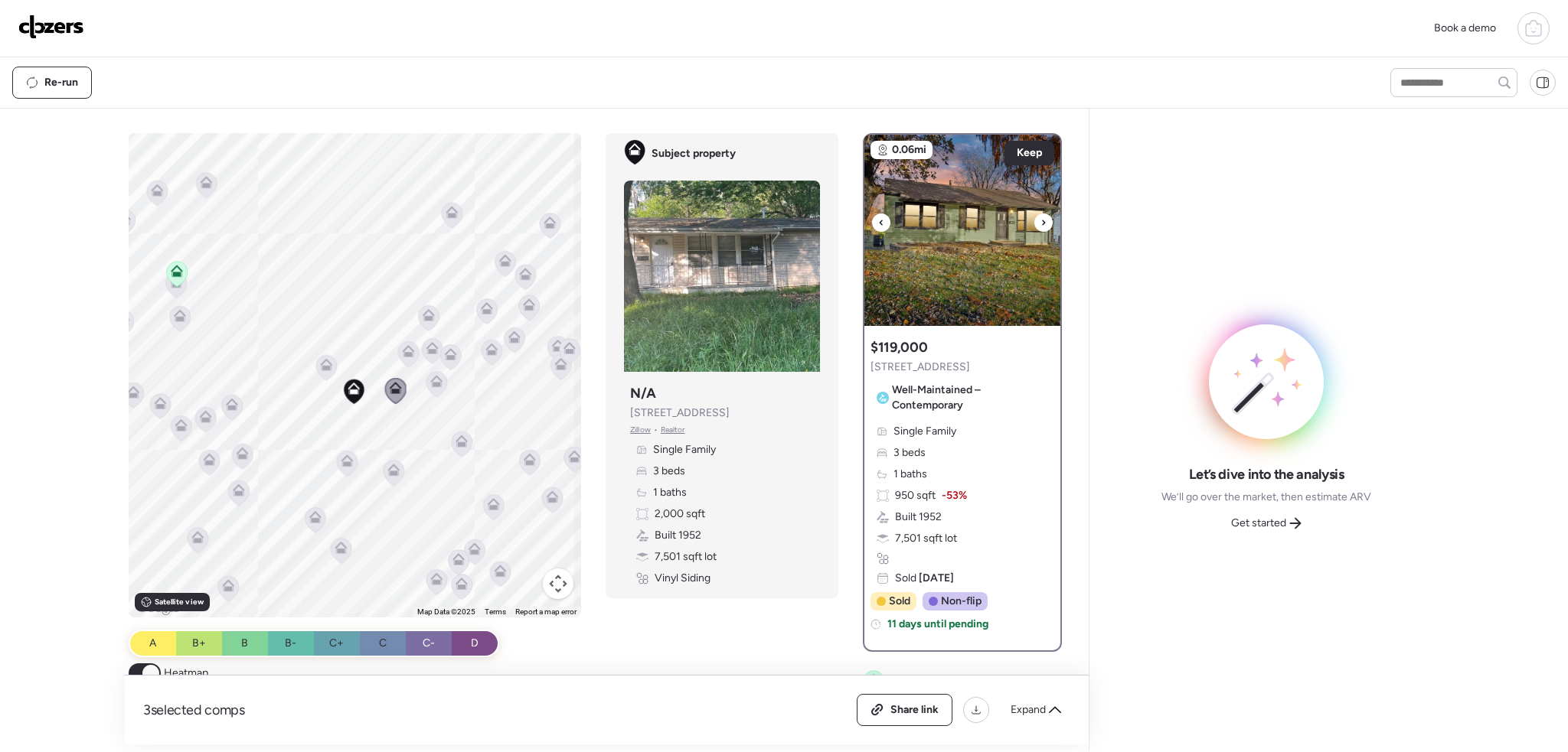
click at [1041, 220] on icon at bounding box center [1044, 223] width 6 height 18
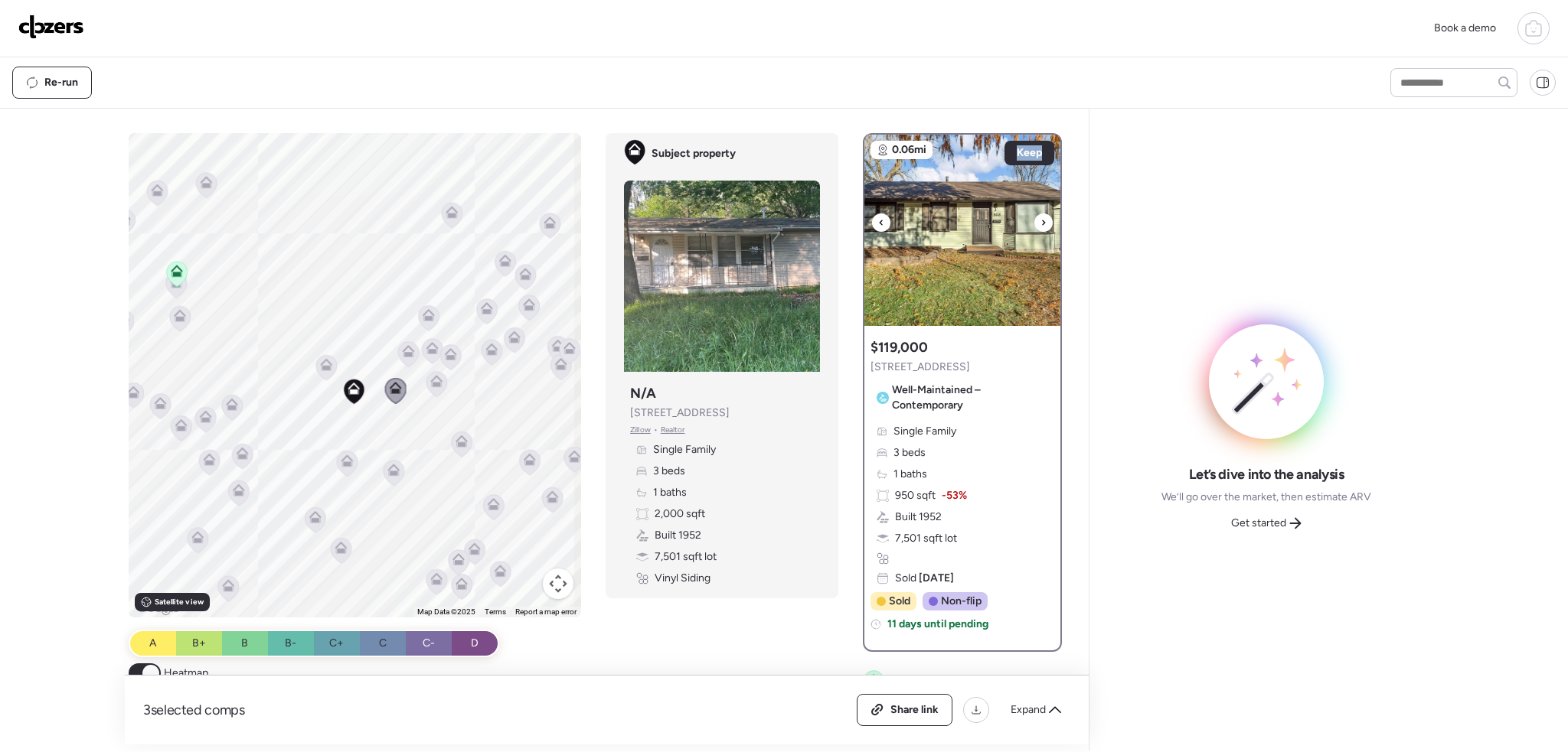
click at [1041, 220] on icon at bounding box center [1044, 223] width 6 height 18
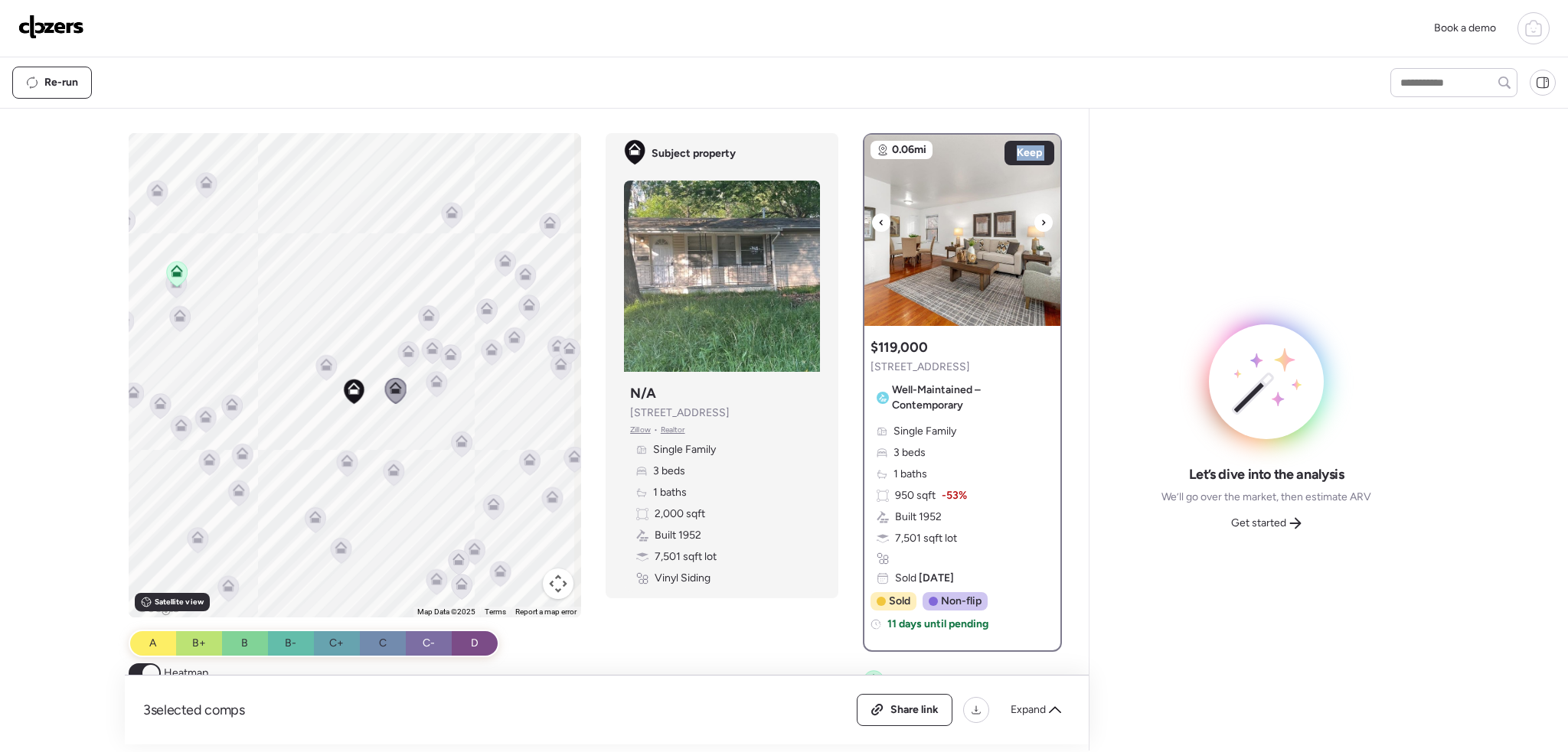
click at [1041, 220] on icon at bounding box center [1044, 223] width 6 height 18
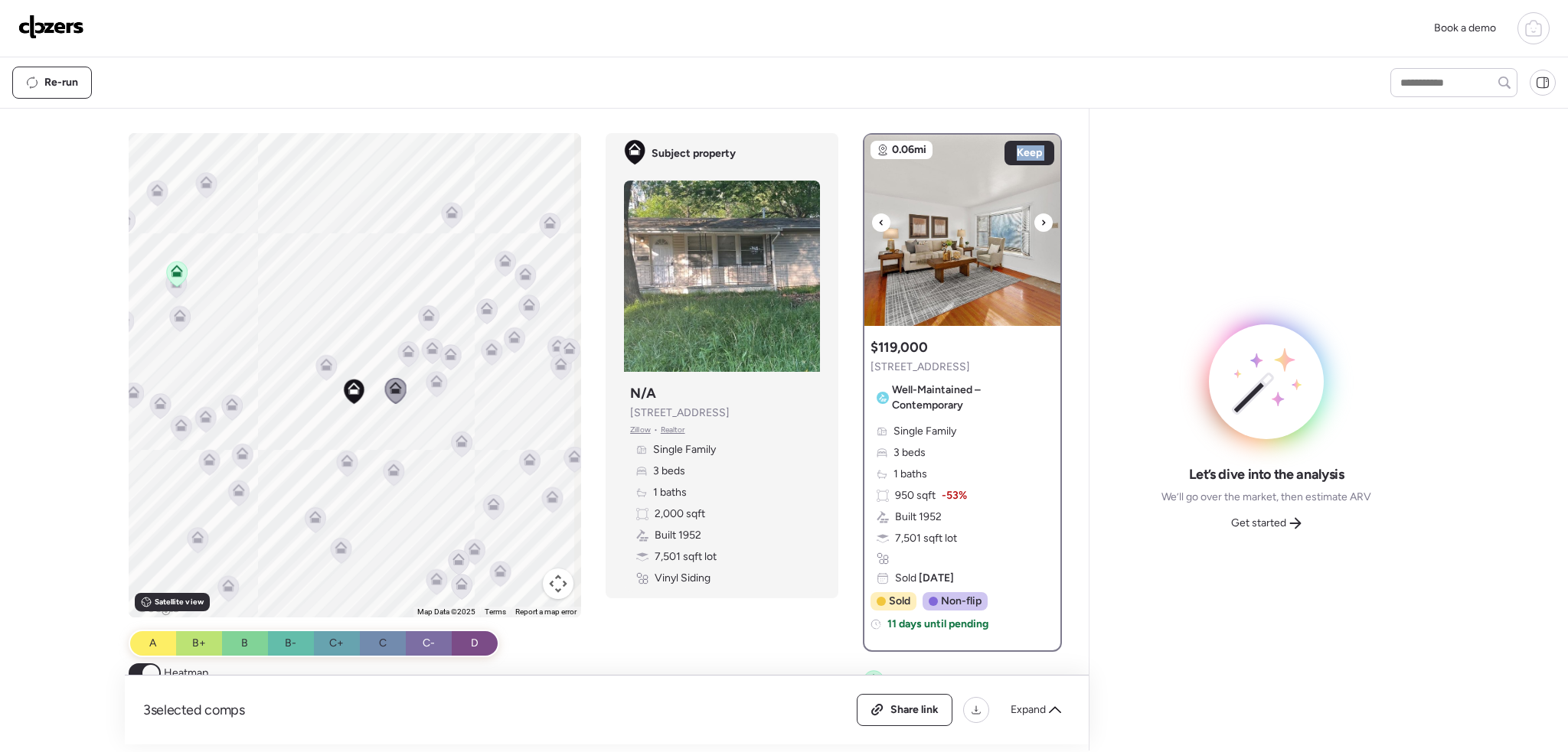
click at [1041, 220] on icon at bounding box center [1044, 223] width 6 height 18
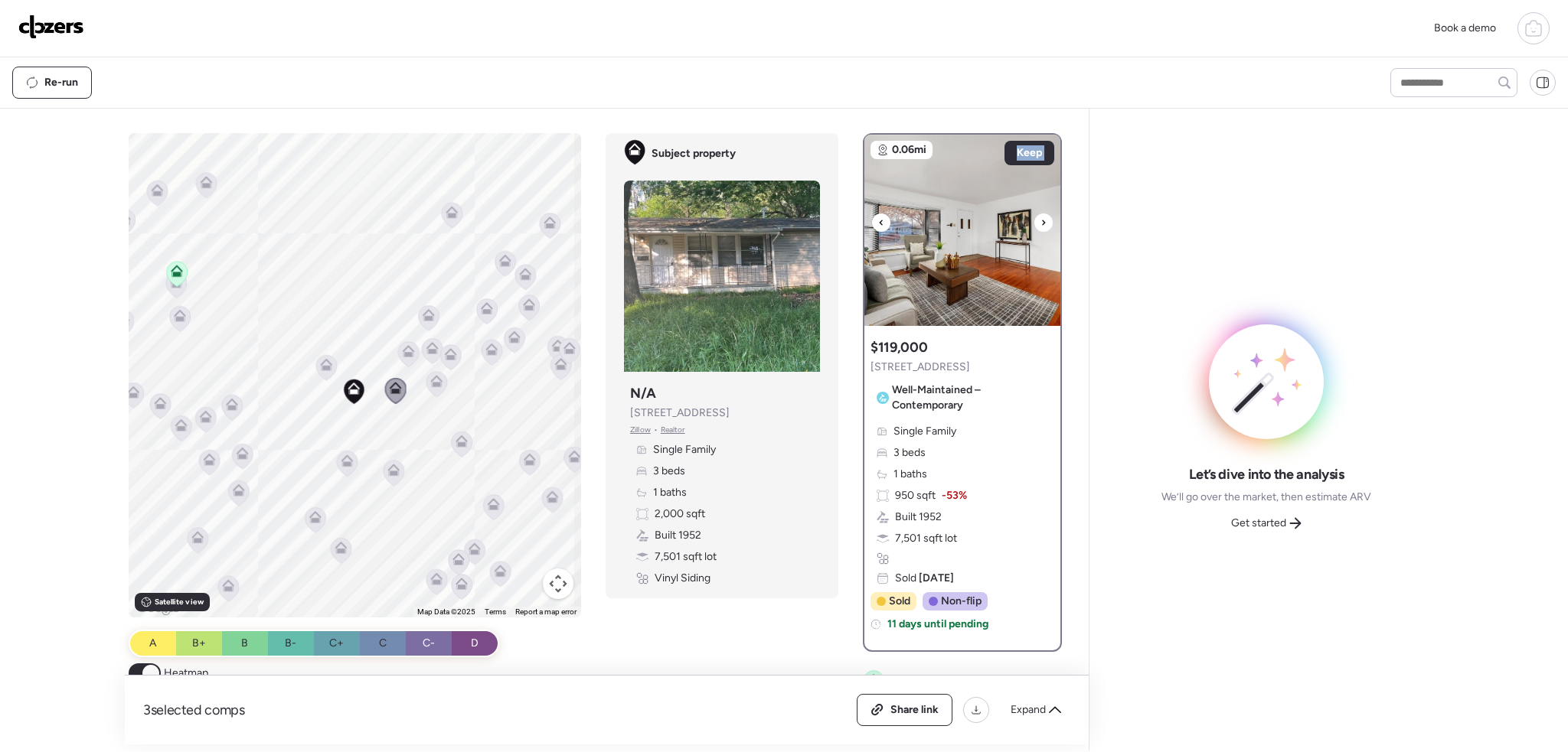
click at [1041, 220] on icon at bounding box center [1044, 223] width 6 height 18
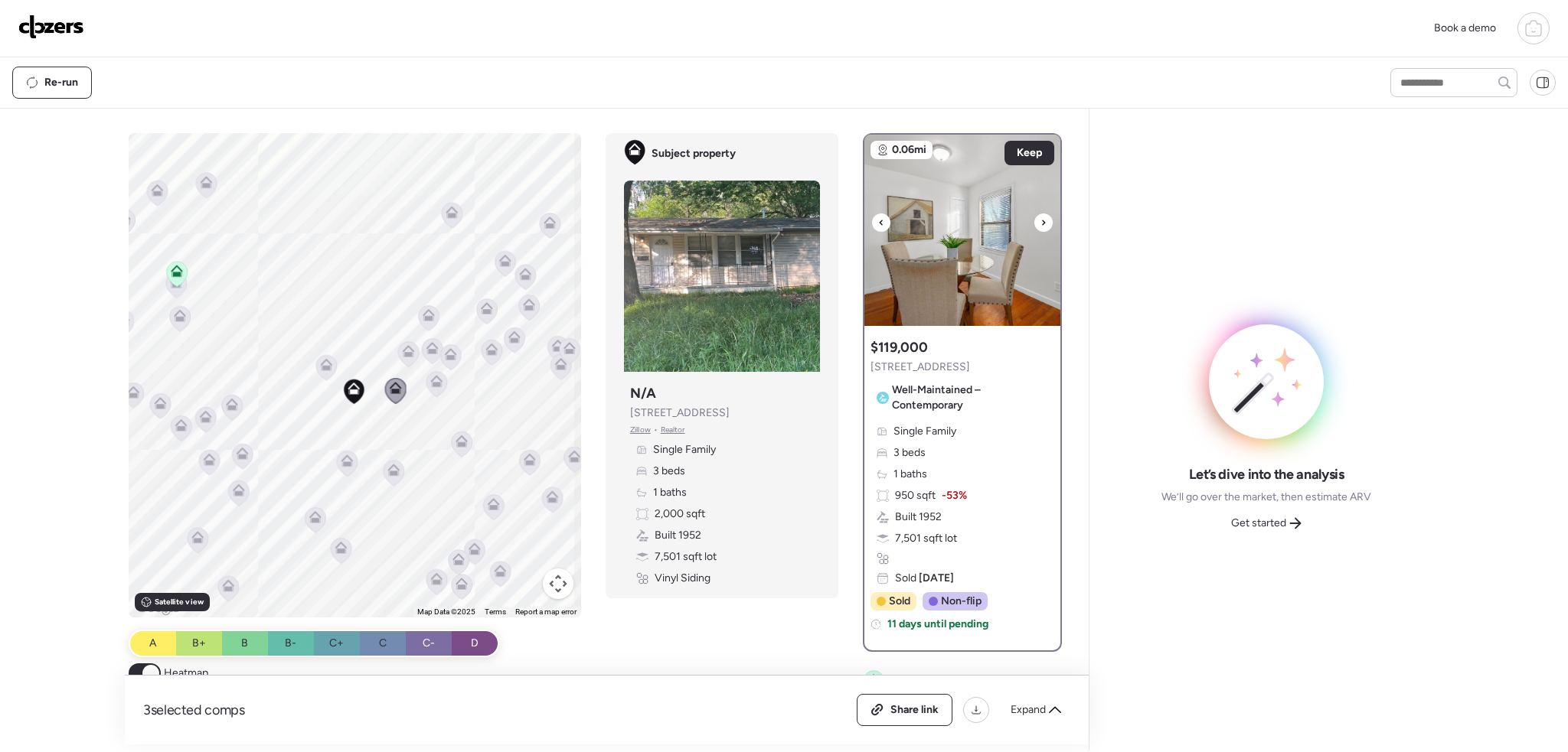
click at [1041, 225] on icon at bounding box center [1044, 223] width 6 height 18
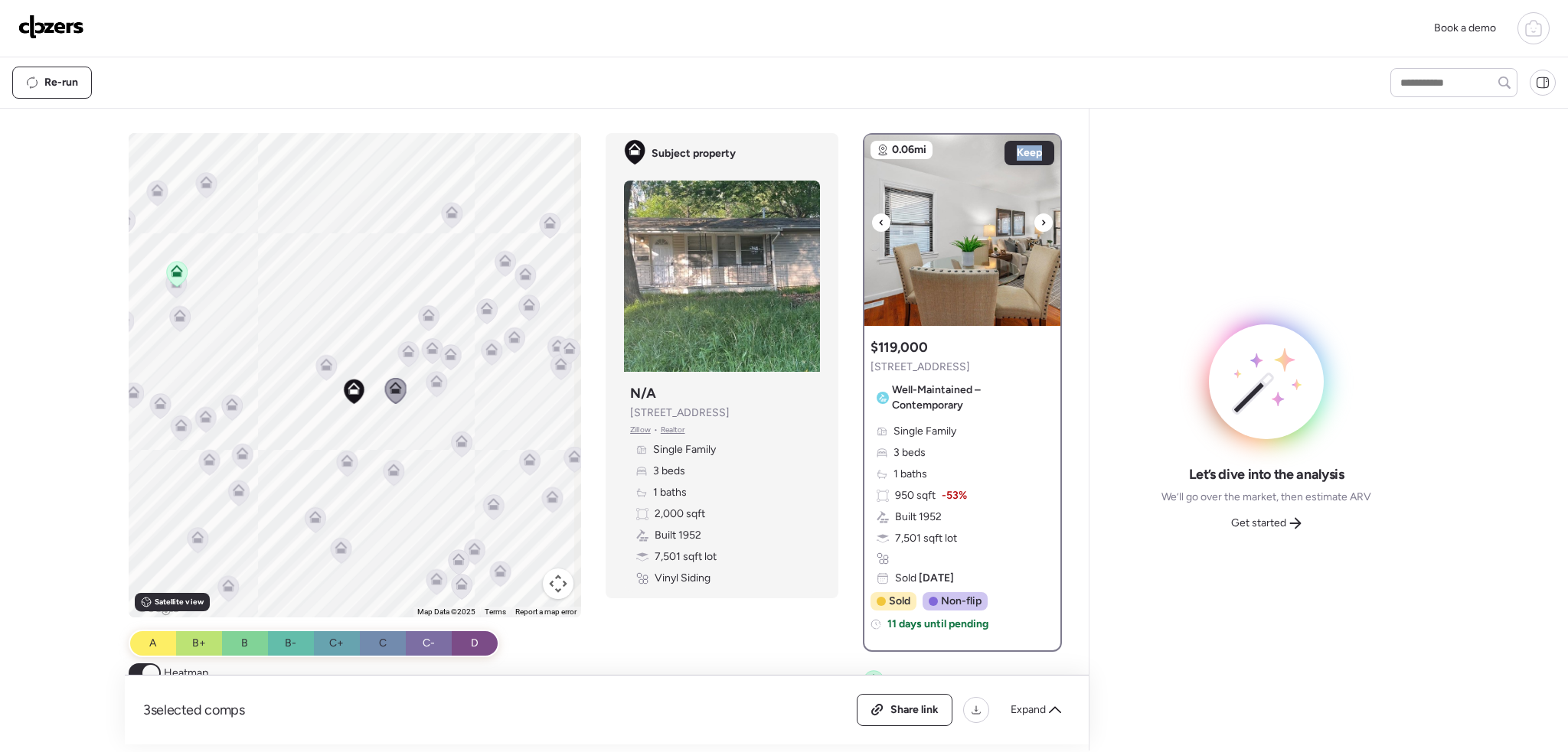
click at [1041, 225] on icon at bounding box center [1044, 223] width 6 height 18
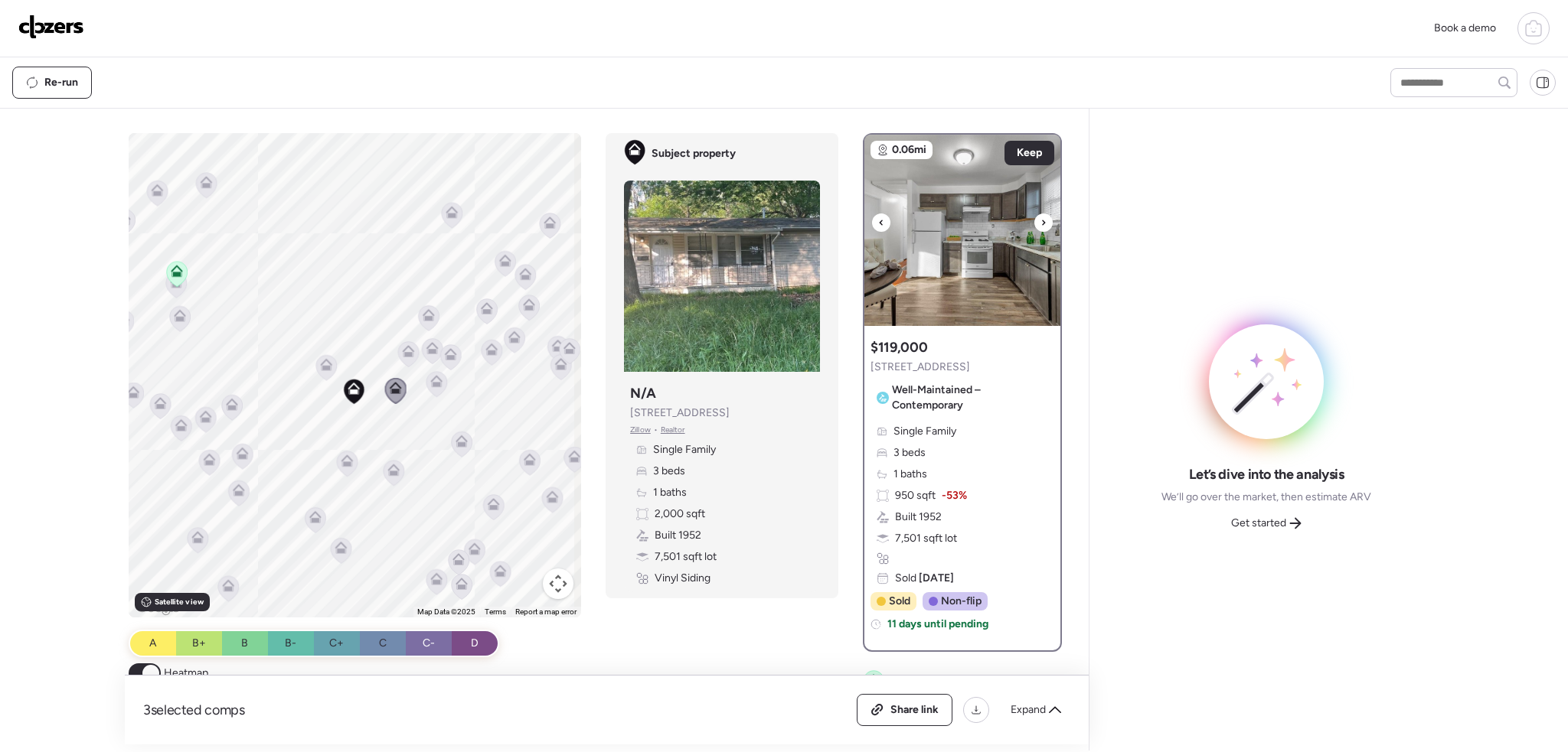
click at [1041, 225] on icon at bounding box center [1044, 223] width 6 height 18
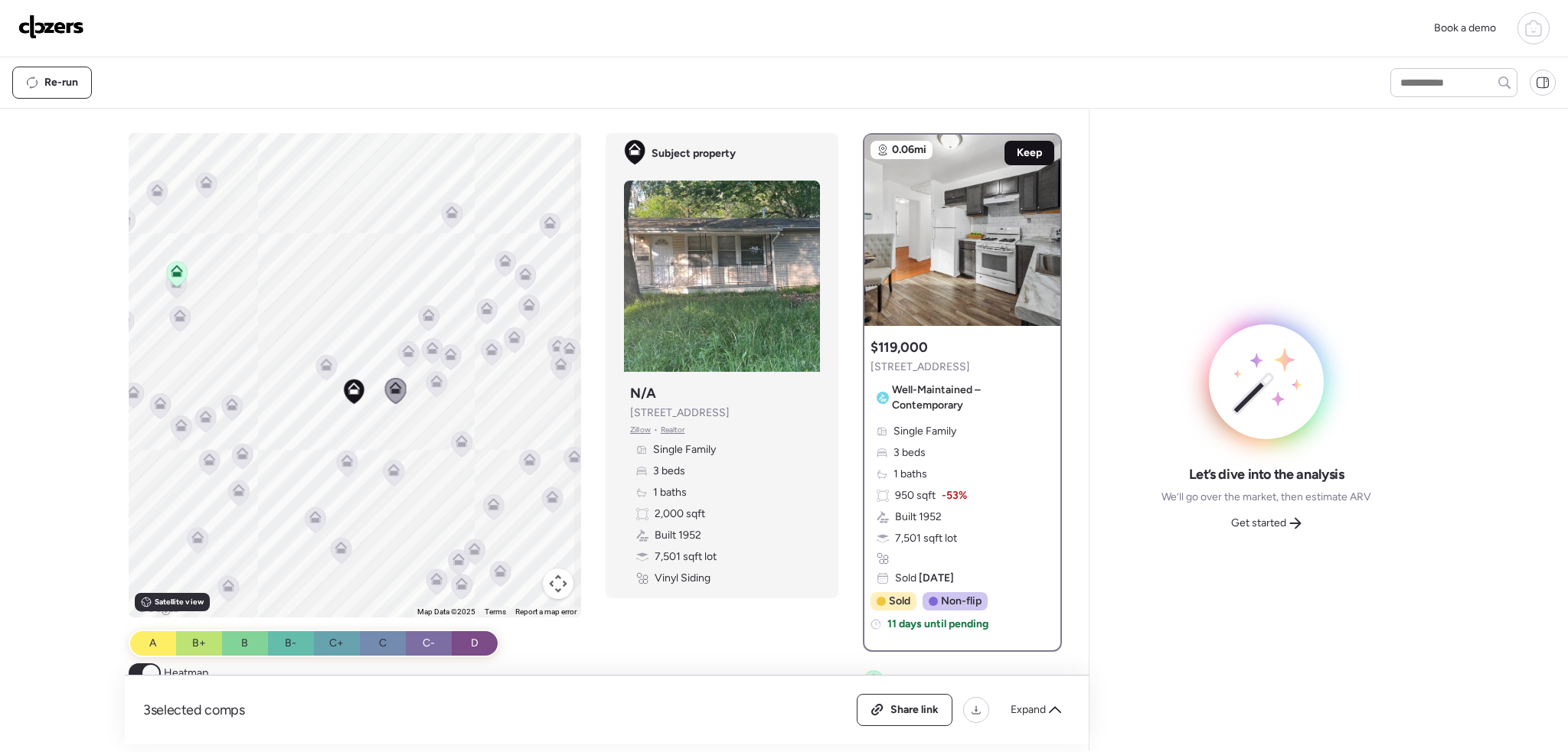
click at [1029, 148] on span "Keep" at bounding box center [1029, 153] width 25 height 15
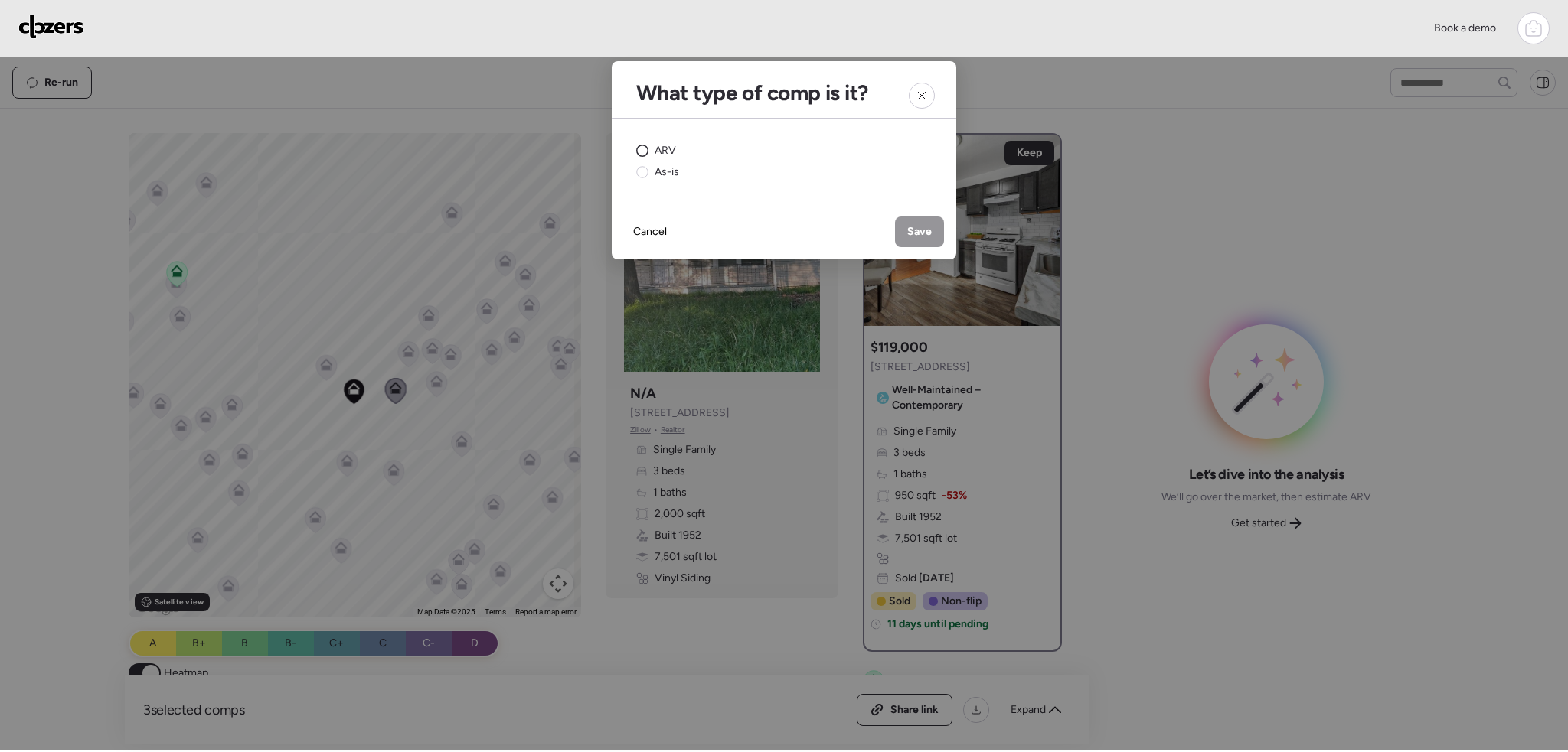
click at [649, 152] on div "ARV" at bounding box center [656, 151] width 40 height 15
drag, startPoint x: 917, startPoint y: 235, endPoint x: 610, endPoint y: 373, distance: 336.6
click at [914, 235] on span "Save" at bounding box center [920, 232] width 25 height 15
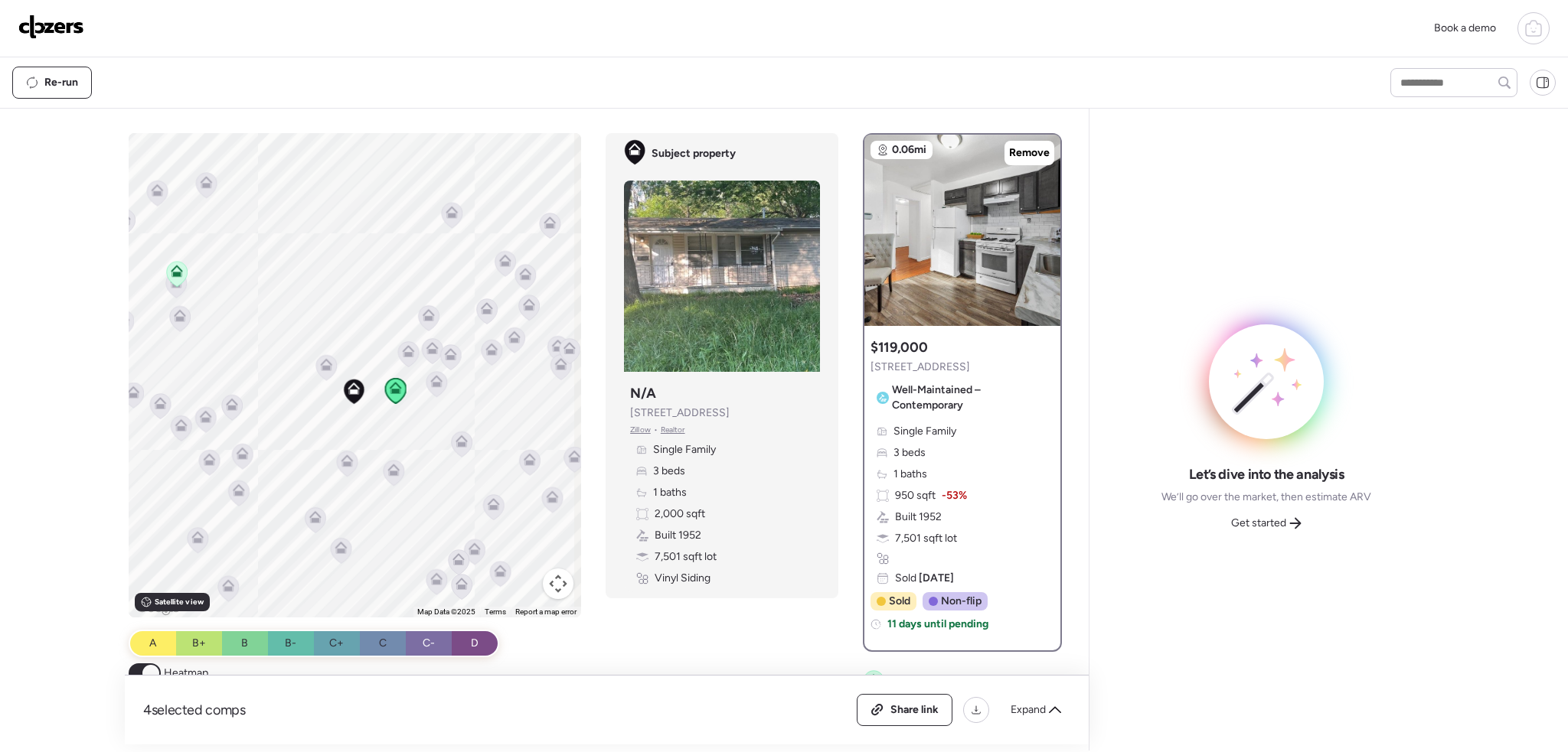
click at [324, 361] on icon at bounding box center [327, 364] width 12 height 12
click at [324, 376] on icon at bounding box center [326, 367] width 21 height 25
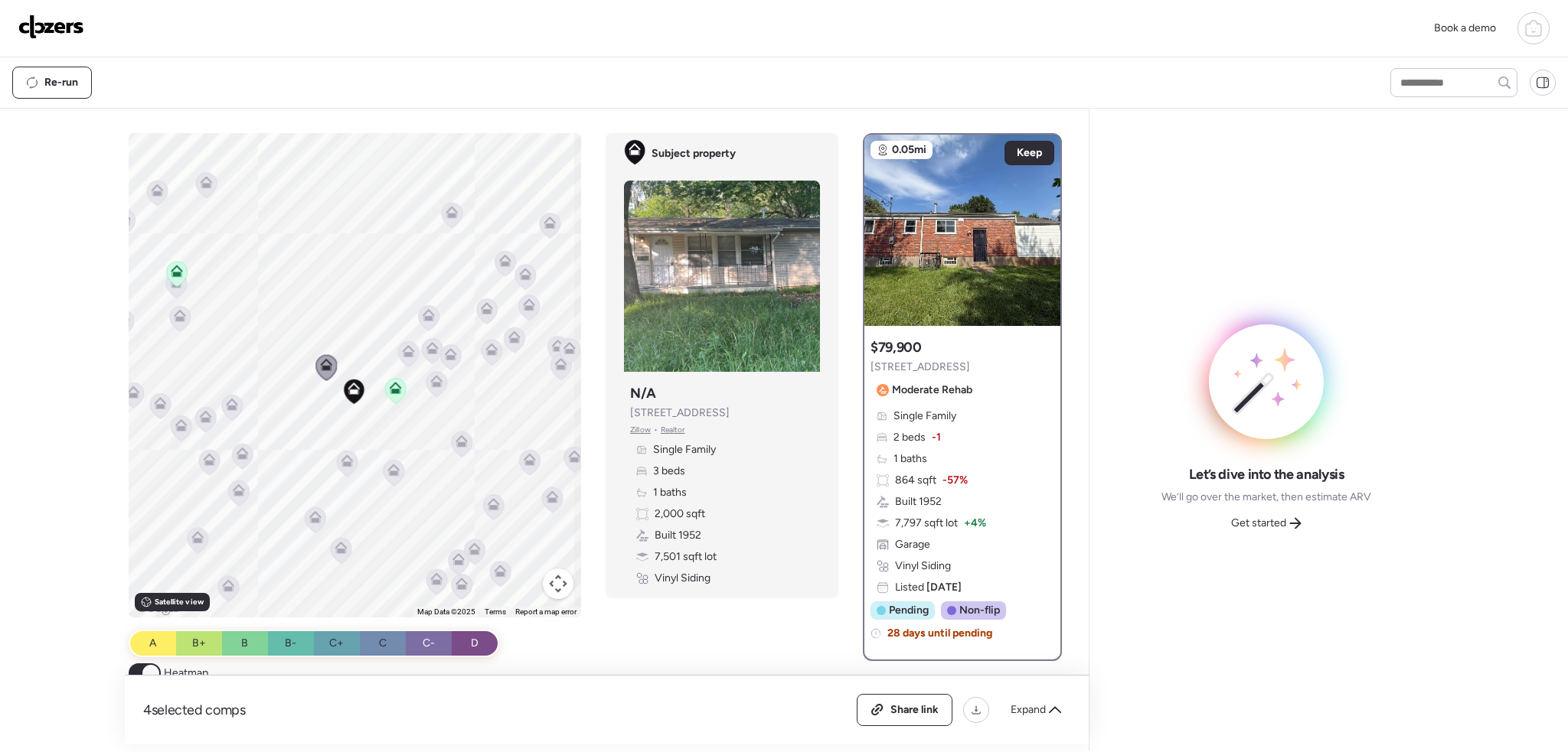
click at [349, 466] on icon at bounding box center [347, 463] width 21 height 25
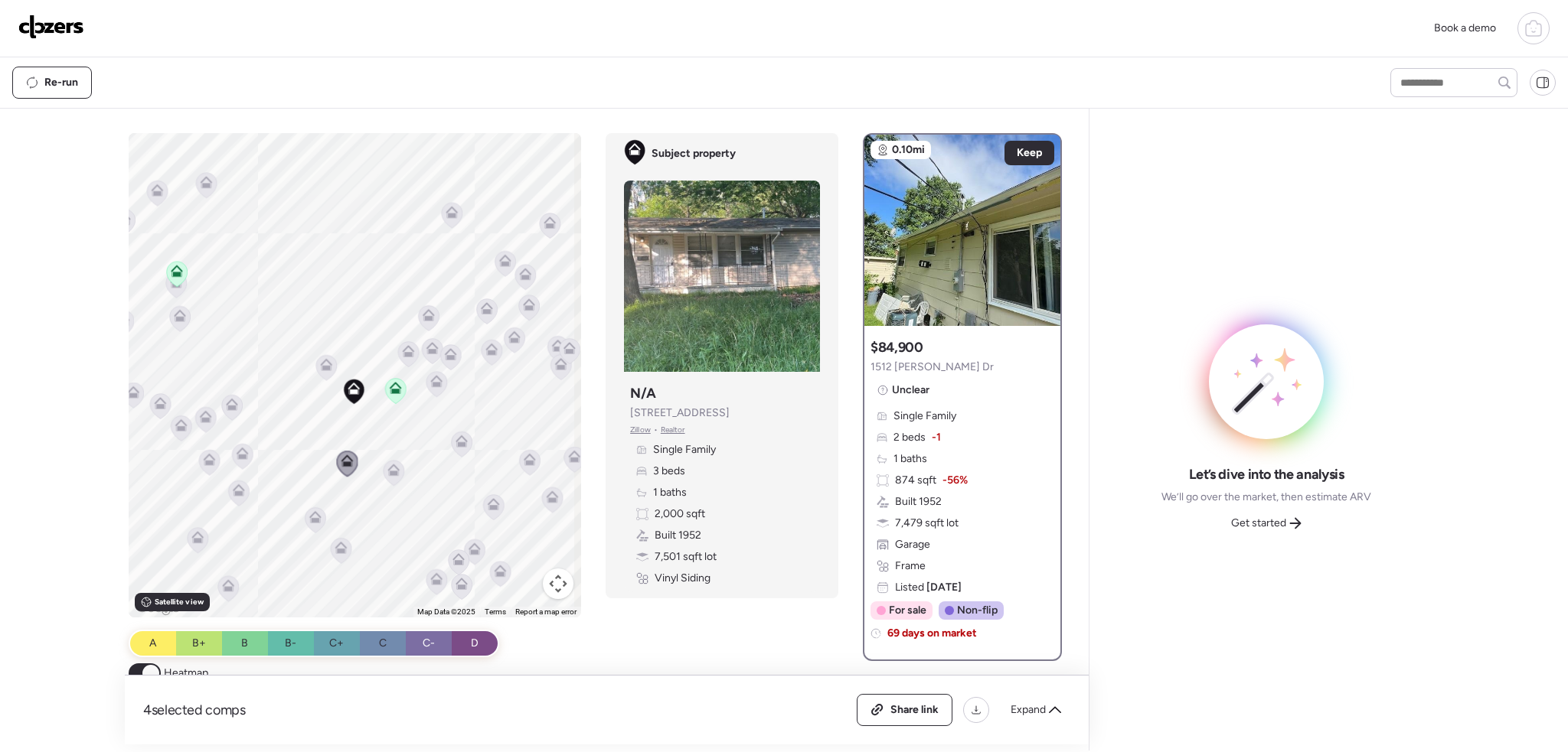
click at [392, 478] on icon at bounding box center [394, 472] width 21 height 25
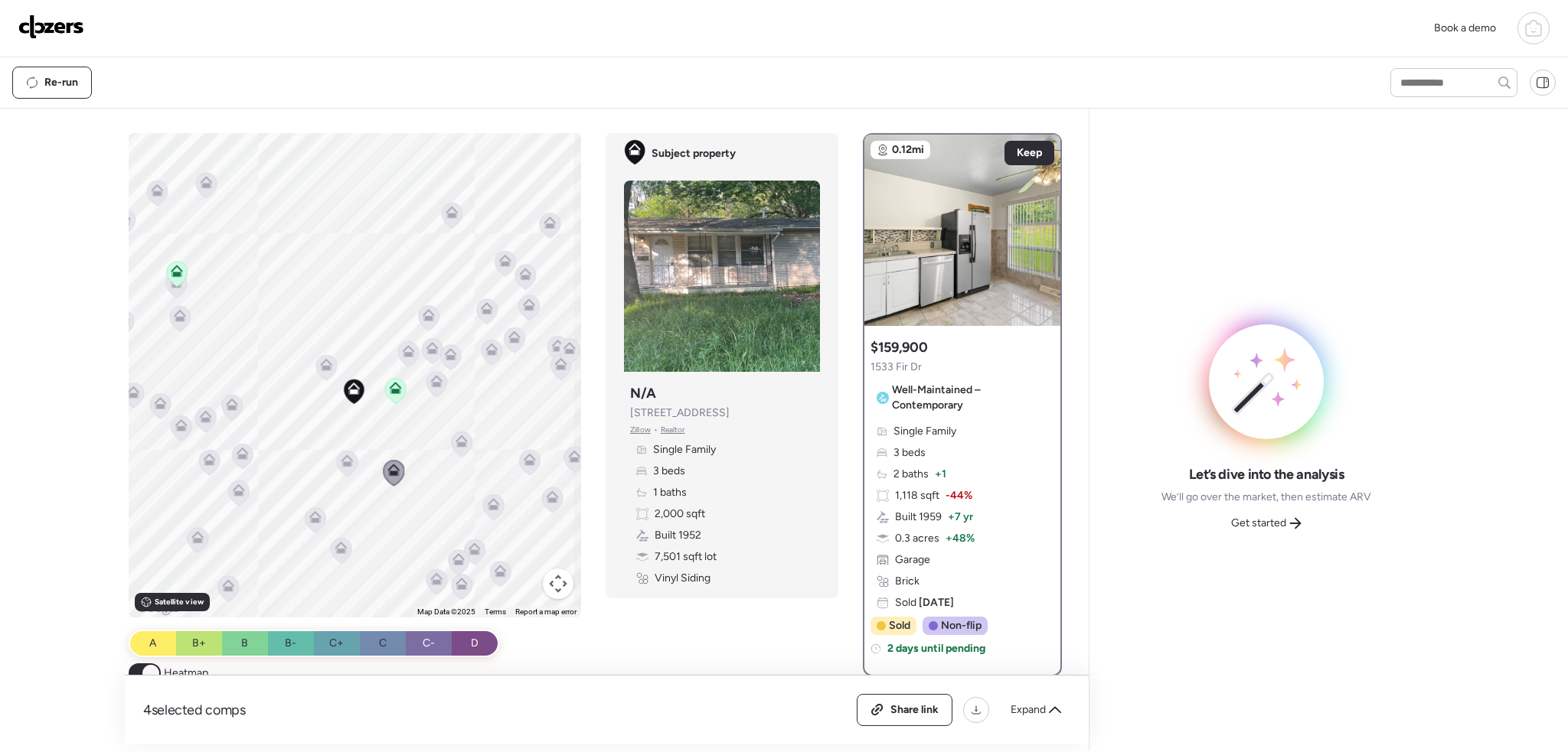
click at [312, 516] on icon at bounding box center [315, 516] width 12 height 12
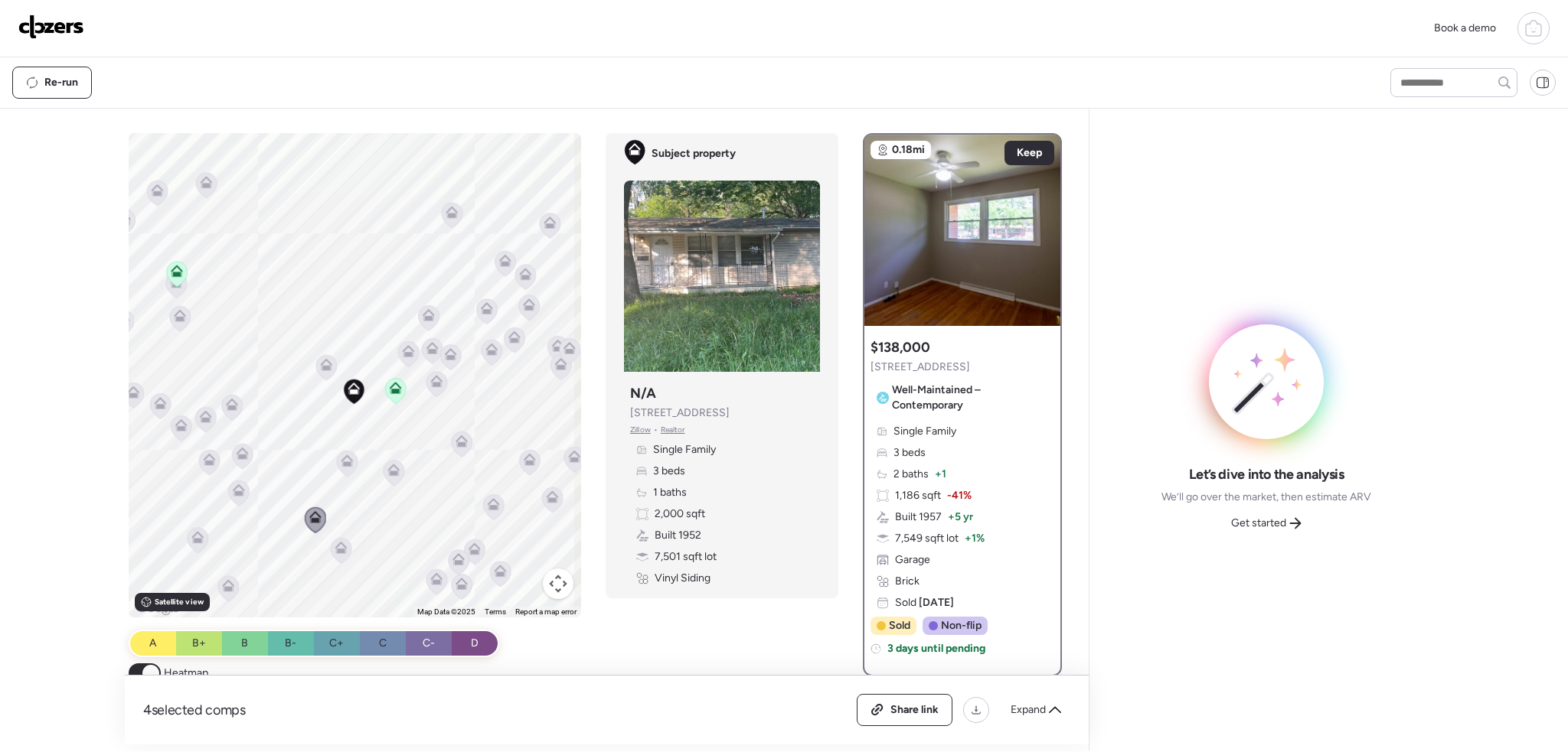
click at [336, 552] on icon at bounding box center [341, 550] width 10 height 5
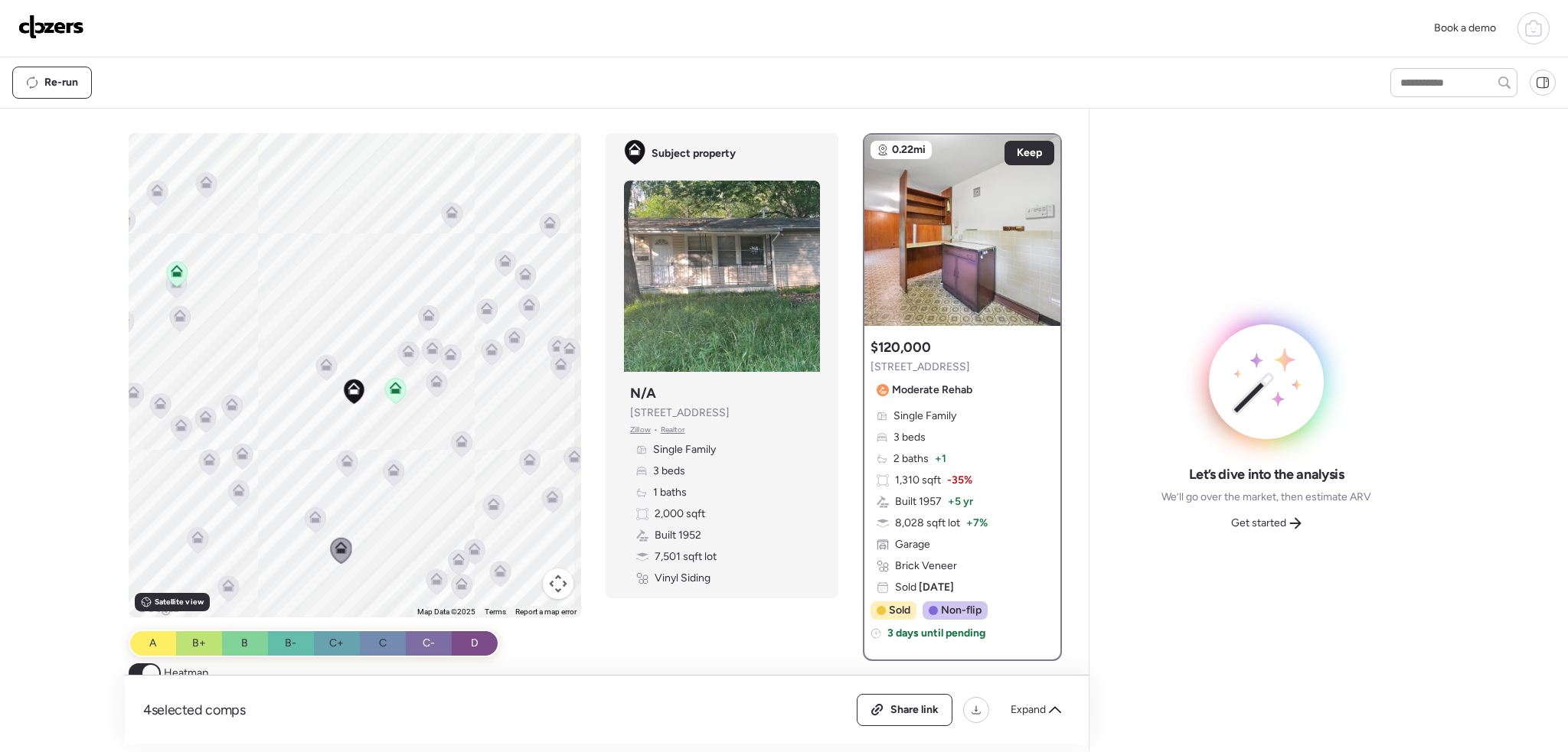
click at [242, 463] on icon at bounding box center [243, 456] width 21 height 25
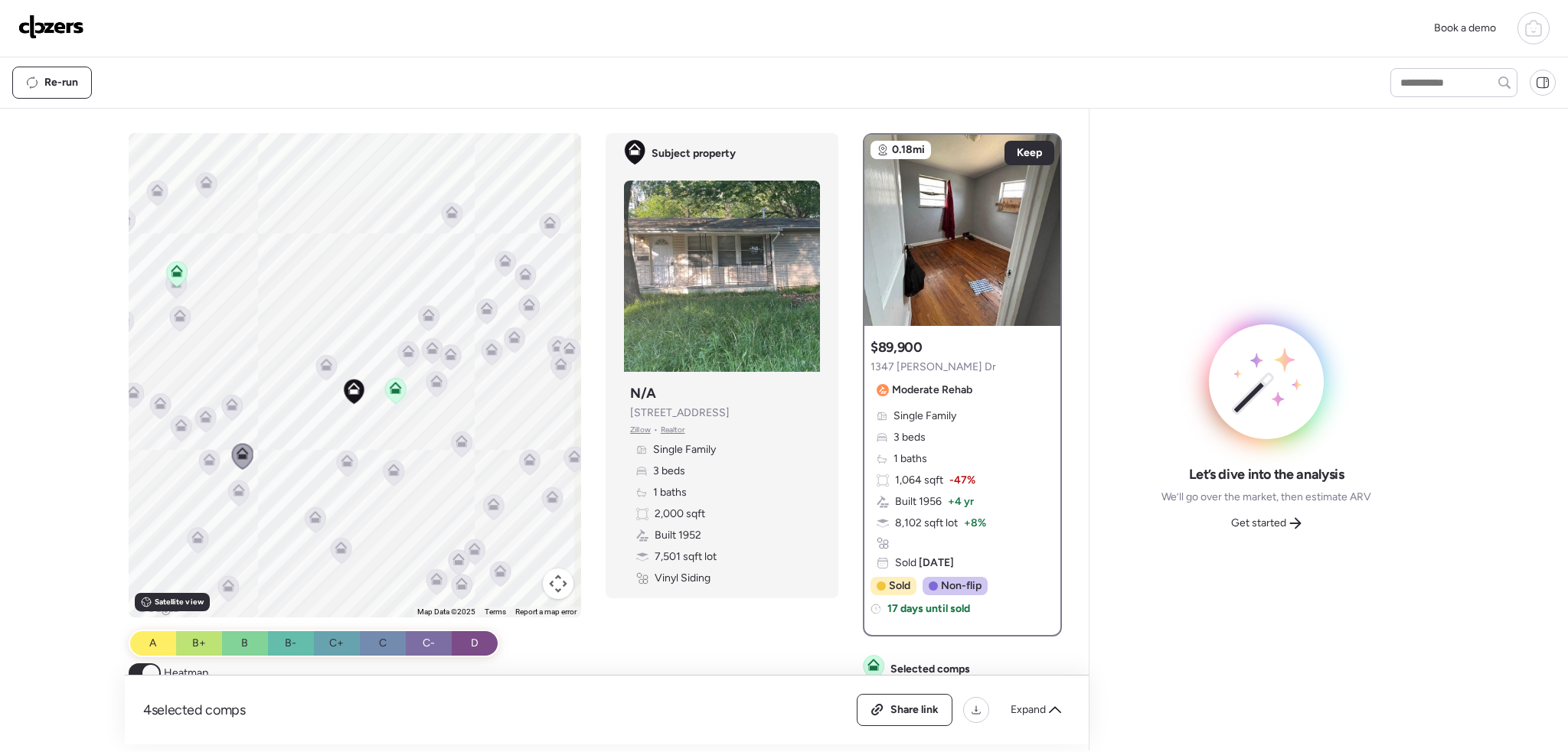
click at [232, 412] on icon at bounding box center [232, 407] width 21 height 25
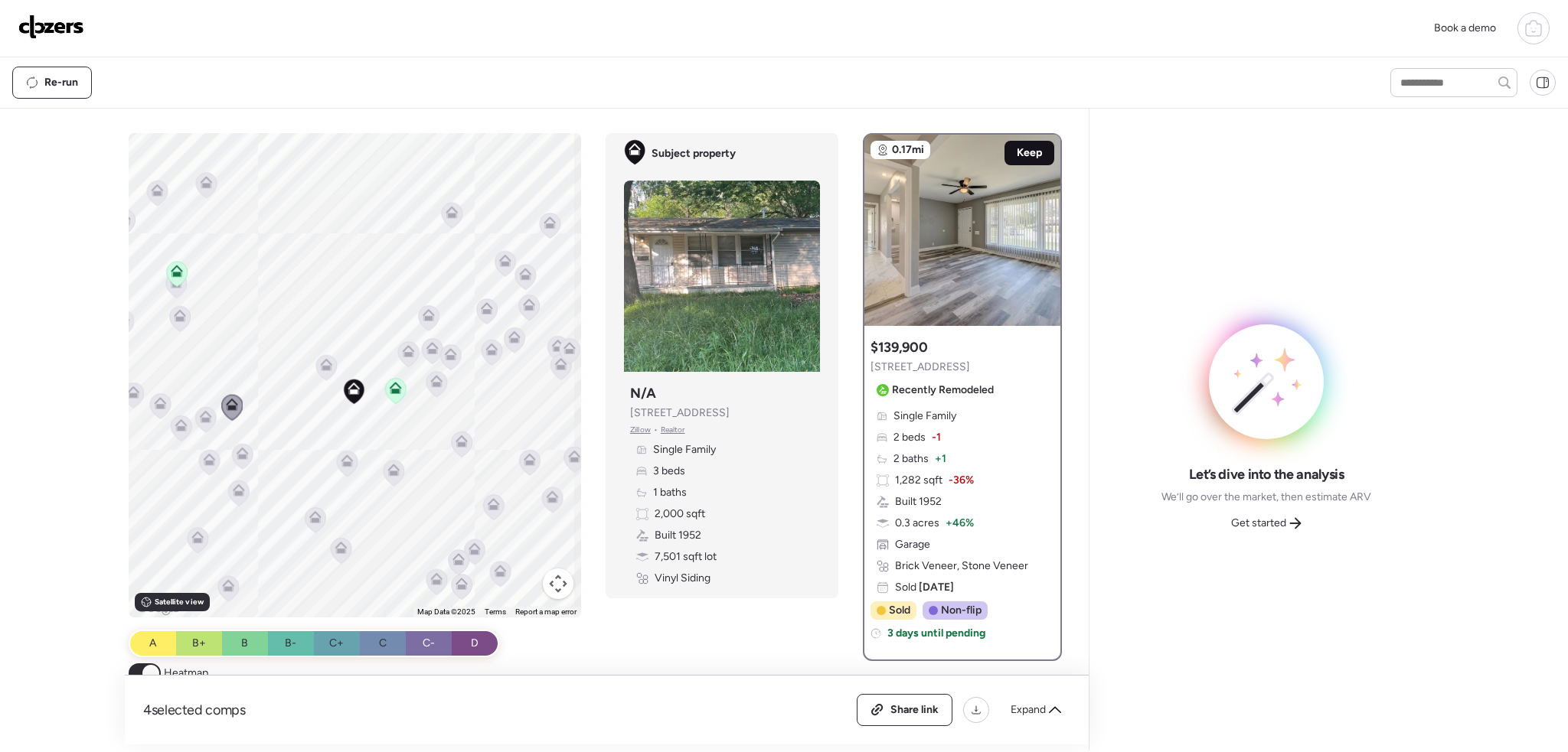
click at [1020, 152] on span "Keep" at bounding box center [1029, 153] width 25 height 15
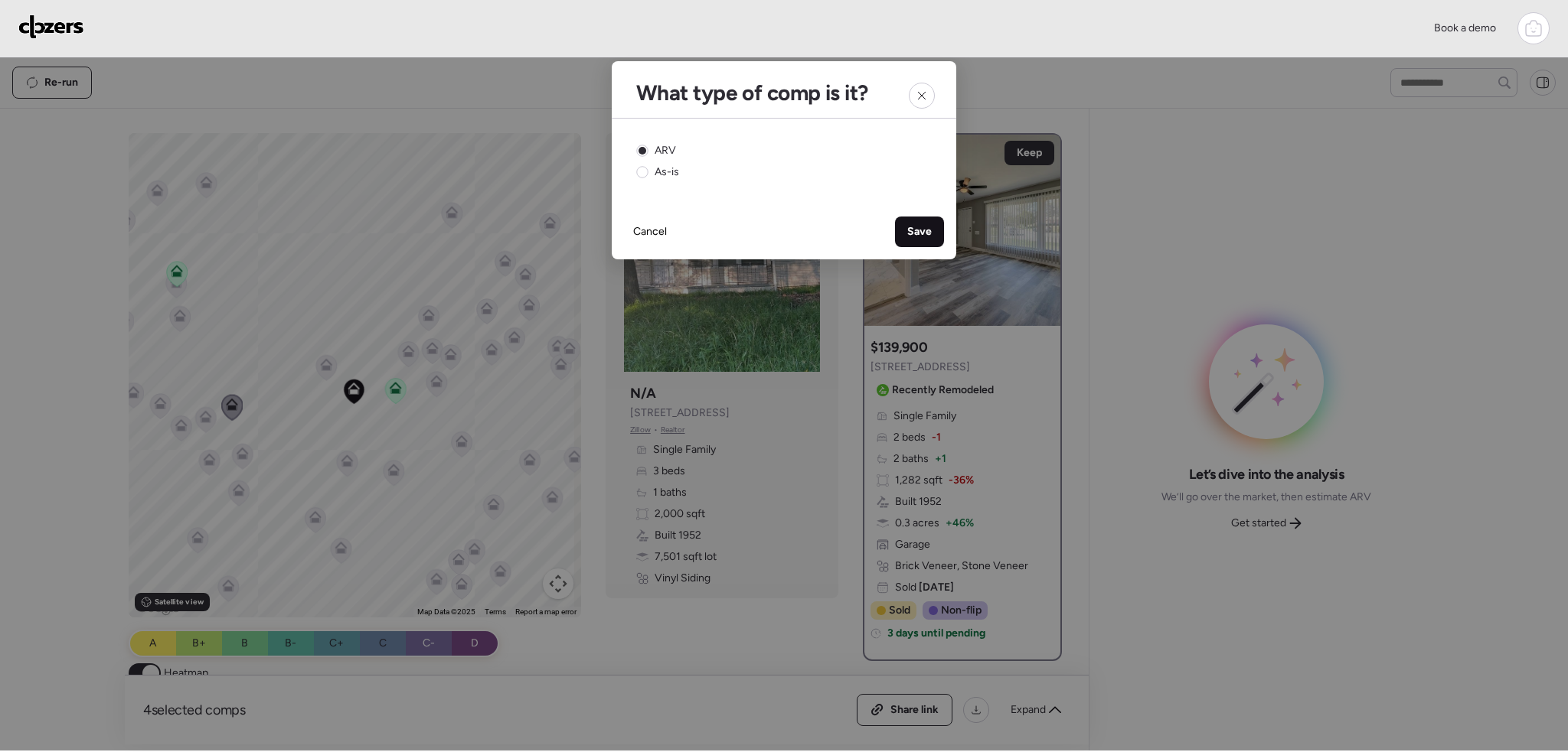
click at [919, 222] on div "Save" at bounding box center [920, 232] width 49 height 31
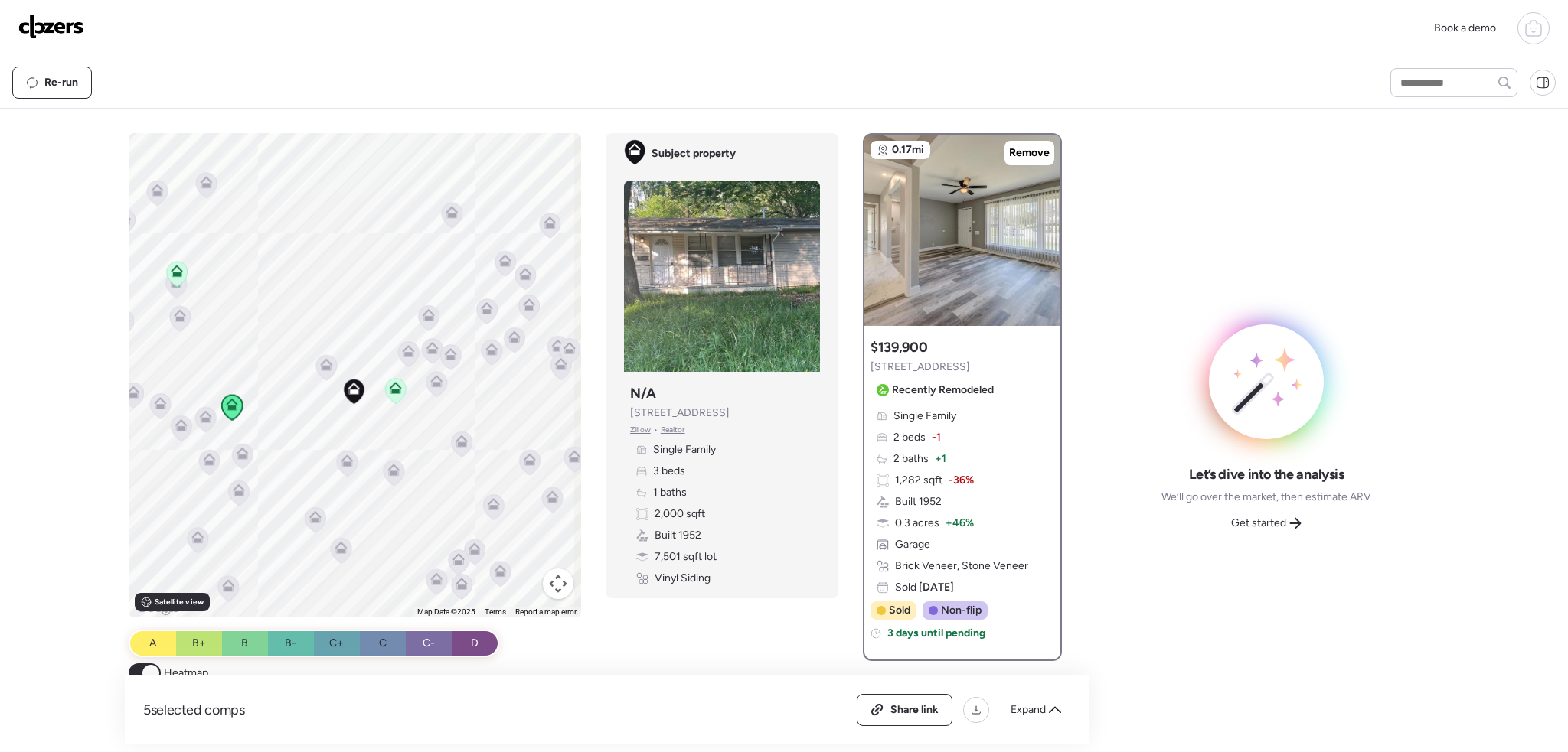
click at [179, 272] on icon at bounding box center [177, 273] width 21 height 25
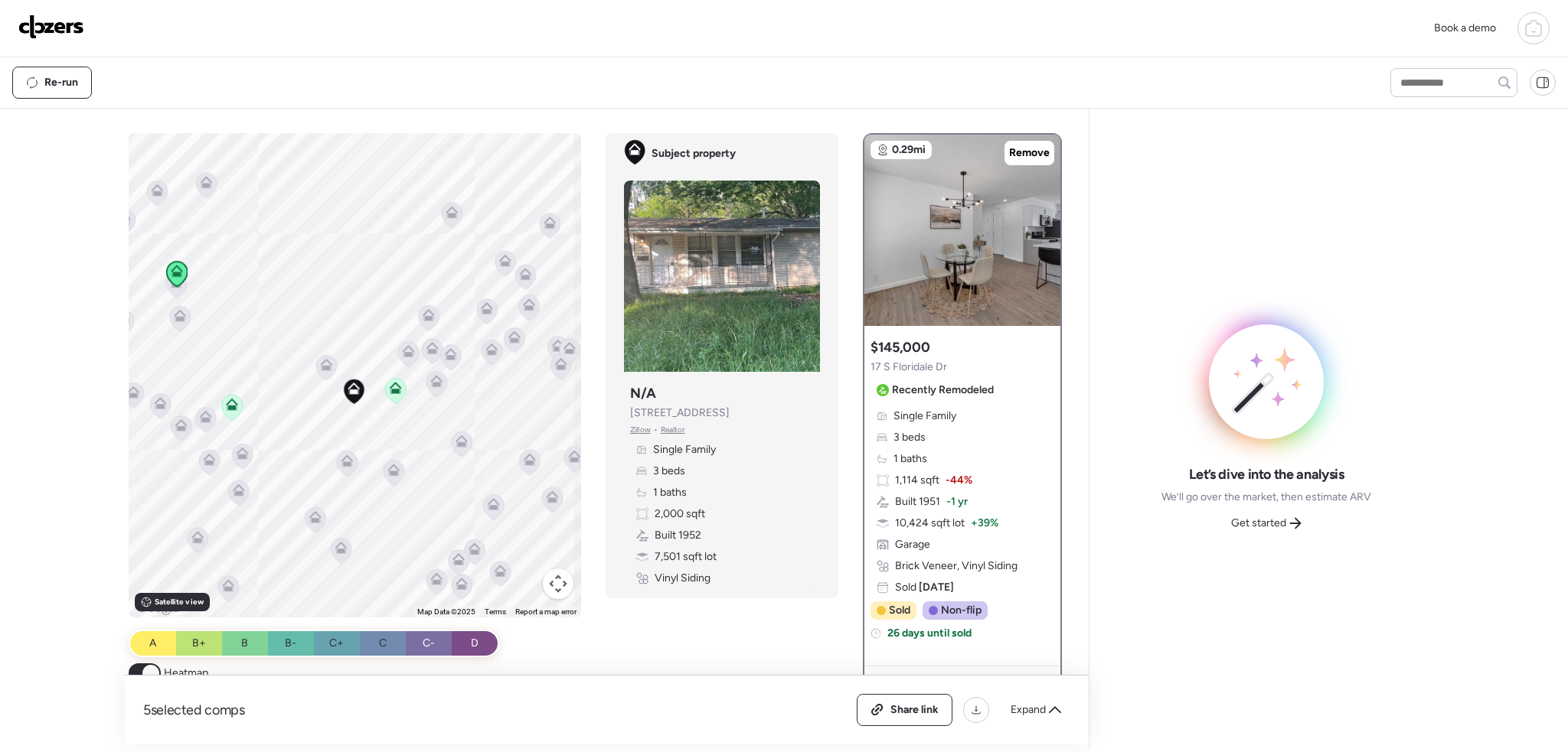
click at [174, 287] on div at bounding box center [177, 275] width 22 height 28
click at [175, 296] on icon at bounding box center [177, 285] width 22 height 26
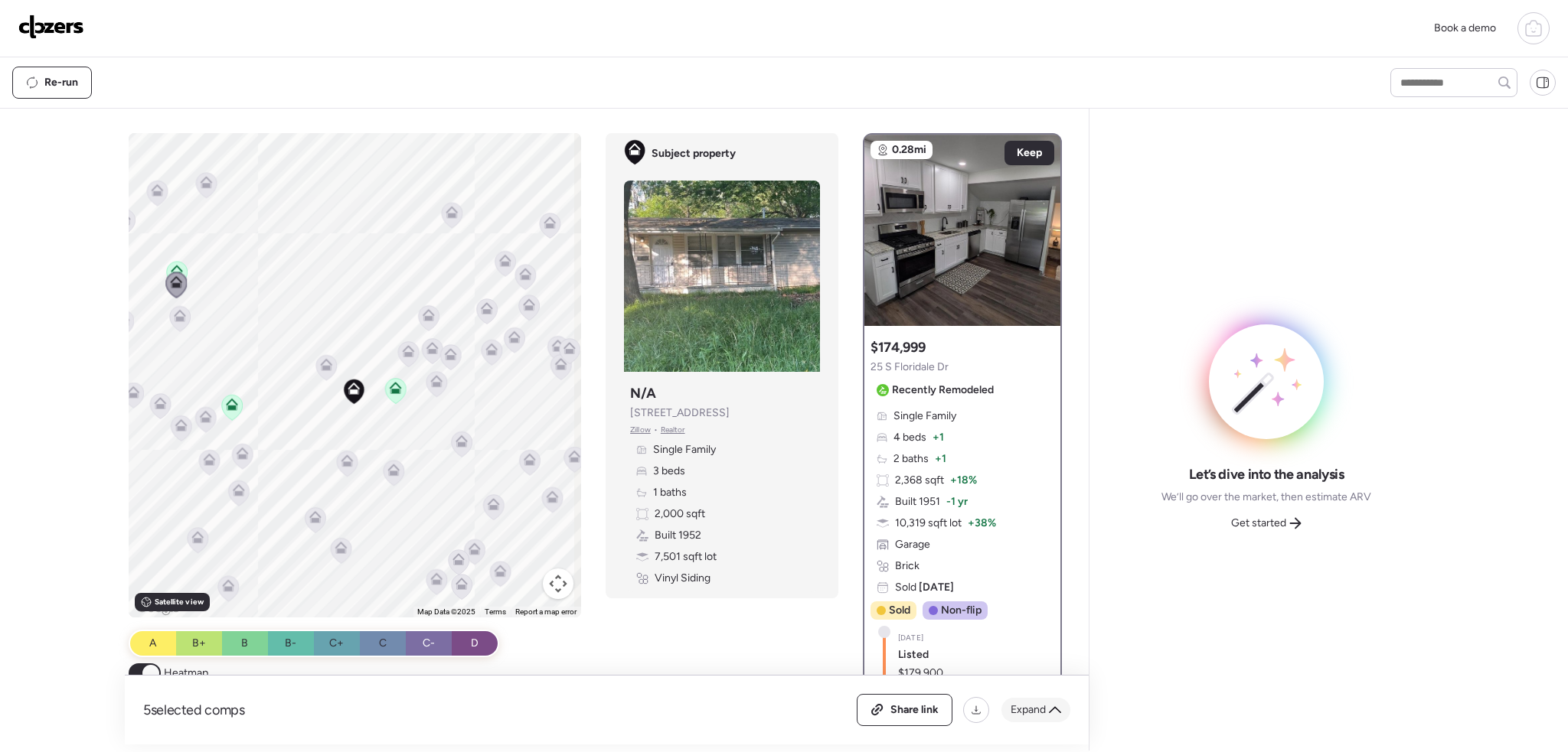
click at [1045, 713] on span "Expand" at bounding box center [1028, 711] width 35 height 15
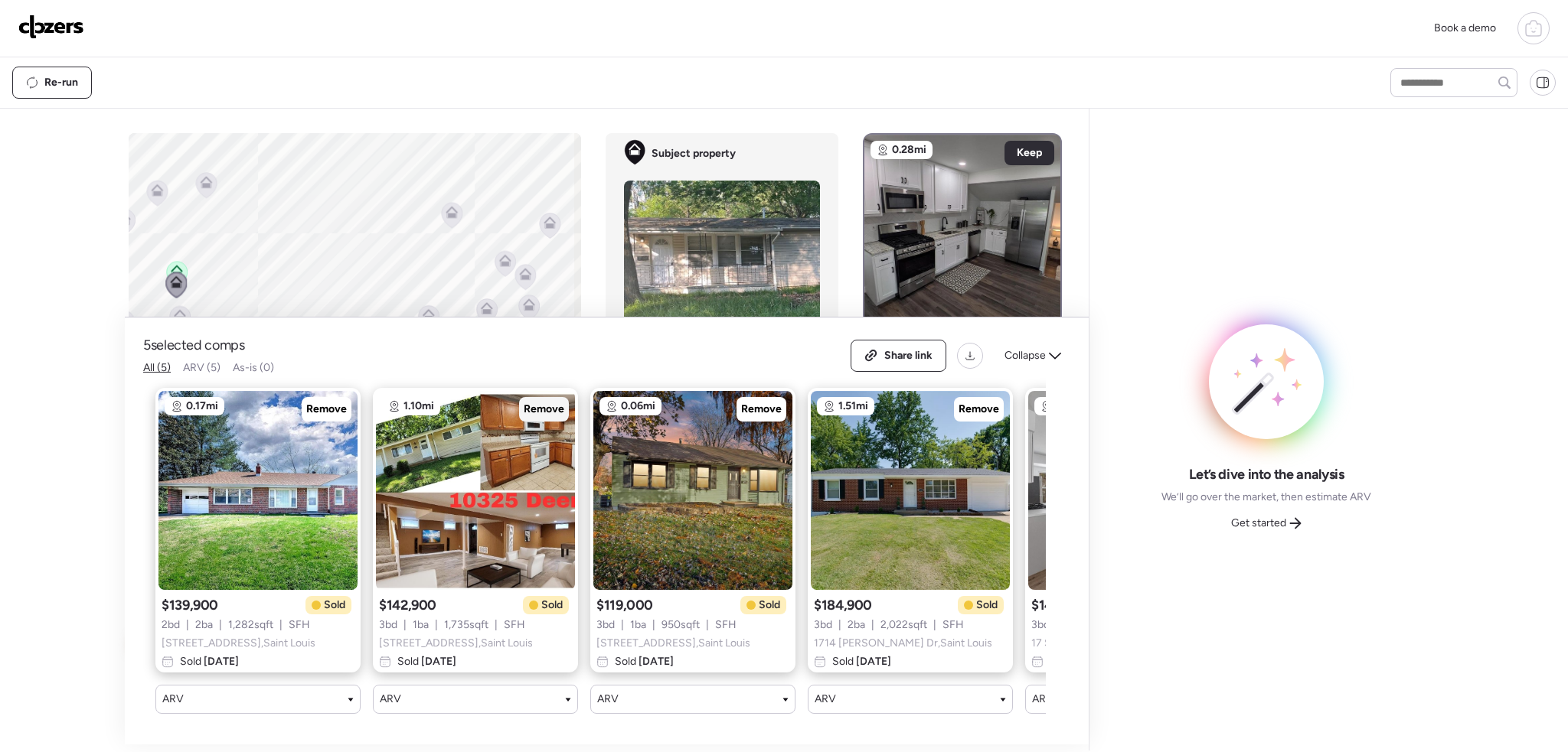
click at [553, 402] on span "Remove" at bounding box center [543, 409] width 41 height 15
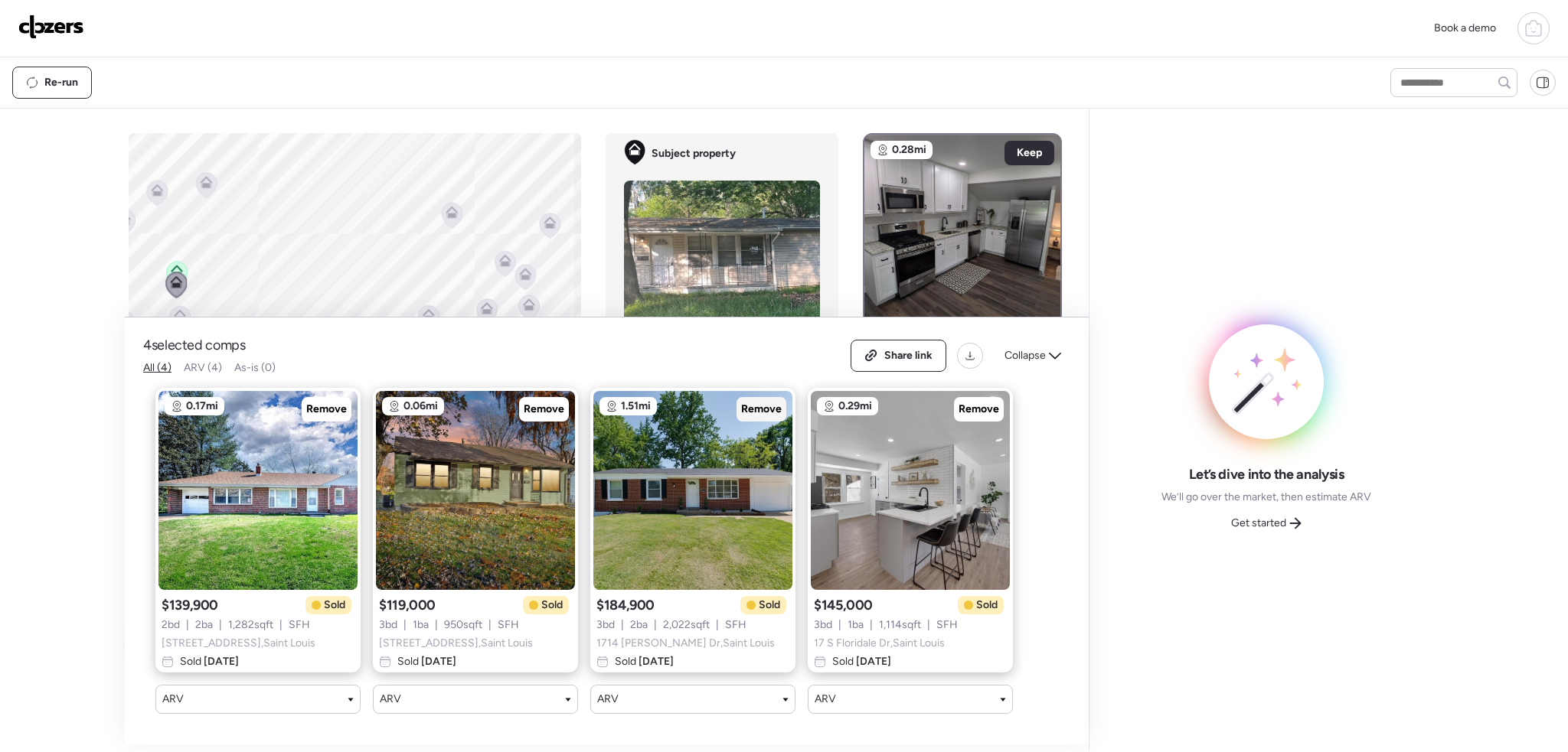
click at [762, 402] on span "Remove" at bounding box center [761, 409] width 41 height 15
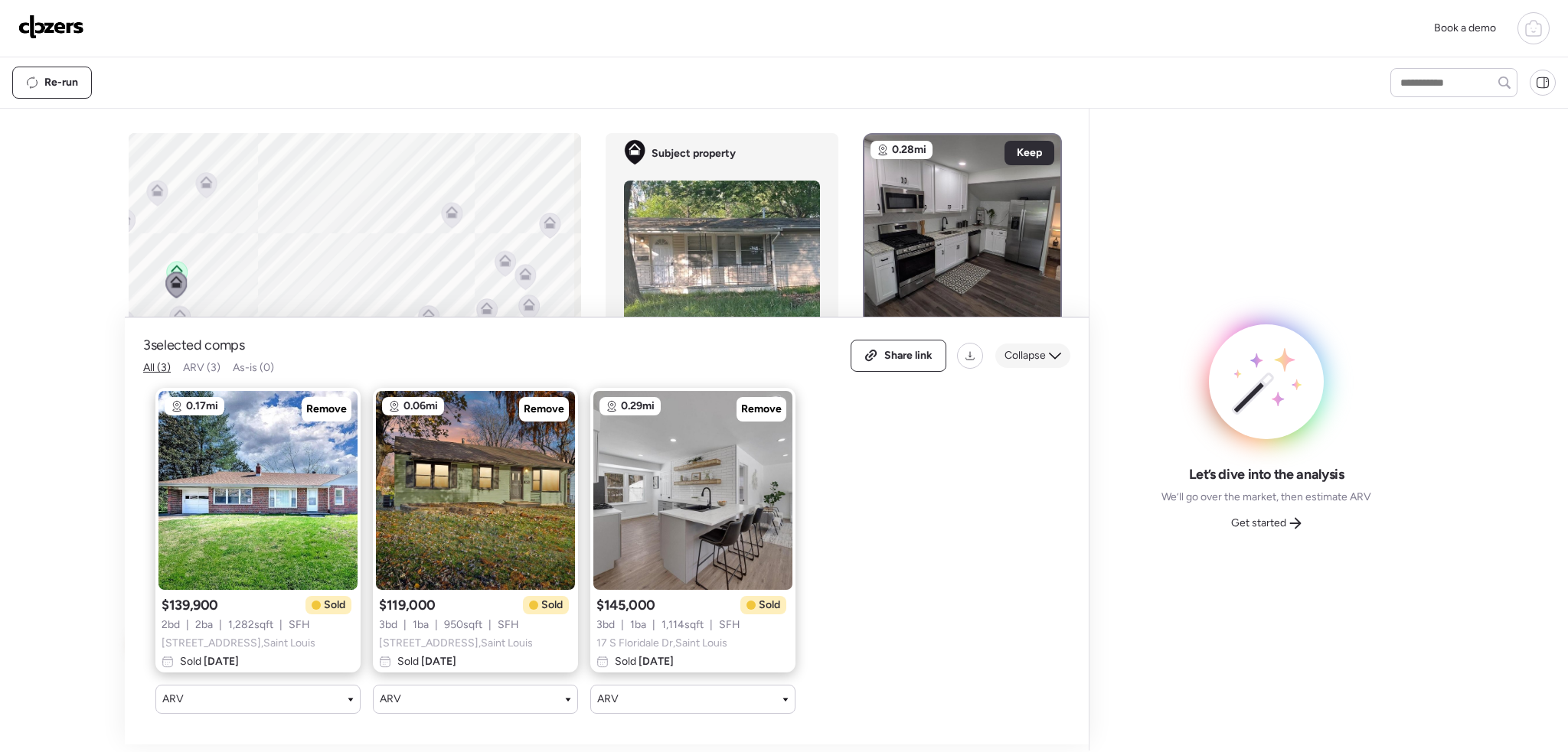
click at [1041, 348] on span "Collapse" at bounding box center [1025, 356] width 42 height 15
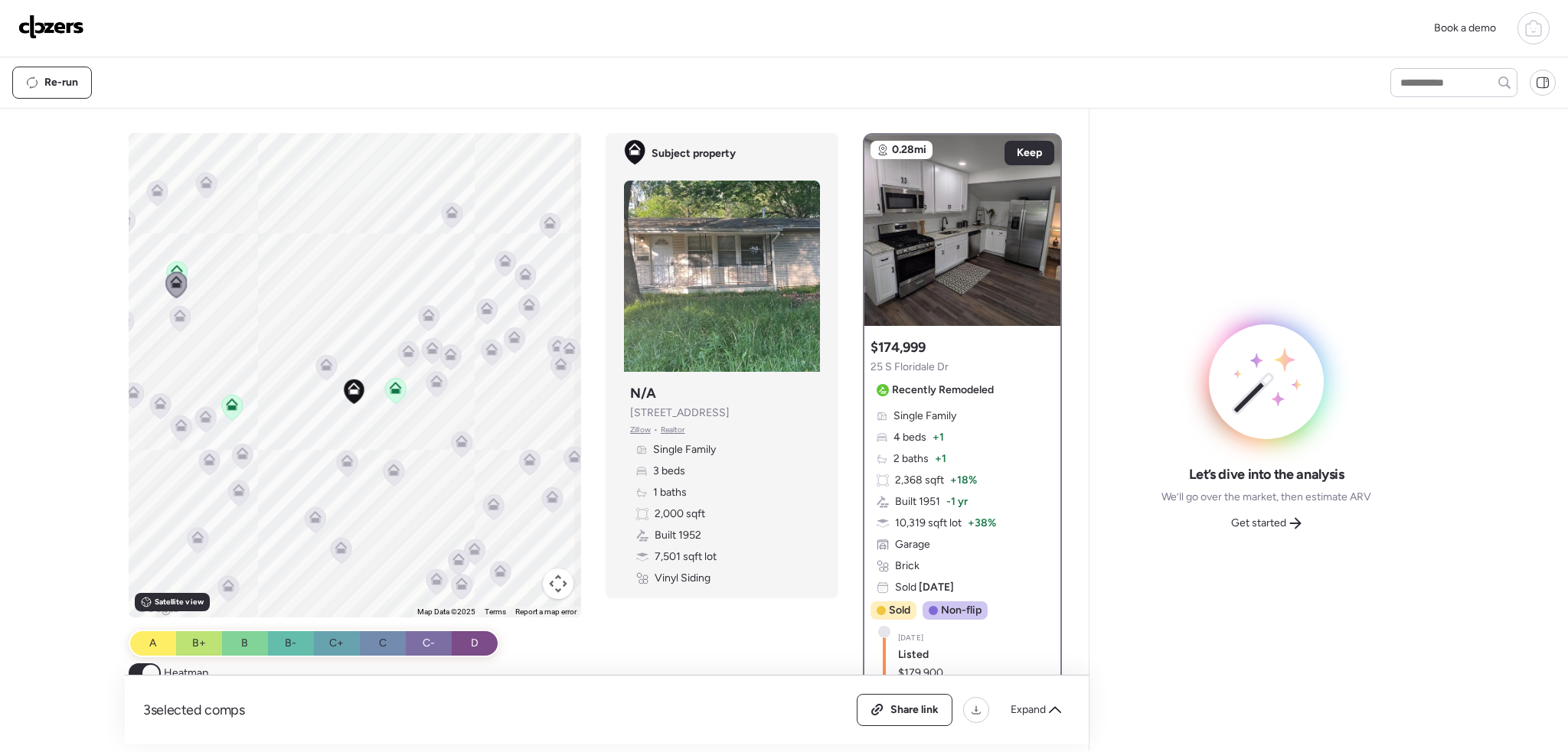
click at [228, 404] on icon at bounding box center [232, 404] width 12 height 12
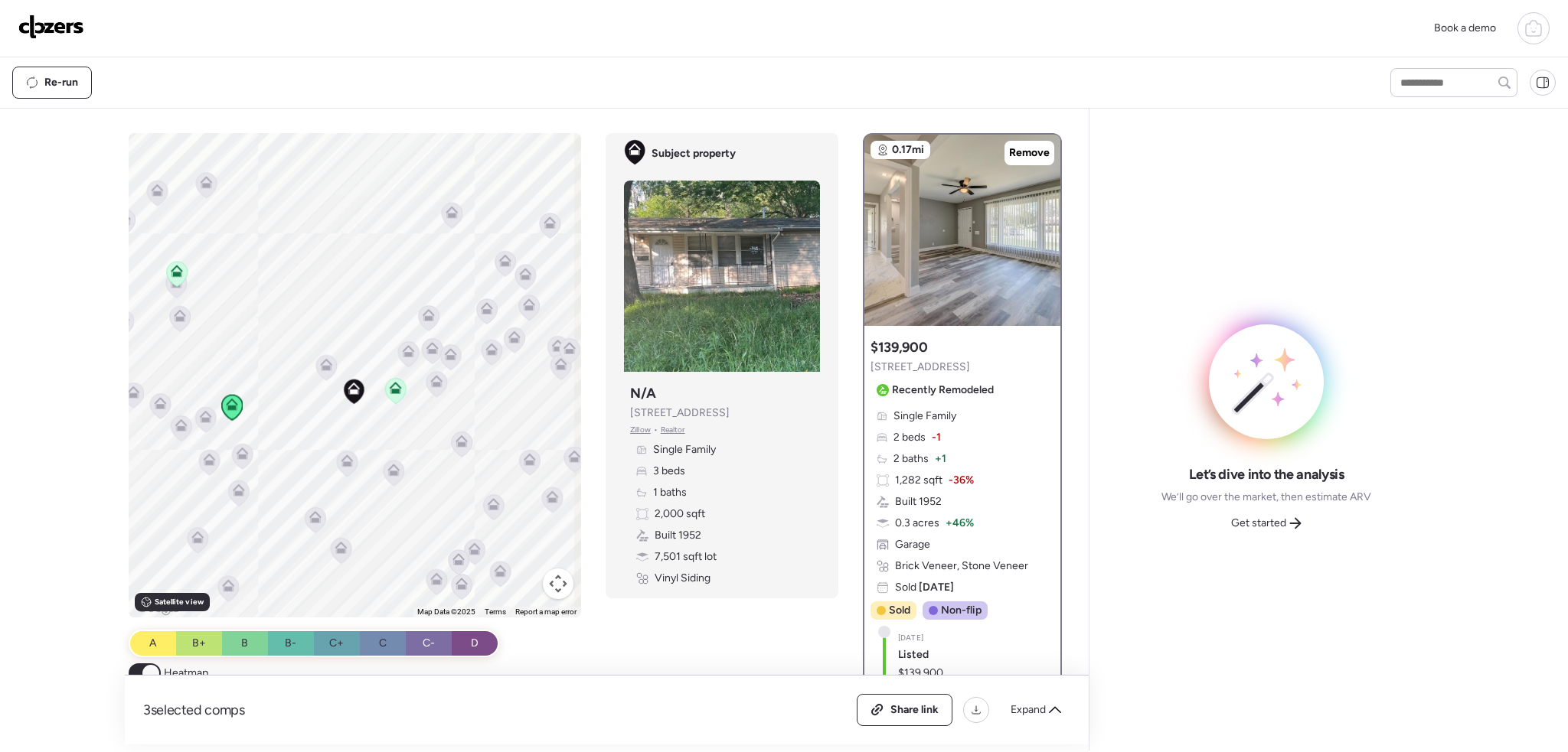
click at [390, 393] on icon at bounding box center [395, 391] width 10 height 5
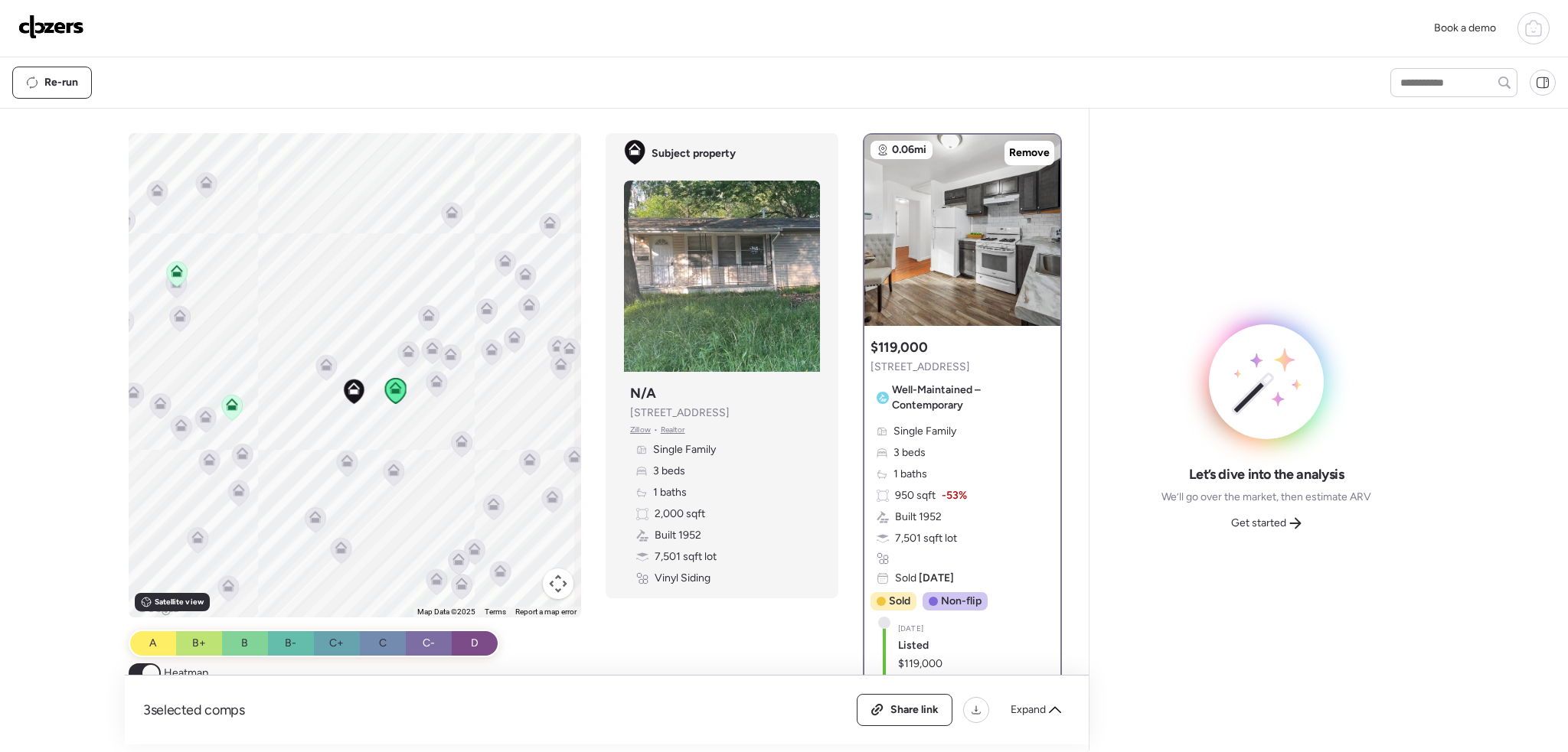
click at [238, 458] on icon at bounding box center [242, 456] width 10 height 5
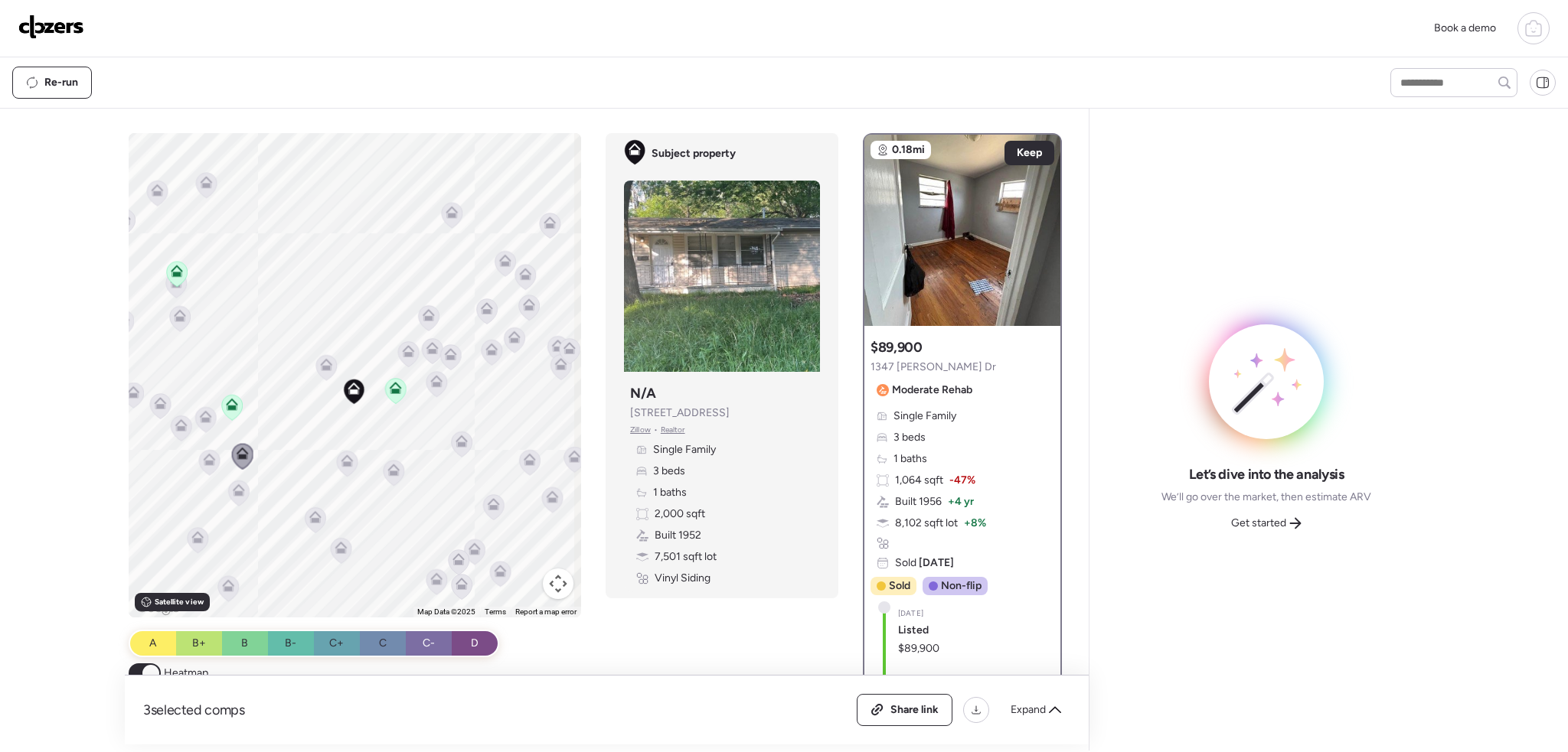
click at [235, 492] on icon at bounding box center [238, 493] width 10 height 5
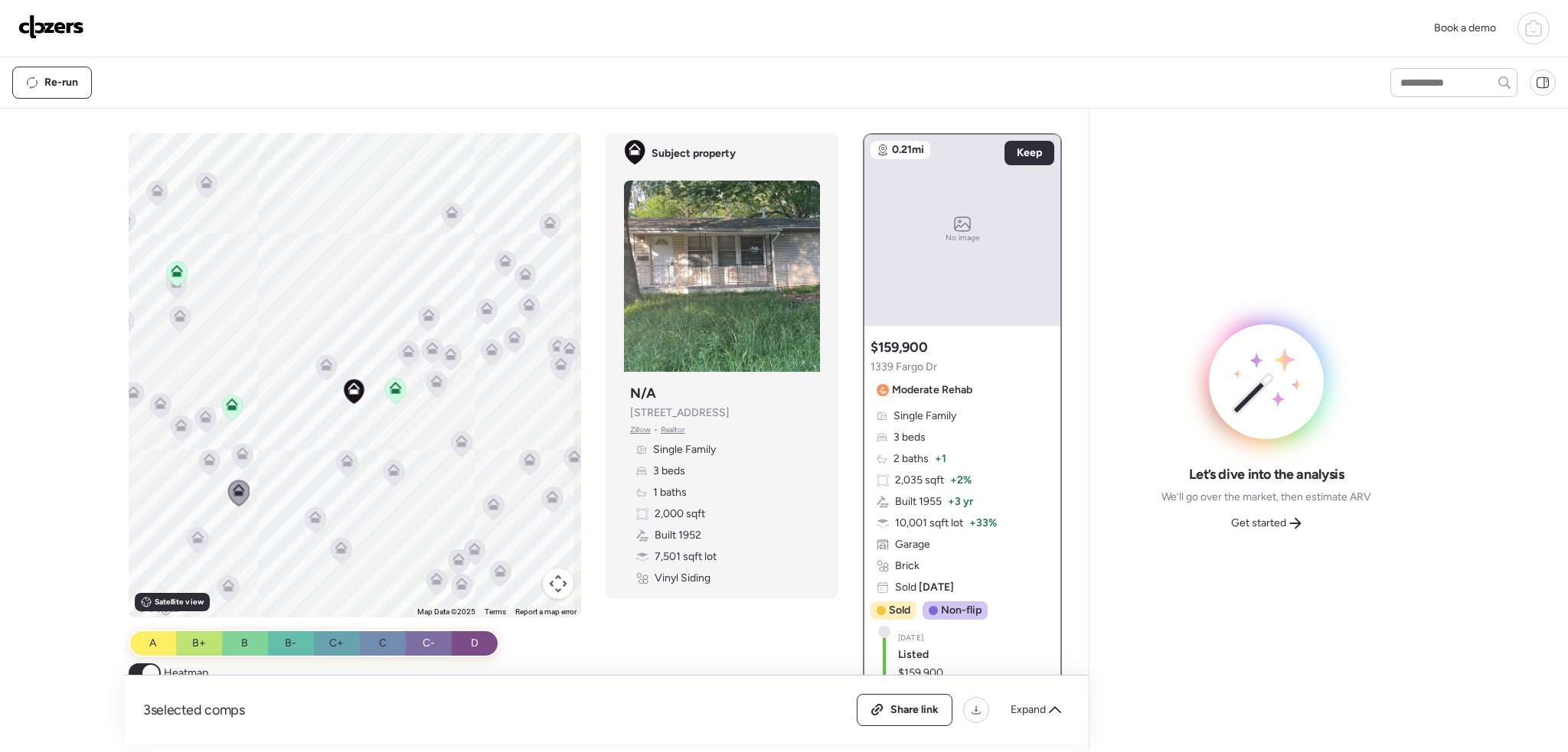
click at [208, 425] on icon at bounding box center [206, 419] width 21 height 25
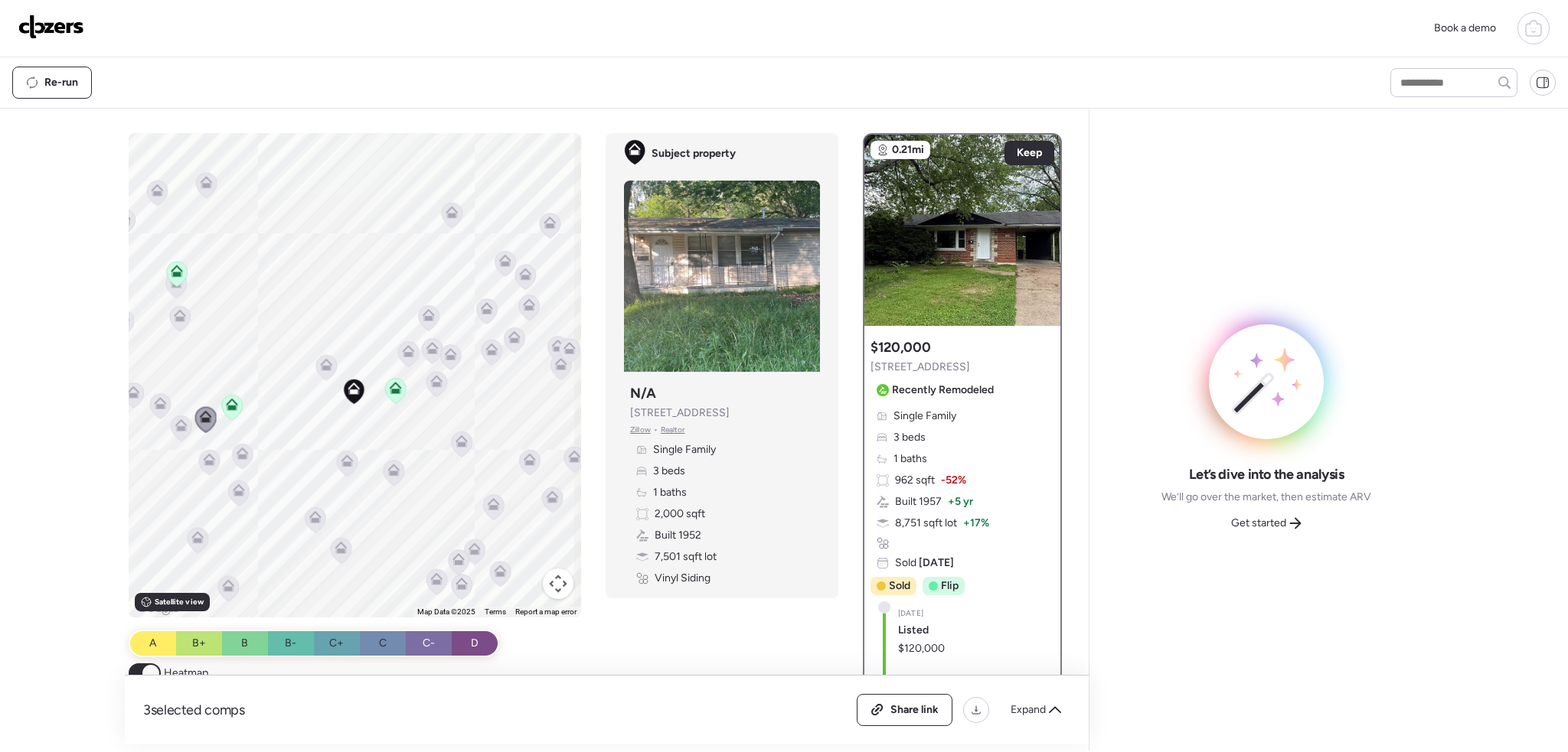
click at [174, 266] on icon at bounding box center [177, 268] width 12 height 7
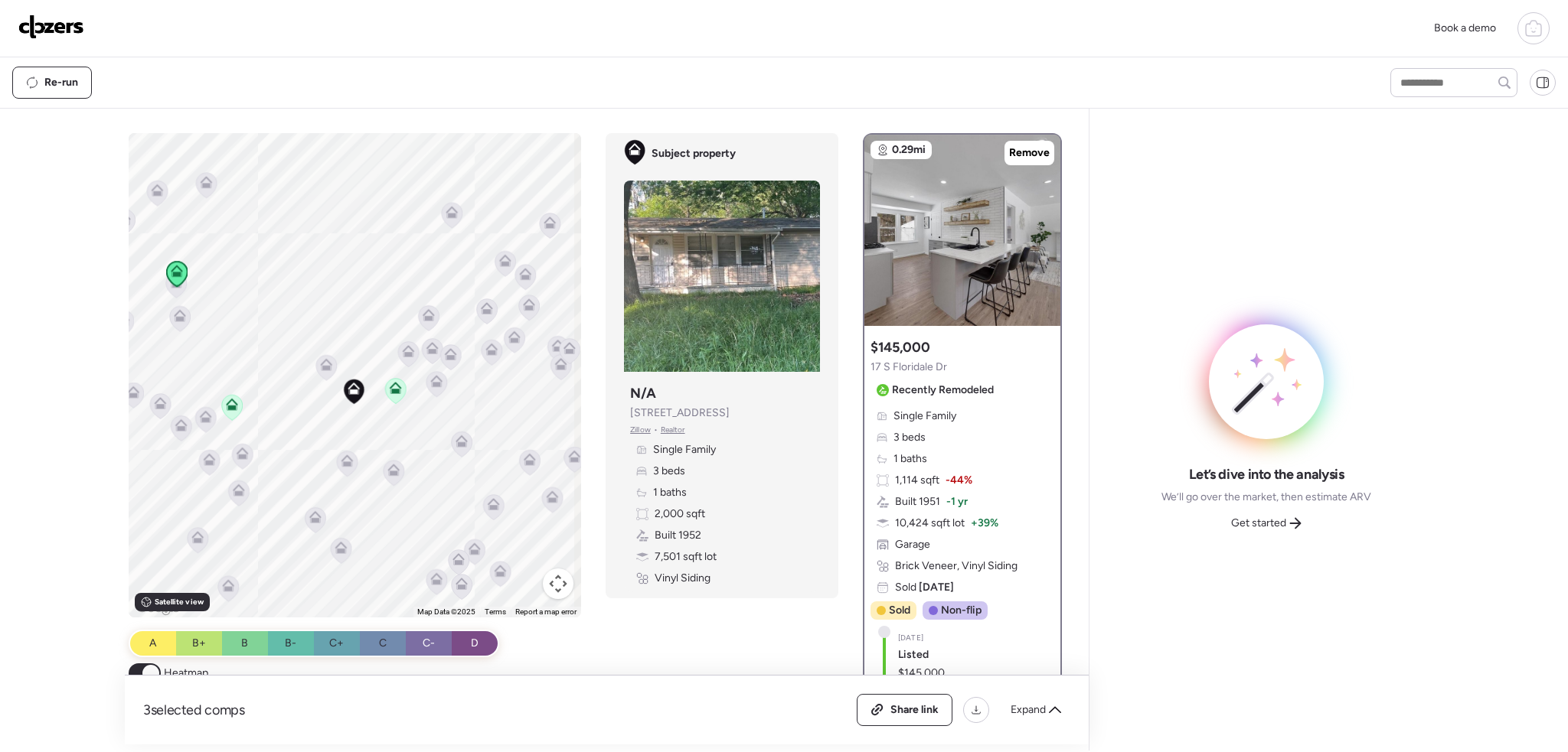
click at [337, 366] on div "To activate drag with keyboard, press Alt + Enter. Once in keyboard drag state,…" at bounding box center [355, 375] width 453 height 485
click at [326, 365] on icon at bounding box center [326, 367] width 10 height 5
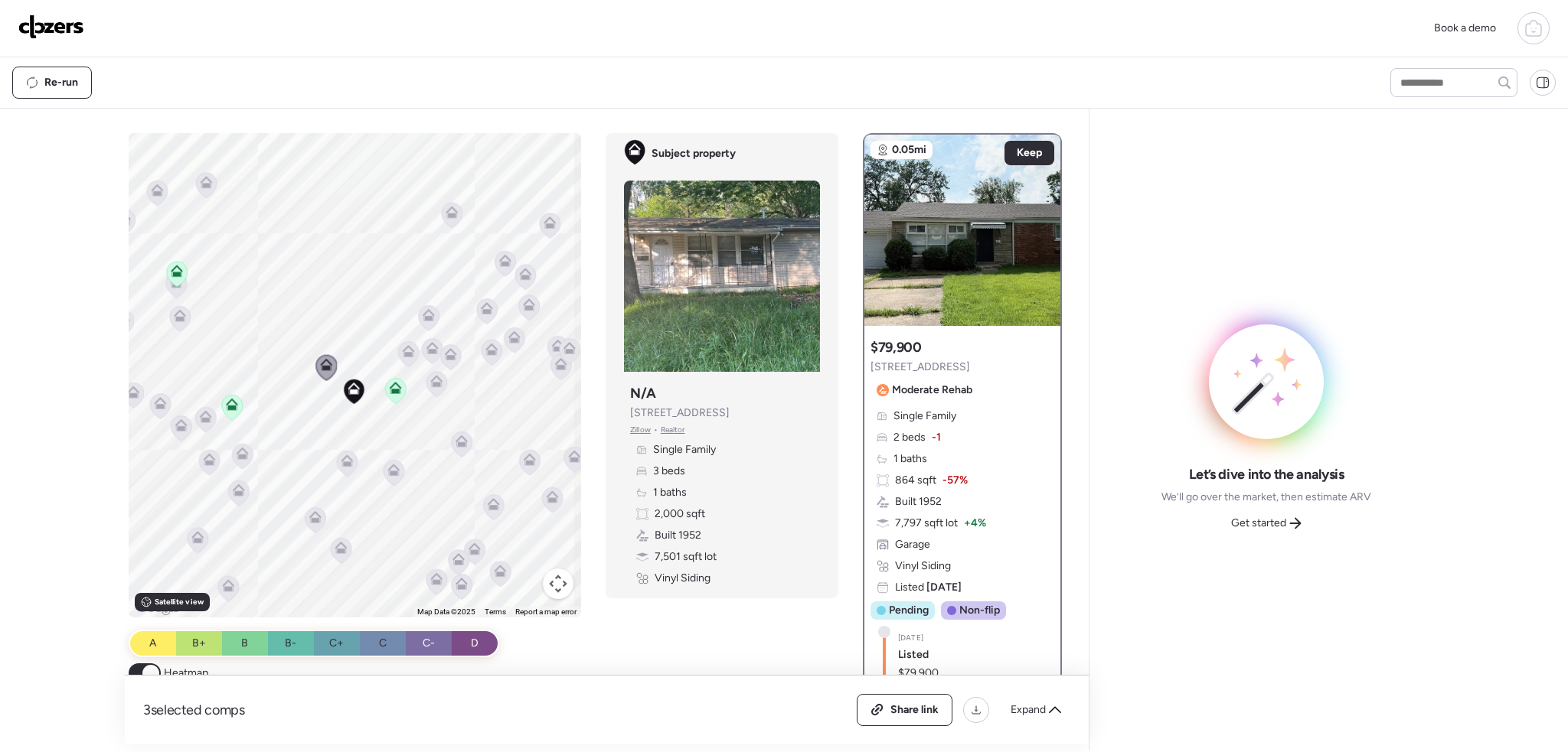
click at [342, 467] on icon at bounding box center [347, 463] width 21 height 25
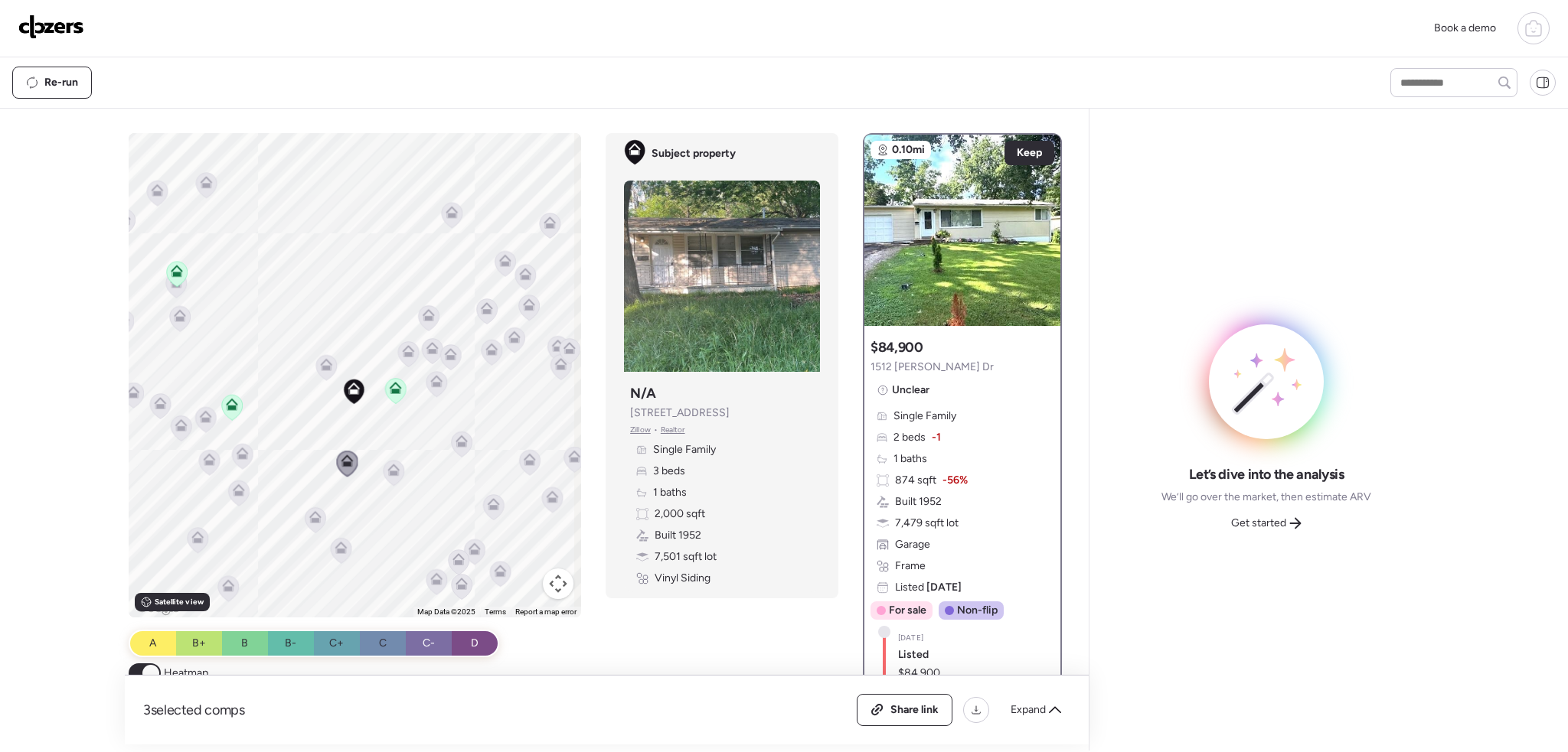
click at [395, 473] on icon at bounding box center [394, 473] width 10 height 5
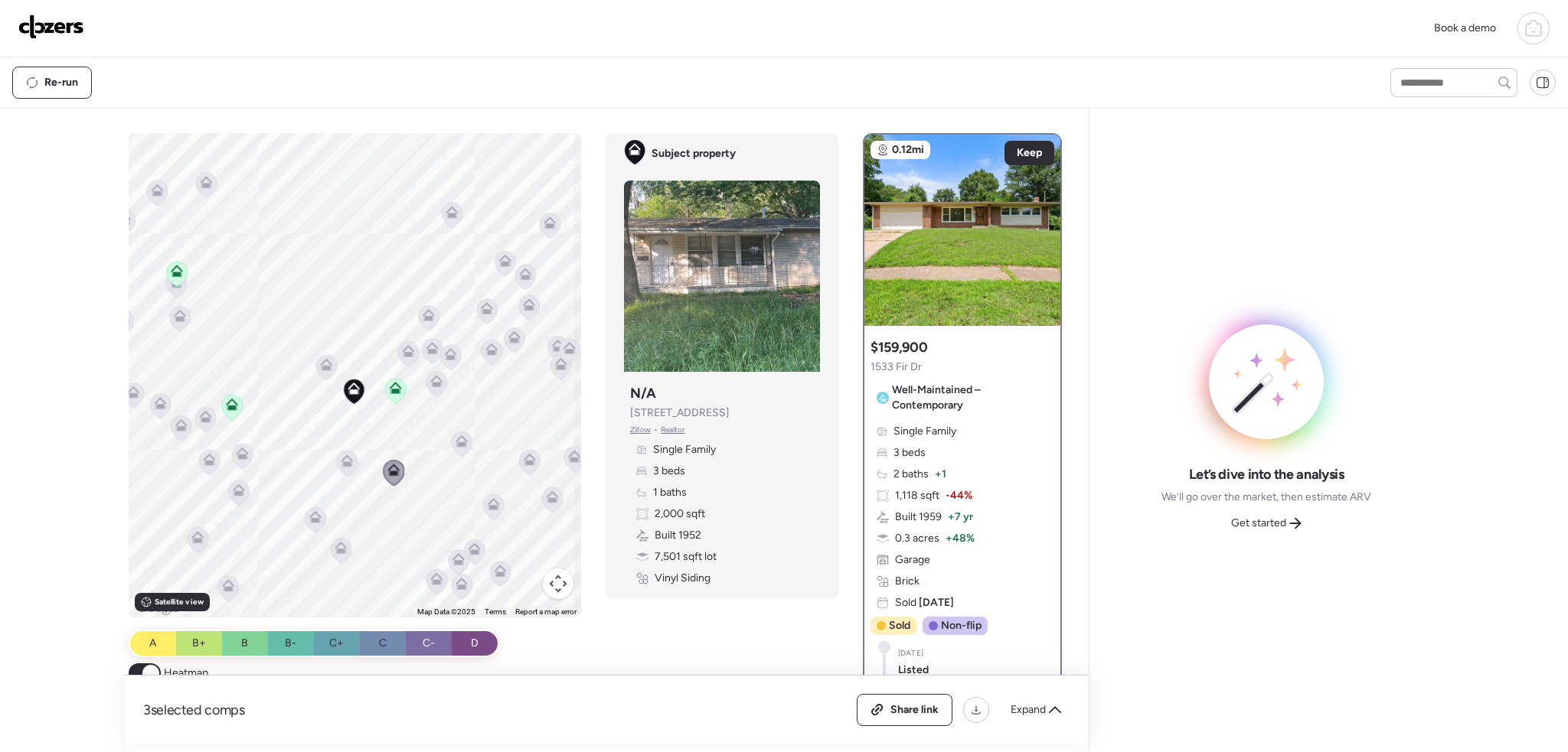
click at [310, 518] on icon at bounding box center [314, 519] width 10 height 5
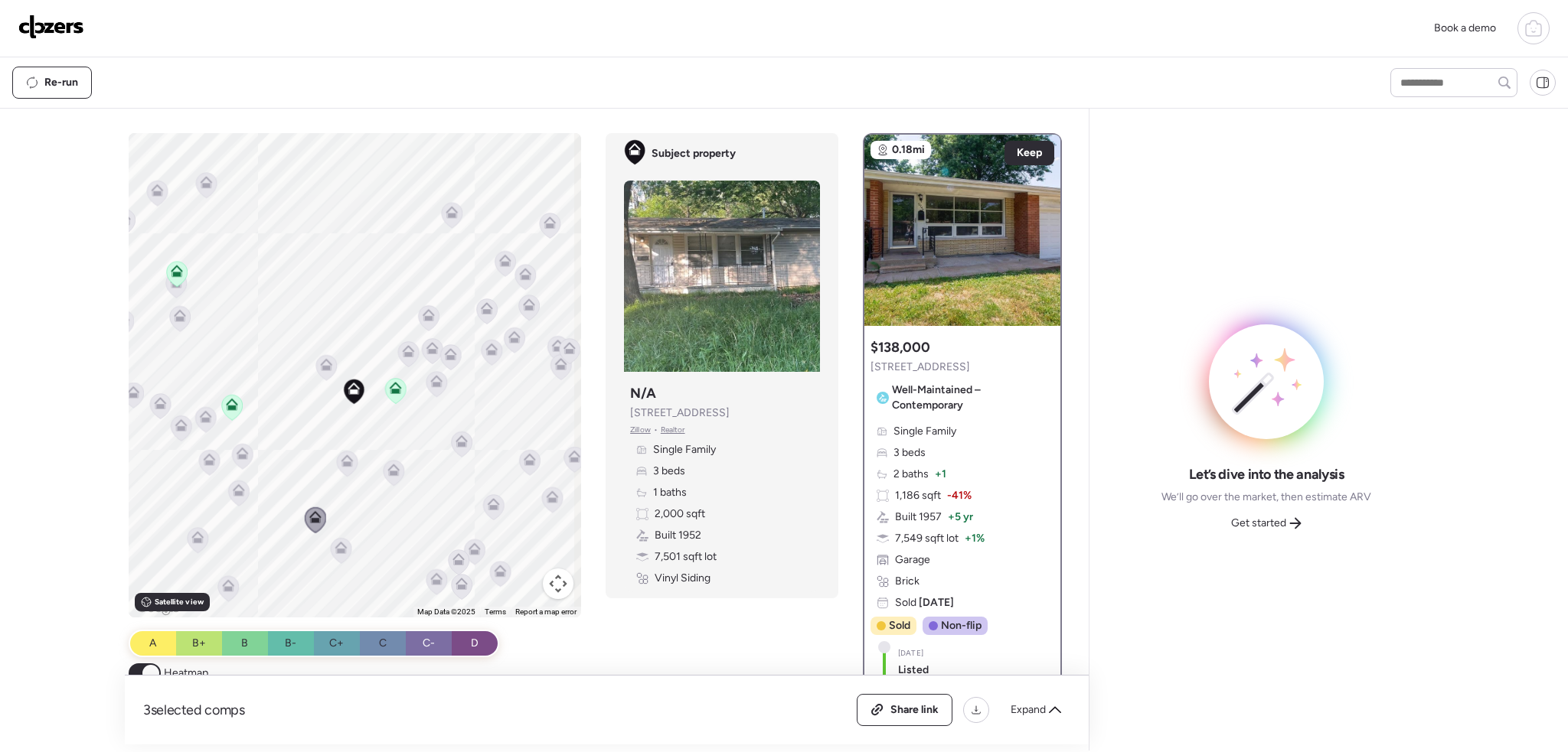
click at [337, 552] on icon at bounding box center [341, 550] width 10 height 5
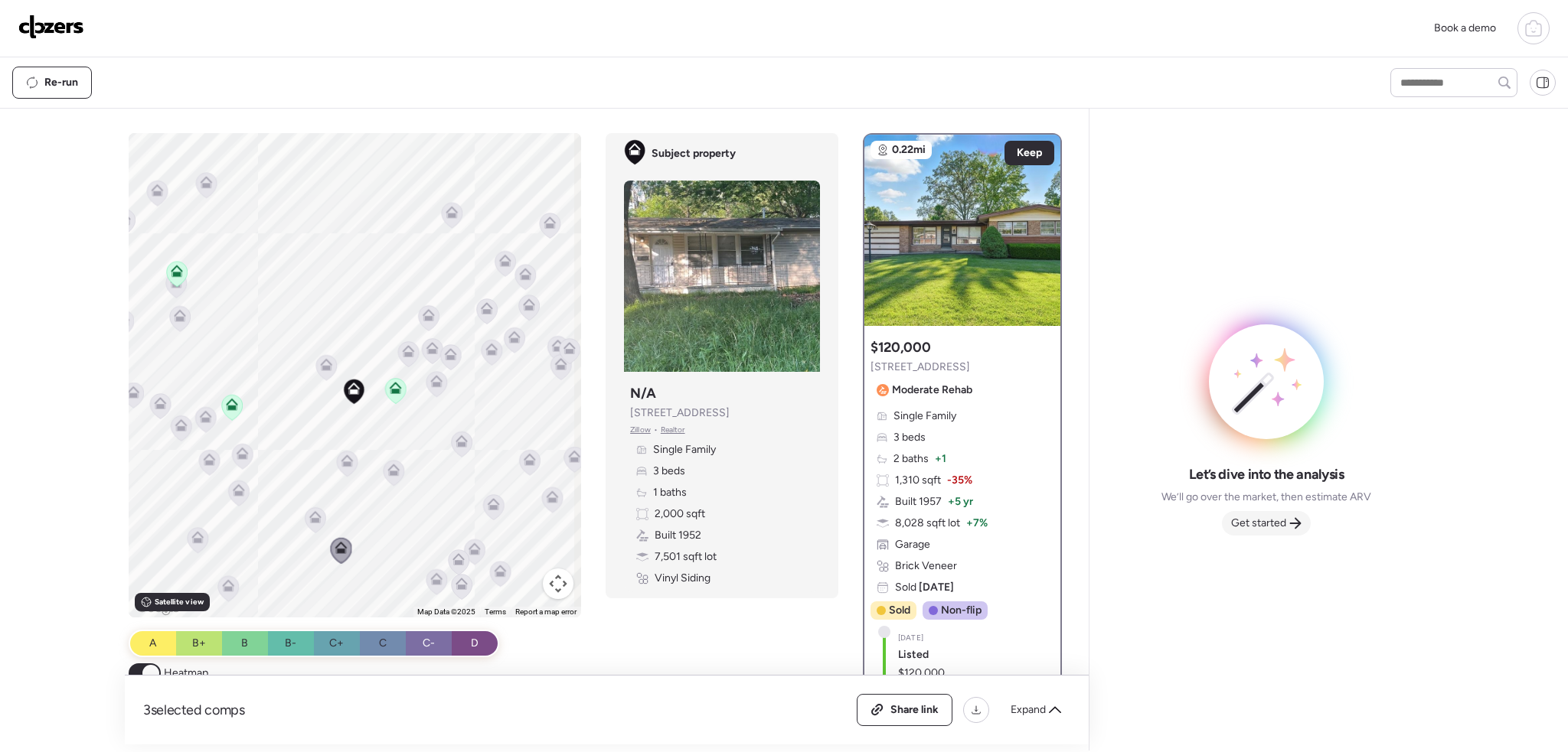
click at [1244, 528] on span "Get started" at bounding box center [1259, 523] width 55 height 15
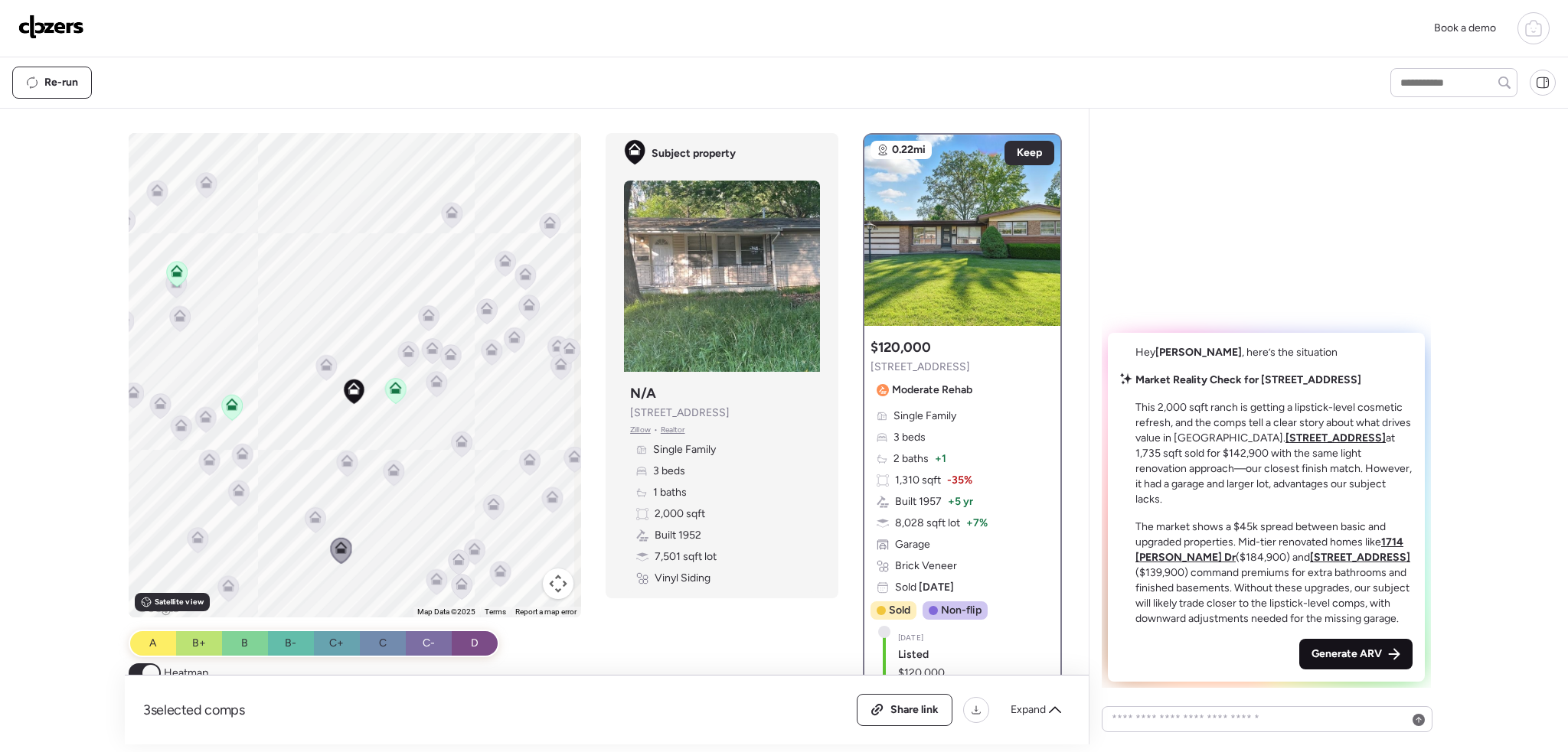
click at [1335, 655] on span "Generate ARV" at bounding box center [1347, 654] width 71 height 15
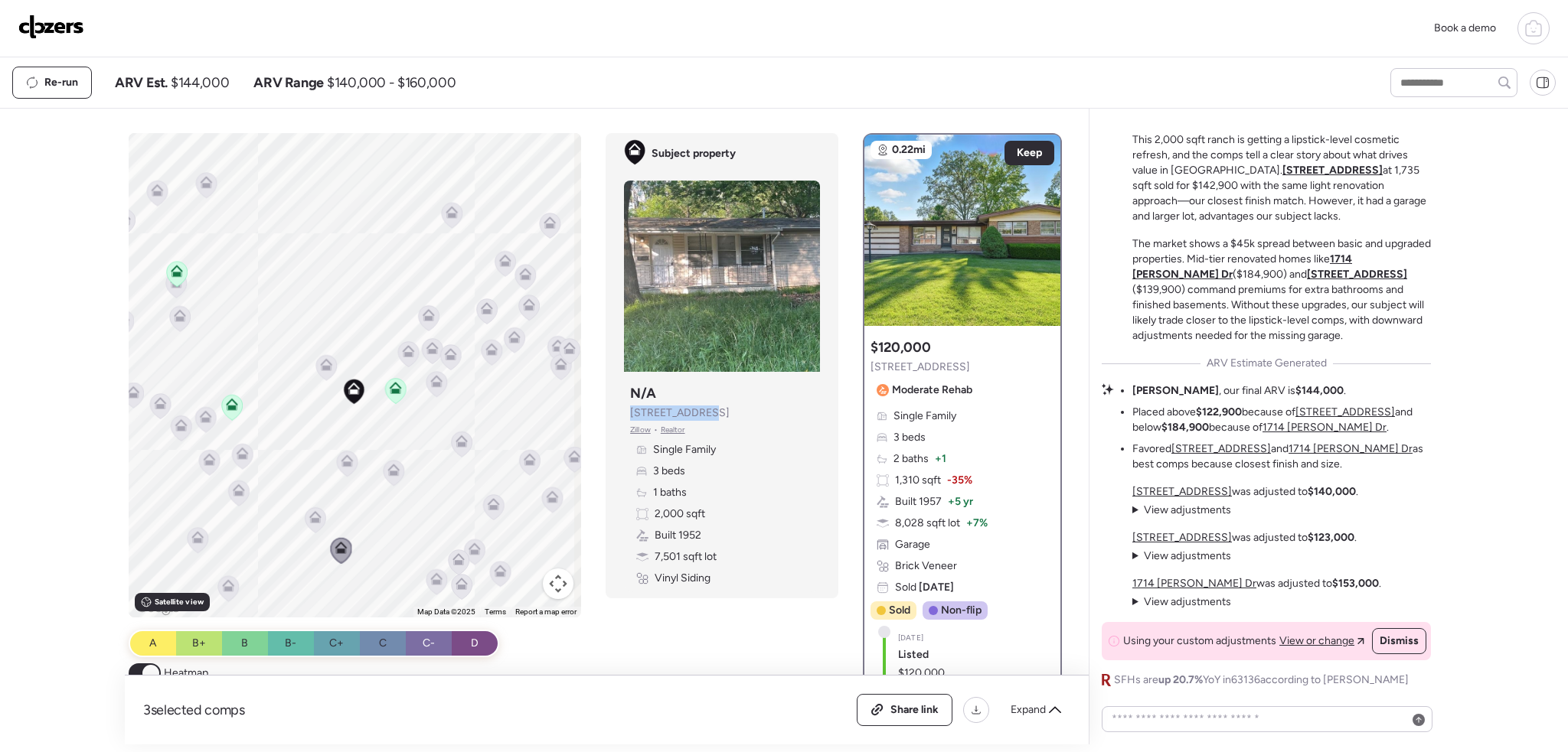
drag, startPoint x: 699, startPoint y: 412, endPoint x: 634, endPoint y: 409, distance: 65.1
click at [625, 409] on div "Subject property N/A [STREET_ADDRESS][PERSON_NAME] • Realtor Single Family 3 be…" at bounding box center [722, 485] width 196 height 214
copy span "[STREET_ADDRESS]"
click at [50, 21] on img at bounding box center [51, 27] width 66 height 25
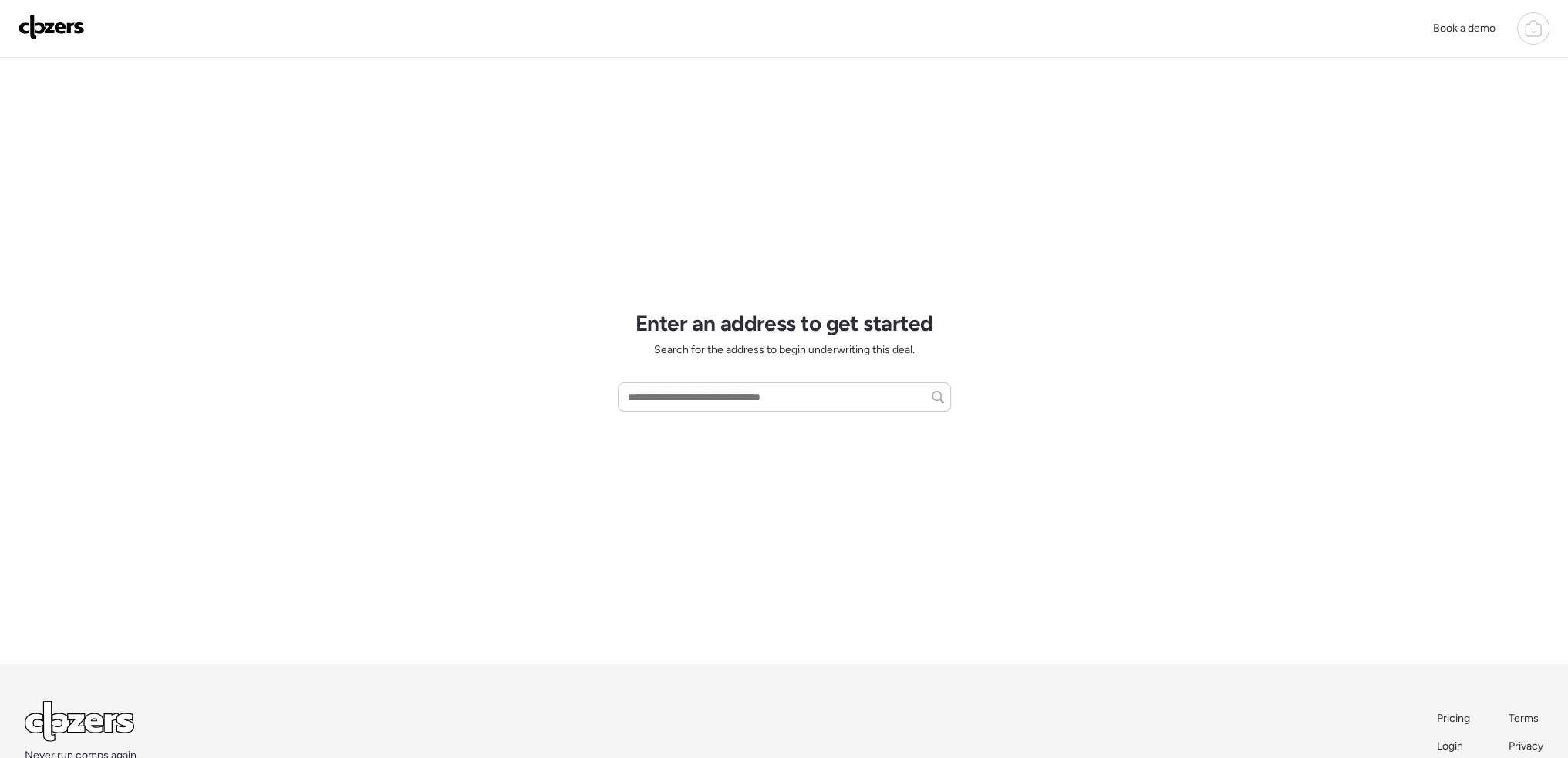
drag, startPoint x: 1522, startPoint y: 30, endPoint x: 1528, endPoint y: 45, distance: 16.2
click at [1522, 30] on div at bounding box center [1534, 29] width 33 height 33
click at [1408, 126] on span "Report history" at bounding box center [1384, 131] width 69 height 15
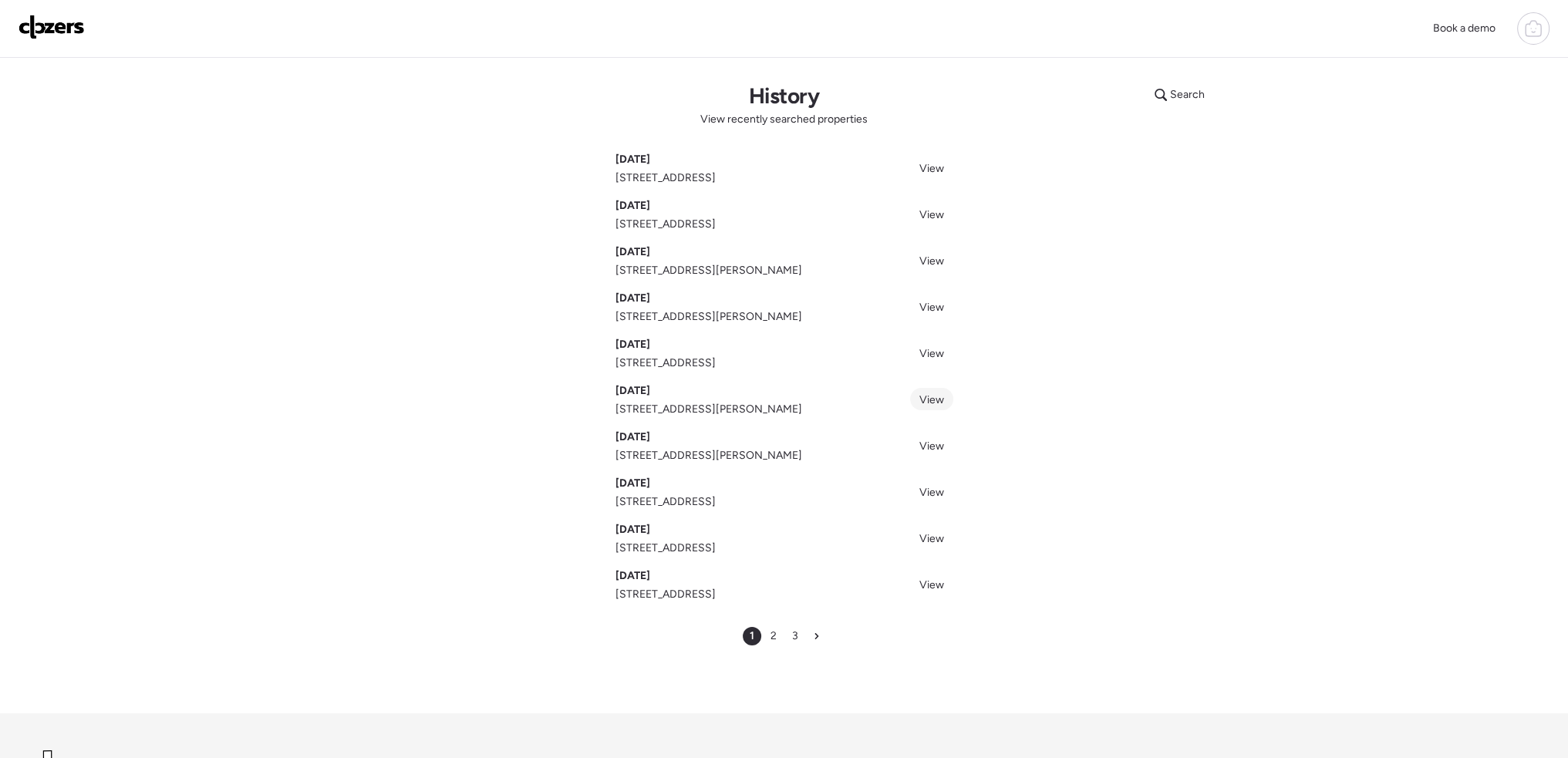
click at [927, 401] on span "View" at bounding box center [932, 400] width 25 height 13
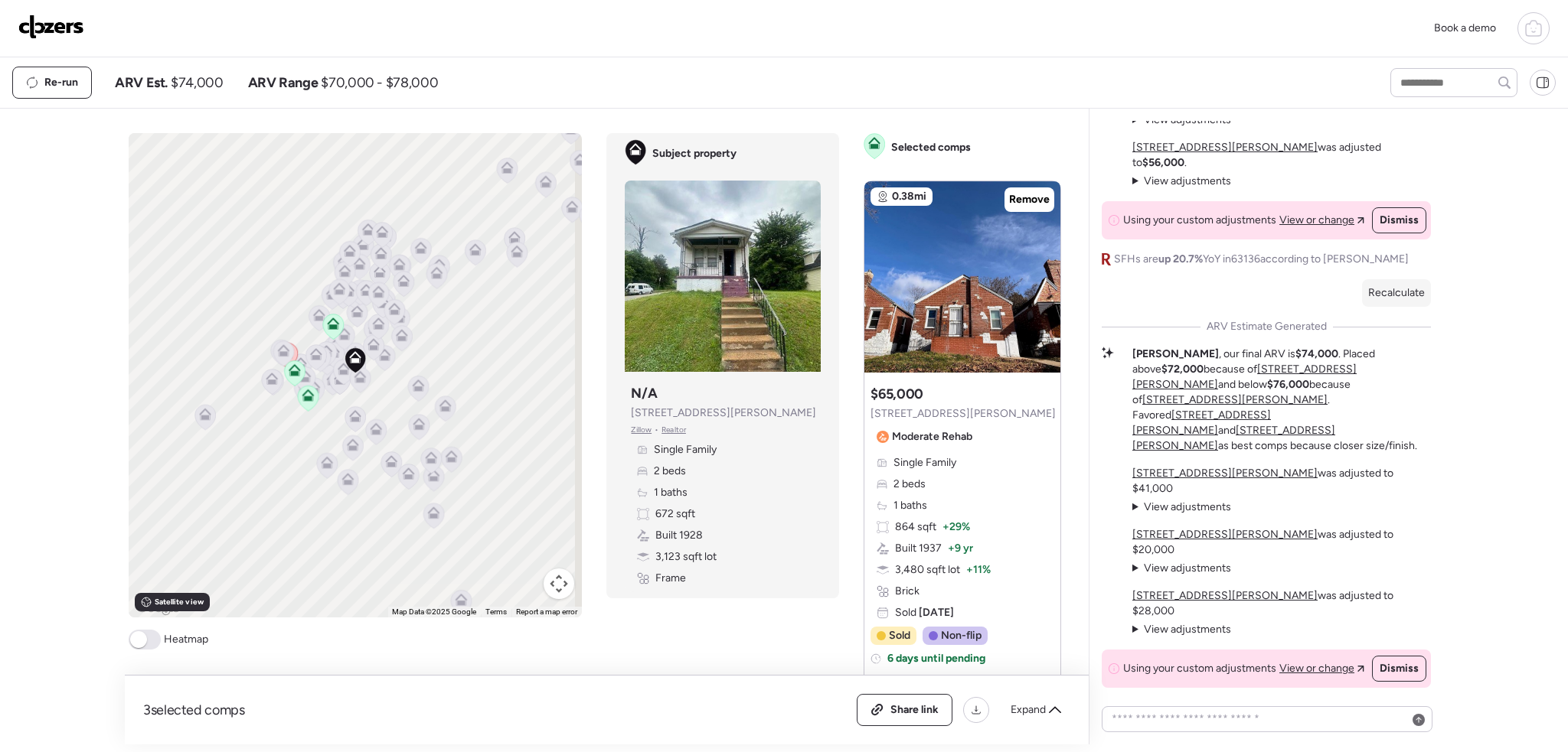
drag, startPoint x: 29, startPoint y: 25, endPoint x: 40, endPoint y: 27, distance: 11.2
click at [30, 25] on img at bounding box center [51, 27] width 66 height 25
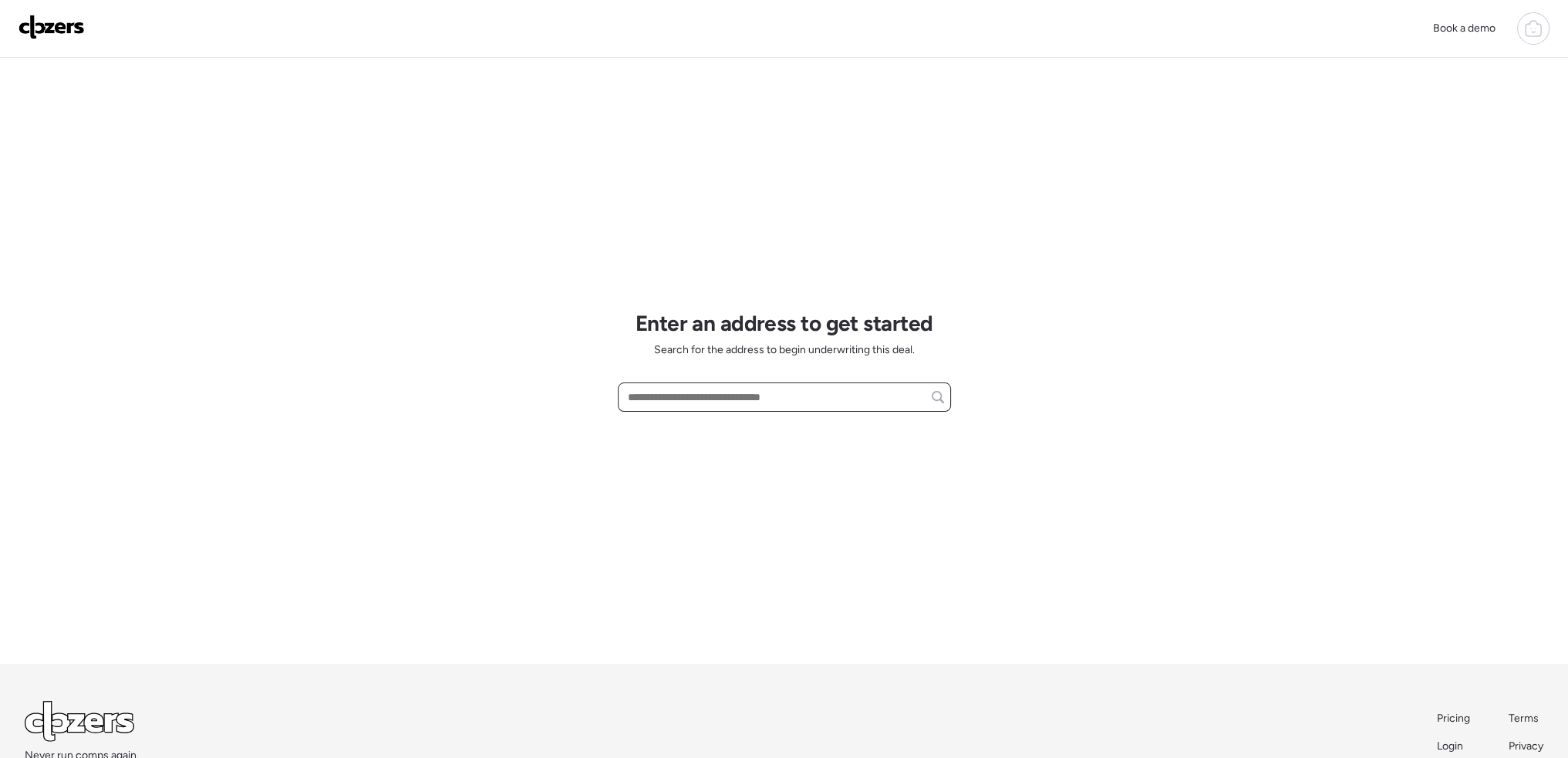
click at [654, 391] on input "text" at bounding box center [784, 397] width 319 height 22
paste input "**********"
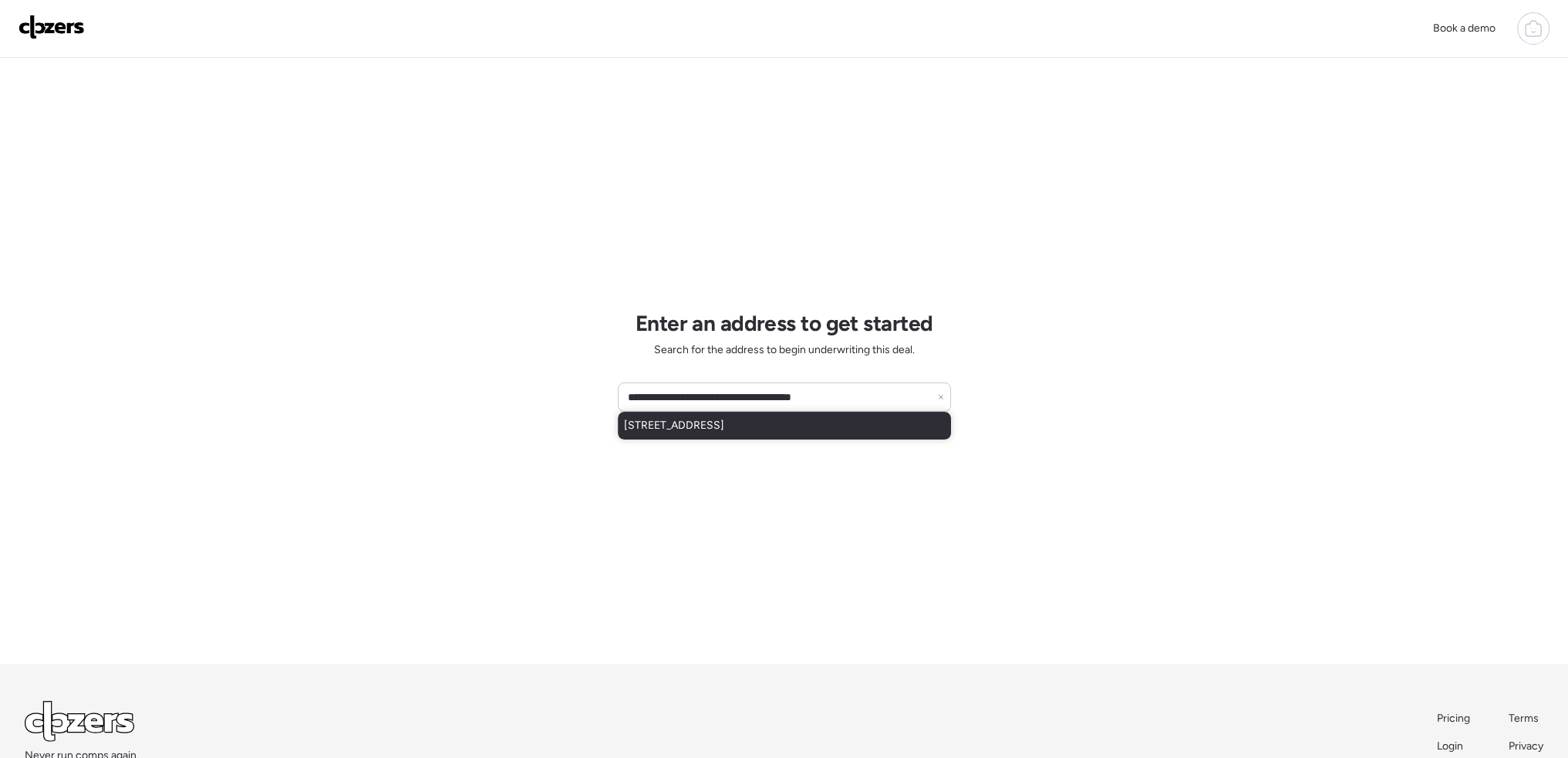
click at [724, 430] on span "[STREET_ADDRESS]" at bounding box center [674, 426] width 101 height 15
type input "**********"
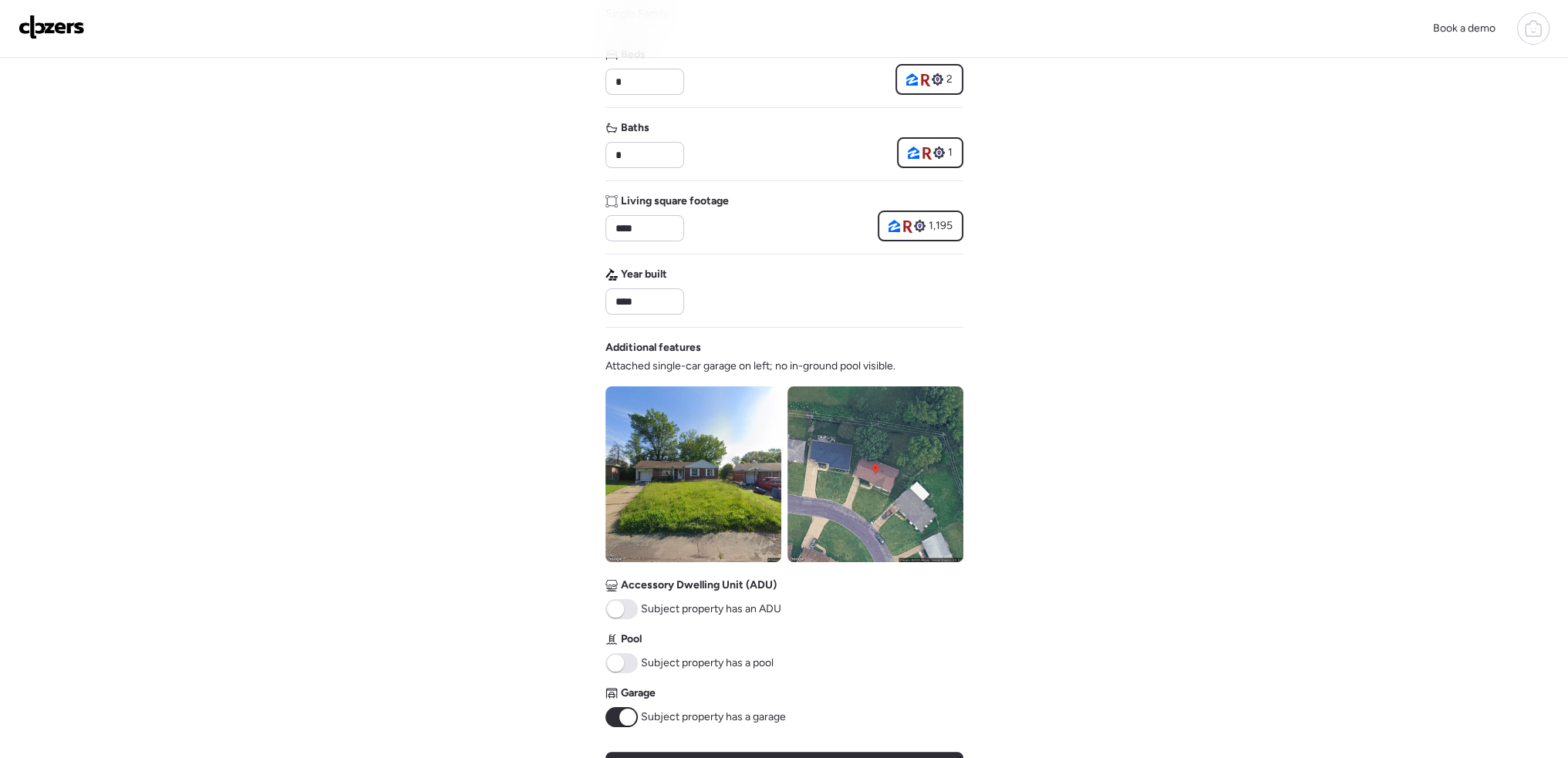
scroll to position [308, 0]
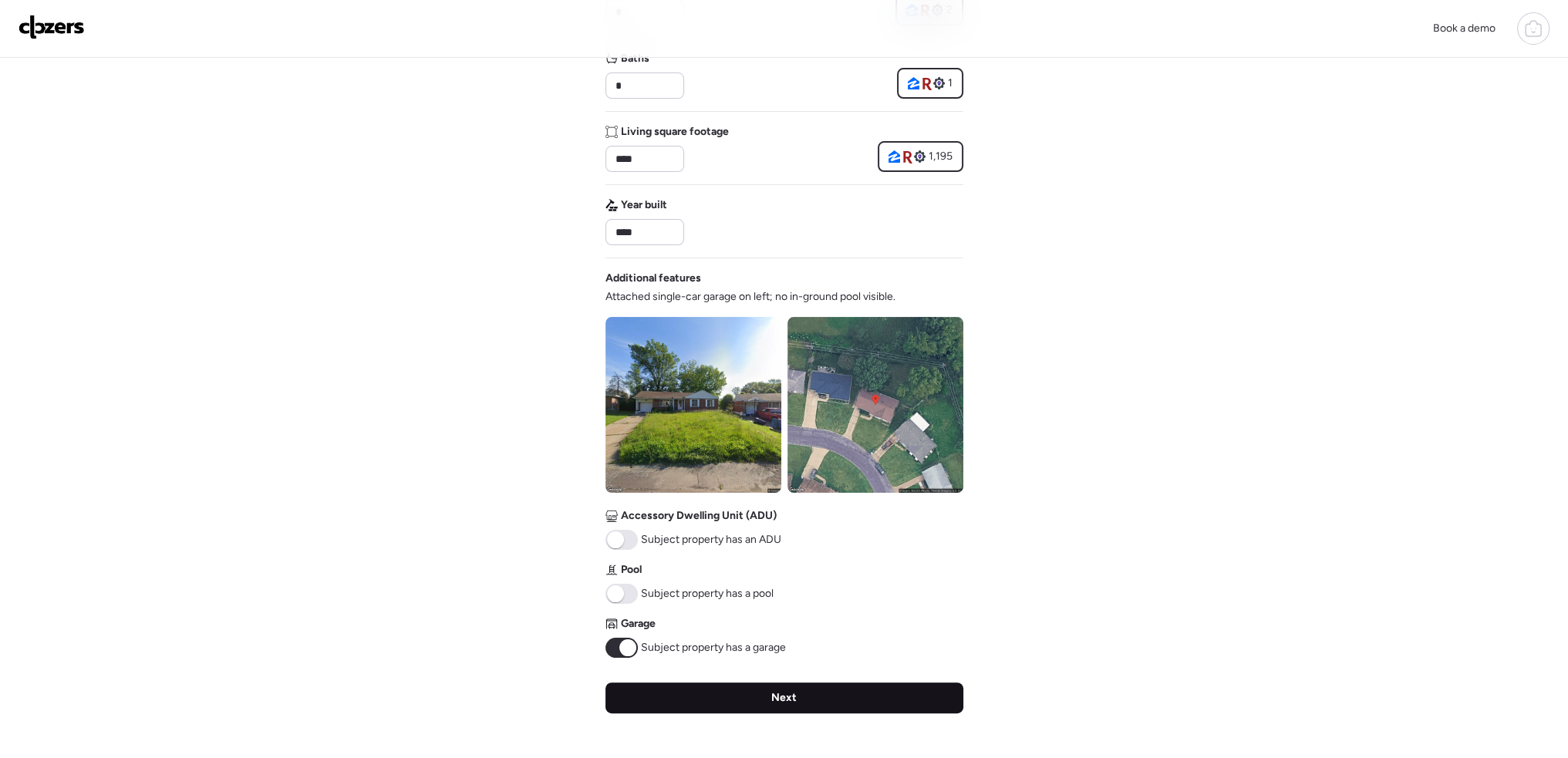
click at [813, 698] on div "Next" at bounding box center [784, 698] width 358 height 31
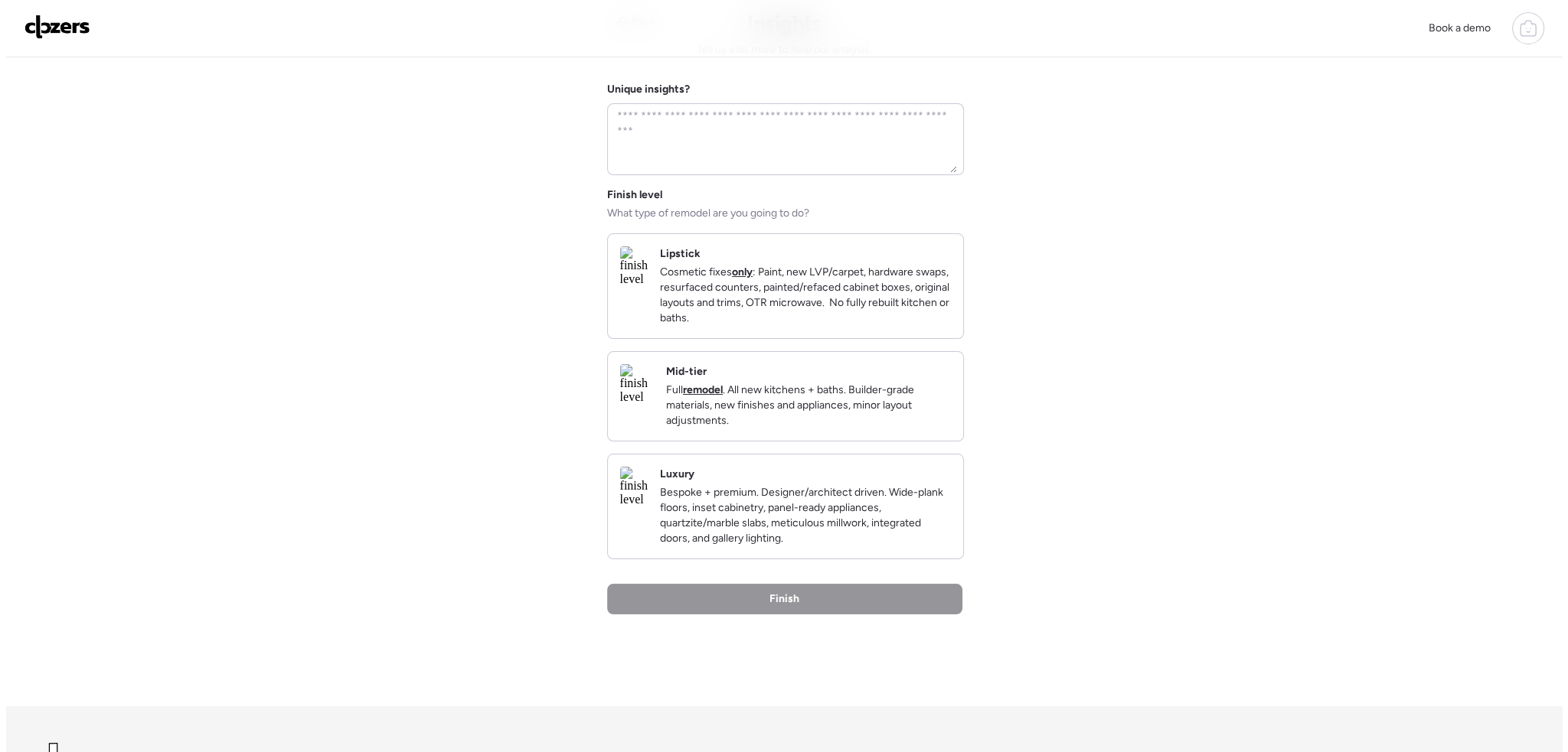
scroll to position [0, 0]
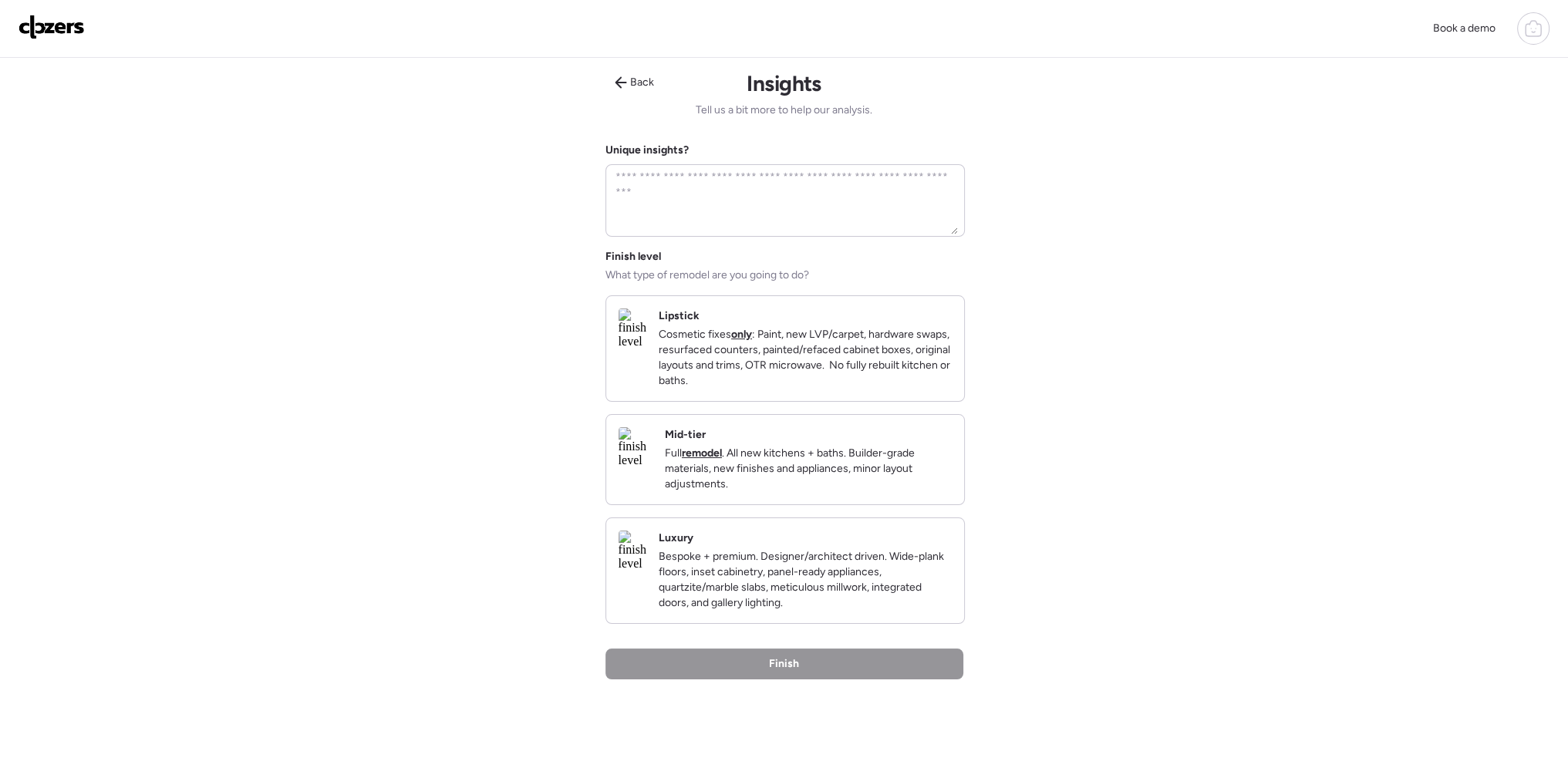
click at [780, 341] on p "Cosmetic fixes only : Paint, new LVP/carpet, hardware swaps, resurfaced counter…" at bounding box center [805, 358] width 293 height 62
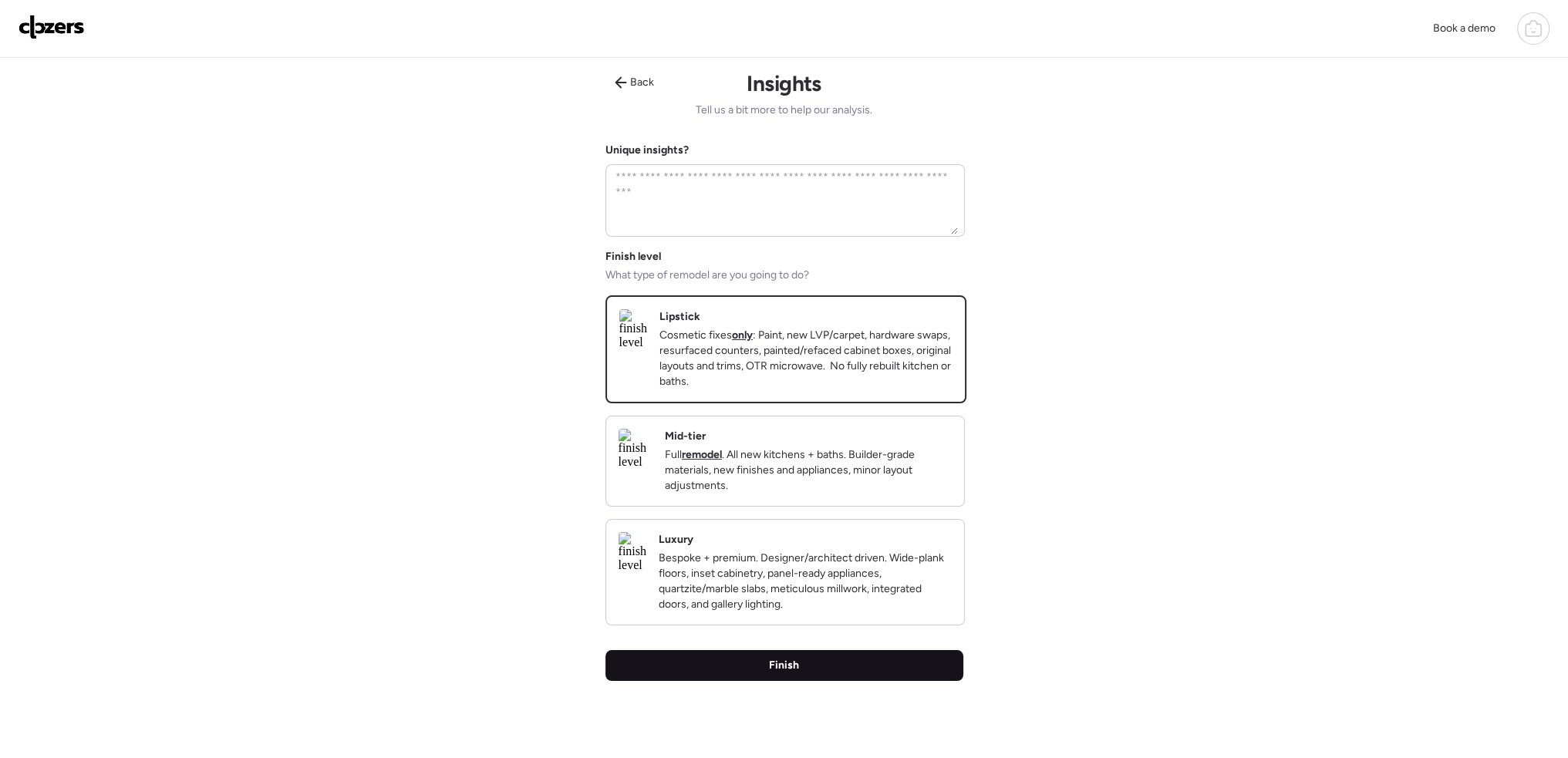
click at [819, 681] on div "Finish" at bounding box center [784, 666] width 358 height 31
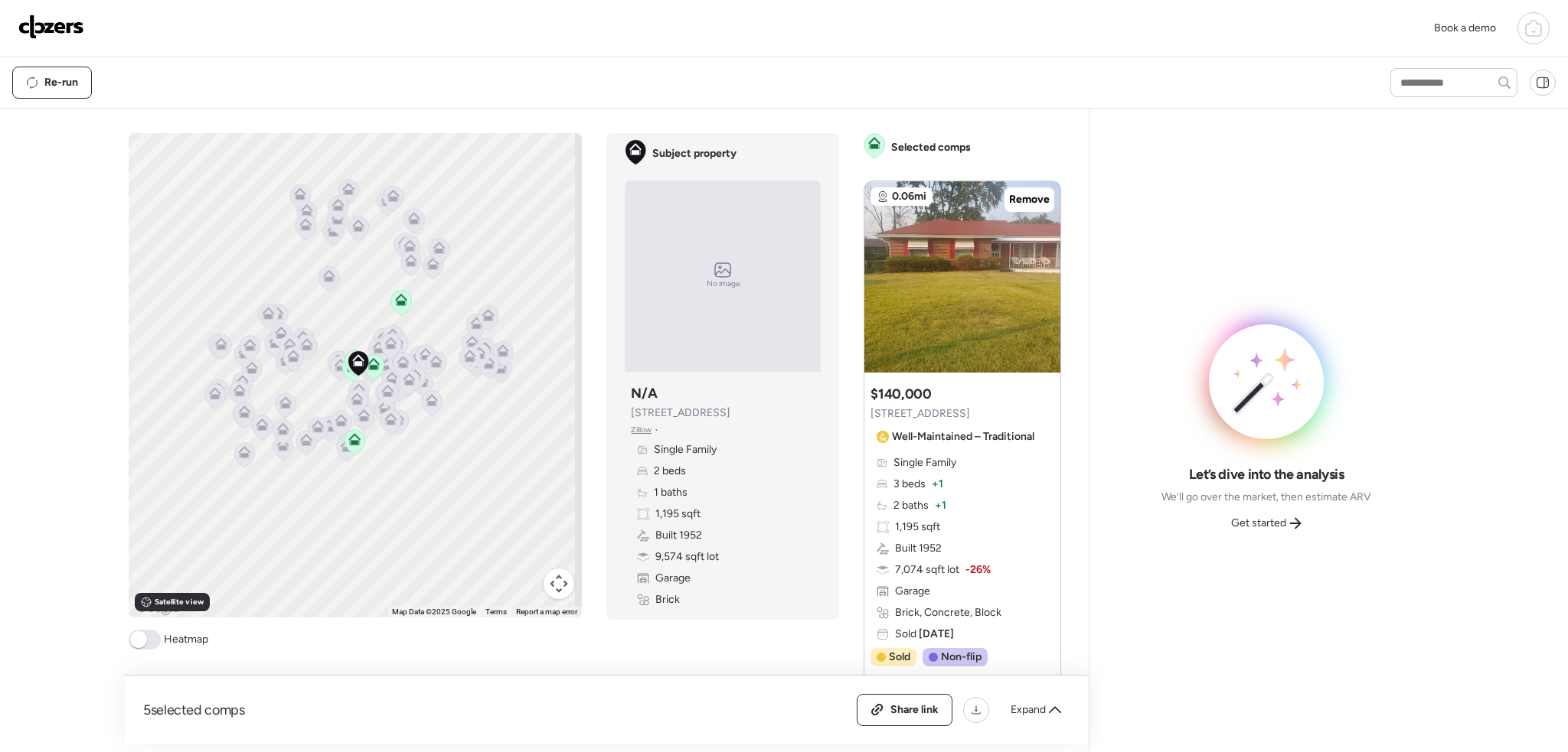
click at [148, 641] on span at bounding box center [145, 640] width 32 height 20
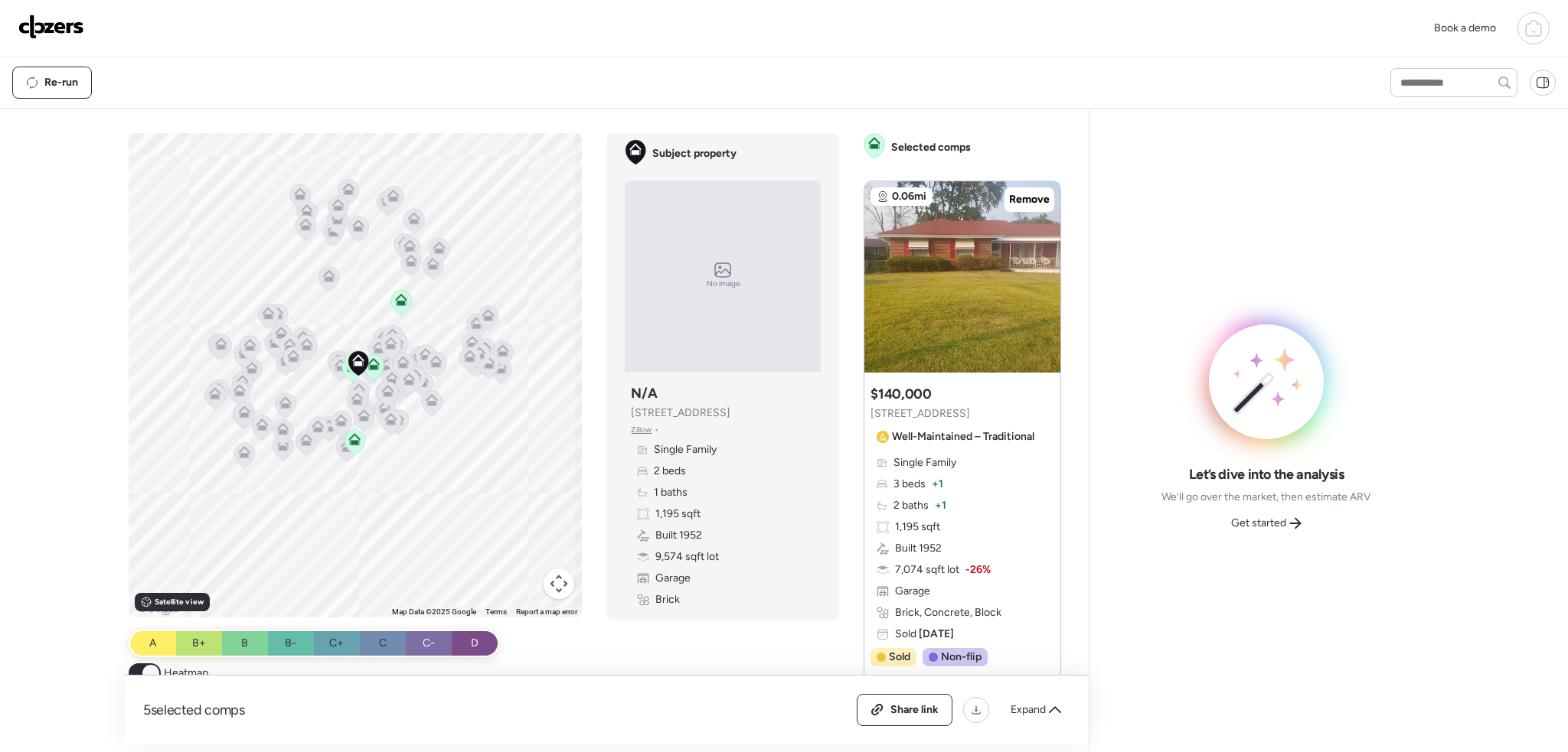
click at [396, 296] on icon at bounding box center [401, 300] width 12 height 12
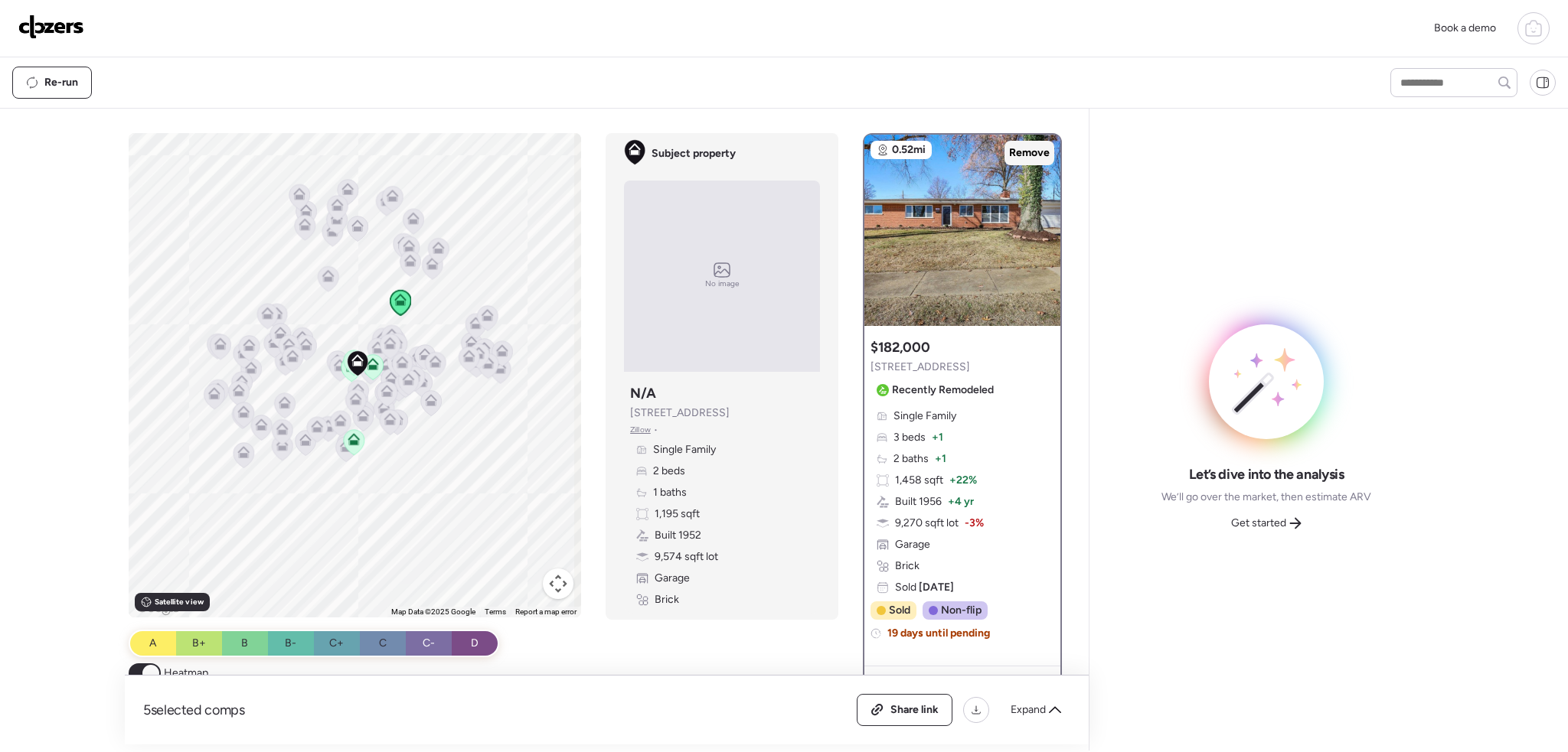
click at [1015, 154] on span "Remove" at bounding box center [1029, 153] width 41 height 15
click at [374, 363] on icon at bounding box center [373, 361] width 12 height 7
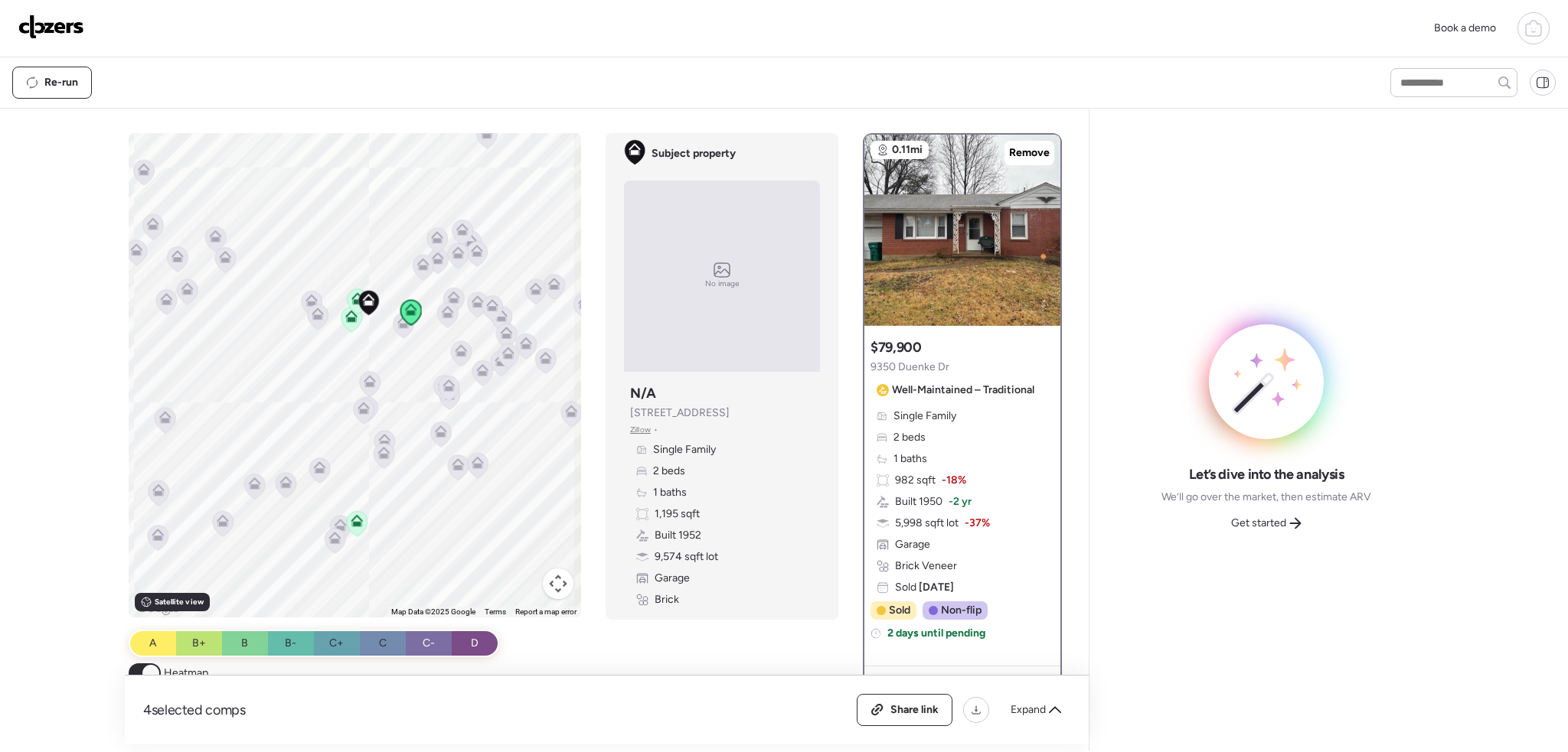
click at [349, 320] on icon at bounding box center [351, 319] width 10 height 5
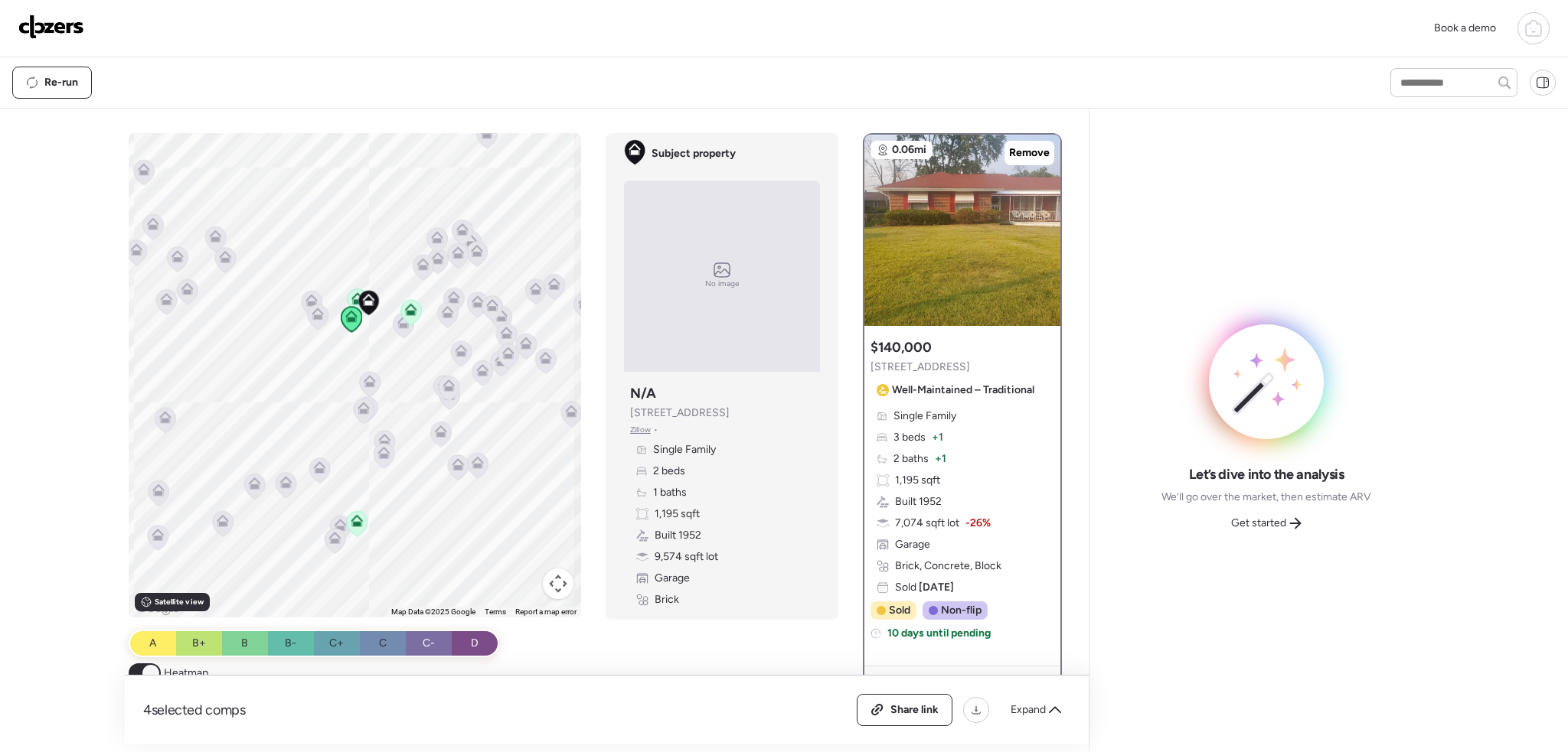
click at [349, 291] on icon at bounding box center [357, 301] width 21 height 25
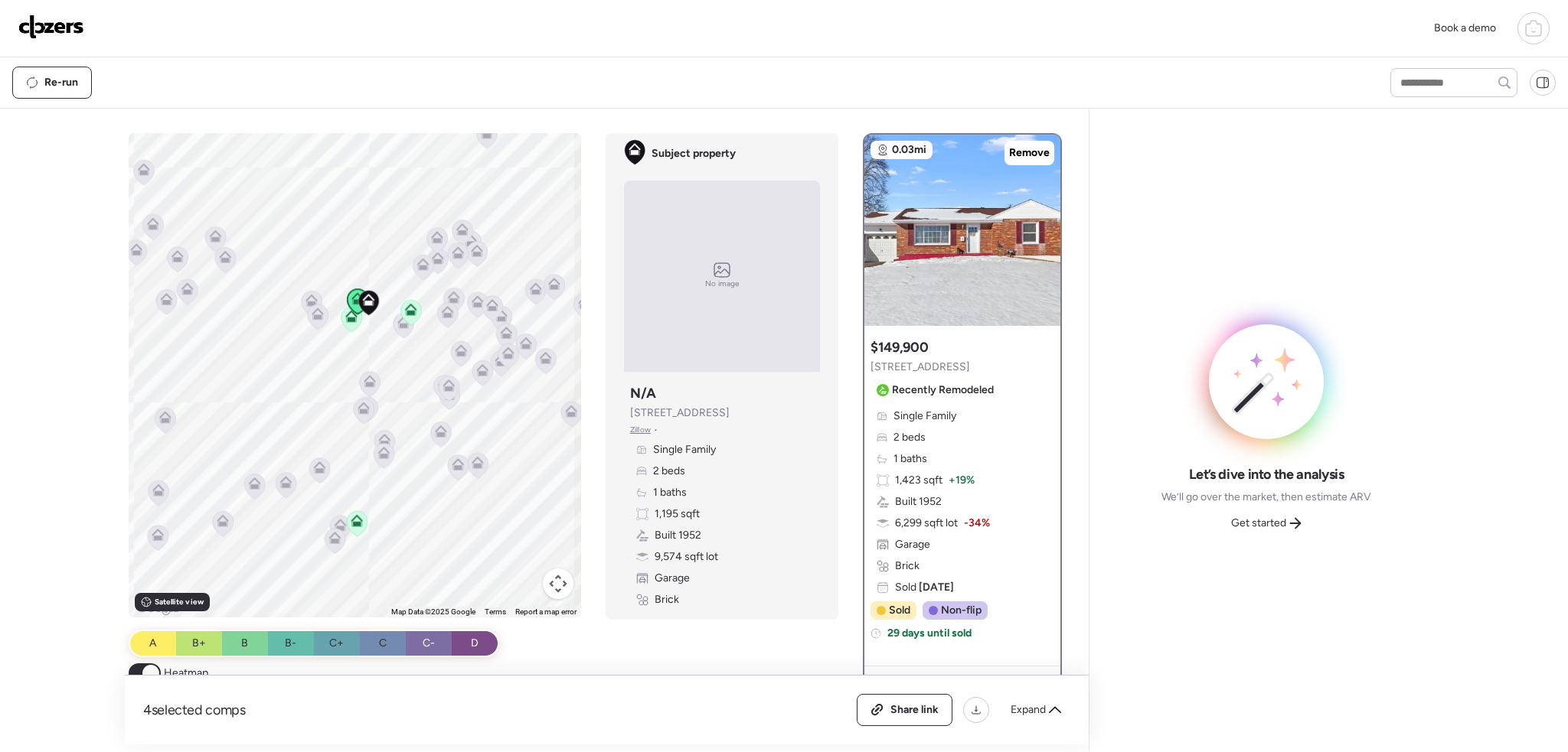
click at [407, 306] on icon at bounding box center [411, 310] width 12 height 12
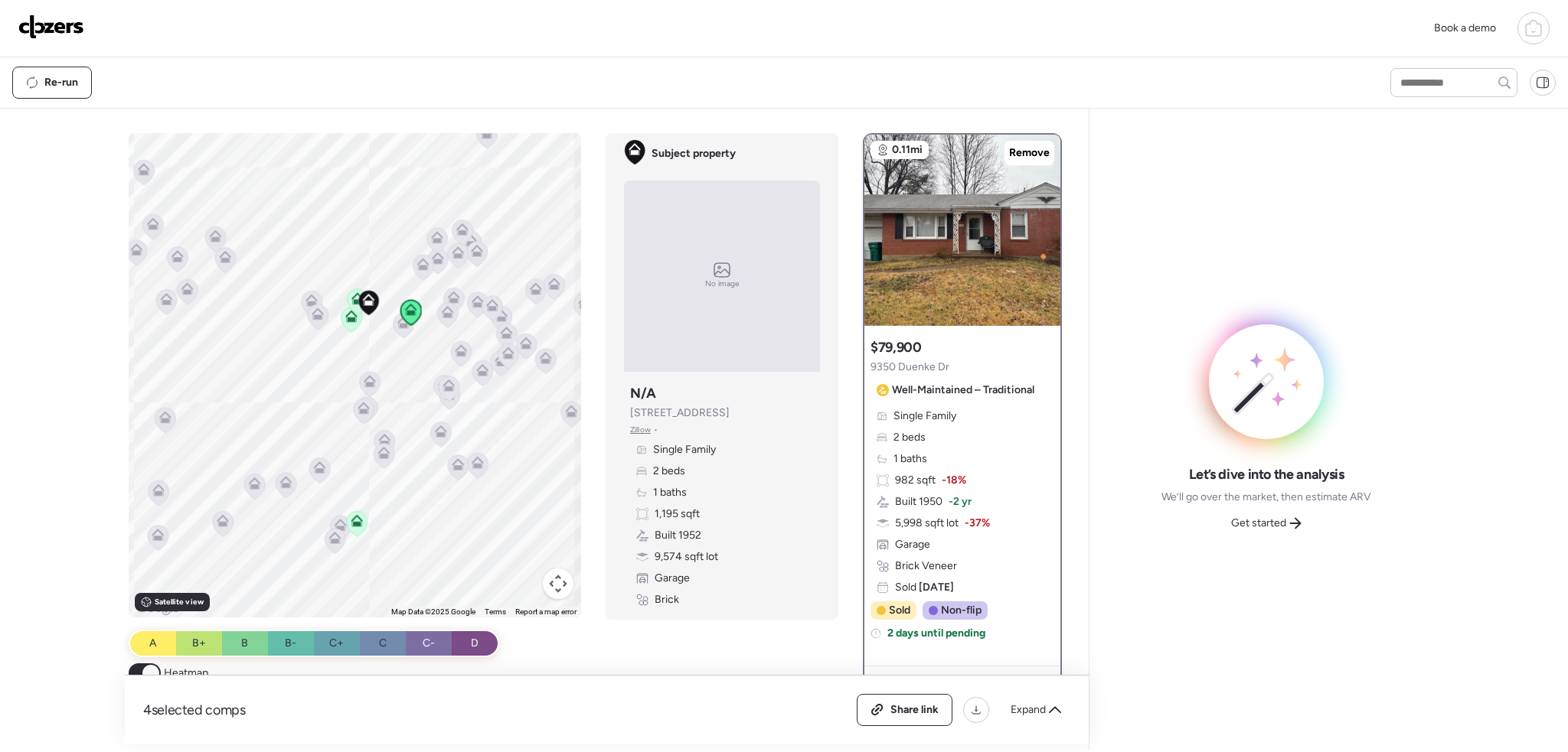
click at [354, 525] on icon at bounding box center [357, 523] width 10 height 5
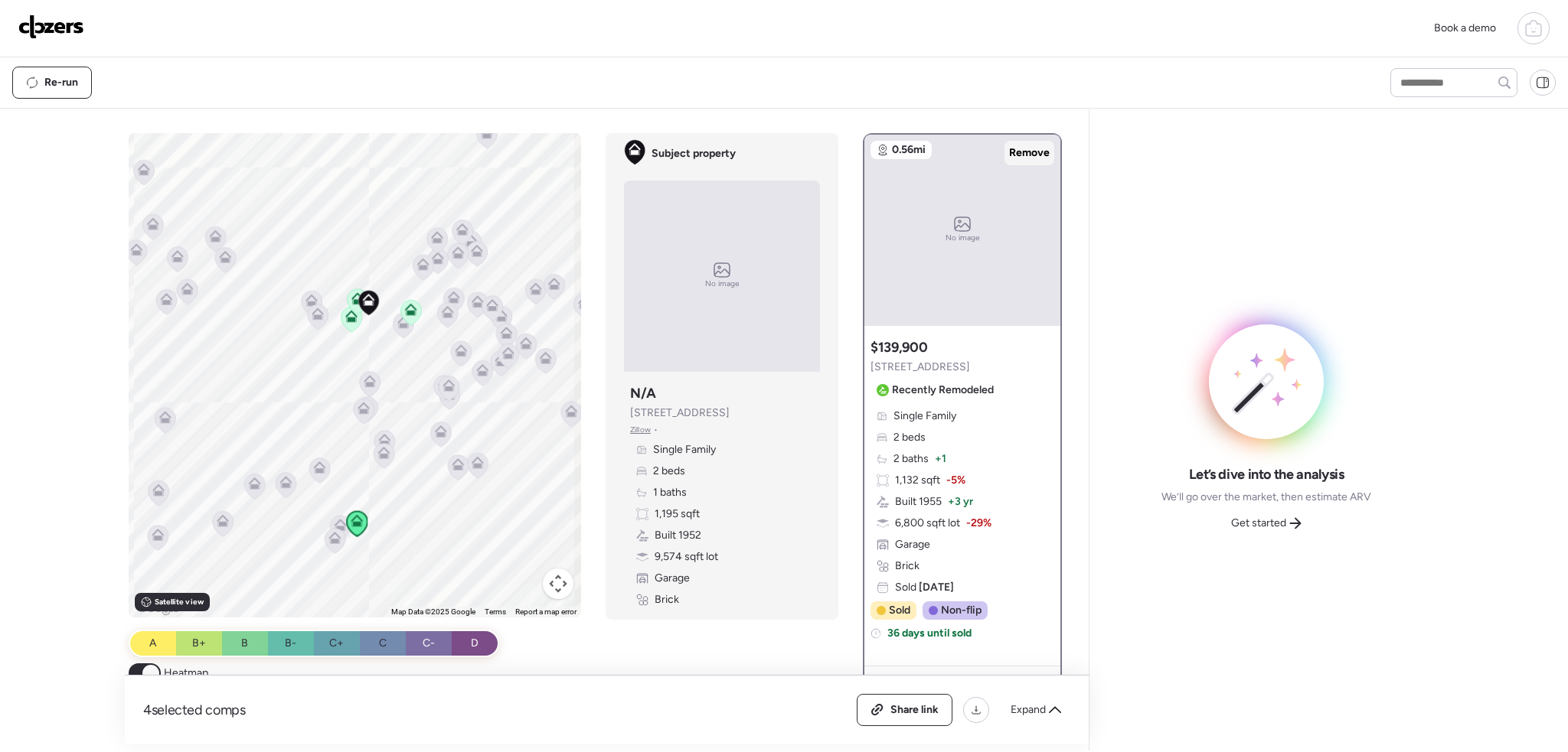
click at [1020, 153] on span "Remove" at bounding box center [1029, 153] width 41 height 15
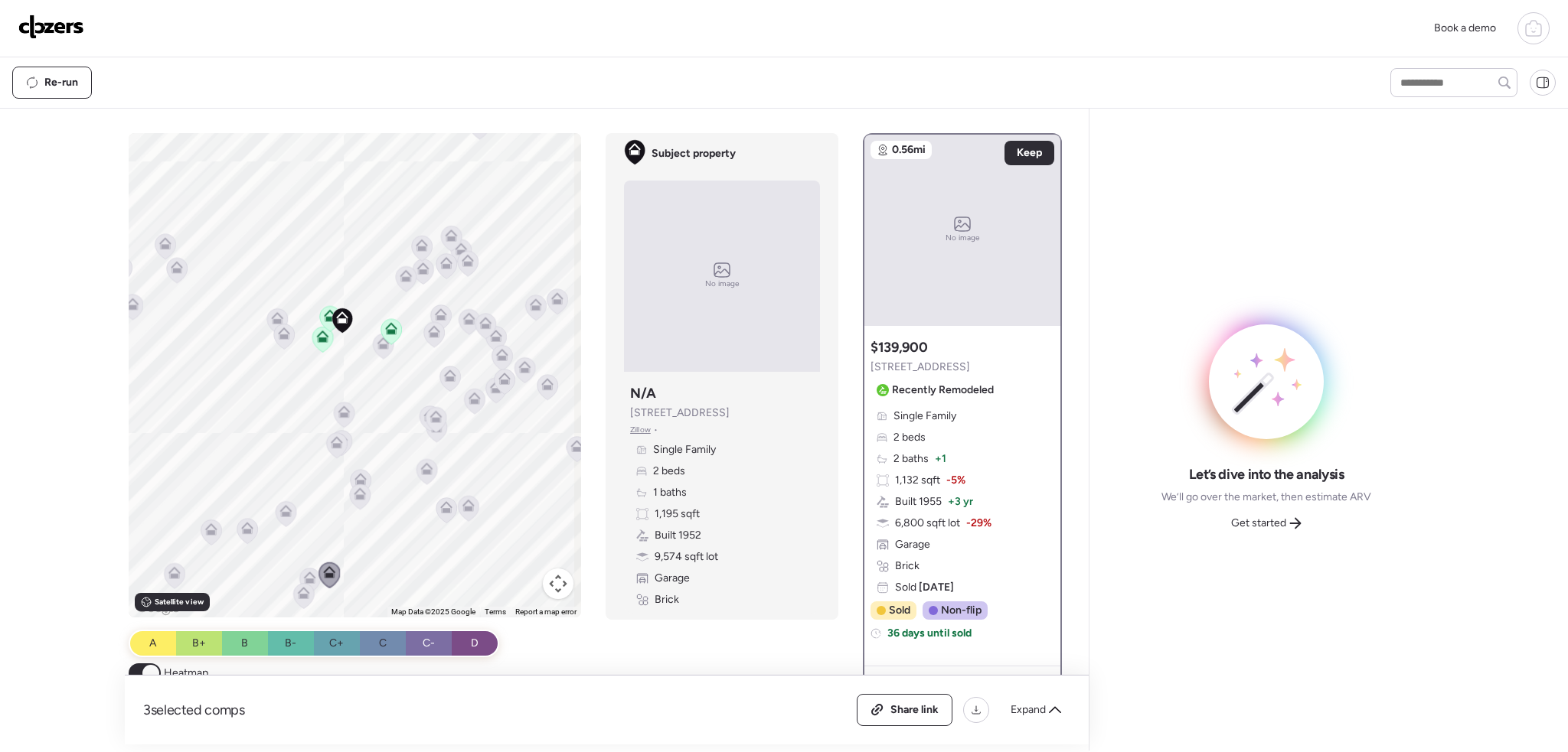
drag, startPoint x: 410, startPoint y: 342, endPoint x: 390, endPoint y: 375, distance: 38.6
click at [390, 375] on div "To activate drag with keyboard, press Alt + Enter. Once in keyboard drag state,…" at bounding box center [355, 375] width 453 height 485
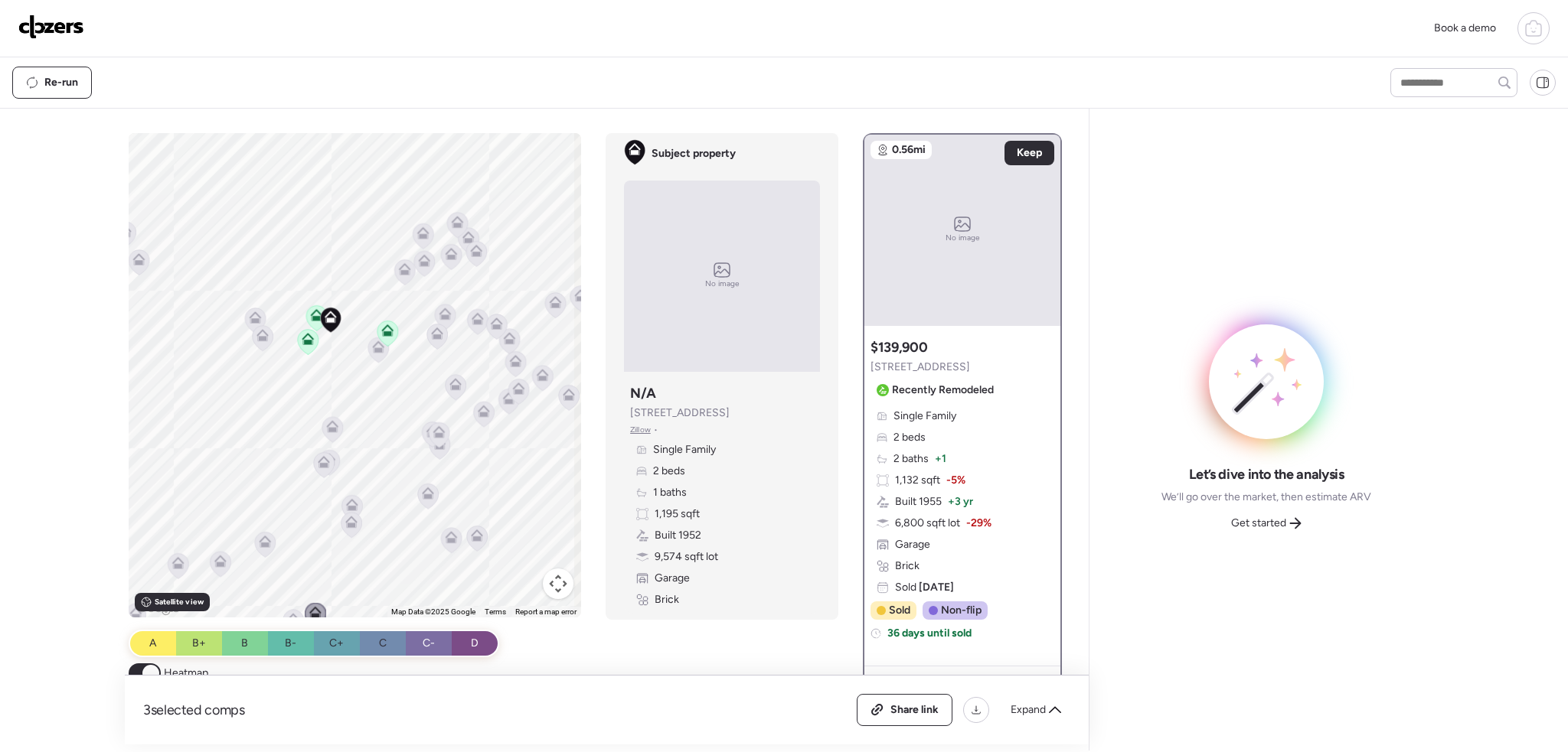
click at [383, 325] on icon at bounding box center [387, 327] width 12 height 7
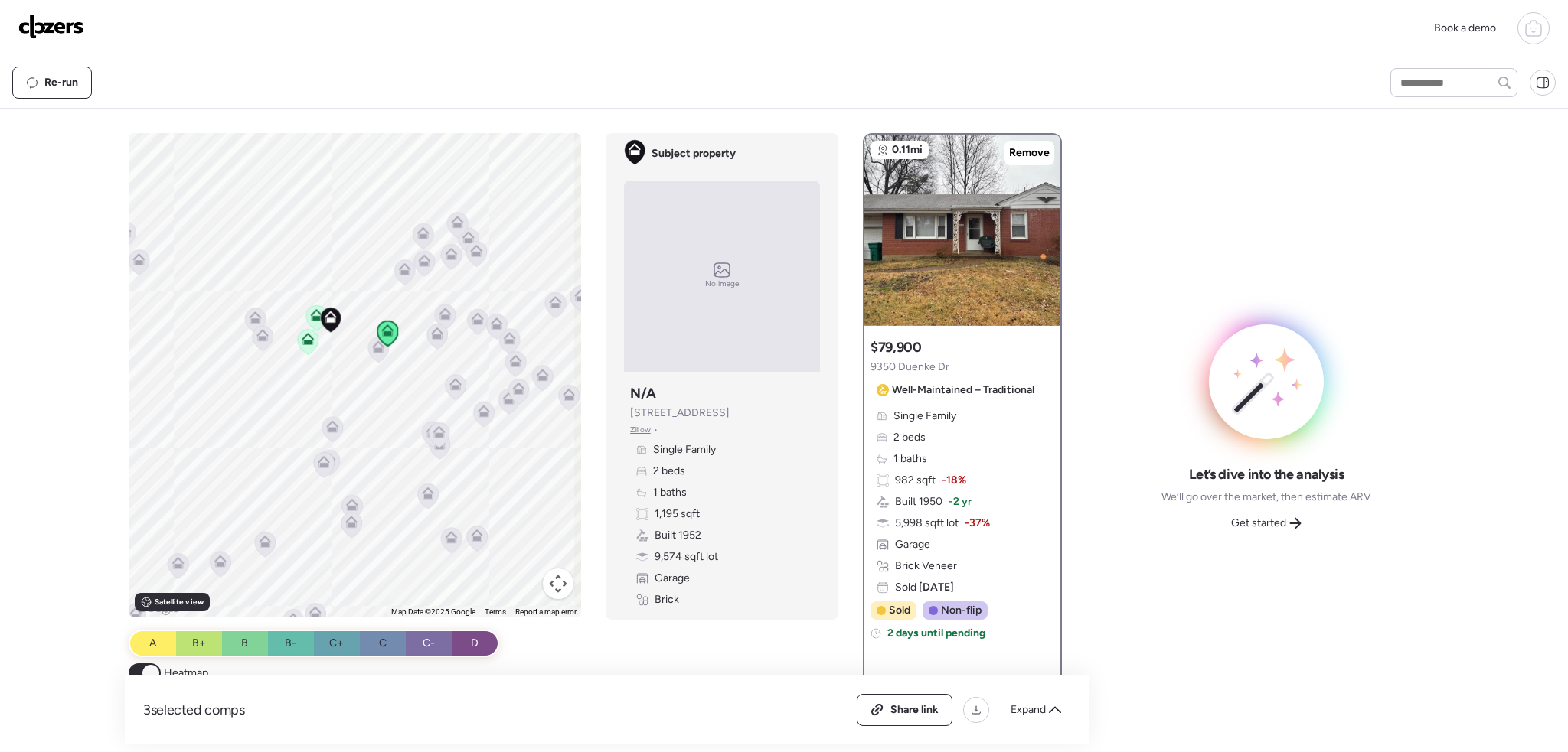
click at [377, 356] on icon at bounding box center [378, 349] width 21 height 25
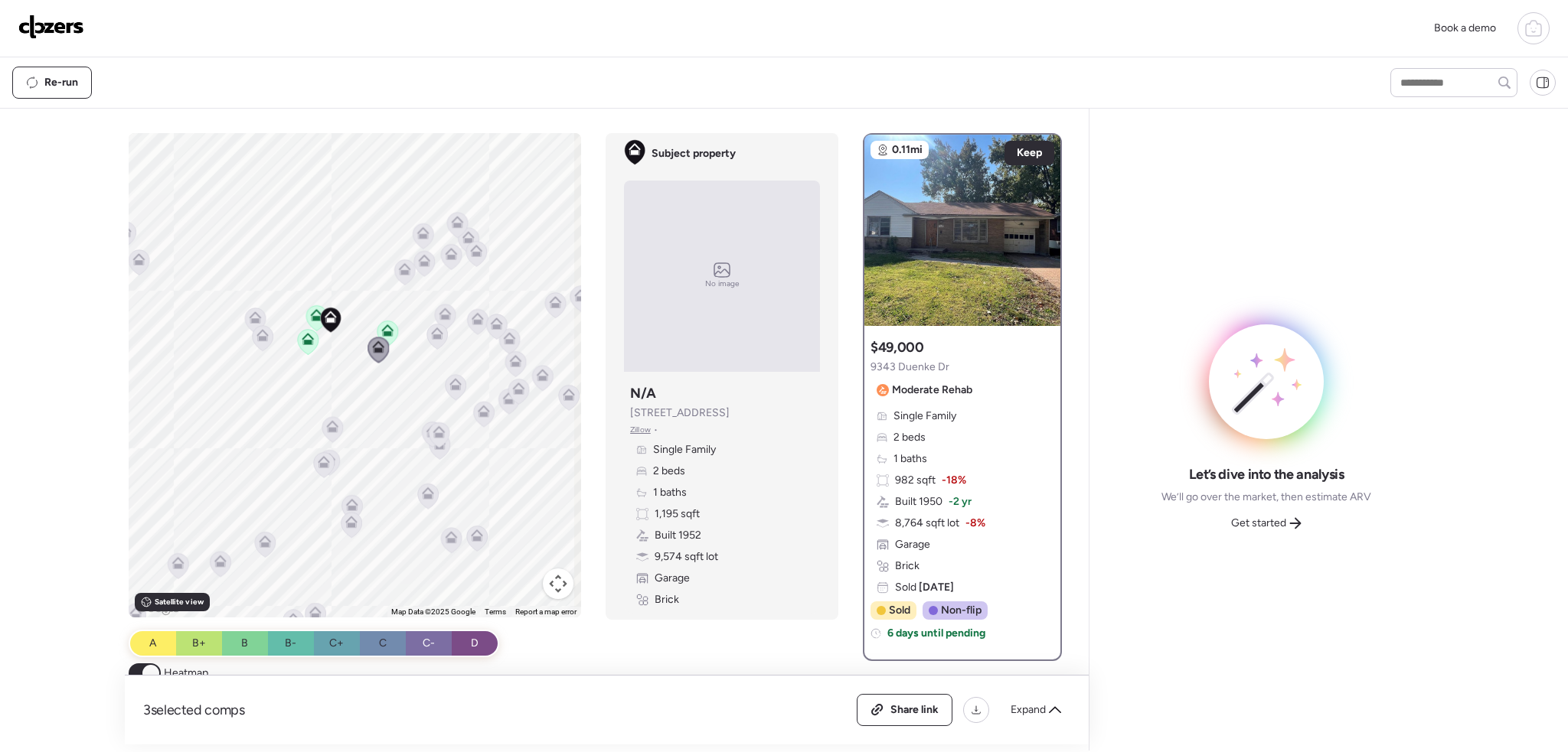
click at [327, 422] on icon at bounding box center [333, 426] width 12 height 12
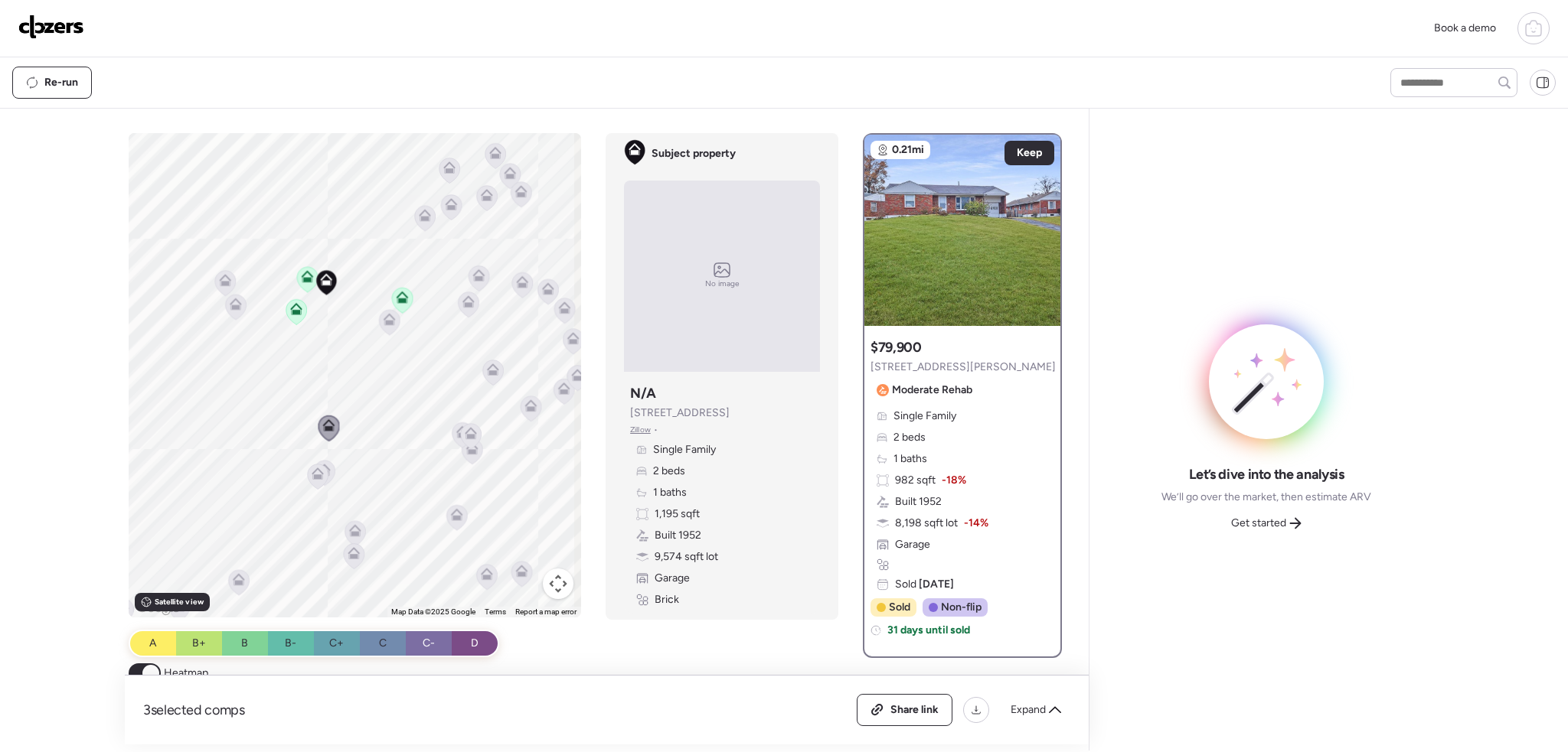
click at [324, 465] on icon at bounding box center [317, 477] width 22 height 26
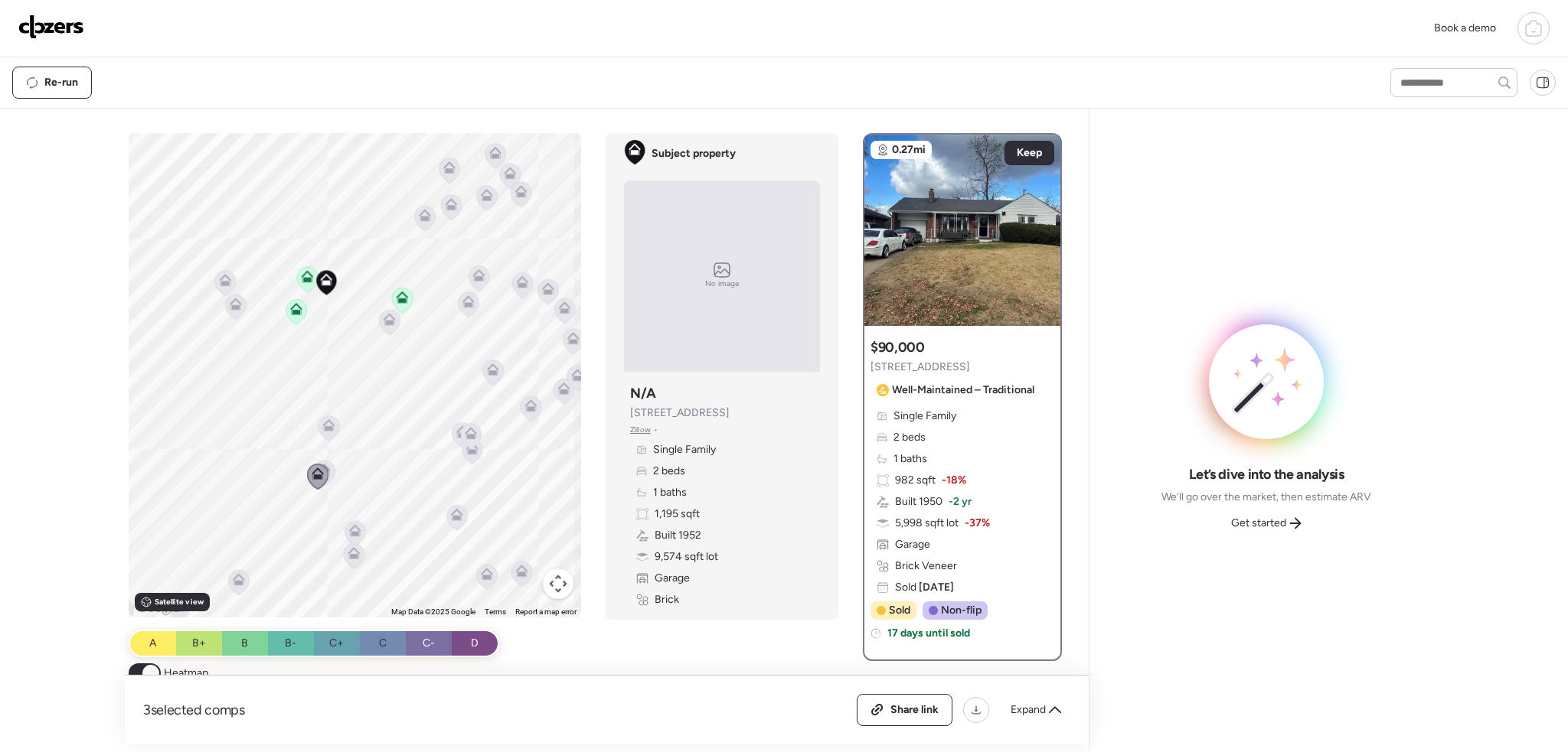
click at [330, 463] on icon at bounding box center [324, 473] width 22 height 26
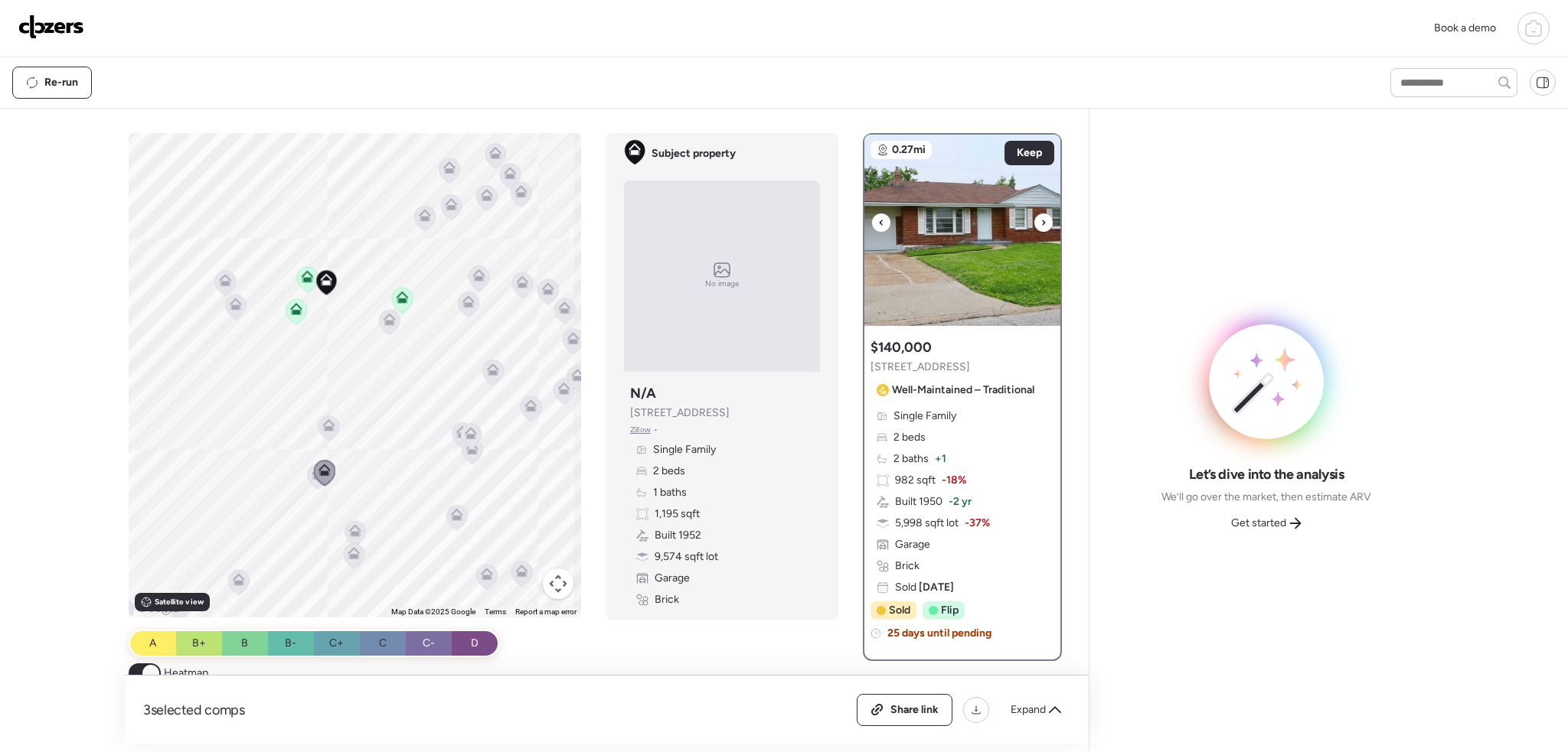
click at [1039, 220] on div at bounding box center [1044, 223] width 18 height 18
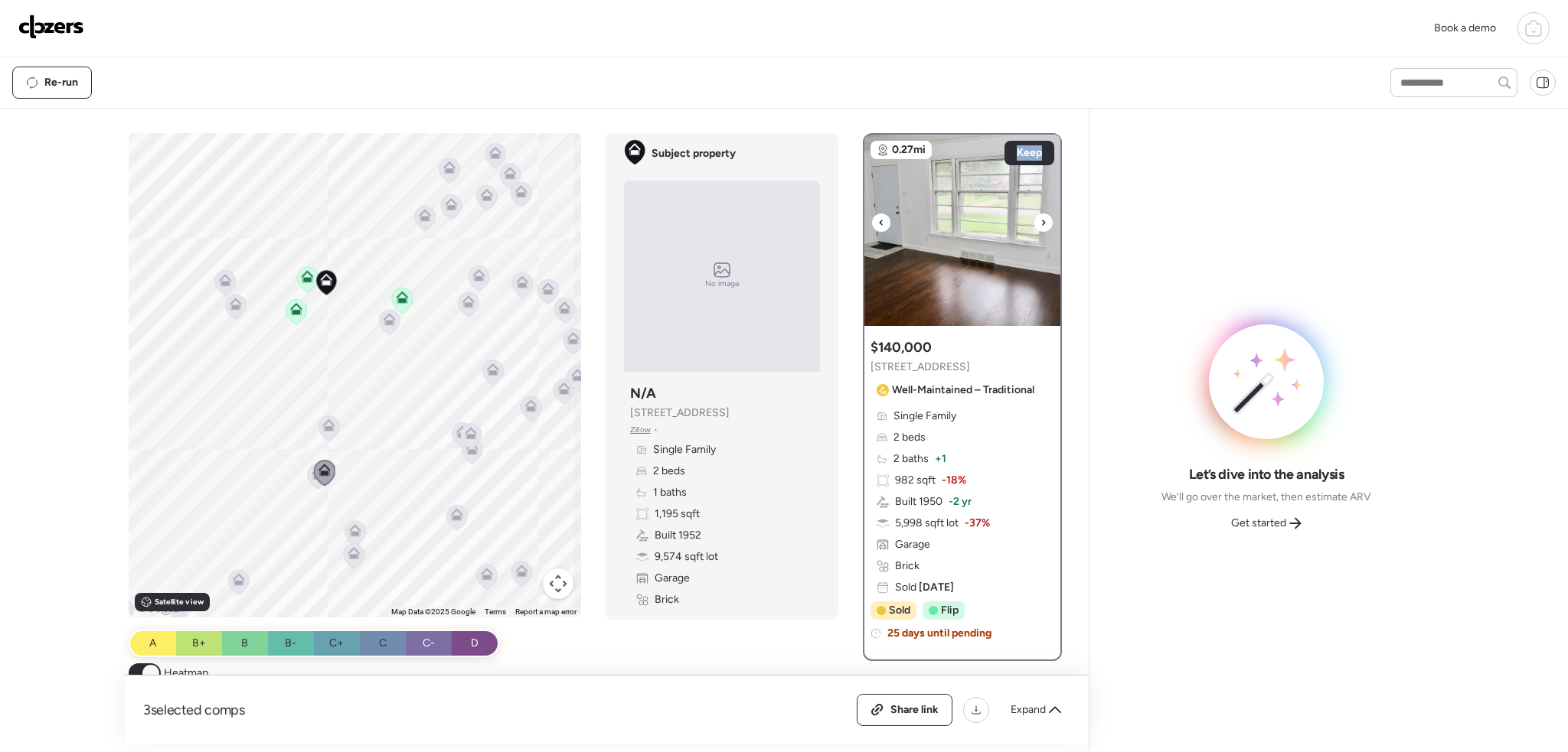
click at [1039, 220] on div at bounding box center [1044, 223] width 18 height 18
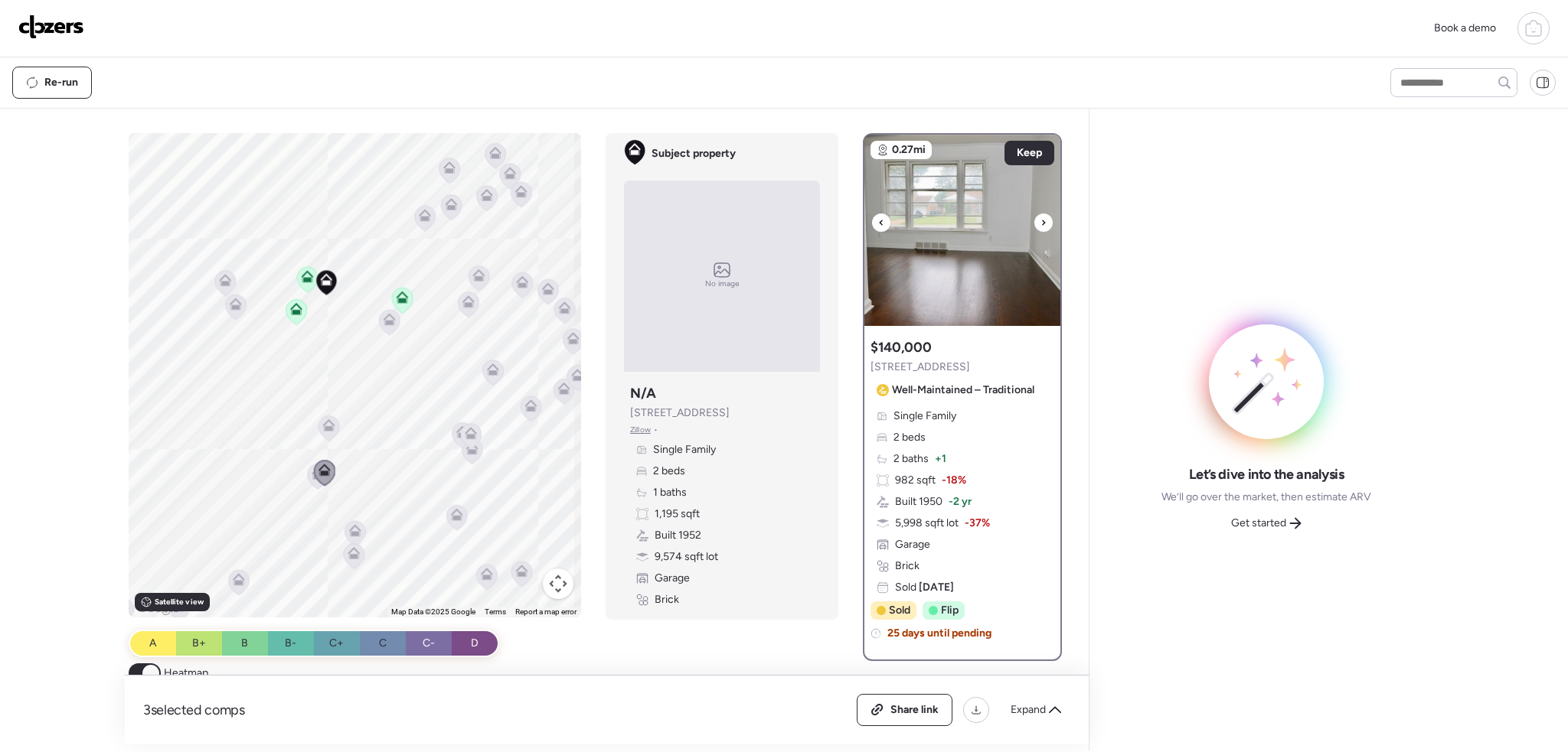
click at [1041, 222] on icon at bounding box center [1044, 223] width 6 height 18
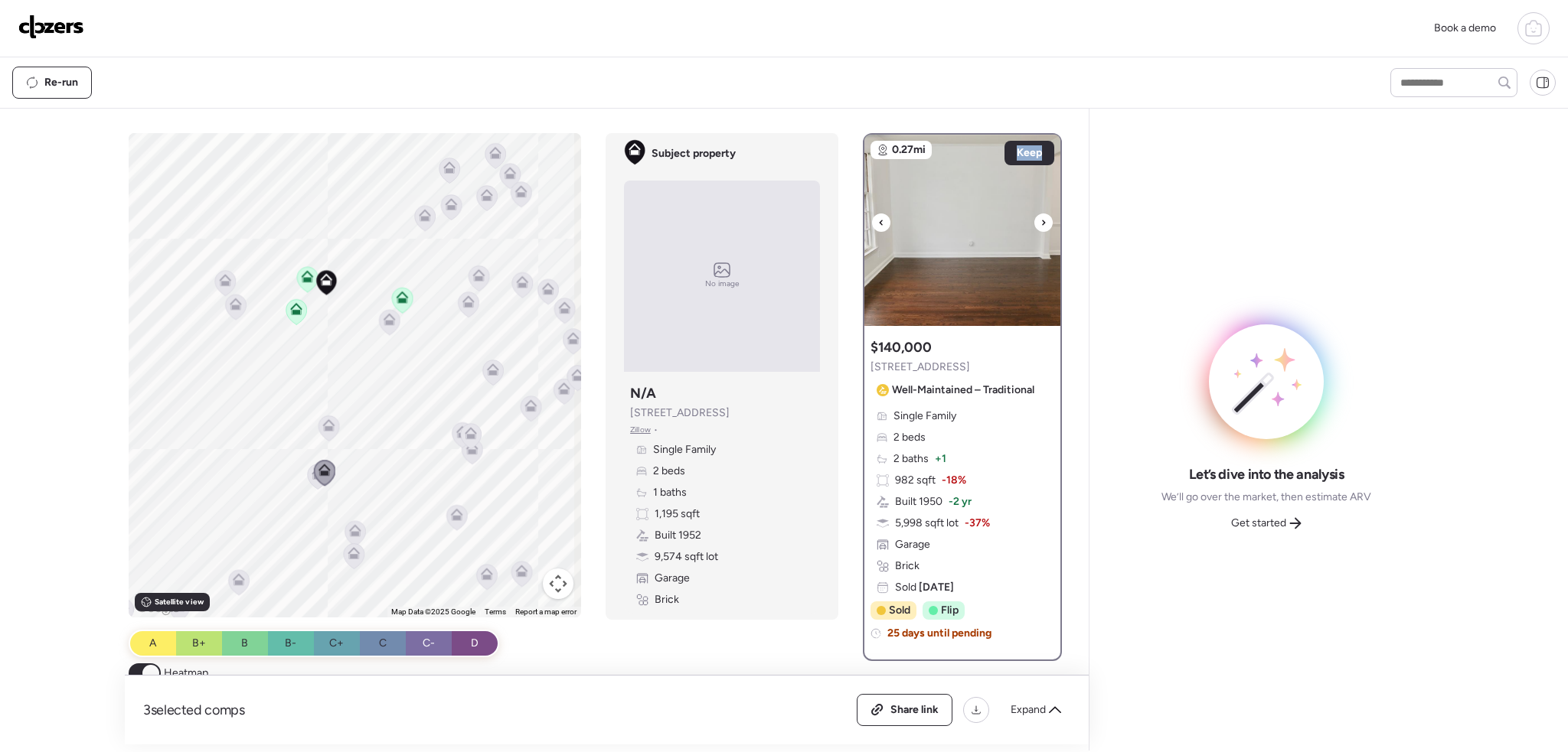
click at [1041, 222] on icon at bounding box center [1044, 223] width 6 height 18
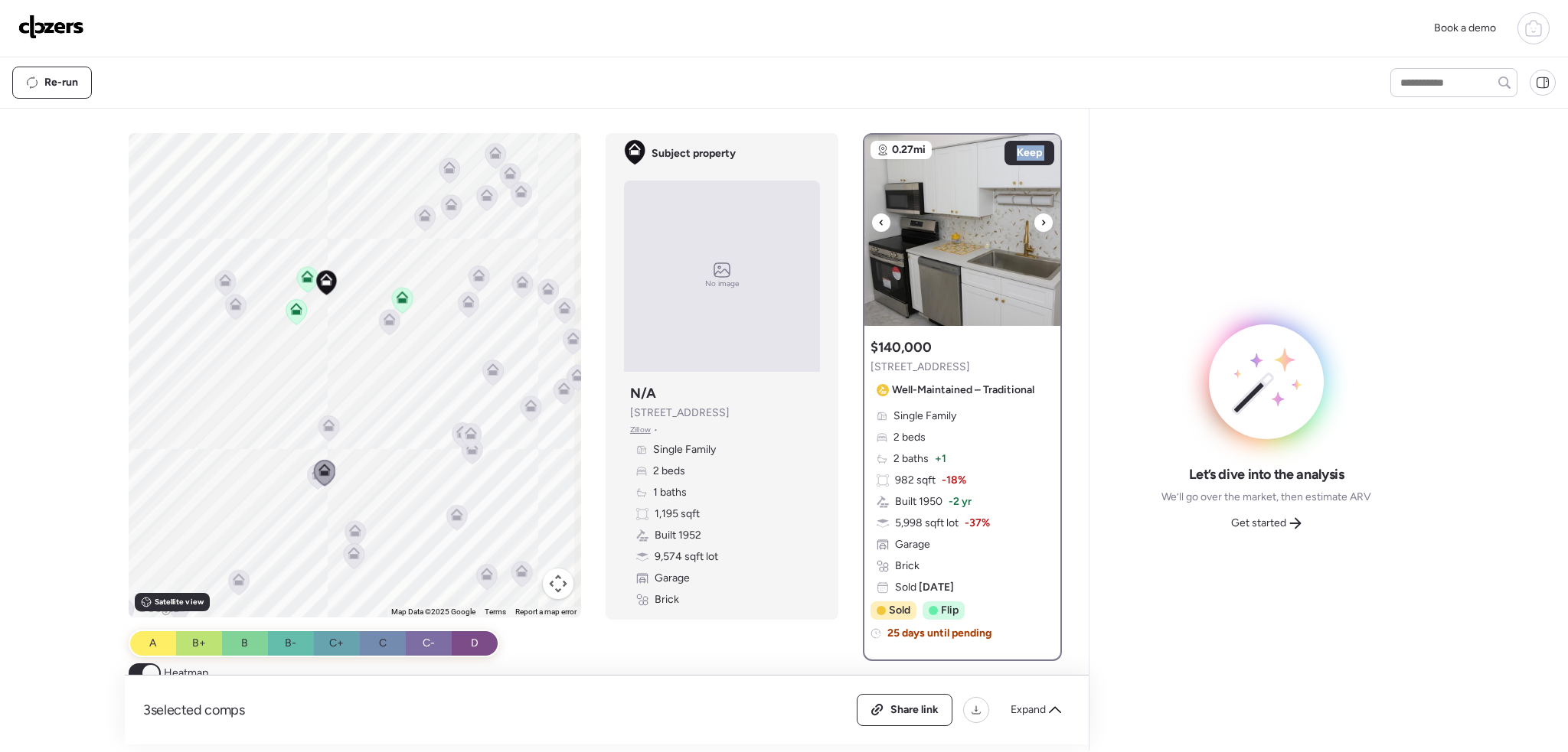
click at [1041, 222] on icon at bounding box center [1044, 223] width 6 height 18
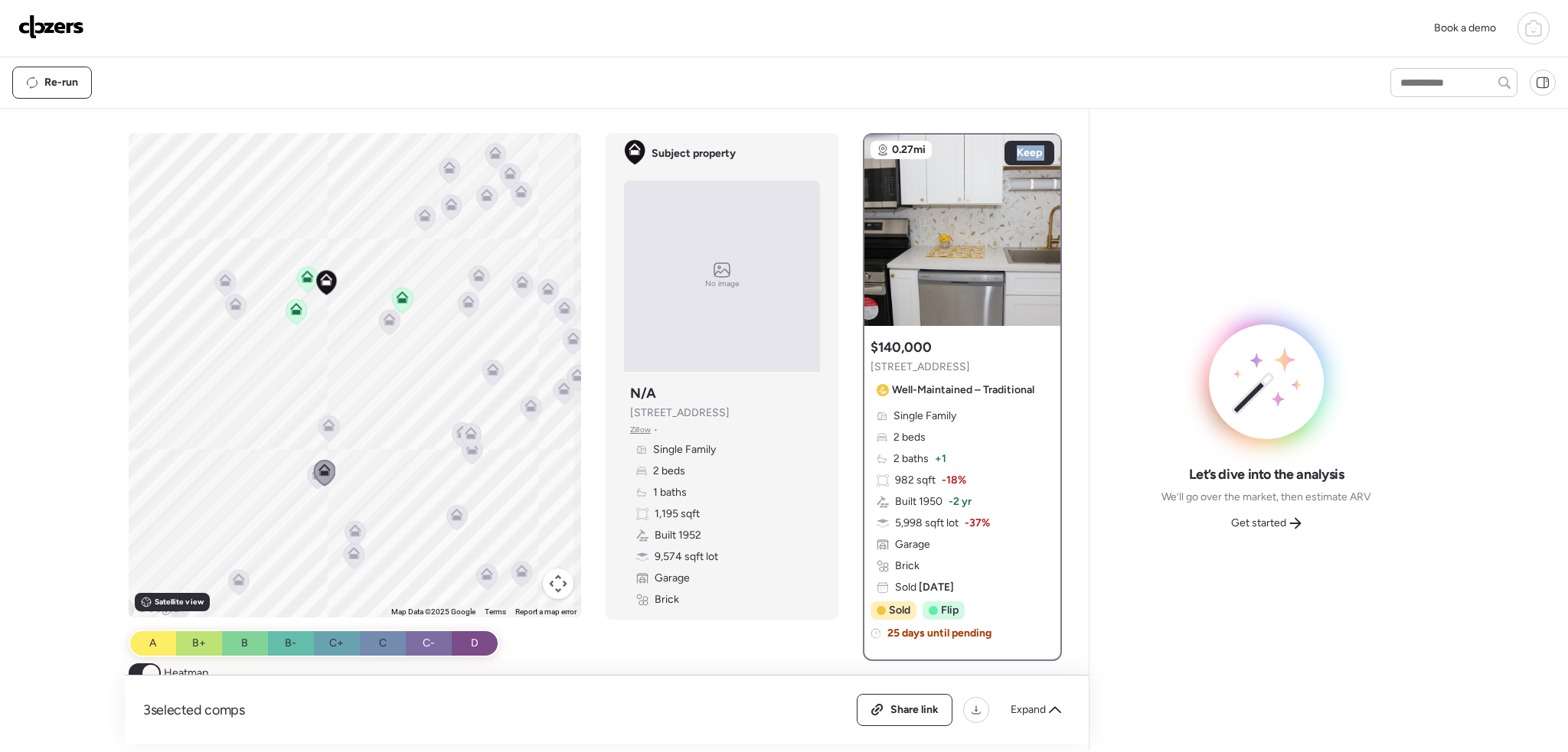
click at [294, 308] on icon at bounding box center [297, 309] width 12 height 12
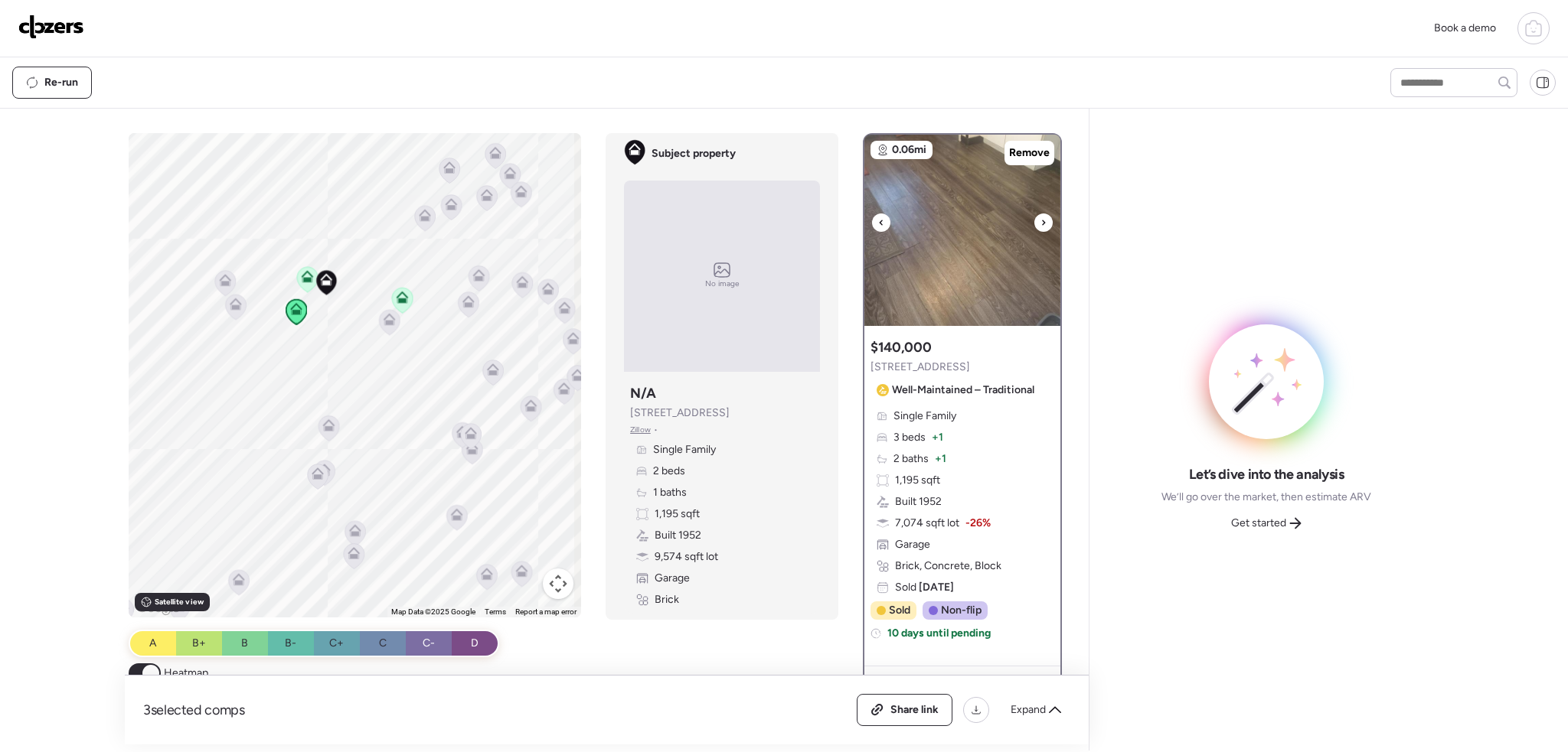
click at [1035, 219] on div at bounding box center [1044, 223] width 18 height 18
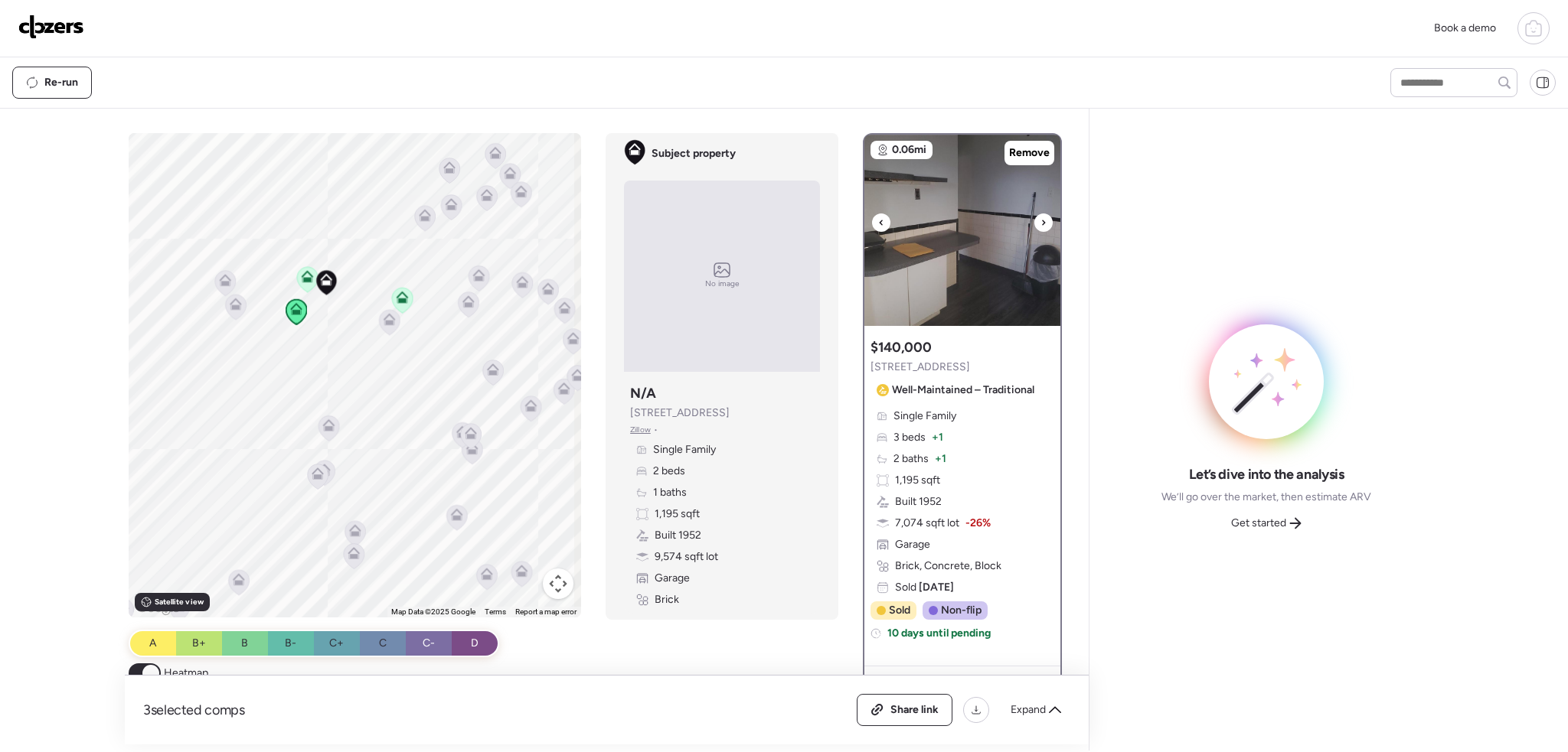
click at [1041, 220] on icon at bounding box center [1044, 223] width 6 height 18
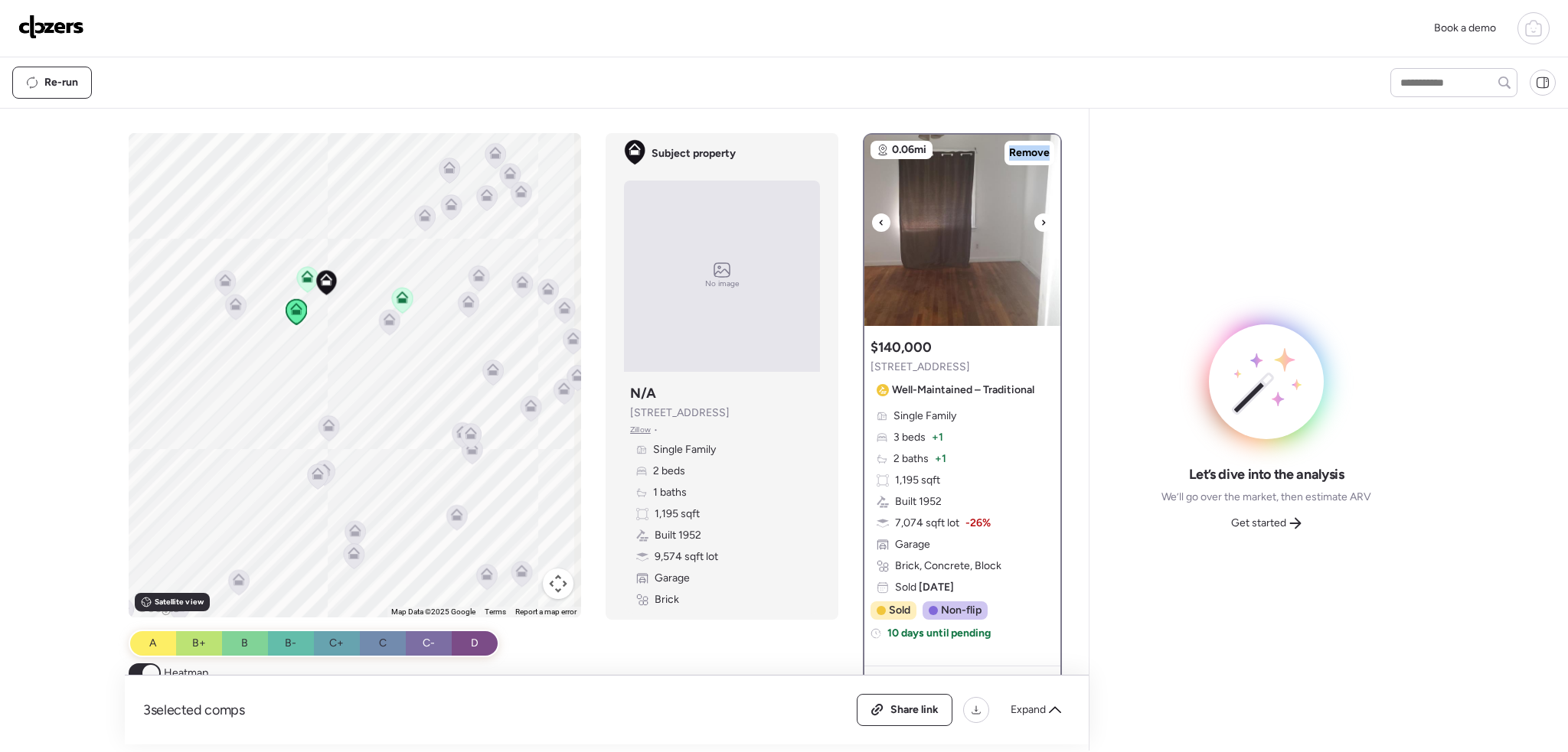
click at [1035, 220] on div at bounding box center [1044, 223] width 18 height 18
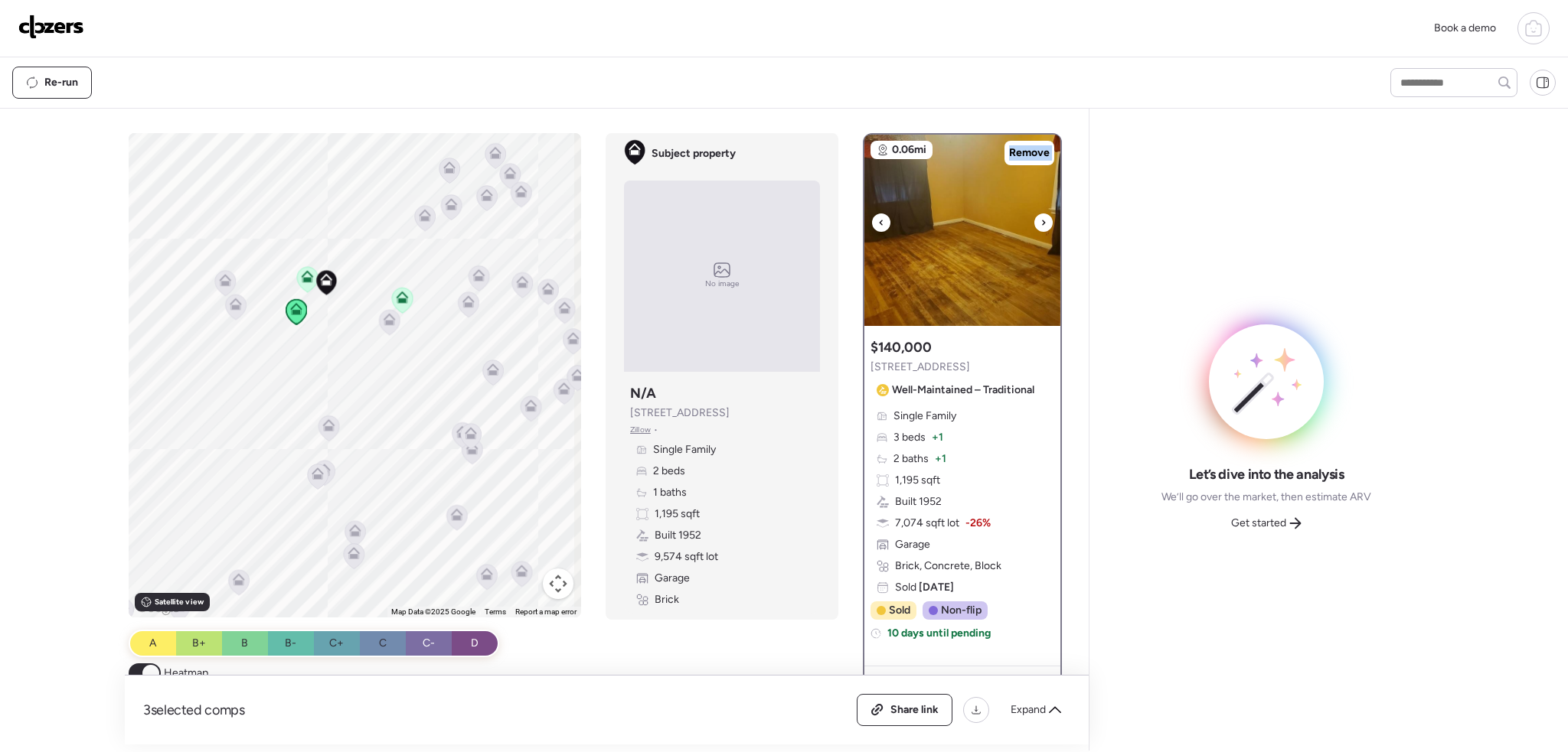
click at [1035, 220] on div at bounding box center [1044, 223] width 18 height 18
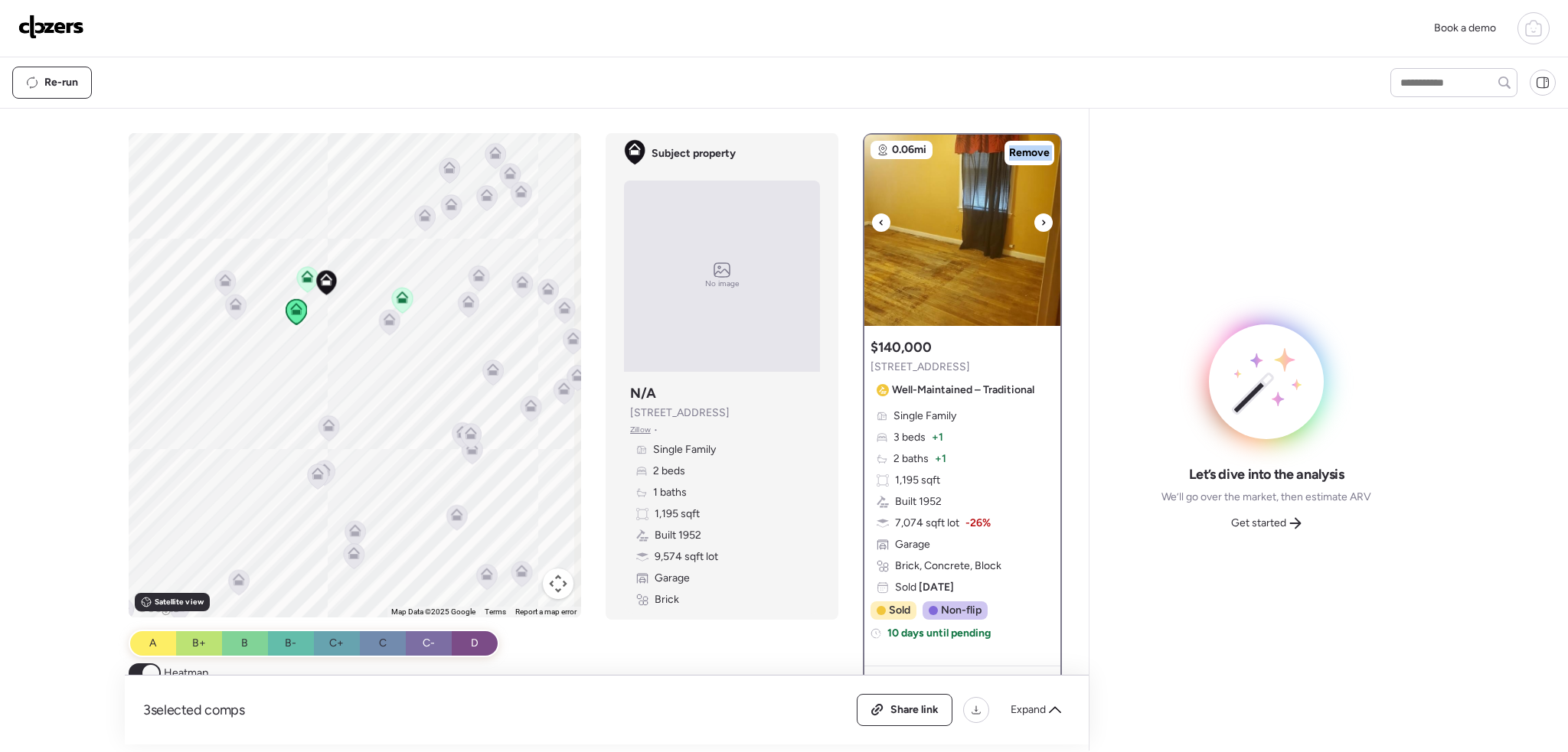
click at [1035, 220] on div at bounding box center [1044, 223] width 18 height 18
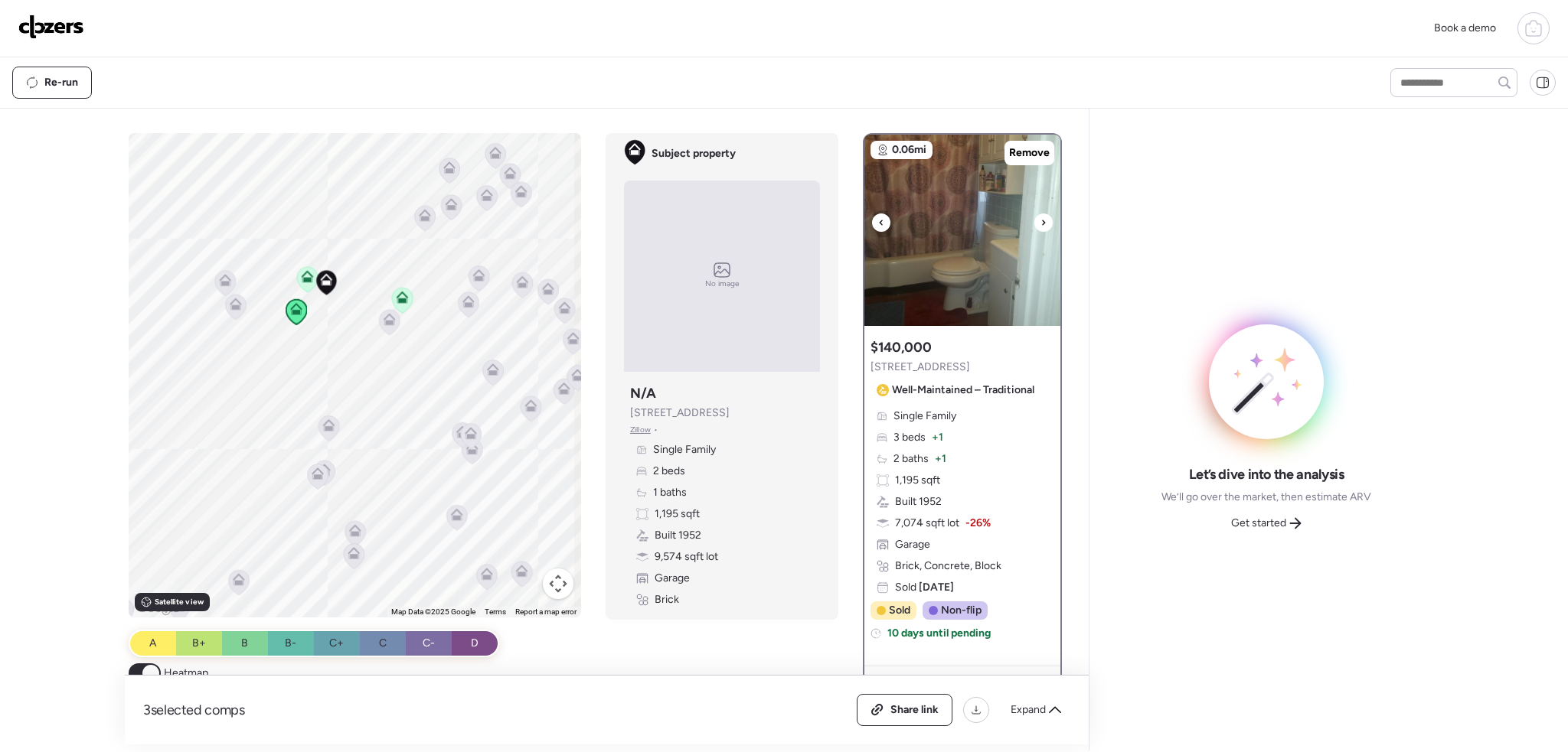
click at [1035, 220] on div at bounding box center [1044, 223] width 18 height 18
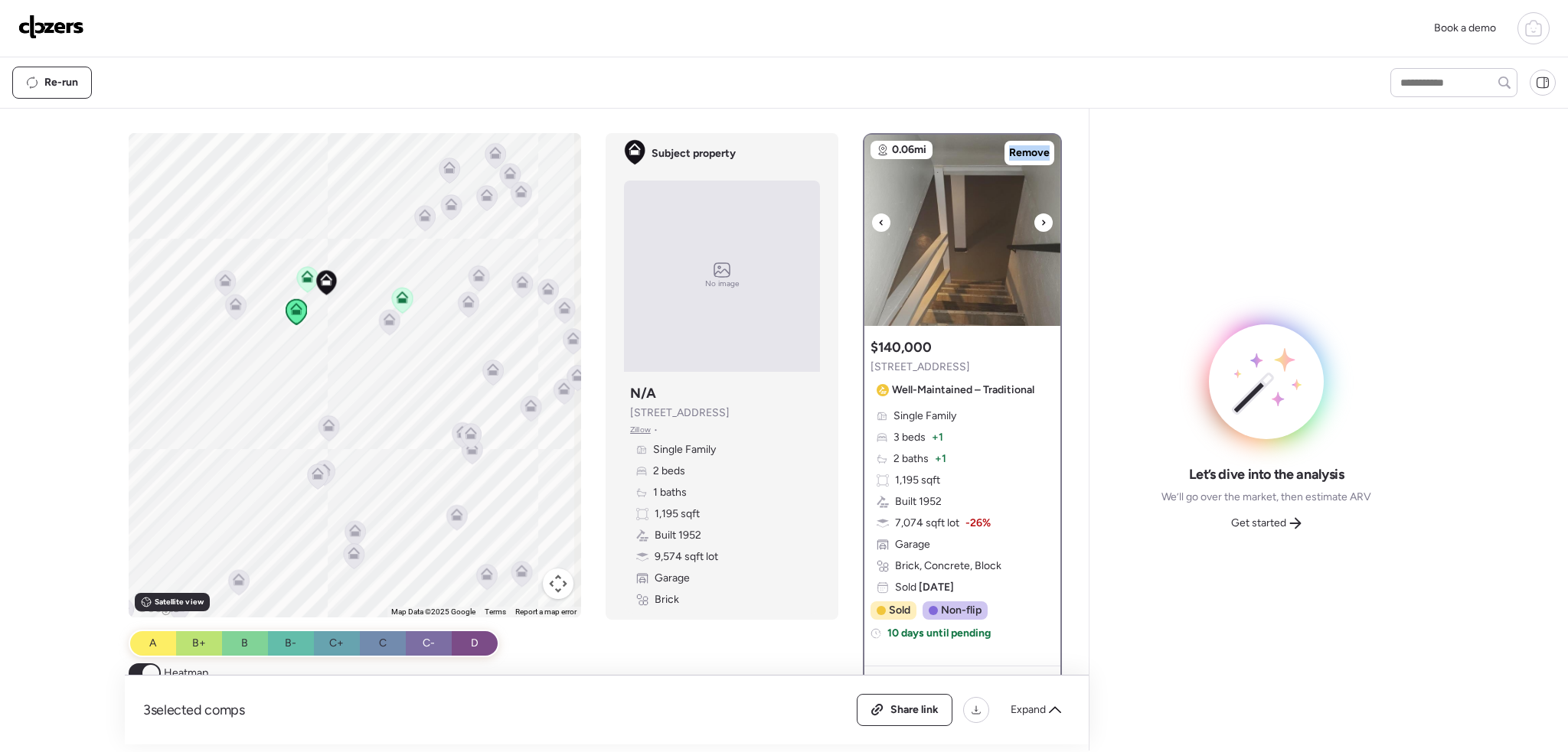
click at [1035, 220] on div at bounding box center [1044, 223] width 18 height 18
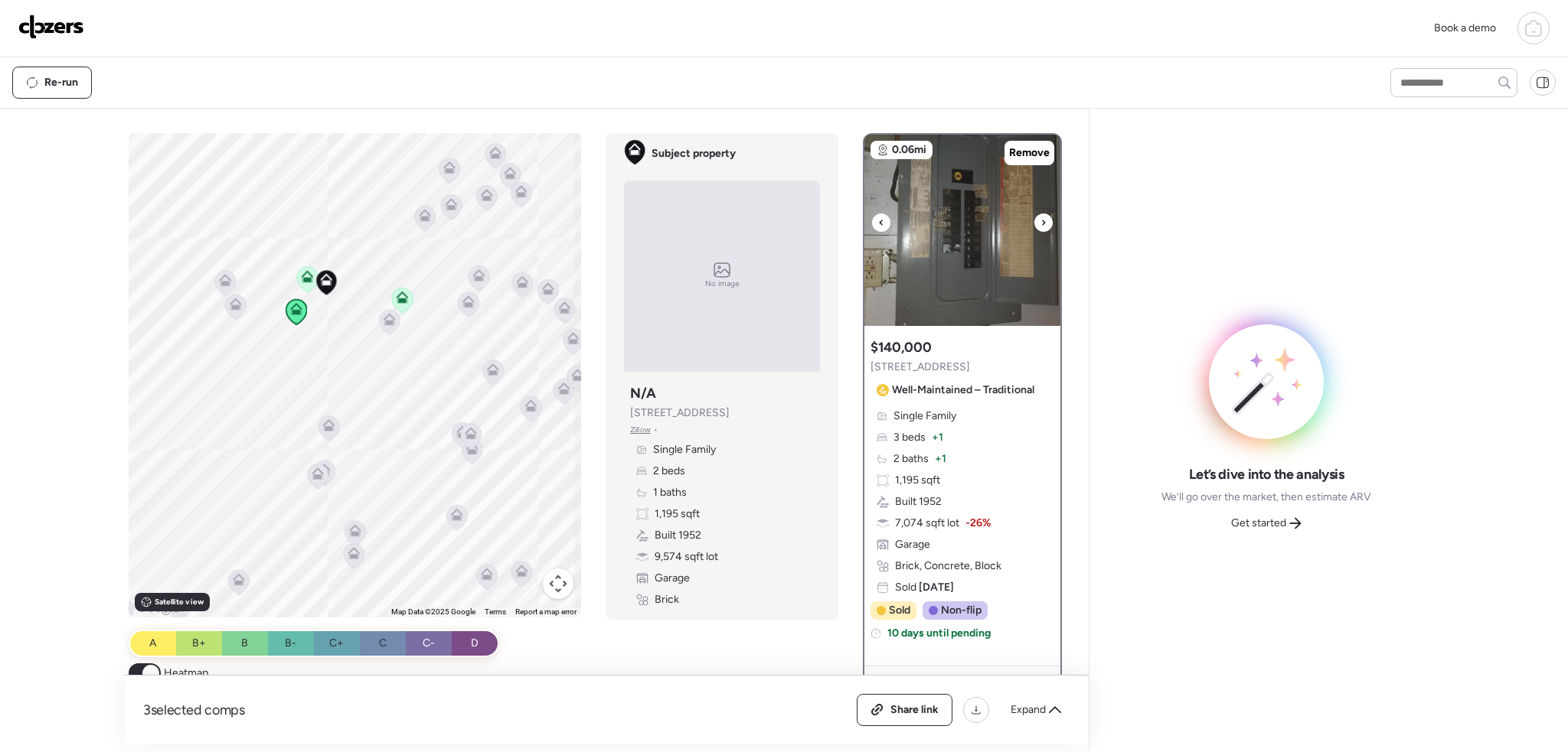
click at [1035, 220] on div at bounding box center [1044, 223] width 18 height 18
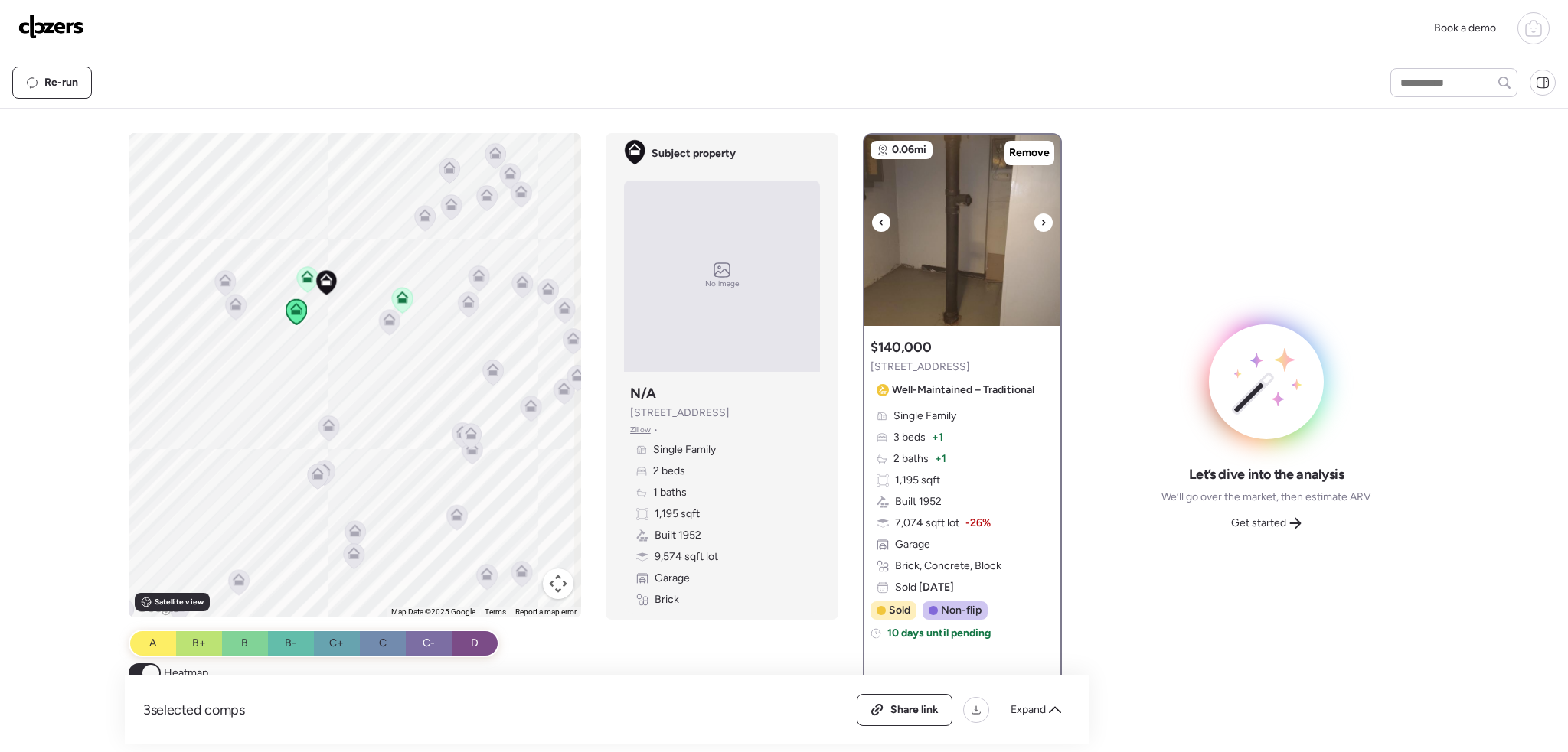
click at [1035, 220] on div at bounding box center [1044, 223] width 18 height 18
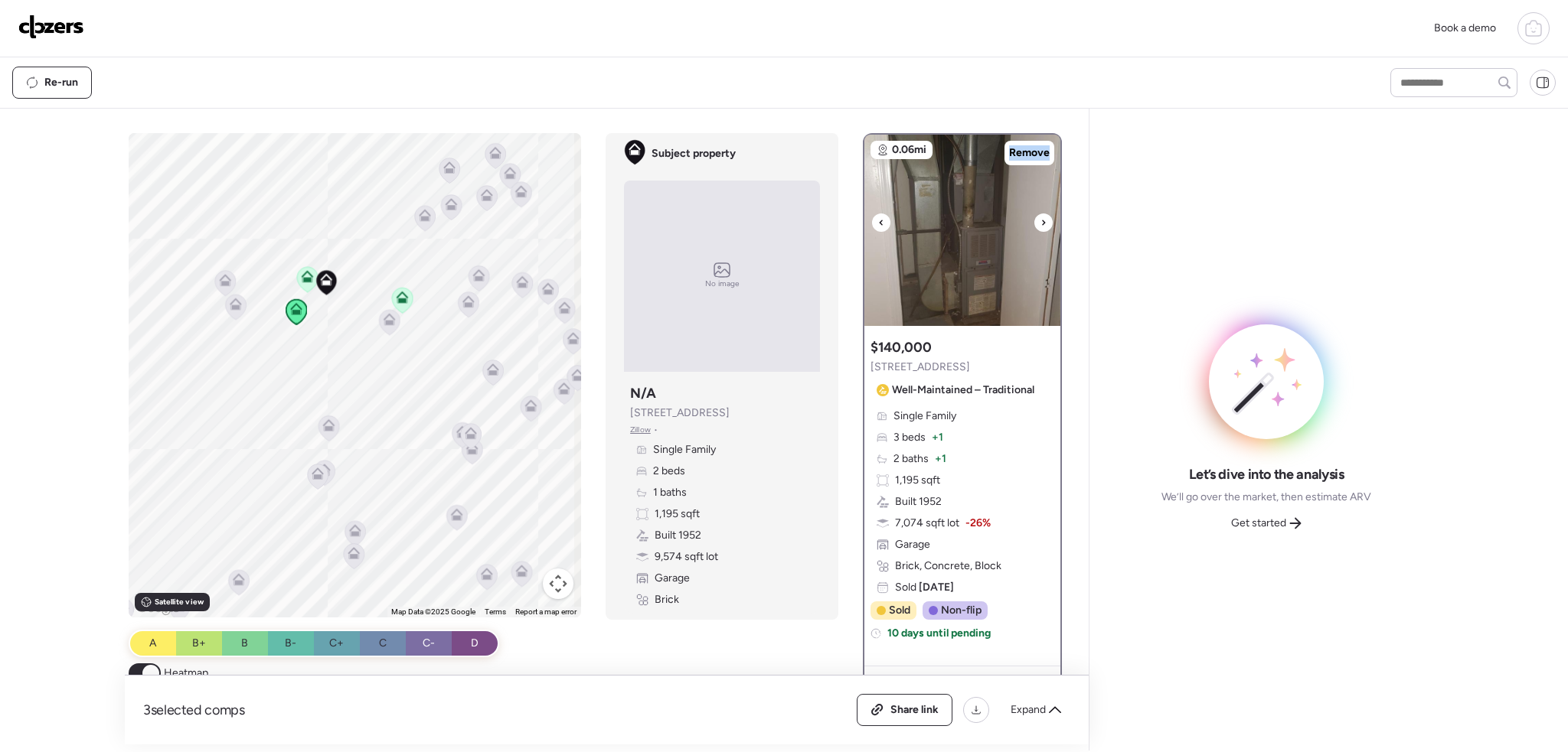
click at [1035, 220] on div at bounding box center [1044, 223] width 18 height 18
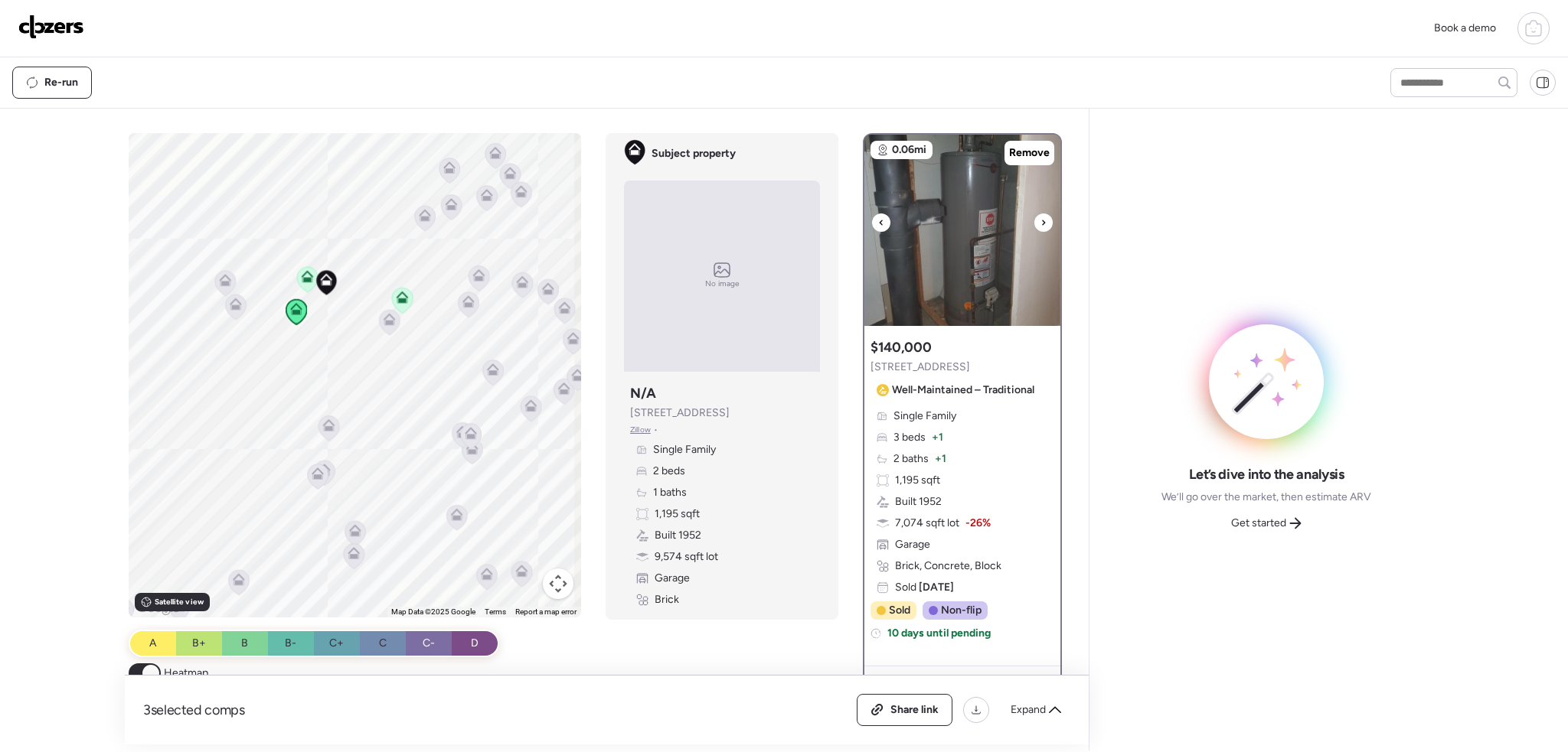
click at [1035, 220] on div at bounding box center [1044, 223] width 18 height 18
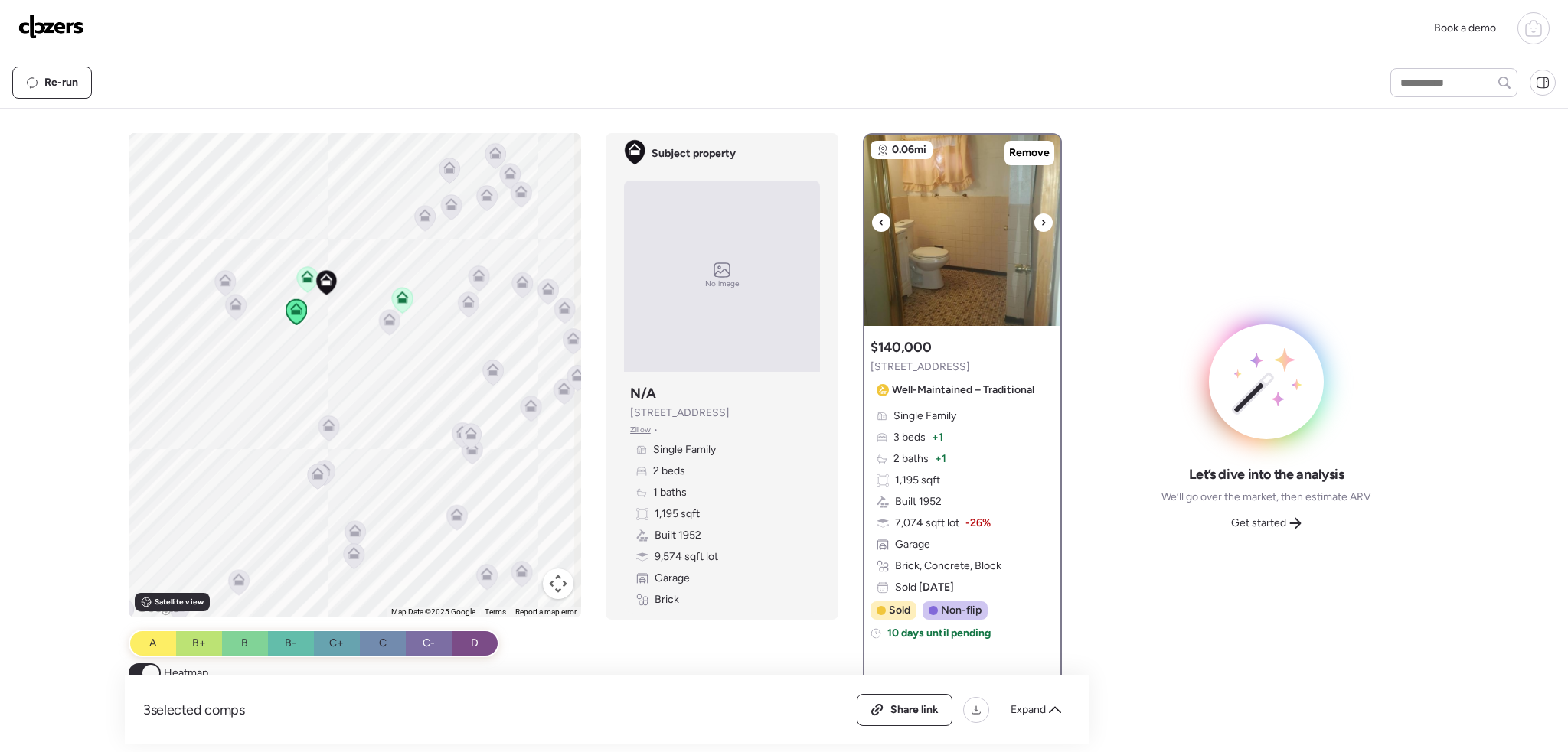
click at [1035, 220] on div at bounding box center [1044, 223] width 18 height 18
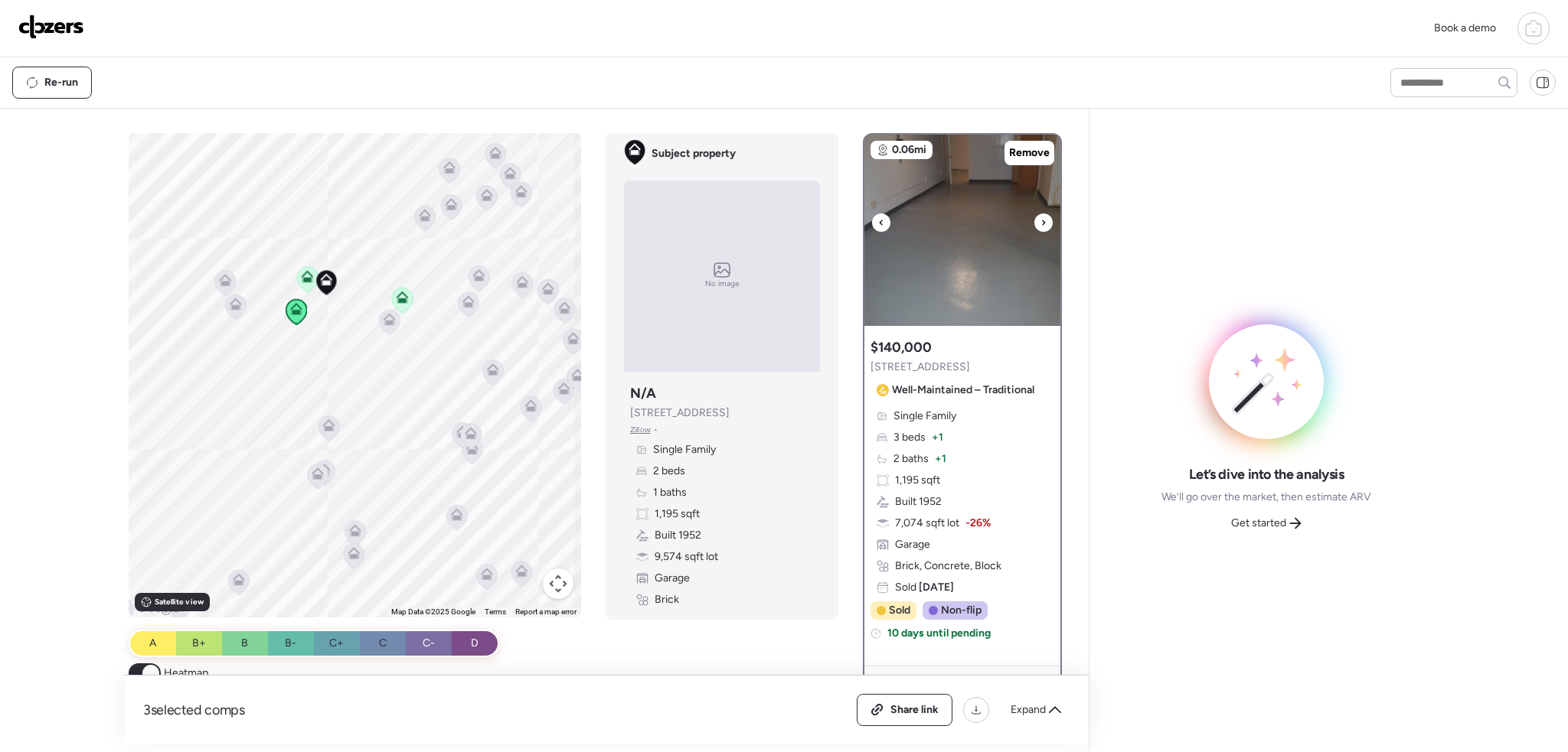
click at [1035, 220] on div at bounding box center [1044, 223] width 18 height 18
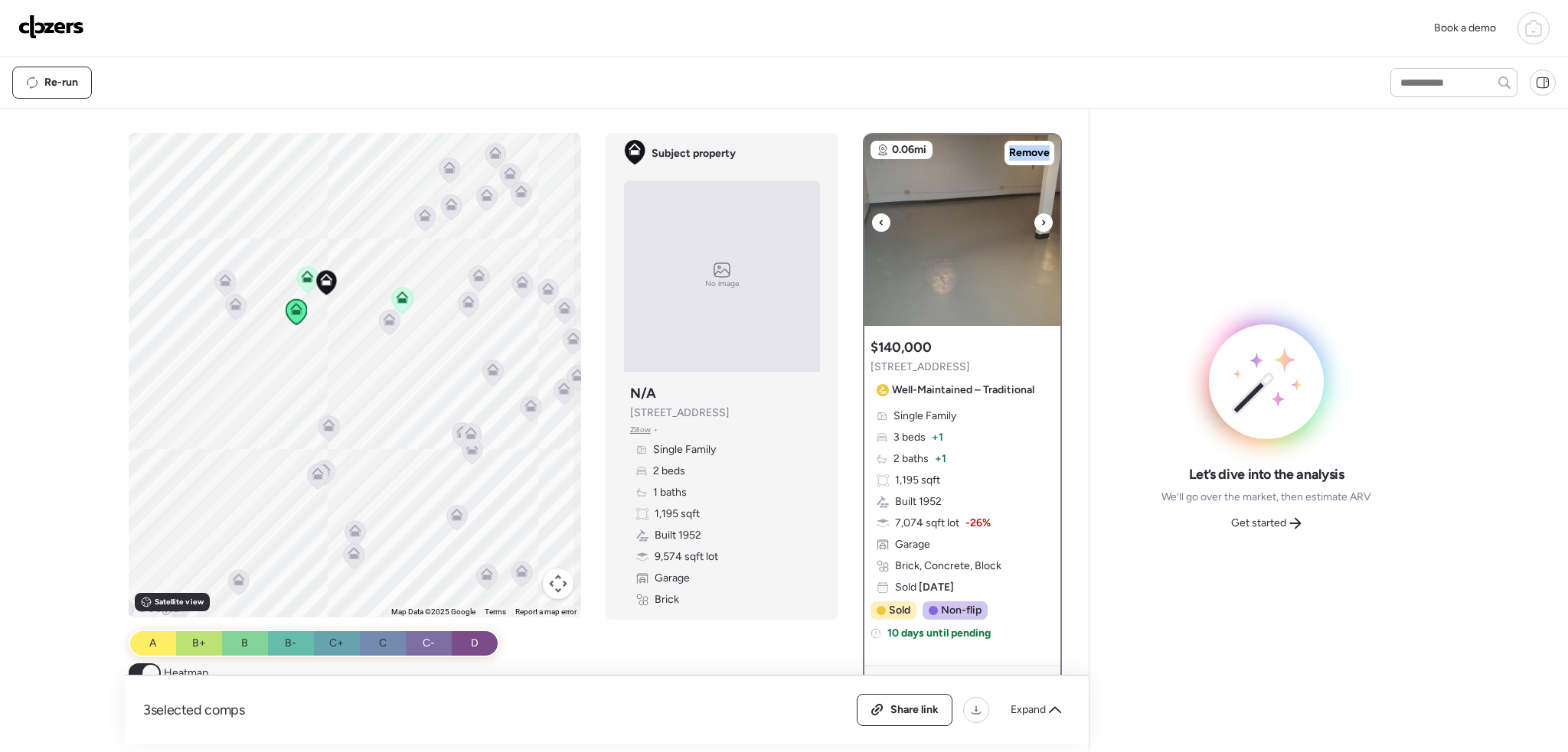
click at [1035, 220] on div at bounding box center [1044, 223] width 18 height 18
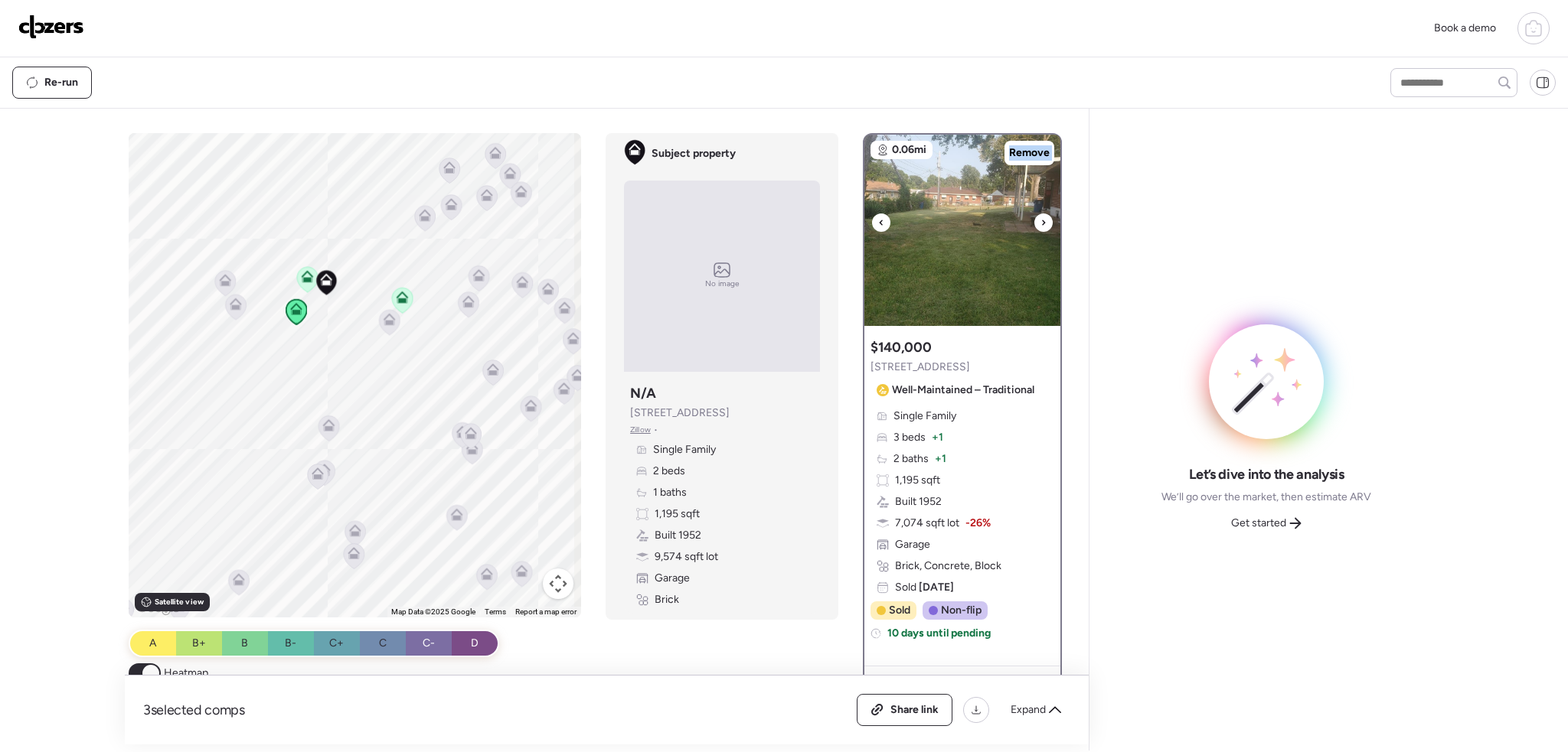
click at [1035, 220] on div at bounding box center [1044, 223] width 18 height 18
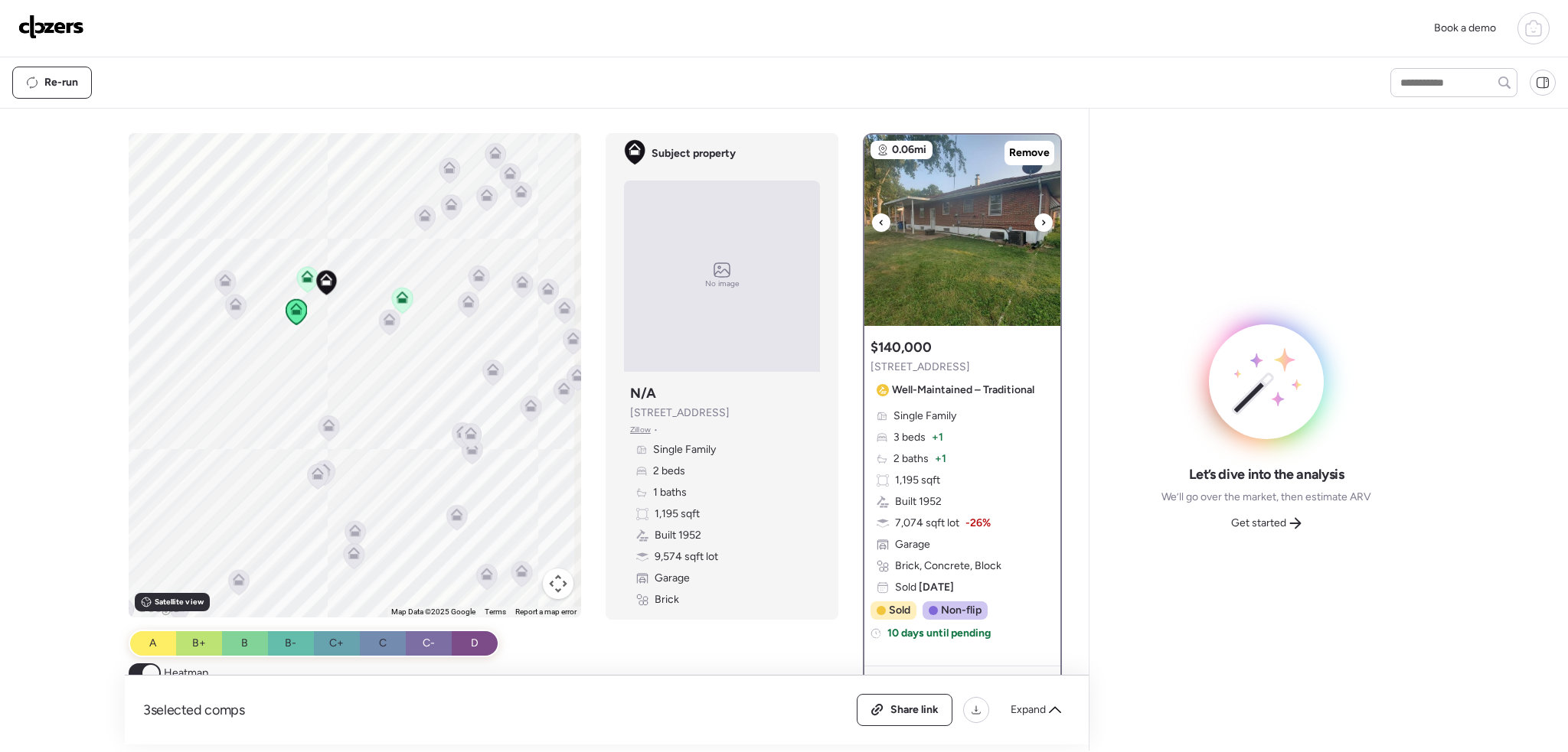
click at [1035, 220] on div at bounding box center [1044, 223] width 18 height 18
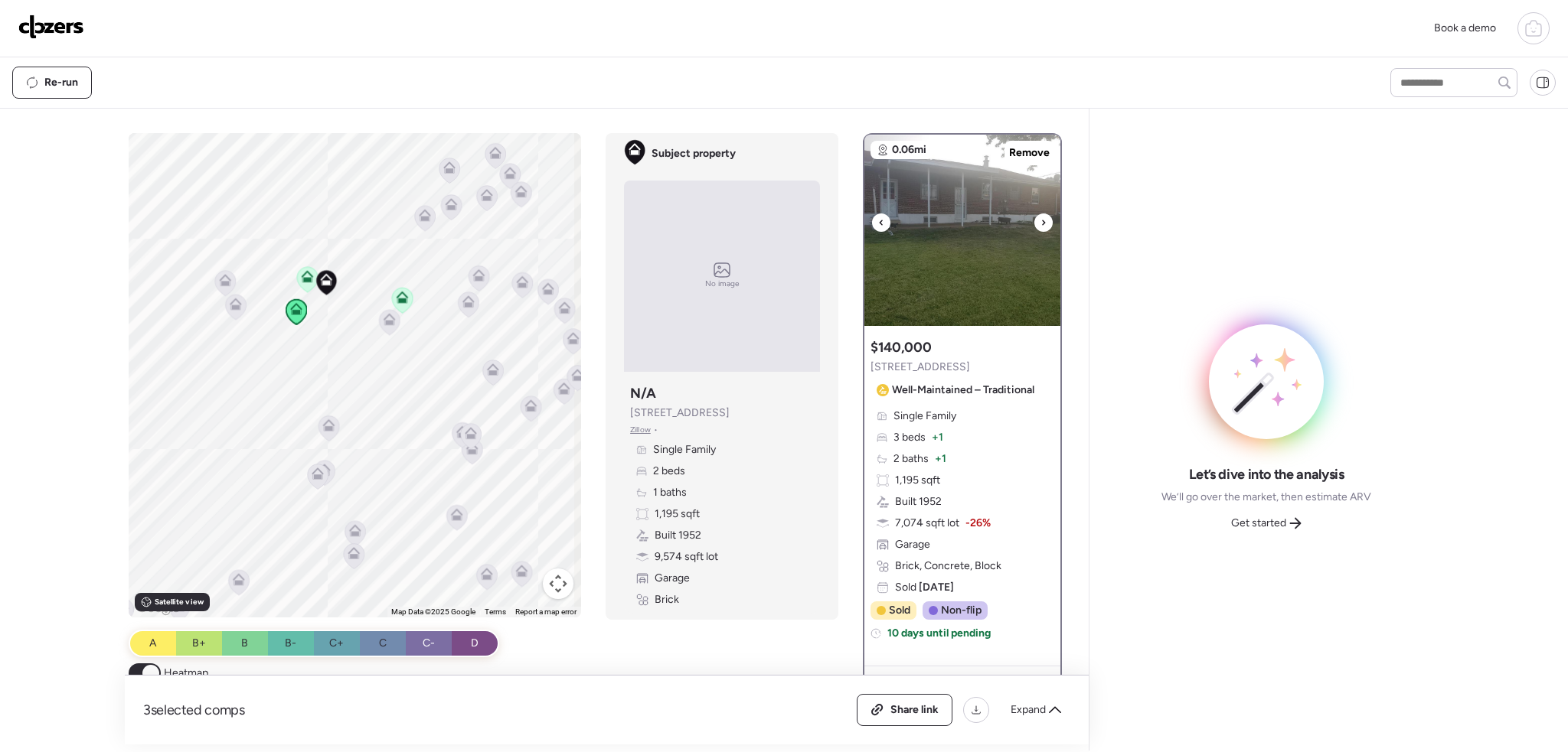
click at [1035, 220] on div at bounding box center [1044, 223] width 18 height 18
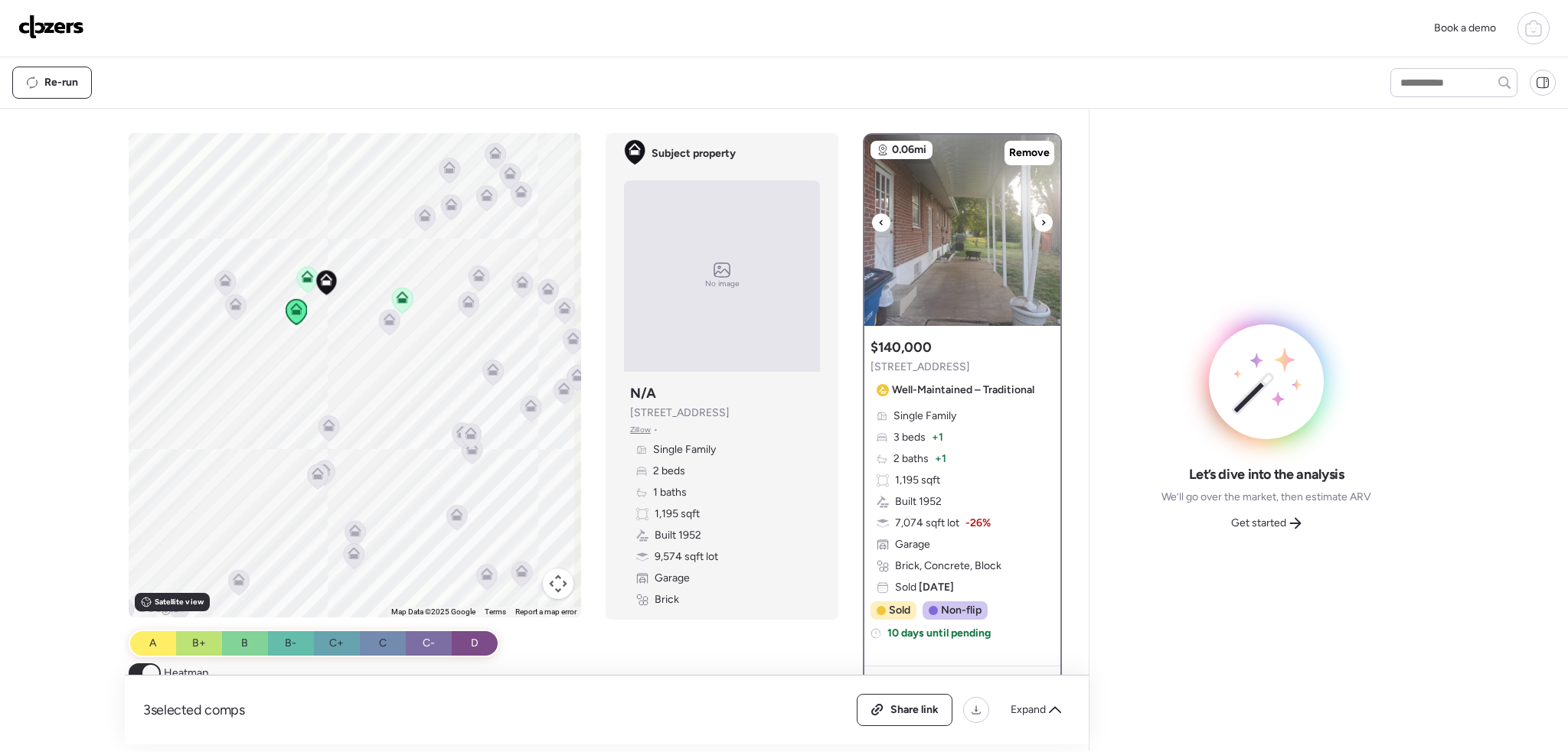
click at [1035, 220] on div at bounding box center [1044, 223] width 18 height 18
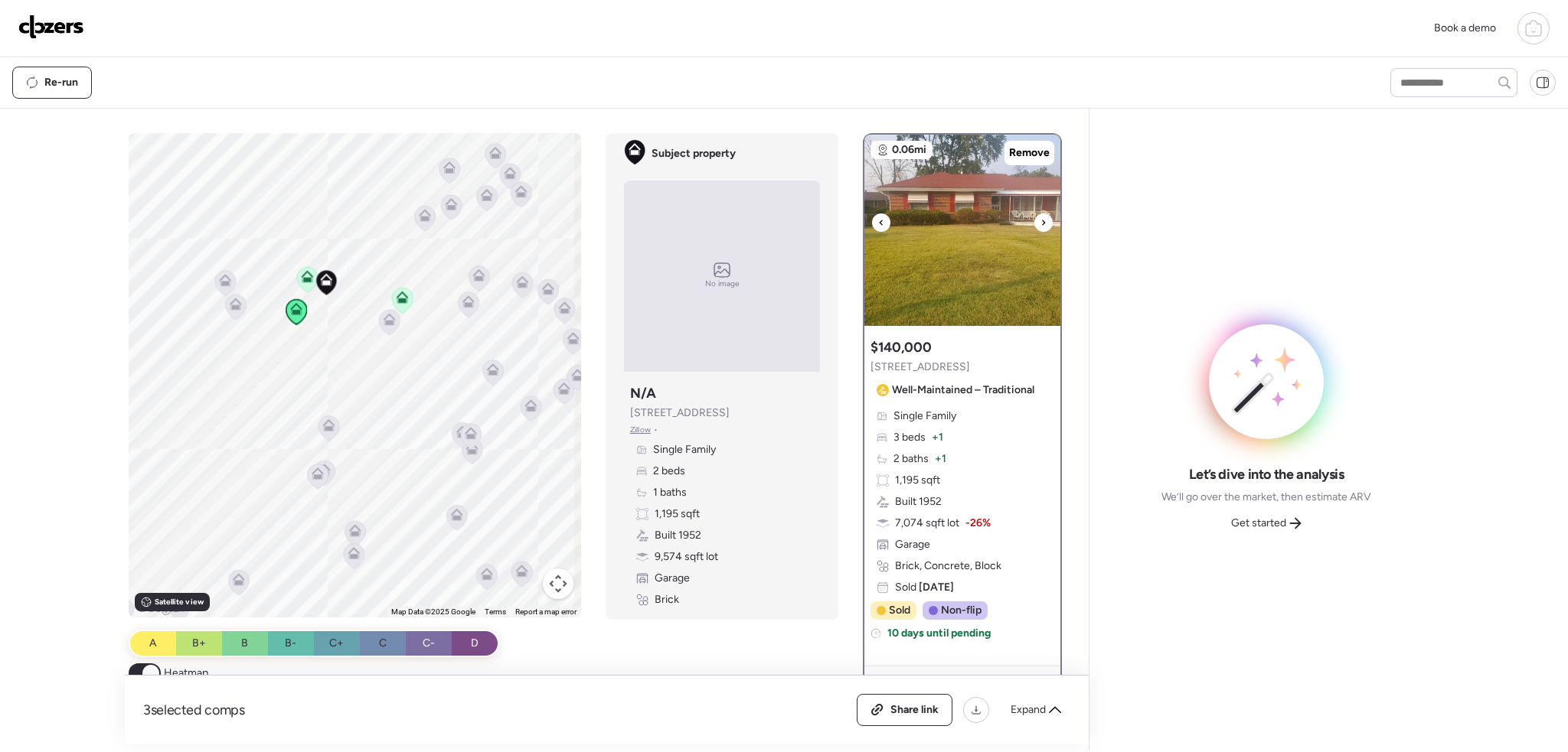
click at [1035, 220] on div at bounding box center [1044, 223] width 18 height 18
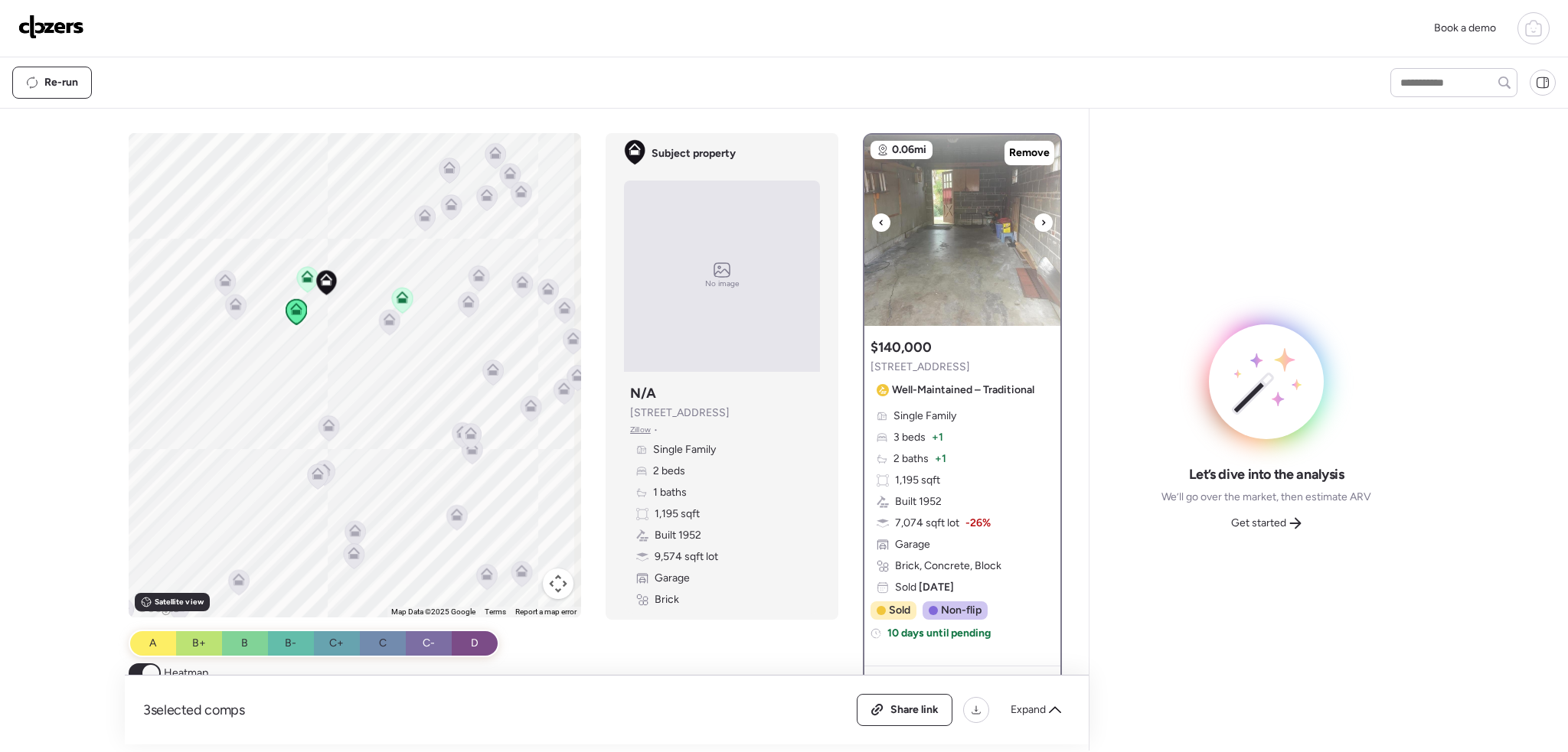
click at [1035, 220] on div at bounding box center [1044, 223] width 18 height 18
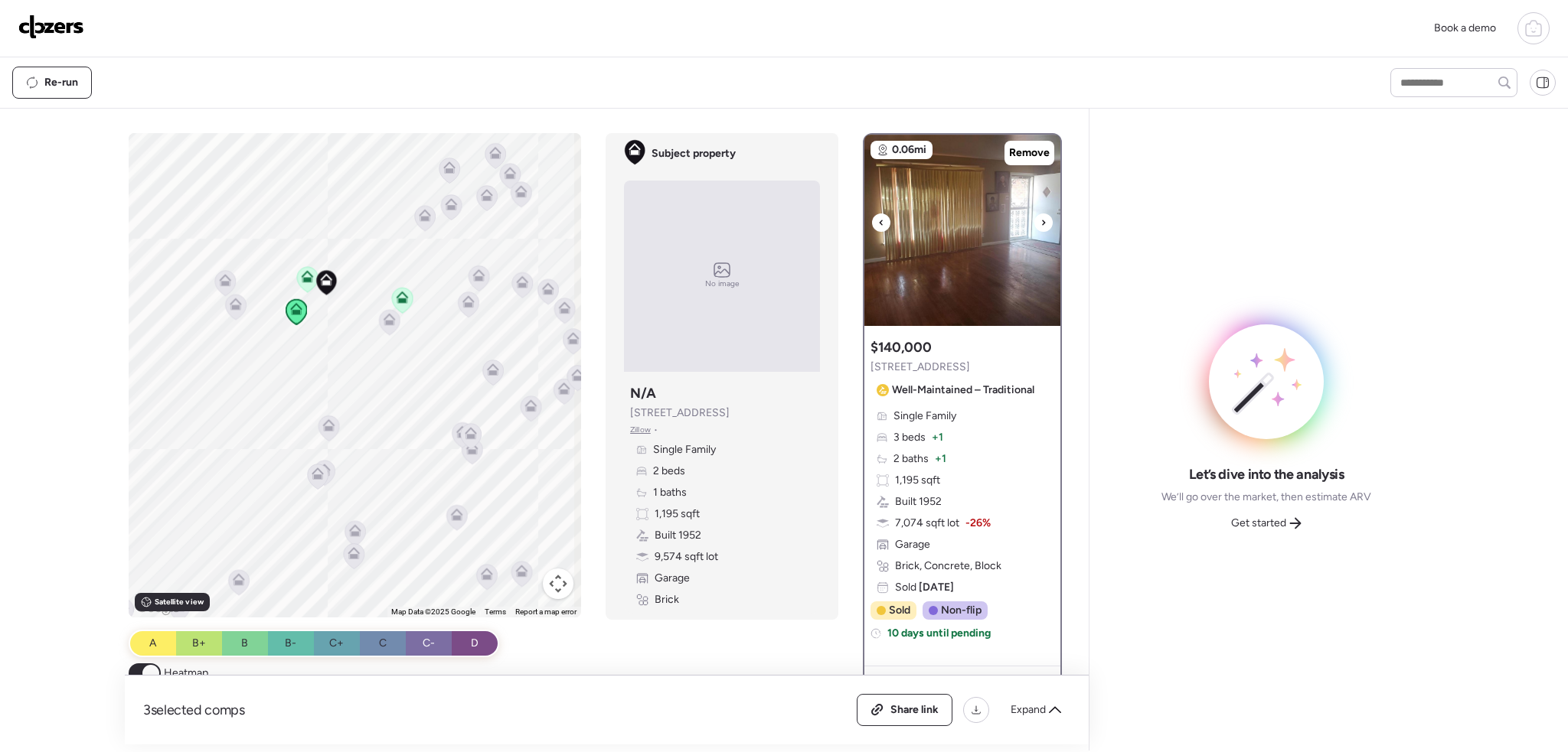
click at [1035, 220] on div at bounding box center [1044, 223] width 18 height 18
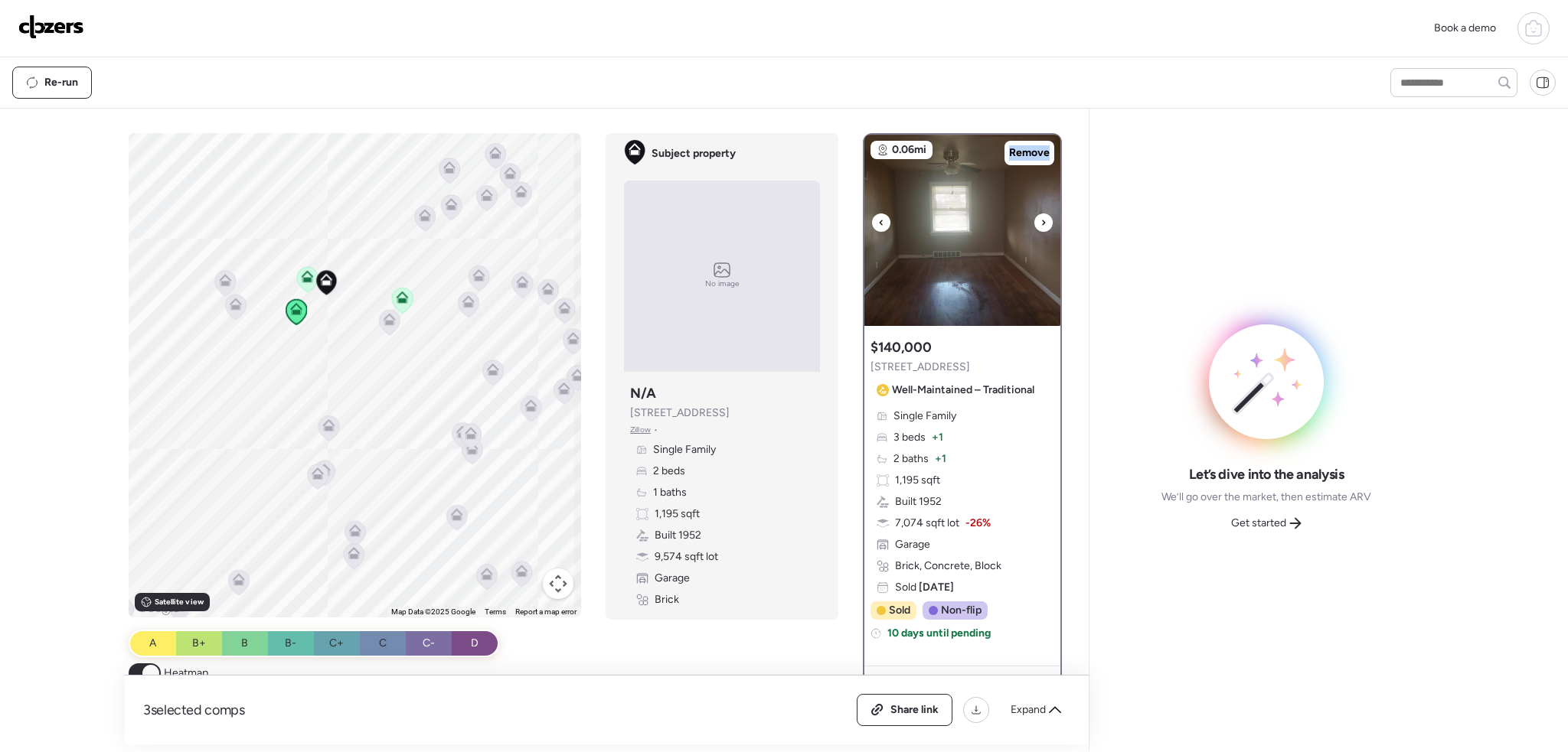
click at [1035, 220] on div at bounding box center [1044, 223] width 18 height 18
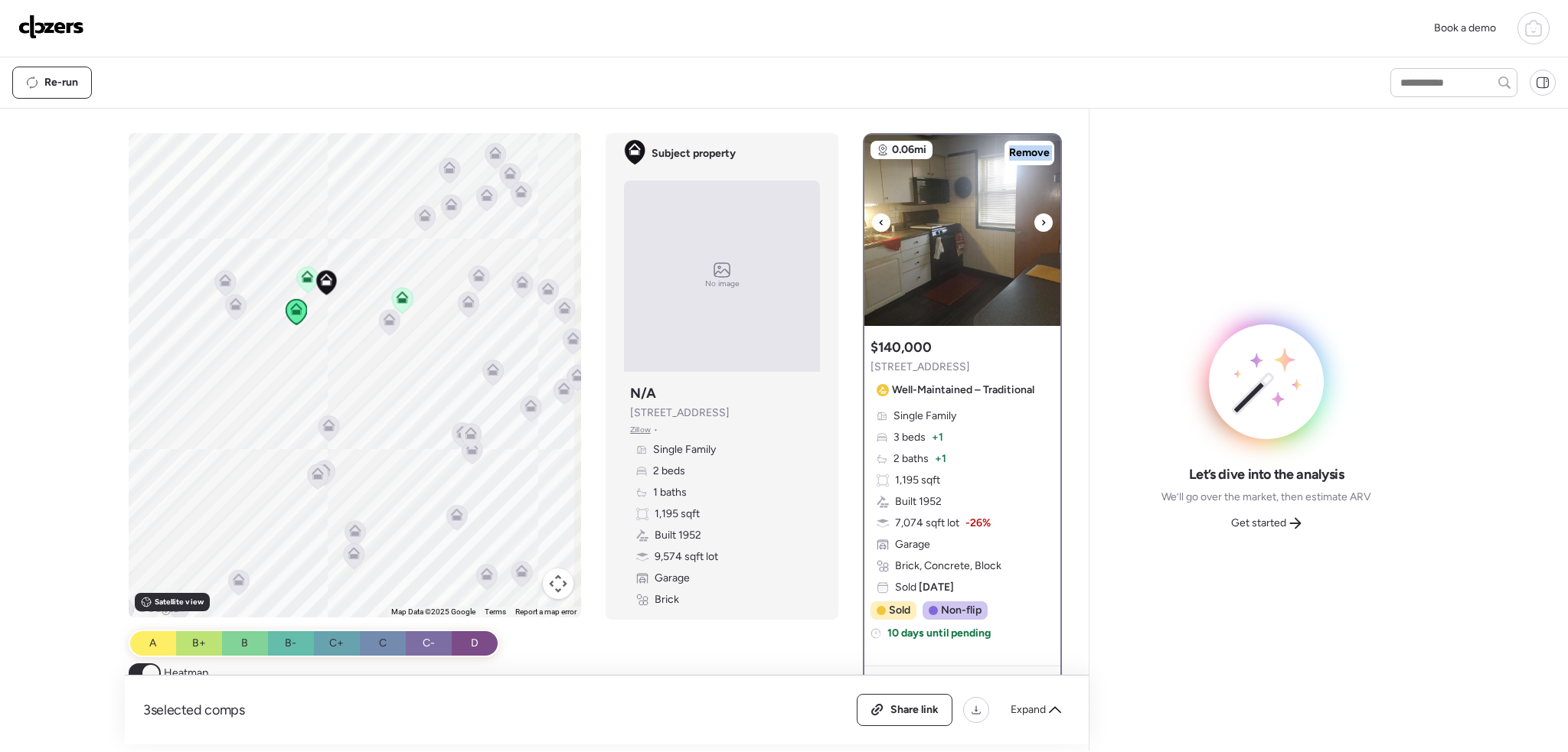
click at [1035, 220] on div at bounding box center [1044, 223] width 18 height 18
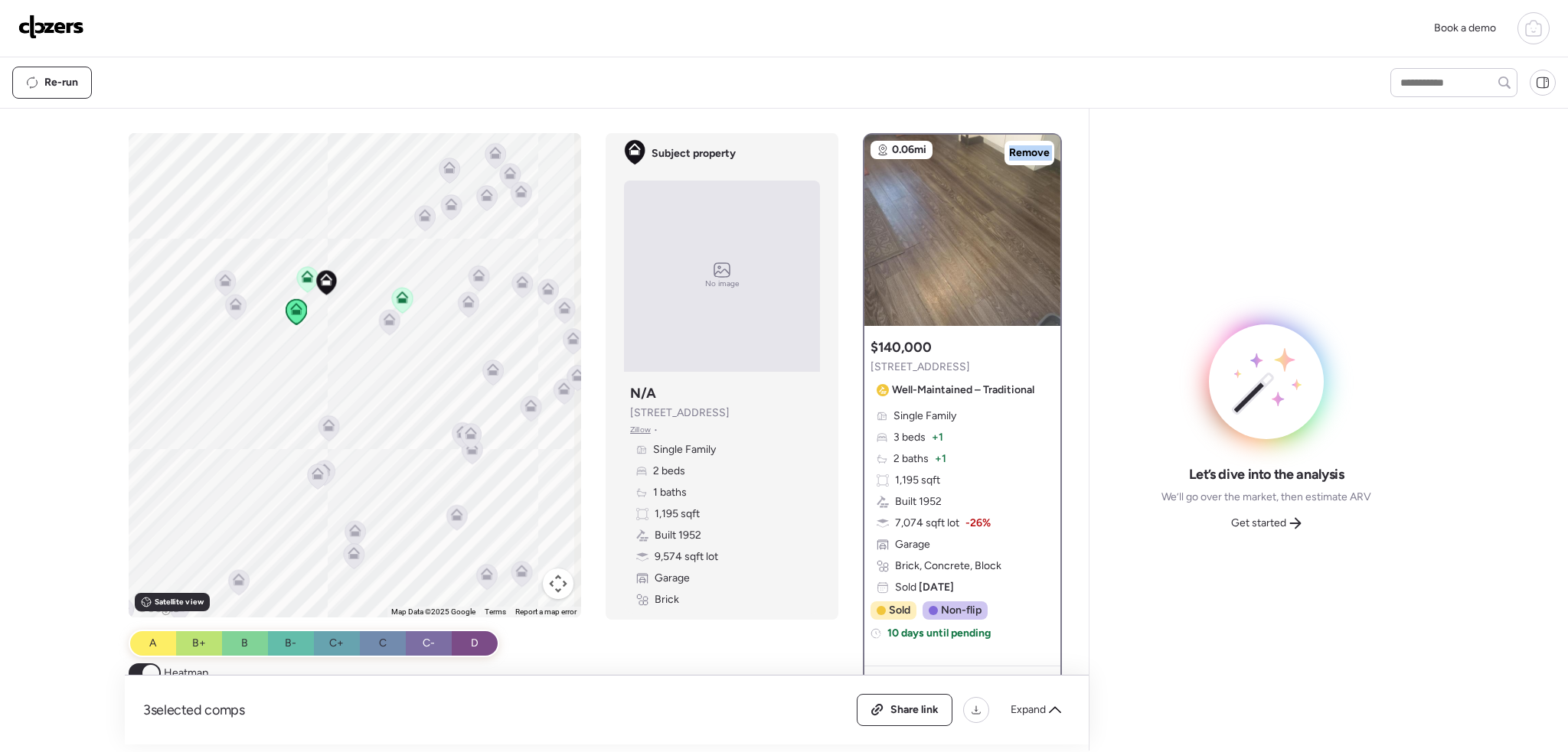
click at [400, 293] on icon at bounding box center [402, 295] width 12 height 7
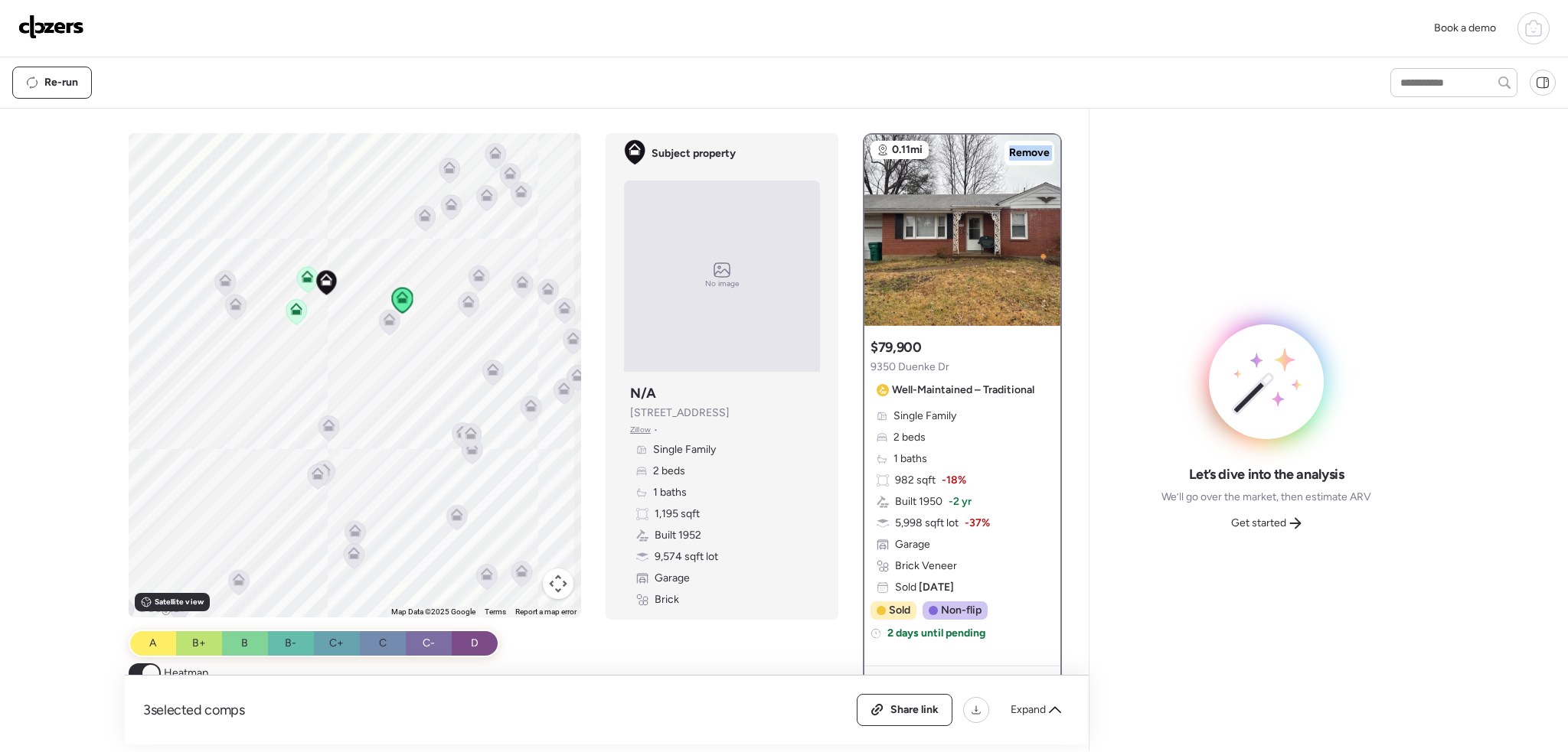
click at [309, 273] on icon at bounding box center [307, 280] width 21 height 25
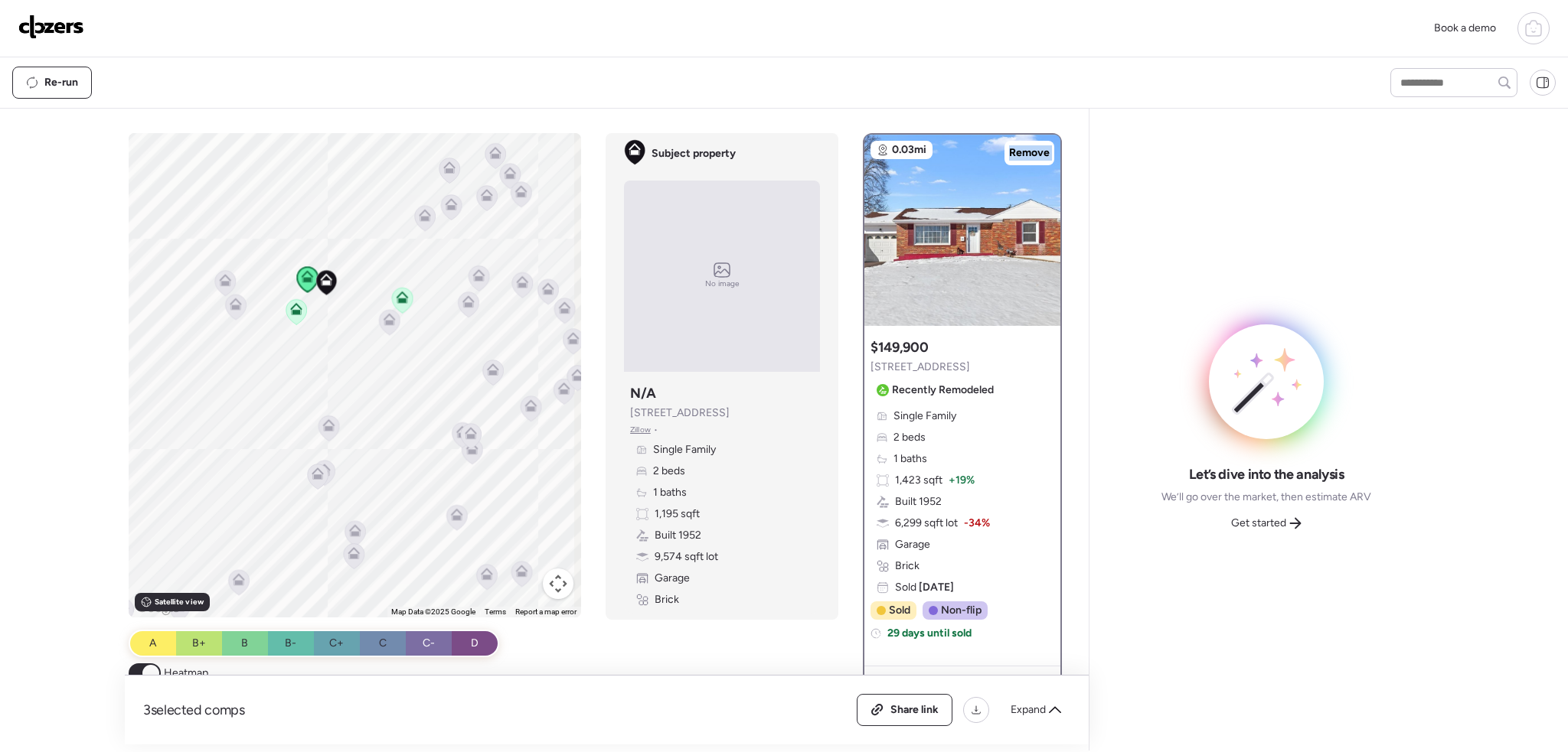
click at [236, 306] on icon at bounding box center [236, 304] width 12 height 12
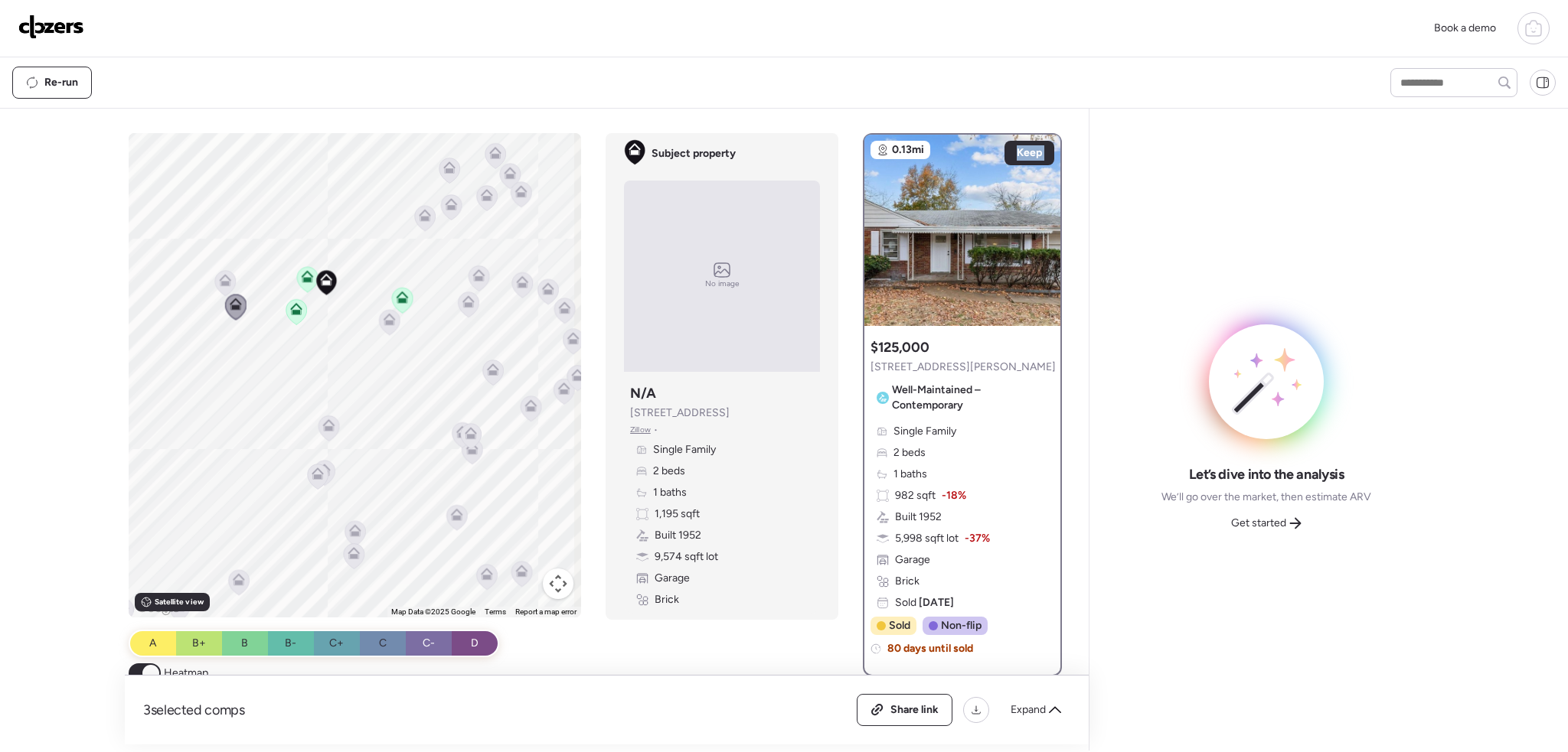
click at [225, 278] on icon at bounding box center [225, 277] width 12 height 7
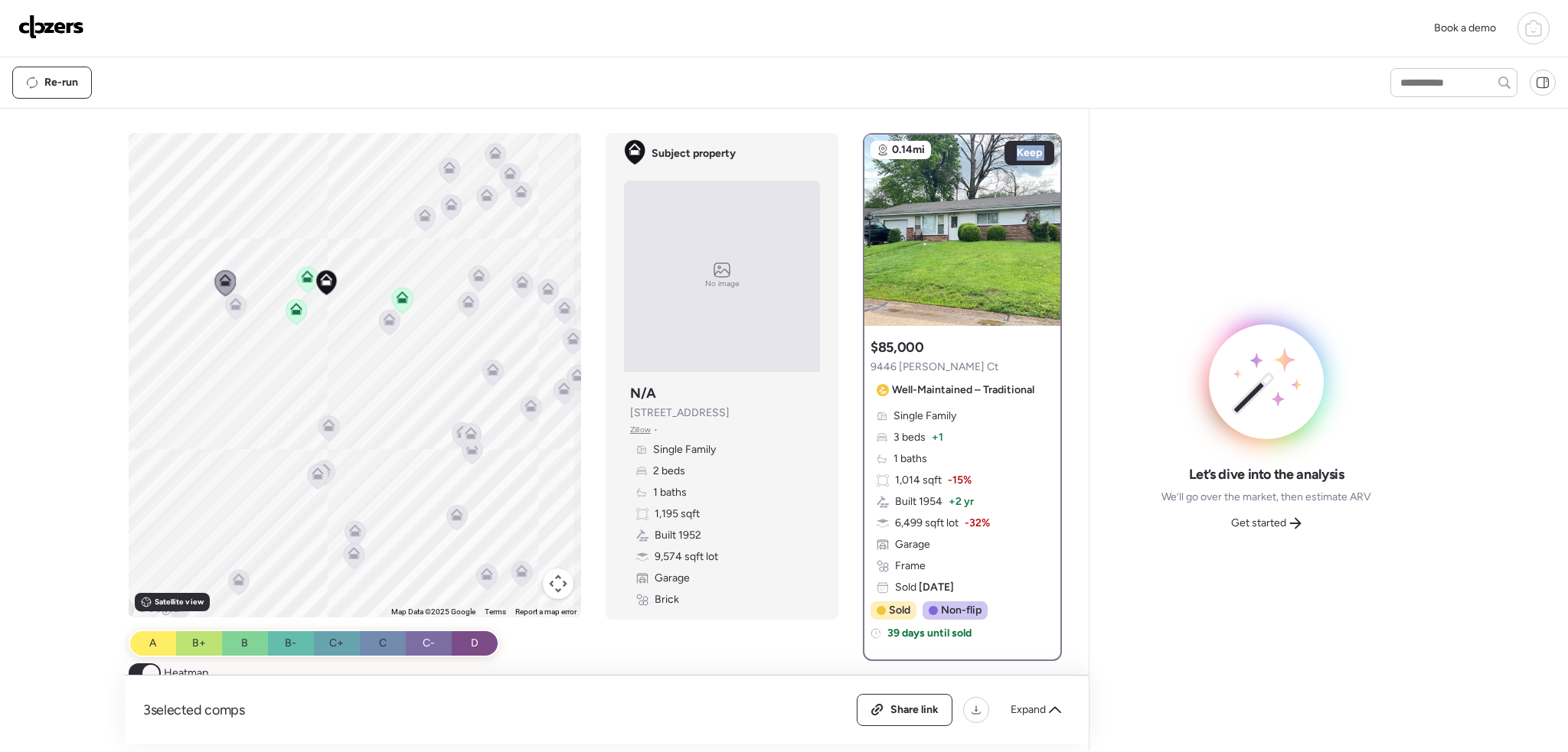
click at [233, 308] on icon at bounding box center [235, 307] width 10 height 5
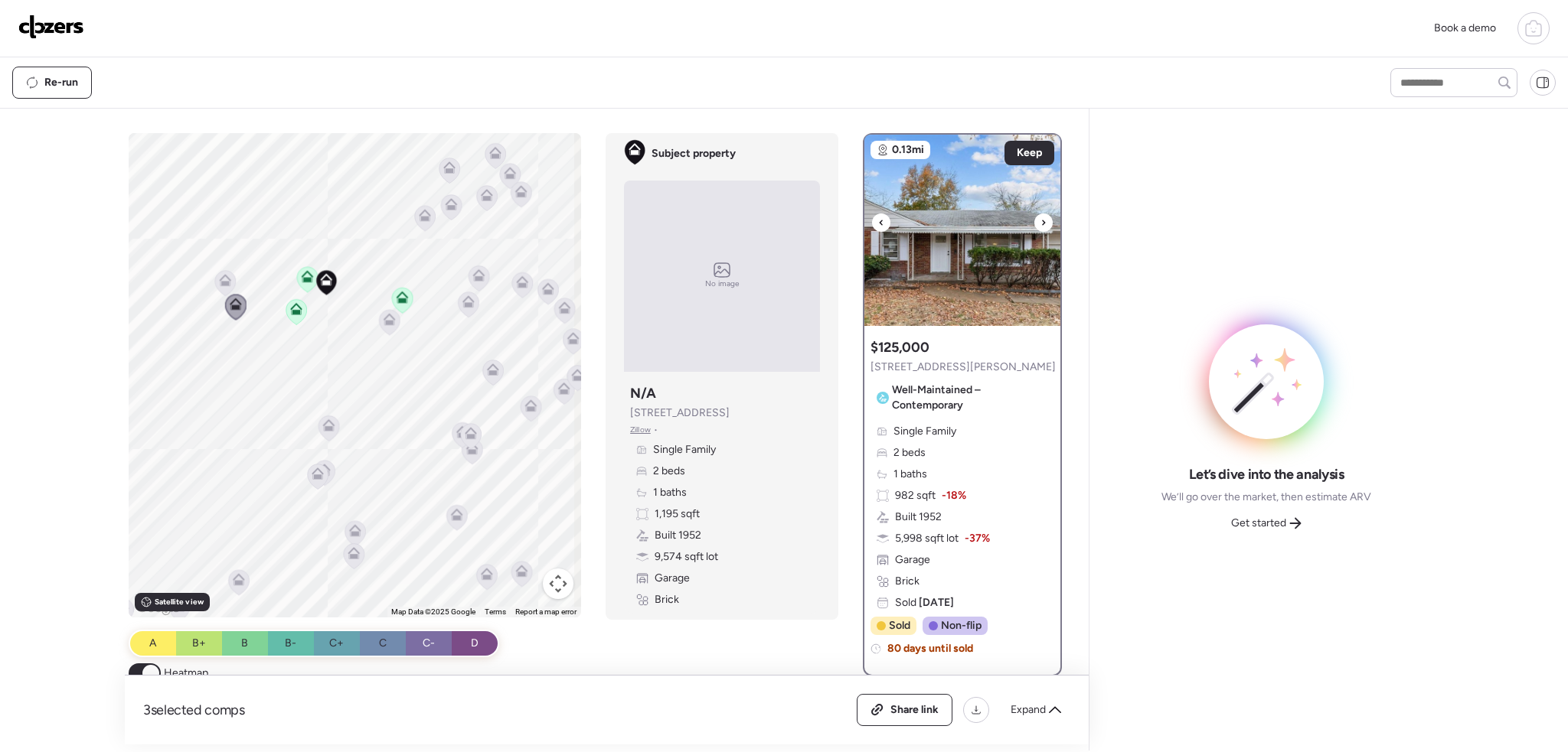
click at [1041, 220] on icon at bounding box center [1044, 223] width 6 height 18
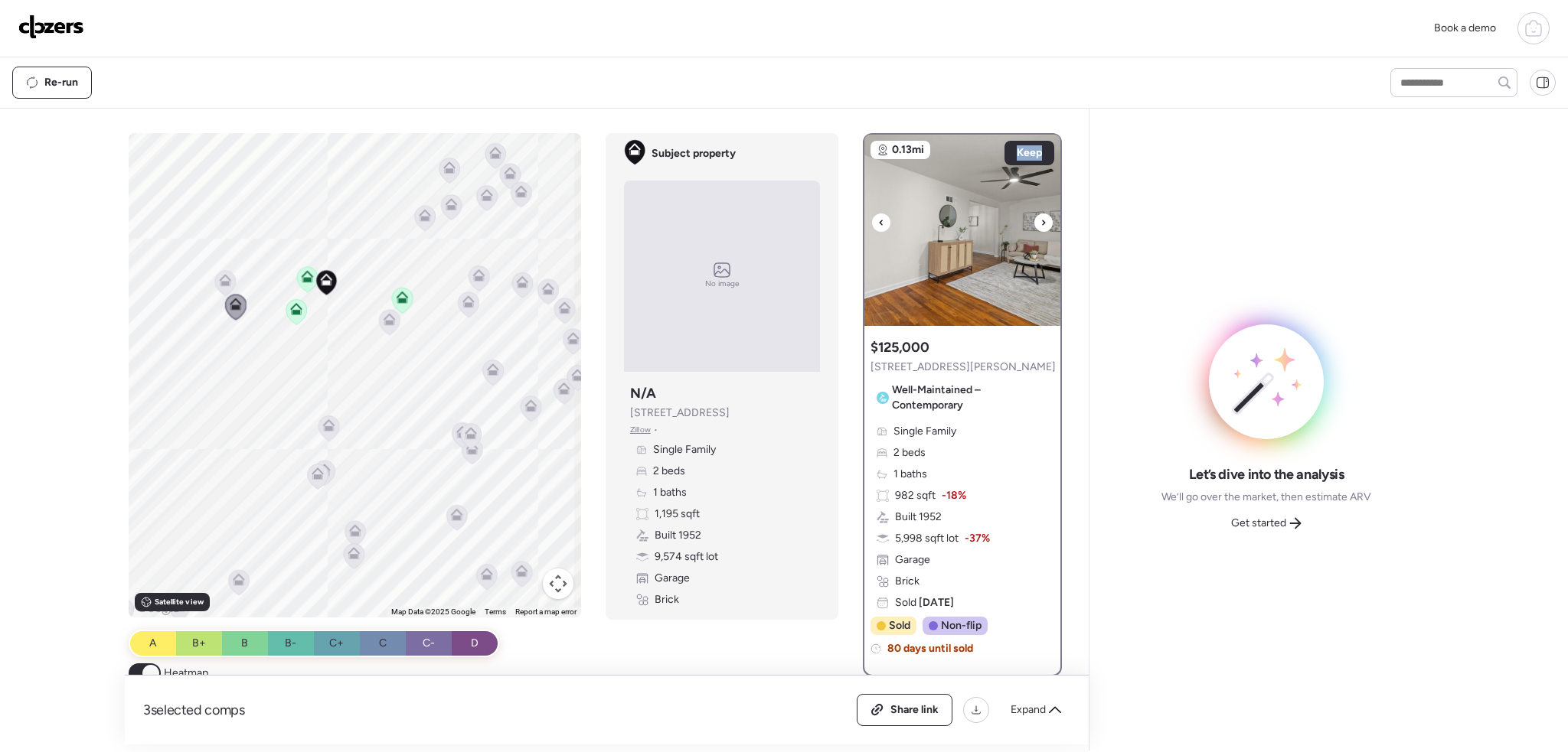
click at [1041, 220] on icon at bounding box center [1044, 223] width 6 height 18
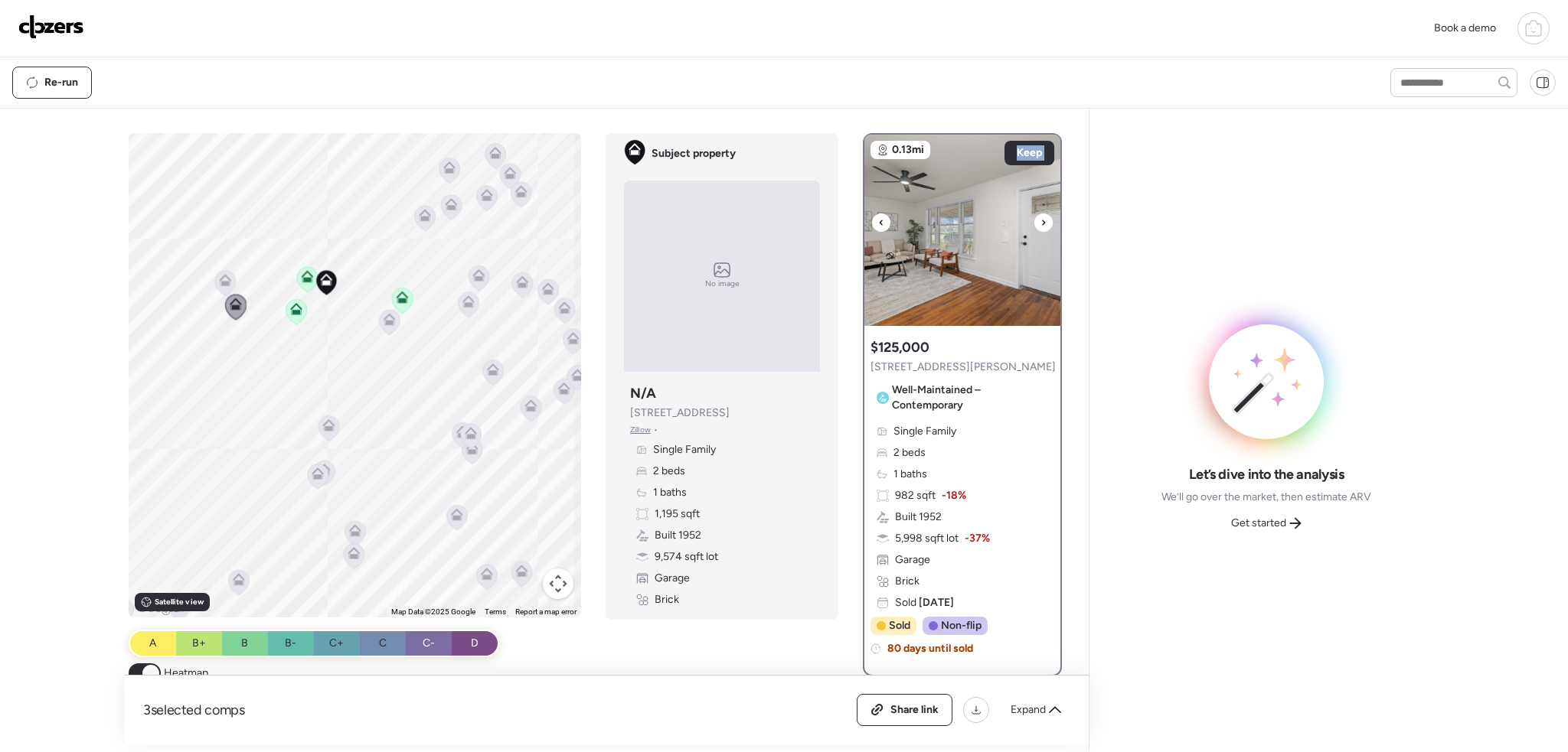
click at [1041, 220] on icon at bounding box center [1044, 223] width 6 height 18
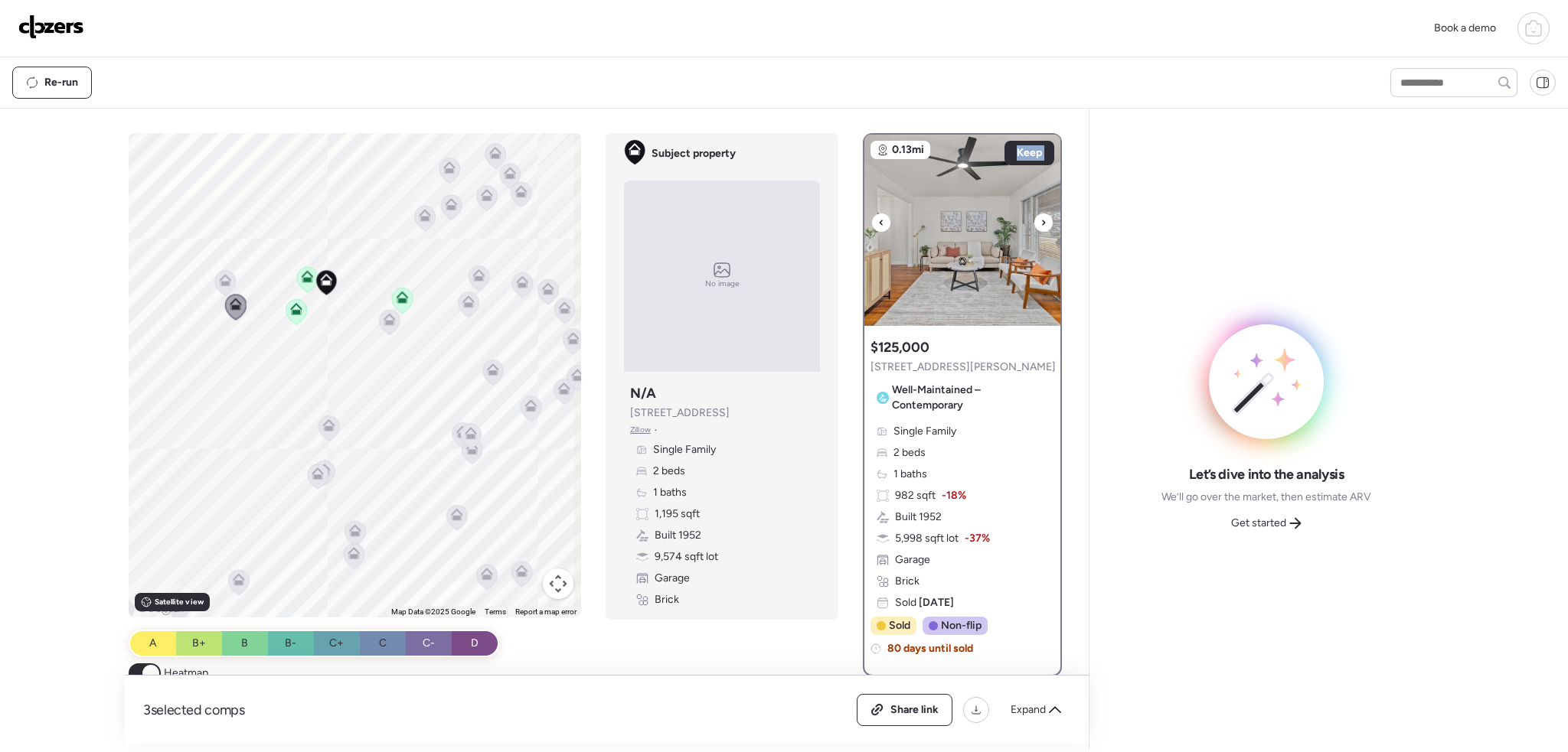
click at [1041, 220] on icon at bounding box center [1044, 223] width 6 height 18
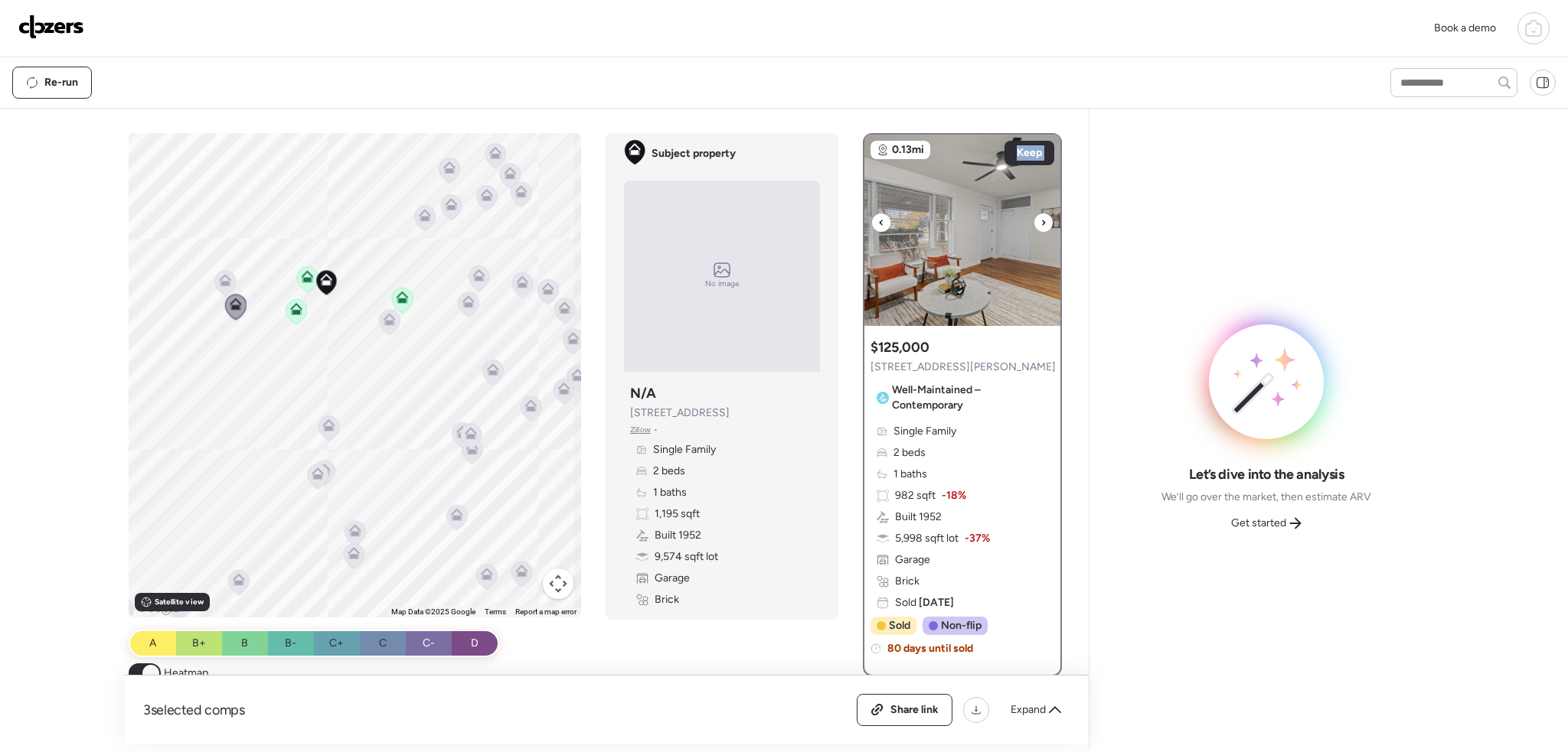
click at [1041, 220] on icon at bounding box center [1044, 223] width 6 height 18
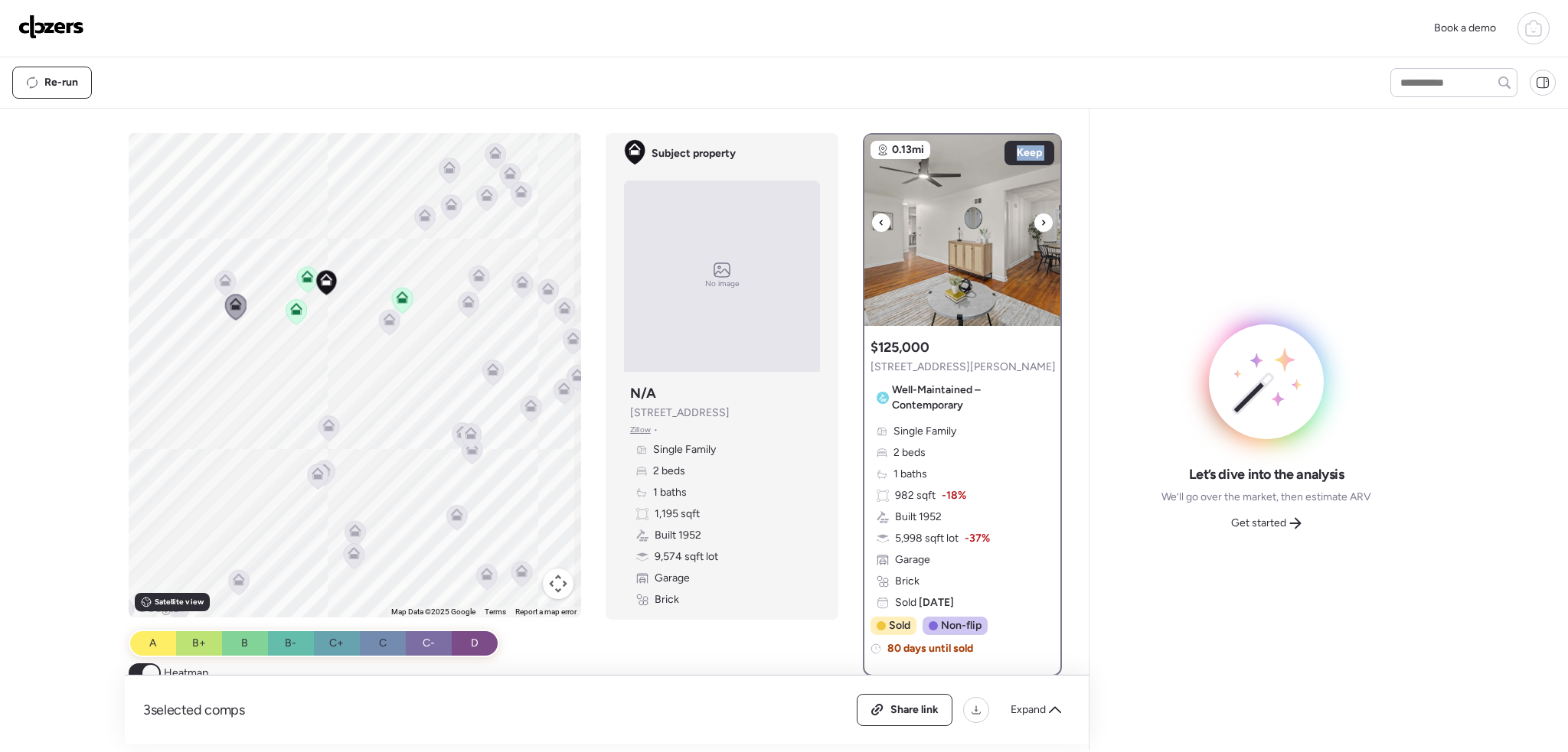
click at [1041, 220] on icon at bounding box center [1044, 223] width 6 height 18
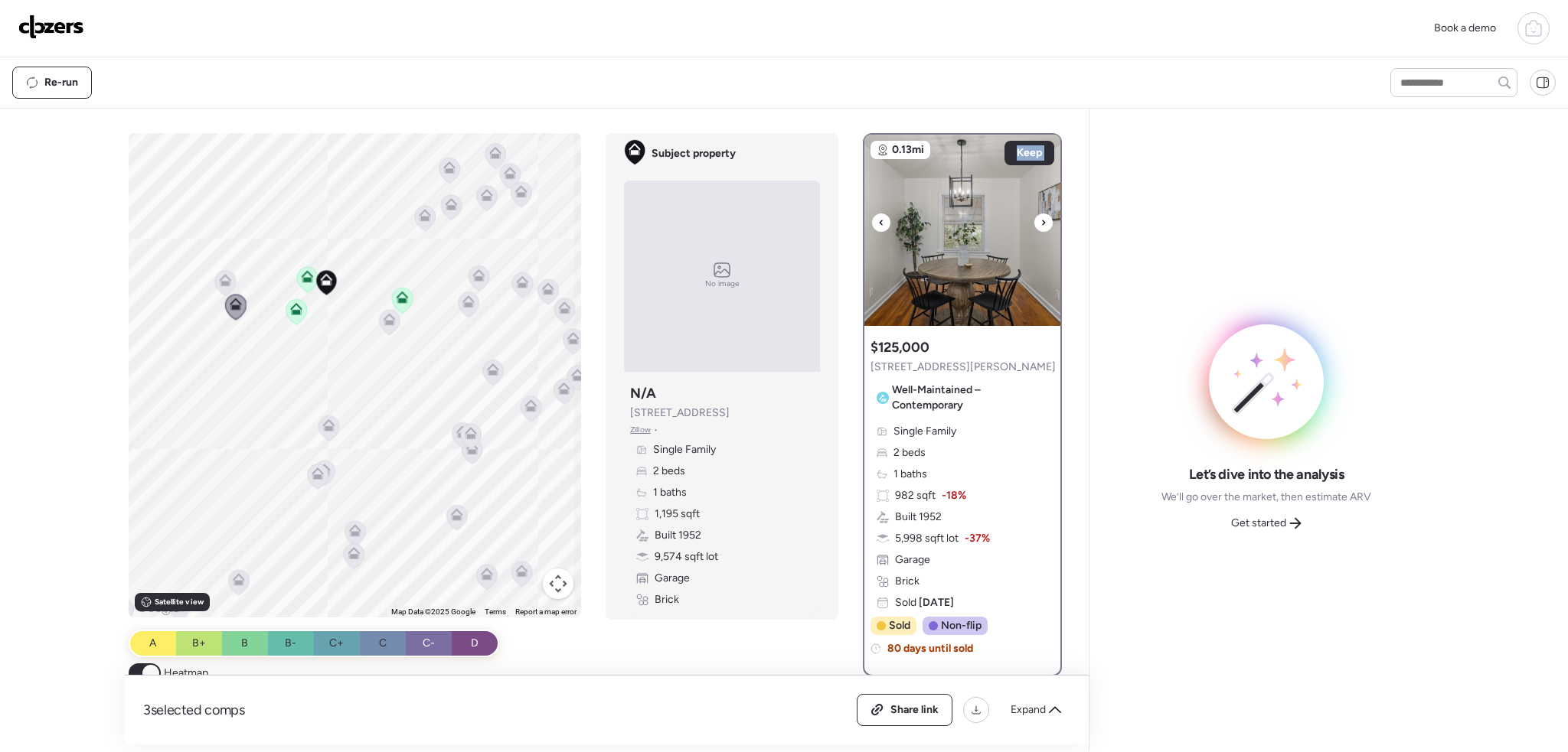
click at [1041, 220] on icon at bounding box center [1044, 223] width 6 height 18
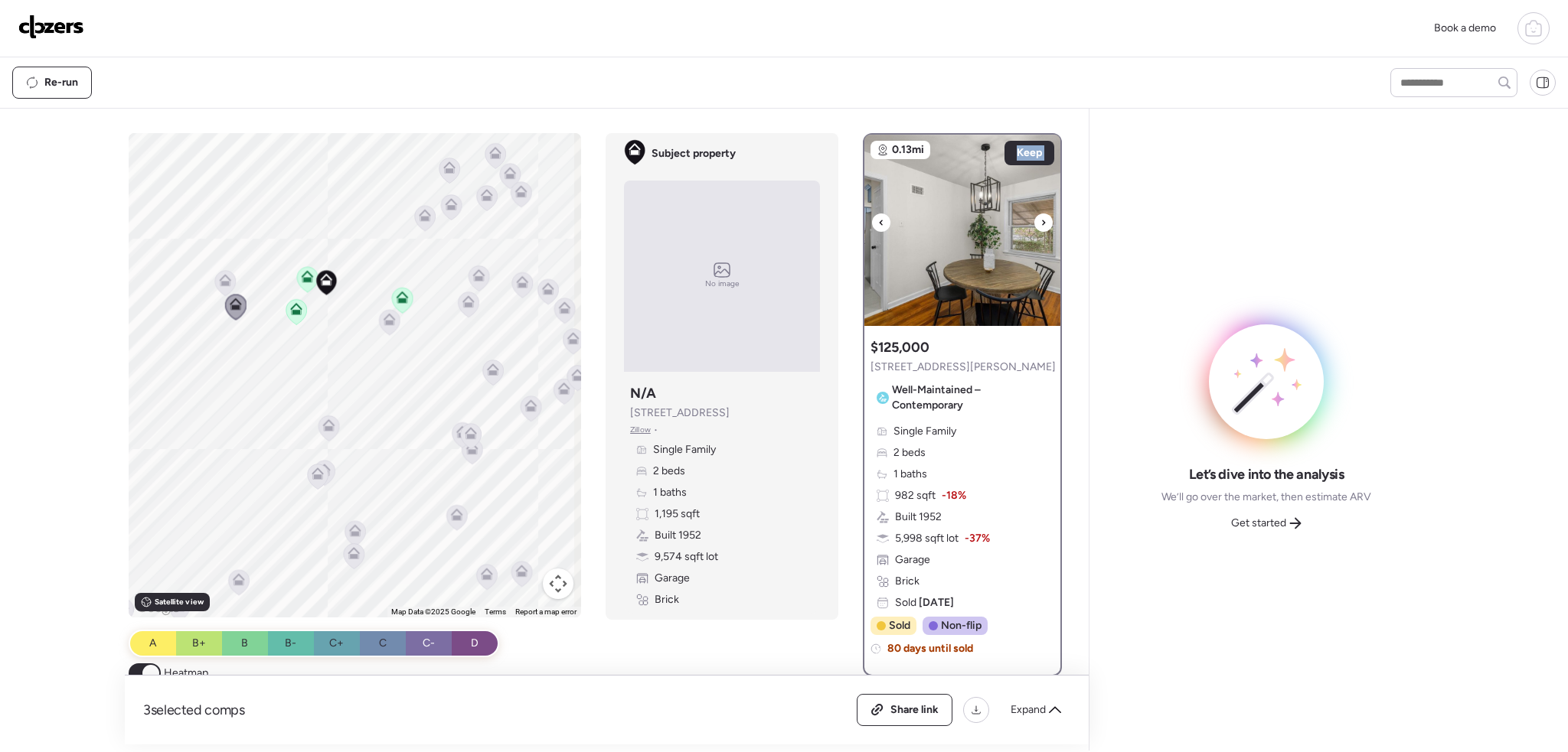
click at [1041, 220] on icon at bounding box center [1044, 223] width 6 height 18
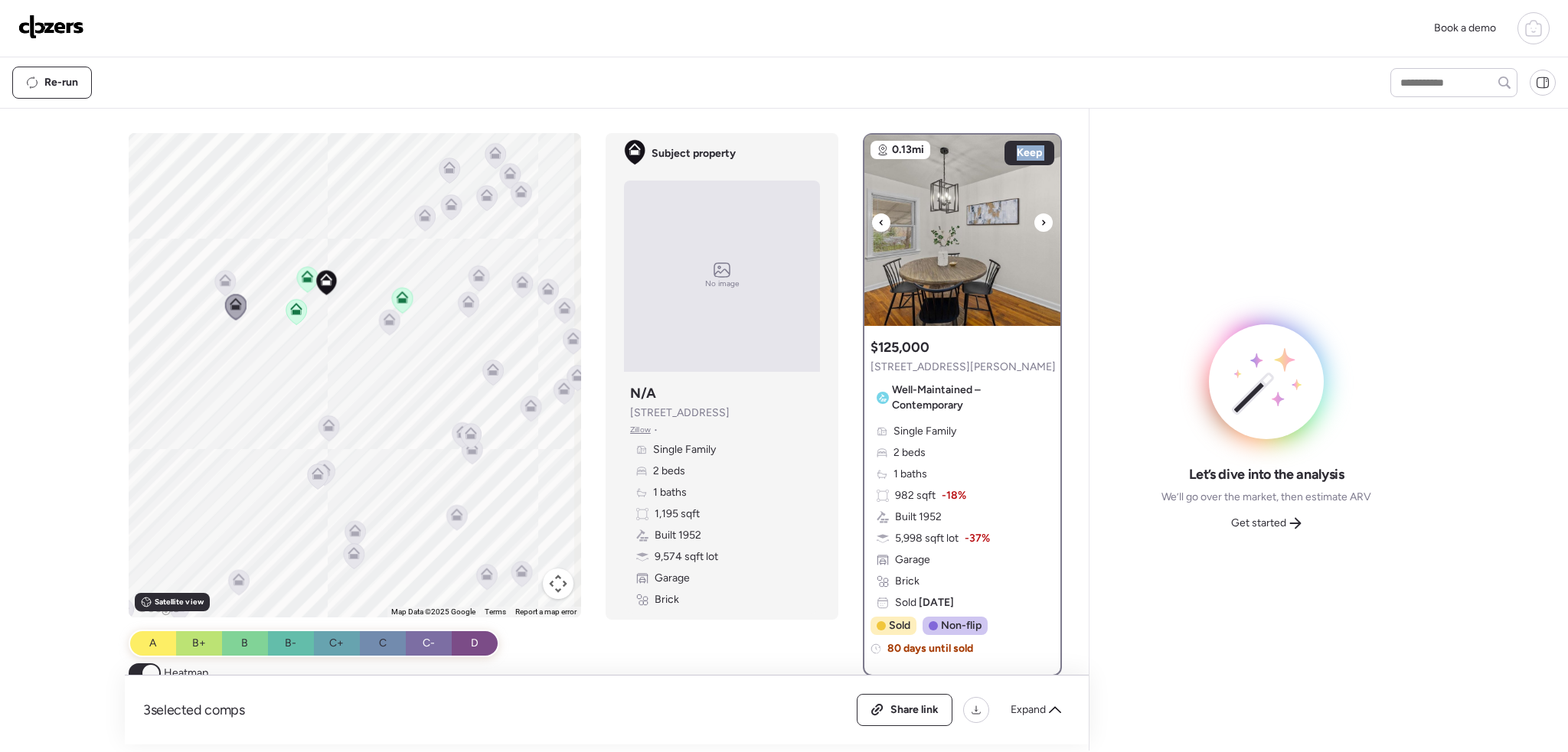
click at [1041, 220] on icon at bounding box center [1044, 223] width 6 height 18
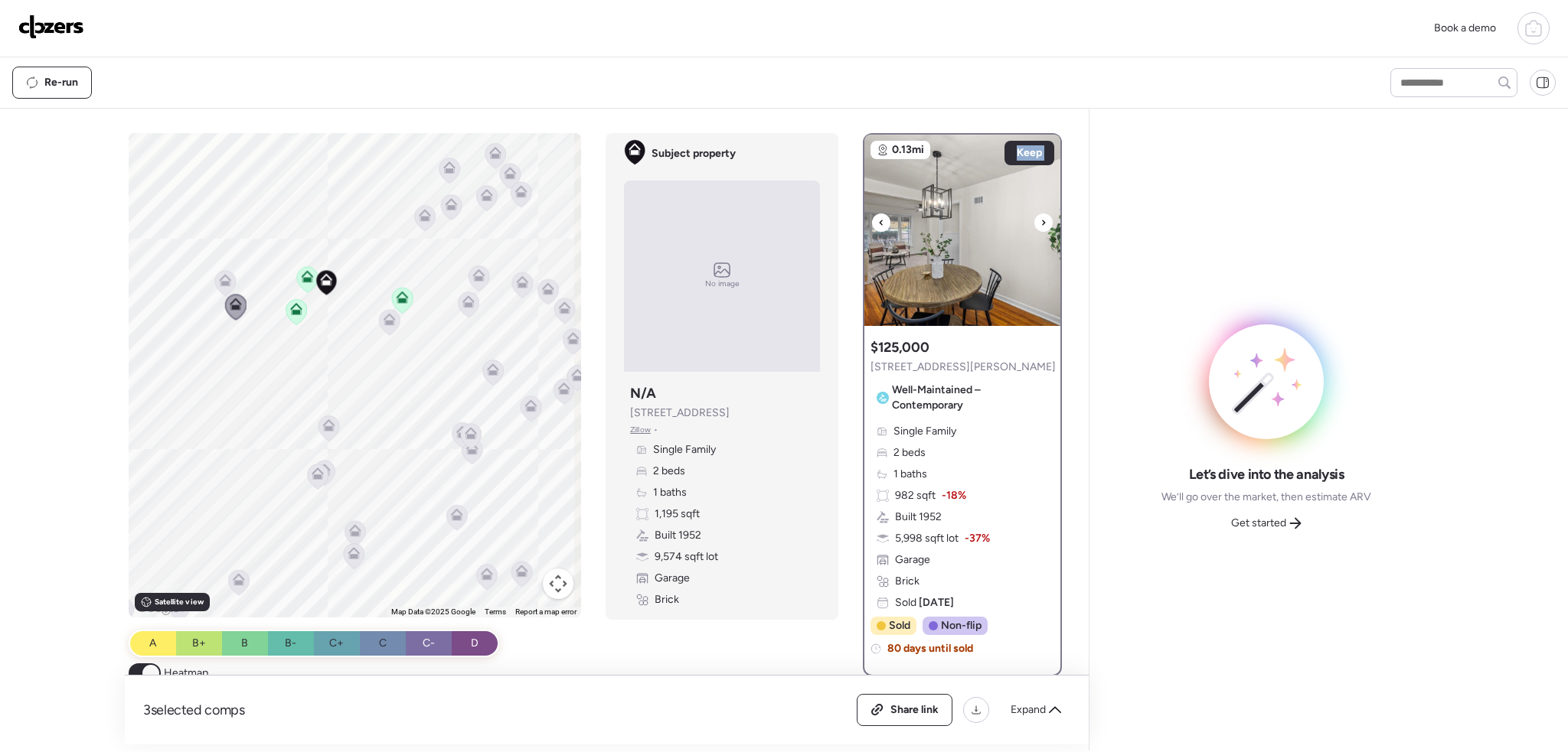
click at [1041, 220] on icon at bounding box center [1044, 223] width 6 height 18
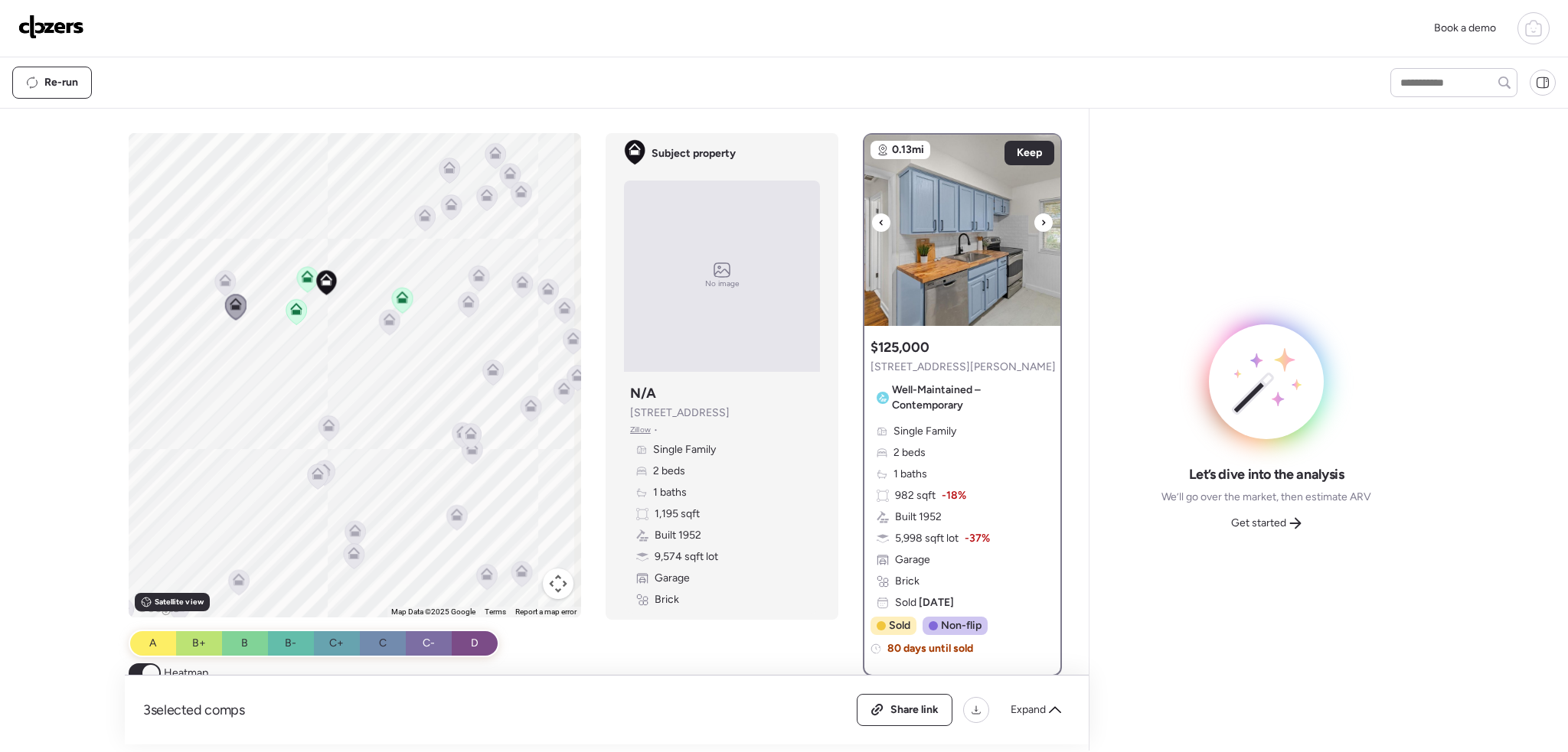
click at [1041, 221] on icon at bounding box center [1044, 223] width 6 height 18
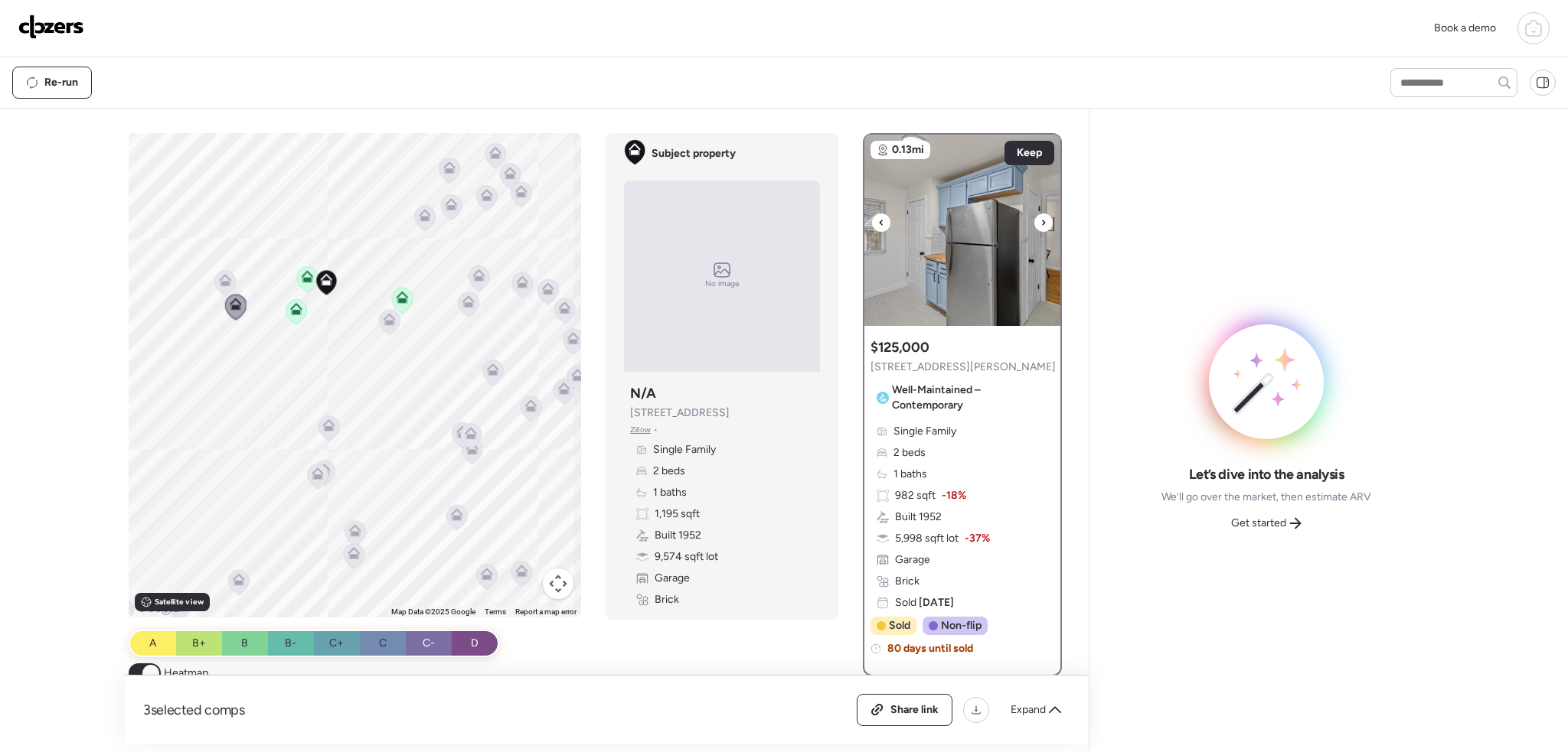
click at [1041, 221] on icon at bounding box center [1044, 223] width 6 height 18
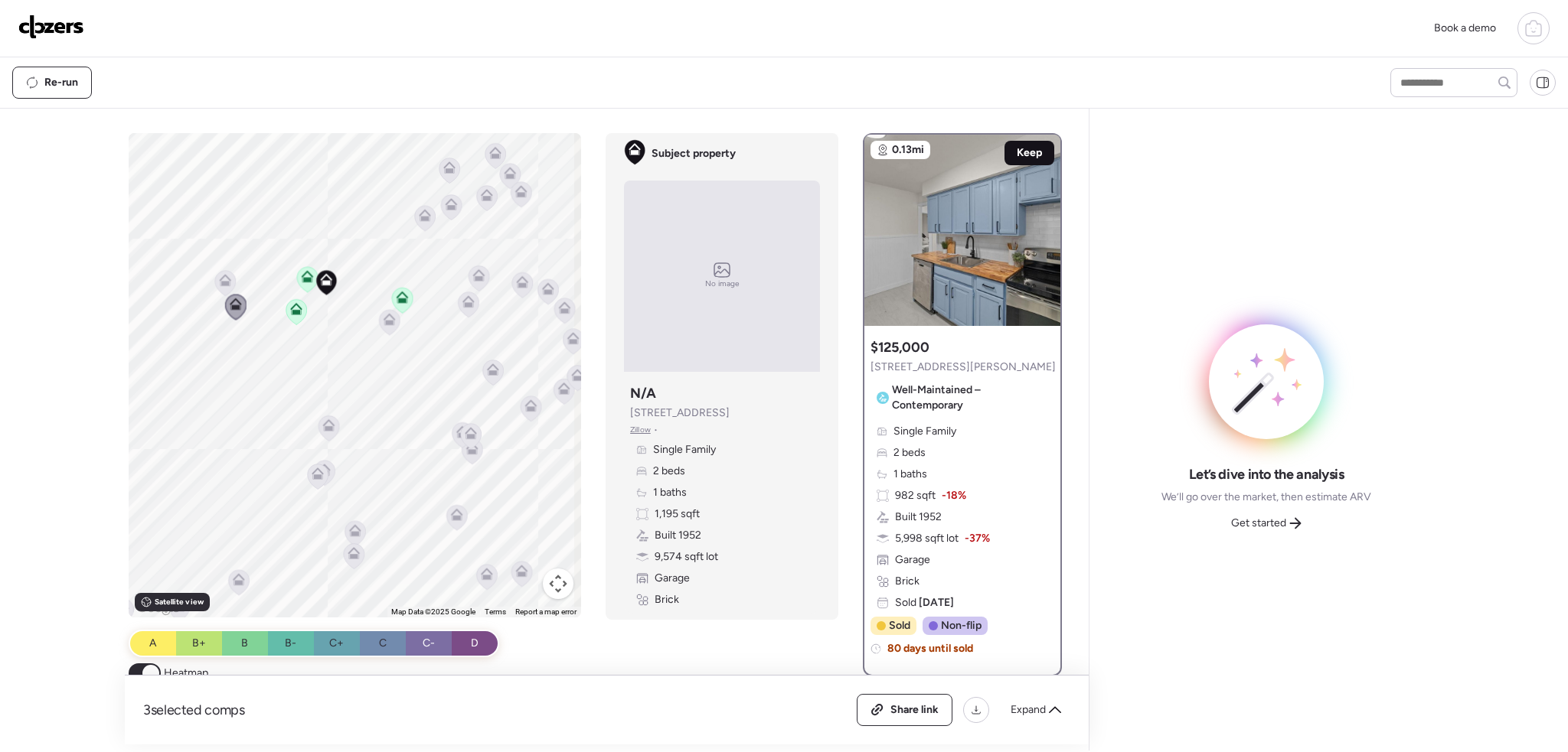
click at [1034, 146] on span "Keep" at bounding box center [1029, 153] width 25 height 15
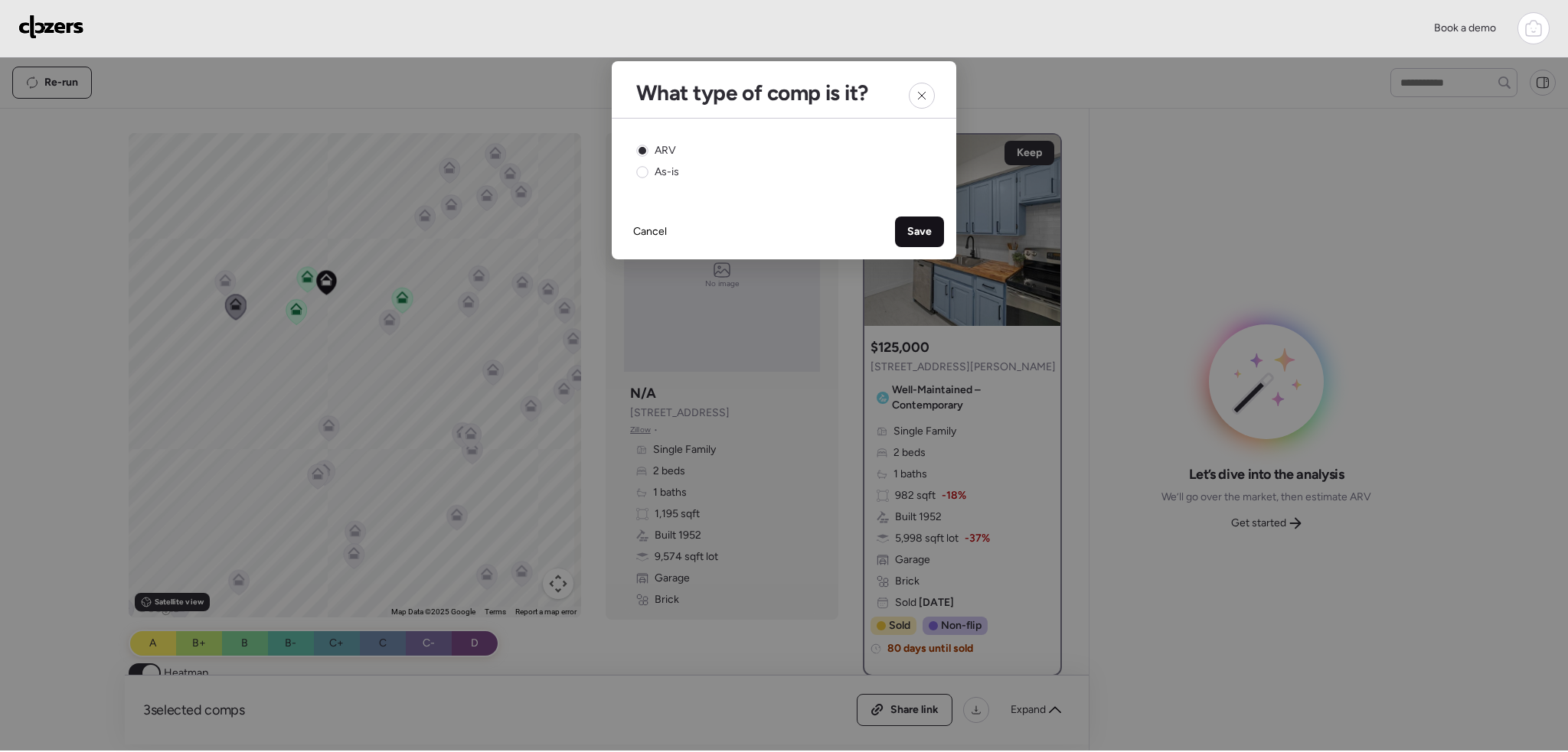
click at [912, 232] on span "Save" at bounding box center [920, 232] width 25 height 15
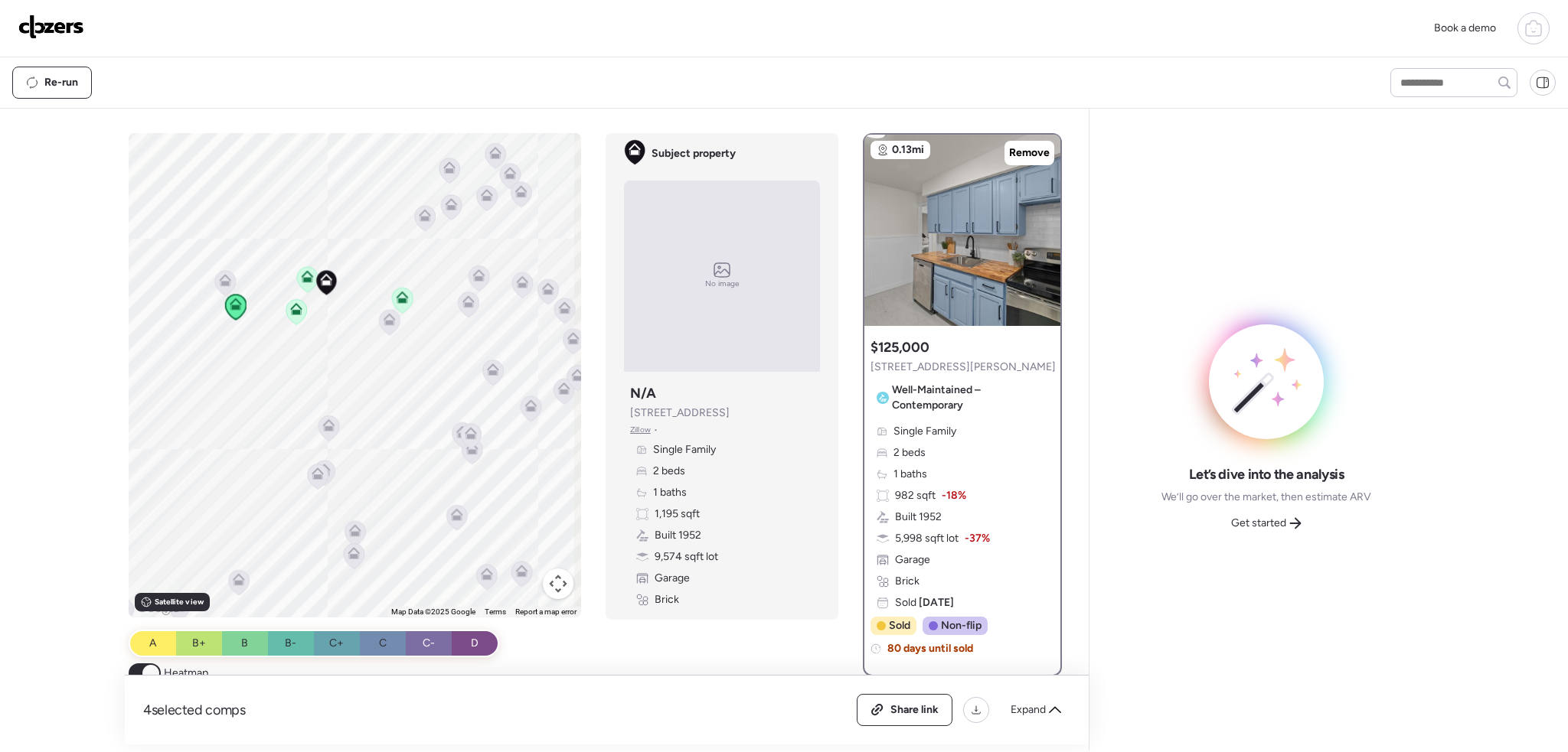
click at [400, 300] on icon at bounding box center [402, 300] width 10 height 5
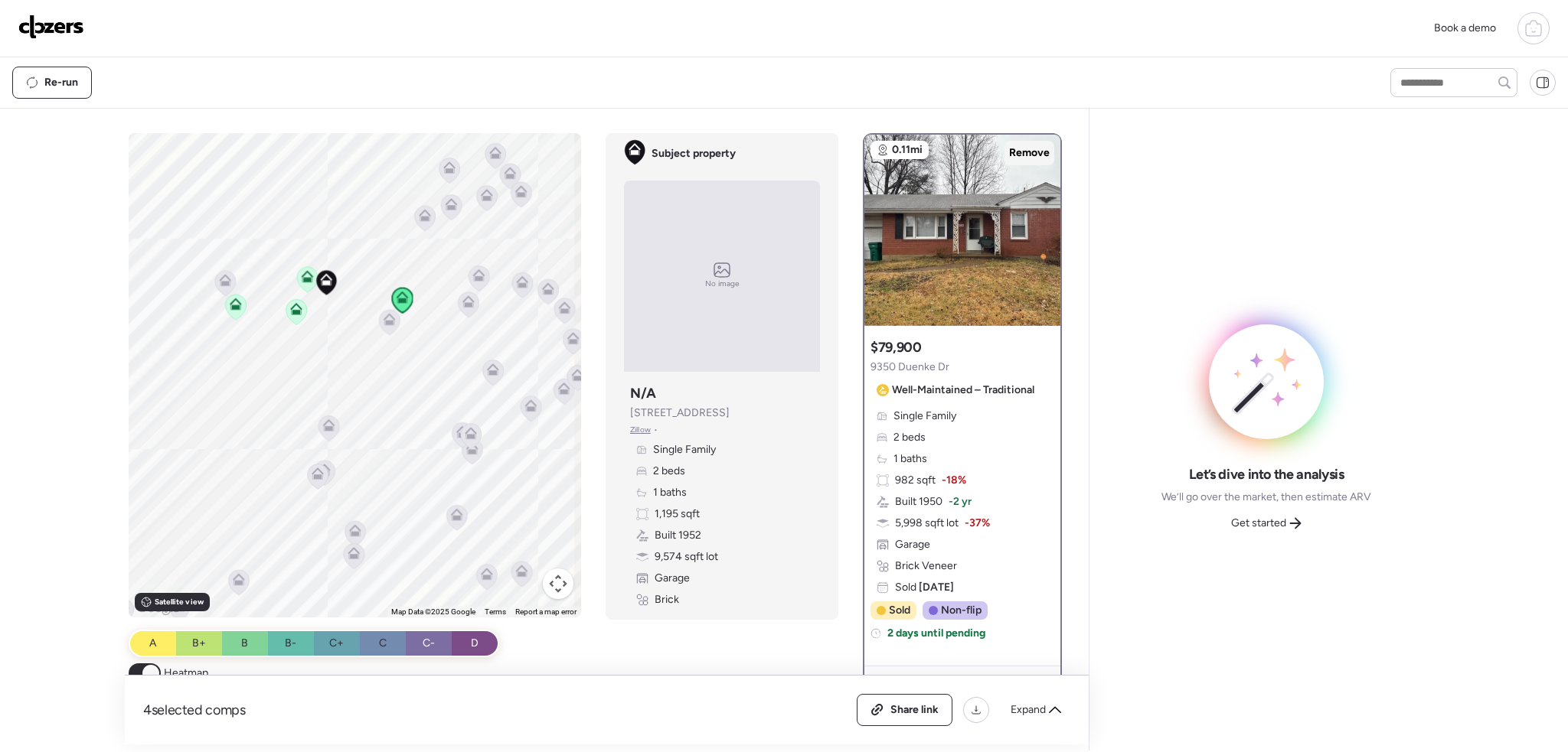
click at [1035, 152] on span "Remove" at bounding box center [1029, 153] width 41 height 15
click at [304, 277] on icon at bounding box center [308, 277] width 12 height 12
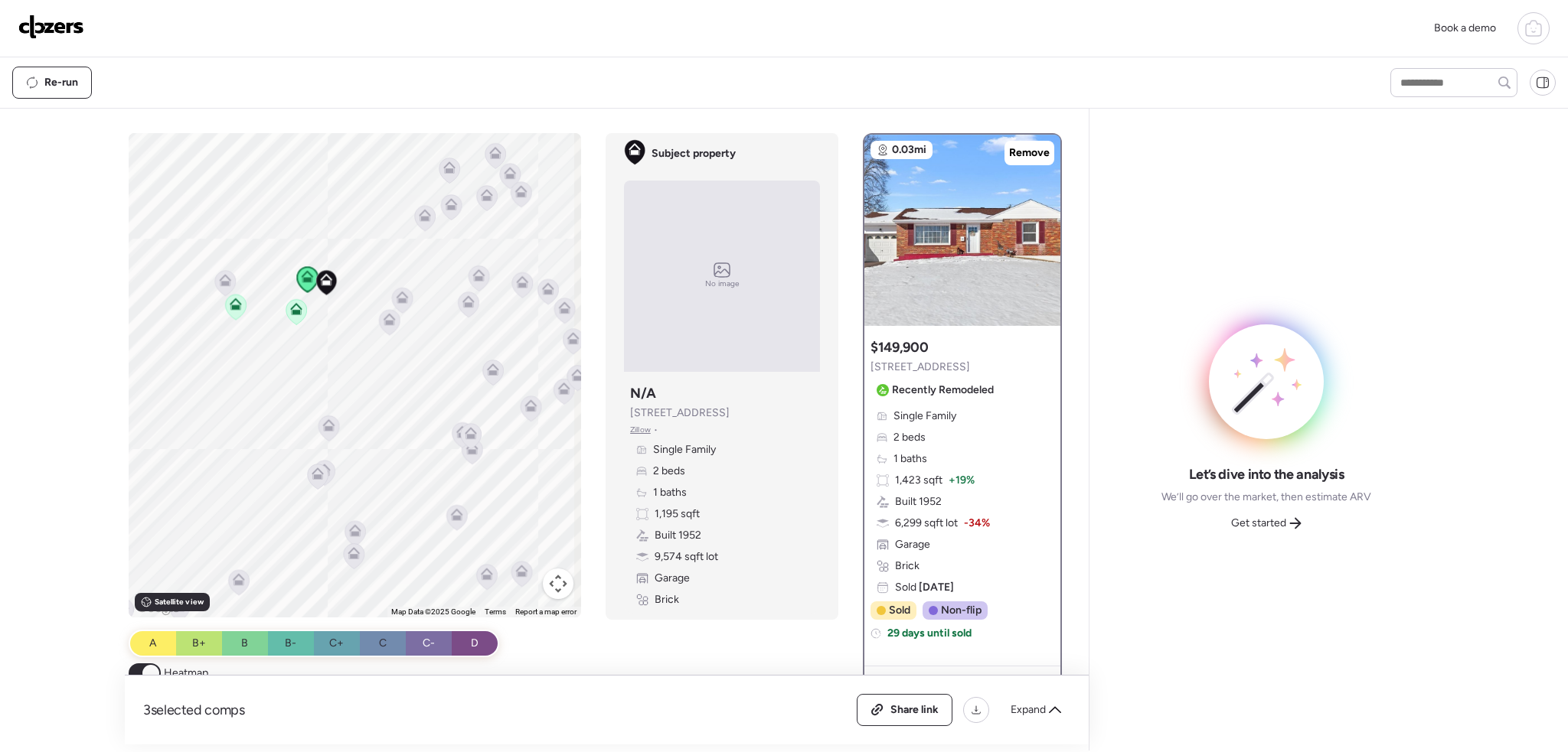
click at [291, 315] on icon at bounding box center [297, 312] width 21 height 25
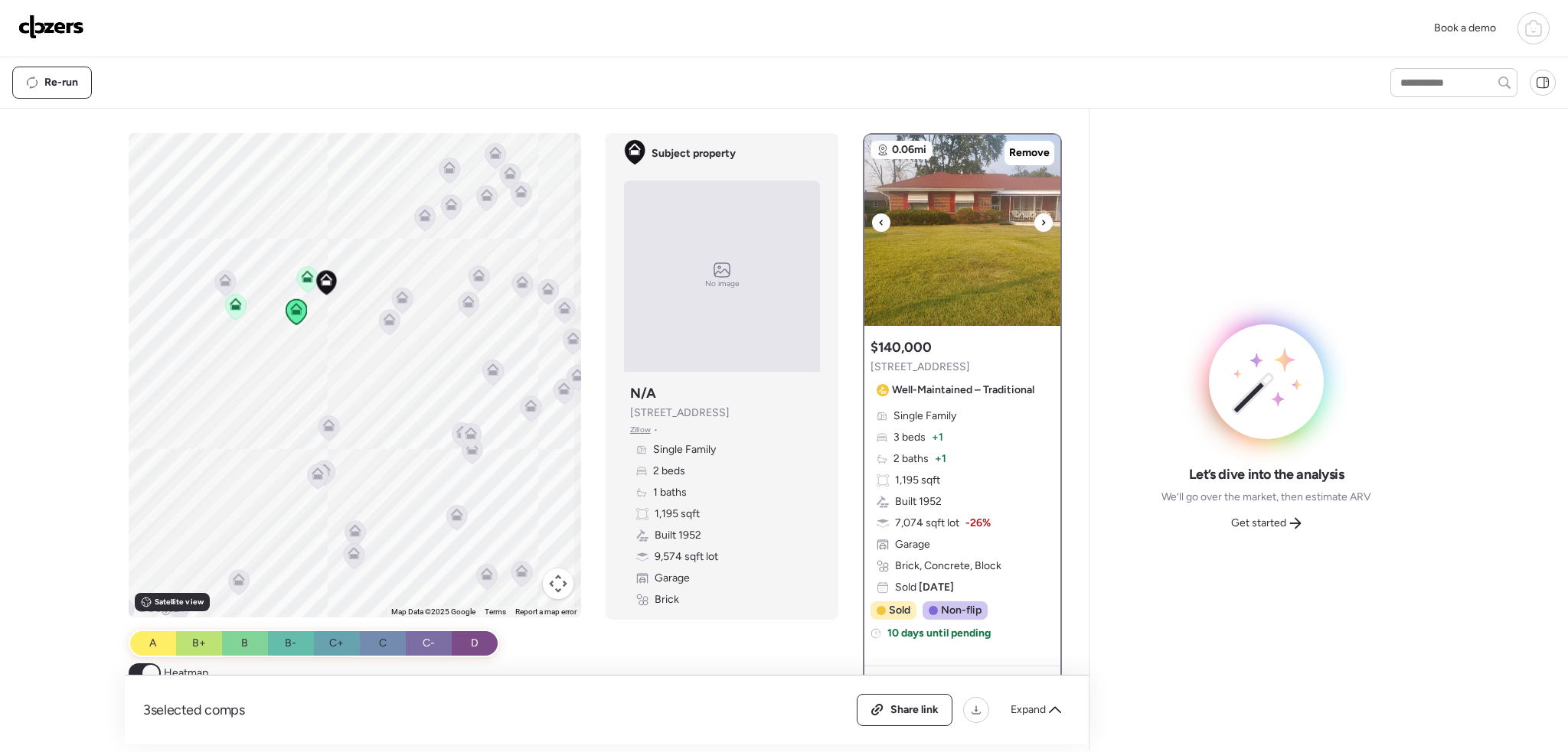
click at [1035, 218] on div at bounding box center [1044, 223] width 18 height 18
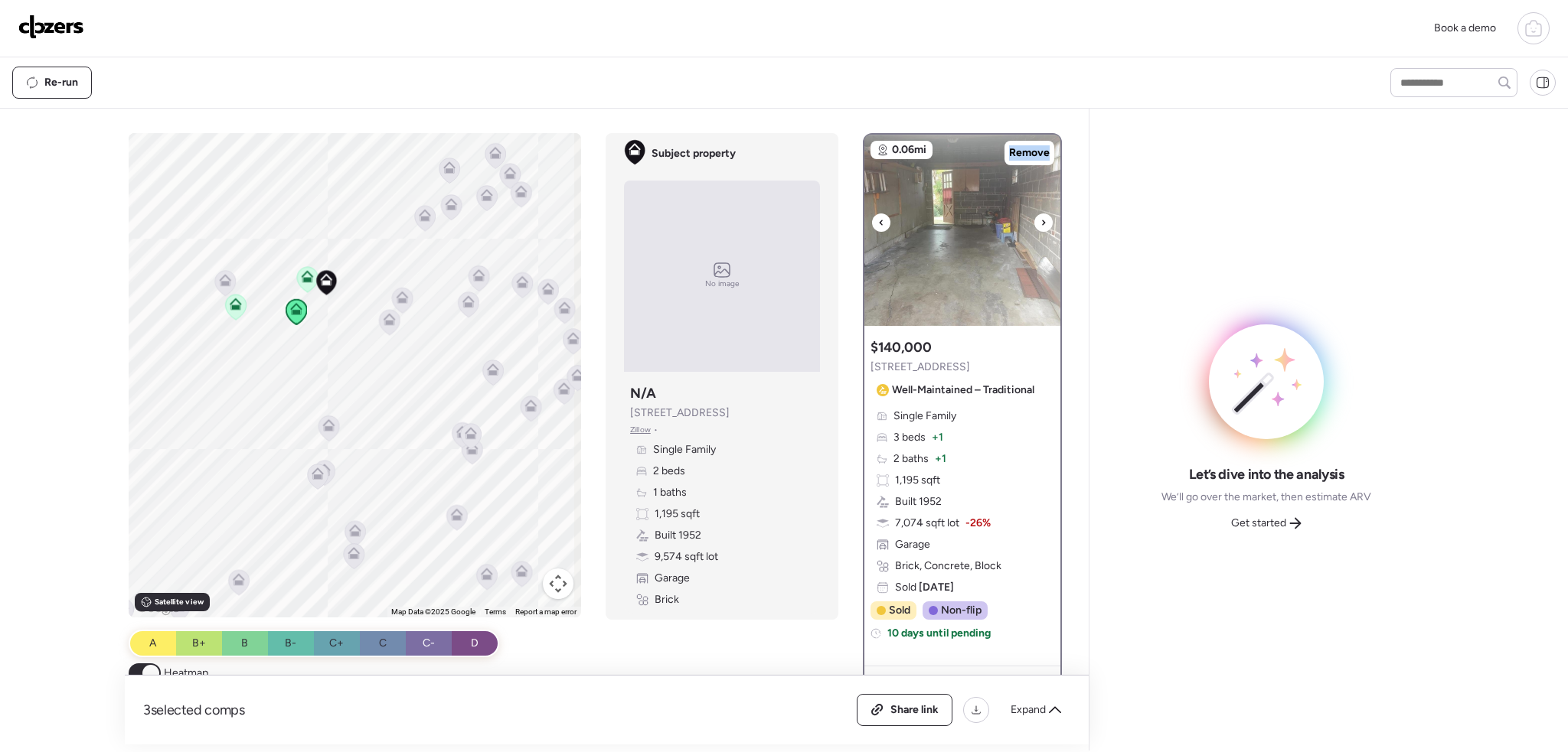
drag, startPoint x: 1032, startPoint y: 218, endPoint x: 1030, endPoint y: 173, distance: 45.0
click at [1035, 217] on div at bounding box center [1044, 223] width 18 height 18
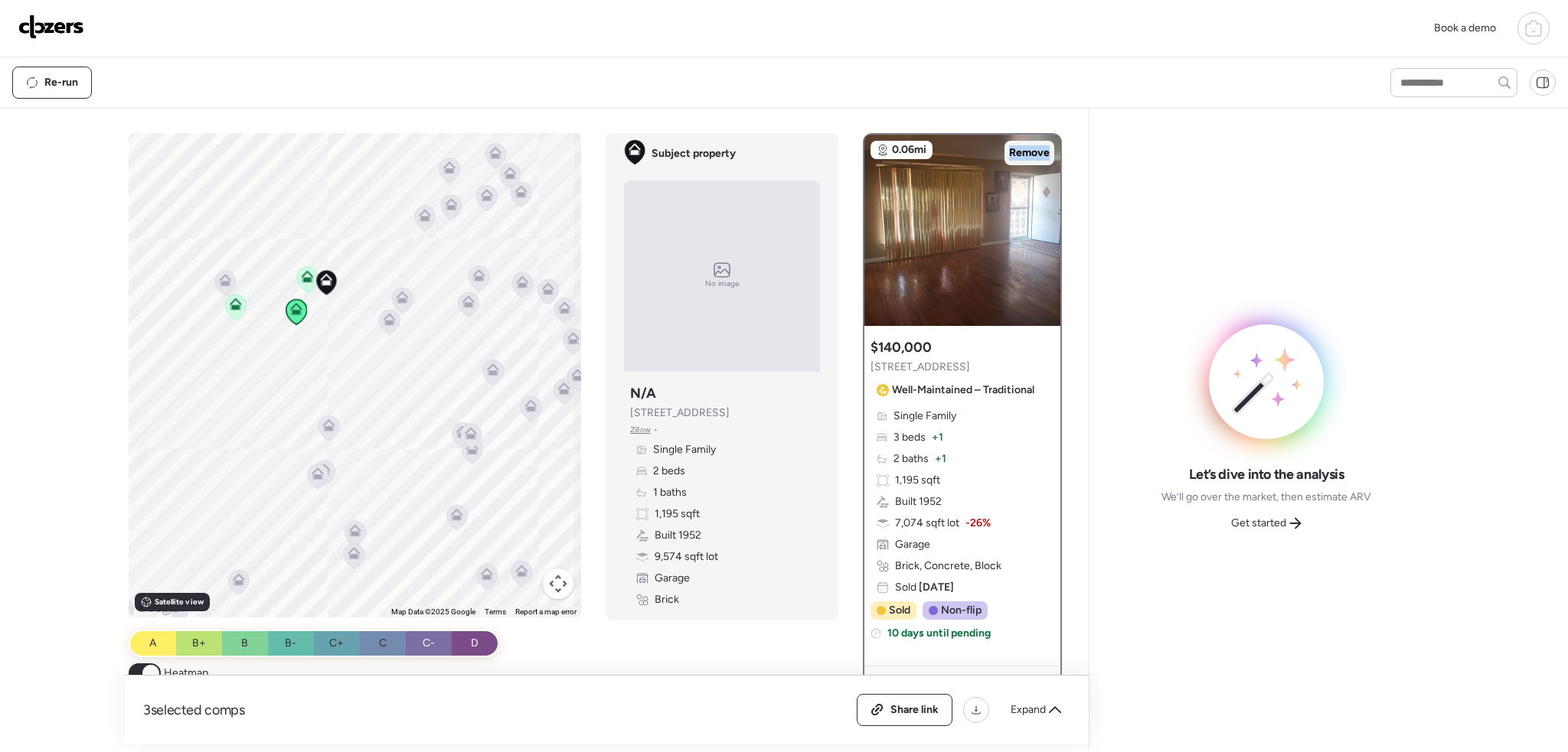
click at [1019, 146] on span "Remove" at bounding box center [1029, 153] width 41 height 15
click at [330, 422] on icon at bounding box center [329, 425] width 12 height 12
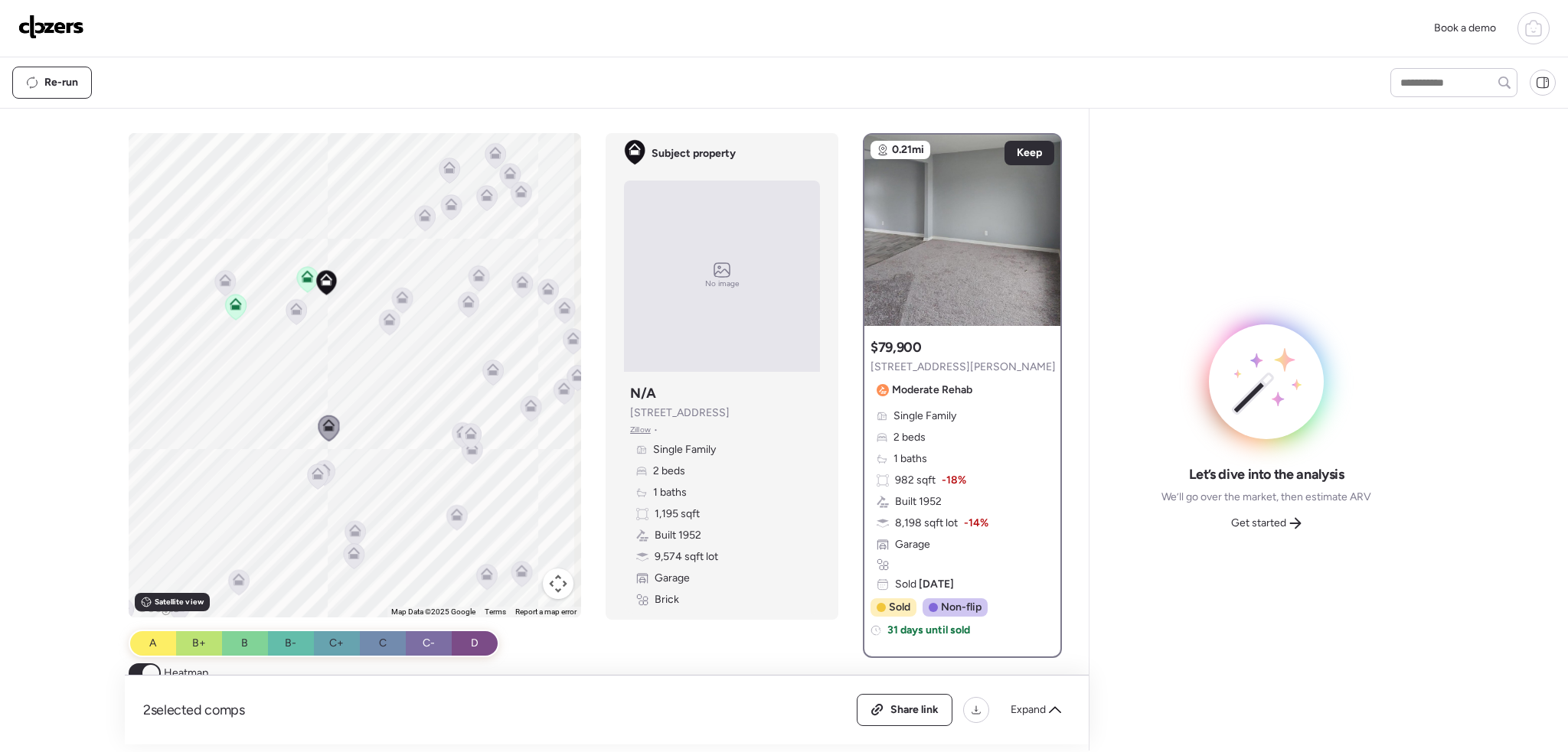
click at [226, 278] on icon at bounding box center [226, 280] width 12 height 12
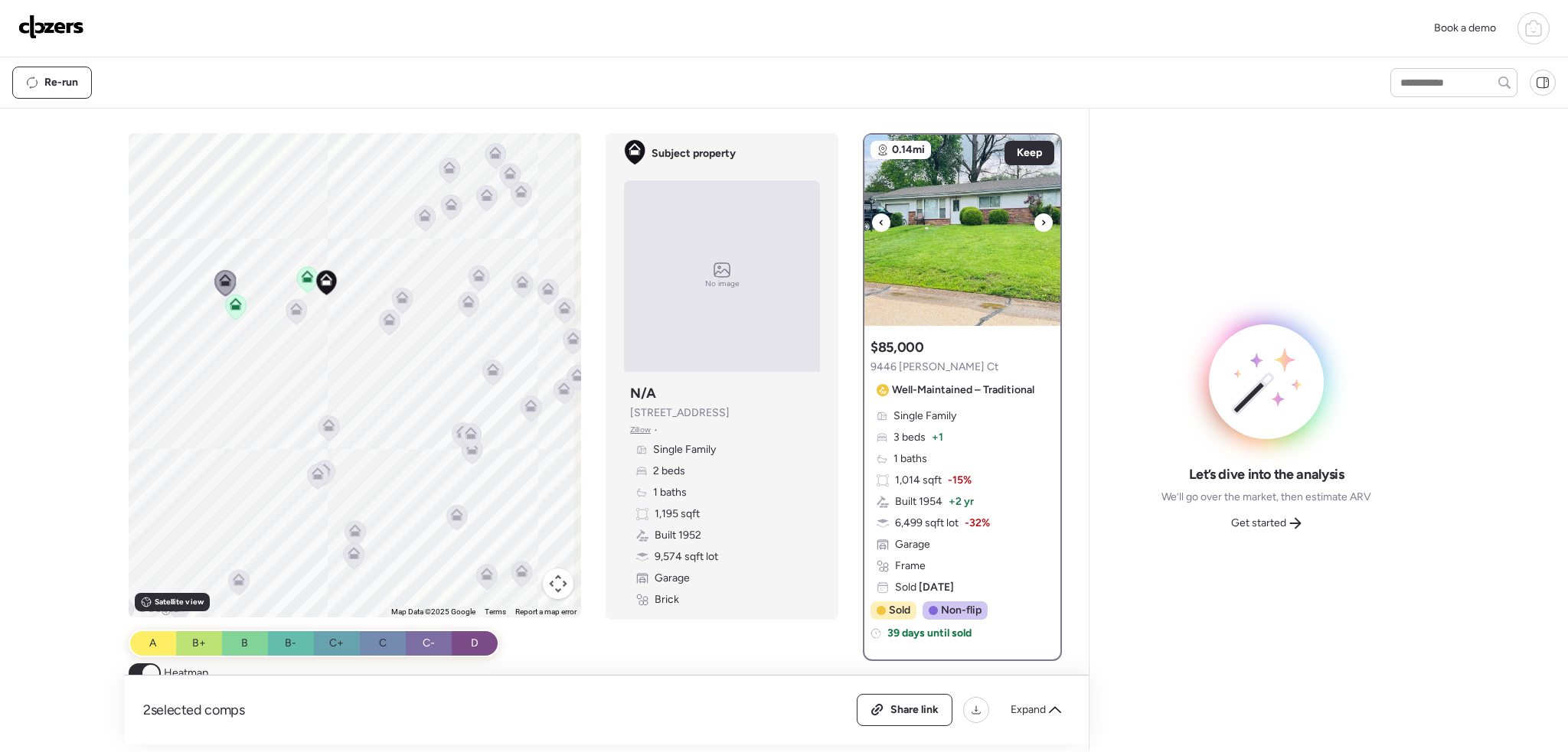
click at [1040, 218] on img at bounding box center [962, 230] width 196 height 191
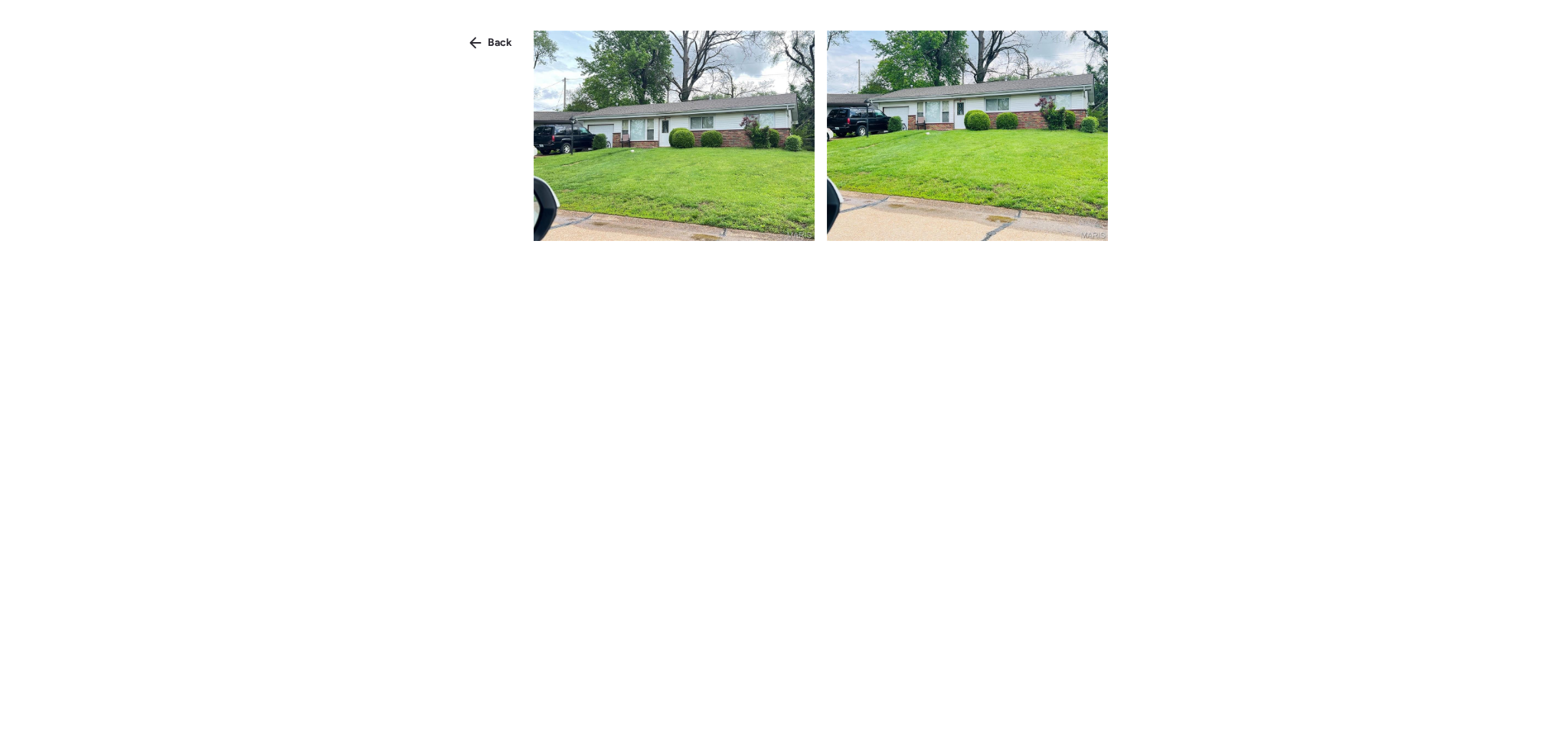
drag, startPoint x: 506, startPoint y: 44, endPoint x: 677, endPoint y: 101, distance: 180.2
click at [509, 45] on span "Back" at bounding box center [500, 43] width 25 height 15
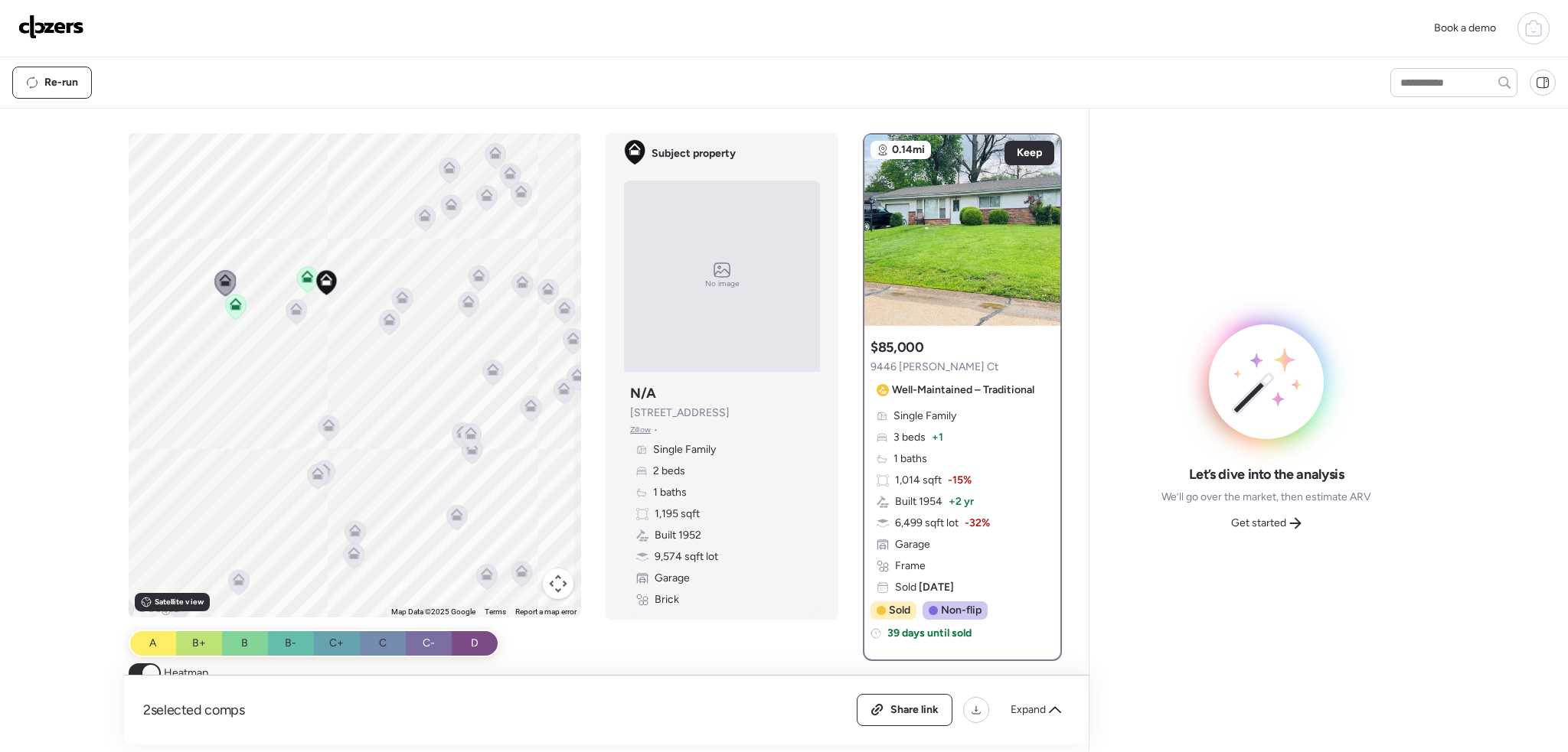
click at [287, 308] on icon at bounding box center [297, 312] width 21 height 25
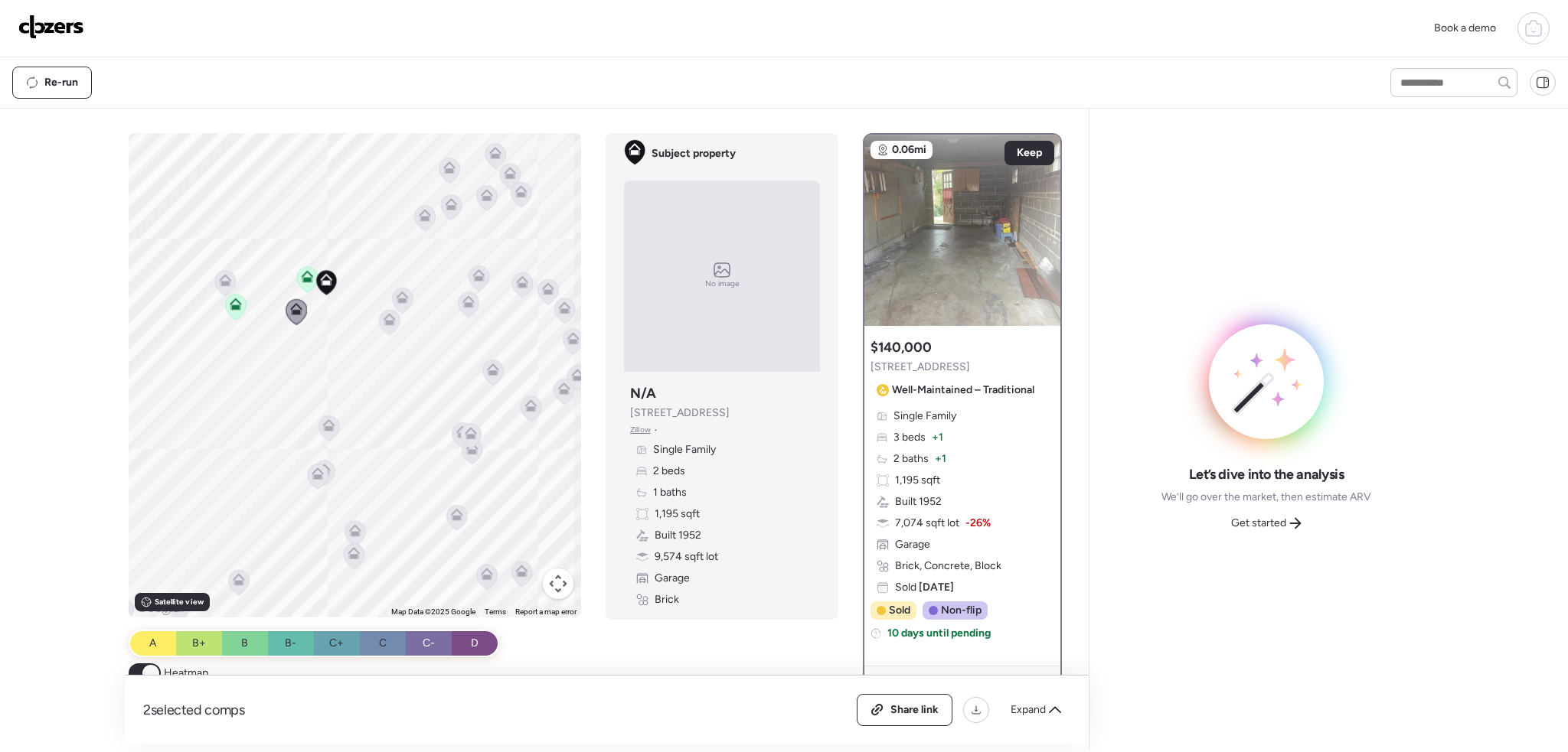
click at [397, 292] on icon at bounding box center [403, 297] width 12 height 12
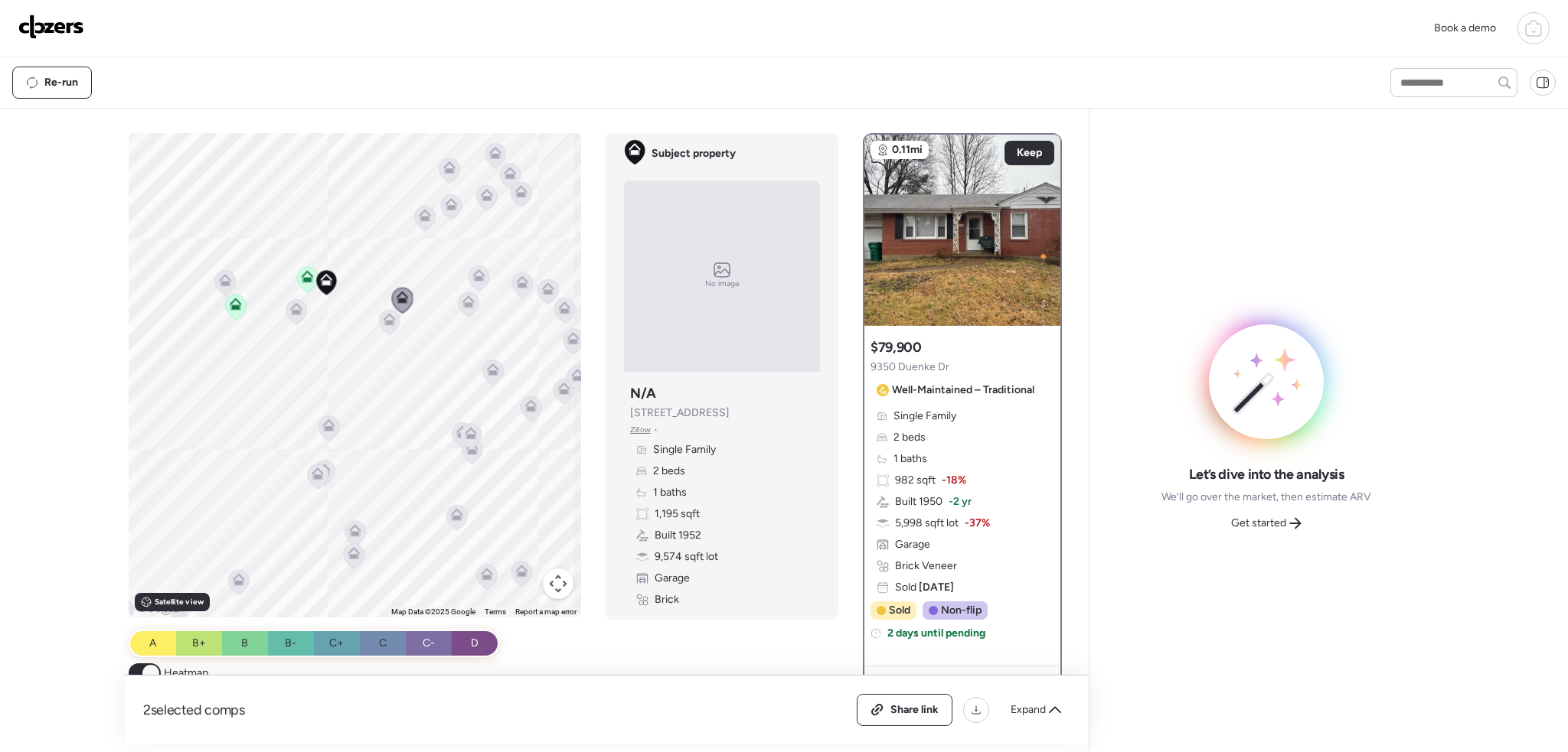
click at [386, 320] on icon at bounding box center [389, 322] width 10 height 5
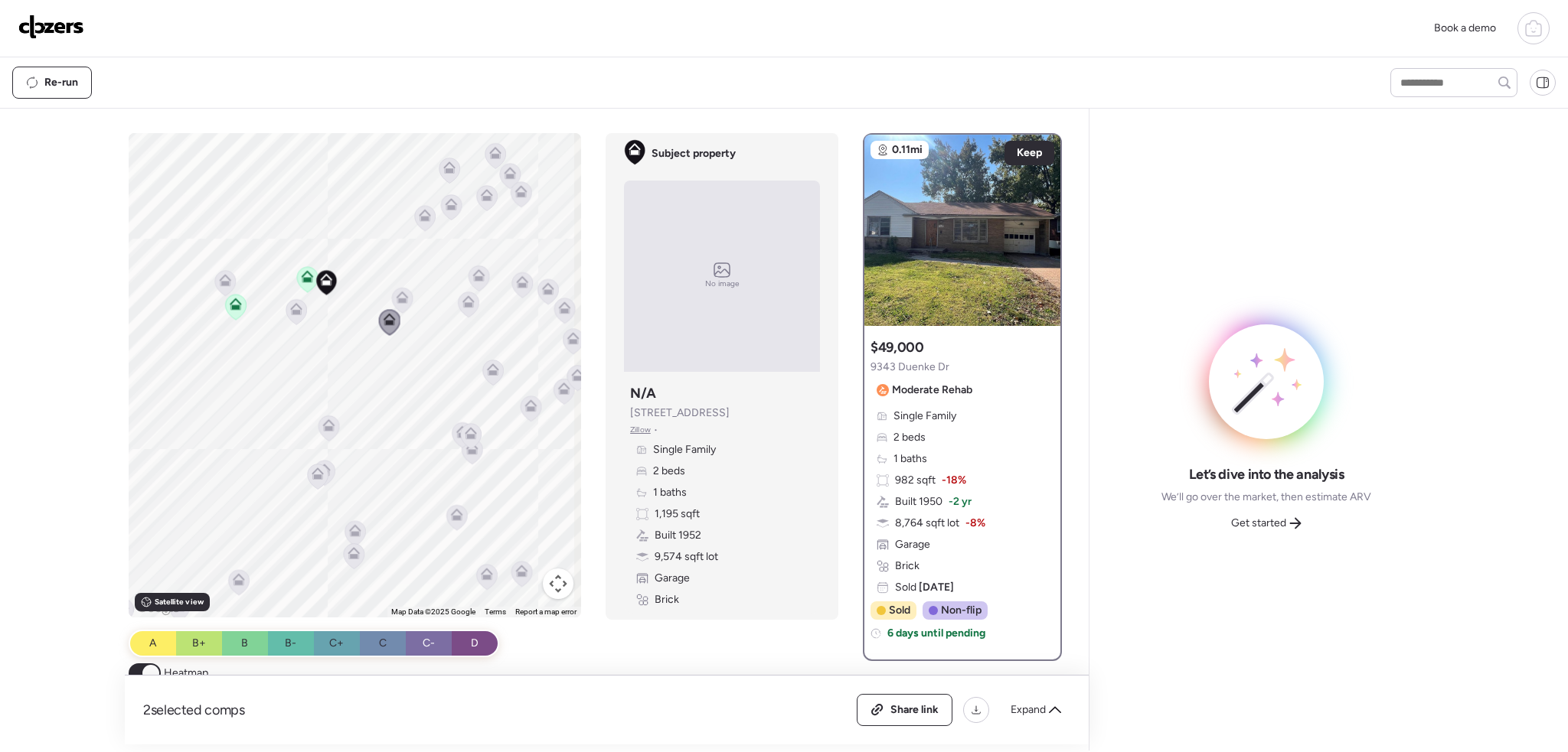
click at [463, 299] on icon at bounding box center [469, 299] width 12 height 7
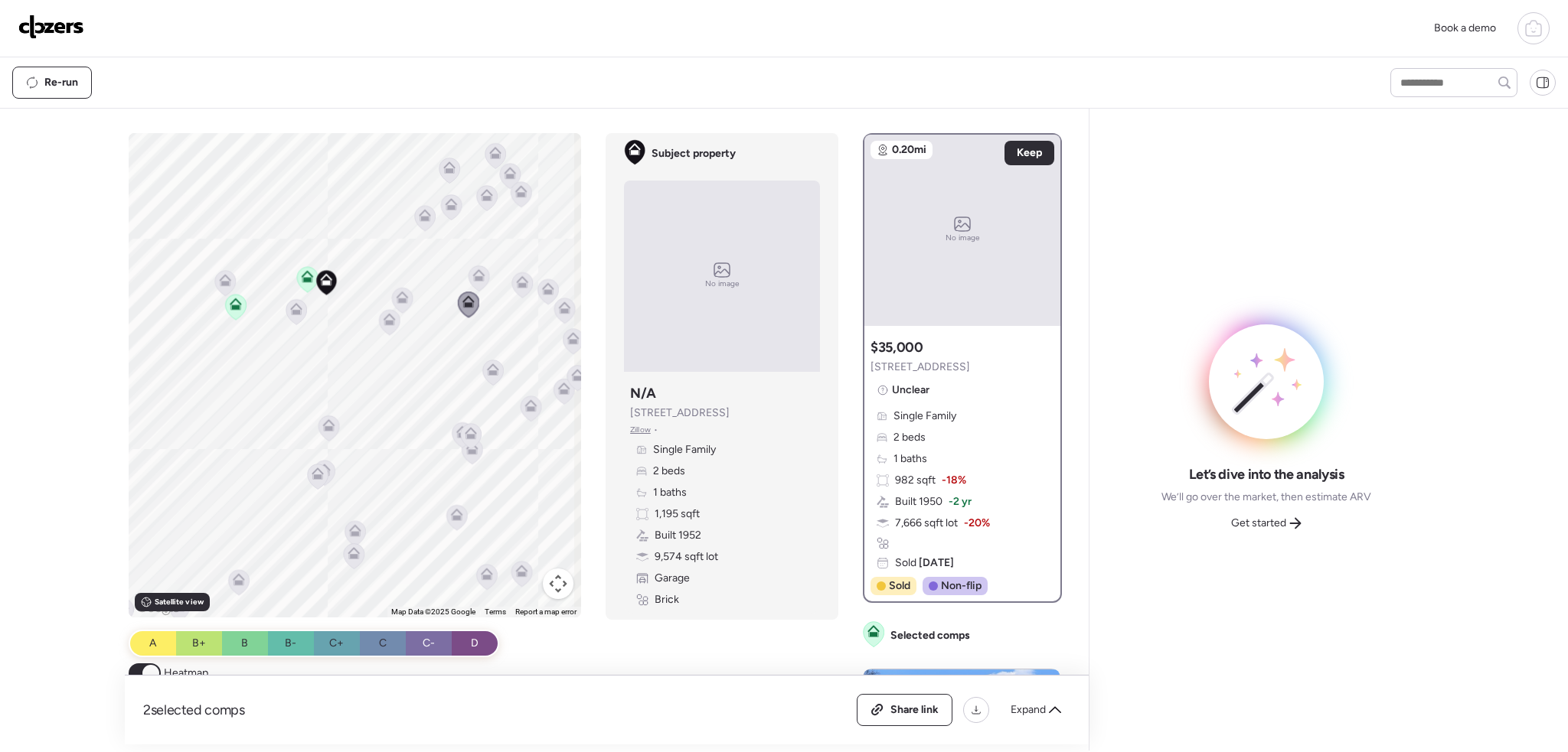
click at [469, 276] on icon at bounding box center [479, 278] width 21 height 25
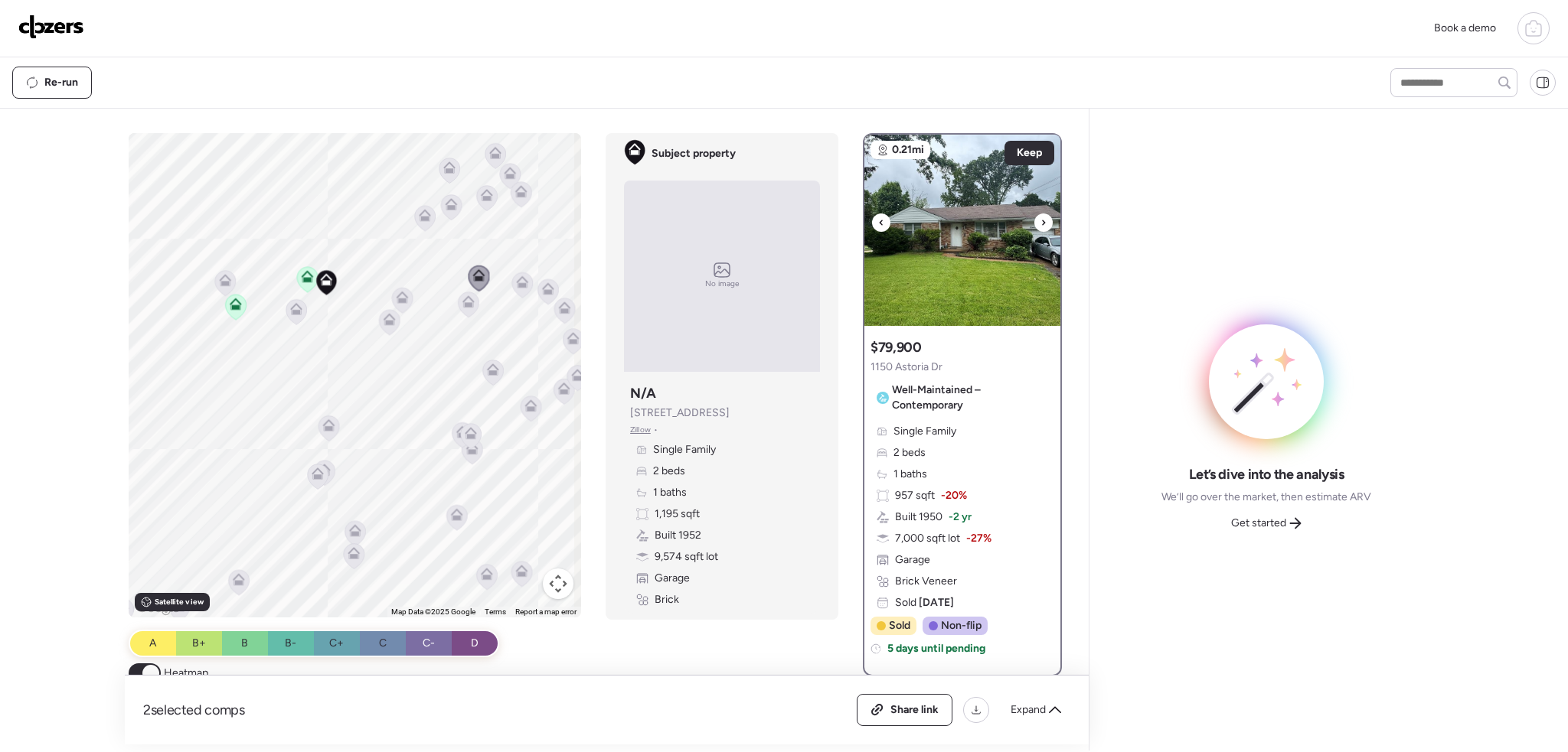
click at [1041, 219] on icon at bounding box center [1044, 223] width 6 height 18
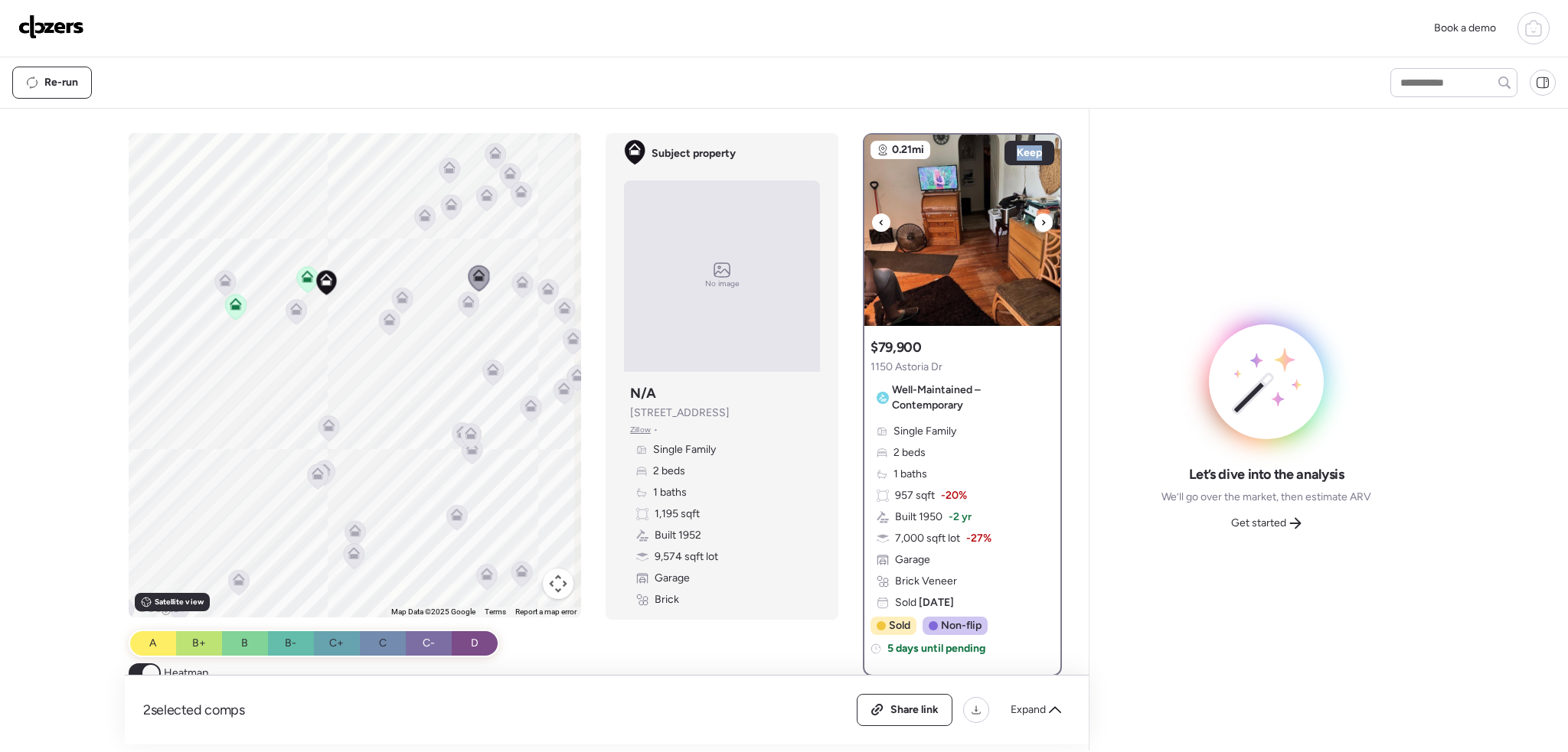
click at [1041, 219] on icon at bounding box center [1044, 223] width 6 height 18
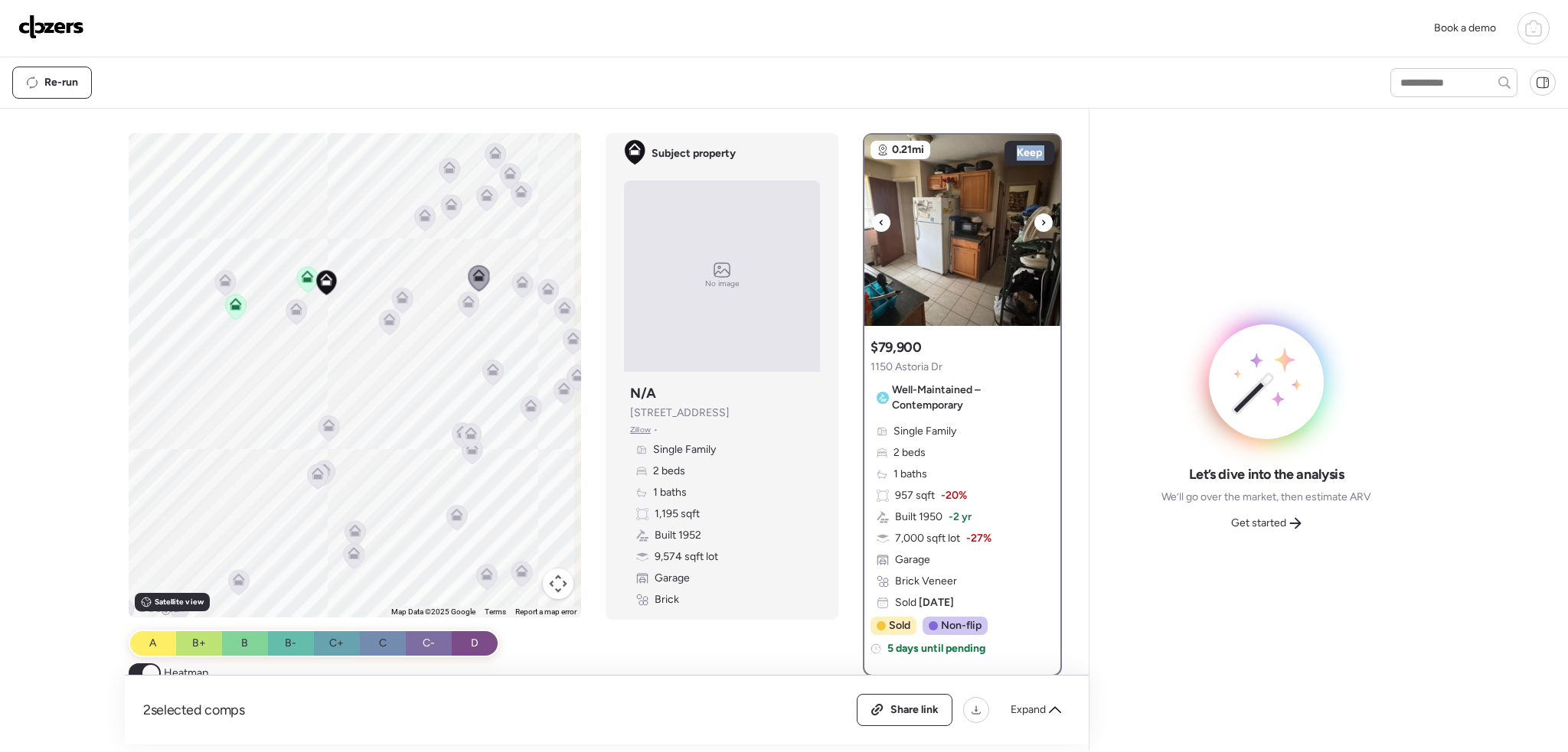
click at [1041, 219] on icon at bounding box center [1044, 223] width 6 height 18
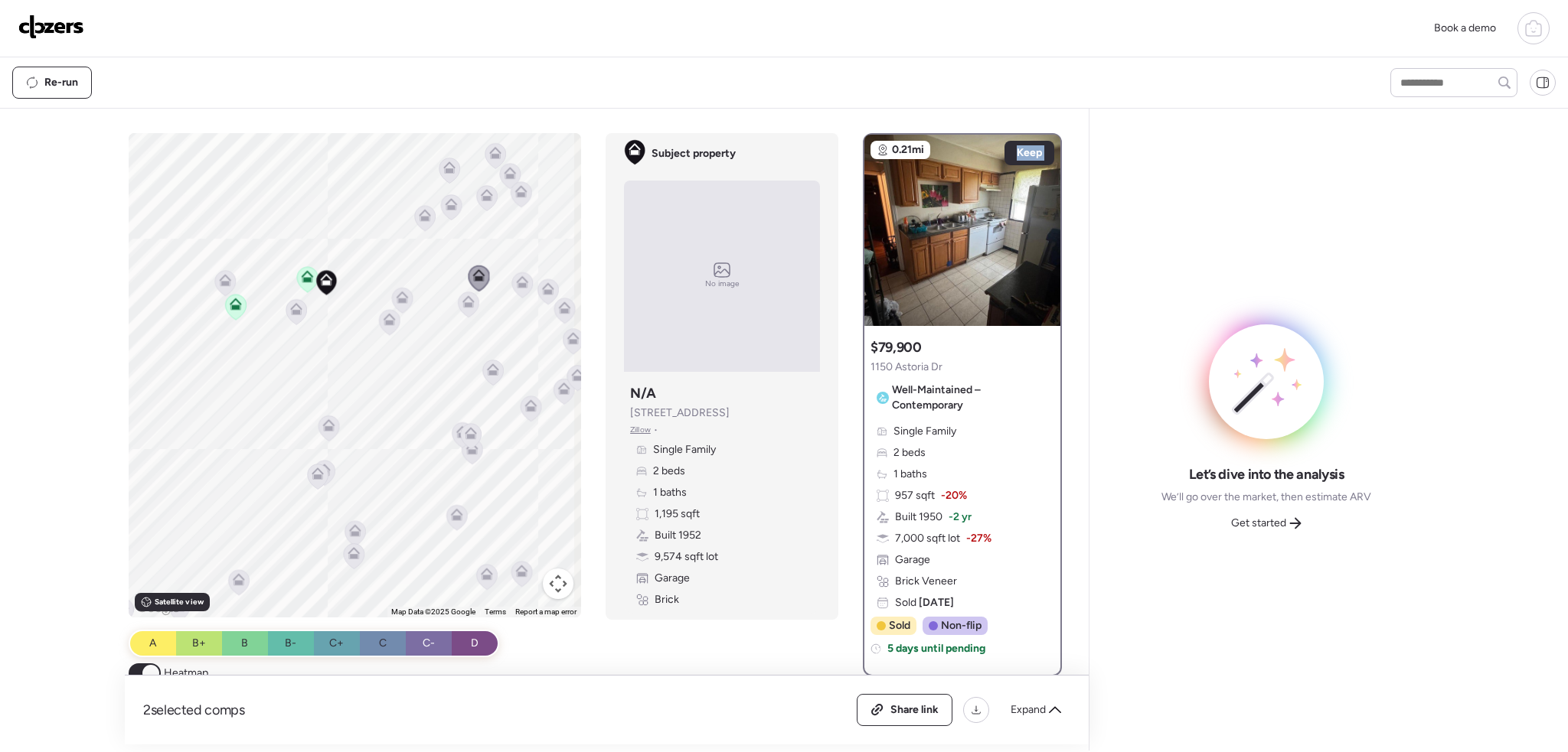
click at [419, 210] on icon at bounding box center [425, 215] width 12 height 12
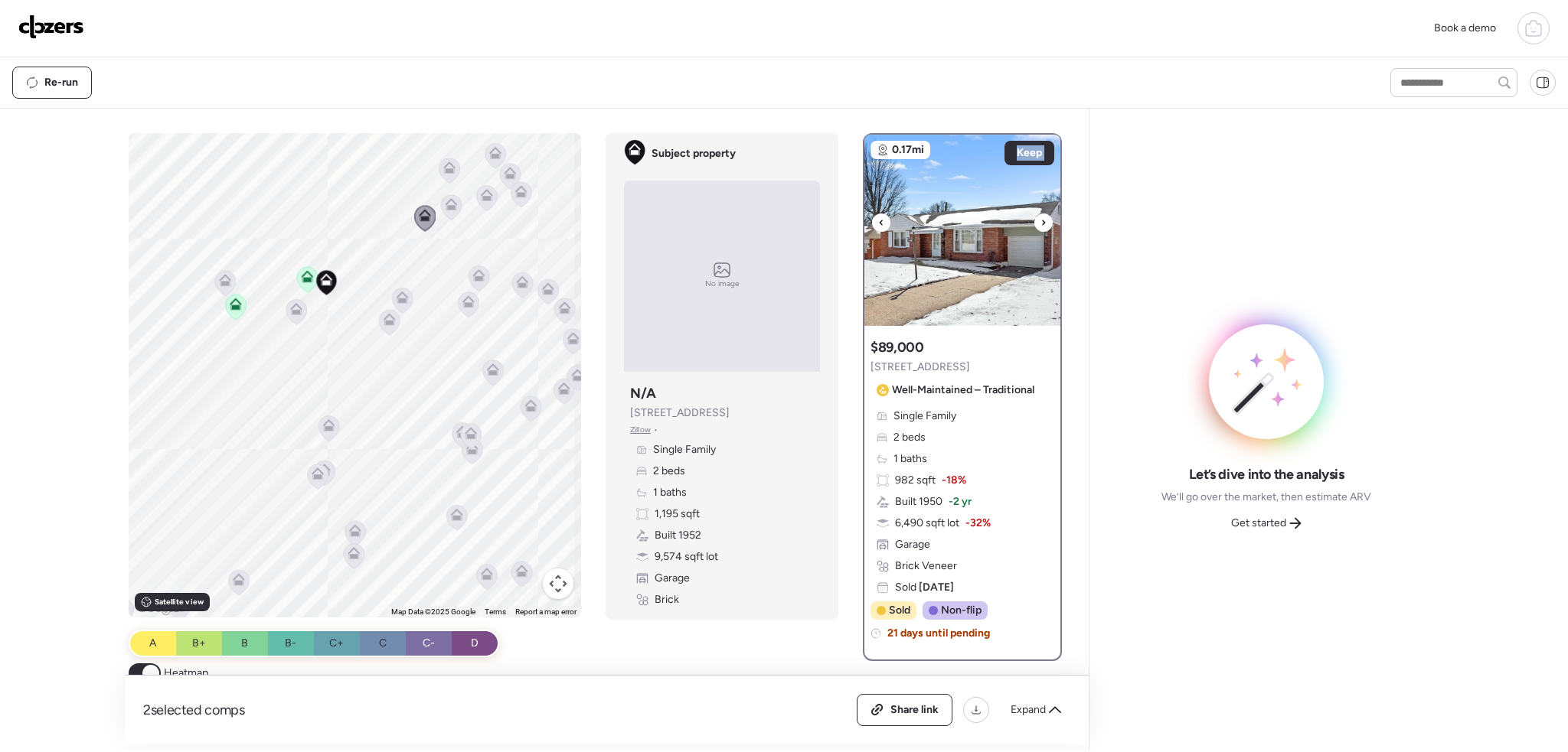
click at [1032, 224] on img at bounding box center [962, 230] width 196 height 191
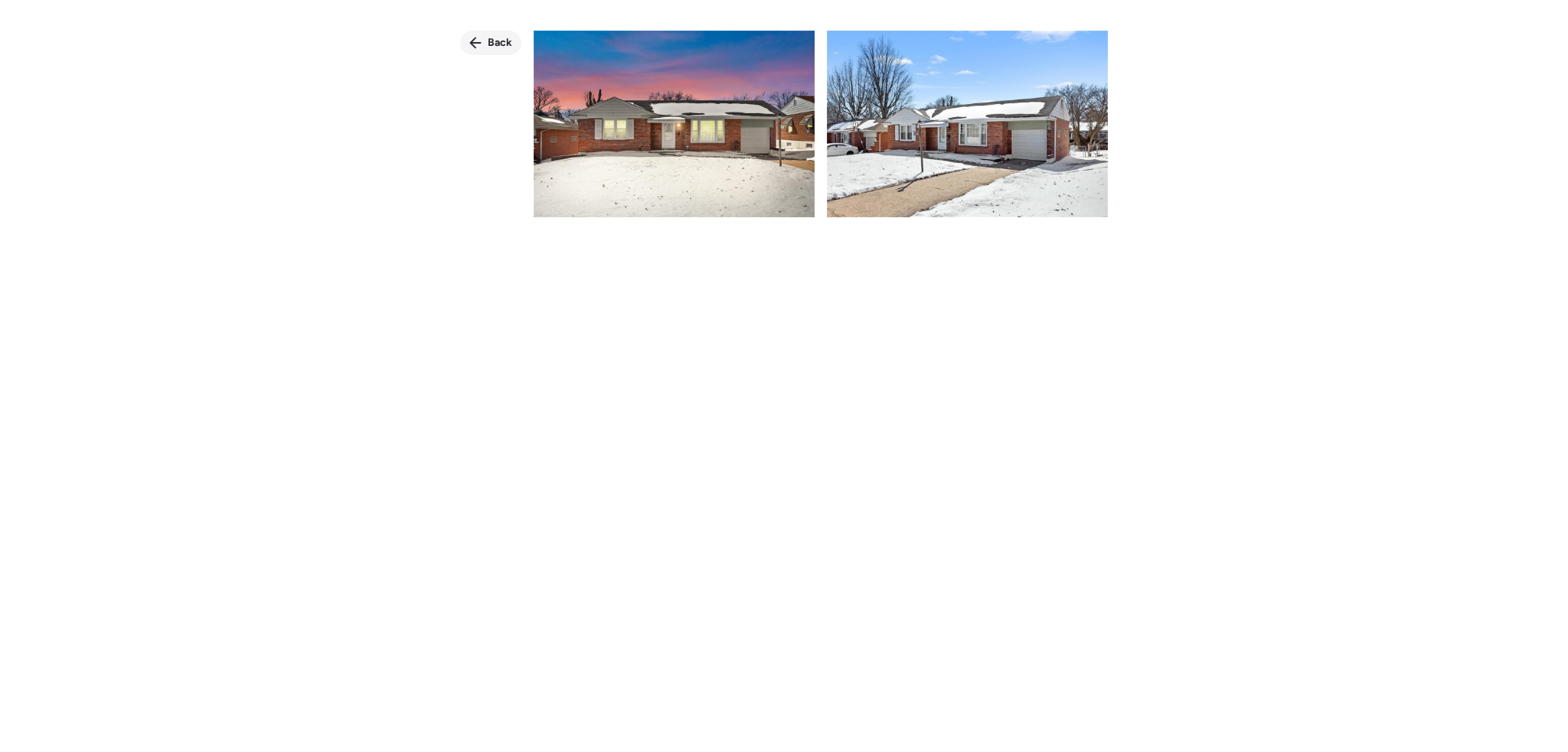
click at [487, 48] on div "Back" at bounding box center [491, 43] width 61 height 25
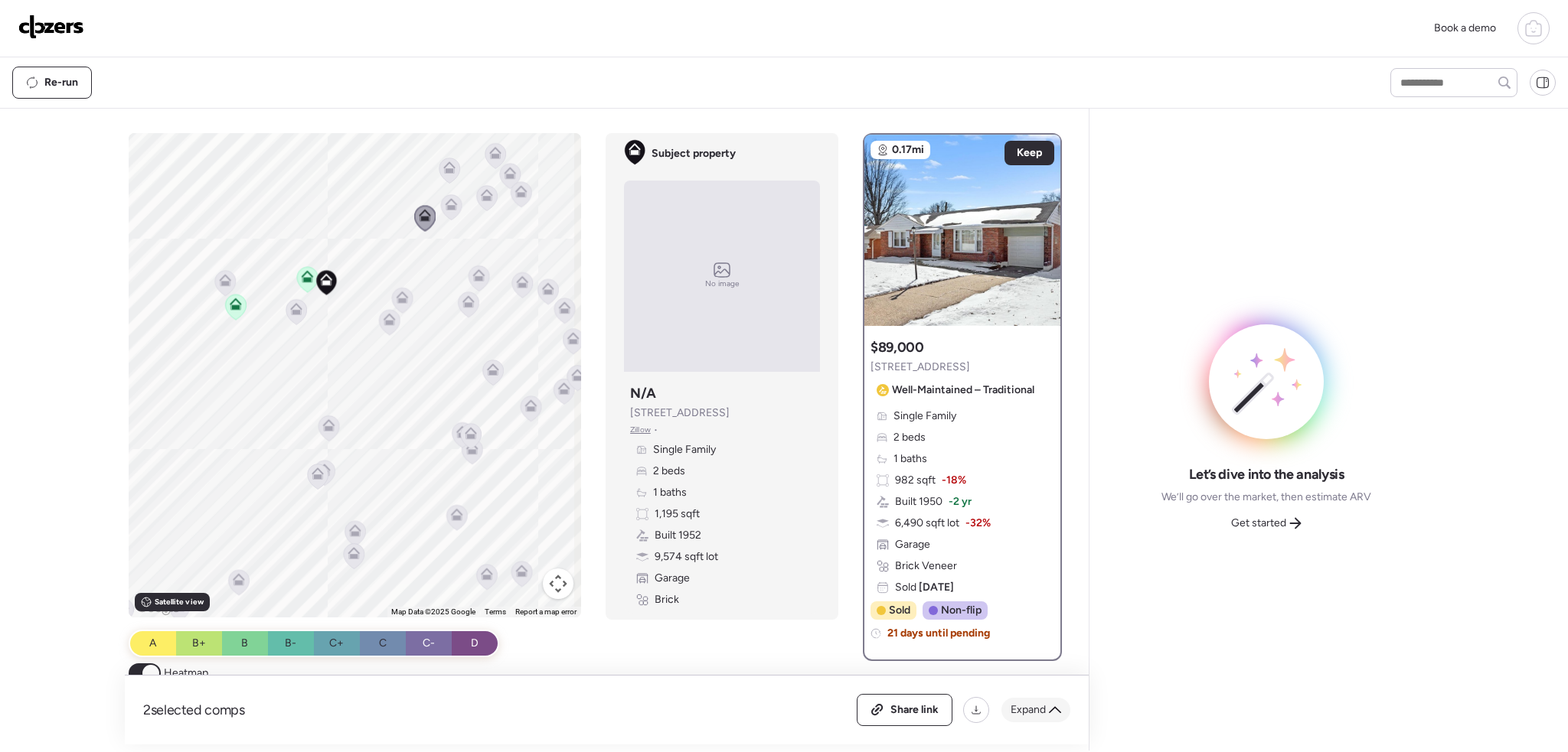
click at [1026, 715] on span "Expand" at bounding box center [1028, 711] width 35 height 15
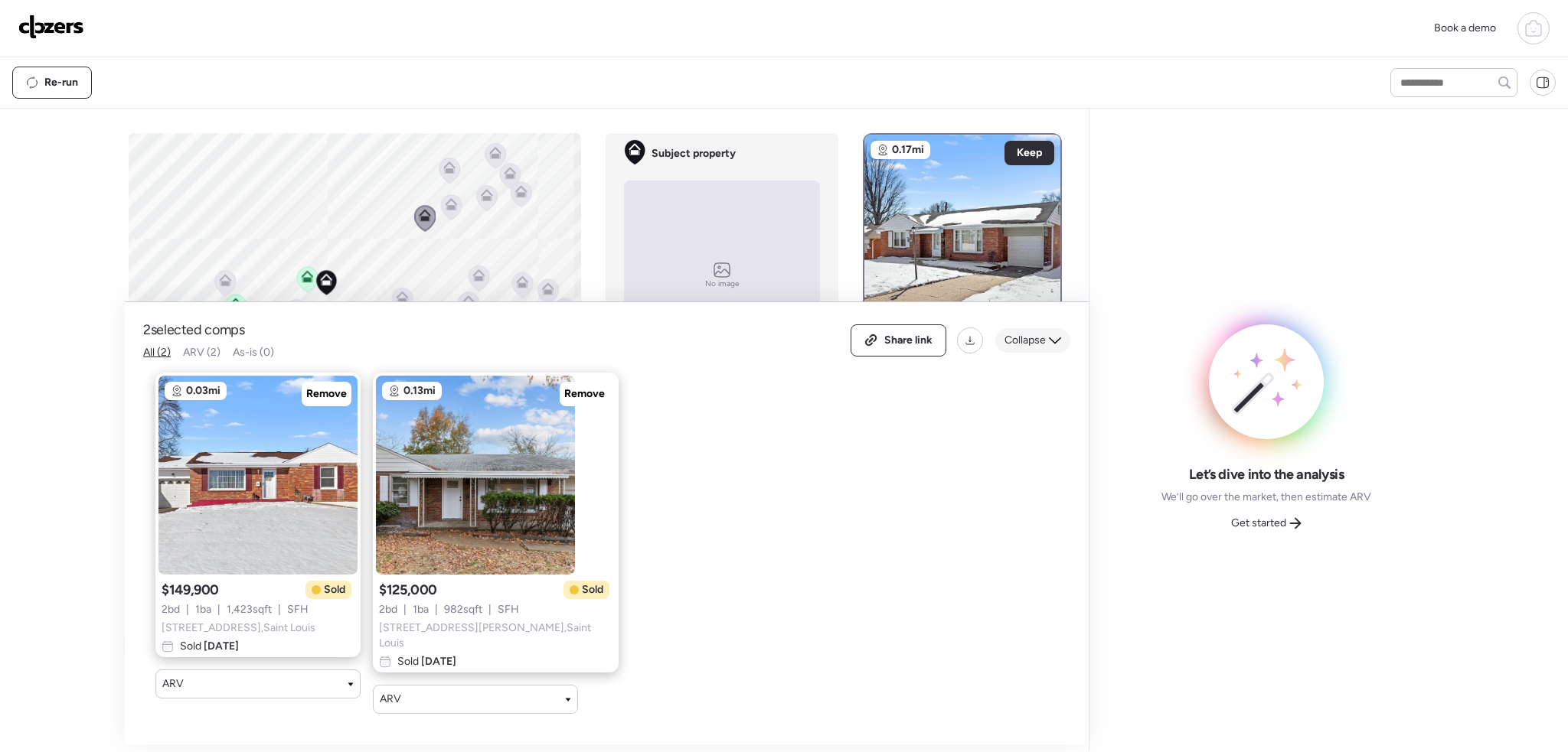
click at [1048, 353] on div "Collapse" at bounding box center [1033, 340] width 75 height 25
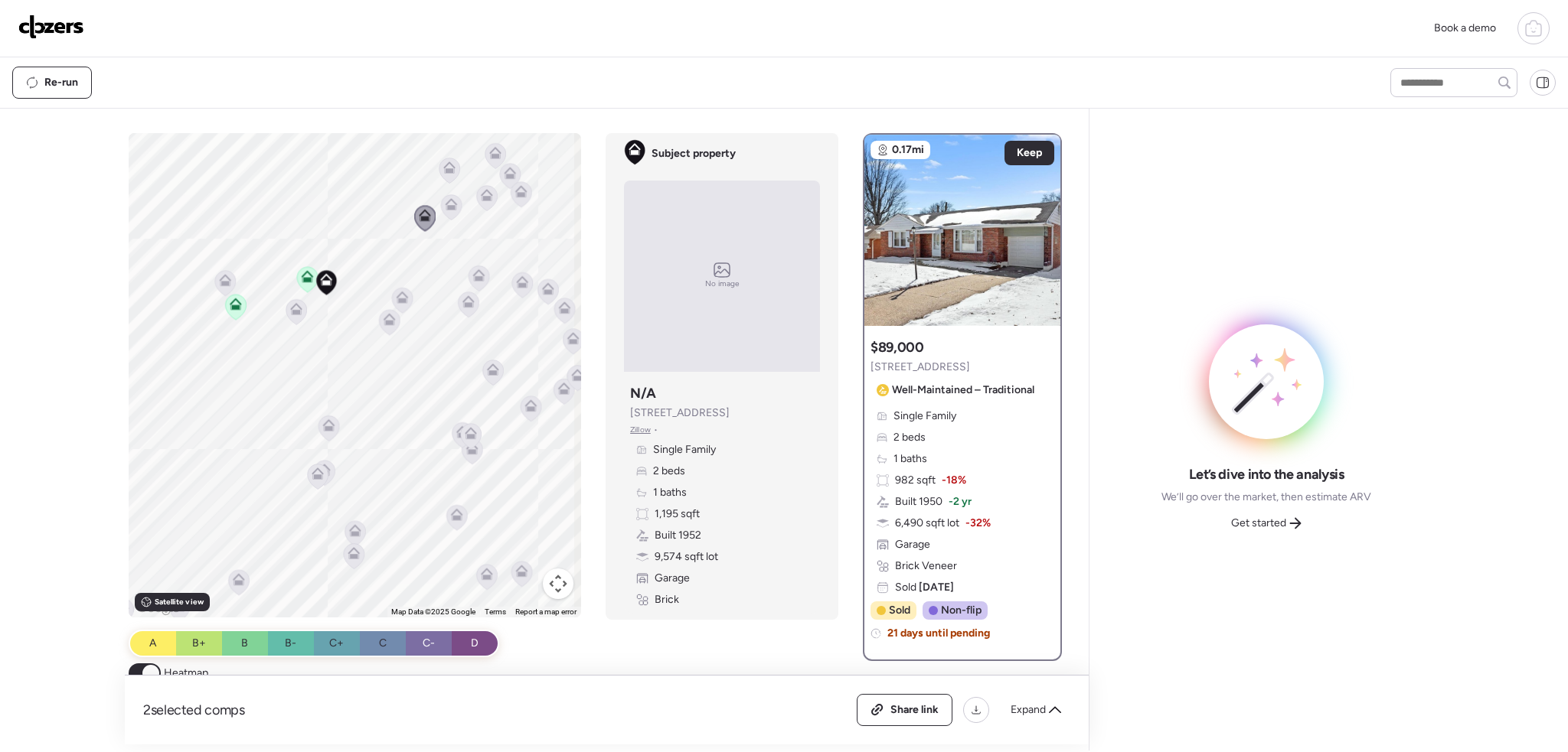
click at [483, 366] on icon at bounding box center [493, 372] width 21 height 25
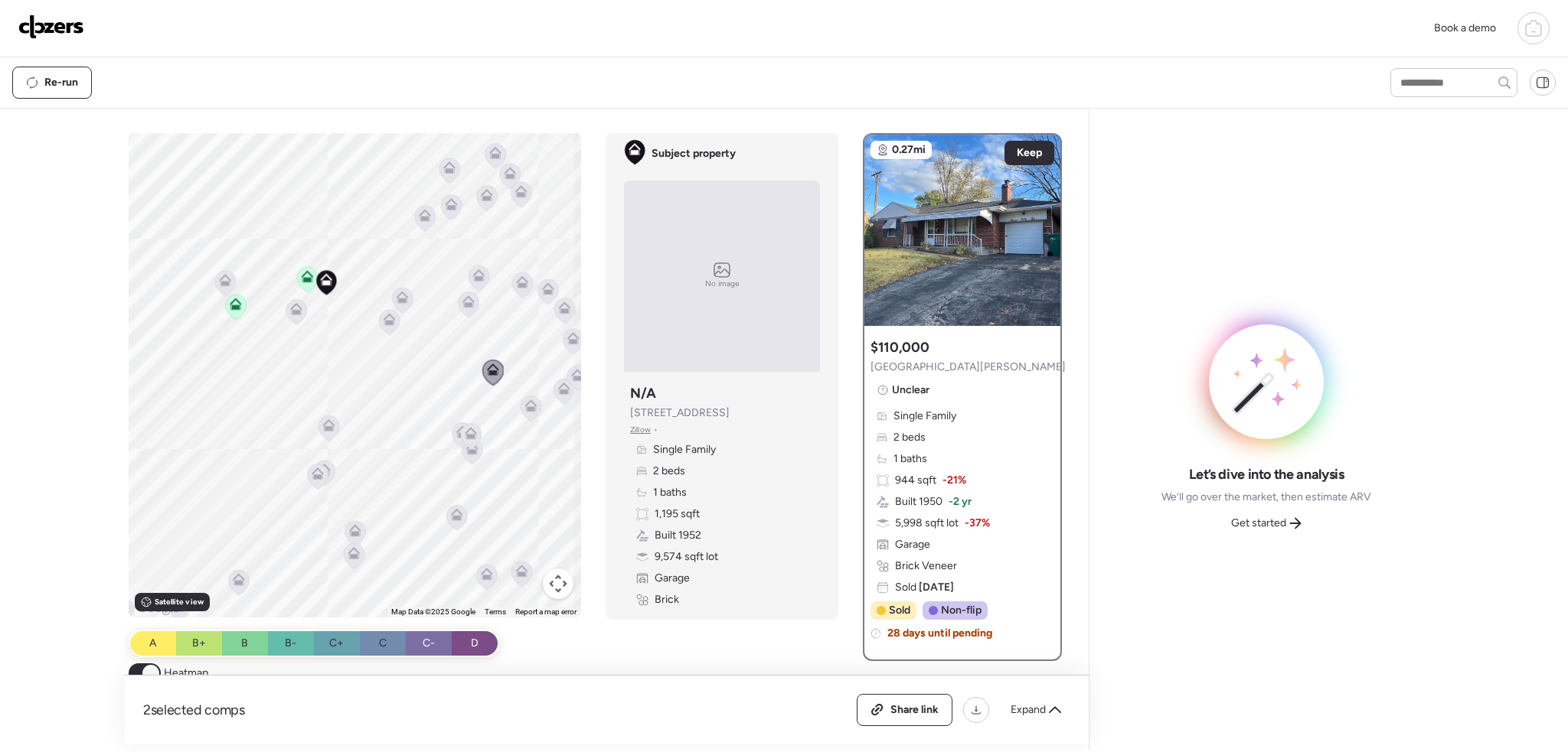
click at [452, 428] on icon at bounding box center [463, 435] width 22 height 26
click at [457, 428] on icon at bounding box center [463, 432] width 12 height 12
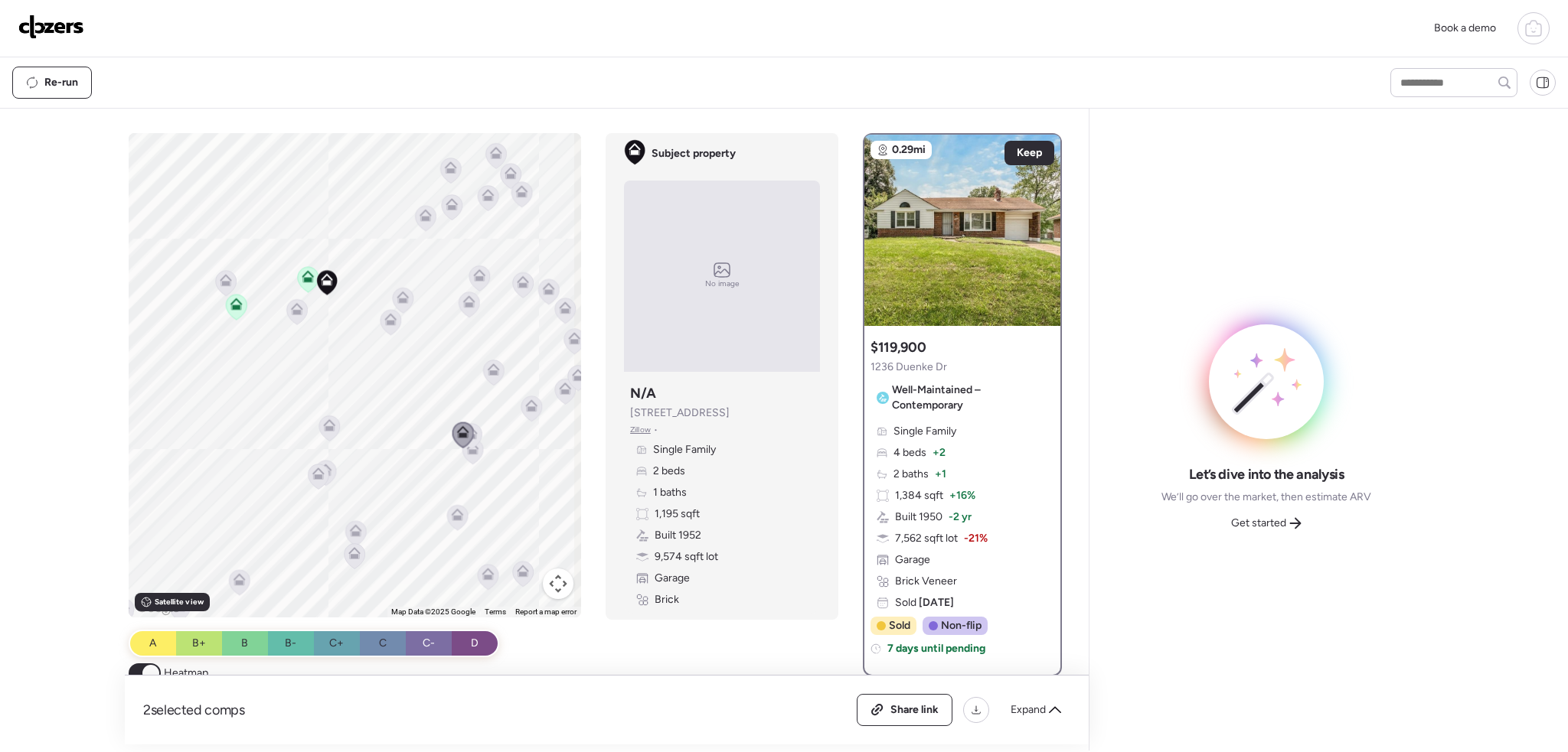
click at [402, 296] on icon at bounding box center [404, 297] width 12 height 12
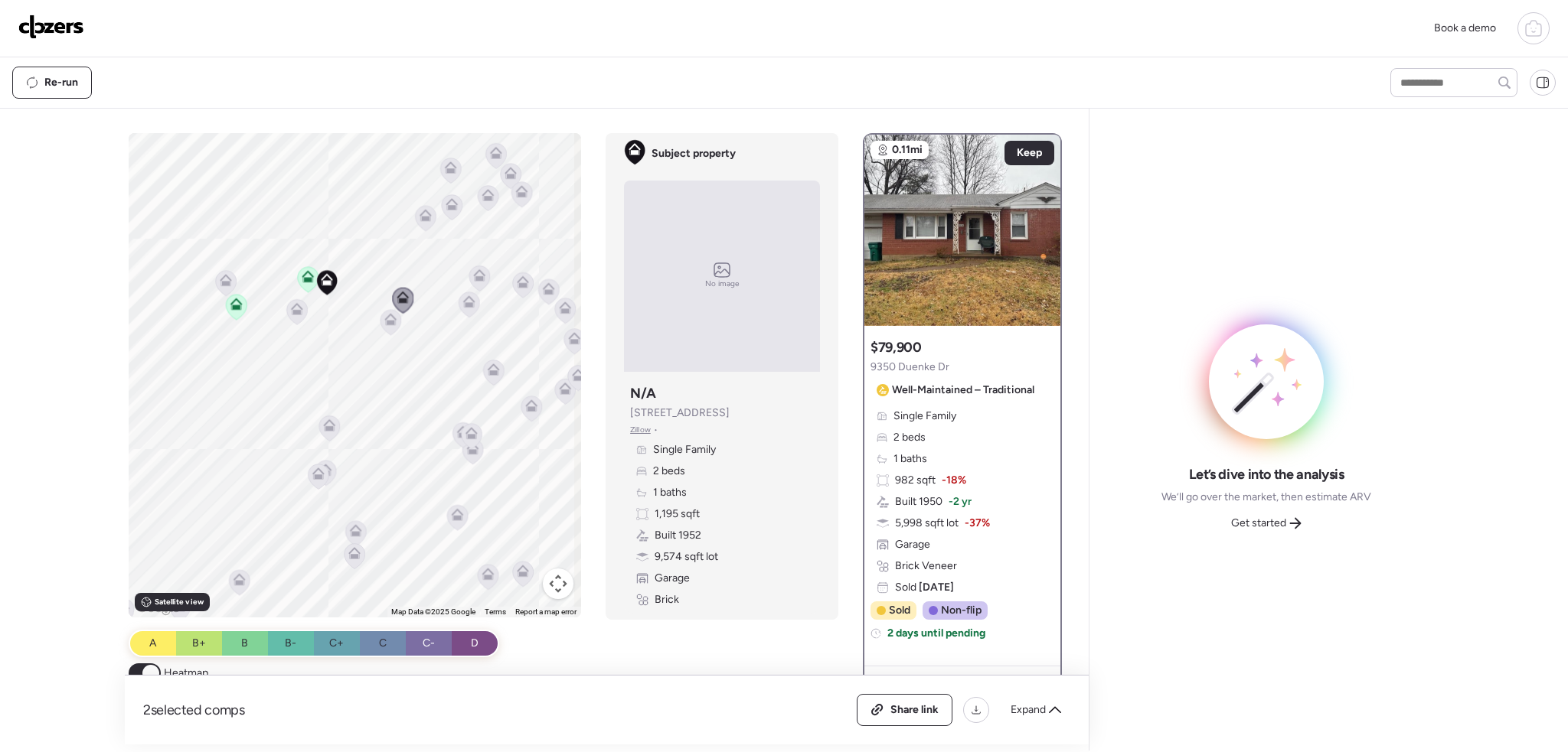
click at [387, 315] on icon at bounding box center [391, 319] width 12 height 12
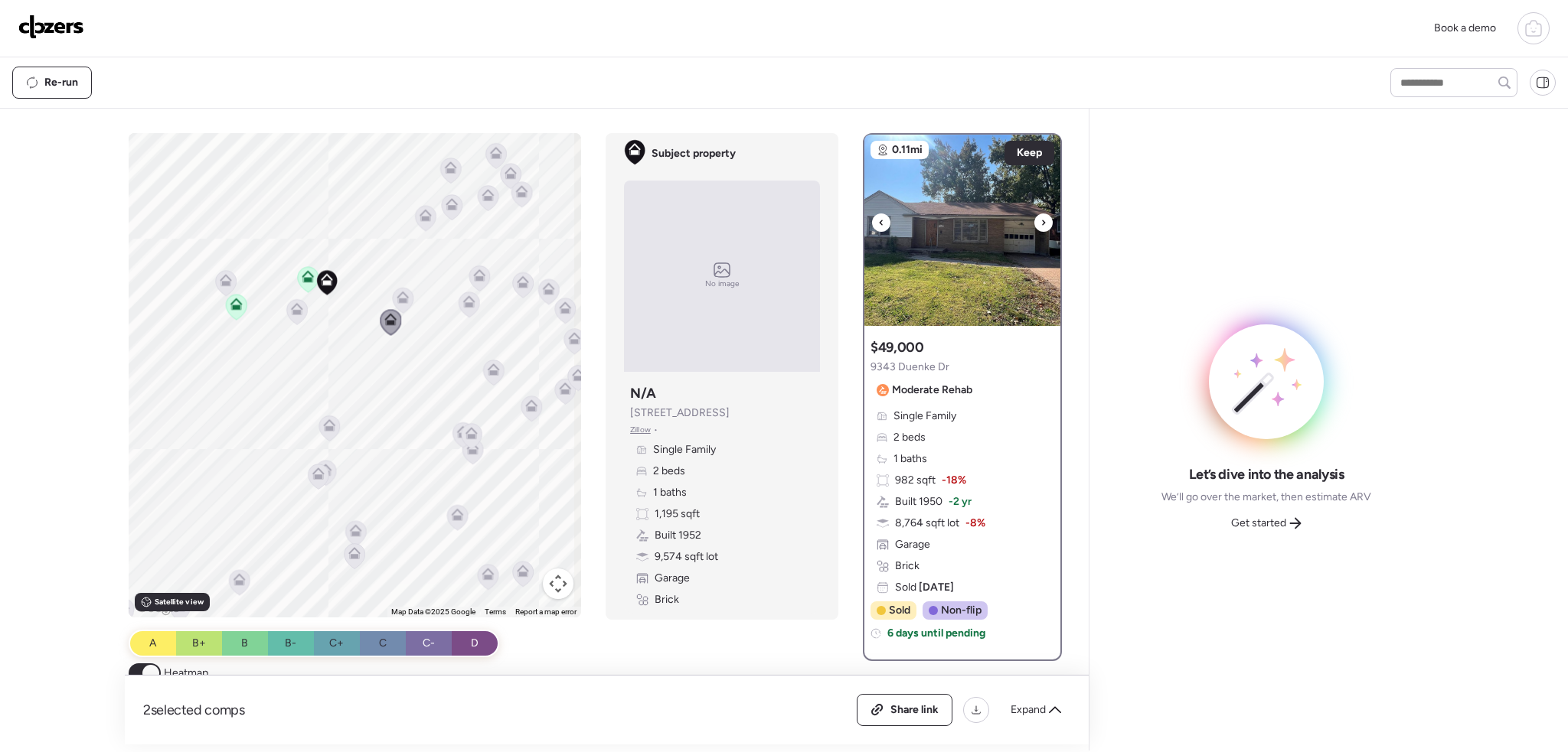
click at [1041, 217] on icon at bounding box center [1044, 223] width 6 height 18
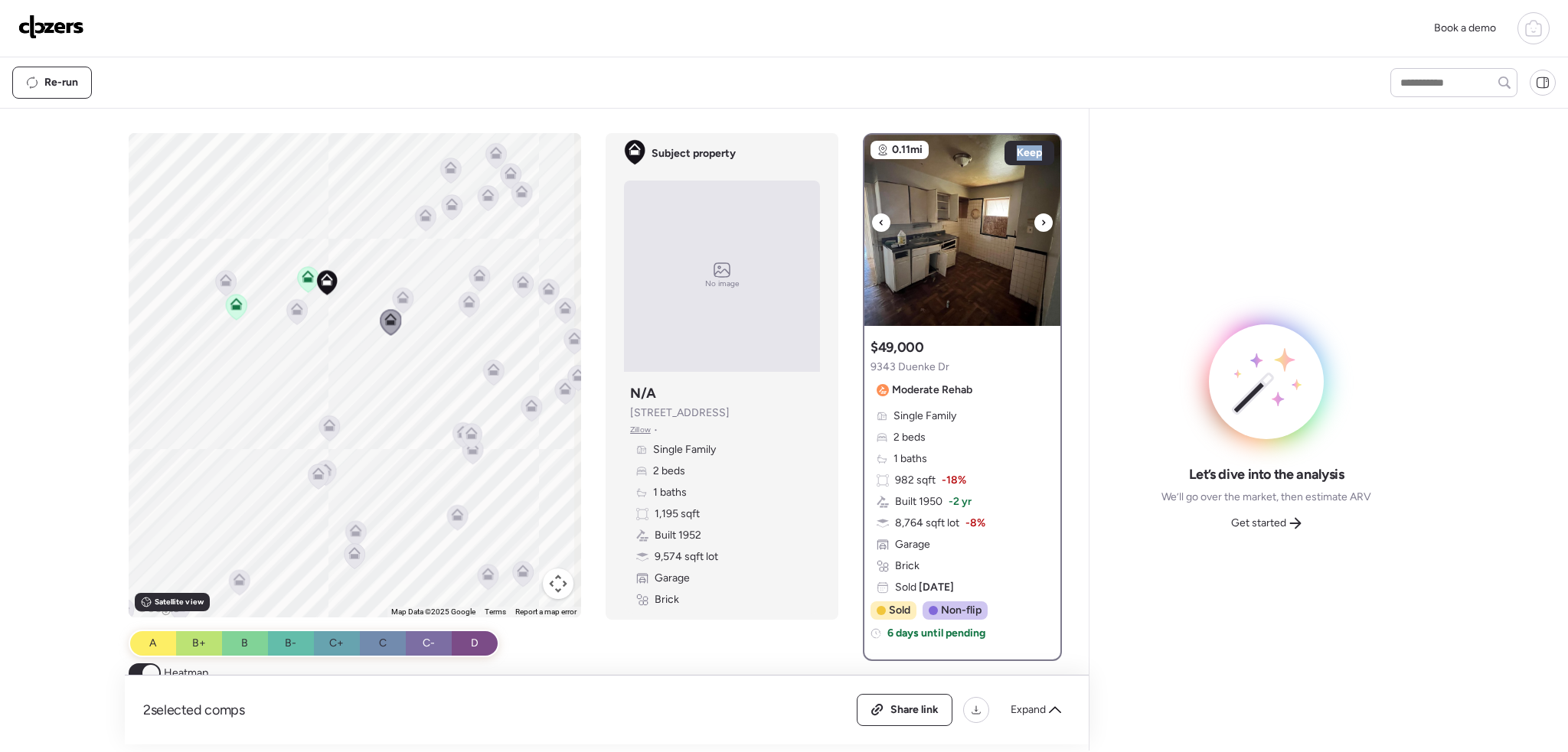
click at [1041, 217] on icon at bounding box center [1044, 223] width 6 height 18
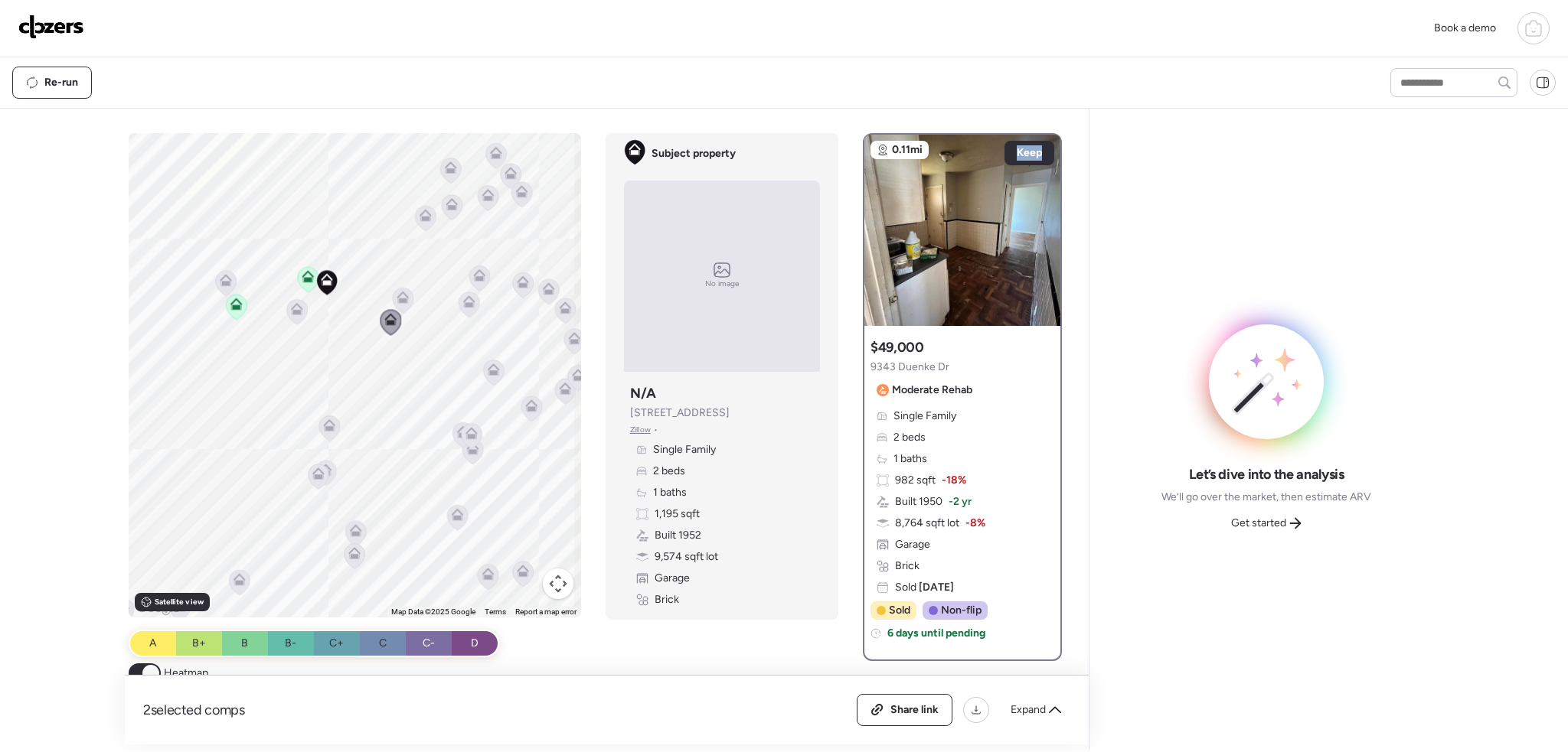
click at [416, 214] on icon at bounding box center [426, 218] width 21 height 25
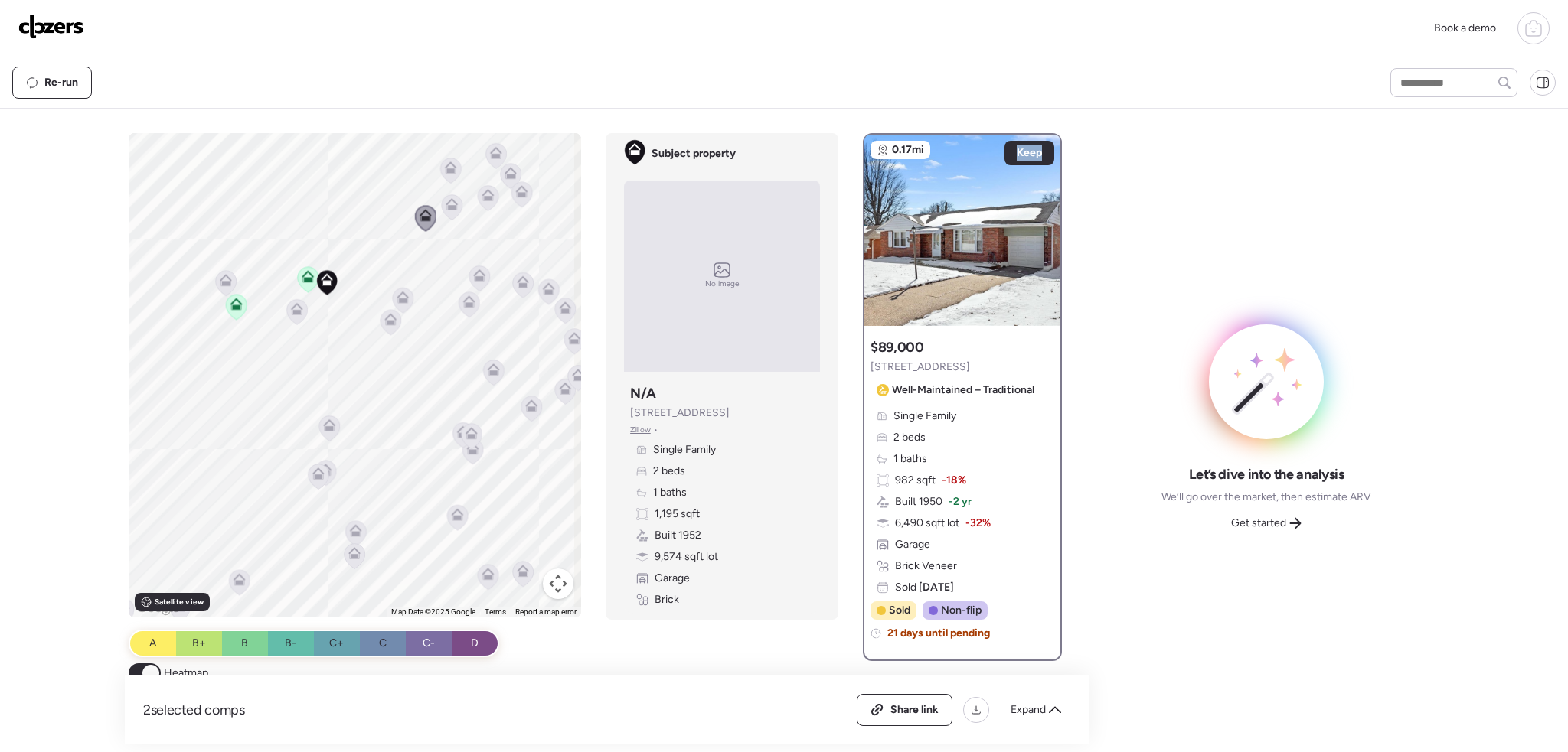
click at [467, 307] on icon at bounding box center [470, 304] width 21 height 25
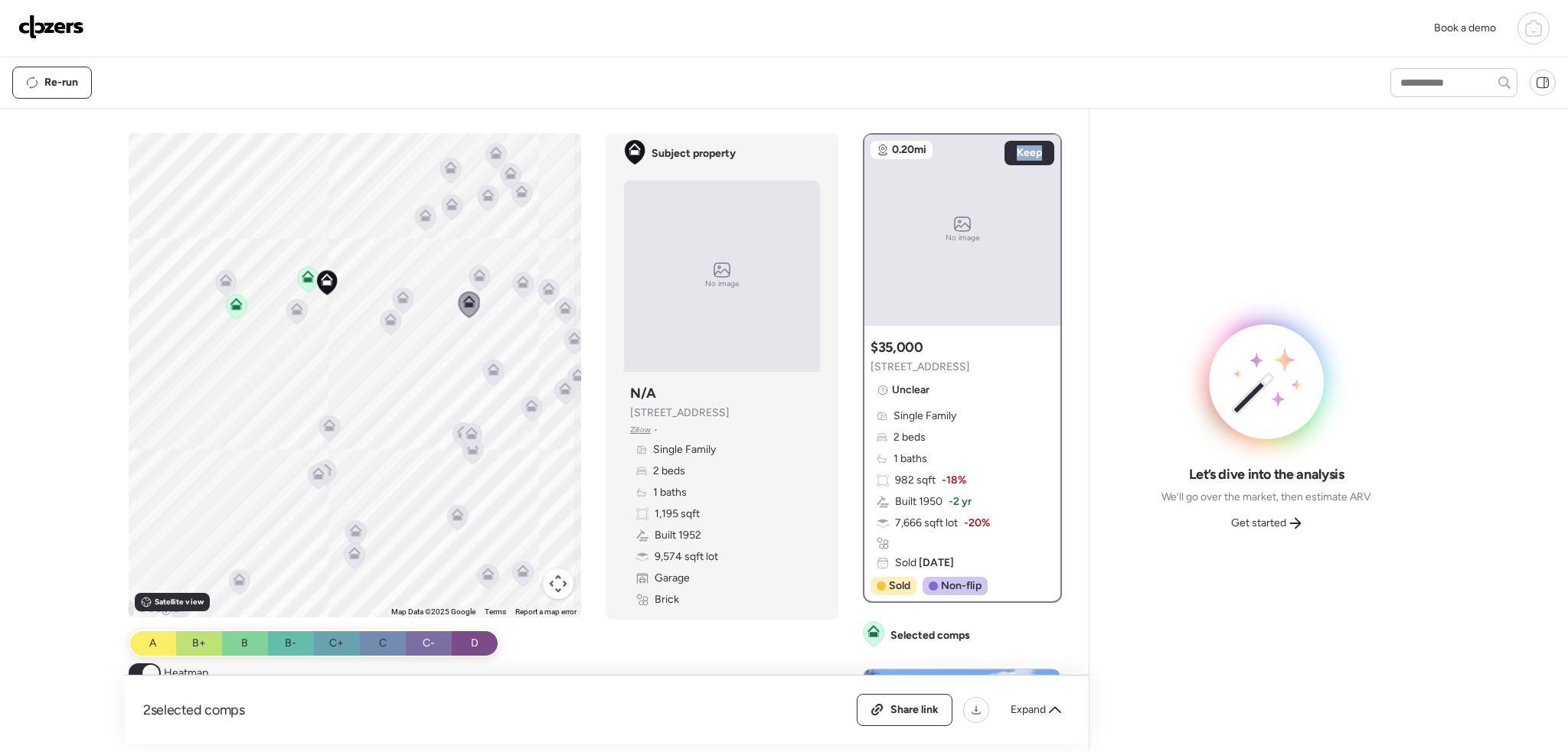
click at [470, 273] on div at bounding box center [480, 279] width 22 height 28
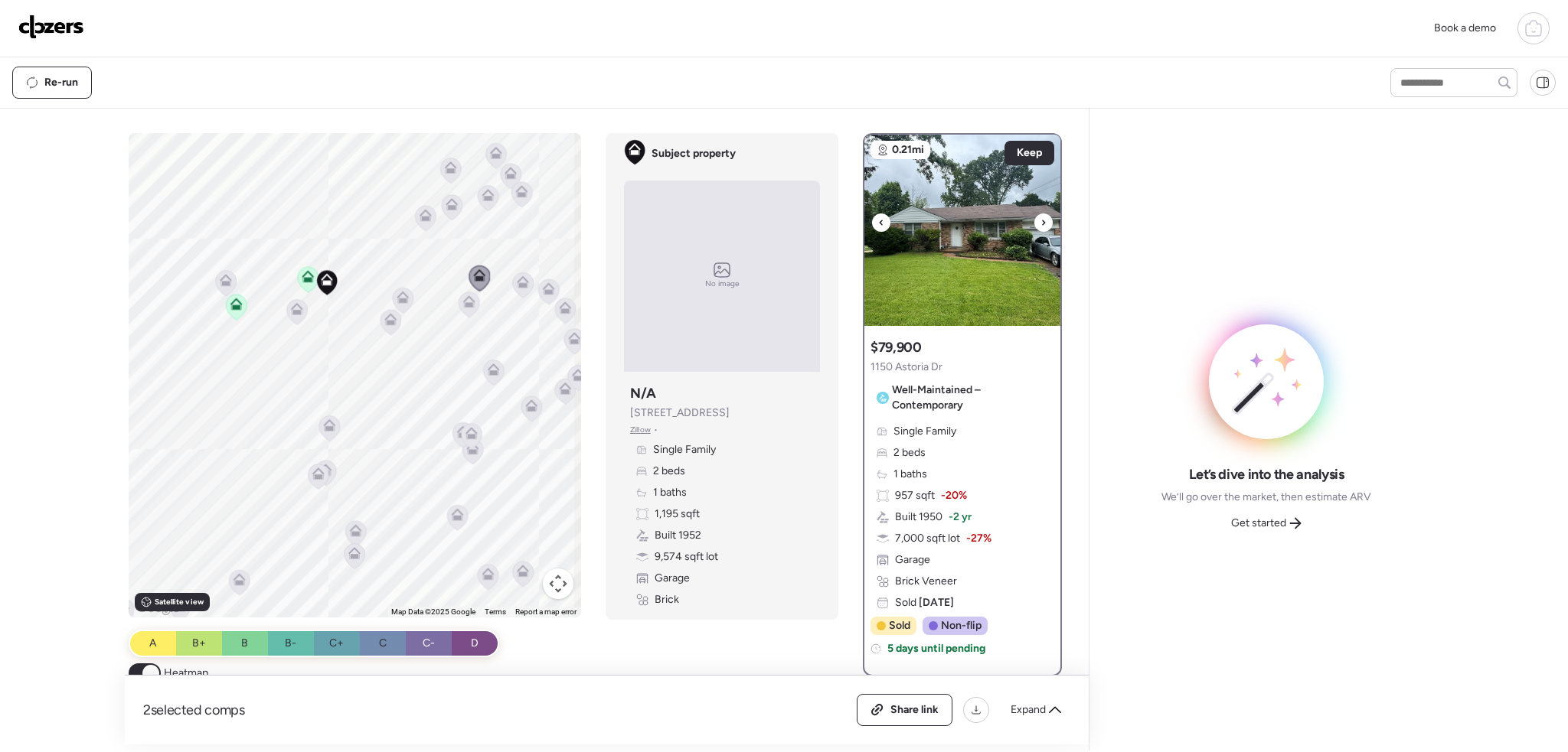
click at [1041, 220] on icon at bounding box center [1044, 223] width 6 height 18
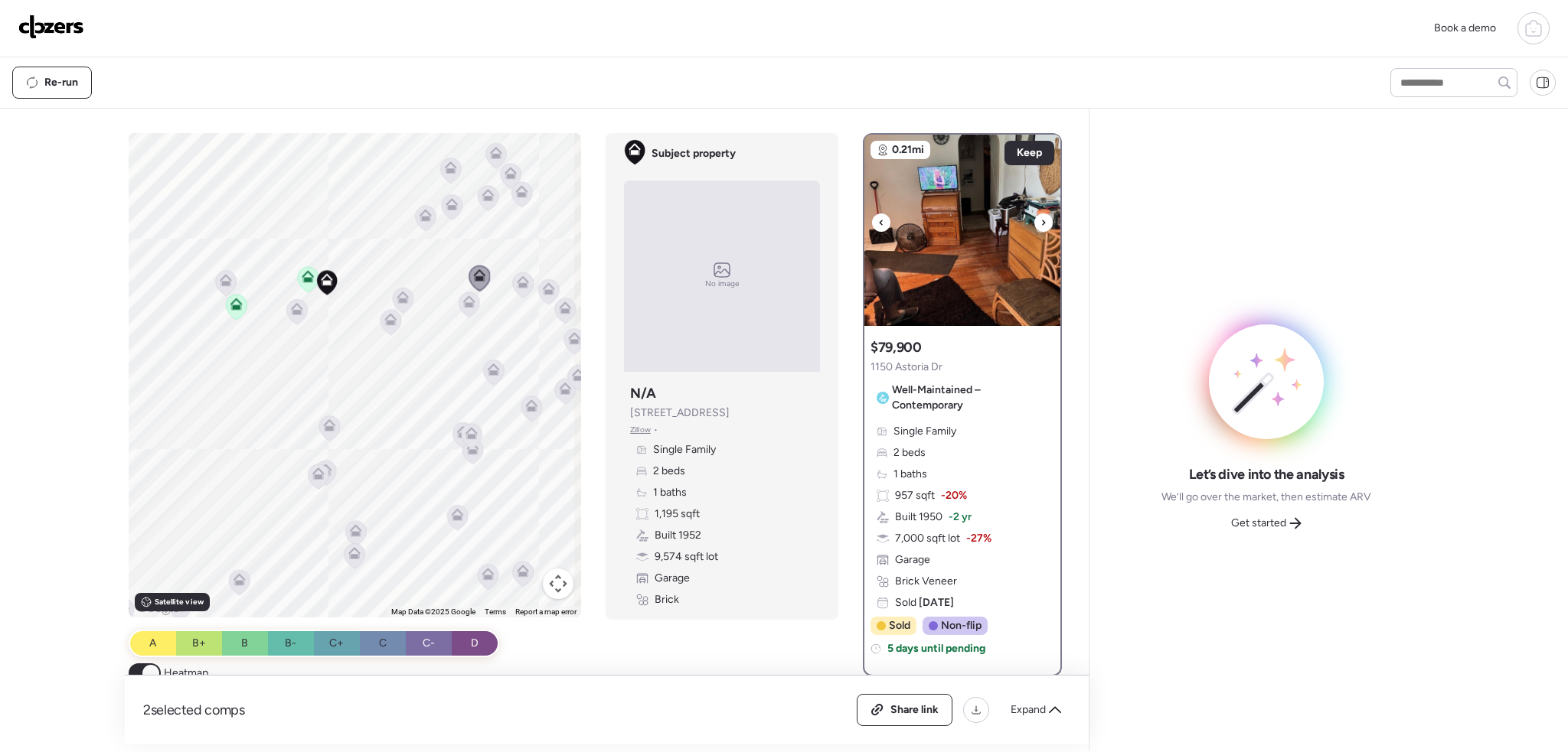
click at [1042, 220] on icon at bounding box center [1044, 222] width 3 height 5
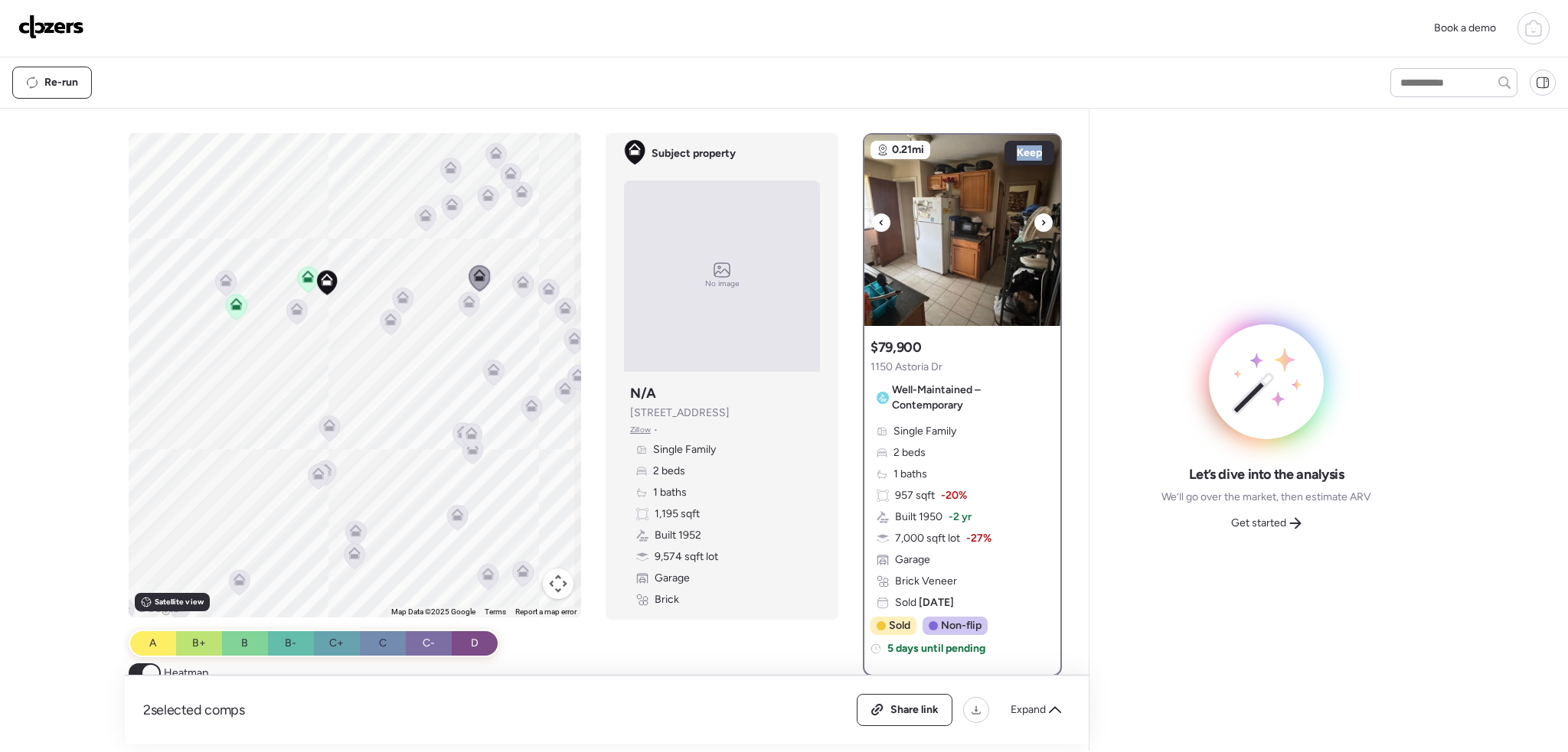
click at [1042, 220] on icon at bounding box center [1044, 222] width 3 height 5
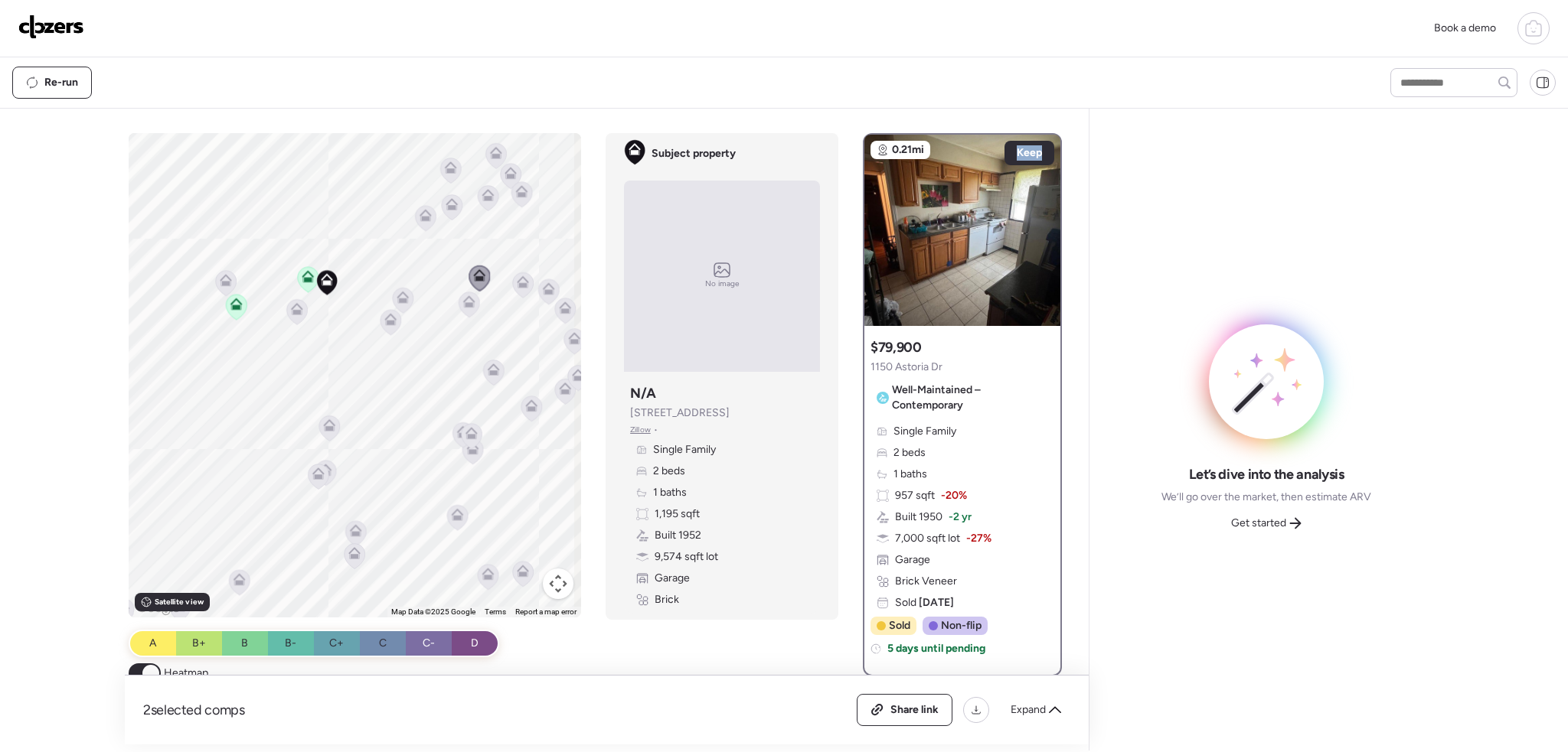
click at [493, 368] on icon at bounding box center [494, 369] width 12 height 12
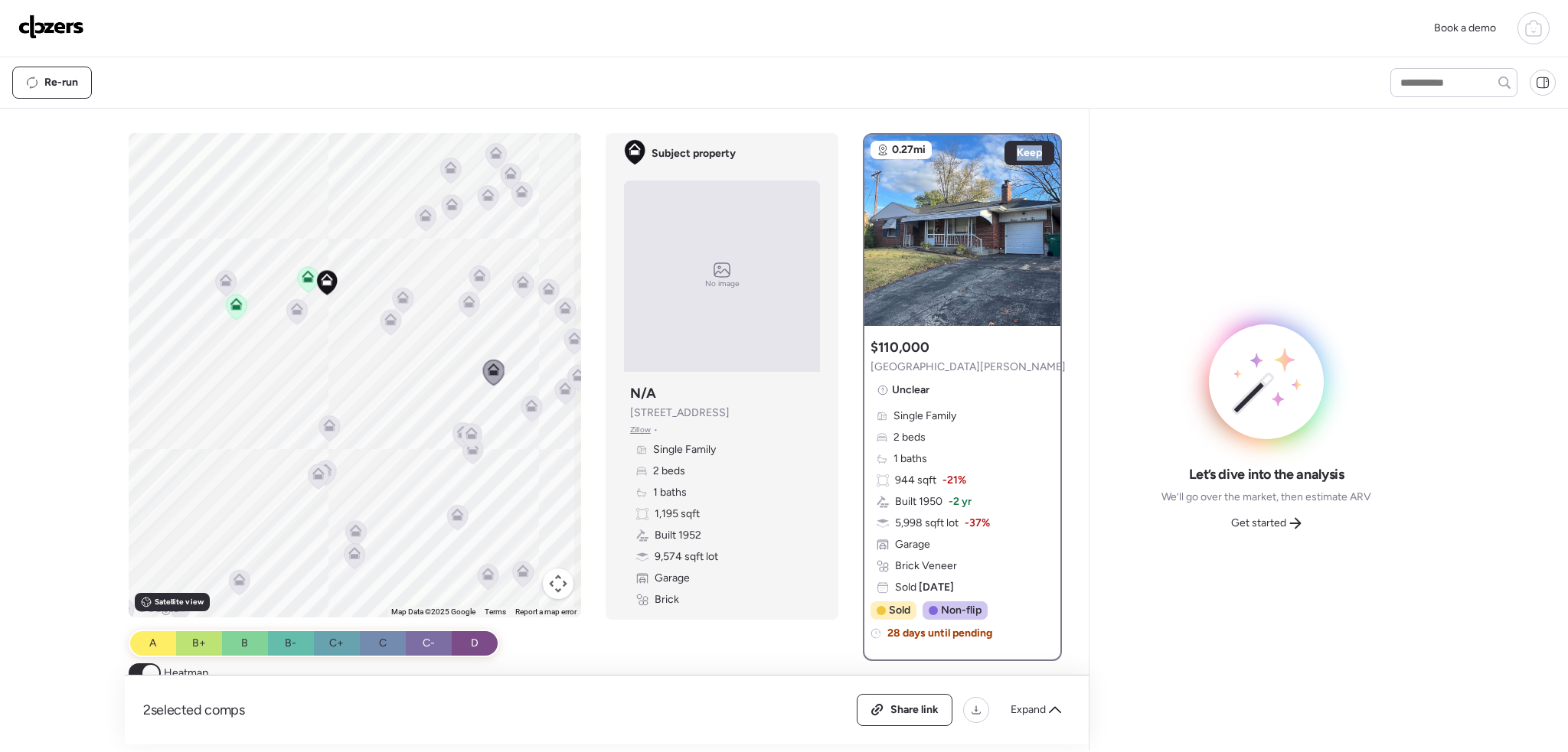
click at [295, 311] on icon at bounding box center [297, 311] width 10 height 5
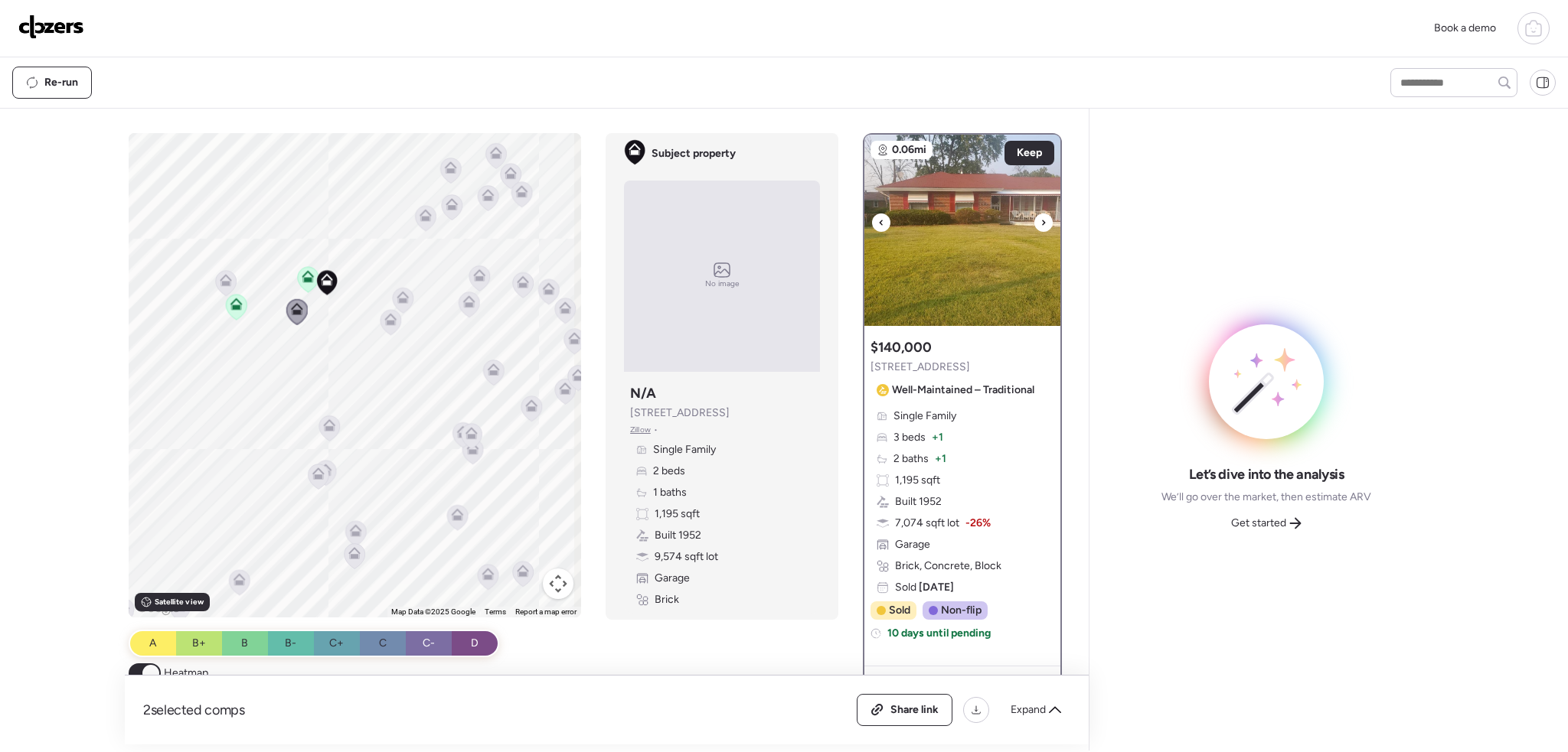
click at [1041, 218] on icon at bounding box center [1044, 223] width 6 height 18
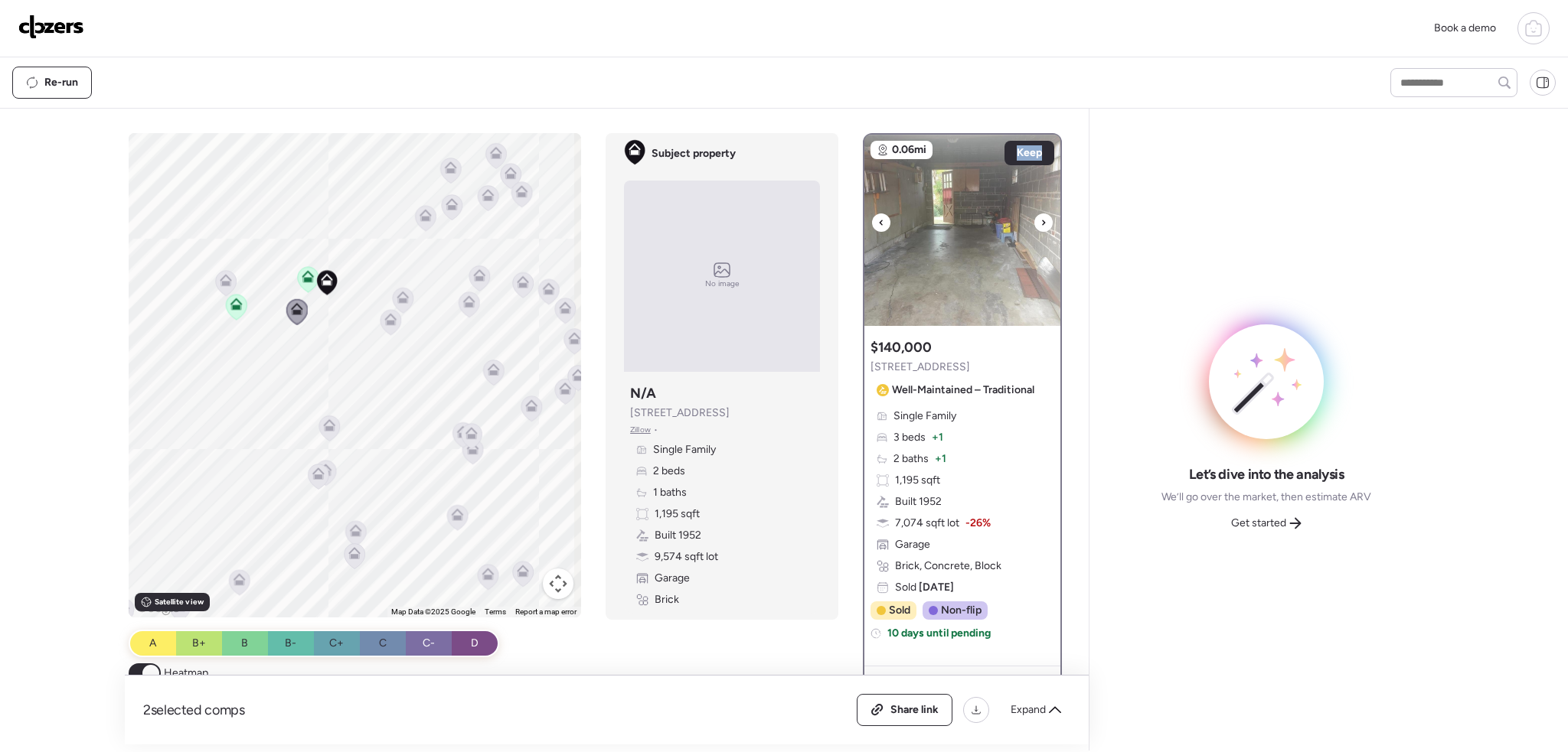
click at [1041, 218] on icon at bounding box center [1044, 223] width 6 height 18
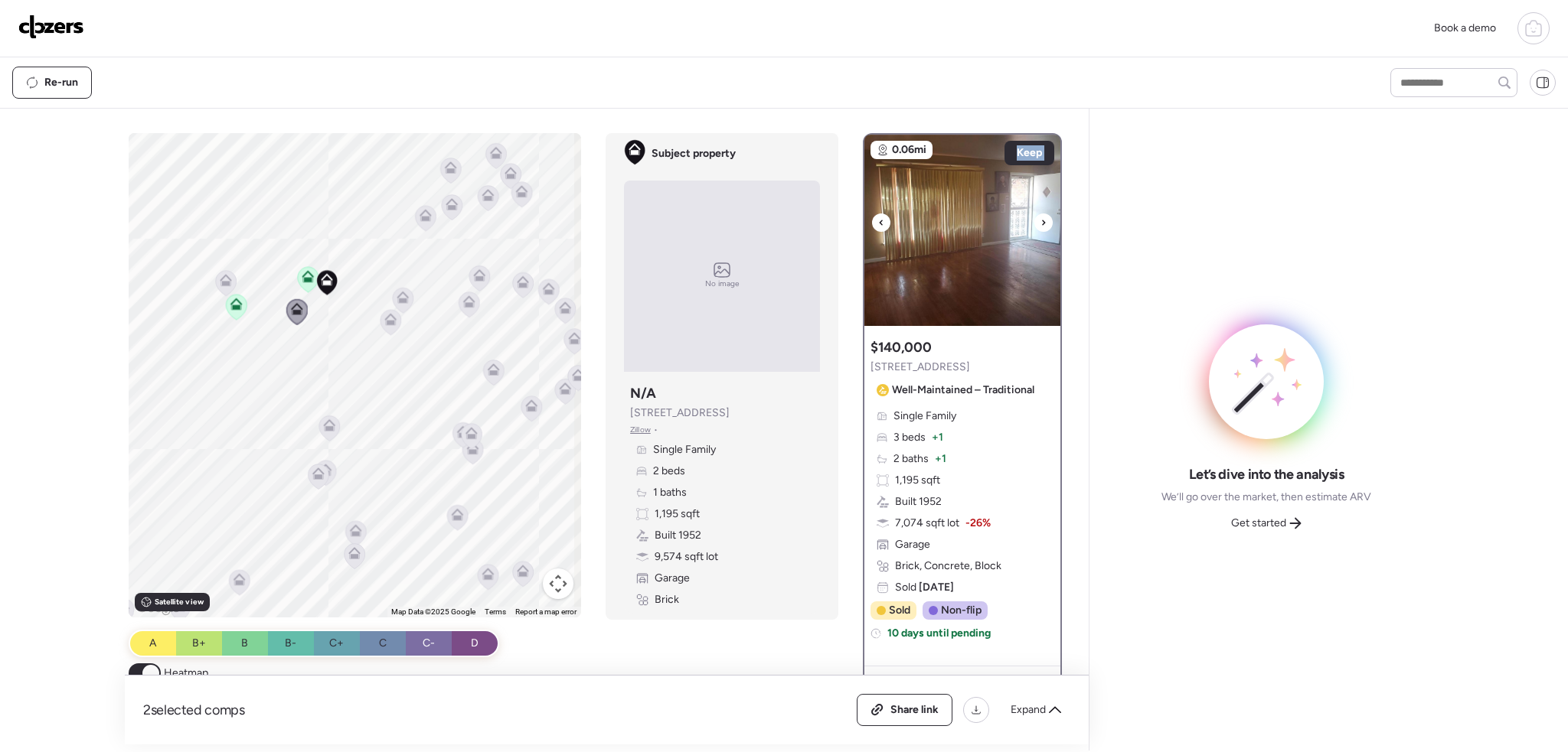
click at [1041, 218] on icon at bounding box center [1044, 223] width 6 height 18
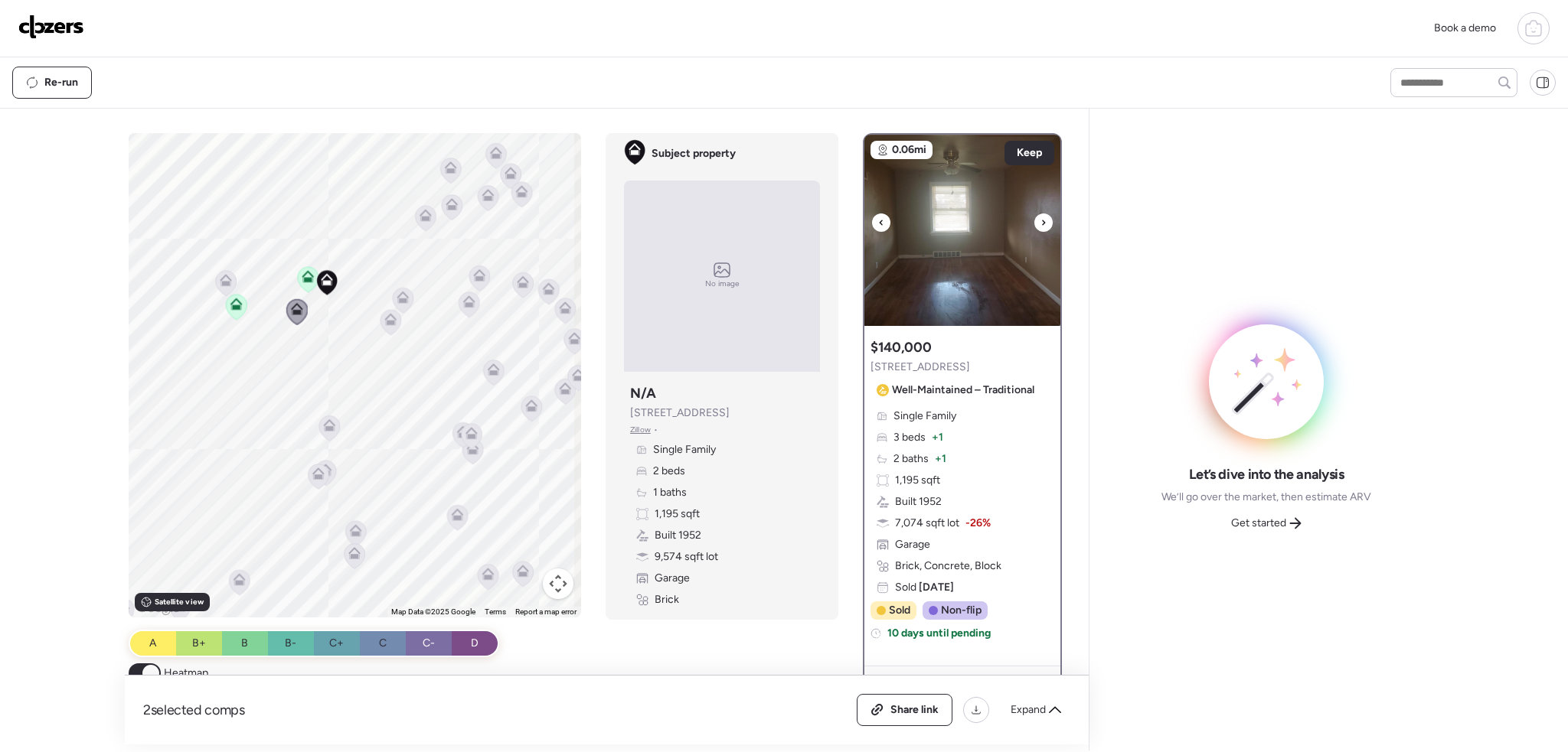
click at [1041, 218] on icon at bounding box center [1044, 223] width 6 height 18
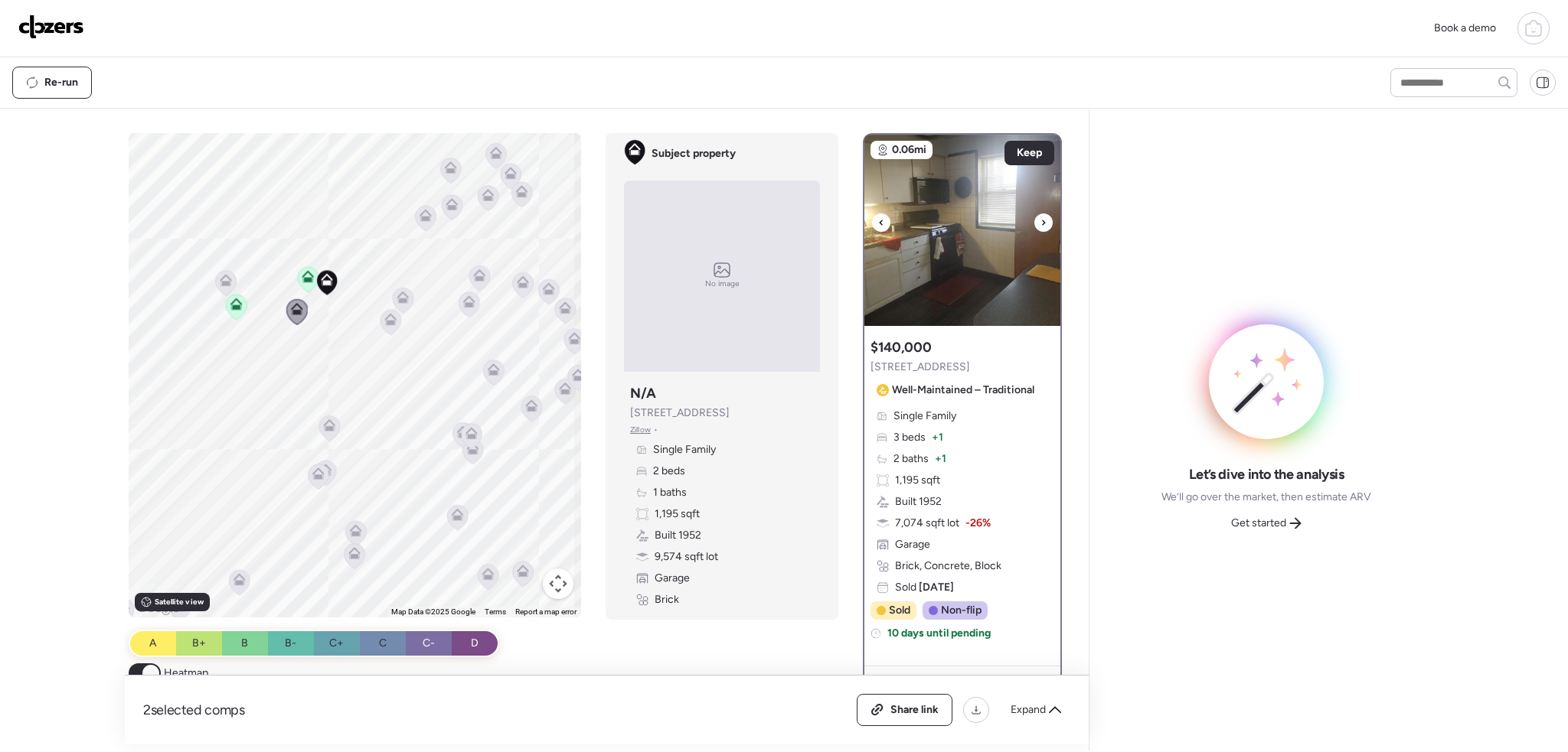
click at [1041, 218] on icon at bounding box center [1044, 223] width 6 height 18
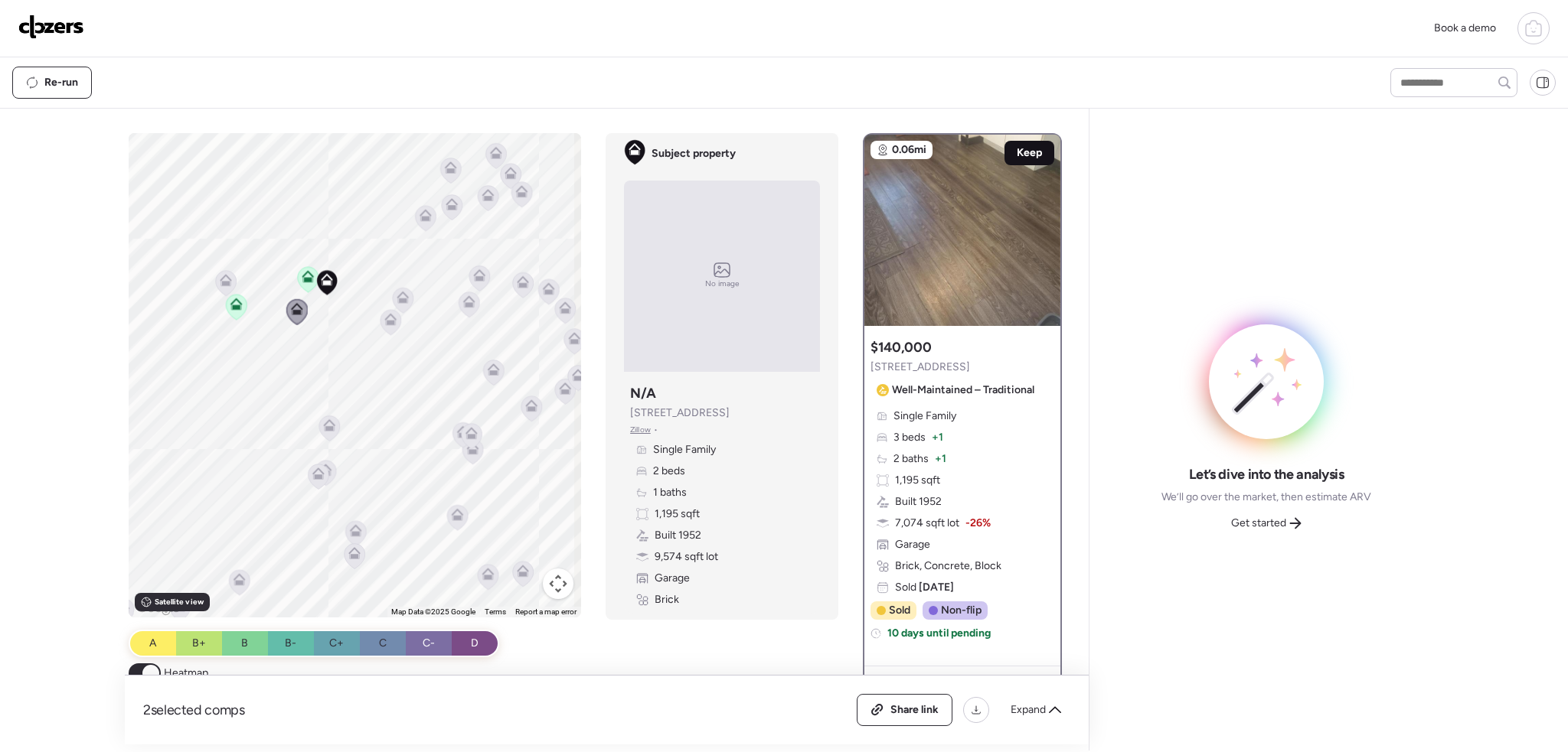
click at [1022, 147] on span "Keep" at bounding box center [1029, 153] width 25 height 15
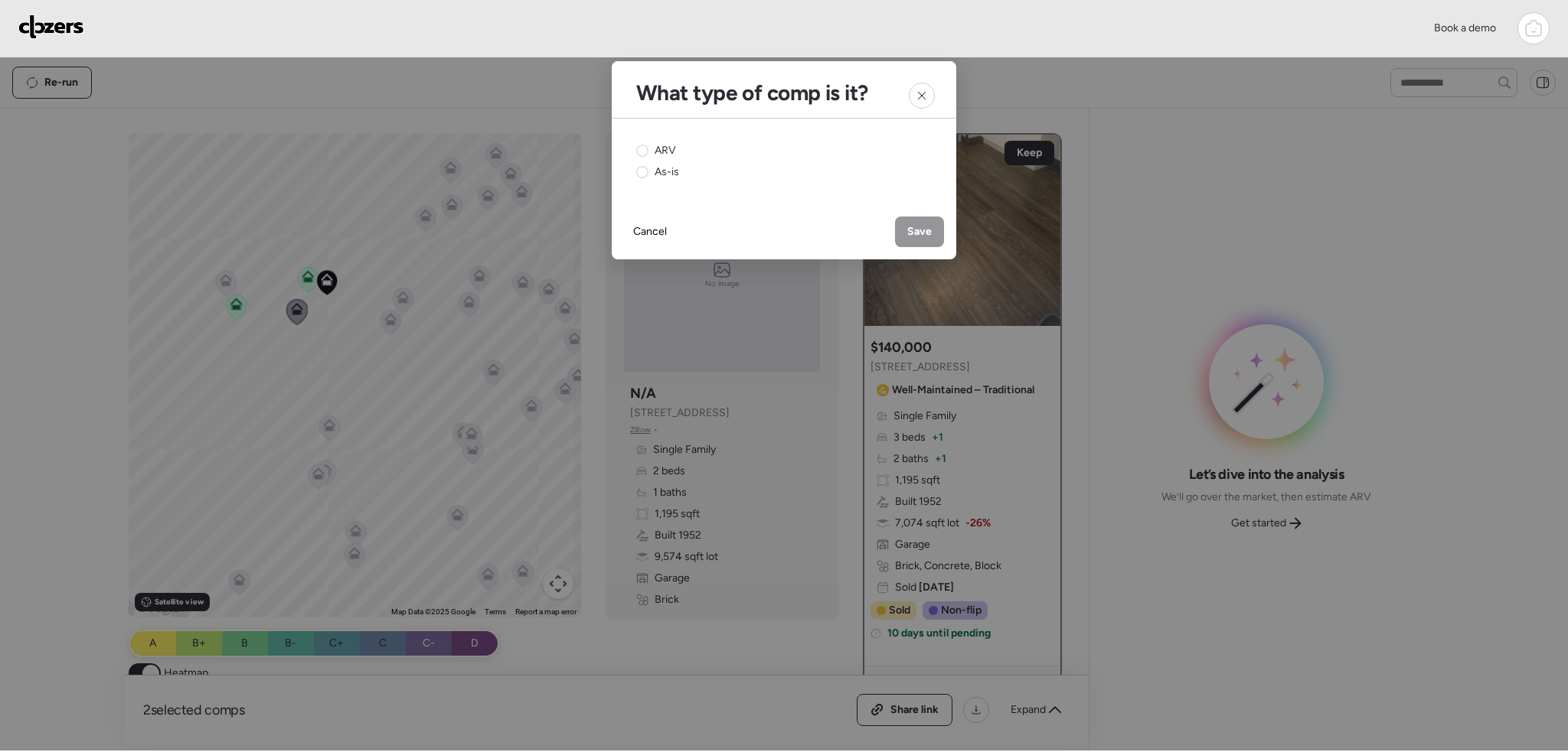
drag, startPoint x: 645, startPoint y: 154, endPoint x: 717, endPoint y: 170, distance: 73.8
click at [648, 154] on icon at bounding box center [643, 151] width 12 height 12
click at [922, 230] on span "Save" at bounding box center [920, 232] width 25 height 15
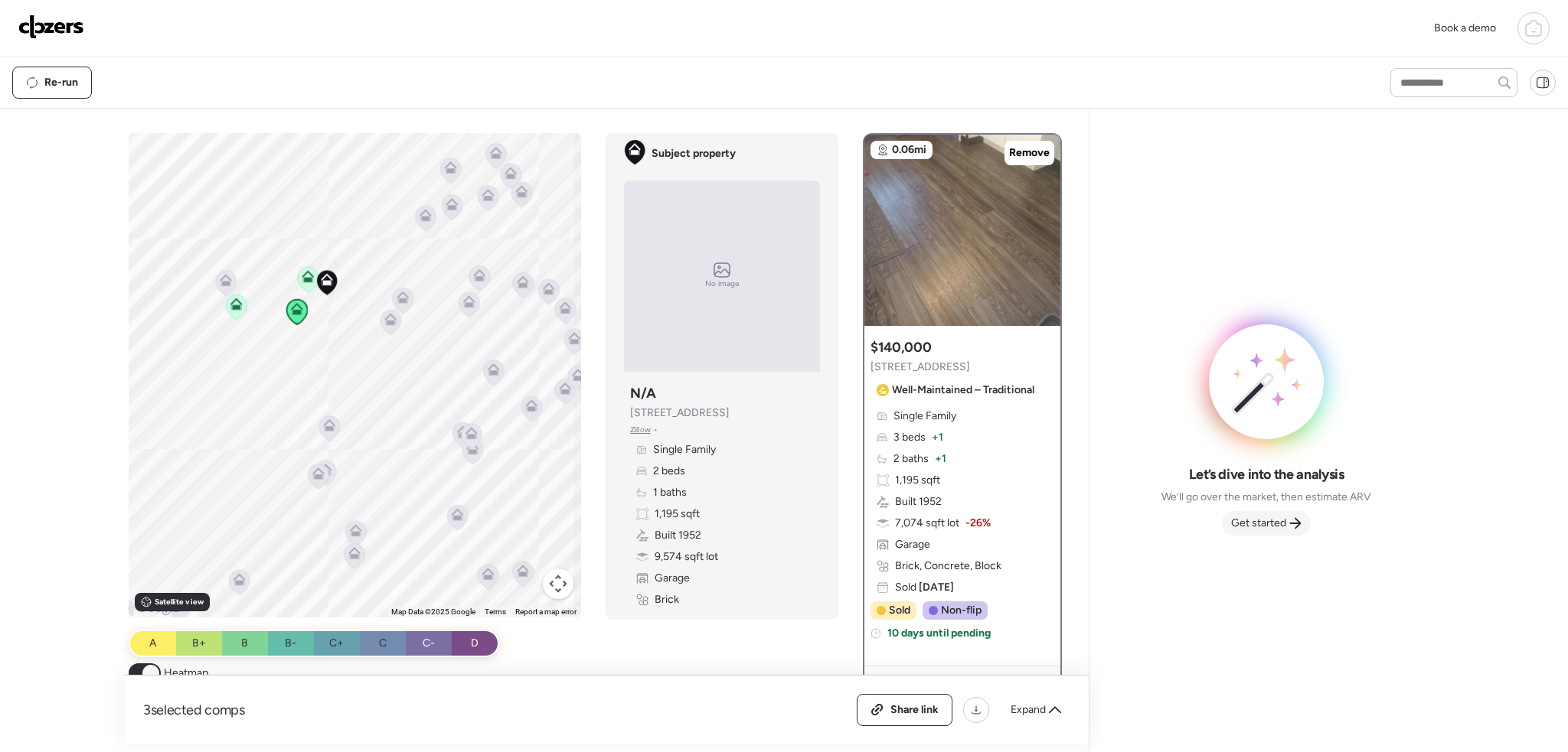
click at [1266, 524] on span "Get started" at bounding box center [1259, 523] width 55 height 15
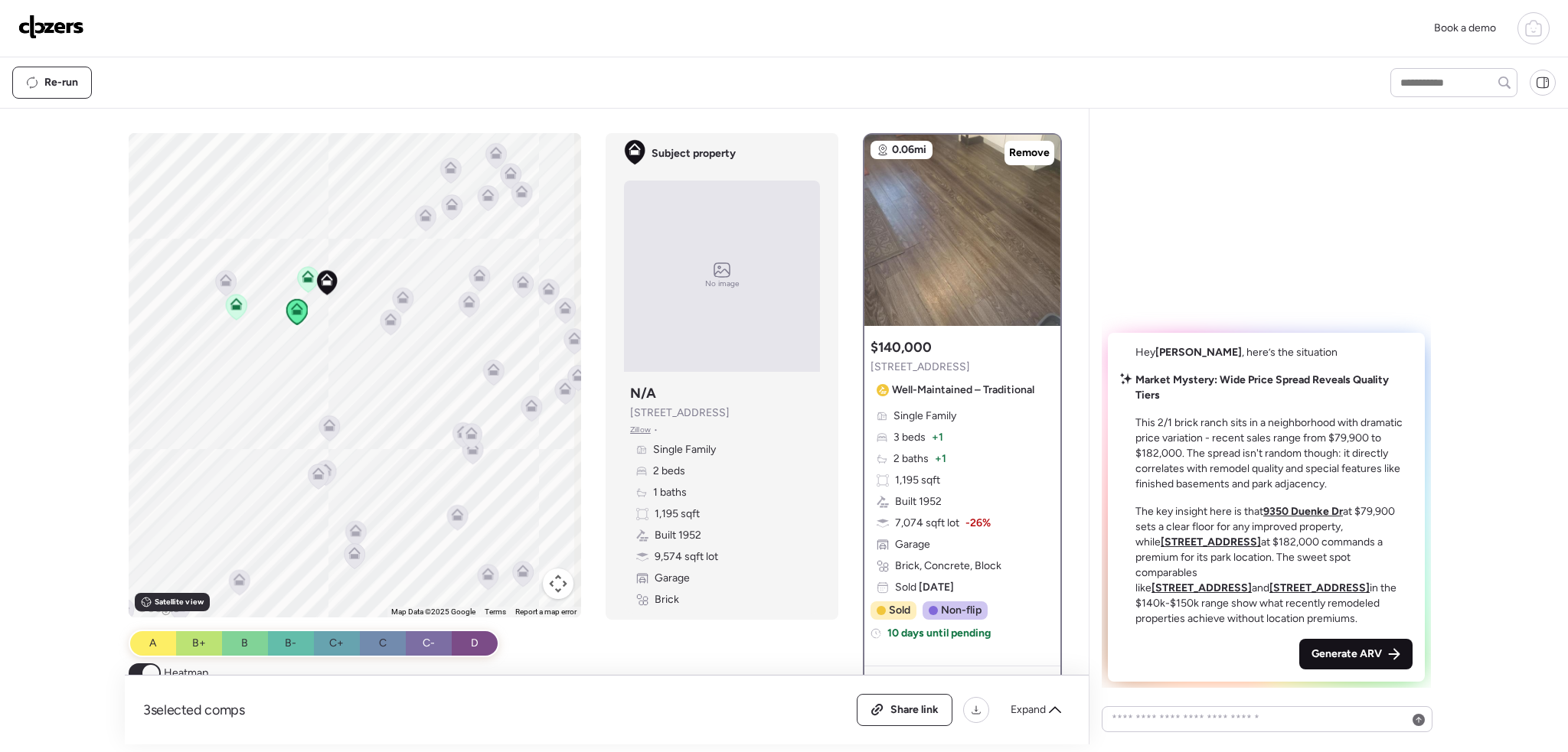
click at [1339, 651] on span "Generate ARV" at bounding box center [1347, 654] width 71 height 15
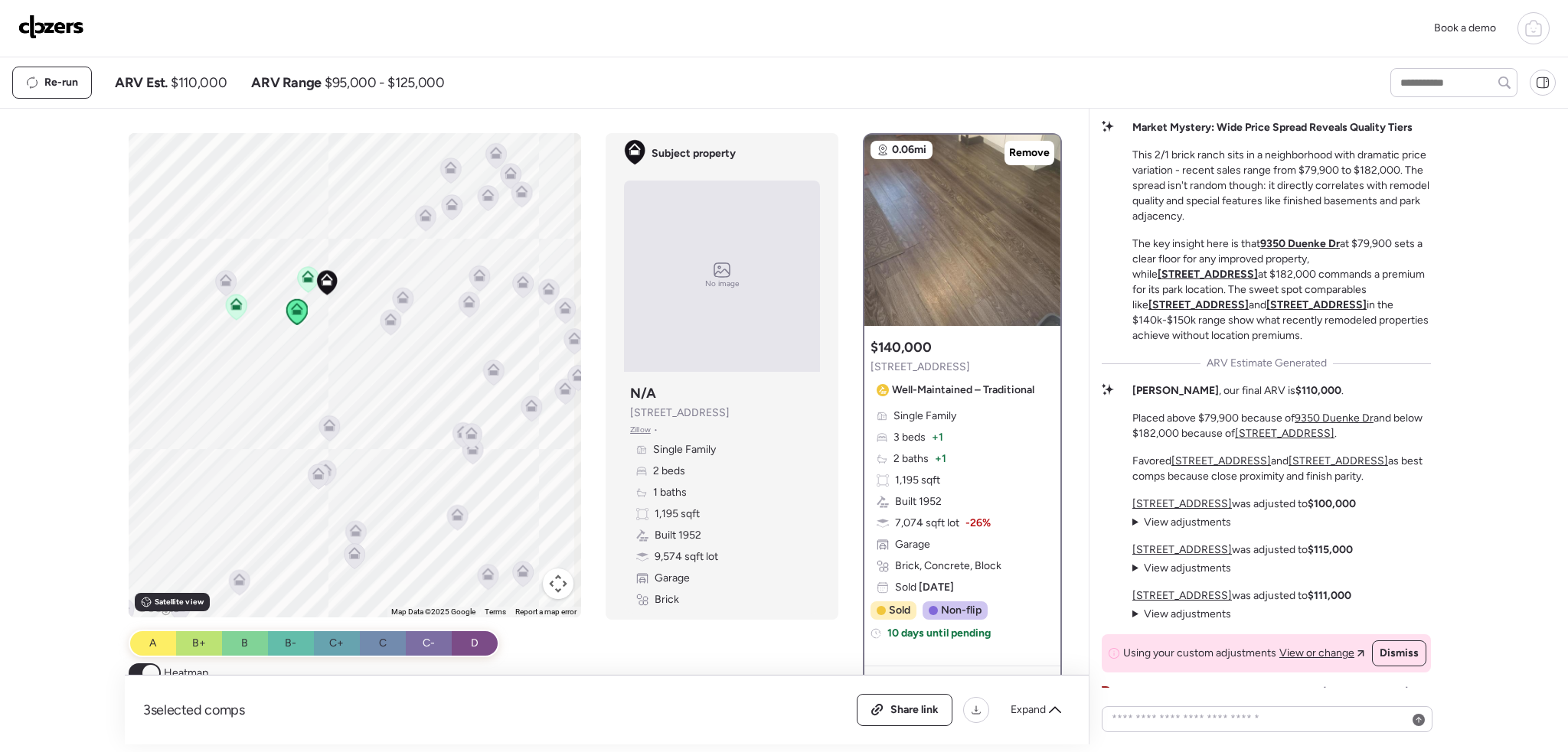
scroll to position [-17, 0]
click at [1018, 718] on div "Expand" at bounding box center [1036, 711] width 69 height 25
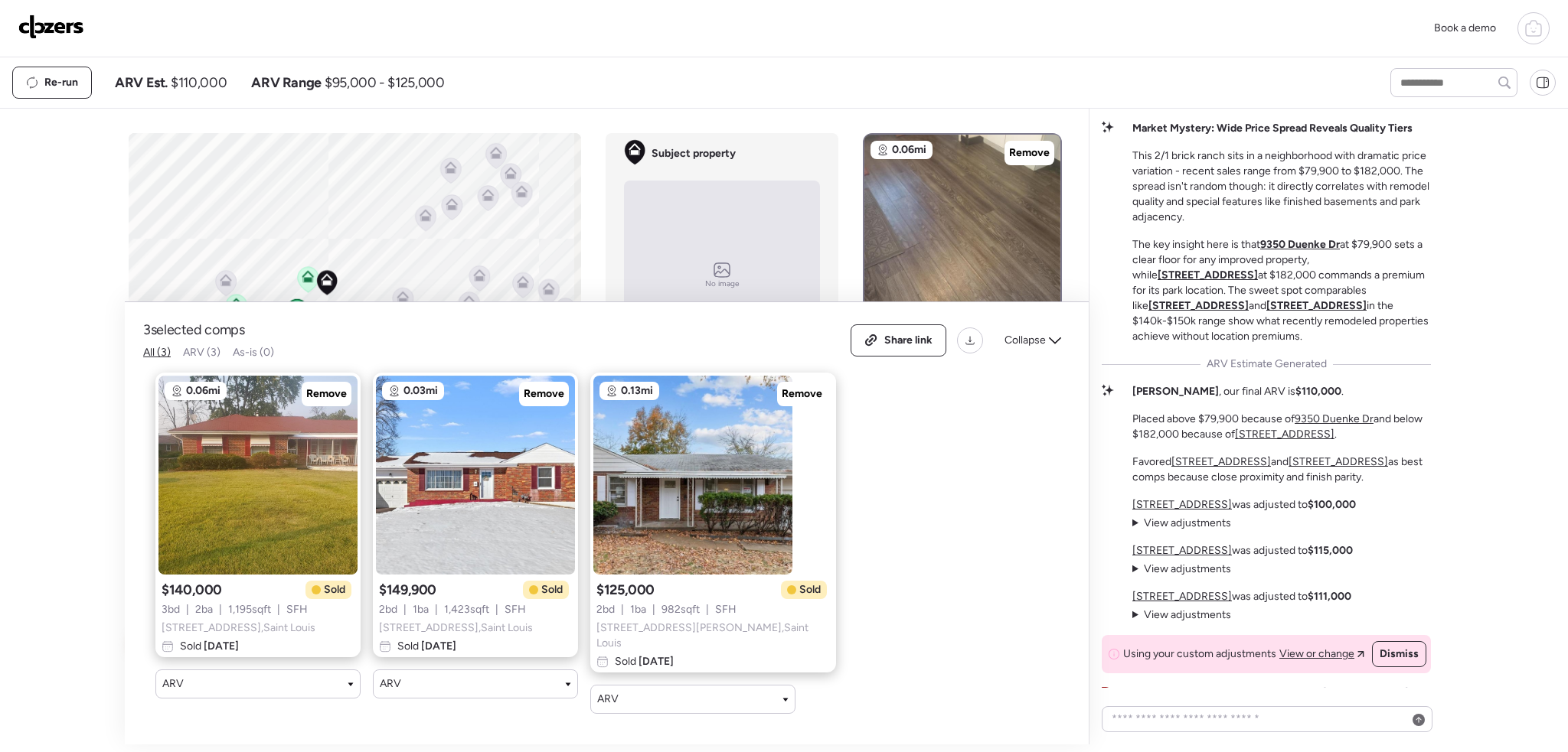
click at [1533, 21] on icon at bounding box center [1534, 22] width 8 height 4
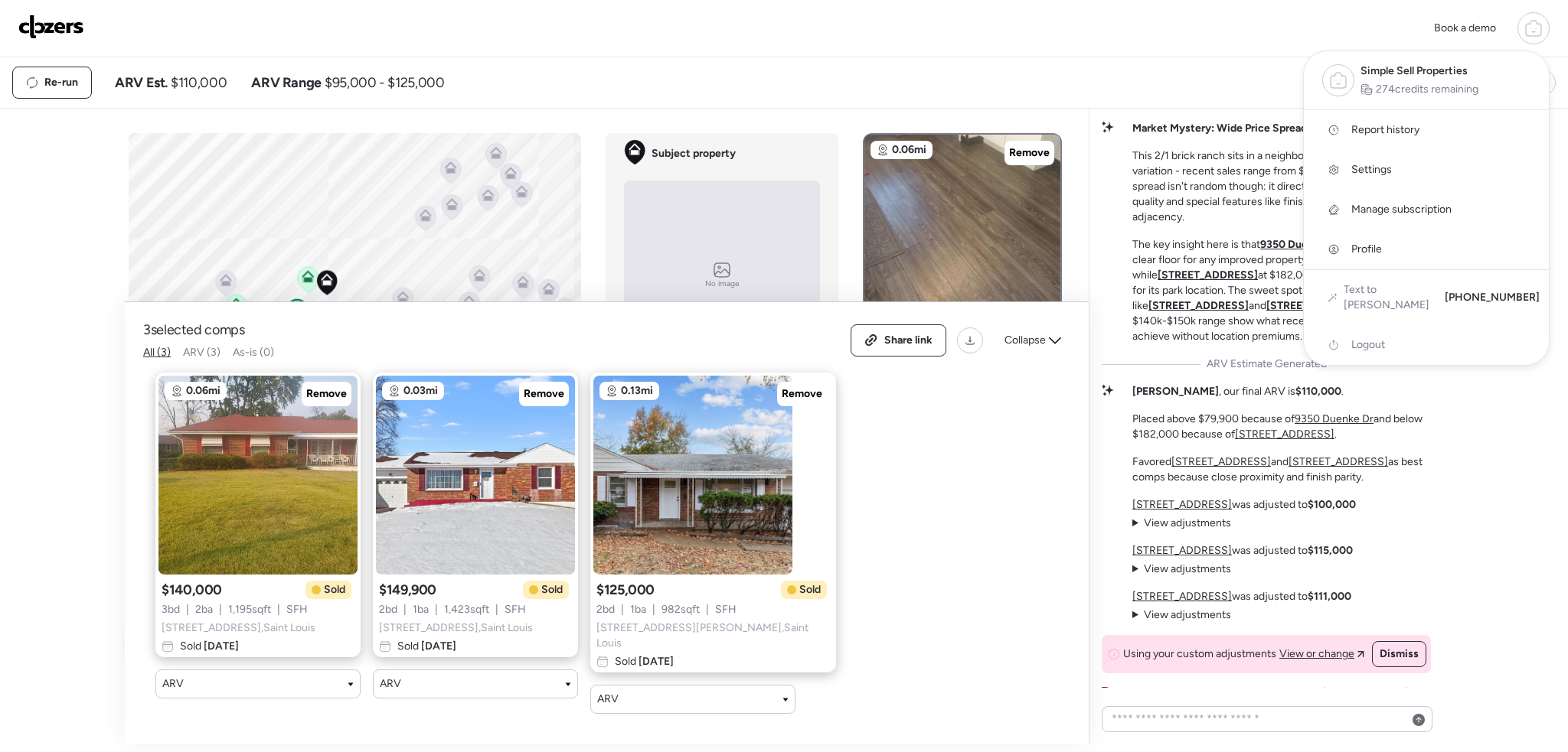
click at [1430, 127] on link "Report history" at bounding box center [1427, 130] width 245 height 40
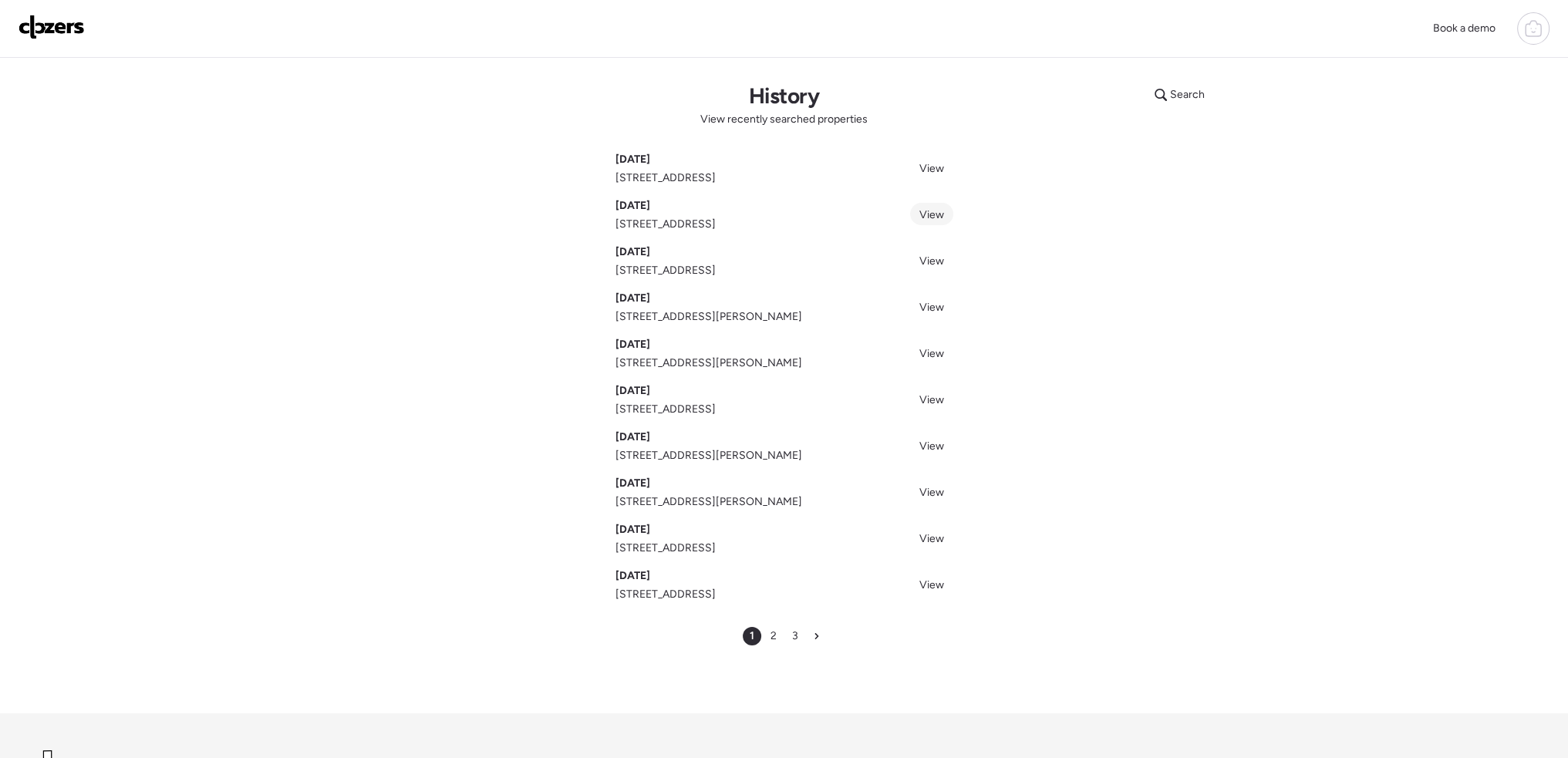
click at [928, 209] on span "View" at bounding box center [932, 214] width 25 height 13
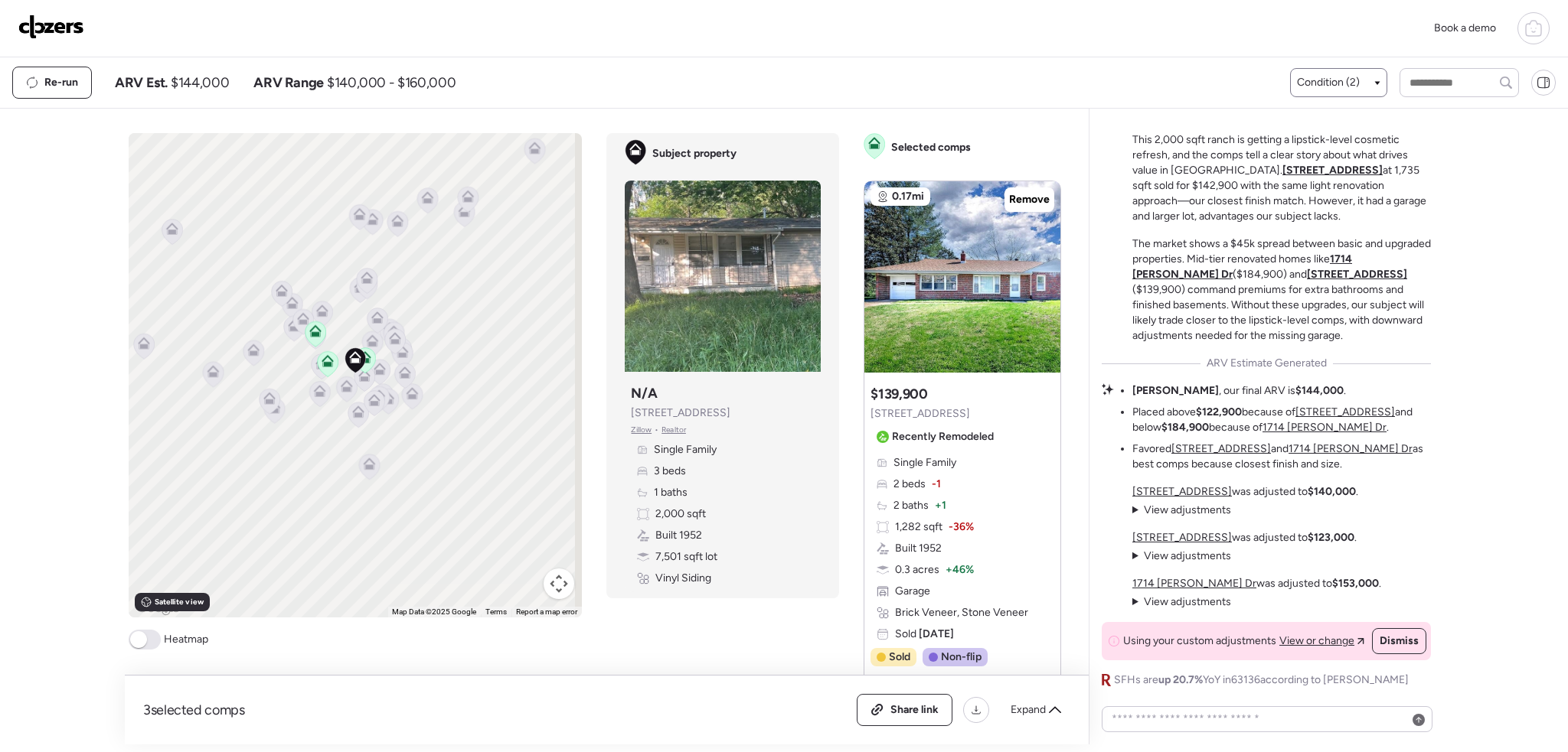
click at [1333, 76] on span "Condition (2)" at bounding box center [1329, 83] width 63 height 15
click at [1304, 166] on div "Well-Maintained – Contemporary" at bounding box center [1387, 176] width 191 height 43
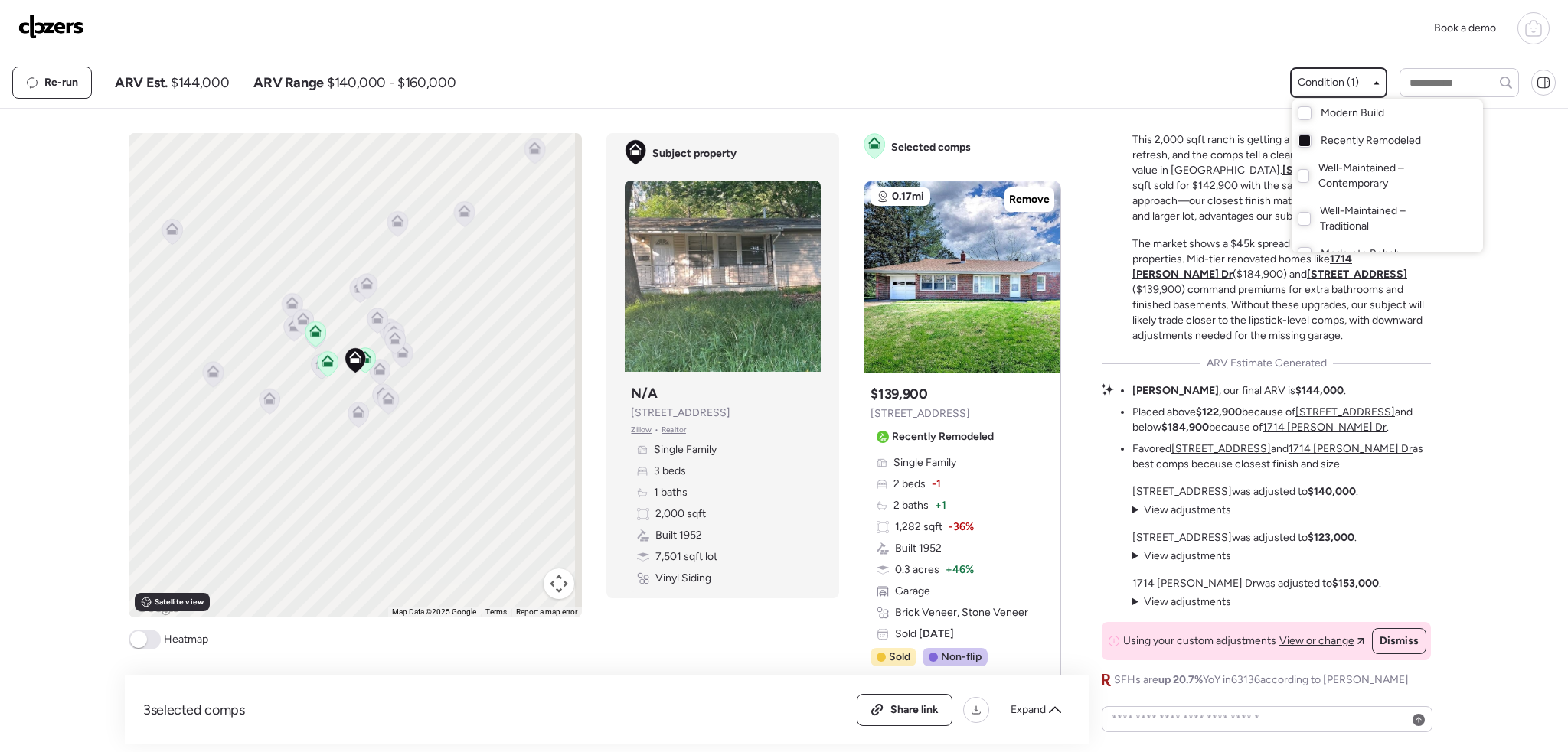
click at [384, 409] on div at bounding box center [784, 333] width 1568 height 752
click at [385, 394] on icon at bounding box center [388, 396] width 12 height 7
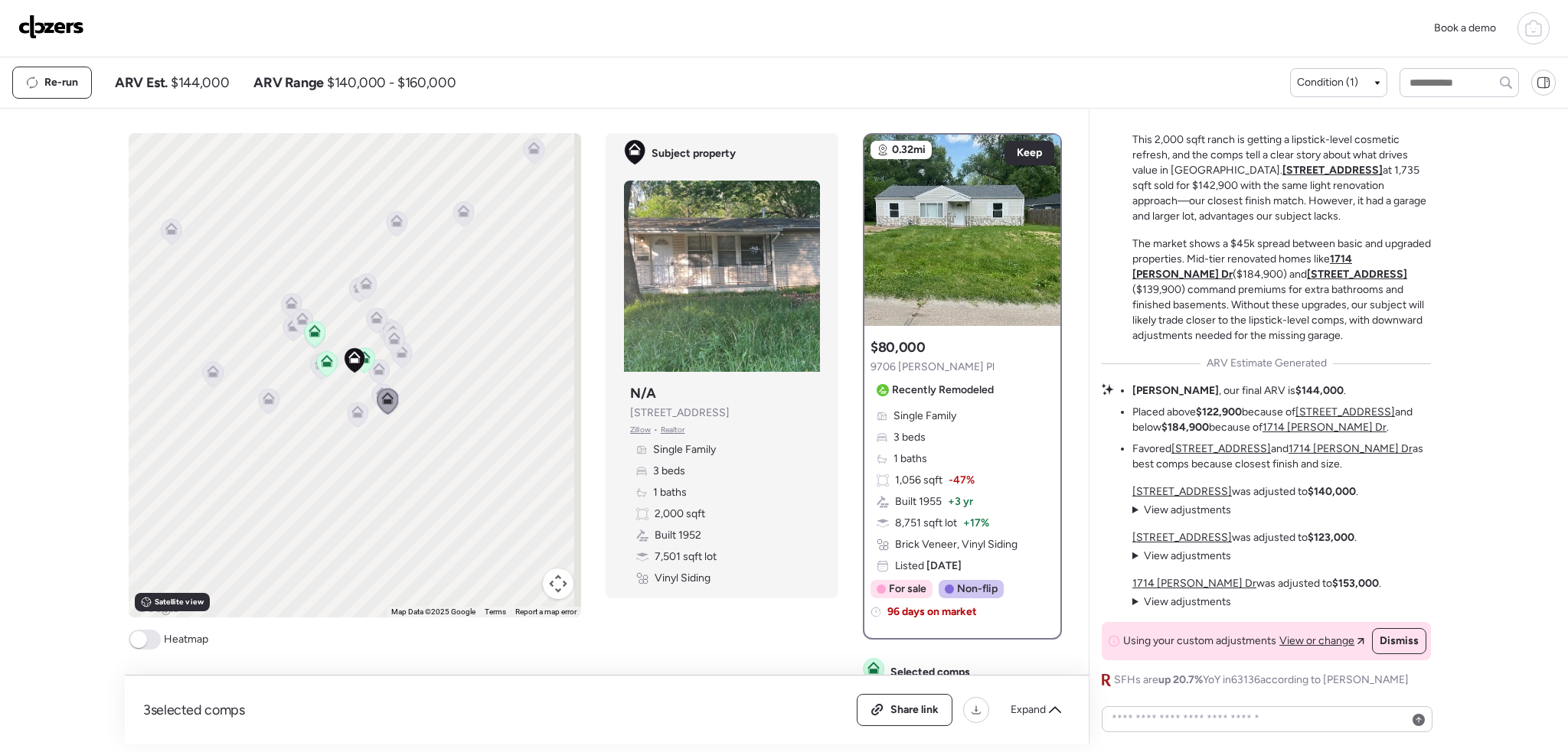
click at [347, 403] on icon at bounding box center [357, 415] width 22 height 26
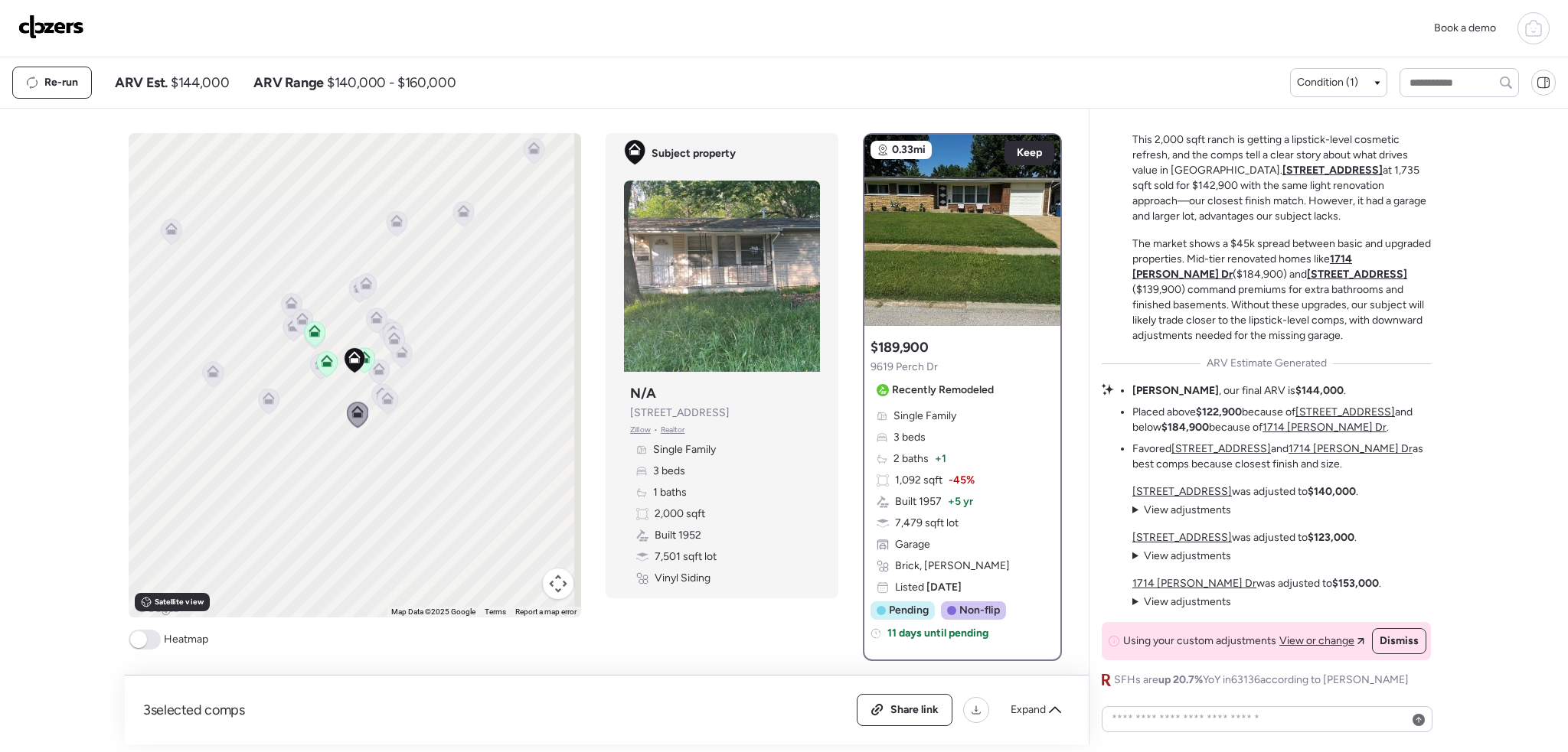
click at [262, 405] on icon at bounding box center [269, 401] width 21 height 25
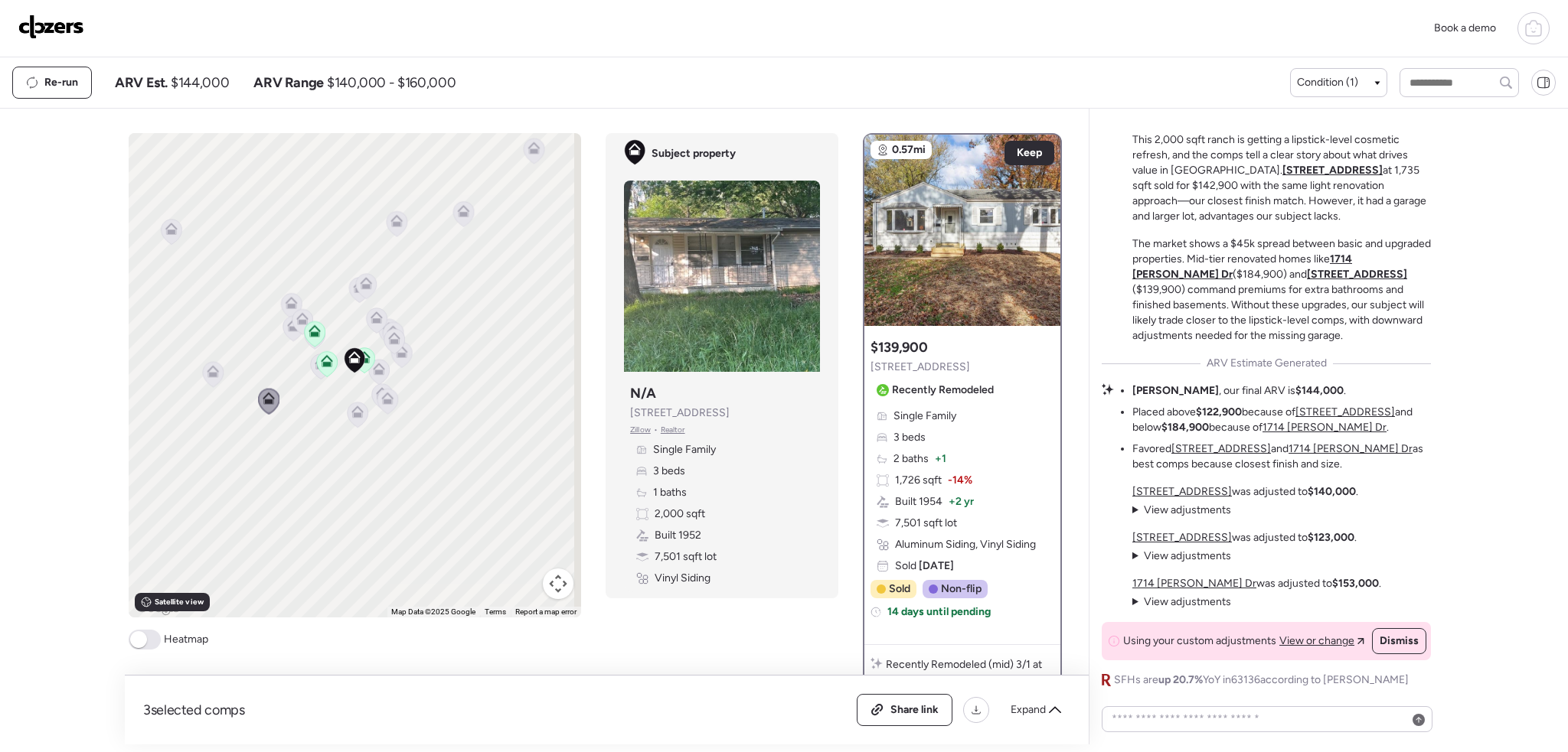
click at [304, 321] on icon at bounding box center [315, 333] width 22 height 26
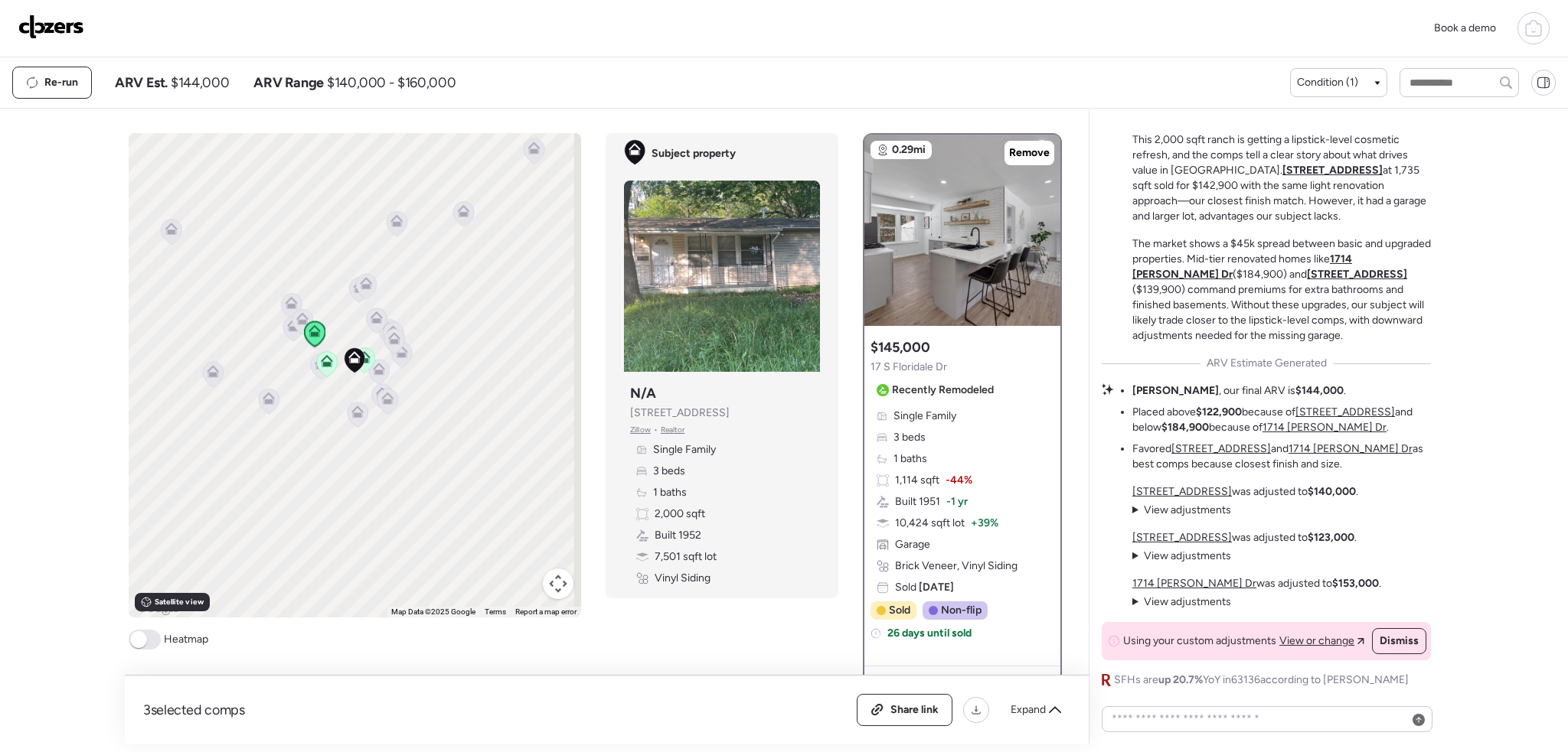
click at [371, 320] on icon at bounding box center [376, 320] width 10 height 5
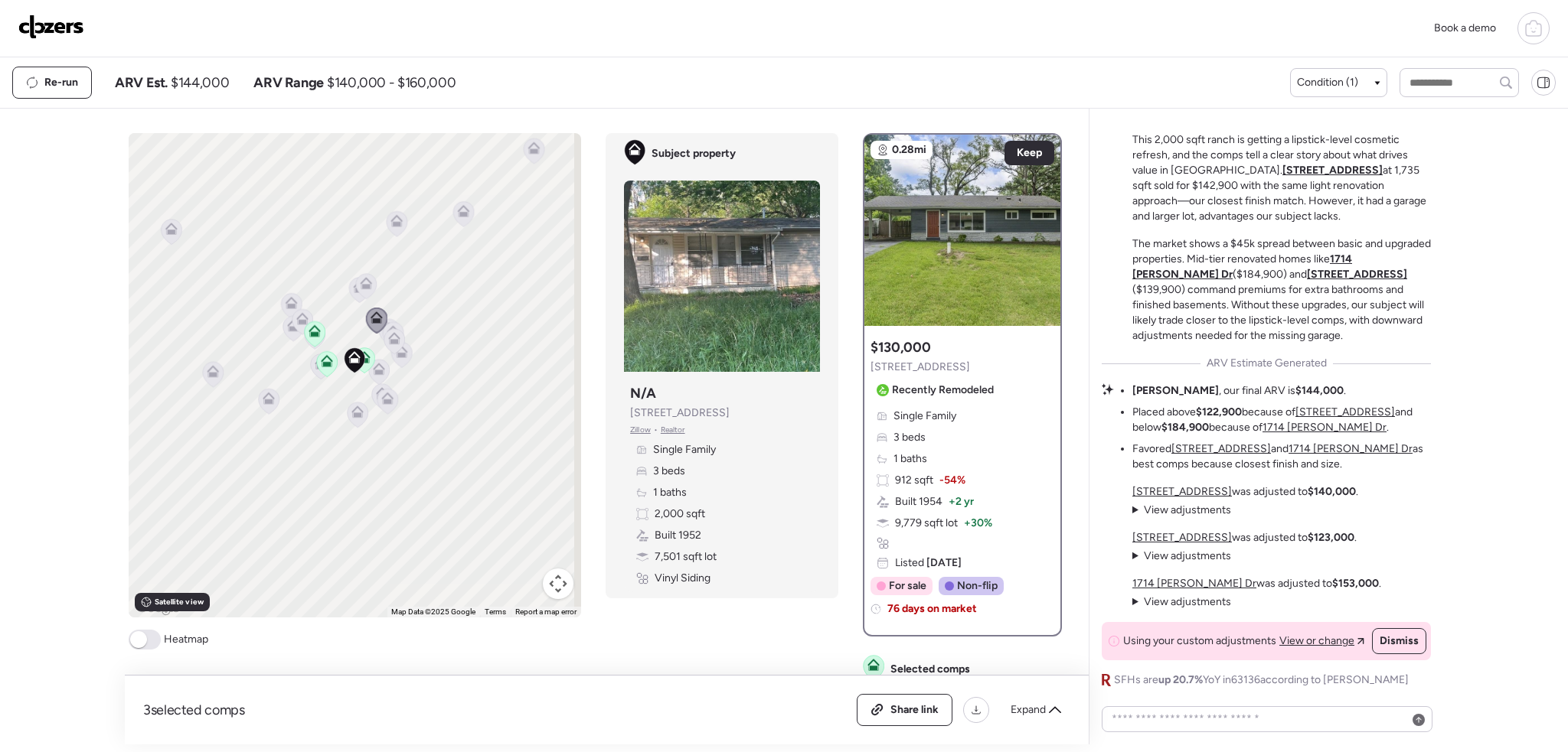
click at [49, 28] on img at bounding box center [51, 27] width 66 height 25
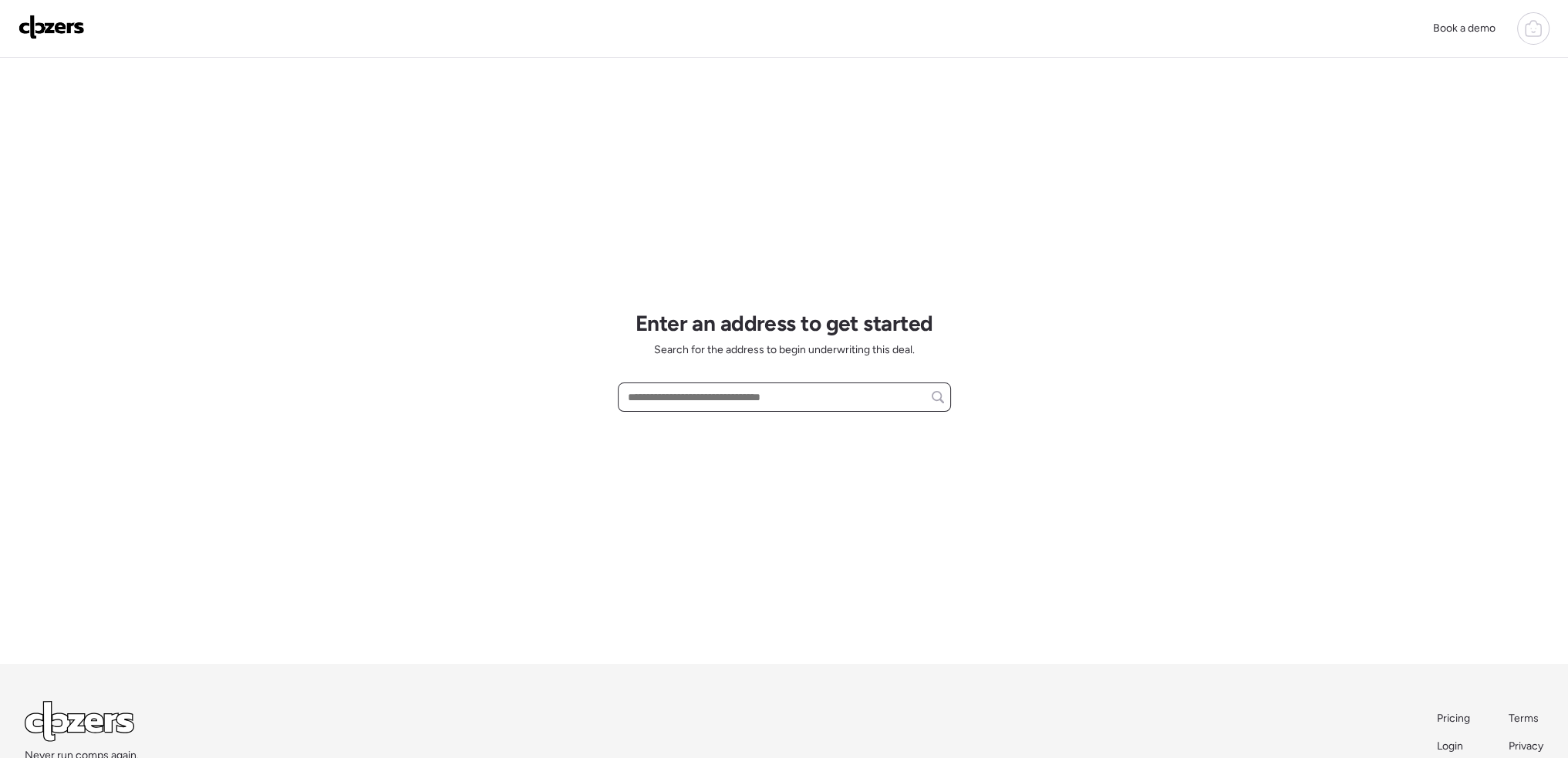
click at [666, 396] on input "text" at bounding box center [784, 397] width 319 height 22
click at [709, 420] on span "[STREET_ADDRESS][PERSON_NAME]" at bounding box center [717, 426] width 187 height 15
type input "**********"
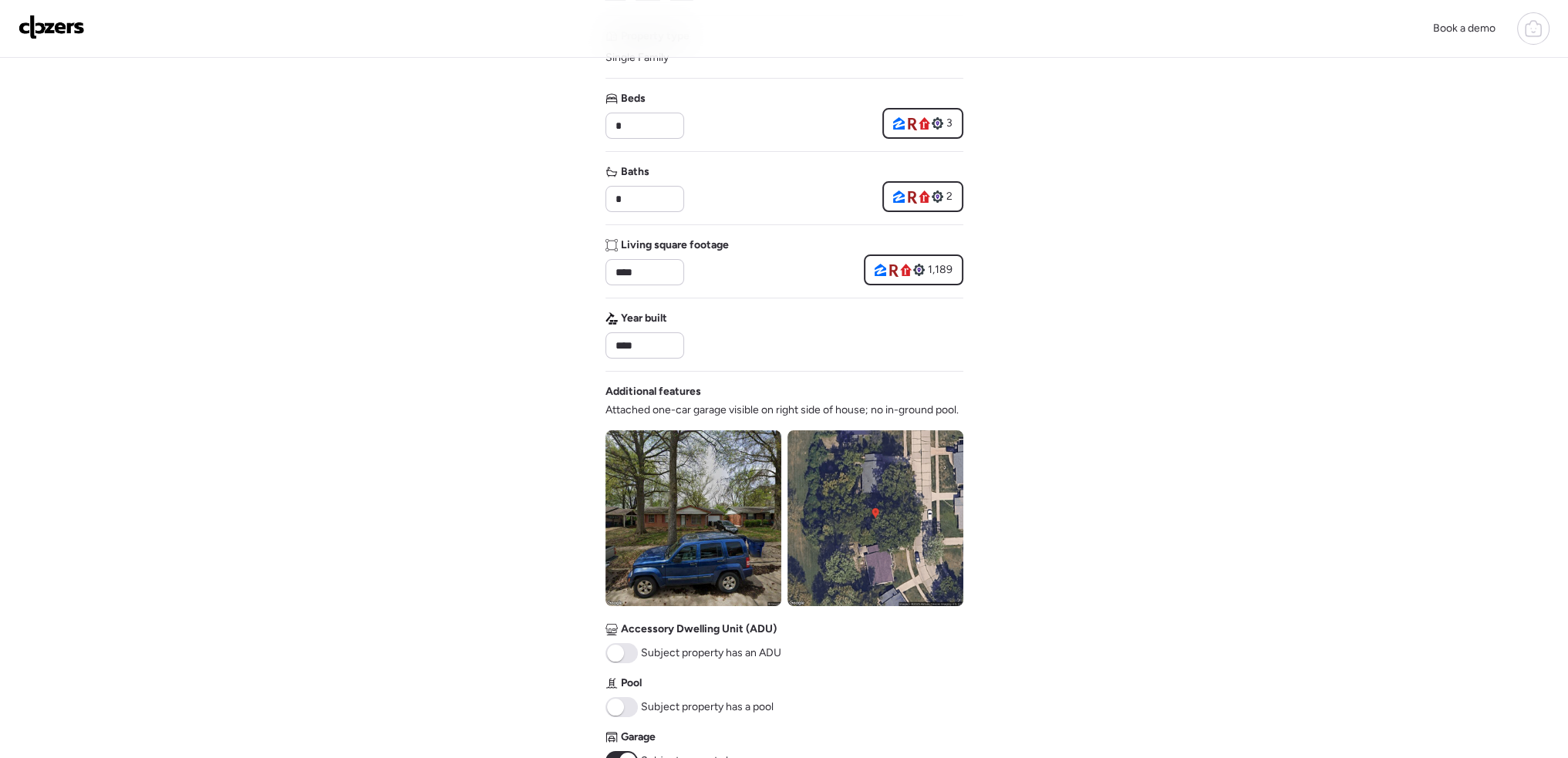
scroll to position [308, 0]
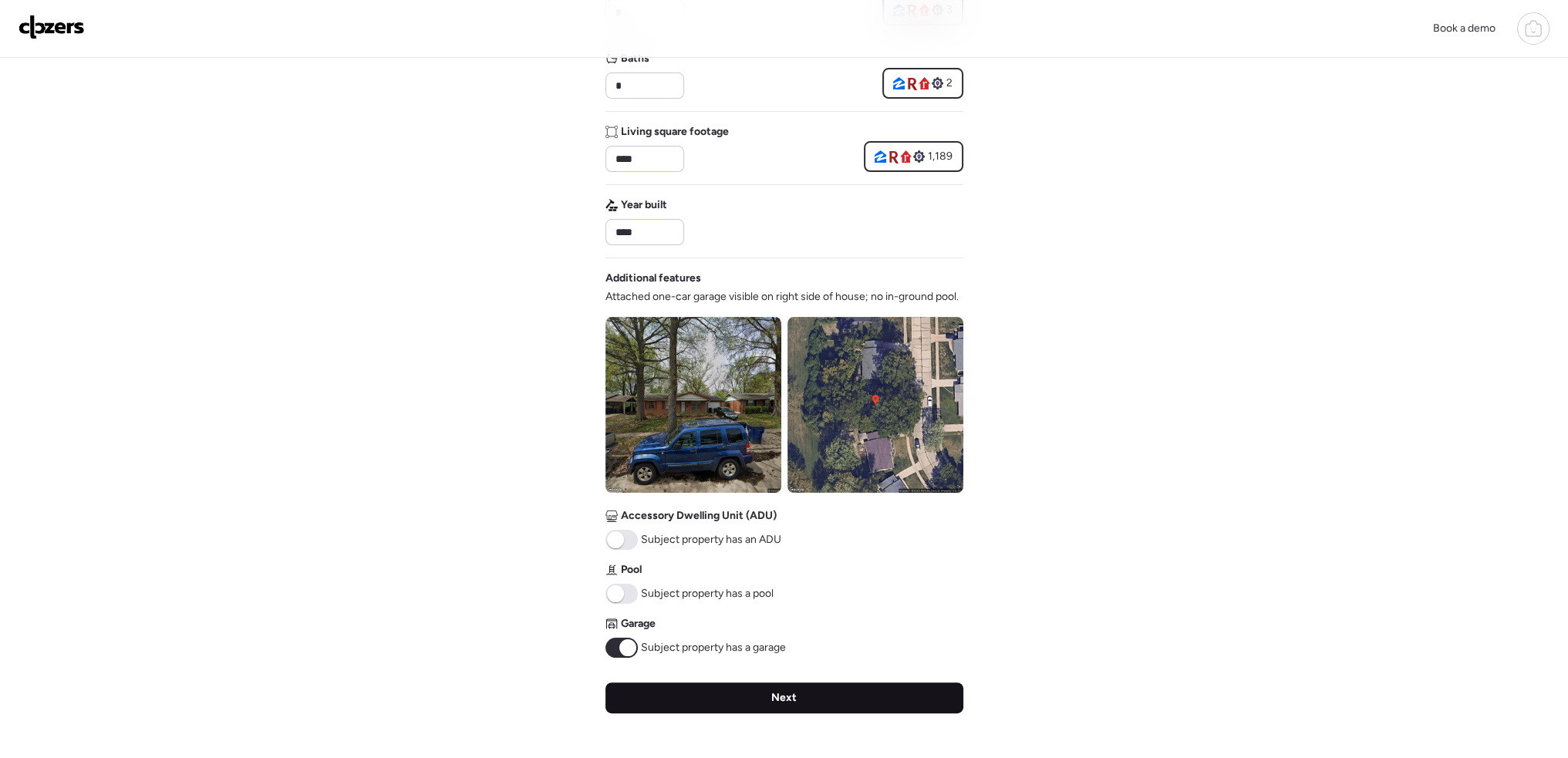
click at [782, 695] on span "Next" at bounding box center [784, 698] width 26 height 15
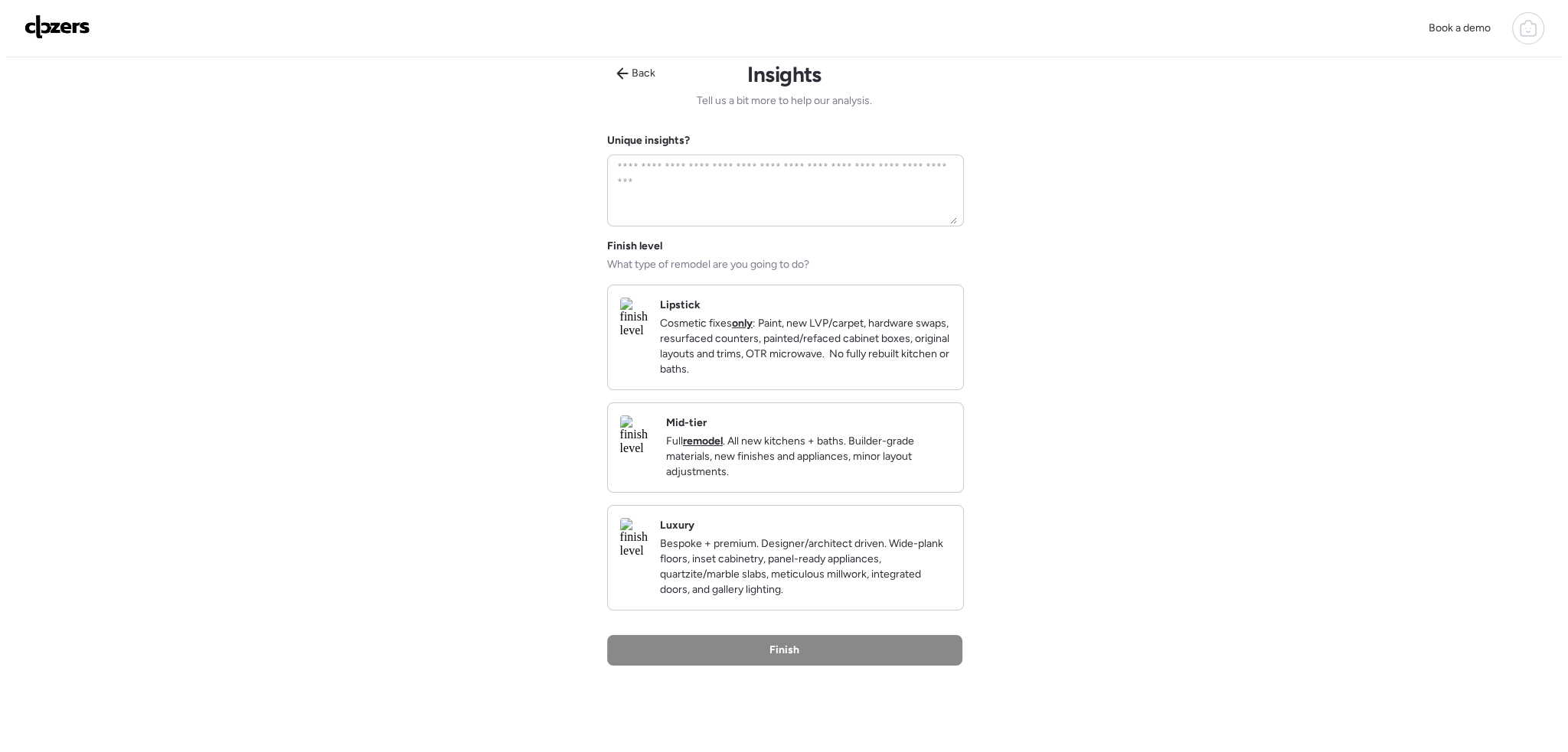
scroll to position [0, 0]
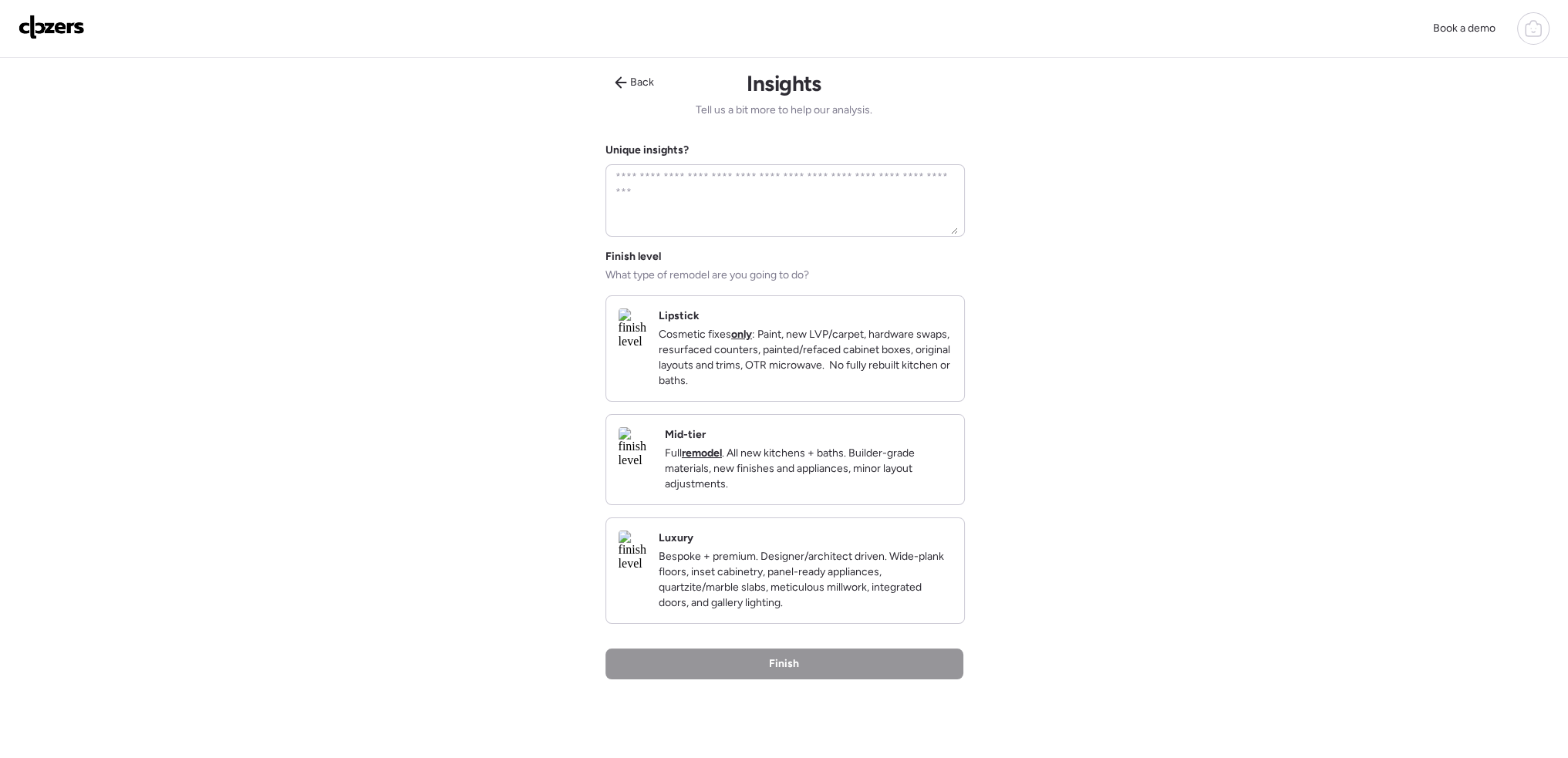
click at [818, 380] on p "Cosmetic fixes only : Paint, new LVP/carpet, hardware swaps, resurfaced counter…" at bounding box center [805, 358] width 293 height 62
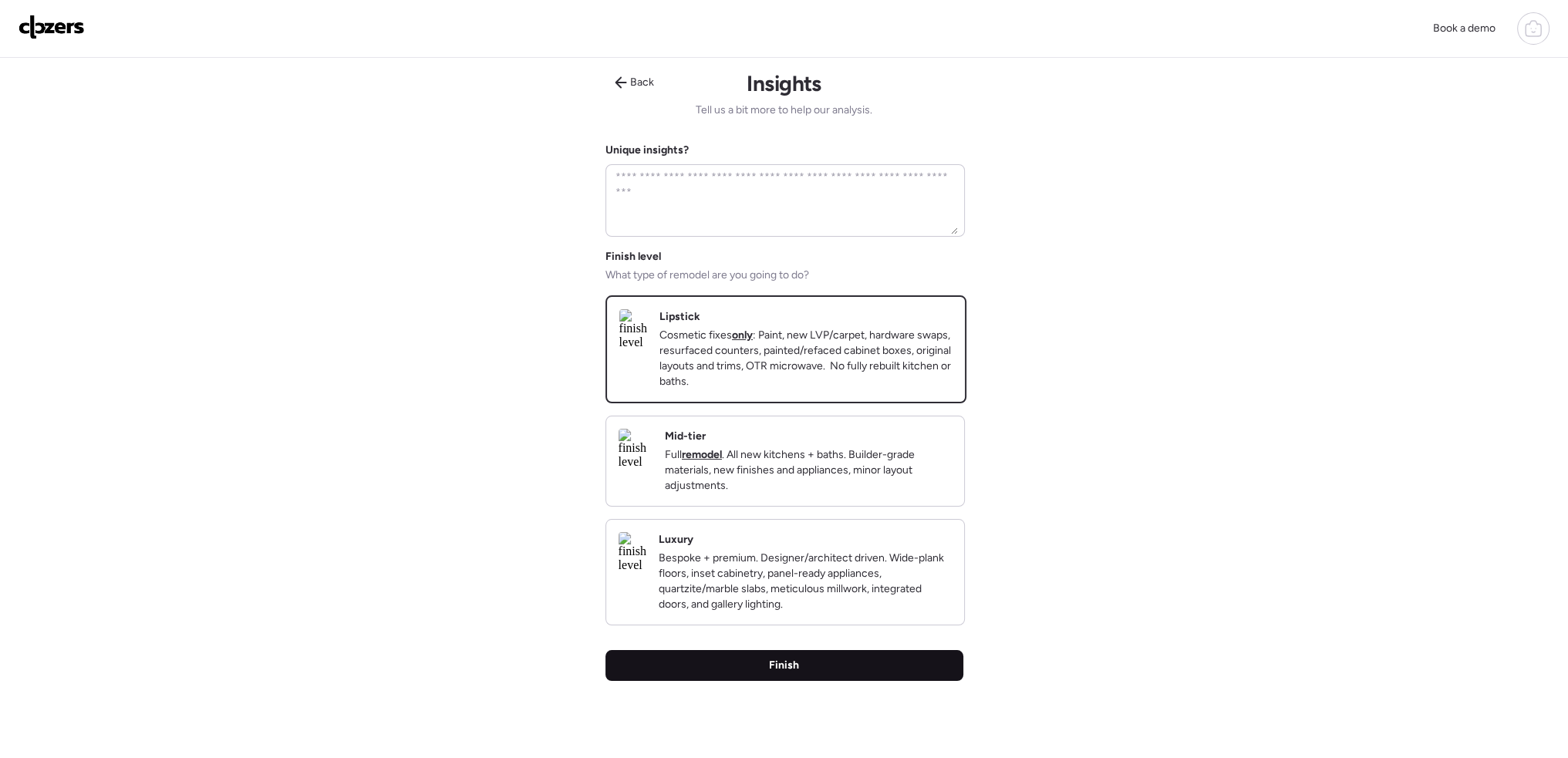
click at [837, 681] on div "Finish" at bounding box center [784, 666] width 358 height 31
